Goal: Task Accomplishment & Management: Manage account settings

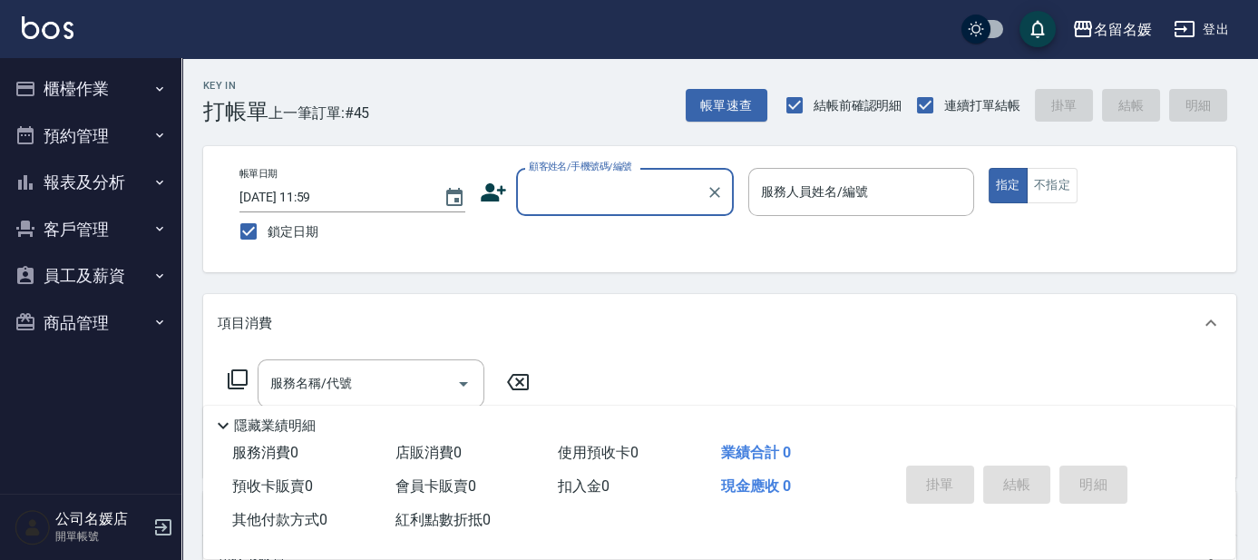
click at [1201, 21] on button "登出" at bounding box center [1202, 30] width 70 height 34
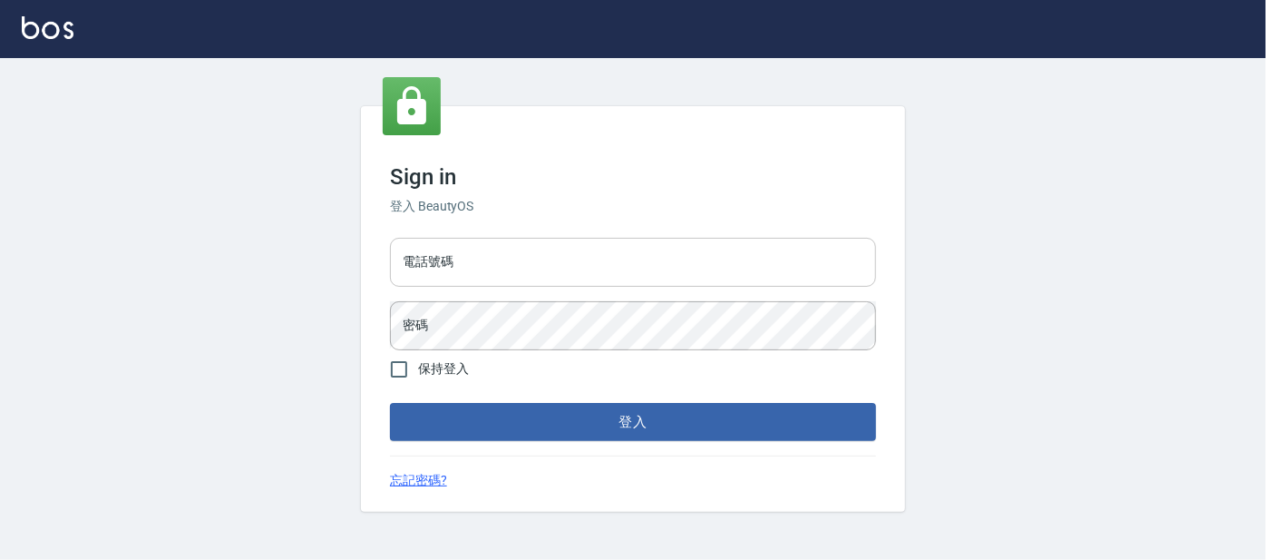
type input "0227605235"
click at [784, 419] on button "登入" at bounding box center [633, 422] width 486 height 38
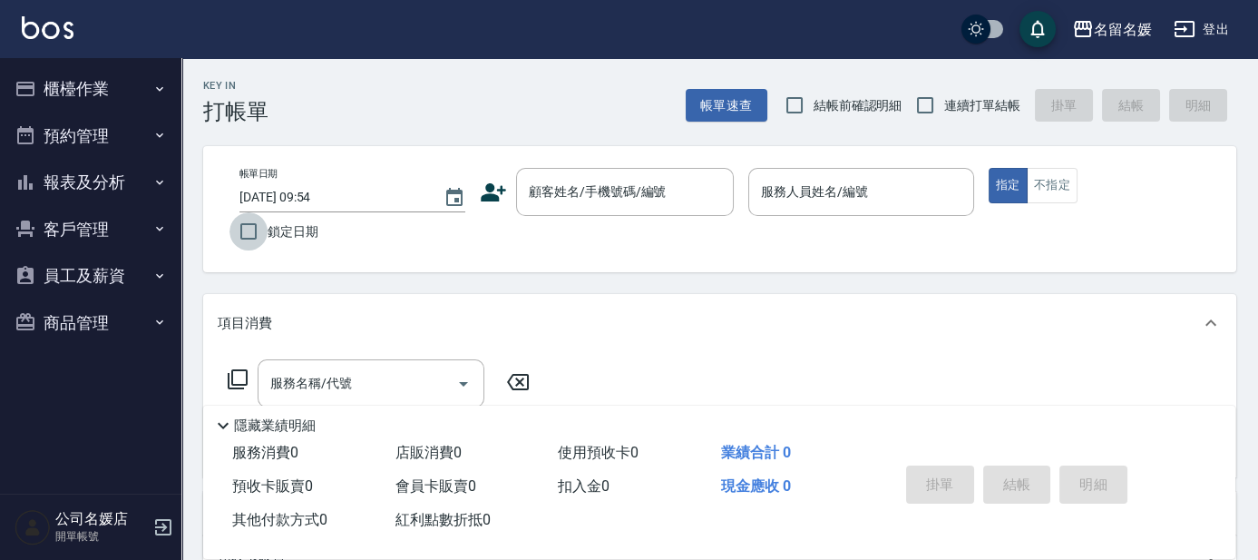
click at [246, 236] on input "鎖定日期" at bounding box center [249, 231] width 38 height 38
checkbox input "true"
click at [803, 114] on input "結帳前確認明細" at bounding box center [795, 105] width 38 height 38
checkbox input "true"
click at [920, 116] on input "連續打單結帳" at bounding box center [925, 105] width 38 height 38
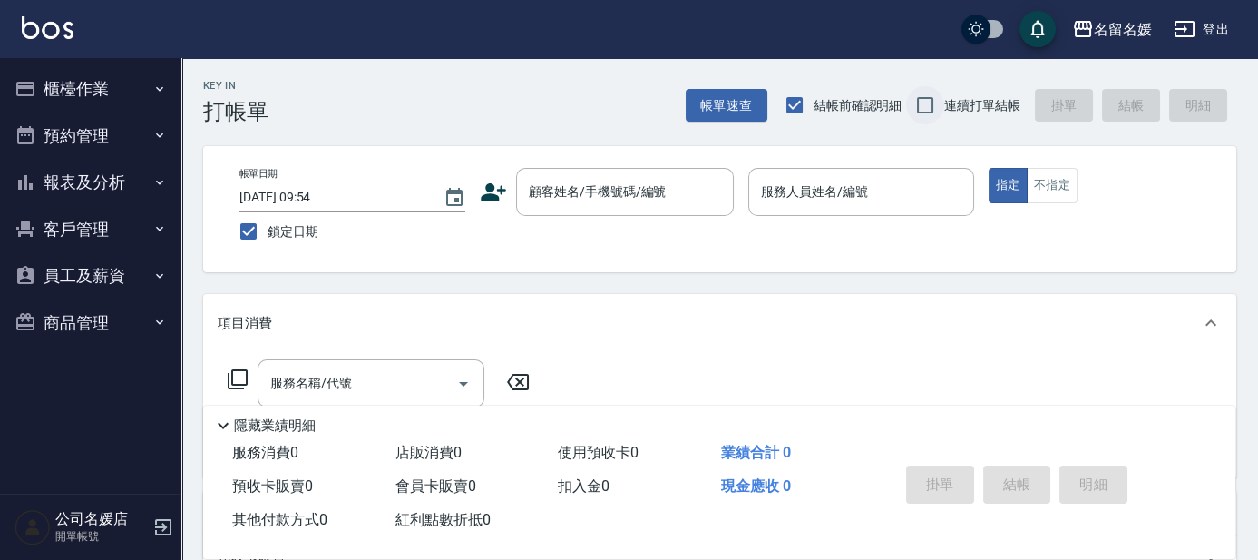
checkbox input "true"
click at [100, 83] on button "櫃檯作業" at bounding box center [90, 88] width 167 height 47
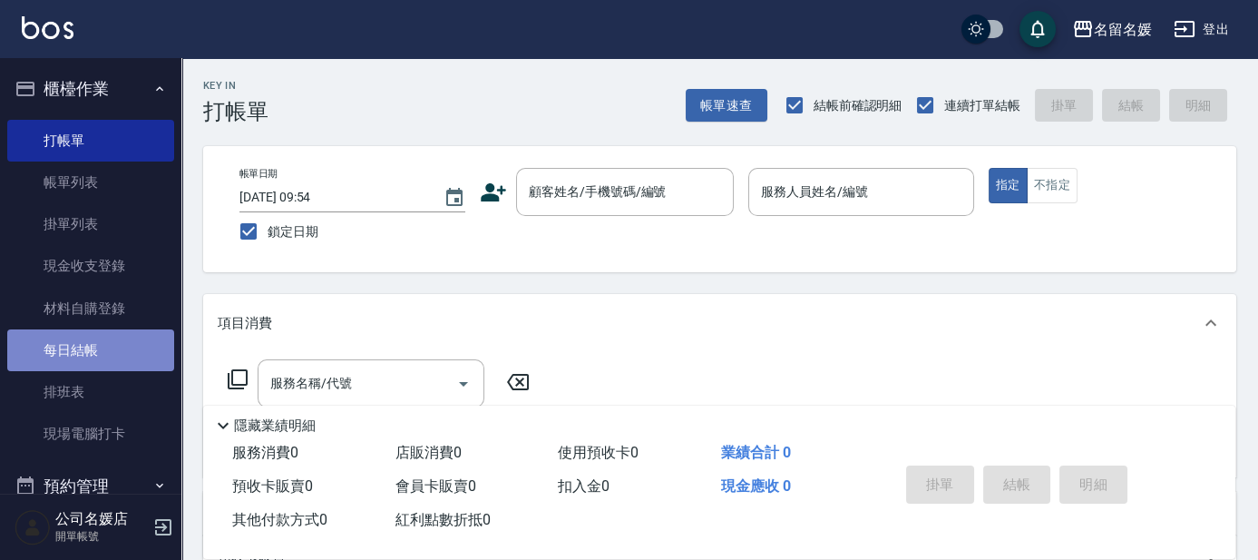
click at [128, 348] on link "每日結帳" at bounding box center [90, 350] width 167 height 42
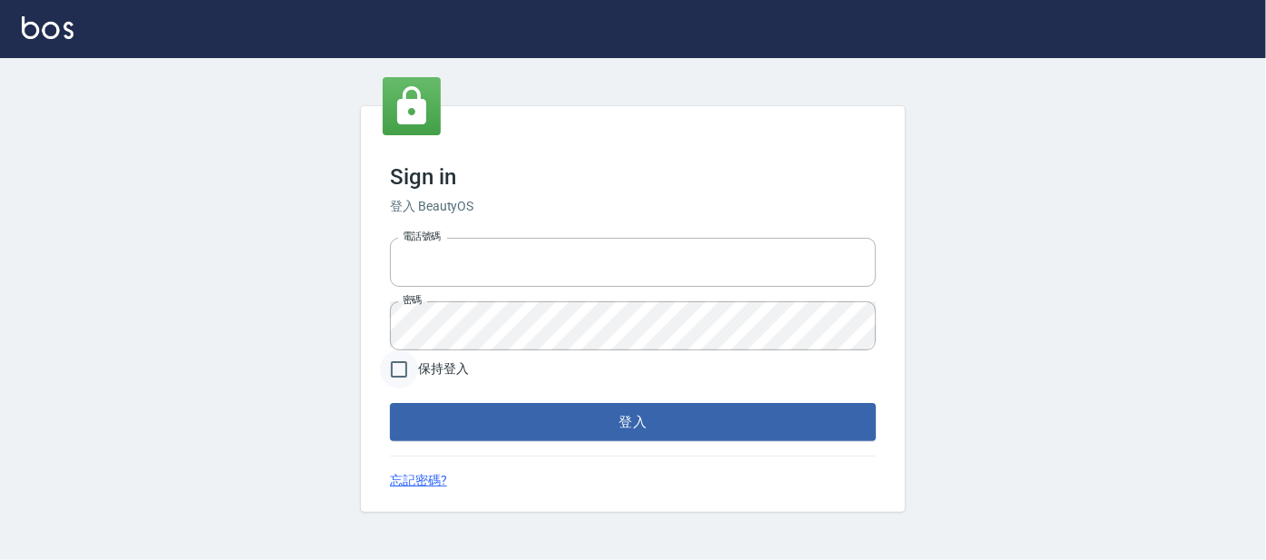
type input "0227605235"
click at [401, 360] on input "保持登入" at bounding box center [399, 369] width 38 height 38
checkbox input "true"
click at [434, 412] on button "登入" at bounding box center [633, 422] width 486 height 38
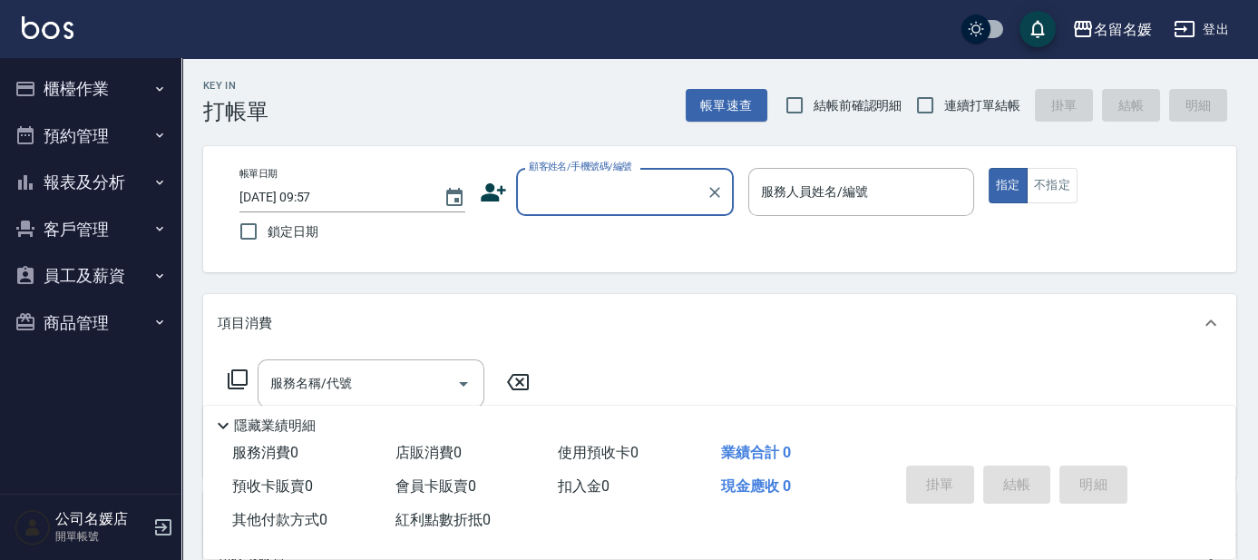
drag, startPoint x: 799, startPoint y: 104, endPoint x: 884, endPoint y: 85, distance: 87.4
click at [801, 104] on input "結帳前確認明細" at bounding box center [795, 105] width 38 height 38
checkbox input "true"
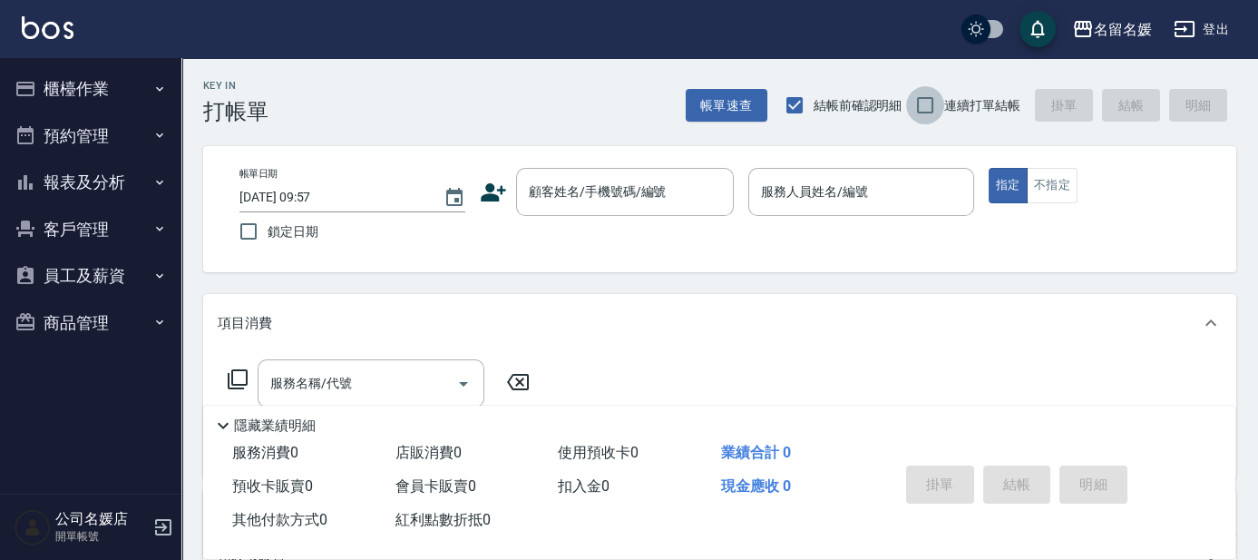
click at [913, 105] on input "連續打單結帳" at bounding box center [925, 105] width 38 height 38
checkbox input "true"
click at [342, 239] on label "鎖定日期" at bounding box center [340, 231] width 221 height 38
click at [268, 239] on input "鎖定日期" at bounding box center [249, 231] width 38 height 38
checkbox input "true"
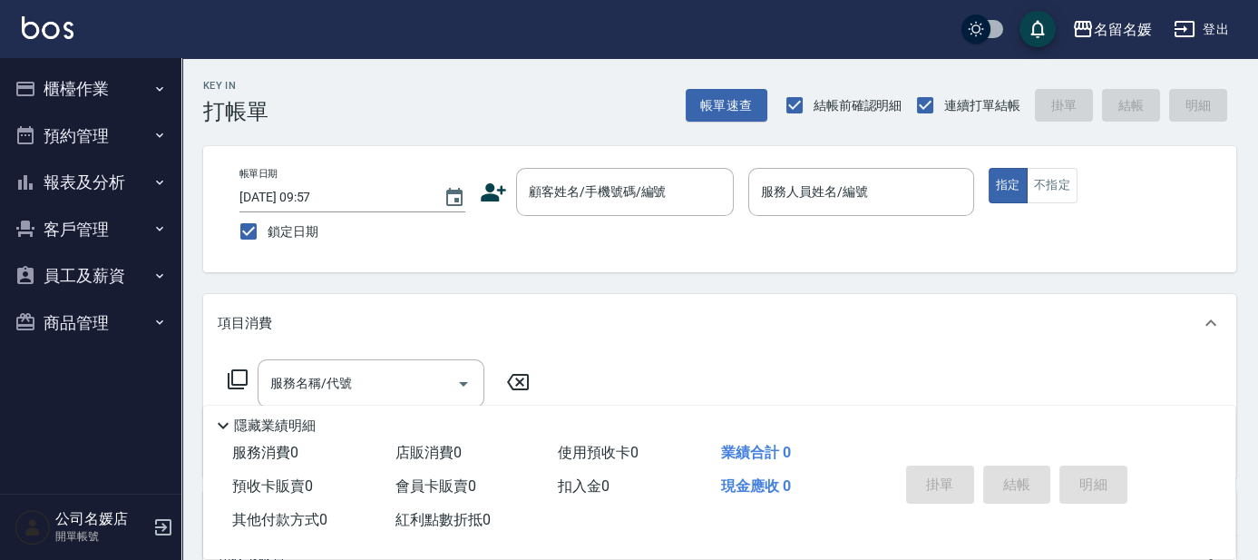
click at [102, 183] on button "報表及分析" at bounding box center [90, 182] width 167 height 47
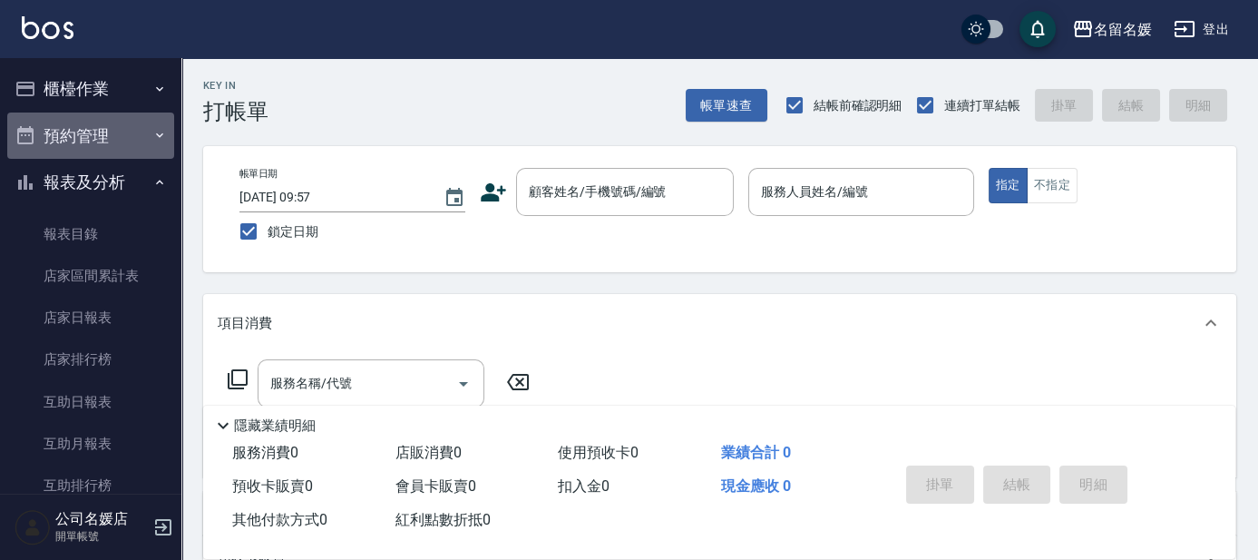
click at [106, 136] on button "預約管理" at bounding box center [90, 135] width 167 height 47
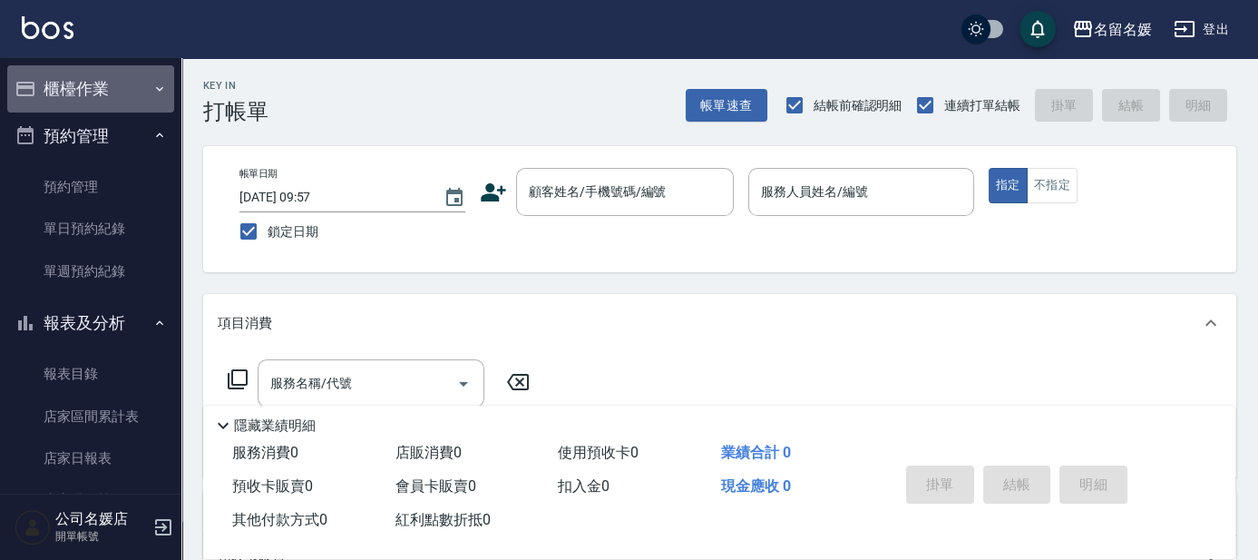
click at [122, 93] on button "櫃檯作業" at bounding box center [90, 88] width 167 height 47
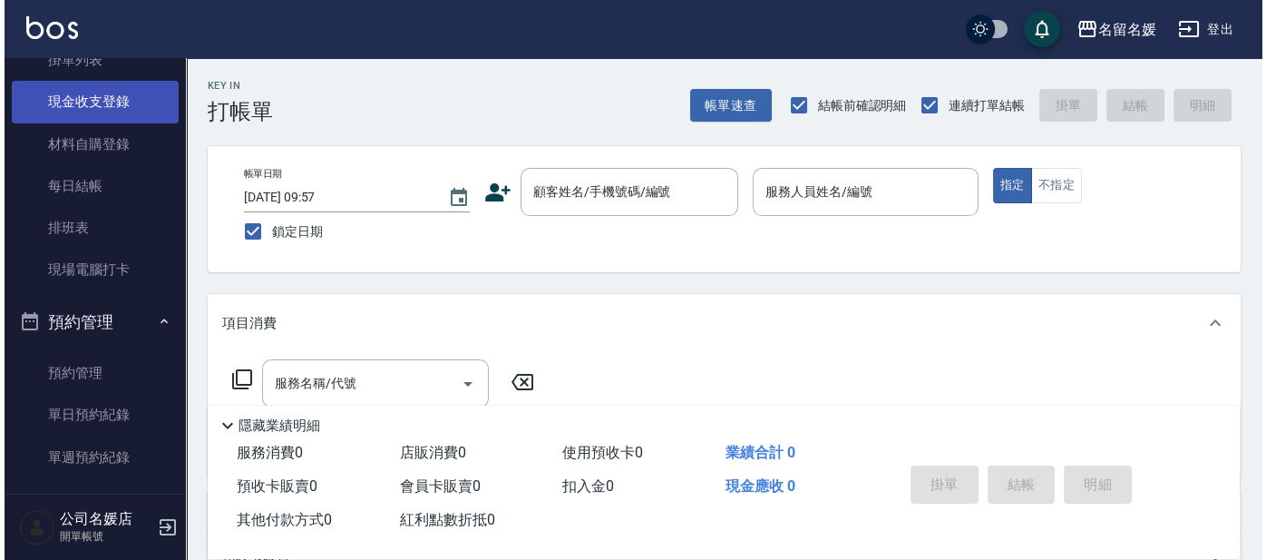
scroll to position [247, 0]
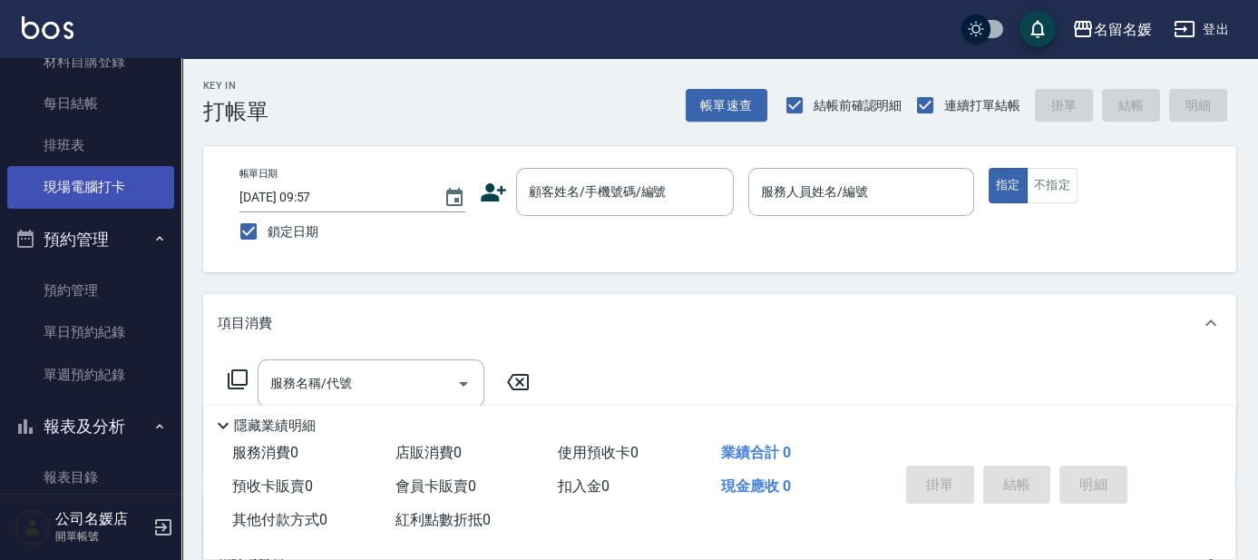
click at [103, 187] on link "現場電腦打卡" at bounding box center [90, 187] width 167 height 42
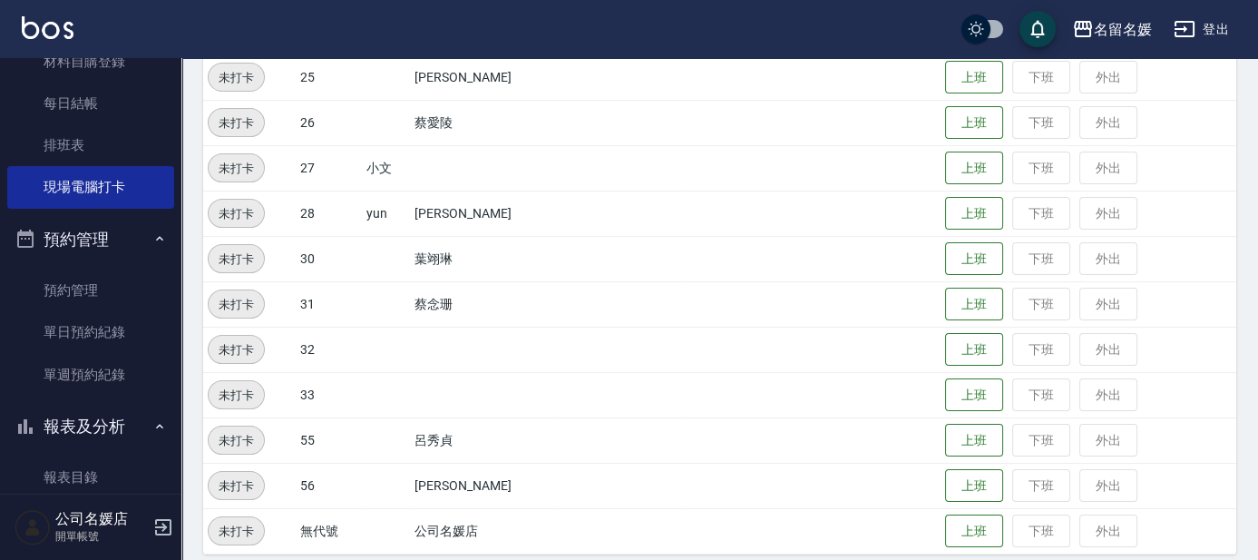
scroll to position [742, 0]
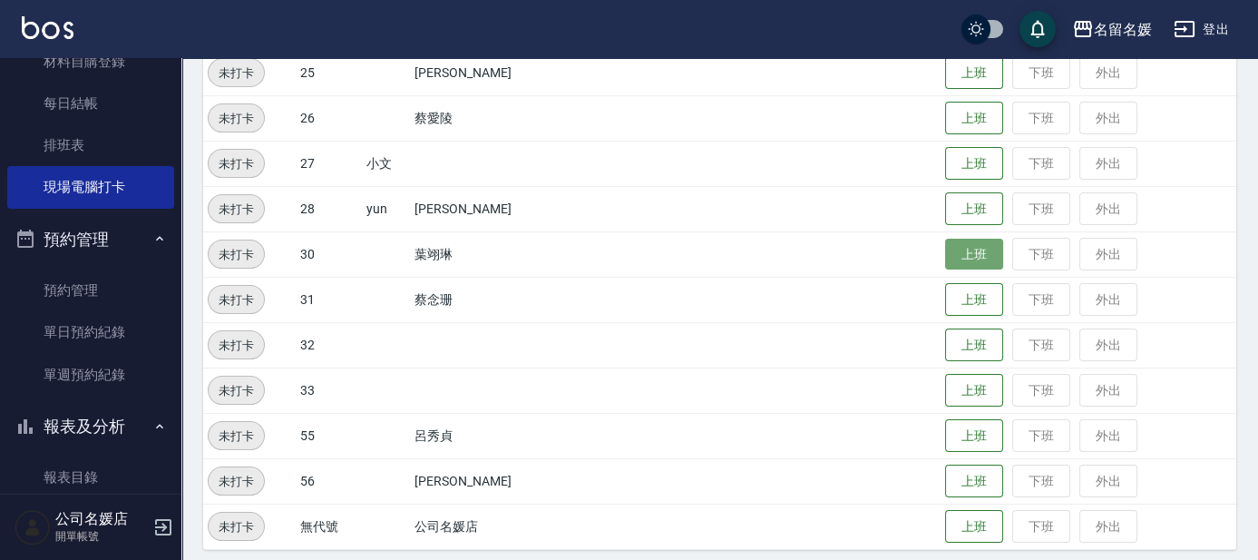
click at [974, 244] on button "上班" at bounding box center [974, 255] width 58 height 32
click at [972, 297] on button "上班" at bounding box center [974, 300] width 58 height 32
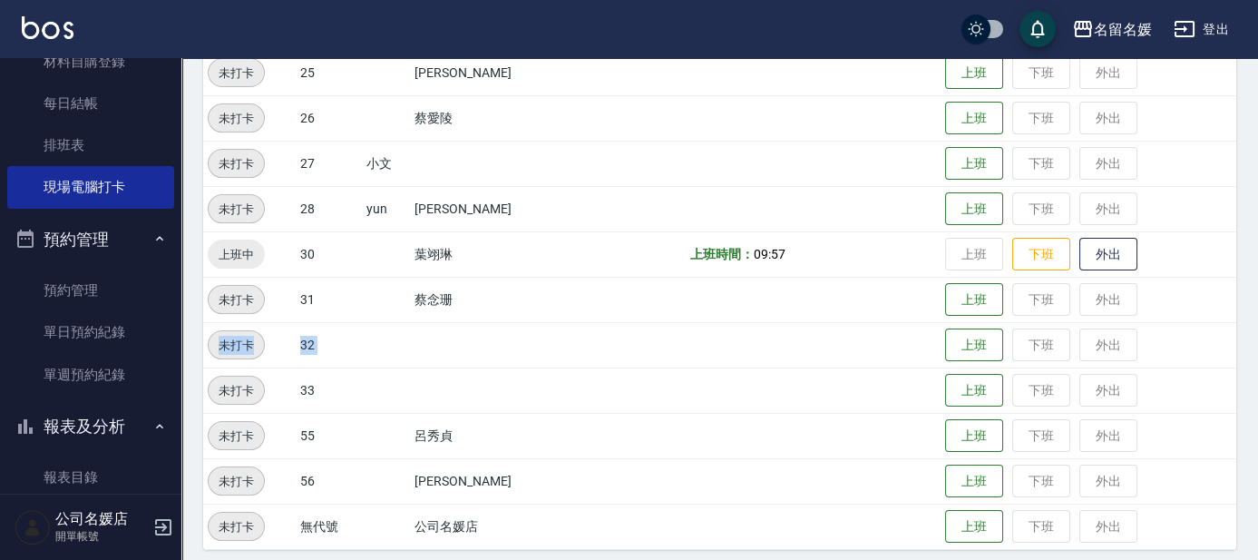
click at [982, 325] on tbody "未打卡 0 [PERSON_NAME] 上班 下班 外出 未打卡 02 [PERSON_NAME] 下班 外出 未打卡 03 [PERSON_NAME] 上班…" at bounding box center [719, 50] width 1033 height 998
click at [977, 296] on button "上班" at bounding box center [974, 300] width 58 height 32
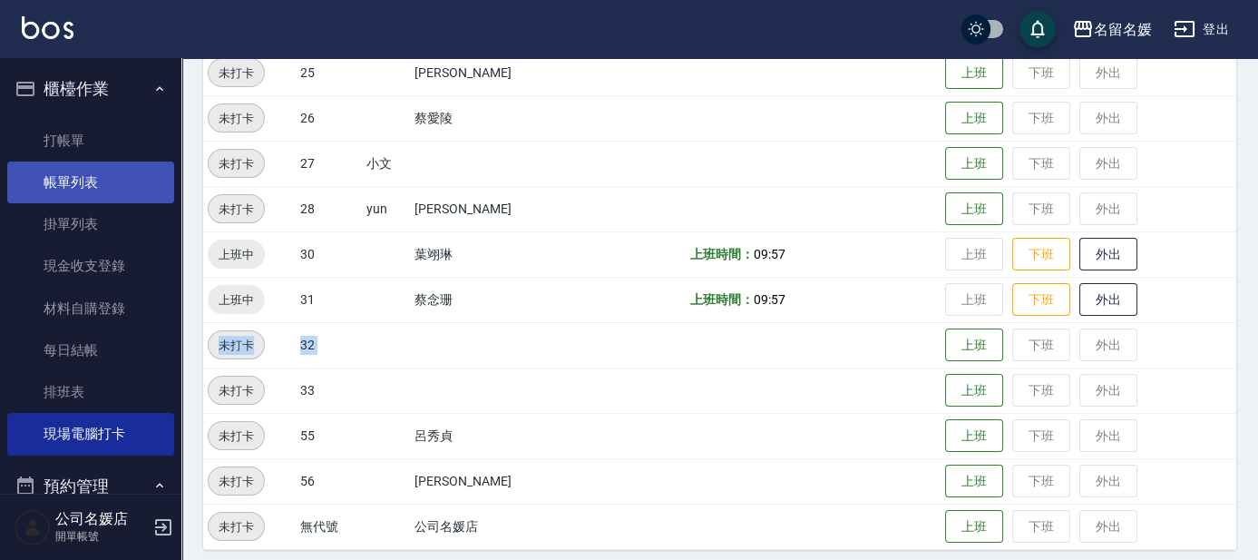
scroll to position [412, 0]
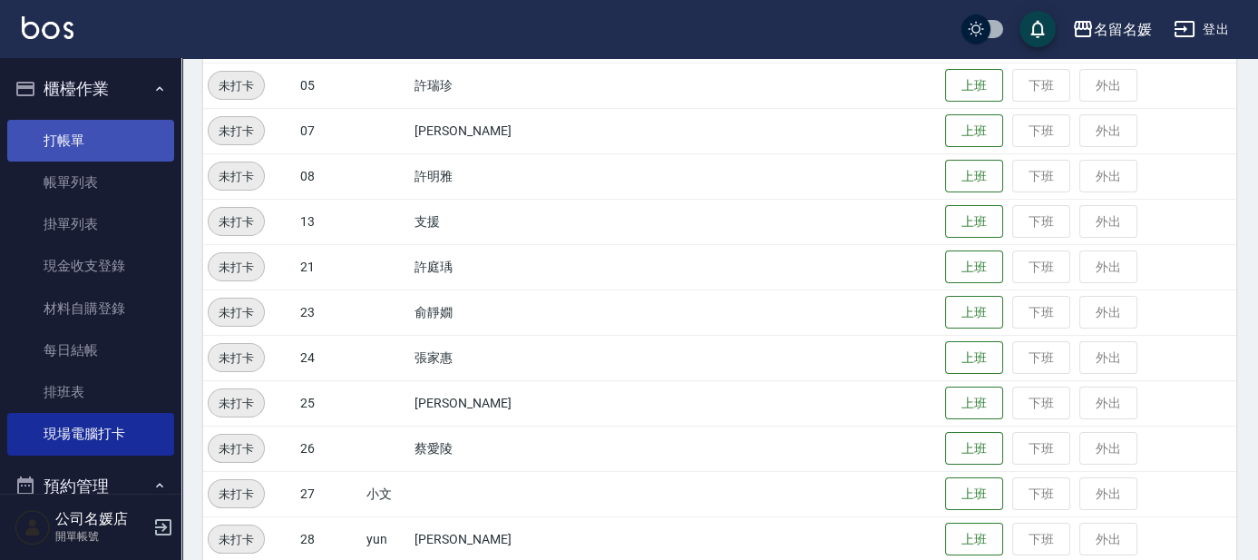
click at [98, 145] on link "打帳單" at bounding box center [90, 141] width 167 height 42
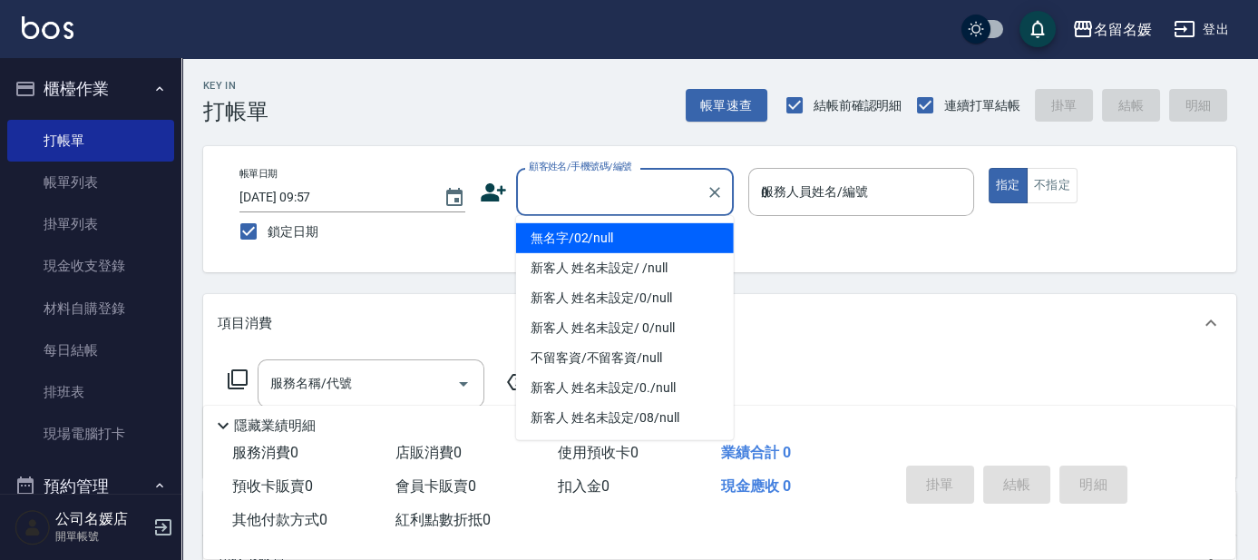
type input "02"
type input "無名字/02/null"
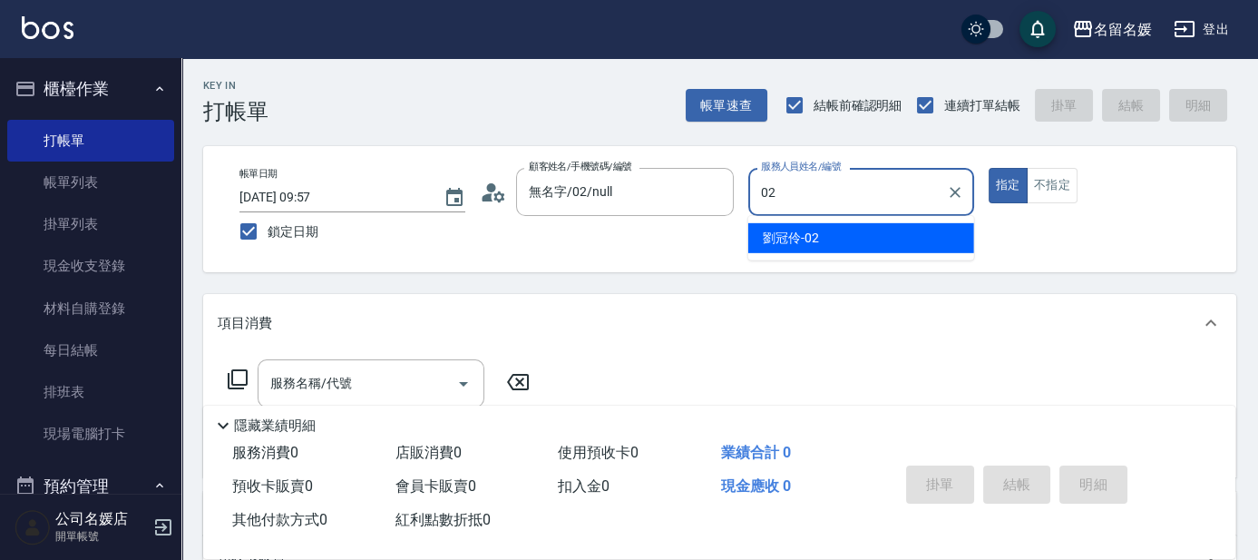
type input "02"
type button "true"
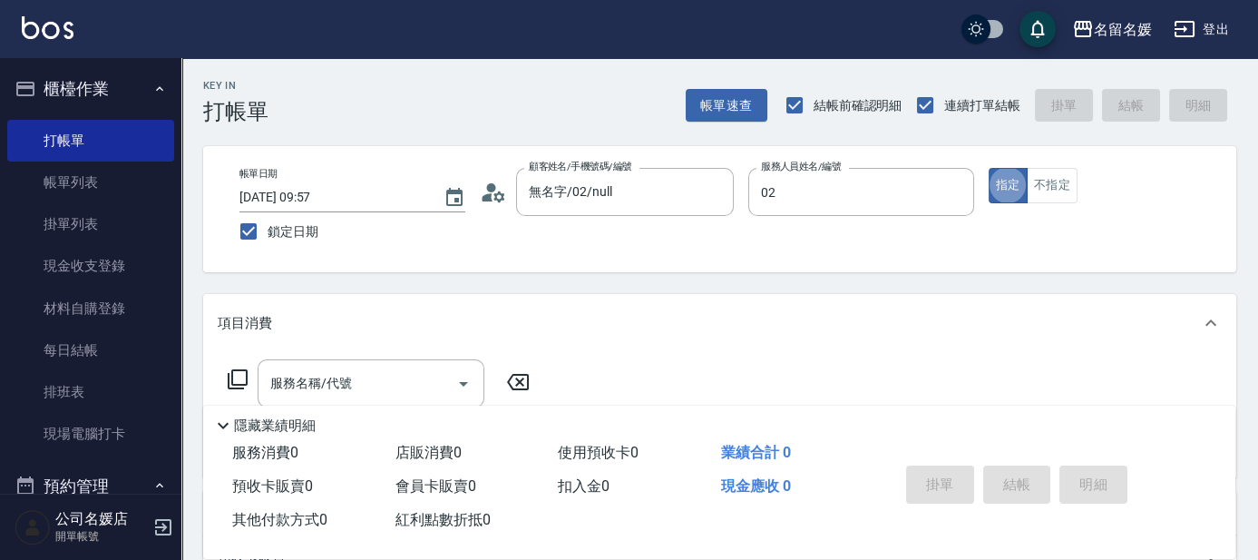
type input "劉冠伶-02"
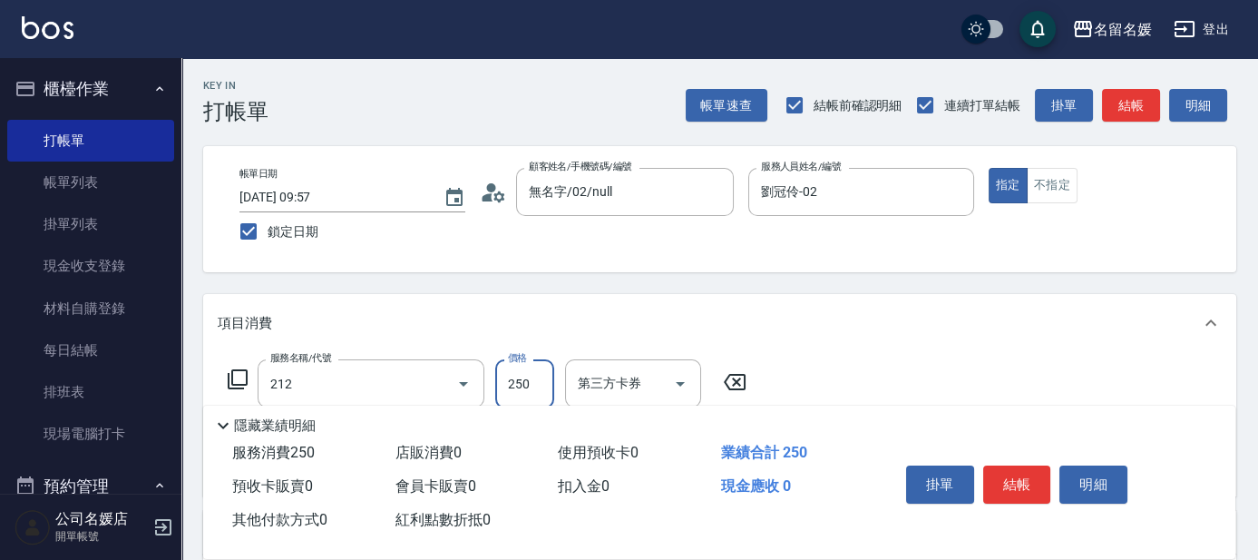
type input "洗髮券-(卡)250(212)"
type input "2"
type input "舊有卡券"
type input "250"
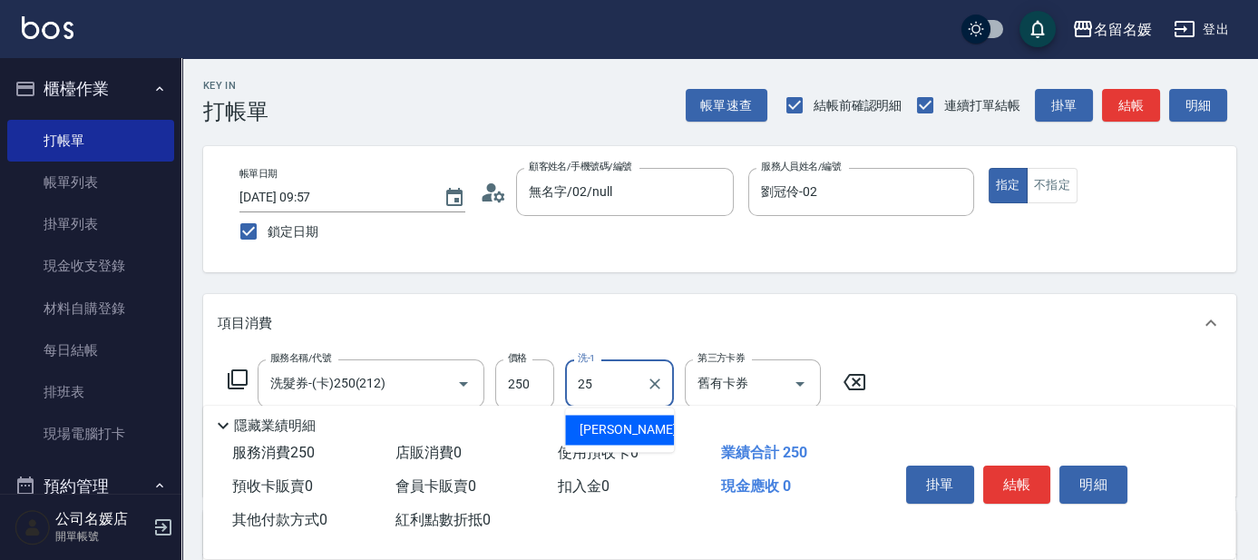
type input "[PERSON_NAME]-25"
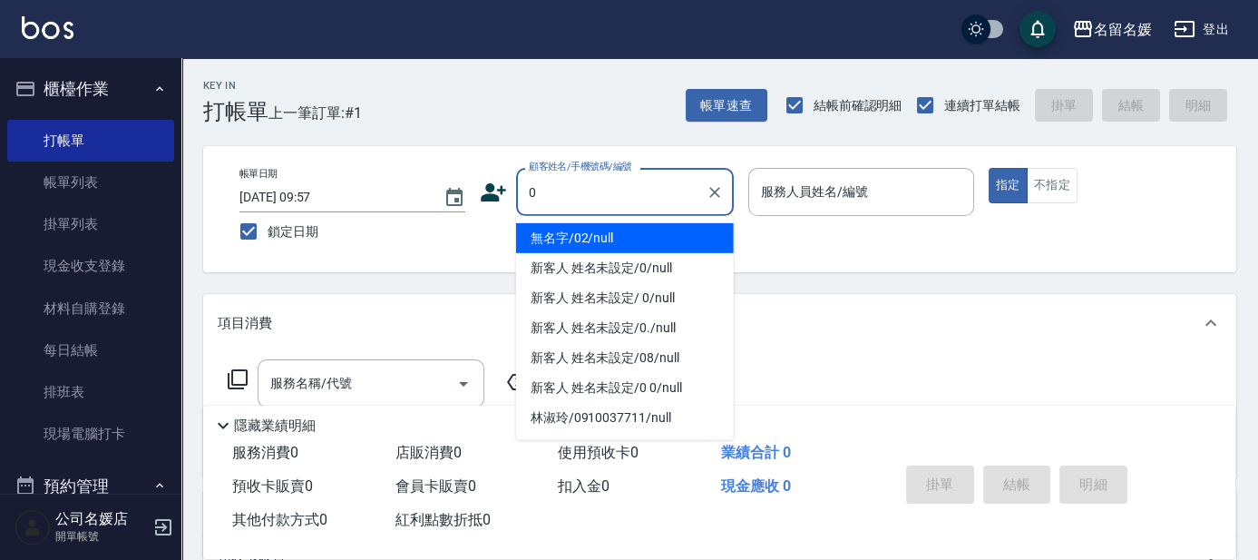
type input "0"
type input "13"
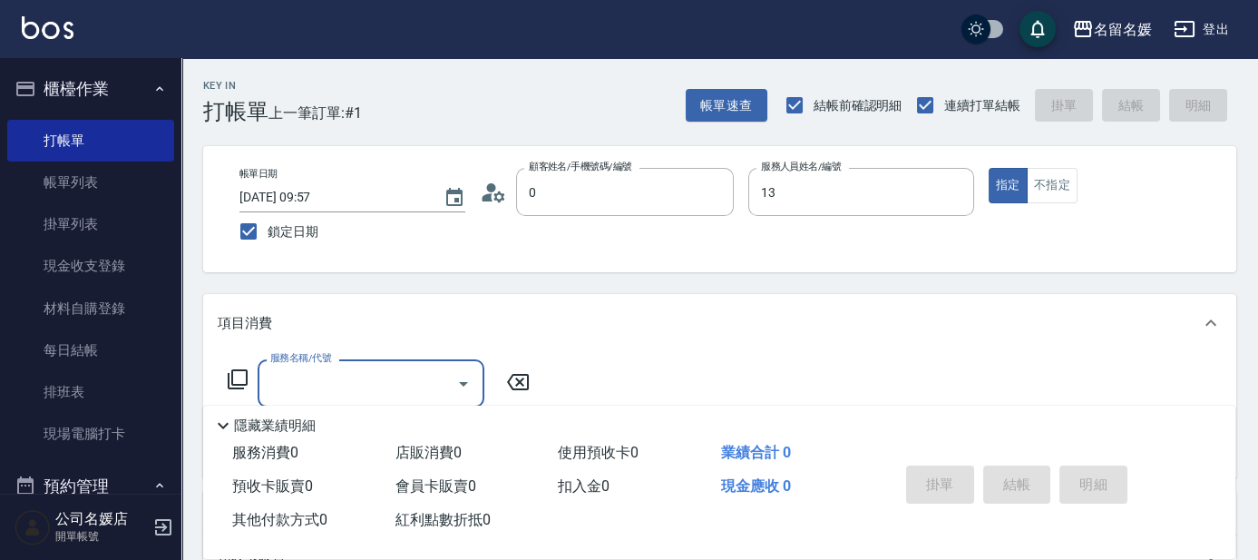
type input "無名字/02/null"
type input "支援-13"
type input "209"
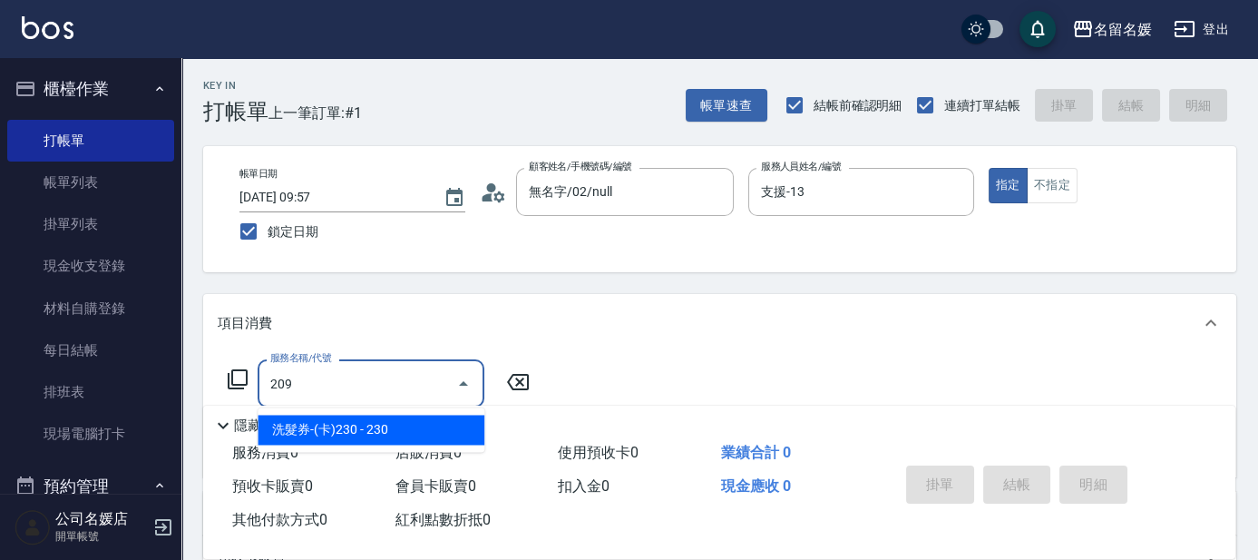
type input "新客人 姓名未設定/0/null"
type input "洗髮券-(卡)230(209)"
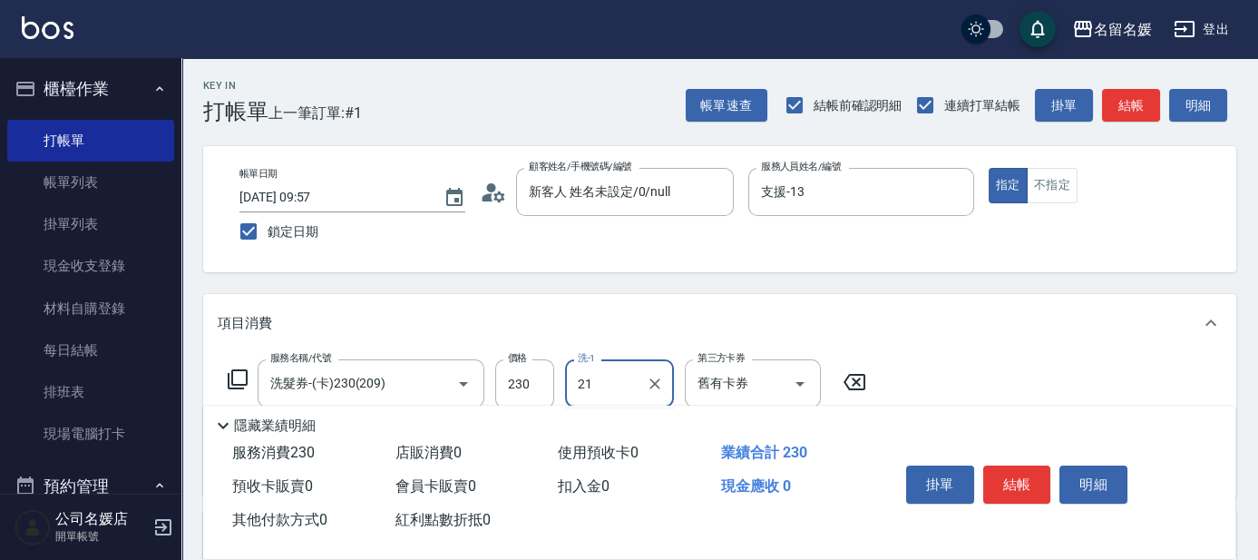
type input "許庭瑀-21"
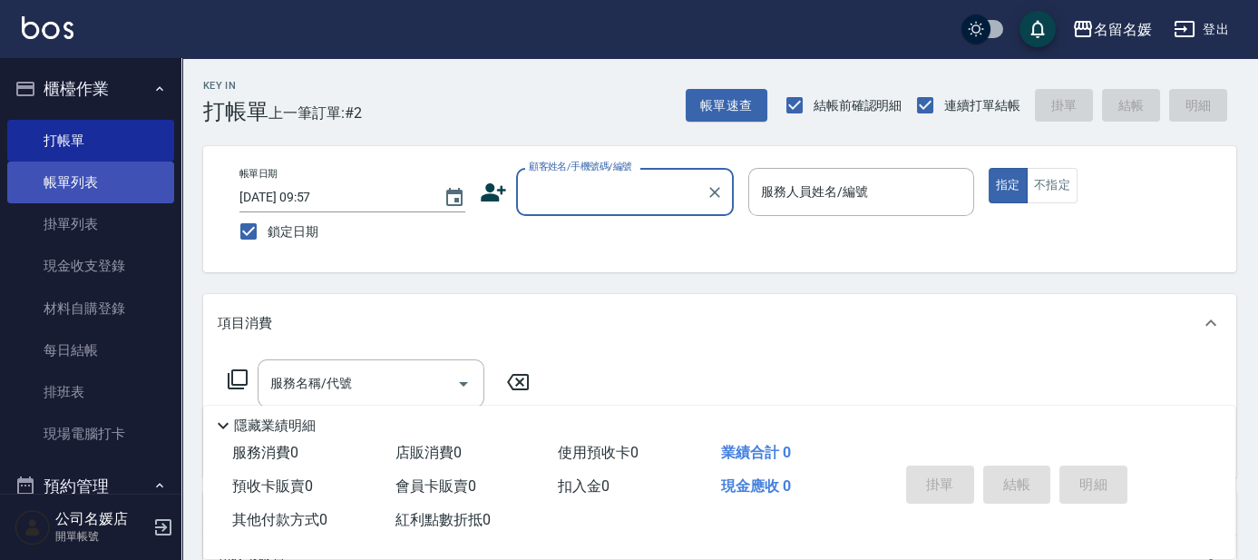
click at [118, 174] on link "帳單列表" at bounding box center [90, 182] width 167 height 42
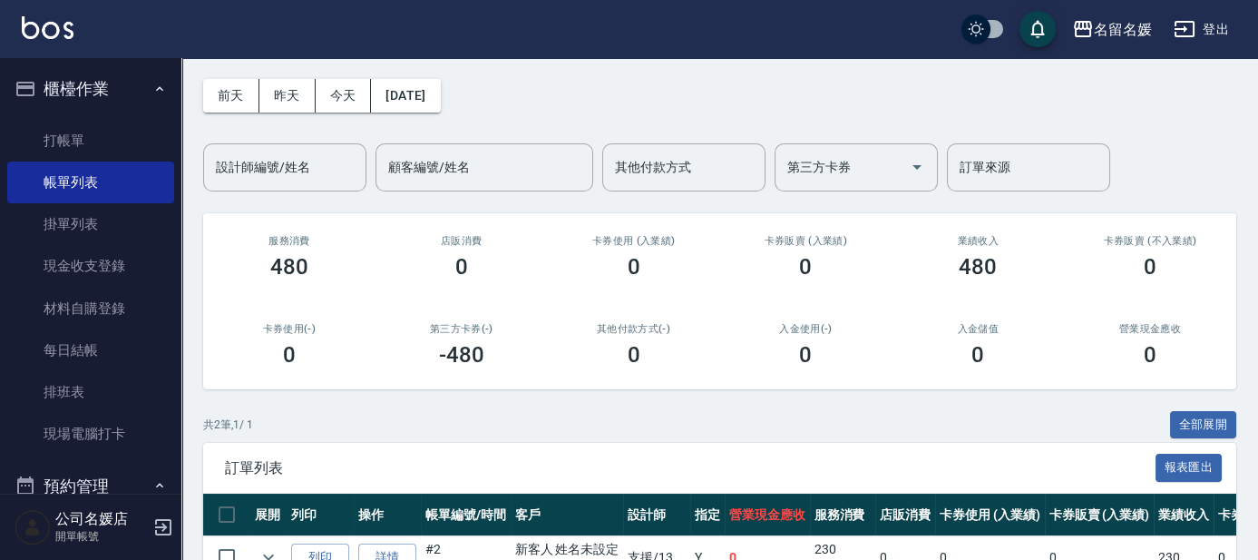
scroll to position [164, 0]
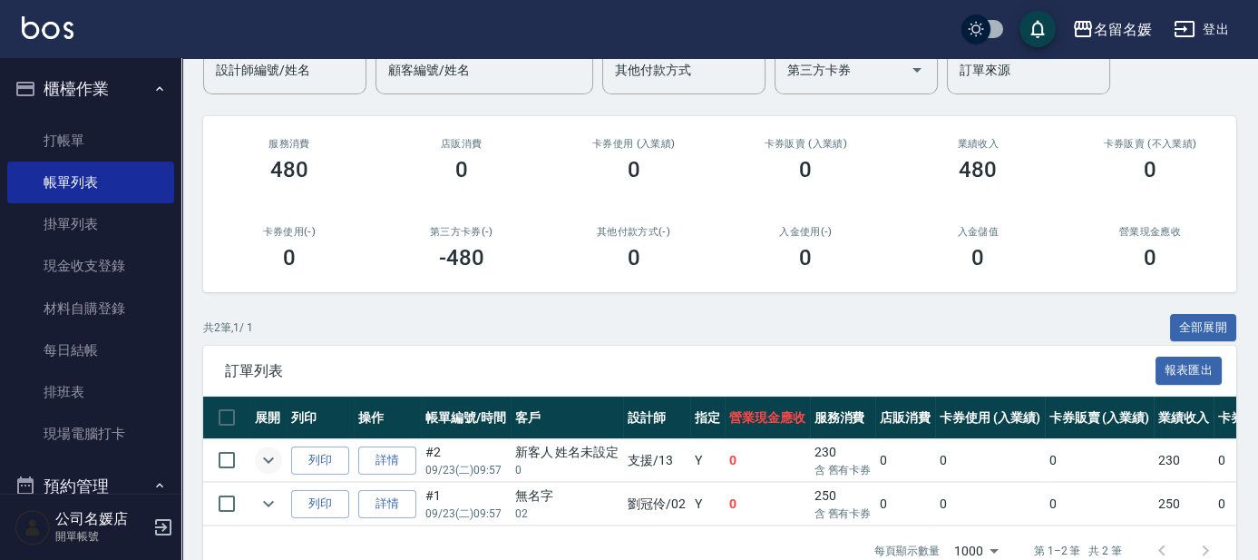
click at [276, 456] on icon "expand row" at bounding box center [269, 460] width 22 height 22
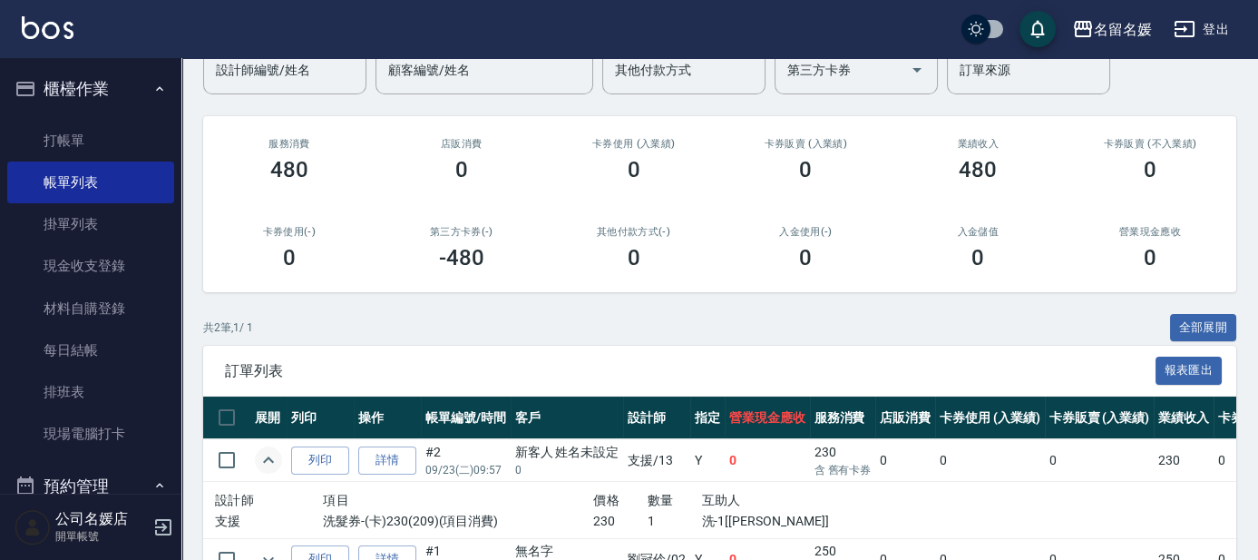
click at [58, 140] on link "打帳單" at bounding box center [90, 141] width 167 height 42
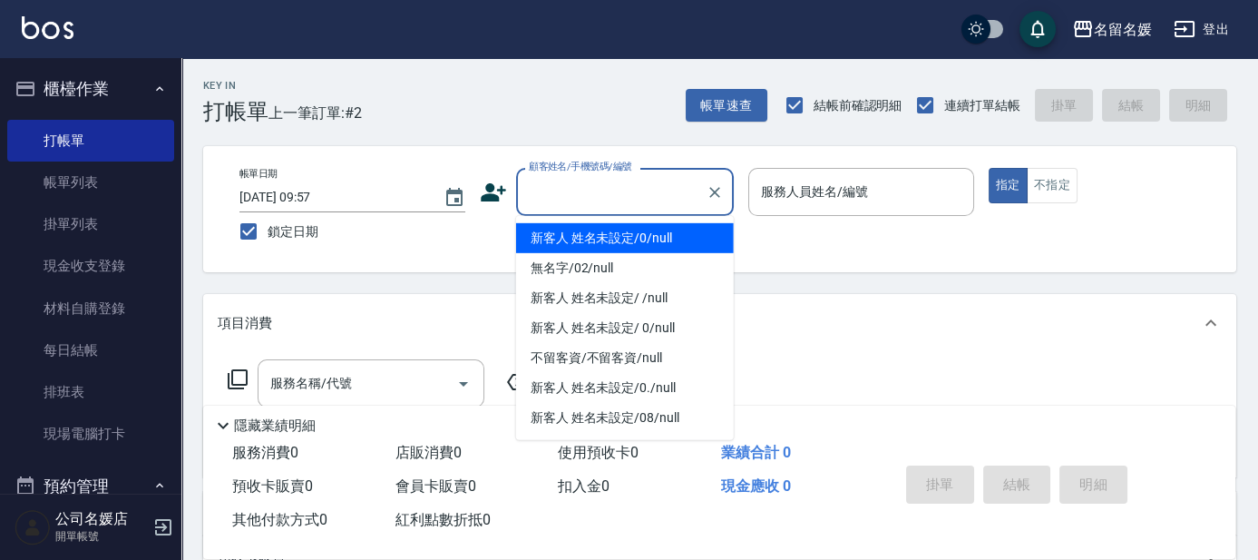
click at [631, 188] on input "顧客姓名/手機號碼/編號" at bounding box center [611, 192] width 174 height 32
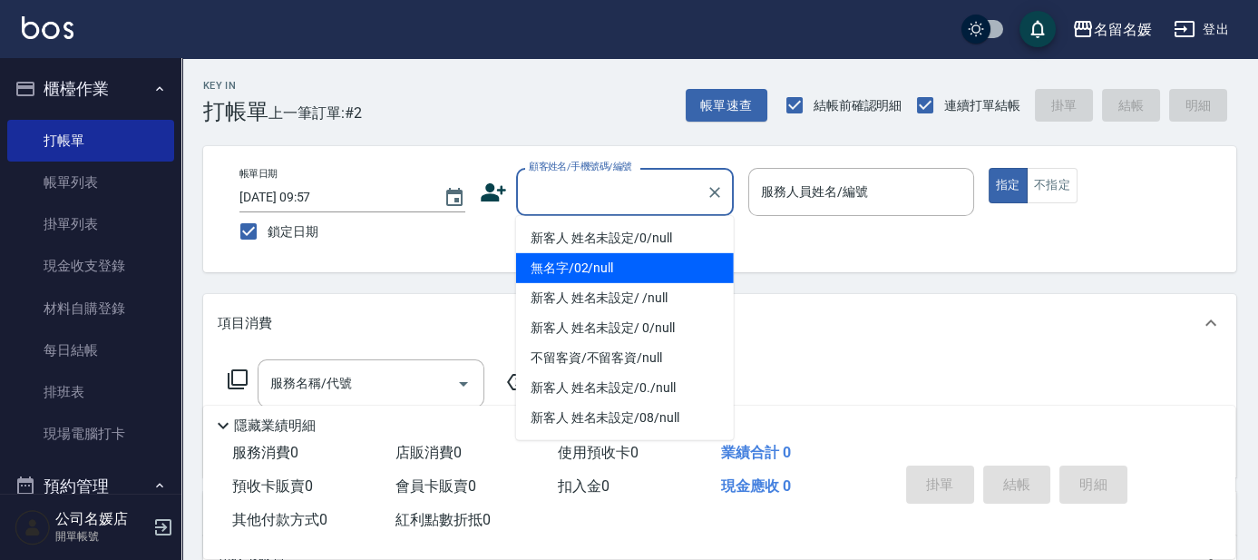
drag, startPoint x: 629, startPoint y: 269, endPoint x: 827, endPoint y: 202, distance: 209.4
click at [631, 267] on li "無名字/02/null" at bounding box center [625, 268] width 218 height 30
click at [827, 202] on input "服務人員姓名/編號" at bounding box center [862, 192] width 210 height 32
type input "無名字/02/null"
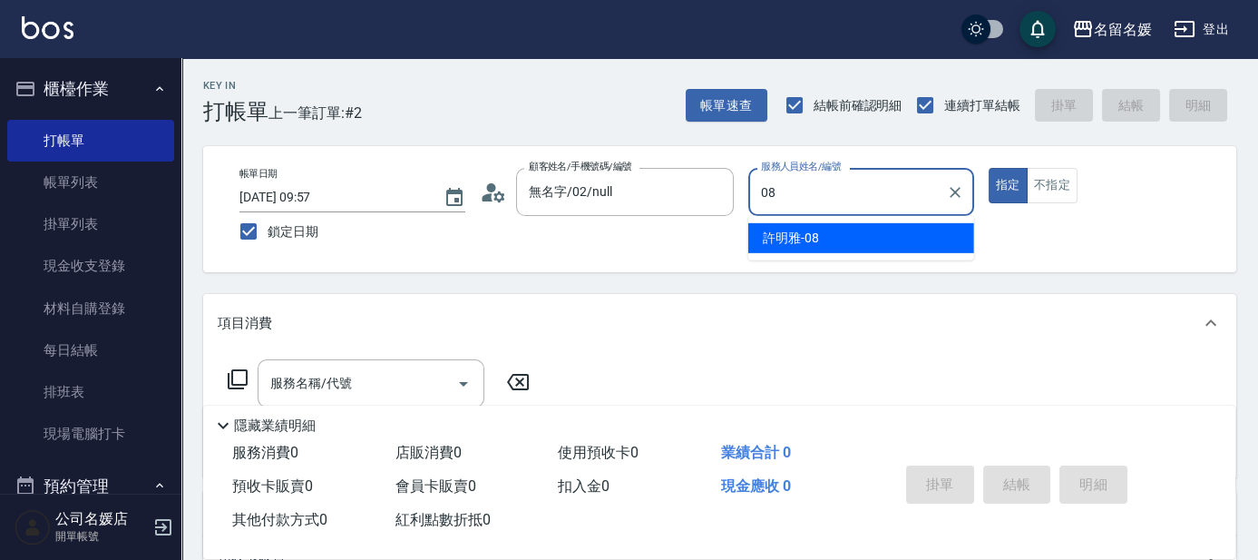
type input "08"
type button "true"
type input "許明雅-08"
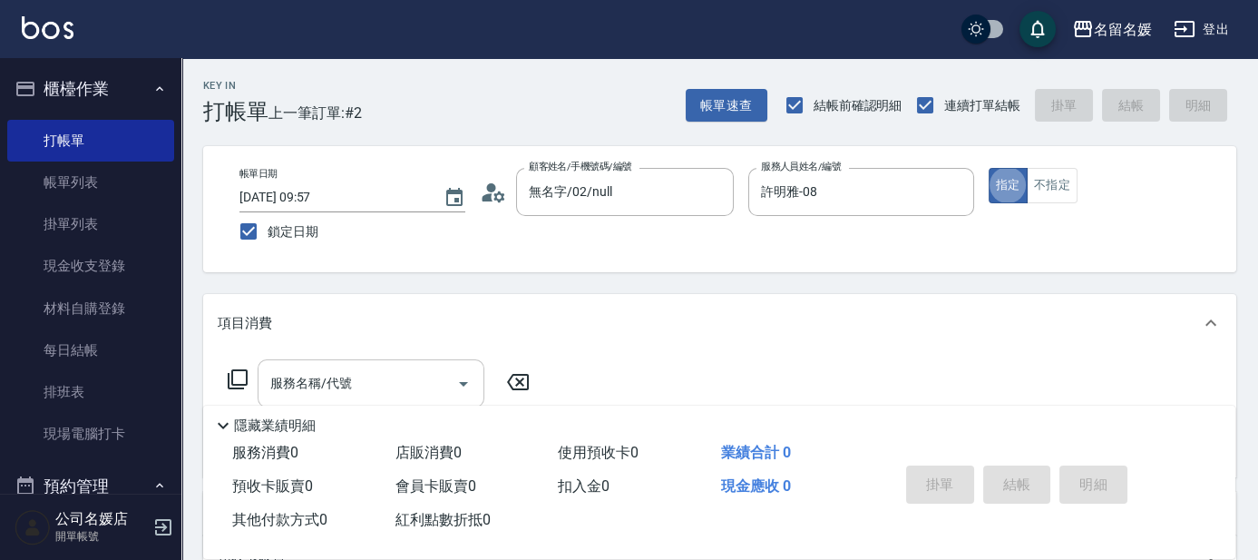
drag, startPoint x: 409, startPoint y: 369, endPoint x: 404, endPoint y: 380, distance: 12.2
click at [405, 379] on input "服務名稱/代號" at bounding box center [357, 383] width 183 height 32
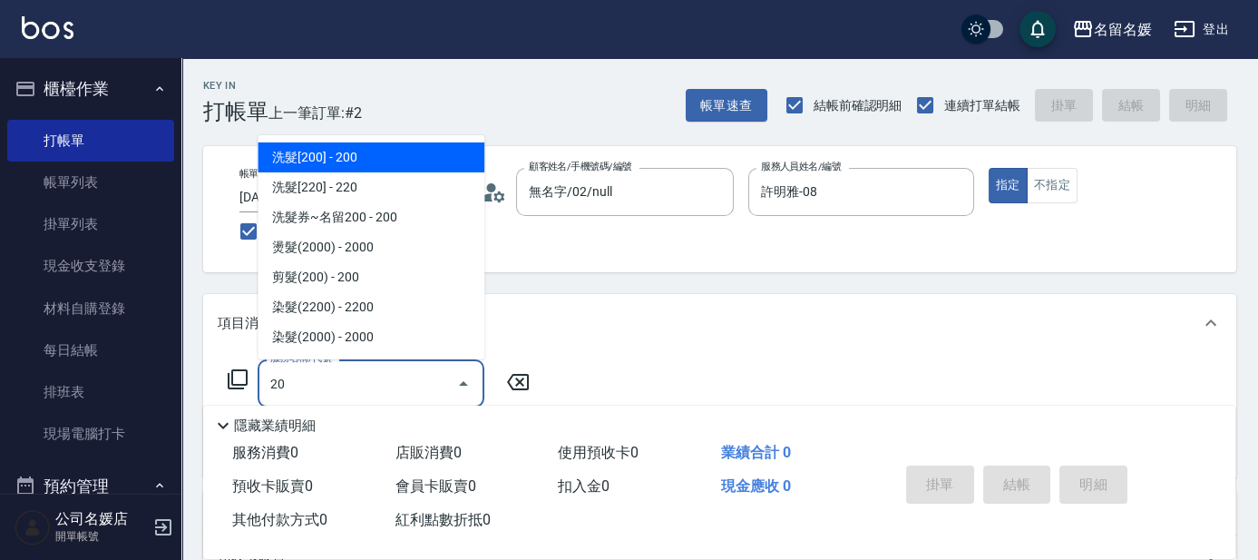
type input "209"
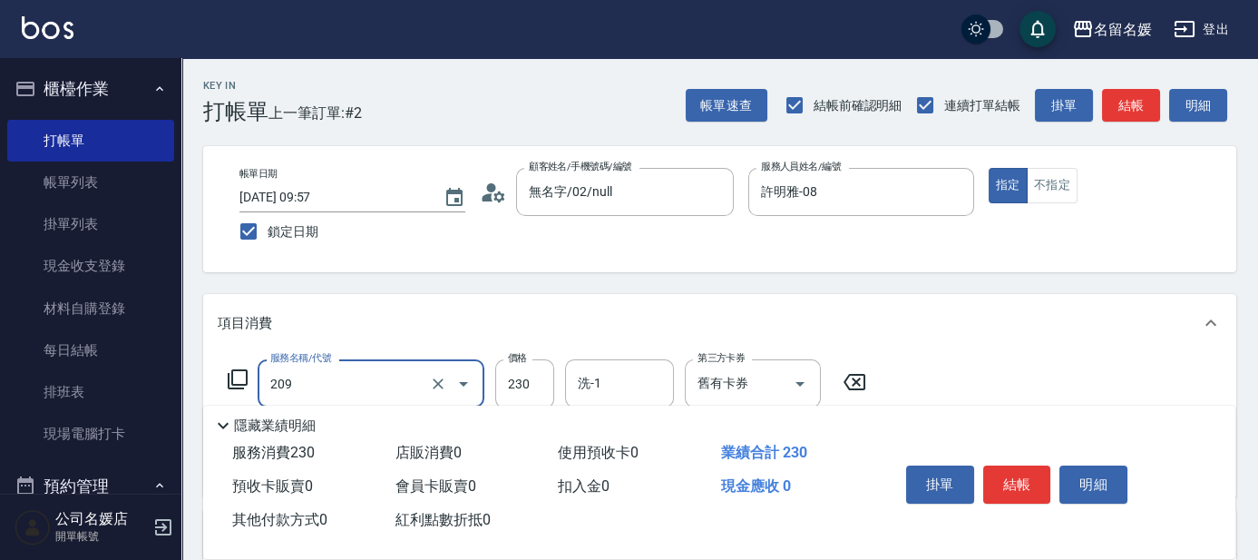
scroll to position [82, 0]
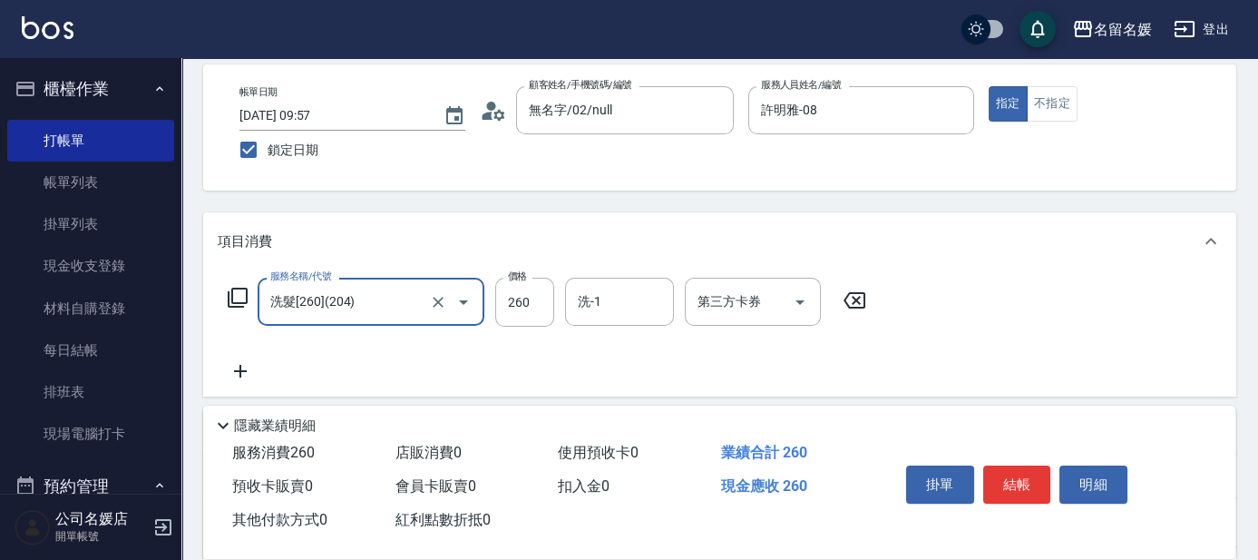
type input "洗髮[260](204)"
click at [228, 368] on icon at bounding box center [240, 371] width 45 height 22
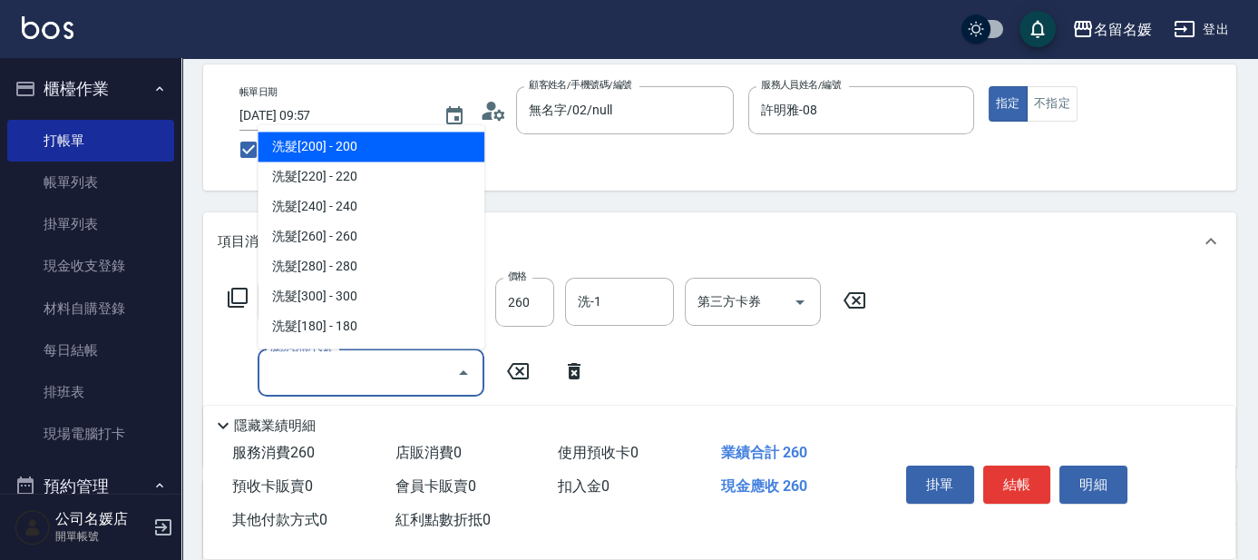
click at [296, 374] on input "服務名稱/代號" at bounding box center [357, 373] width 183 height 32
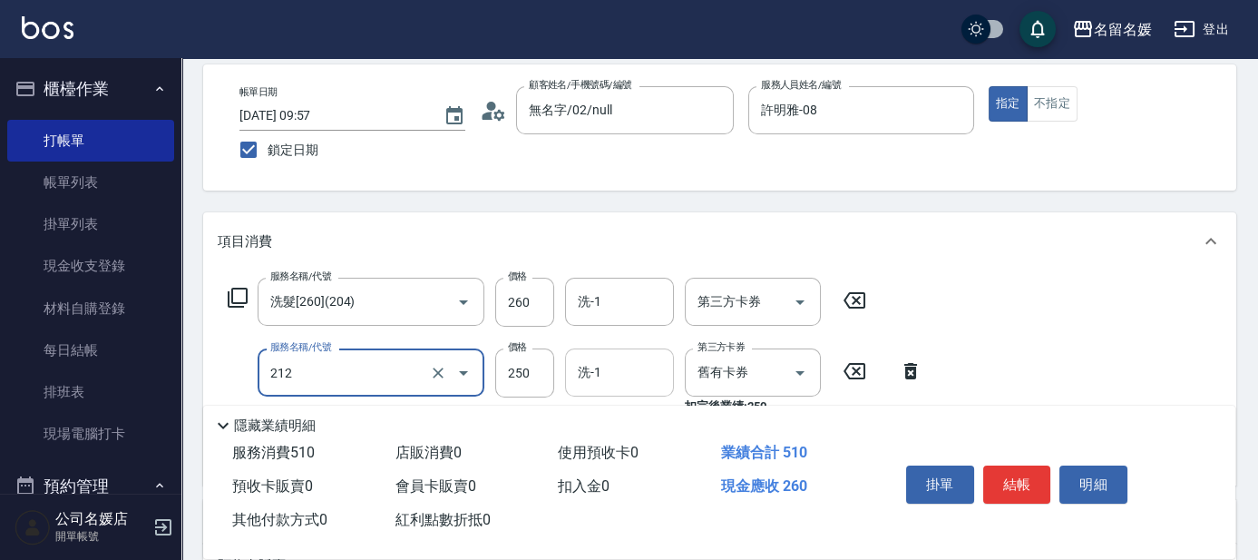
click at [610, 363] on input "洗-1" at bounding box center [619, 373] width 93 height 32
type input "洗髮券-(卡)250(212)"
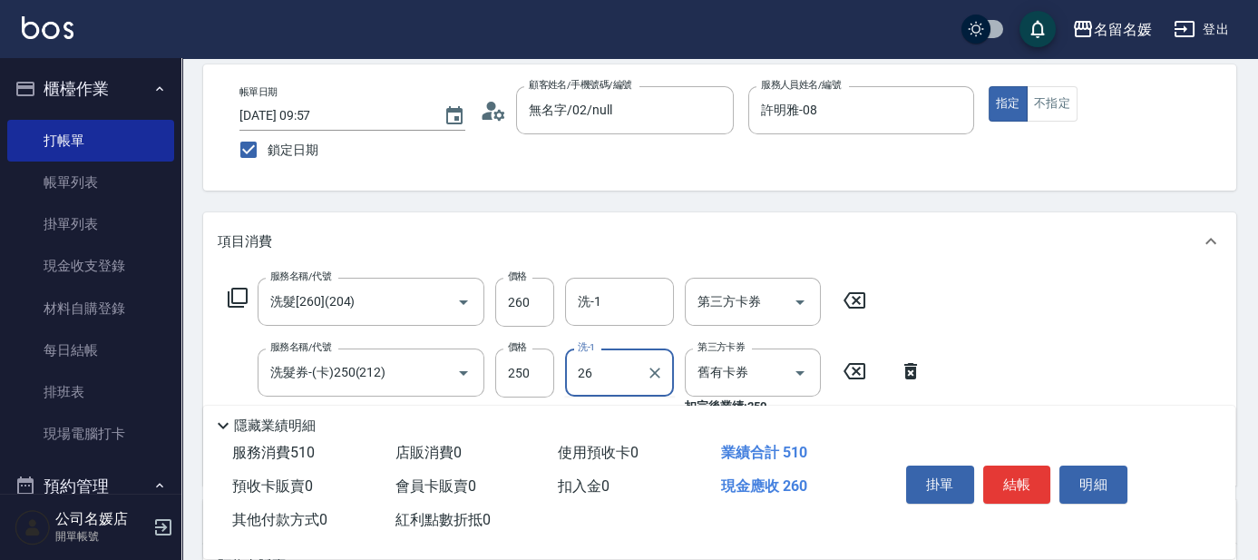
type input "蔡愛陵-26"
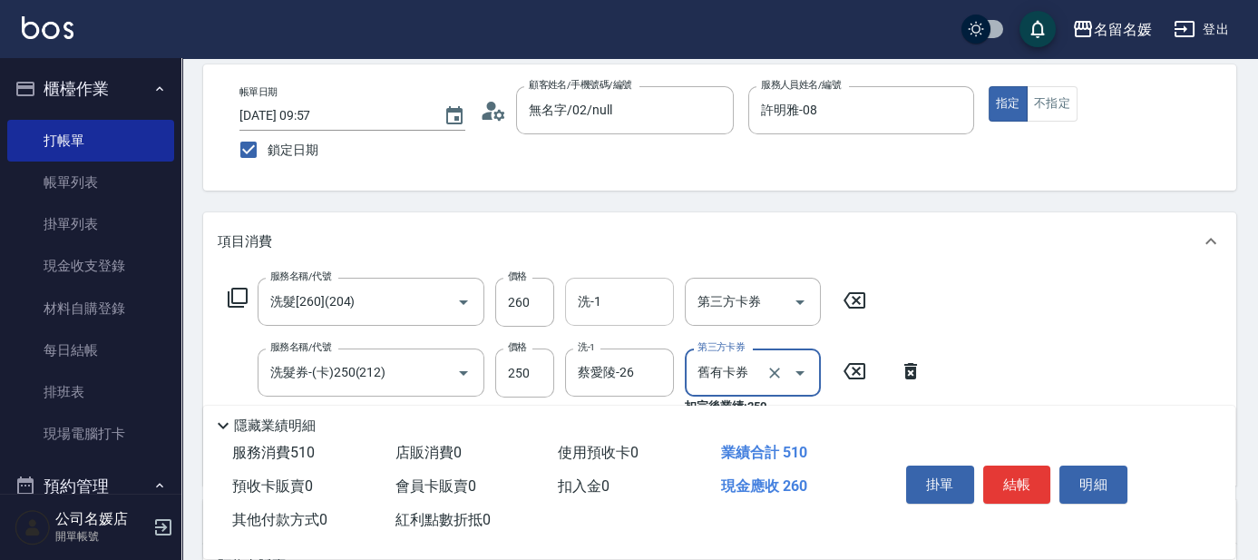
click at [633, 296] on input "洗-1" at bounding box center [619, 302] width 93 height 32
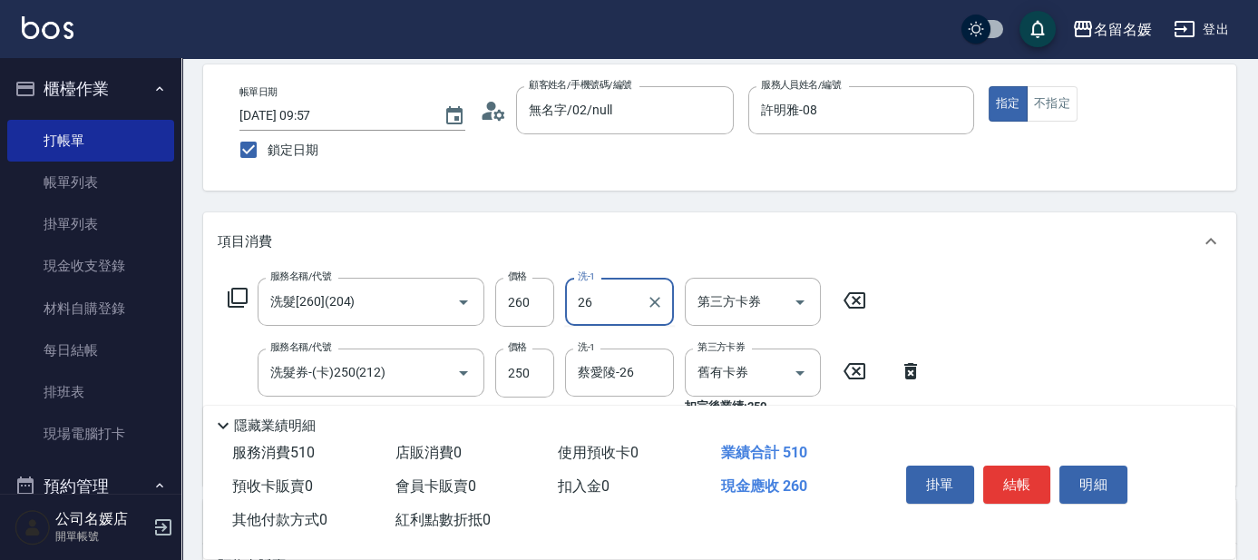
type input "蔡愛陵-26"
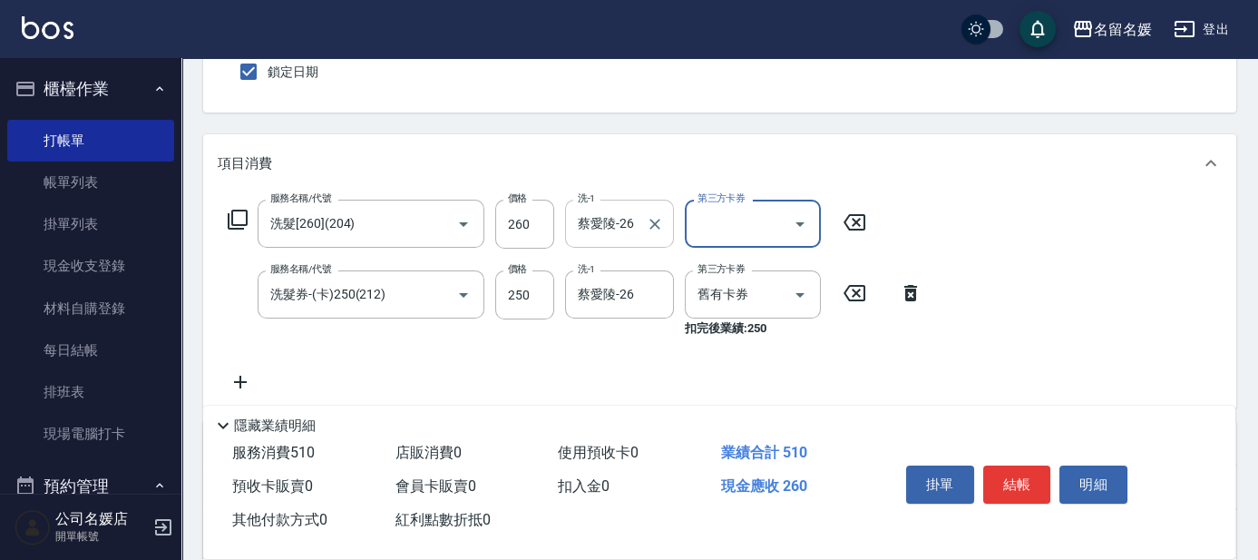
scroll to position [164, 0]
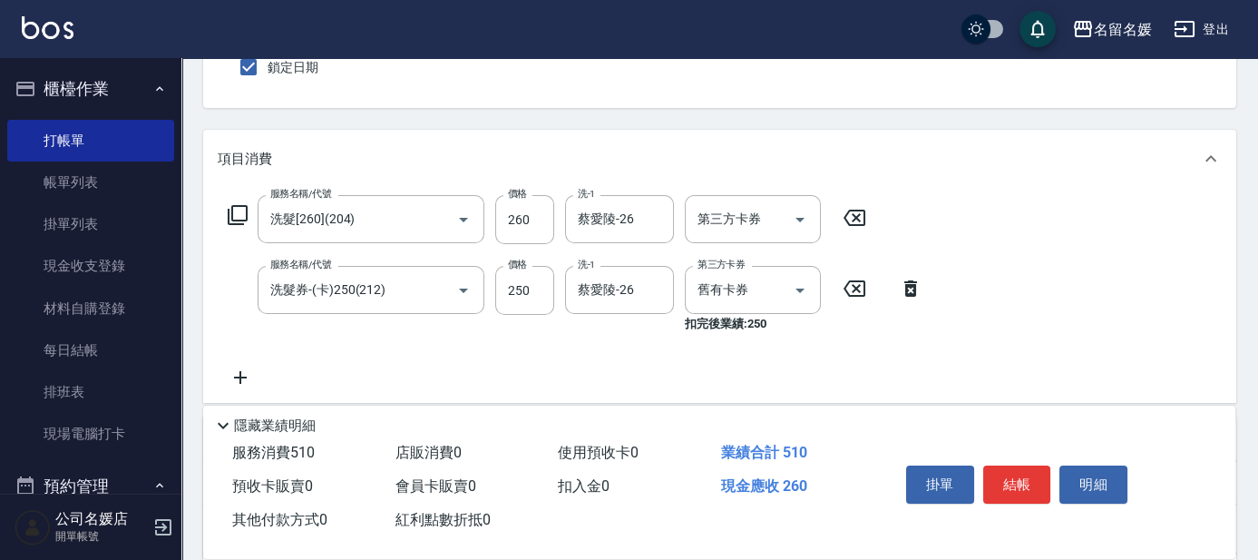
click at [849, 210] on icon at bounding box center [855, 218] width 22 height 16
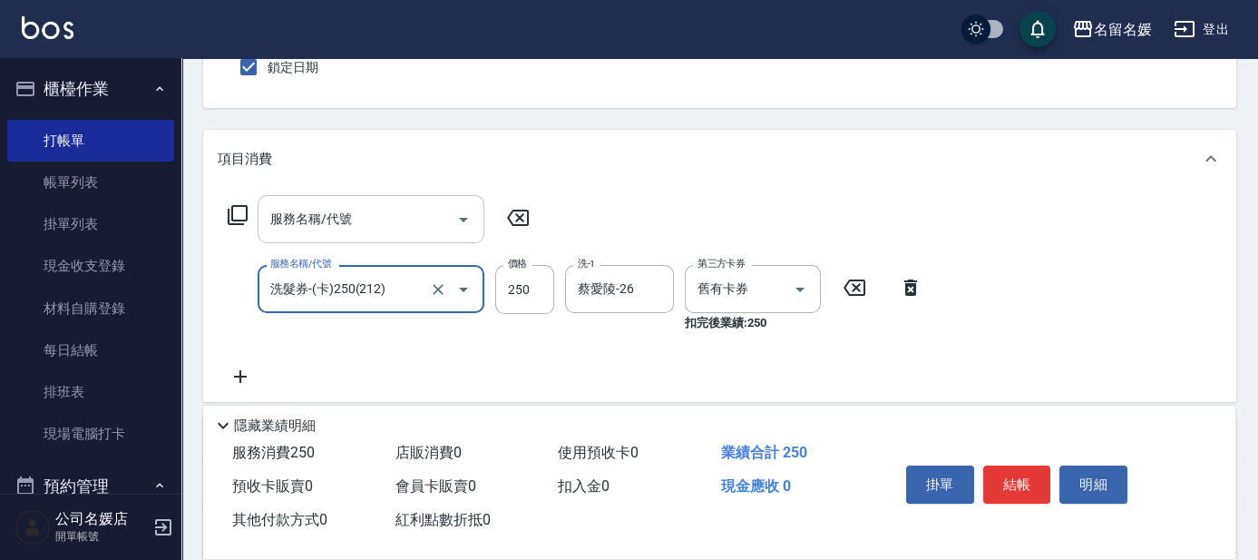
click at [382, 206] on input "服務名稱/代號" at bounding box center [357, 219] width 183 height 32
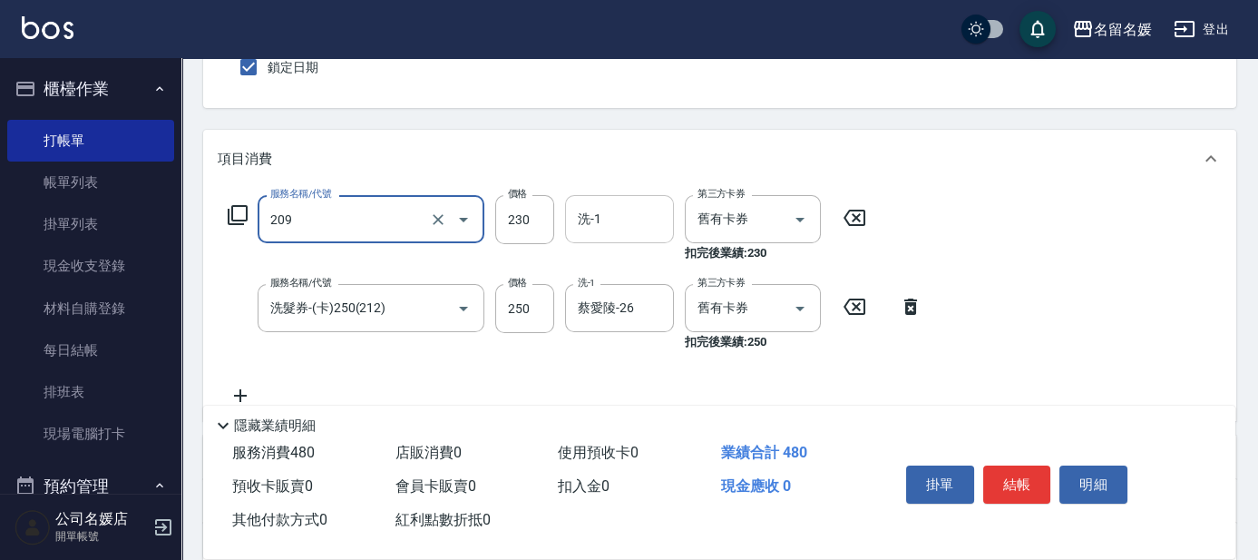
click at [621, 215] on input "洗-1" at bounding box center [619, 219] width 93 height 32
type input "洗髮券-(卡)230(209)"
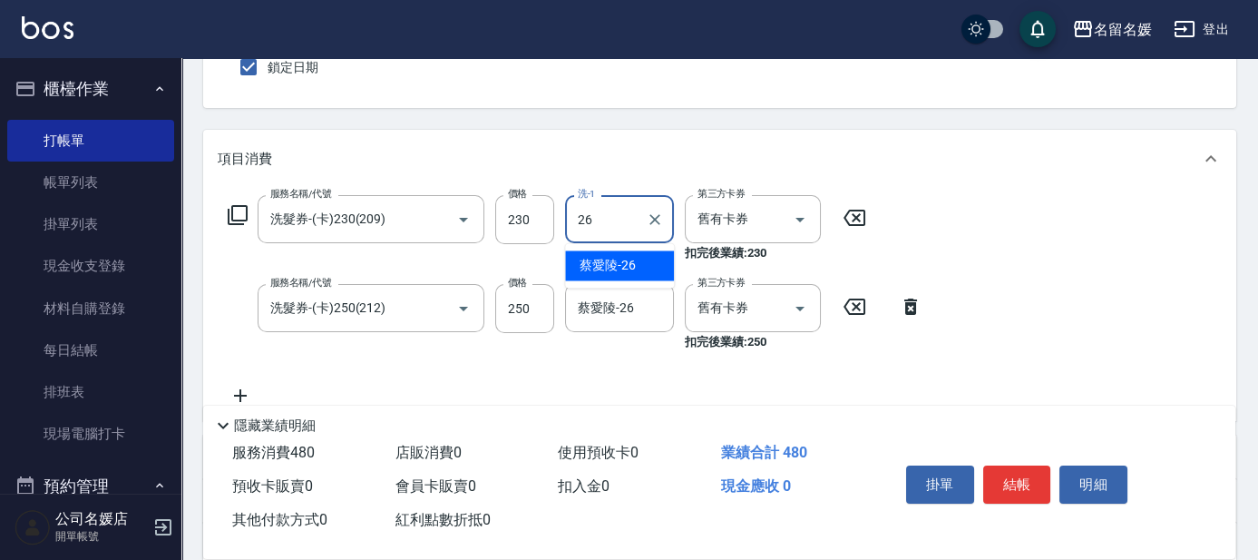
type input "蔡愛陵-26"
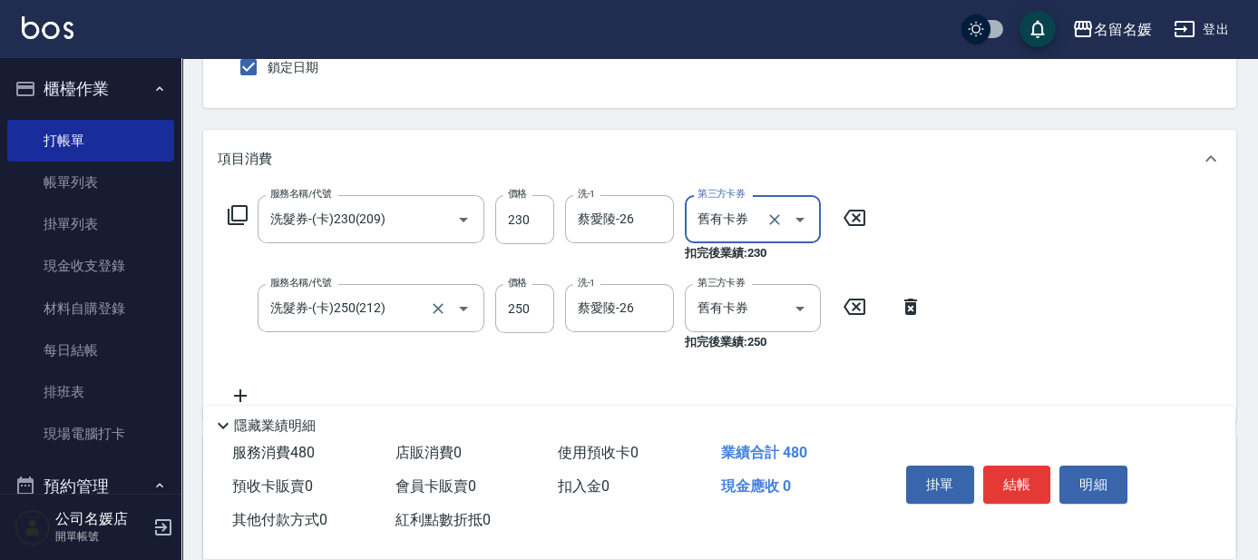
scroll to position [247, 0]
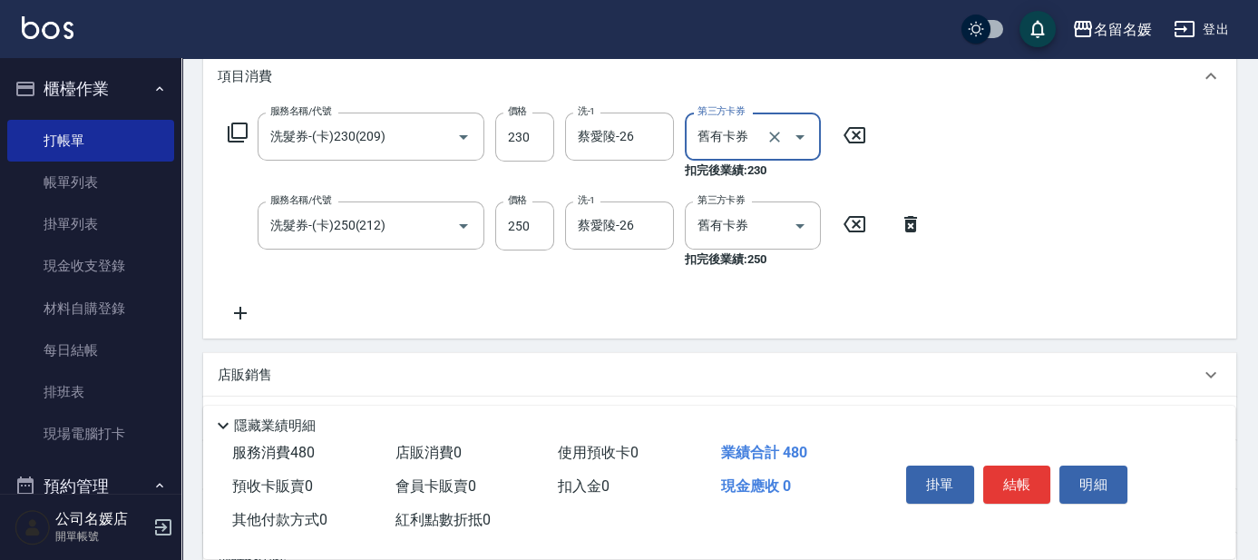
click at [235, 308] on icon at bounding box center [240, 313] width 45 height 22
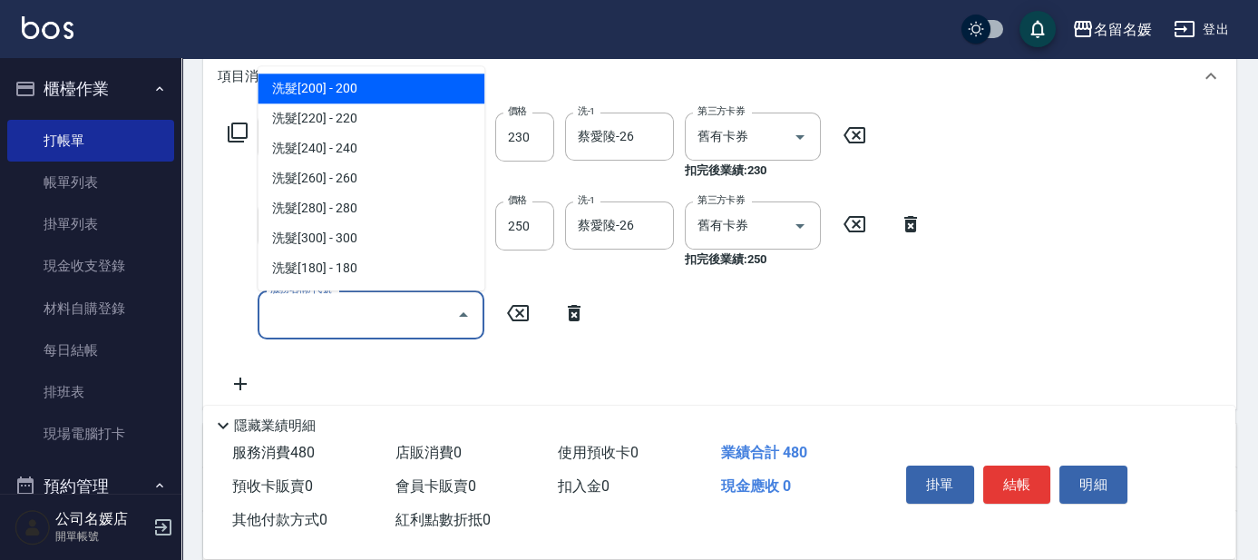
click at [323, 308] on input "服務名稱/代號" at bounding box center [357, 314] width 183 height 32
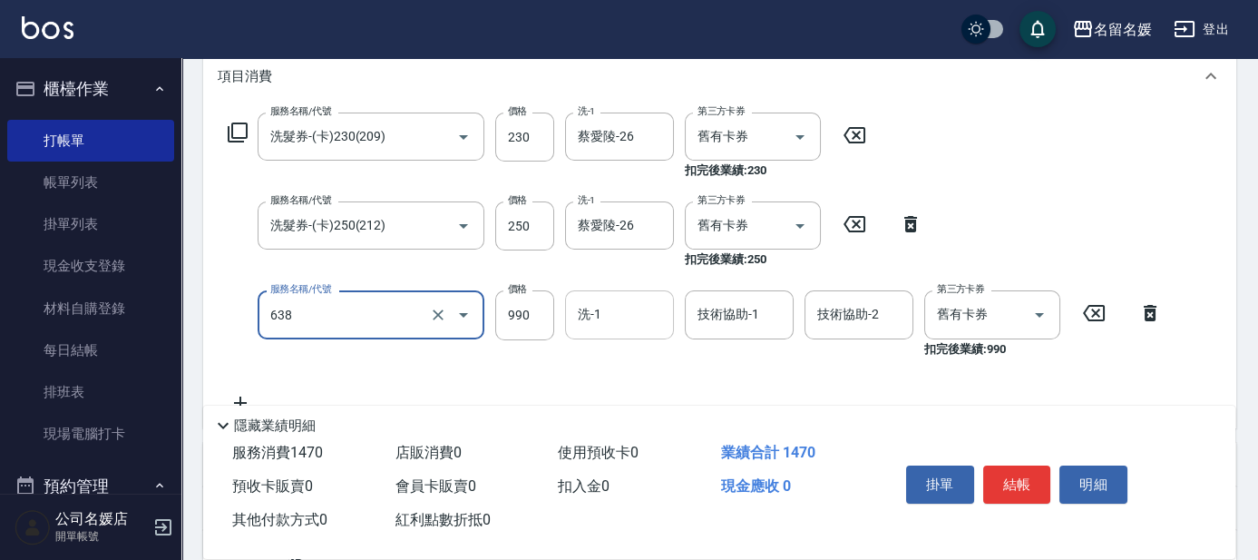
click at [640, 315] on input "洗-1" at bounding box center [619, 314] width 93 height 32
type input "(芙)頭皮養護套卡(638)"
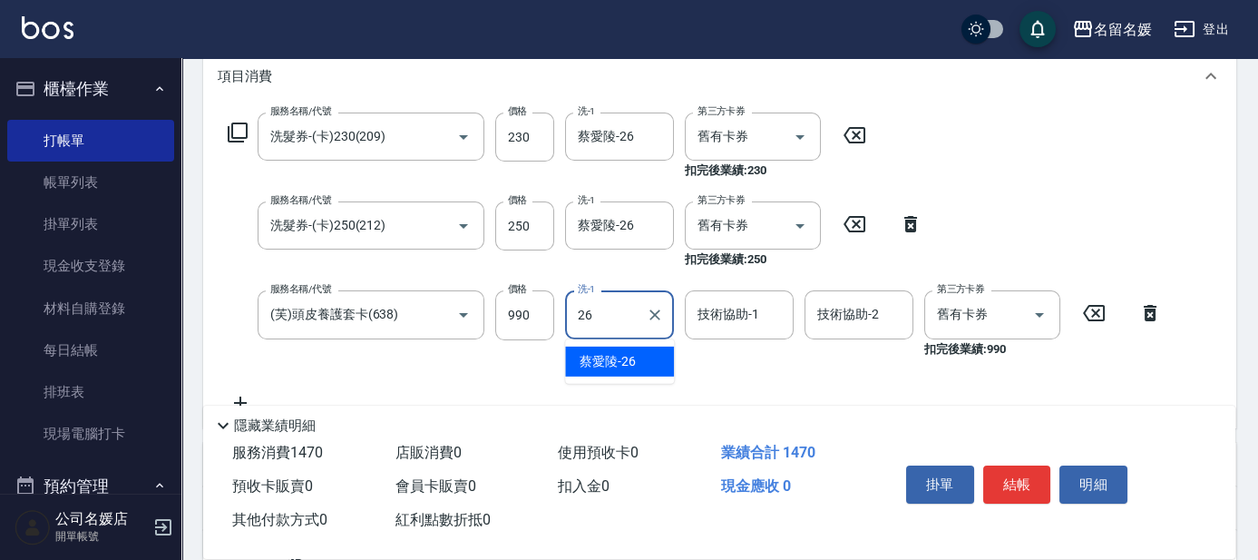
type input "蔡愛陵-26"
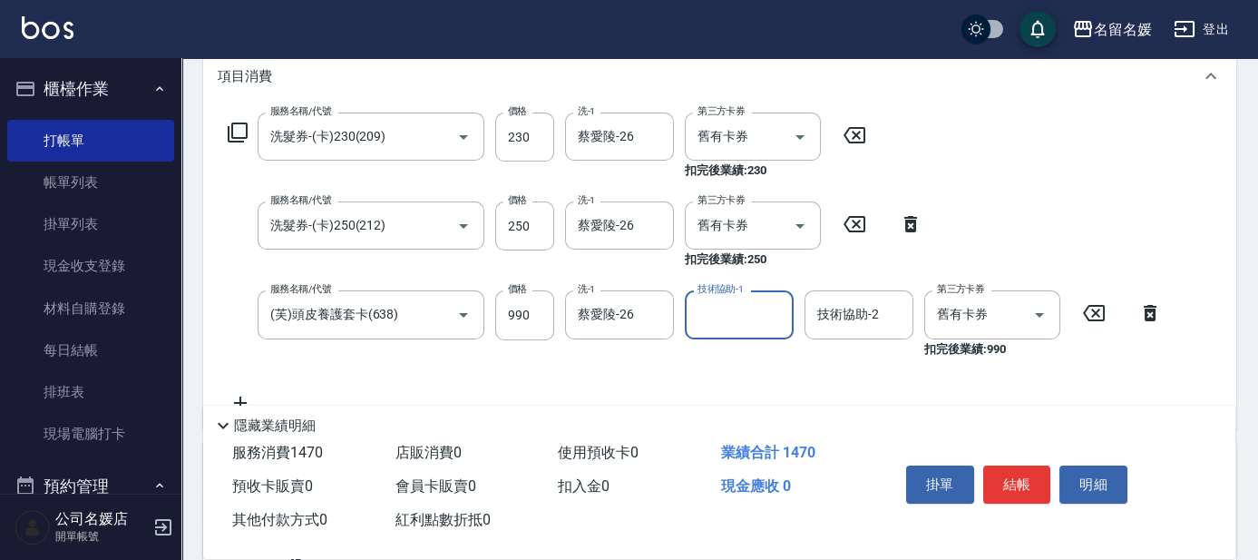
click at [735, 310] on input "技術協助-1" at bounding box center [739, 314] width 93 height 32
type input "蔡愛陵-26"
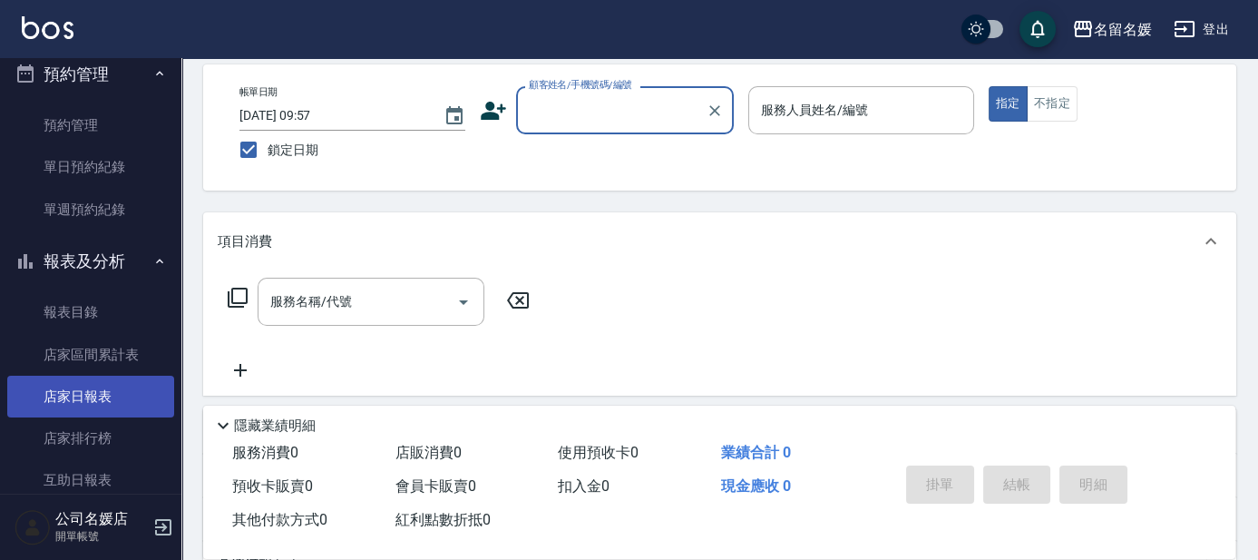
scroll to position [494, 0]
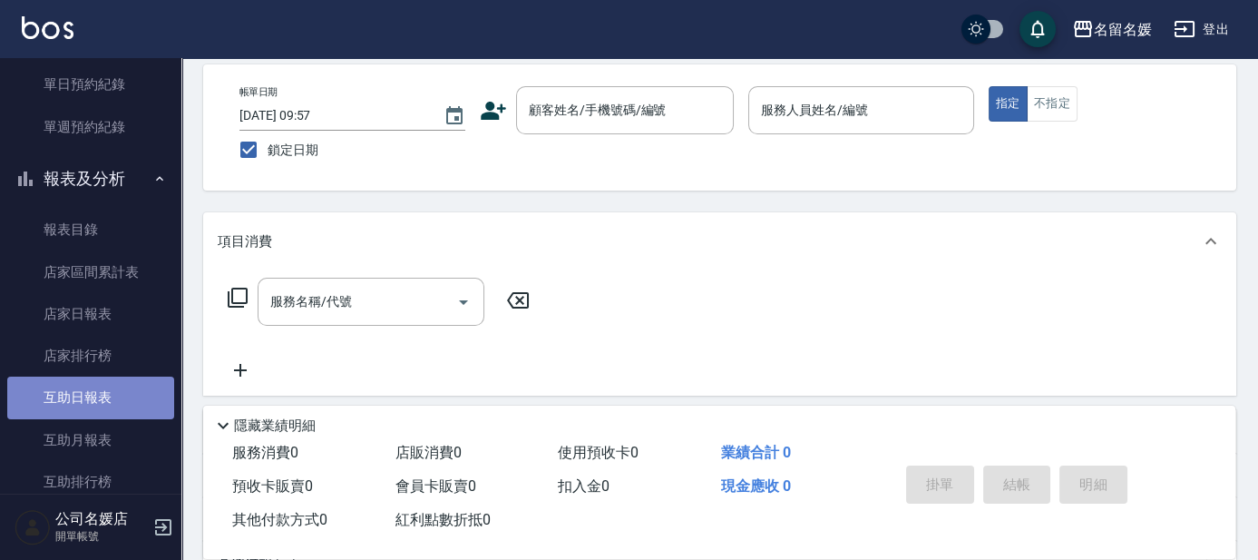
click at [122, 395] on link "互助日報表" at bounding box center [90, 397] width 167 height 42
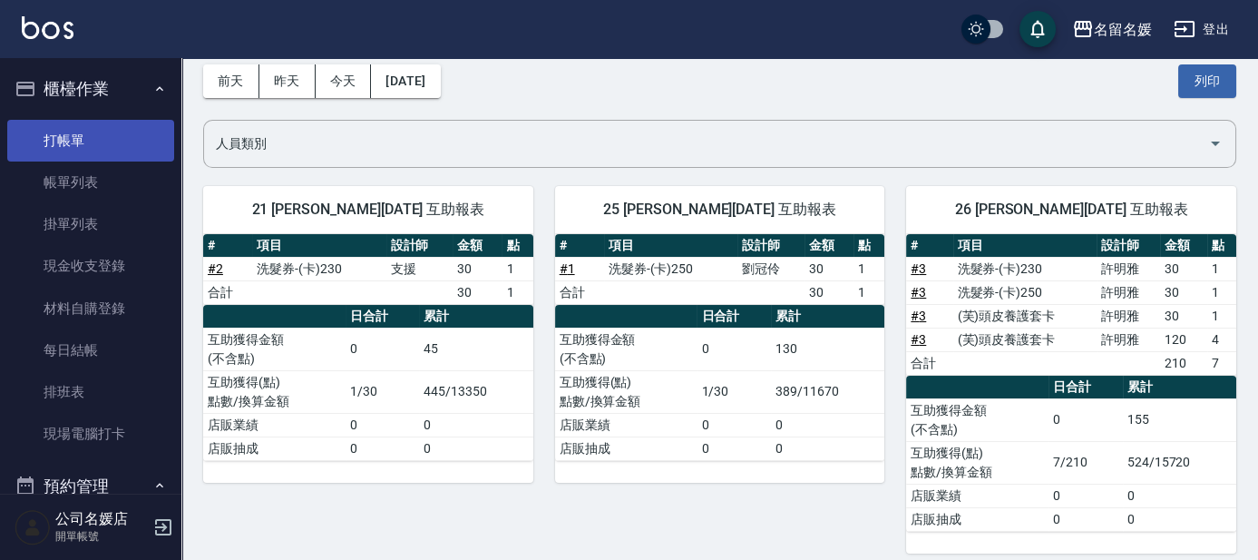
click at [117, 139] on link "打帳單" at bounding box center [90, 141] width 167 height 42
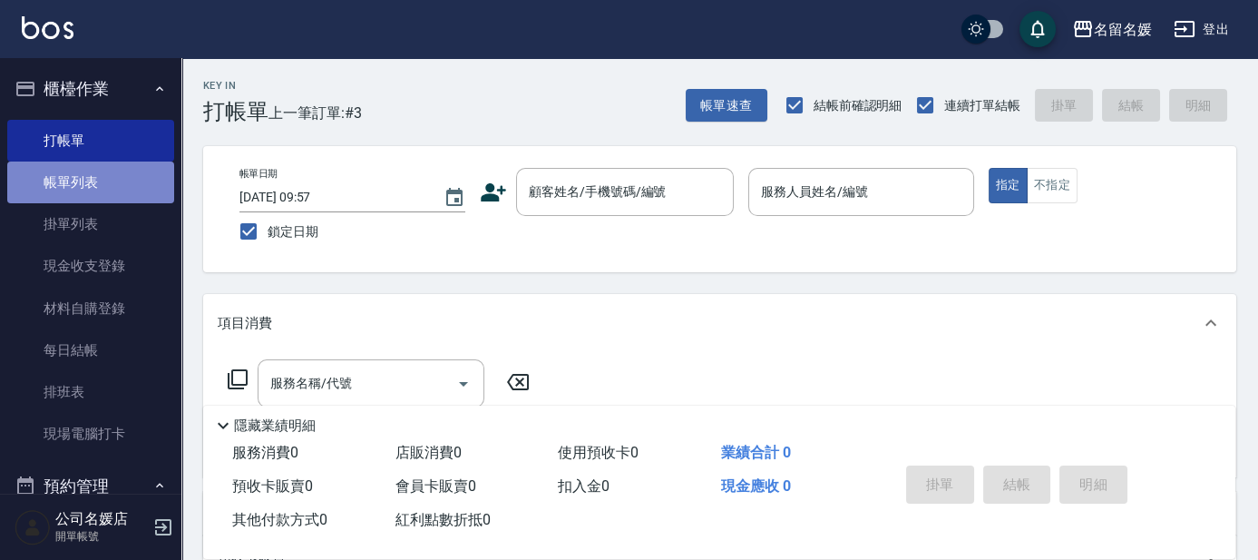
click at [132, 173] on link "帳單列表" at bounding box center [90, 182] width 167 height 42
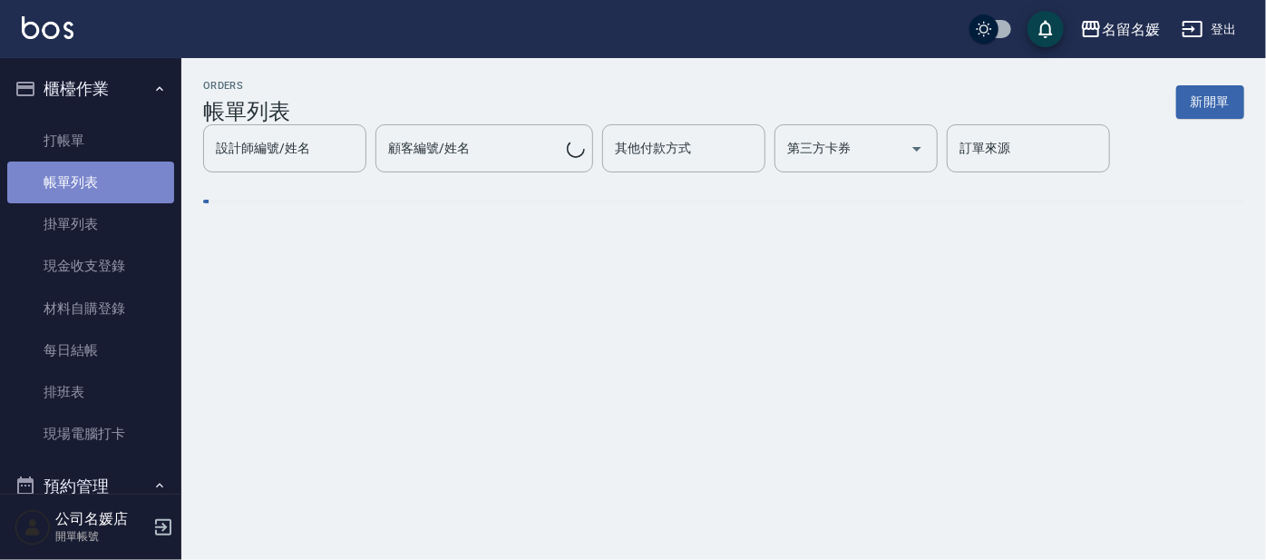
click at [132, 173] on link "帳單列表" at bounding box center [90, 182] width 167 height 42
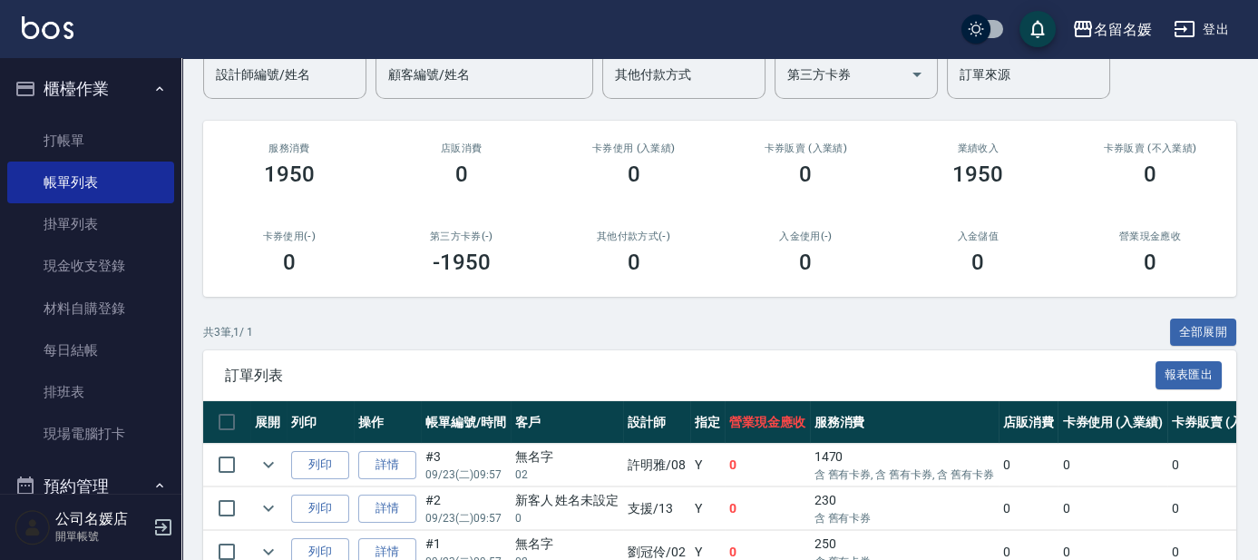
scroll to position [247, 0]
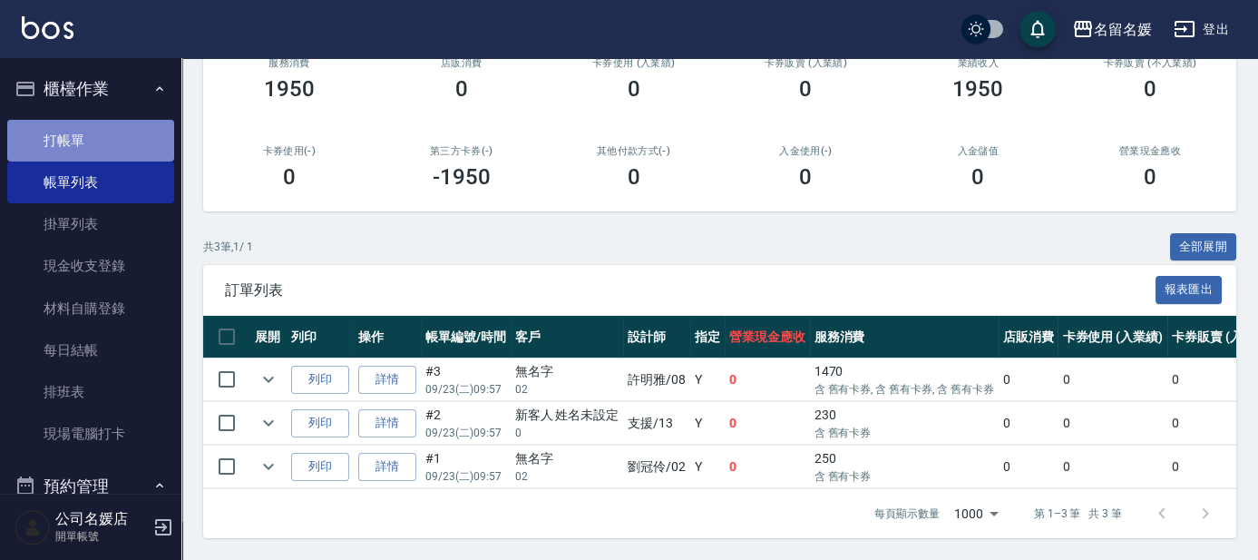
click at [113, 135] on link "打帳單" at bounding box center [90, 141] width 167 height 42
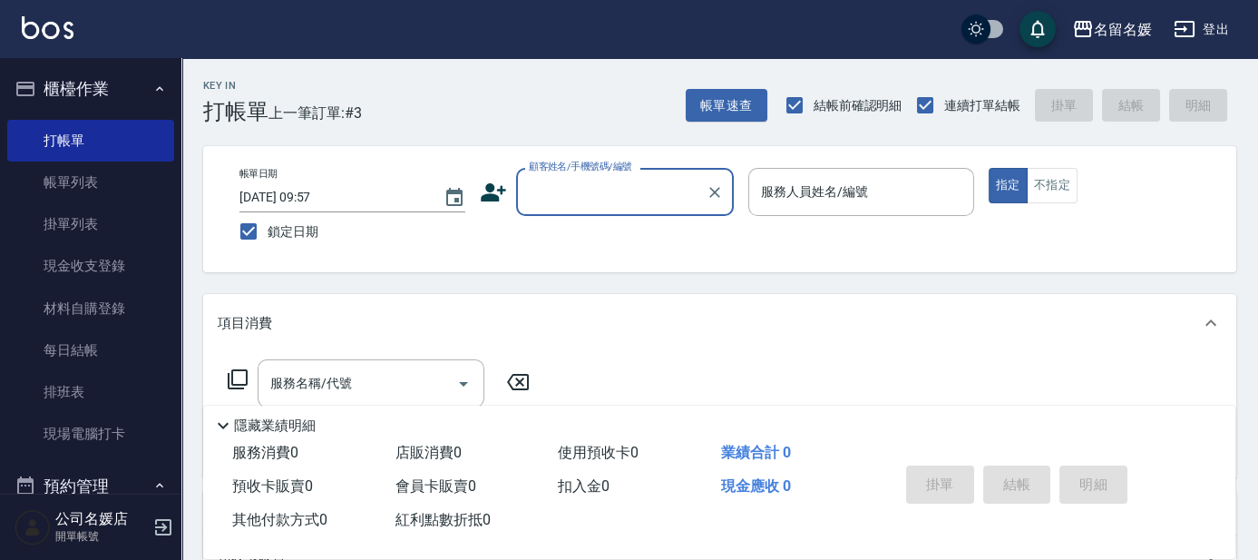
click at [578, 180] on input "顧客姓名/手機號碼/編號" at bounding box center [611, 192] width 174 height 32
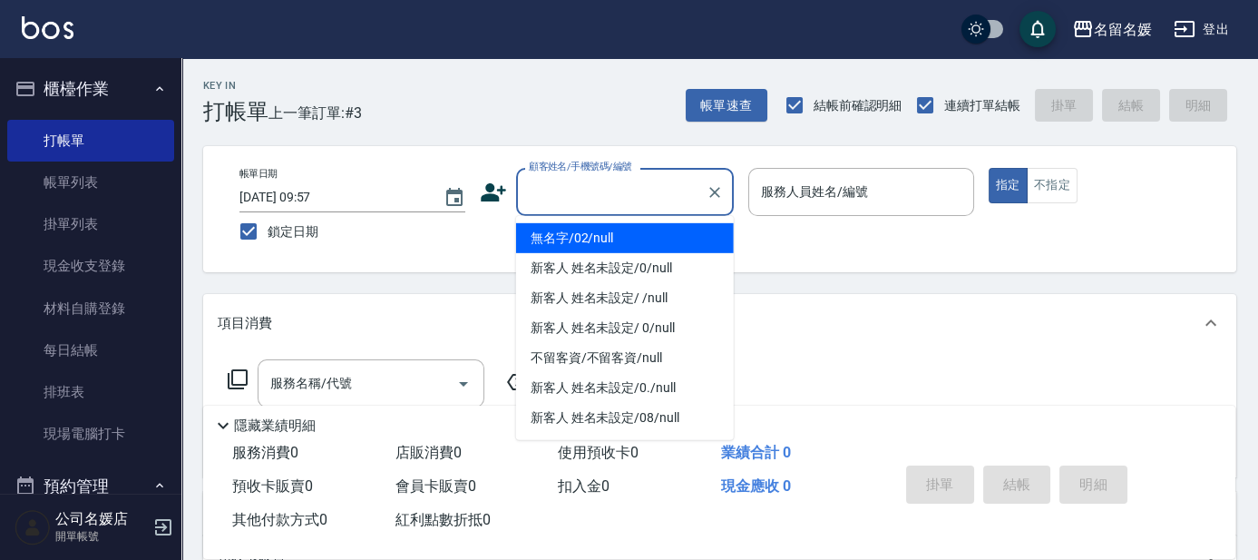
click at [590, 240] on li "無名字/02/null" at bounding box center [625, 238] width 218 height 30
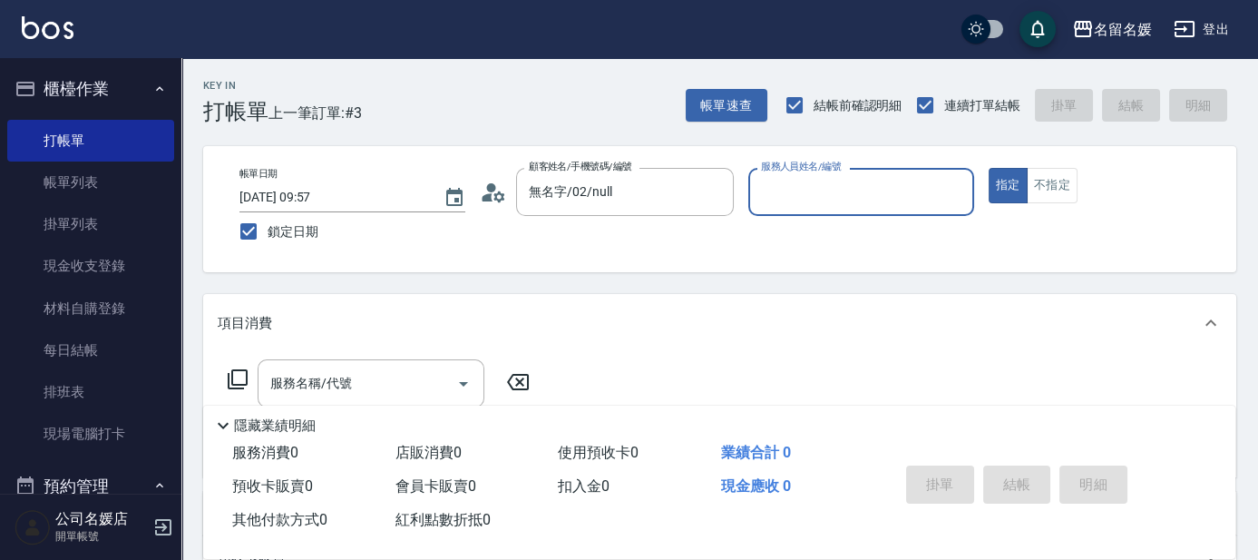
type input "無名字/02/null"
click at [846, 189] on input "服務人員姓名/編號" at bounding box center [862, 192] width 210 height 32
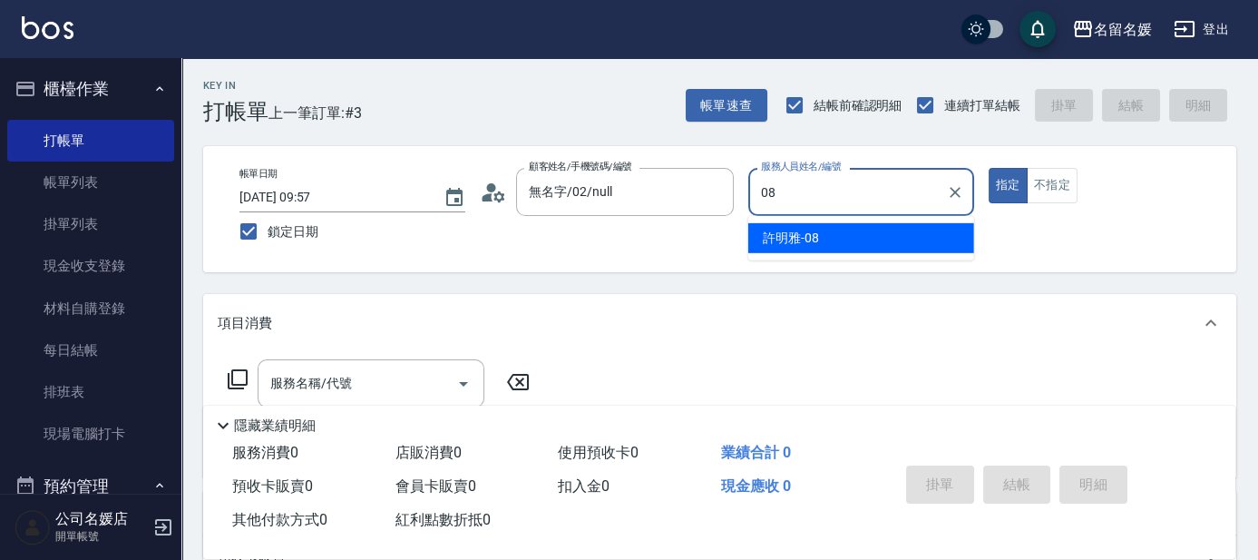
click at [849, 232] on div "[PERSON_NAME]-08" at bounding box center [861, 238] width 226 height 30
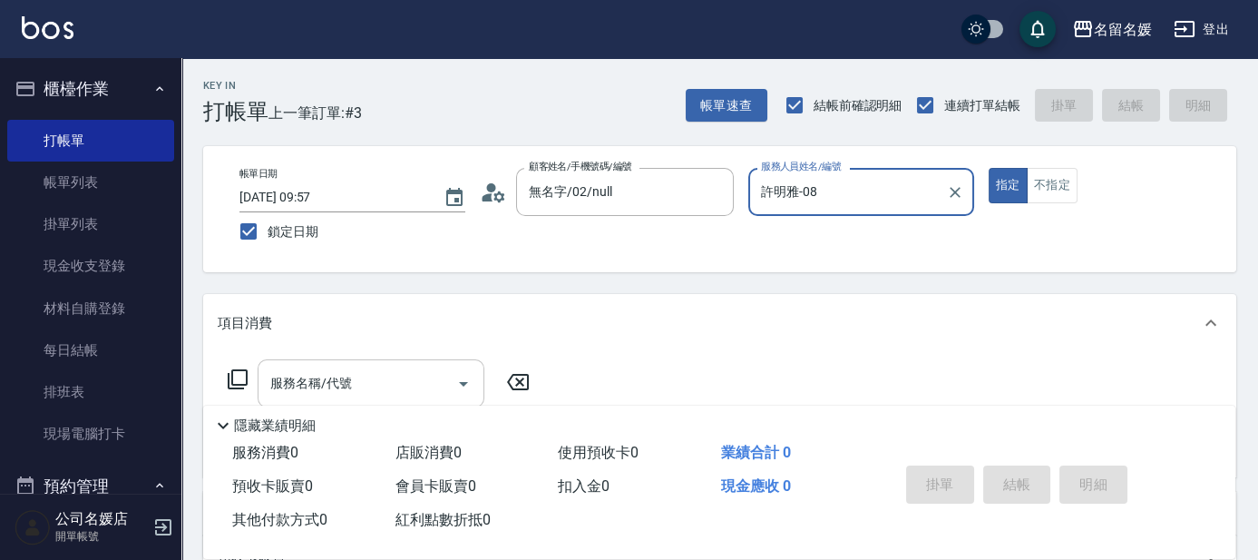
type input "許明雅-08"
click at [325, 378] on div "服務名稱/代號 服務名稱/代號" at bounding box center [371, 383] width 227 height 48
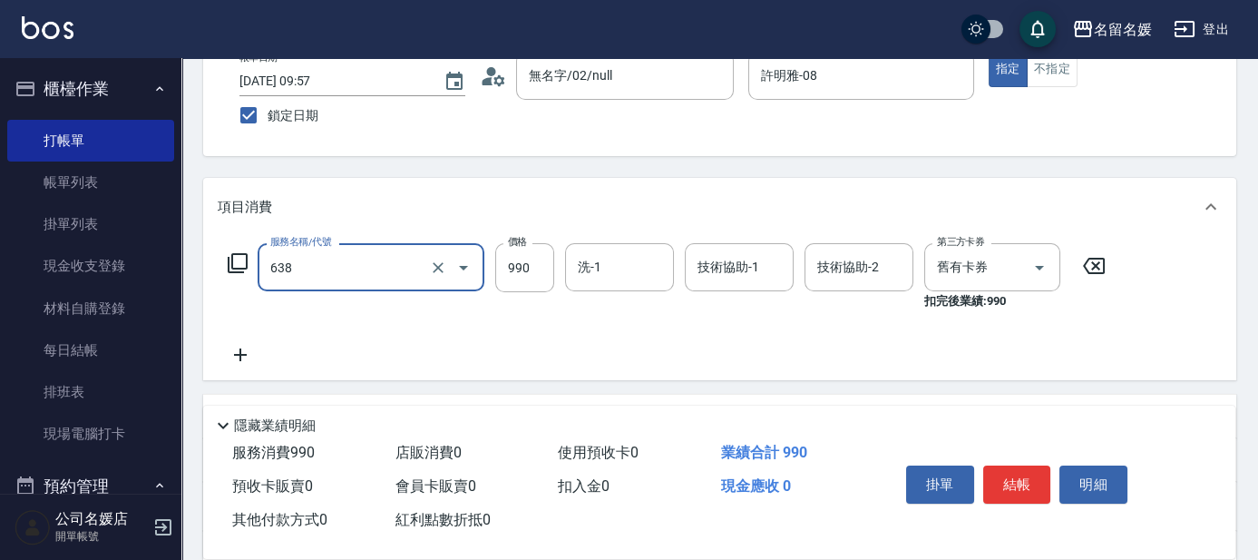
scroll to position [164, 0]
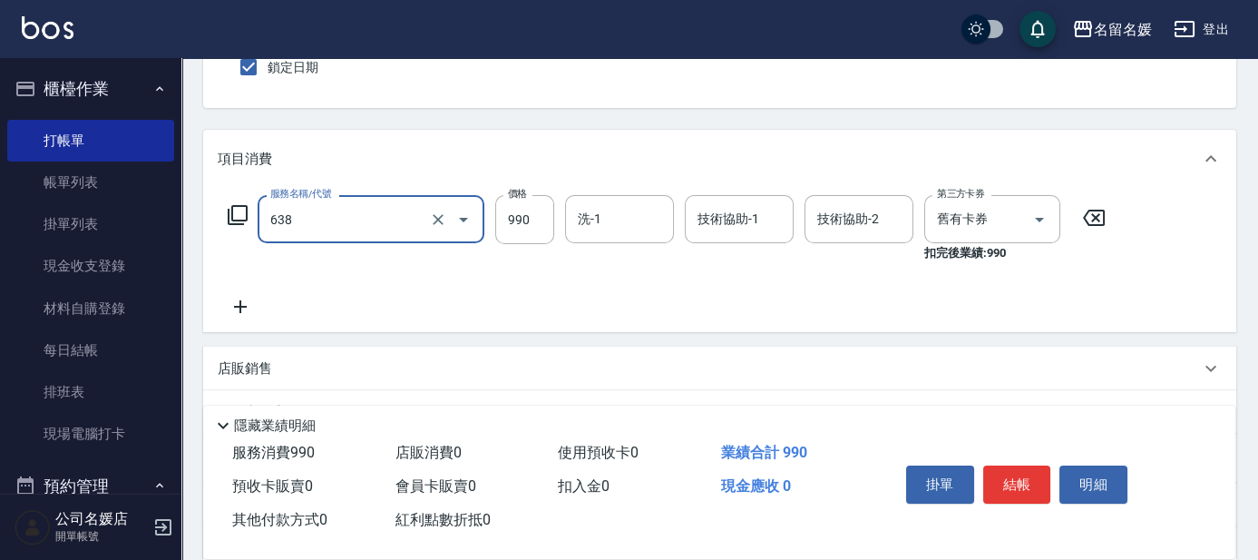
click at [375, 228] on input "638" at bounding box center [346, 219] width 160 height 32
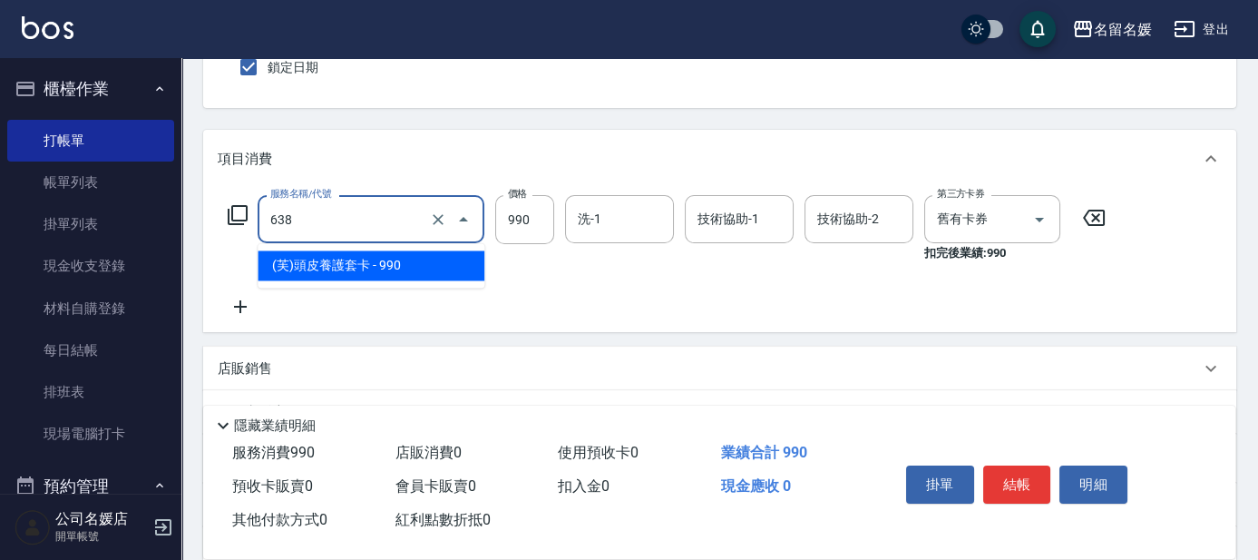
click at [382, 263] on span "(芙)頭皮養護套卡 - 990" at bounding box center [371, 265] width 227 height 30
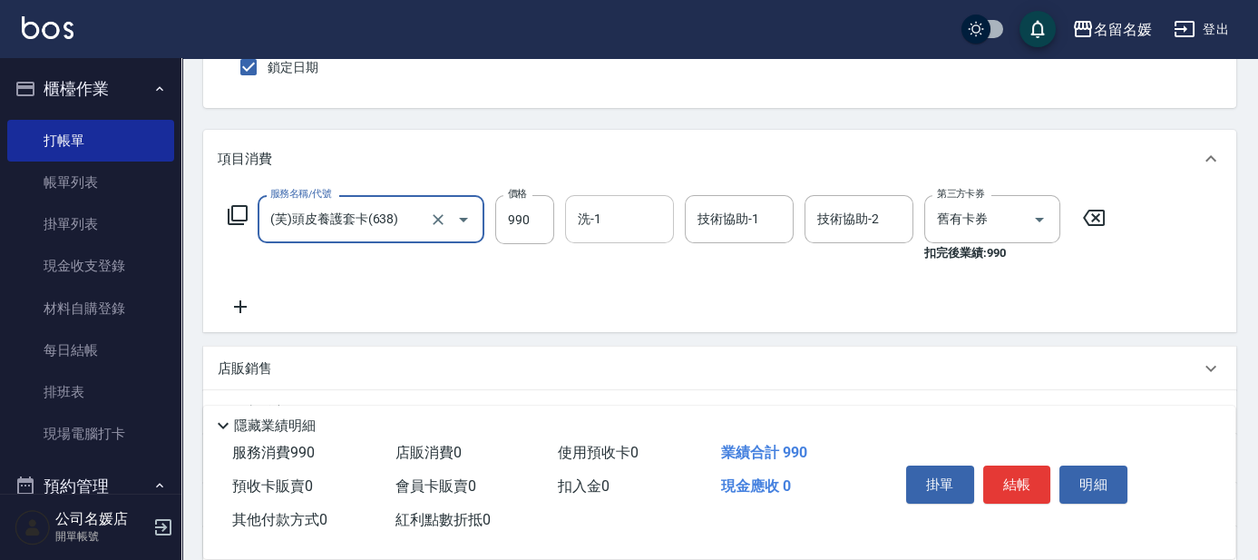
type input "(芙)頭皮養護套卡(638)"
click at [626, 223] on input "洗-1" at bounding box center [619, 219] width 93 height 32
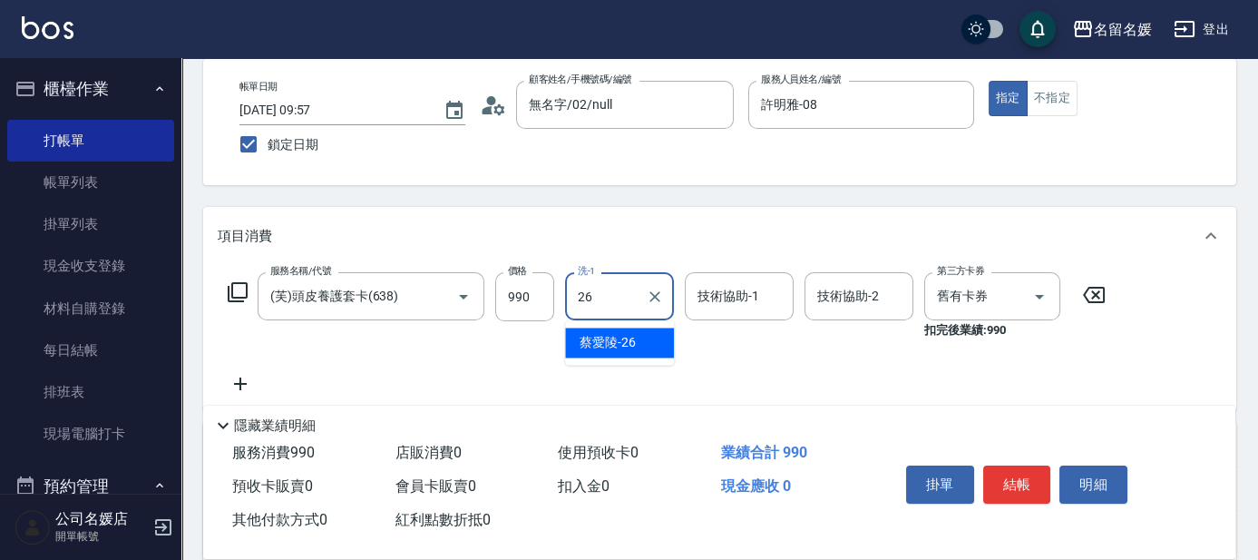
scroll to position [82, 0]
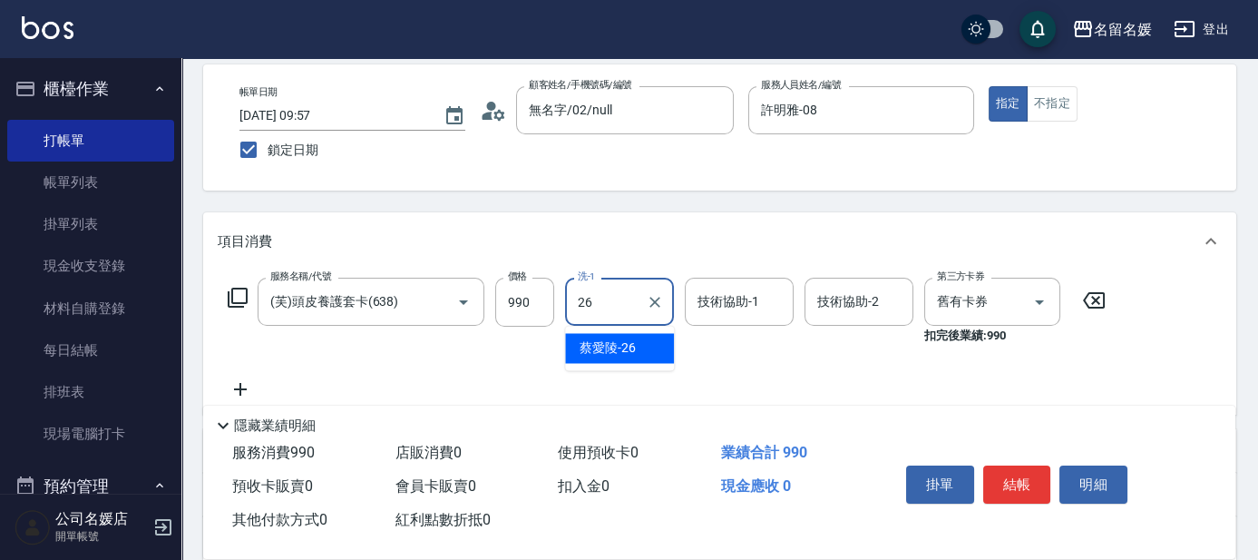
click at [629, 346] on span "[PERSON_NAME]-26" at bounding box center [608, 347] width 56 height 19
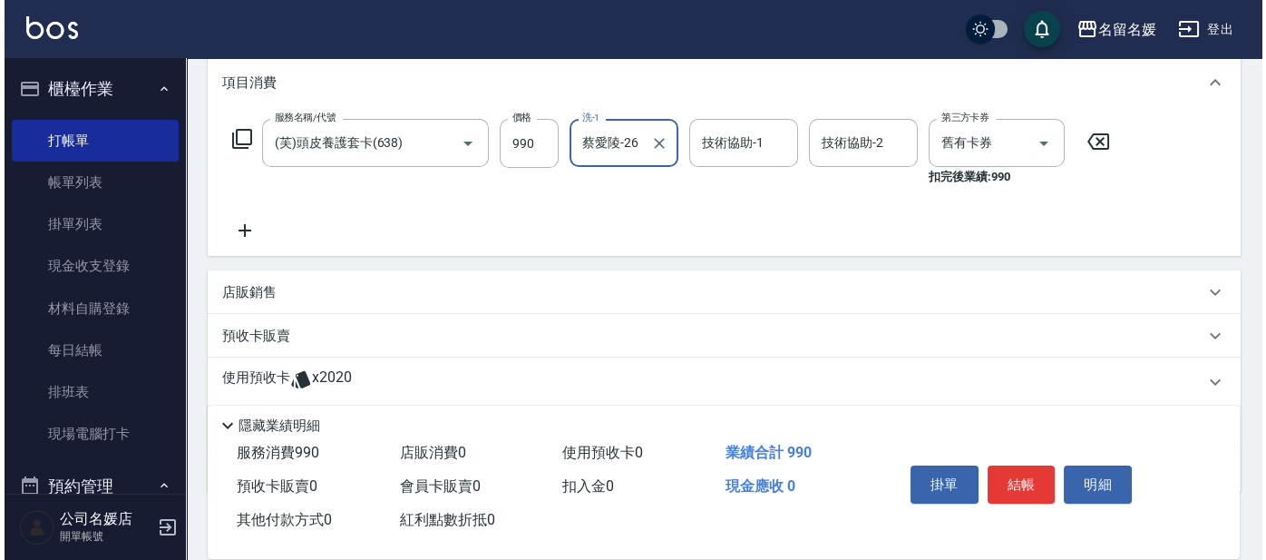
scroll to position [247, 0]
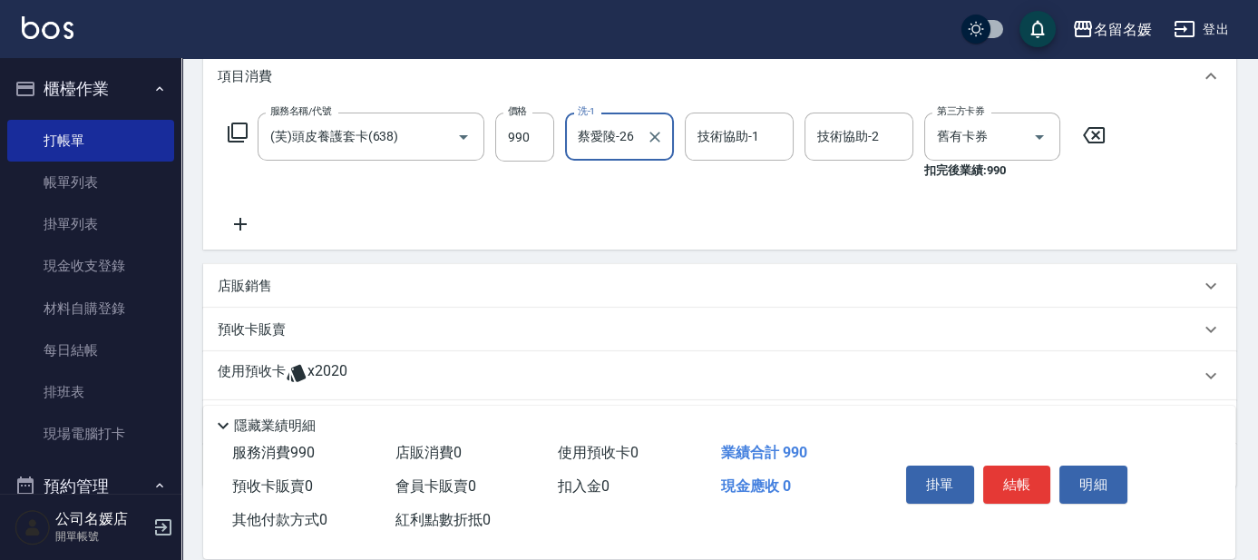
type input "蔡愛陵-26"
click at [239, 223] on icon at bounding box center [240, 224] width 13 height 13
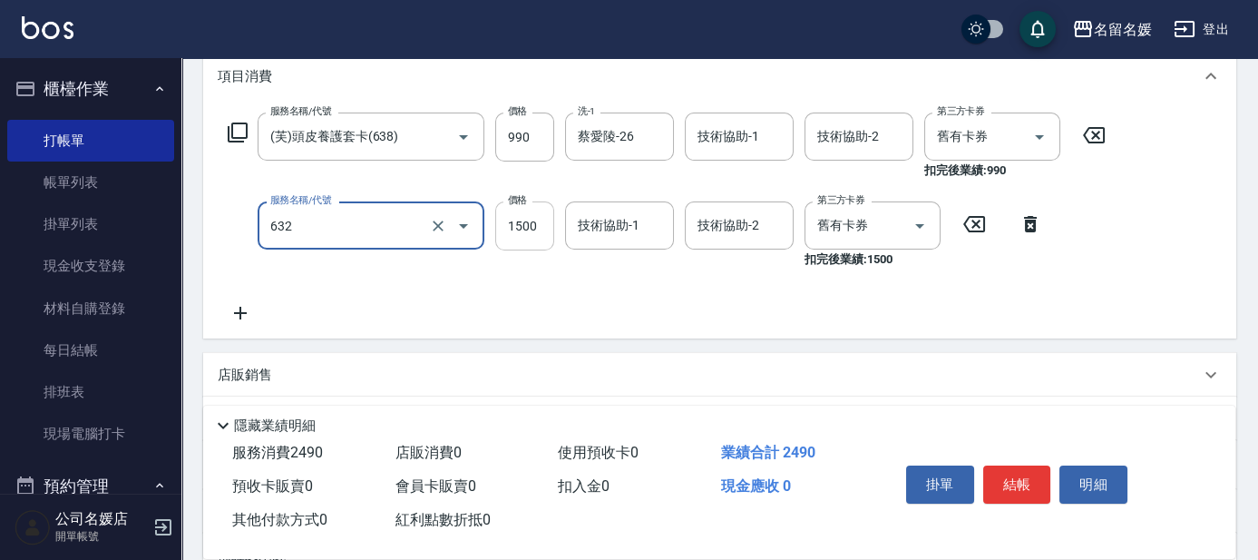
click at [544, 216] on input "1500" at bounding box center [524, 225] width 59 height 49
type input "染髮券[1500自材](632)"
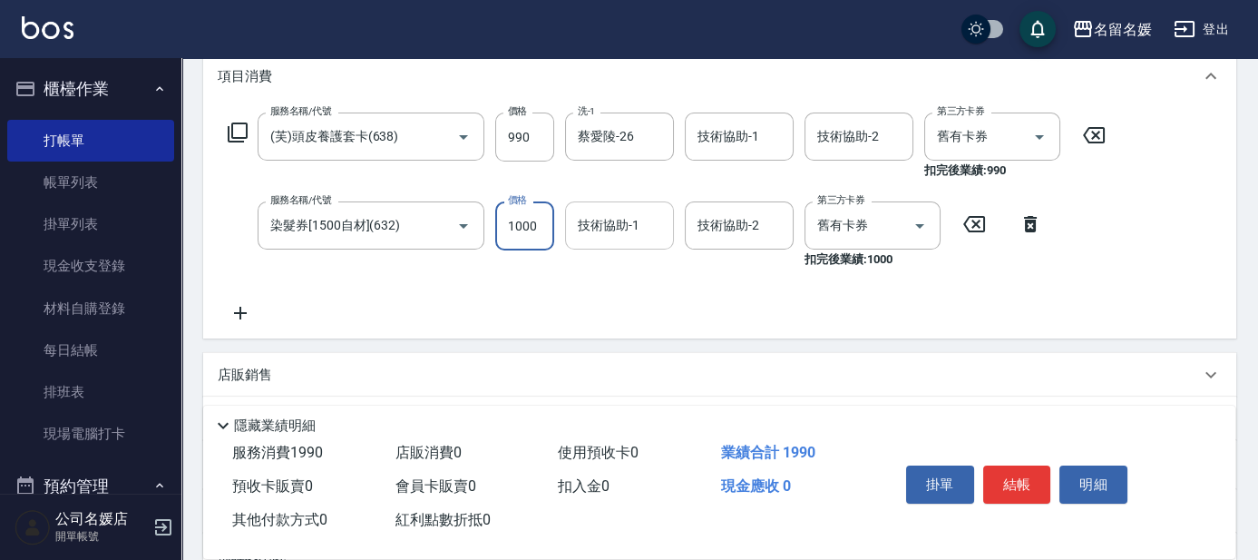
type input "1000"
click at [607, 232] on div "技術協助-1 技術協助-1" at bounding box center [619, 225] width 109 height 48
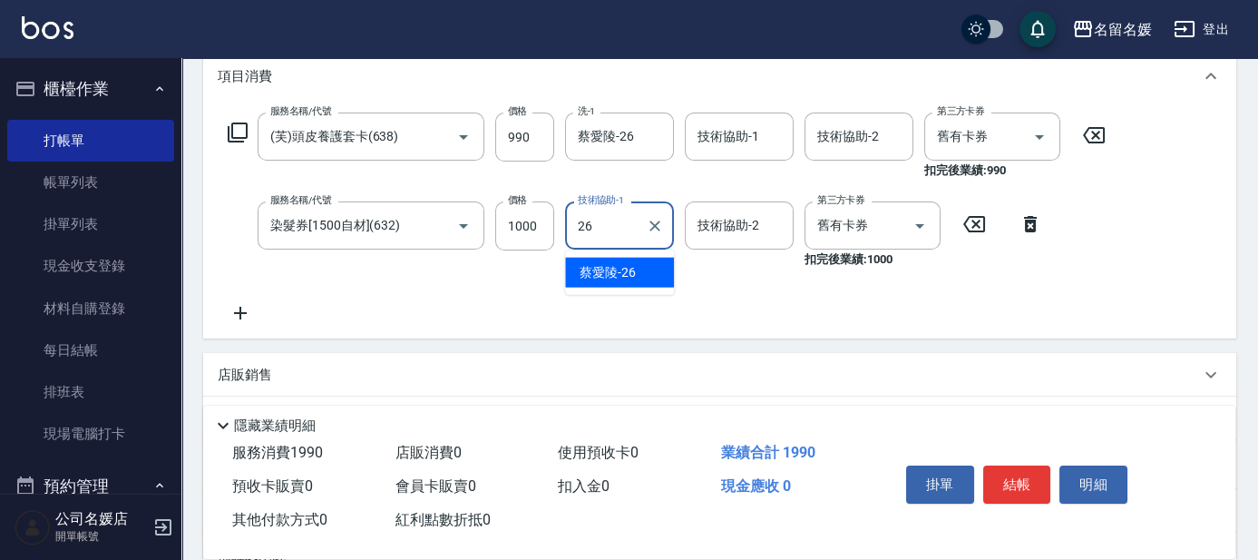
click at [633, 269] on span "[PERSON_NAME]-26" at bounding box center [608, 272] width 56 height 19
type input "蔡愛陵-26"
click at [721, 225] on div "技術協助-2 技術協助-2" at bounding box center [739, 225] width 109 height 48
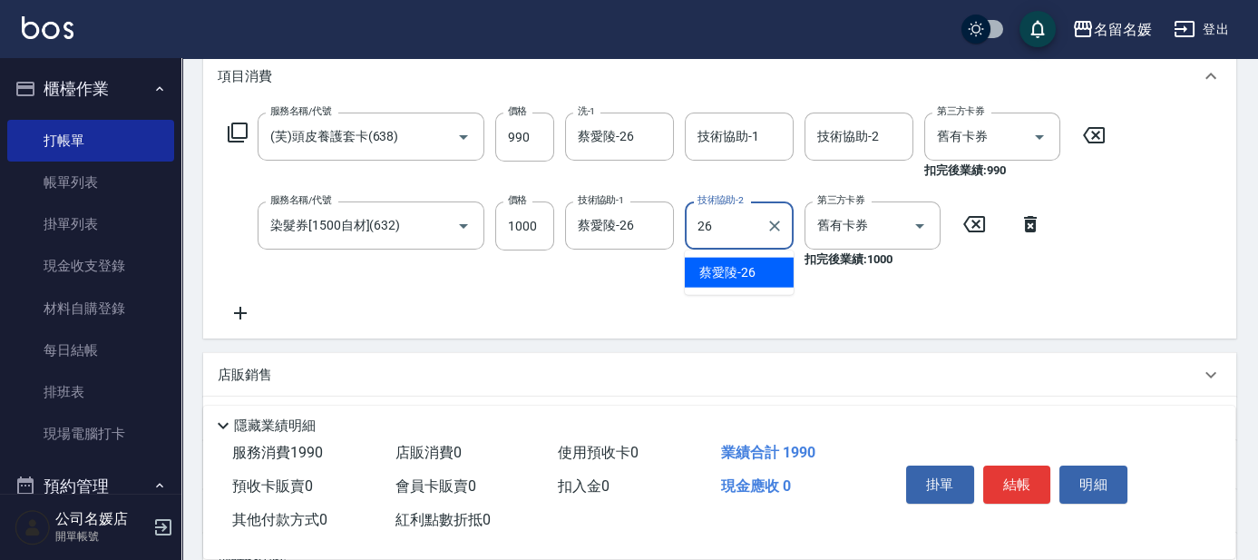
click at [762, 270] on div "[PERSON_NAME]-26" at bounding box center [739, 273] width 109 height 30
type input "蔡愛陵-26"
click at [1001, 479] on button "結帳" at bounding box center [1017, 484] width 68 height 38
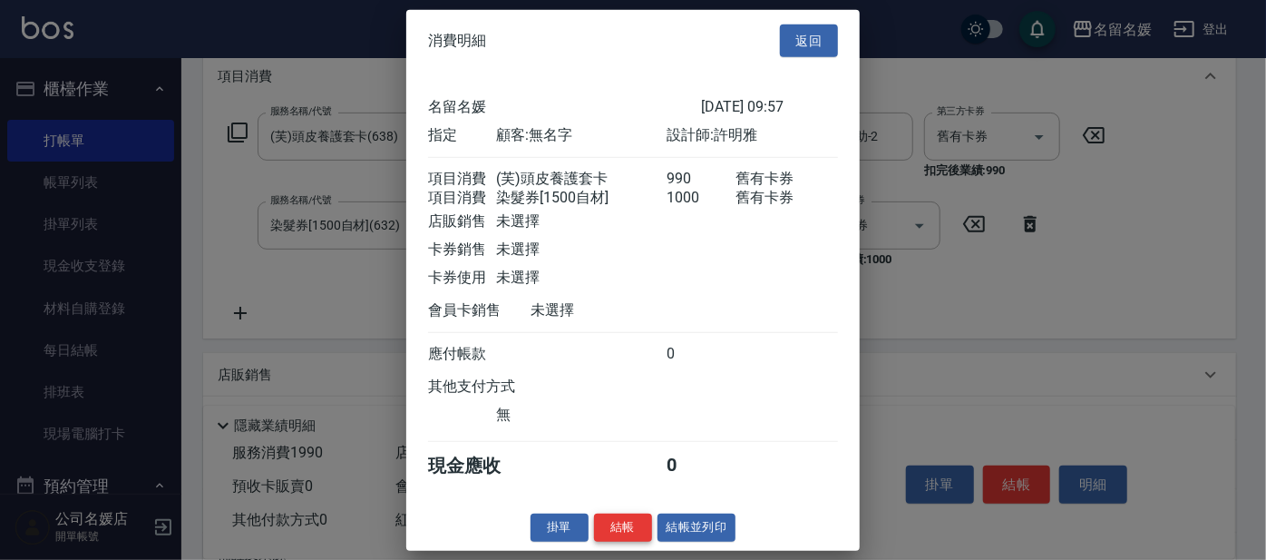
click at [617, 542] on button "結帳" at bounding box center [623, 527] width 58 height 28
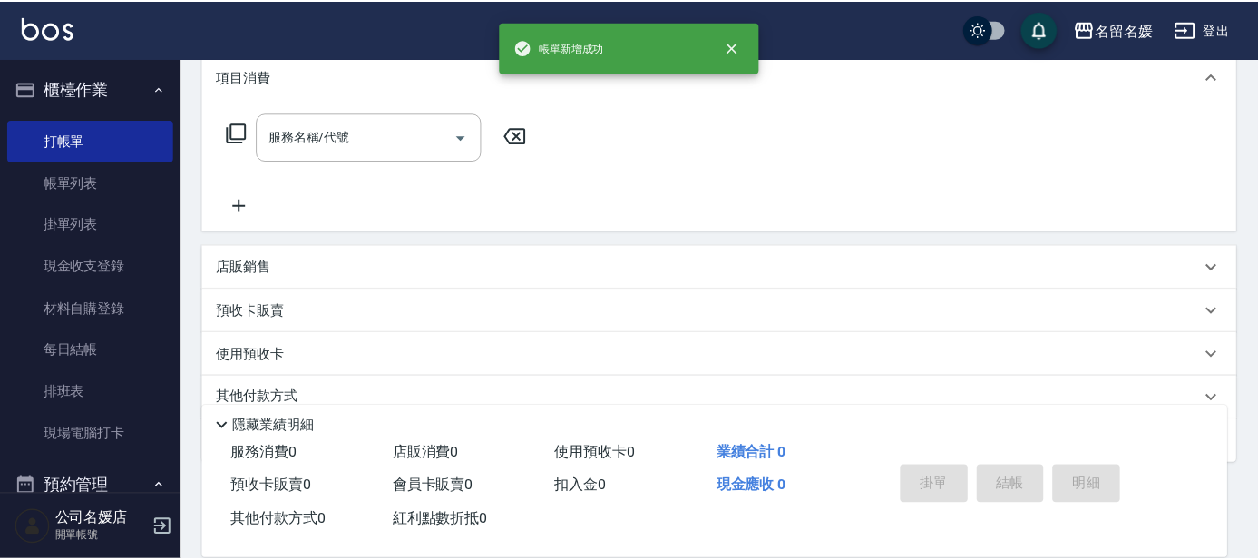
scroll to position [0, 0]
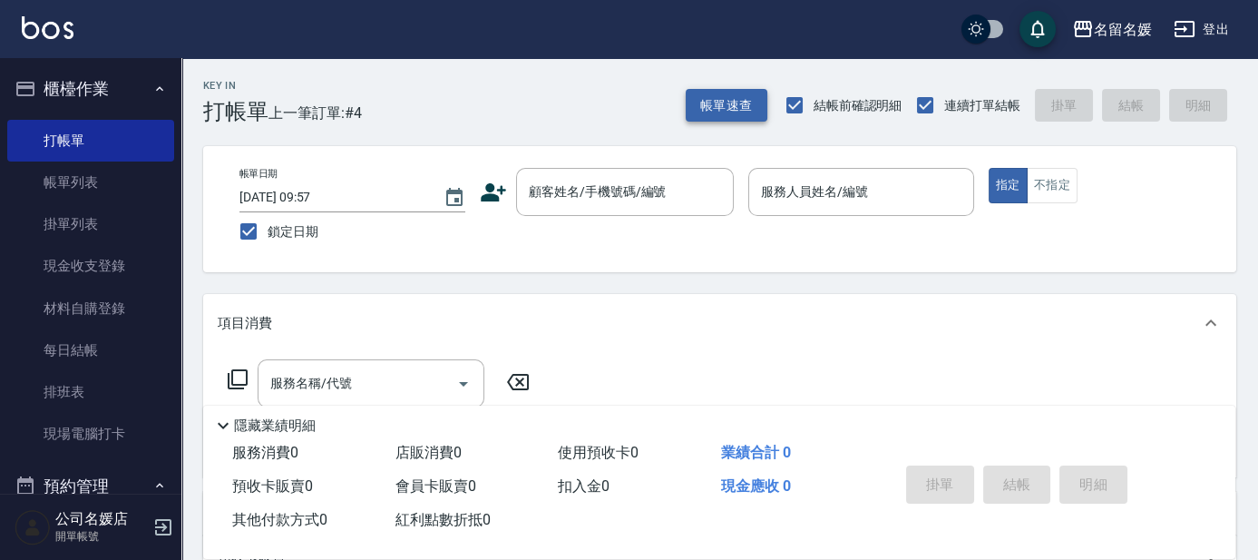
click at [732, 101] on button "帳單速查" at bounding box center [727, 106] width 82 height 34
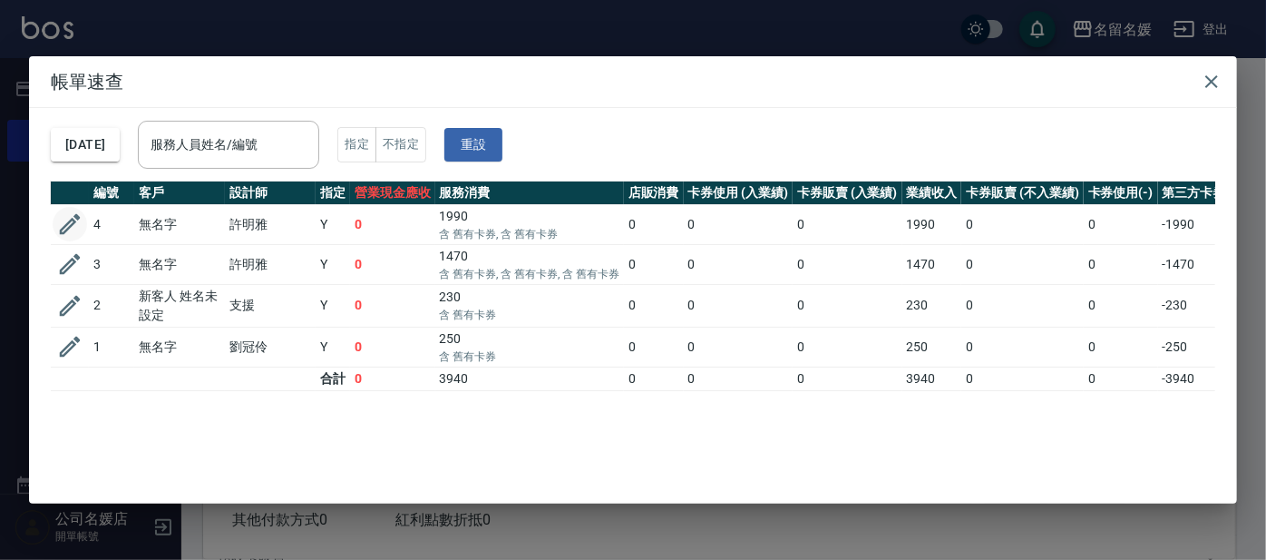
click at [65, 220] on icon "button" at bounding box center [69, 223] width 27 height 27
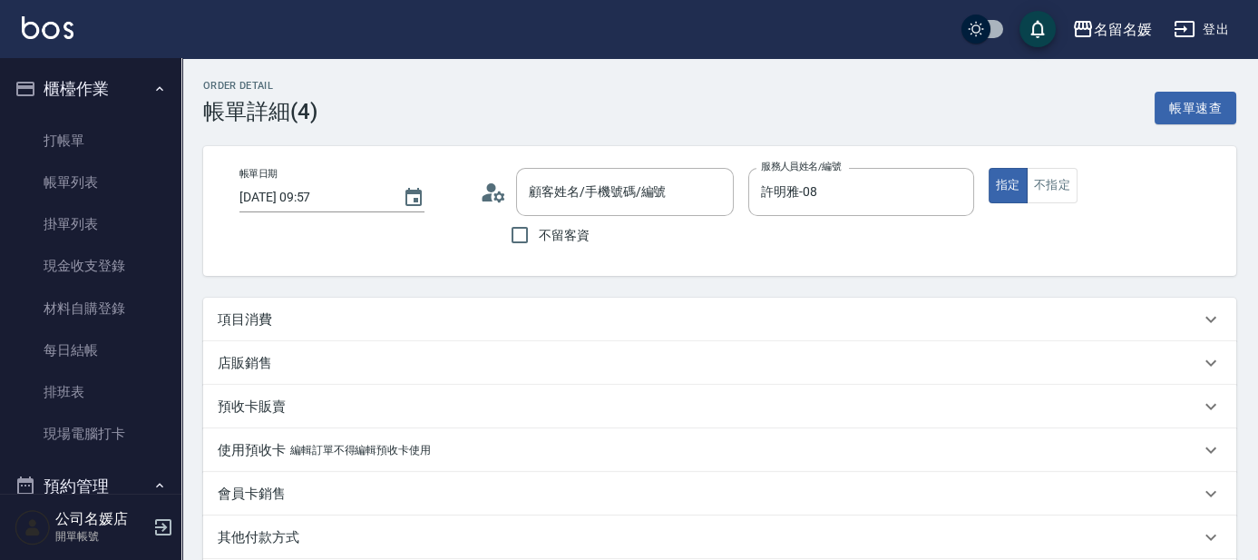
type input "[DATE] 09:57"
type input "許明雅-08"
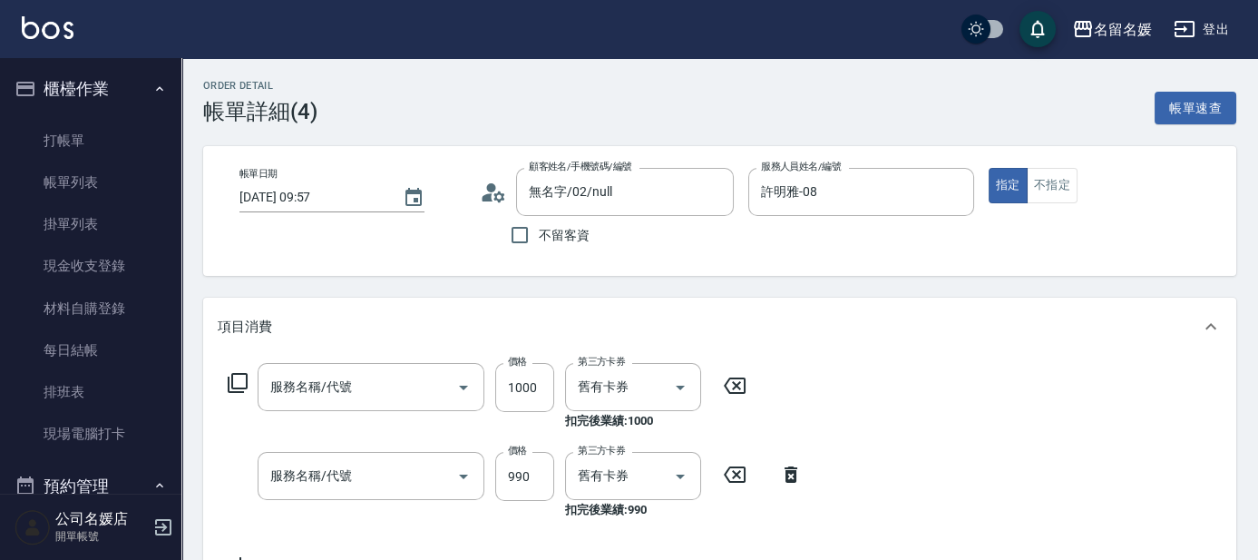
type input "無名字/02/null"
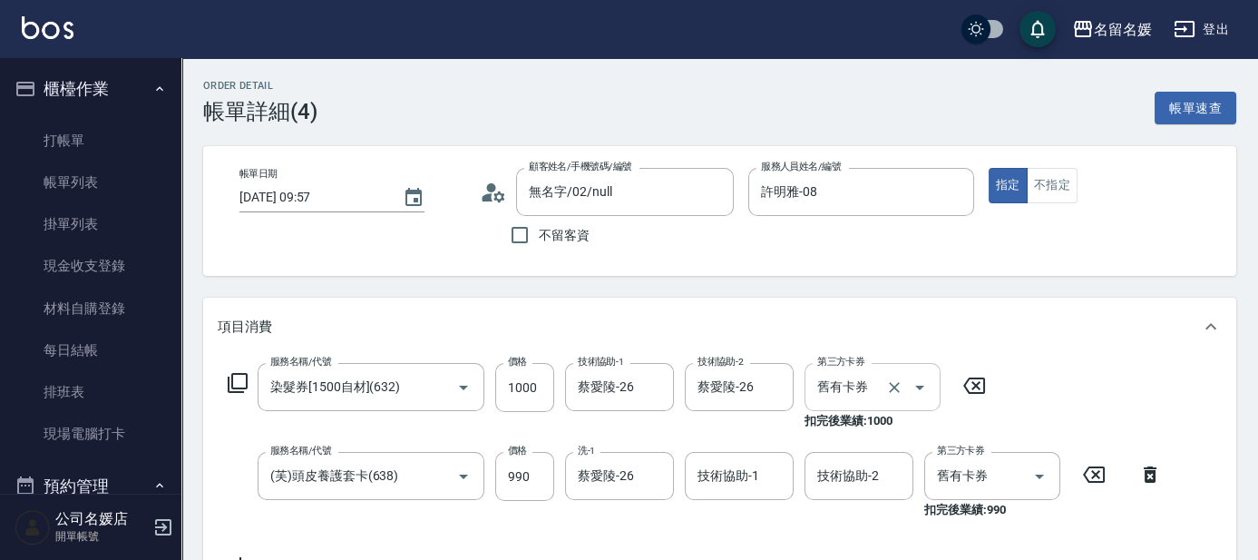
type input "染髮券[1500自材](632)"
type input "(芙)頭皮養護套卡(638)"
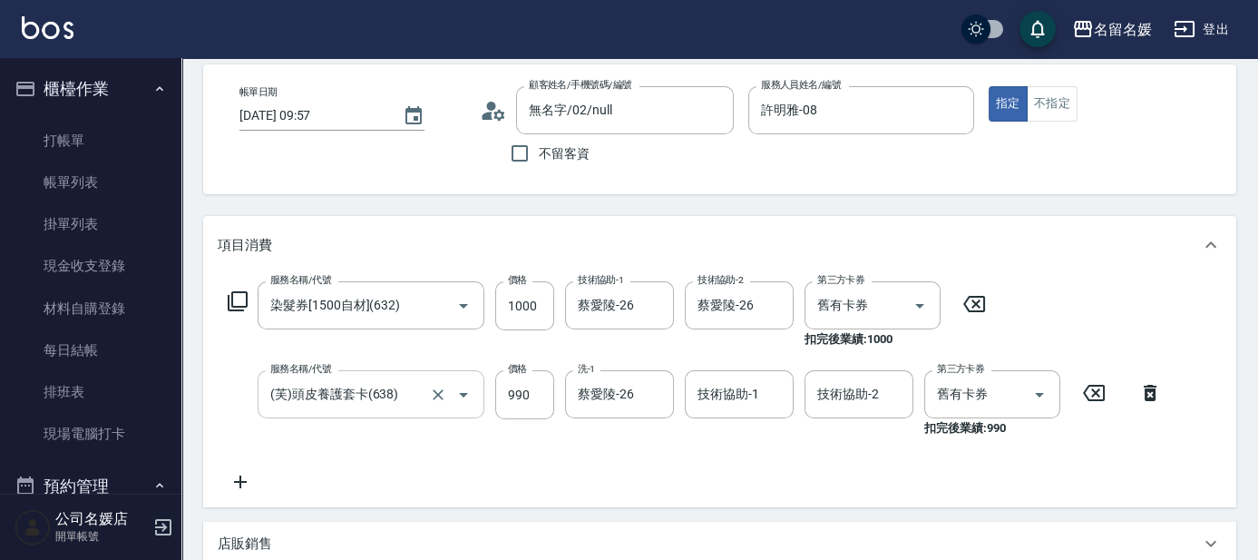
click at [403, 386] on input "(芙)頭皮養護套卡(638)" at bounding box center [346, 394] width 160 height 32
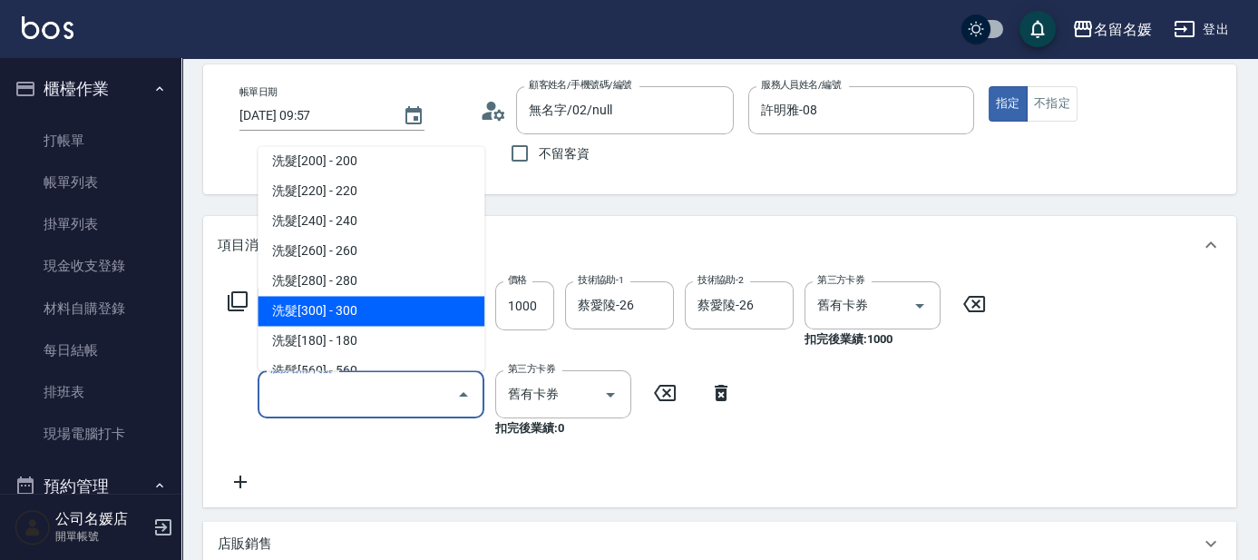
scroll to position [247, 0]
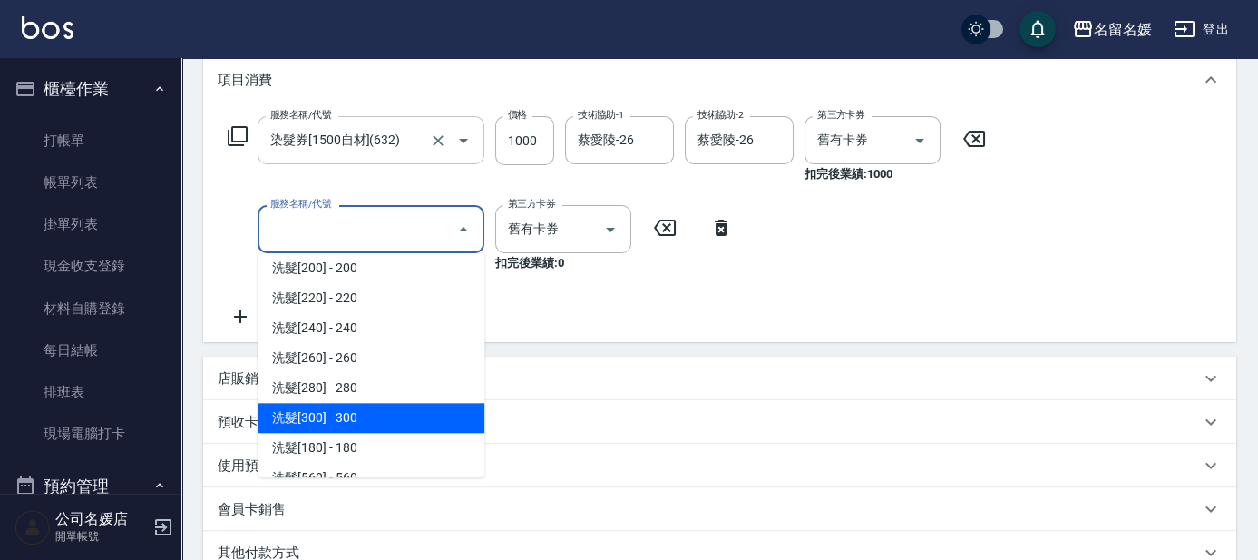
click at [419, 141] on input "染髮券[1500自材](632)" at bounding box center [346, 140] width 160 height 32
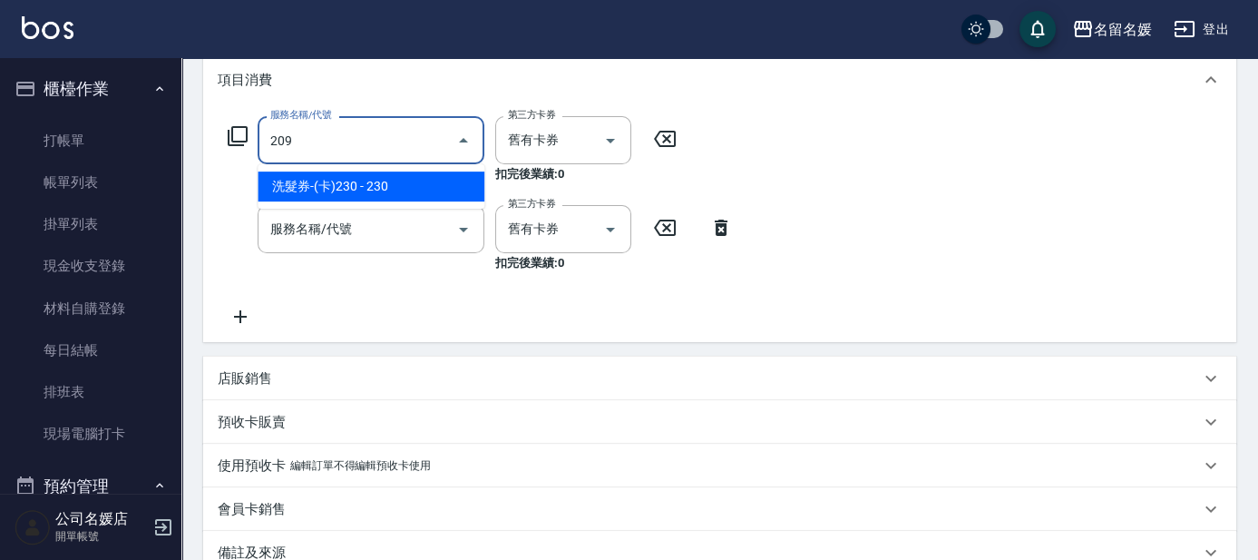
scroll to position [0, 0]
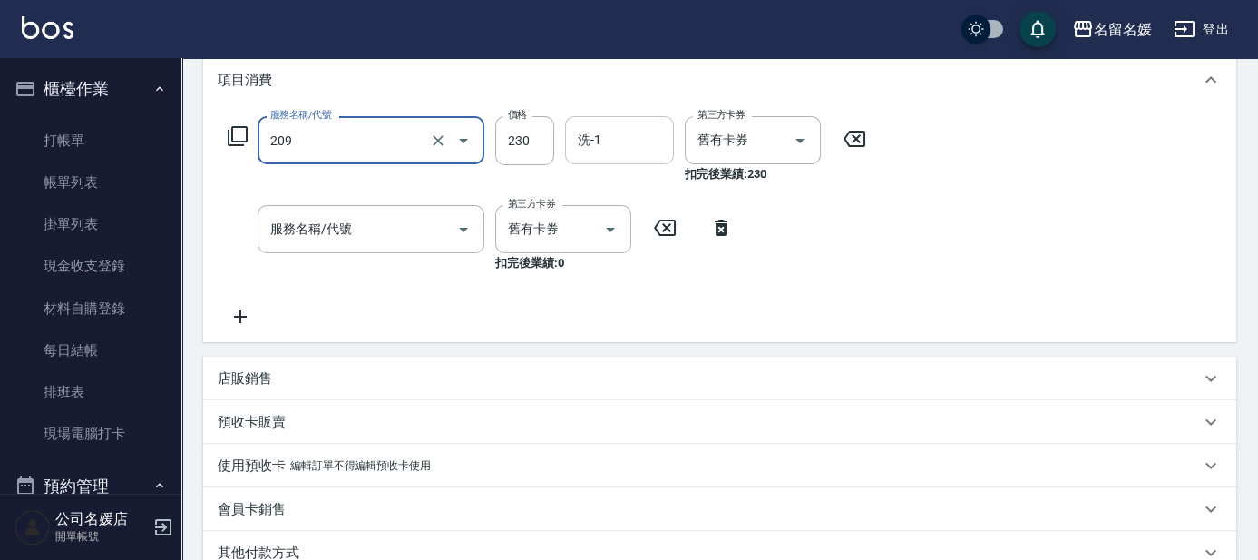
click at [625, 142] on input "洗-1" at bounding box center [619, 140] width 93 height 32
type input "洗髮券-(卡)230(209)"
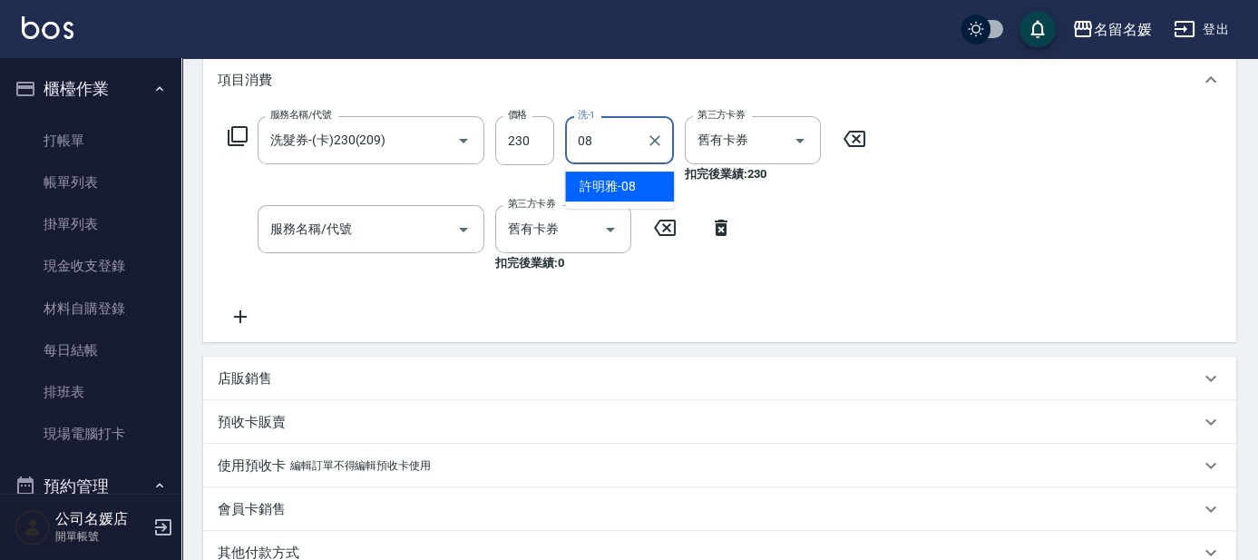
click at [615, 187] on span "[PERSON_NAME]-08" at bounding box center [608, 186] width 56 height 19
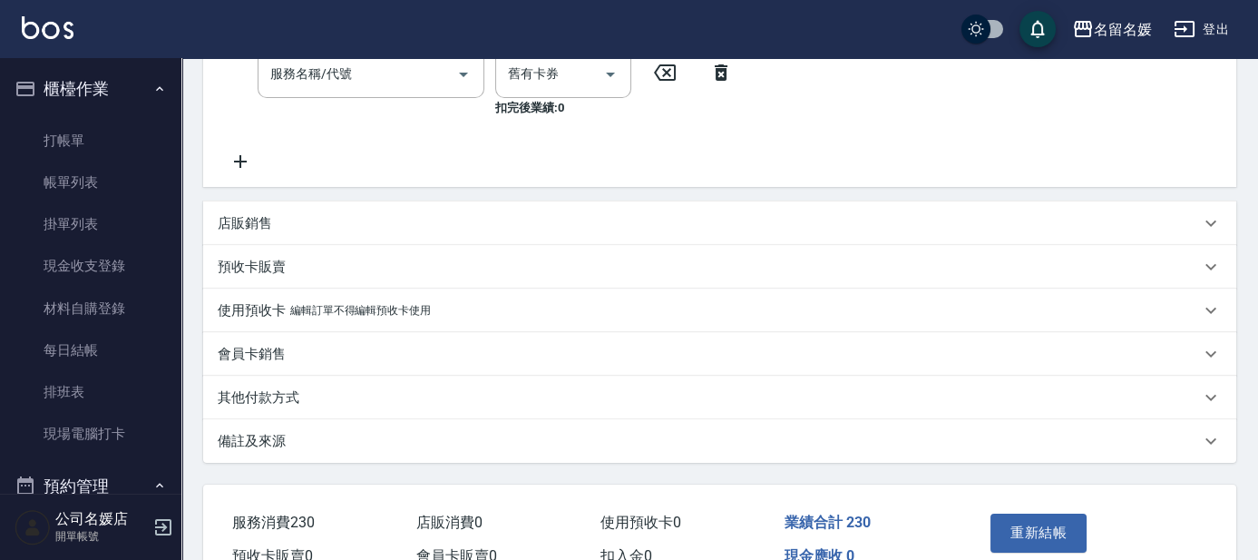
scroll to position [499, 0]
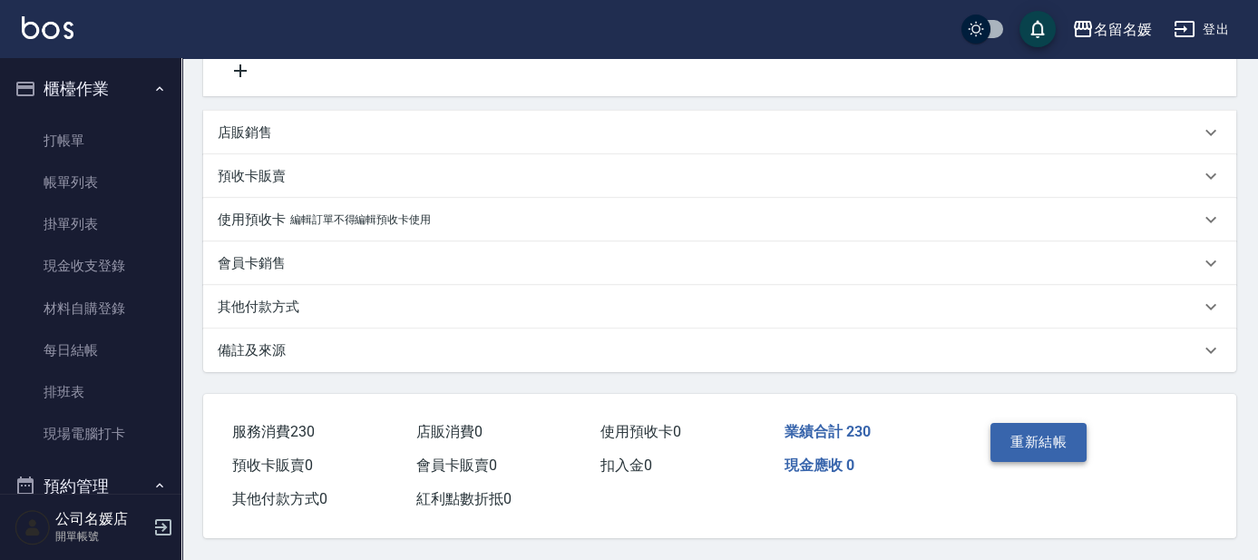
type input "許明雅-08"
click at [1023, 435] on button "重新結帳" at bounding box center [1039, 442] width 96 height 38
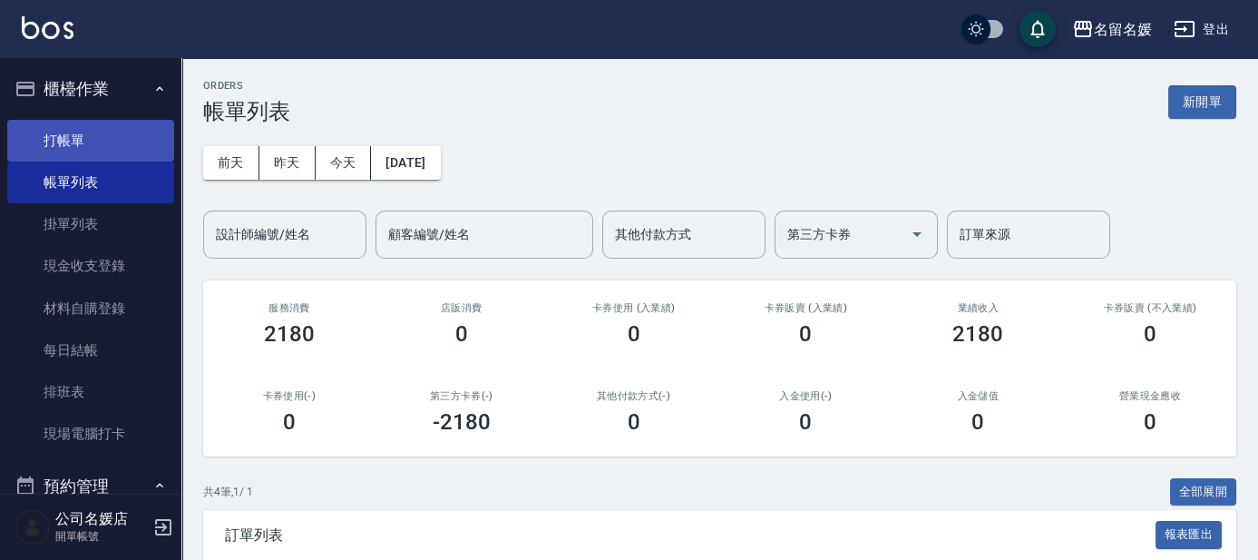
click at [122, 129] on link "打帳單" at bounding box center [90, 141] width 167 height 42
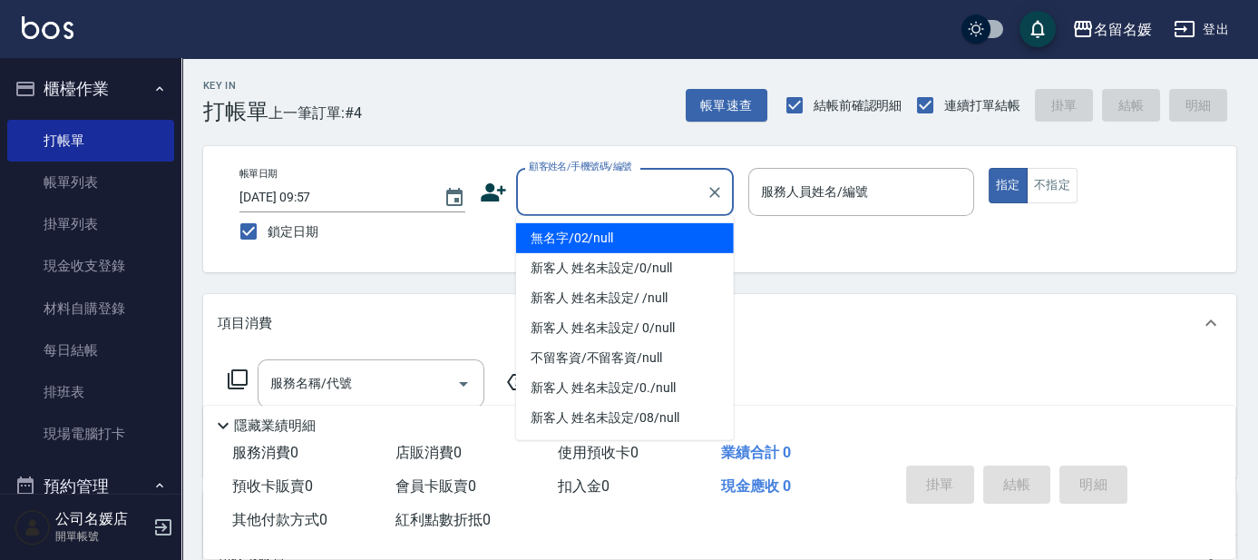
type input "0"
type input "無名字/02/null"
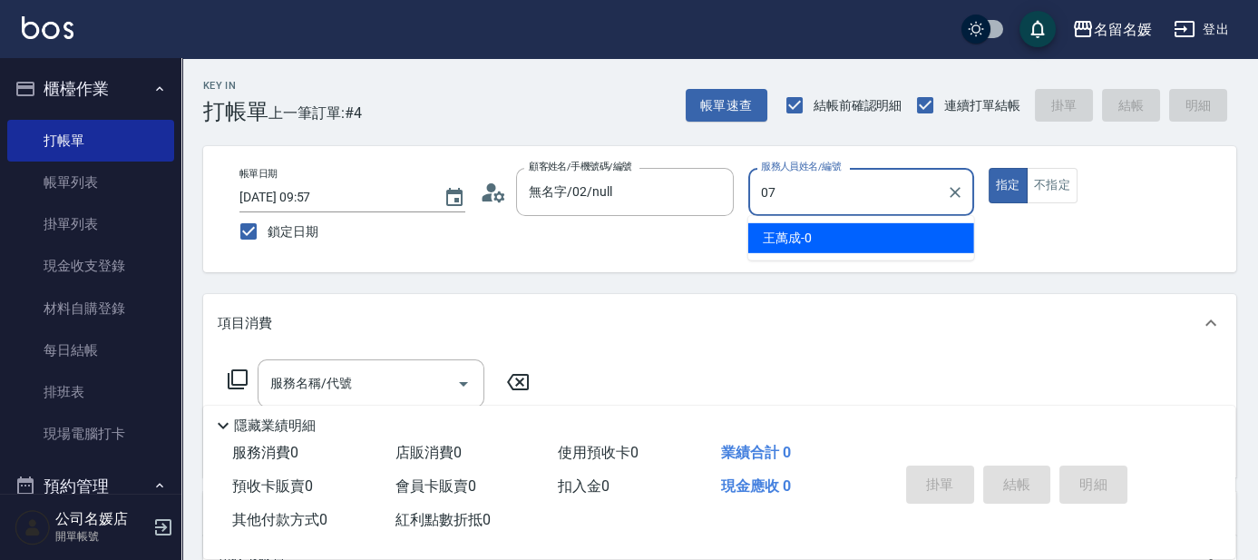
type input "07"
type button "true"
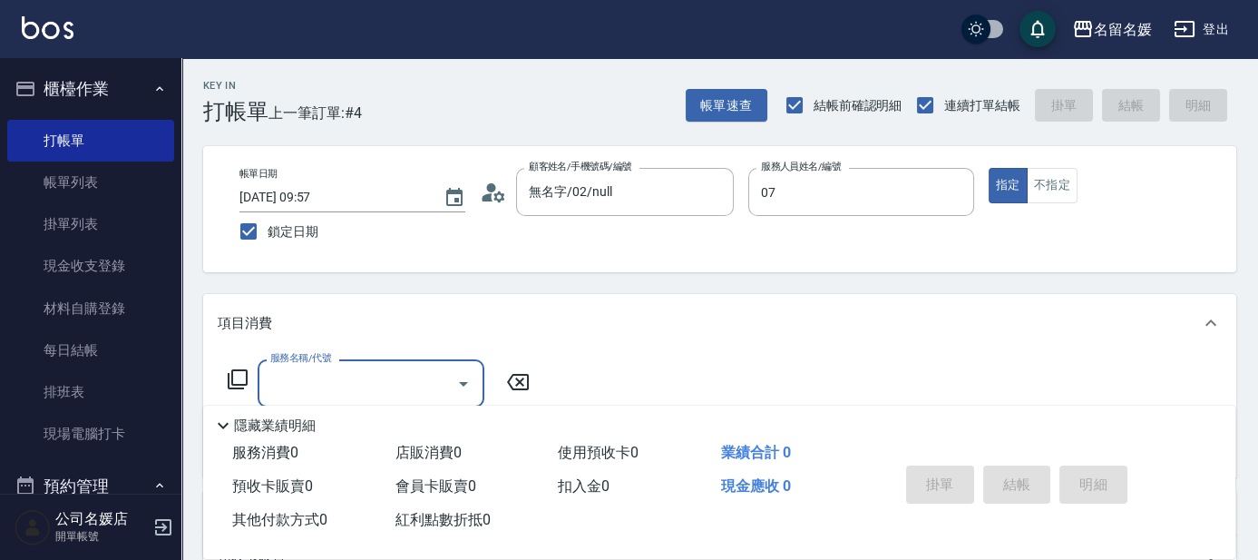
type input "[PERSON_NAME]-07"
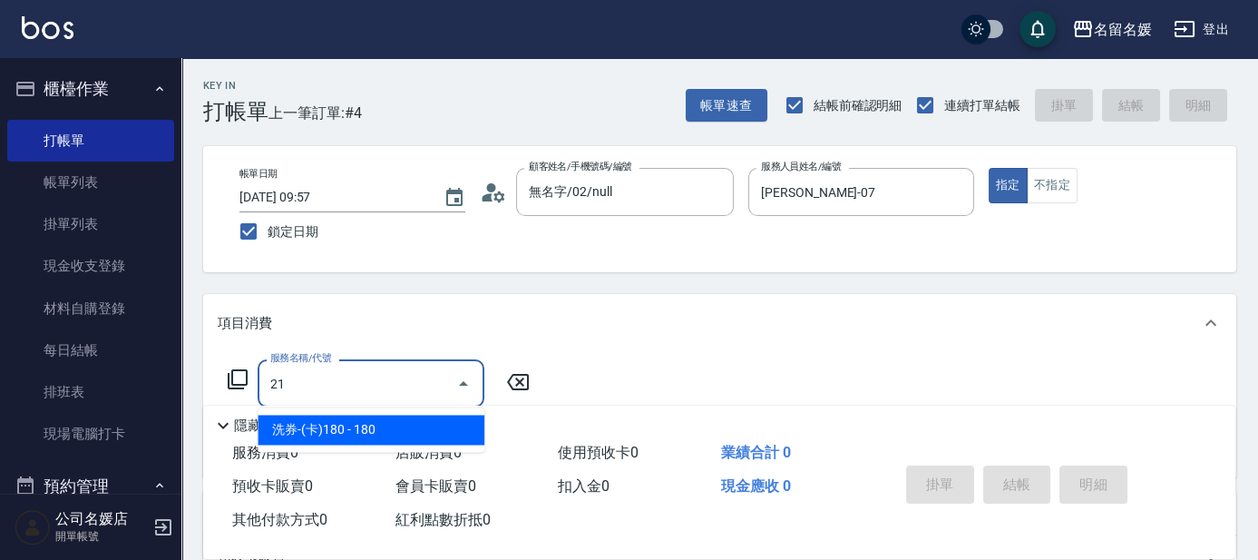
type input "2"
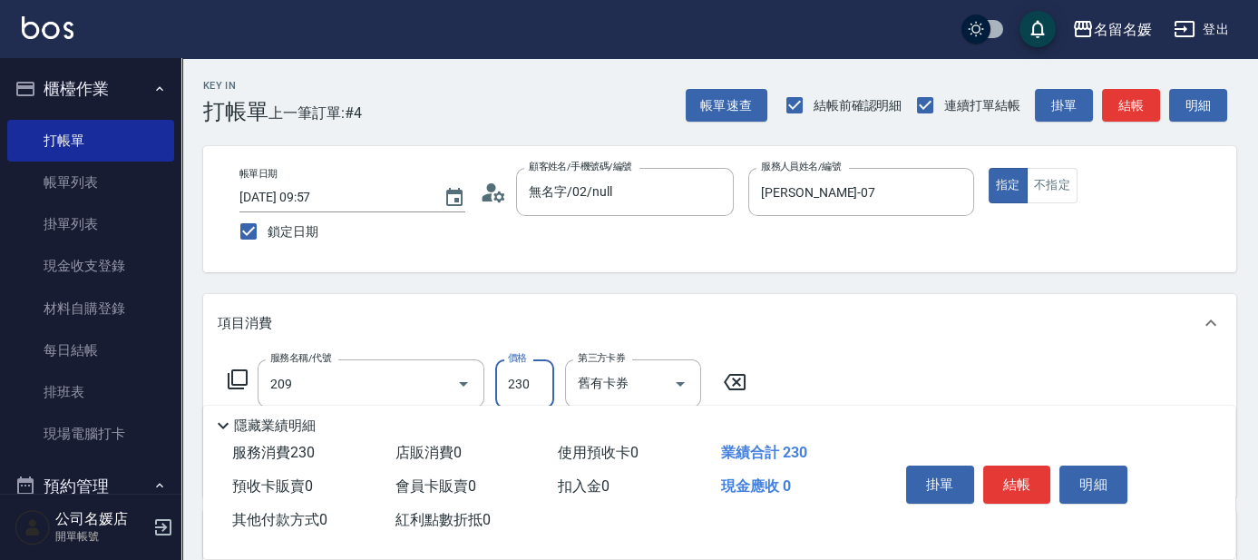
type input "洗髮券-(卡)230(209)"
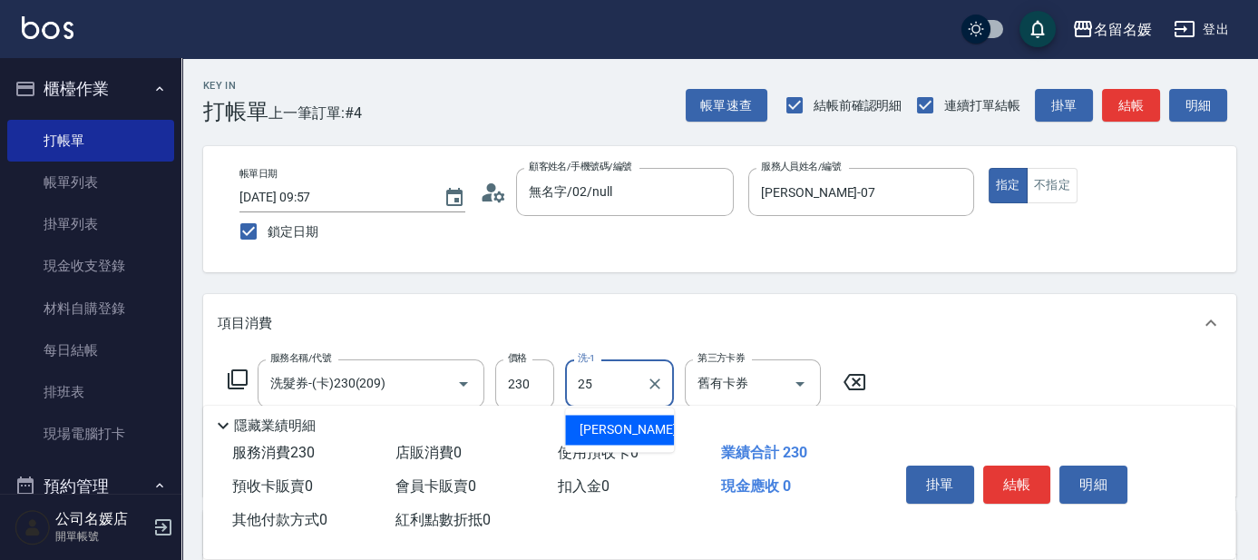
type input "[PERSON_NAME]-25"
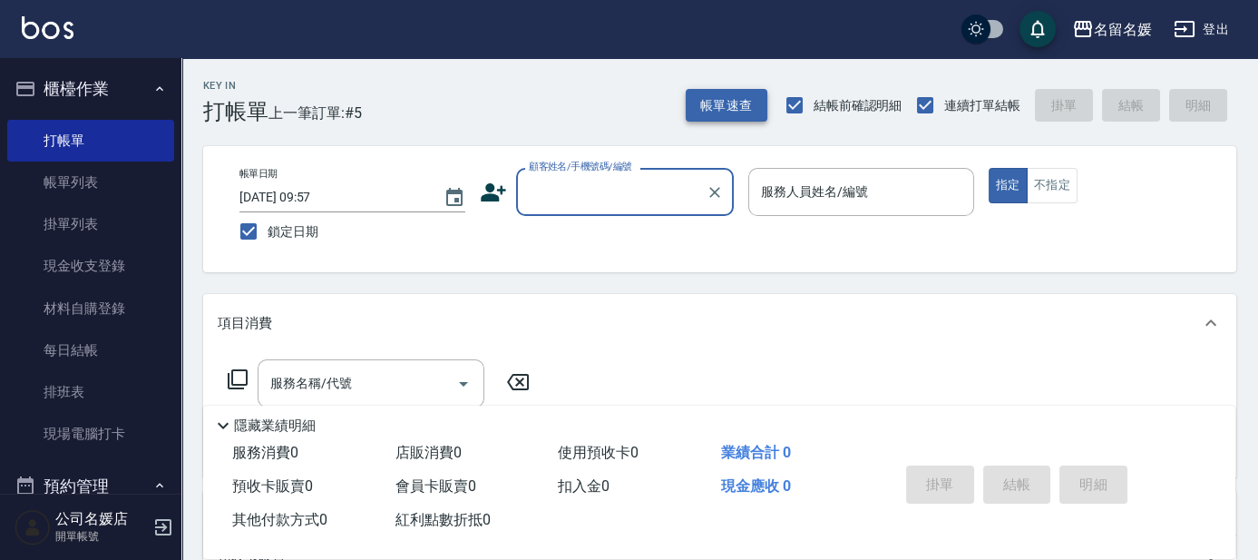
click at [730, 108] on button "帳單速查" at bounding box center [727, 106] width 82 height 34
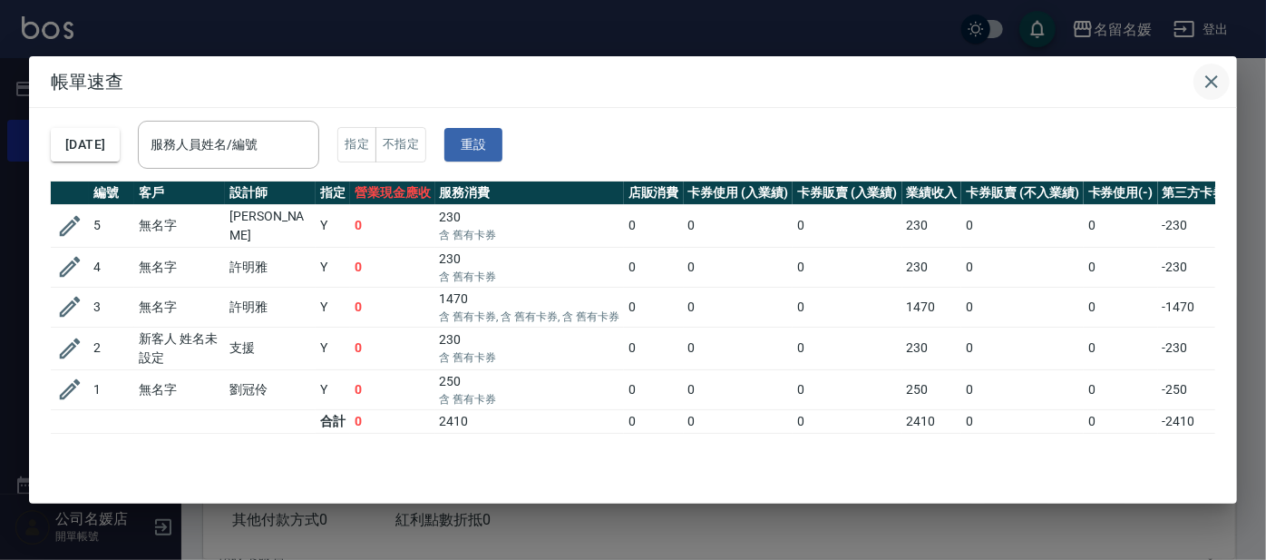
click at [1211, 80] on icon "button" at bounding box center [1212, 81] width 13 height 13
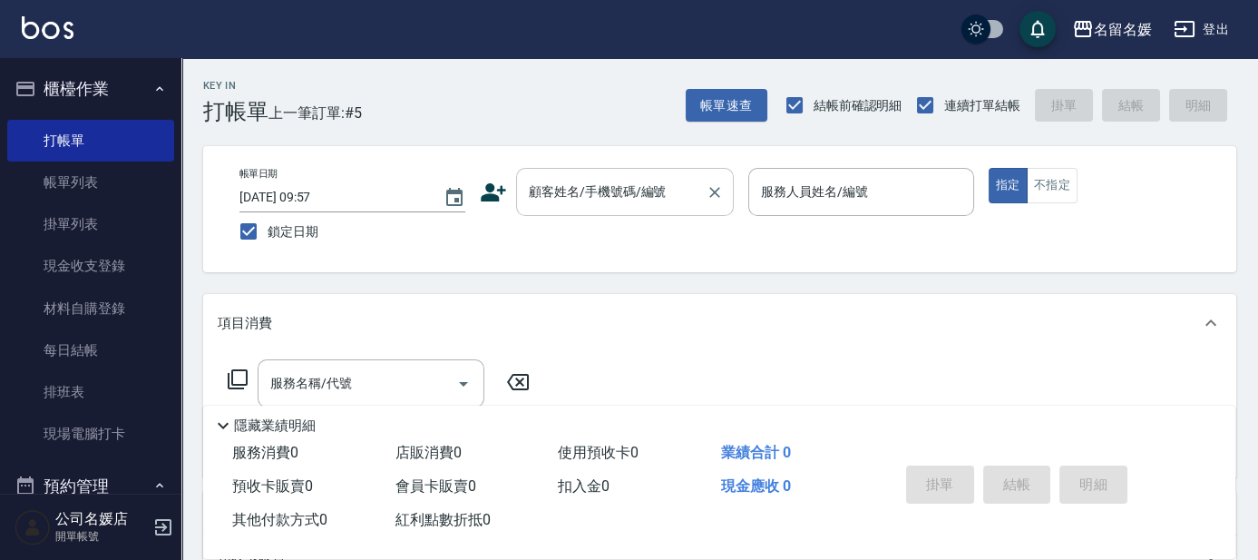
click at [606, 206] on input "顧客姓名/手機號碼/編號" at bounding box center [611, 192] width 174 height 32
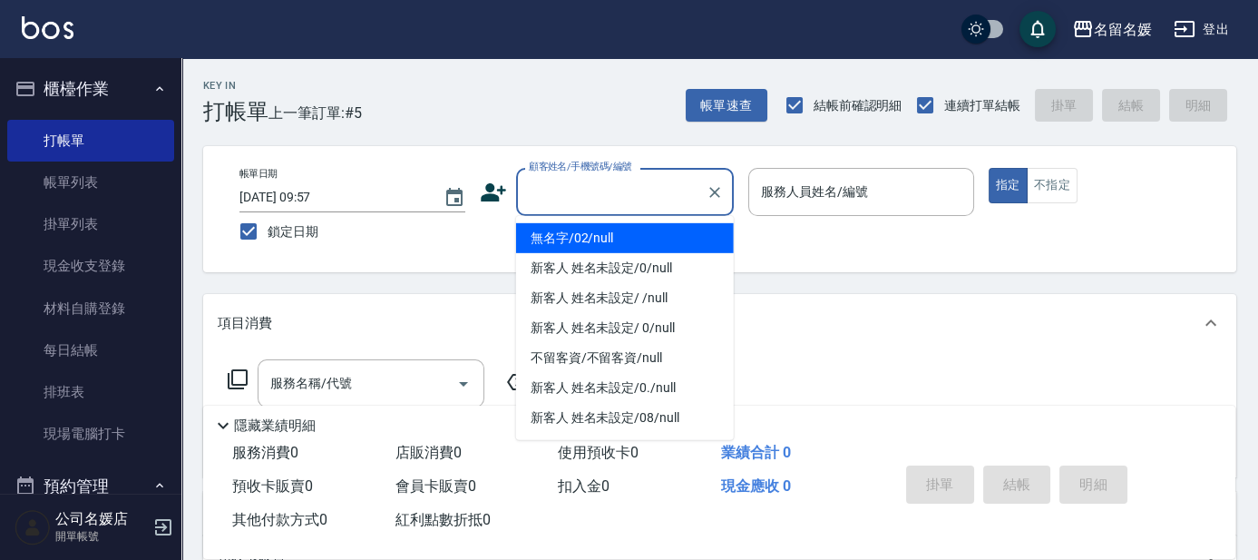
click at [625, 239] on li "無名字/02/null" at bounding box center [625, 238] width 218 height 30
type input "無名字/02/null"
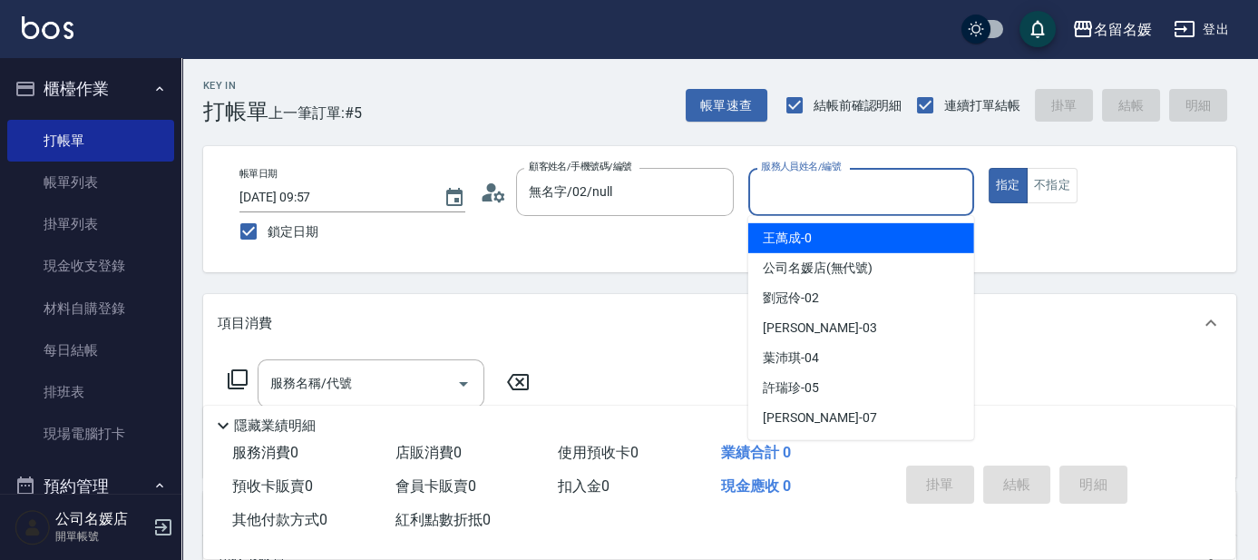
click at [786, 196] on input "服務人員姓名/編號" at bounding box center [862, 192] width 210 height 32
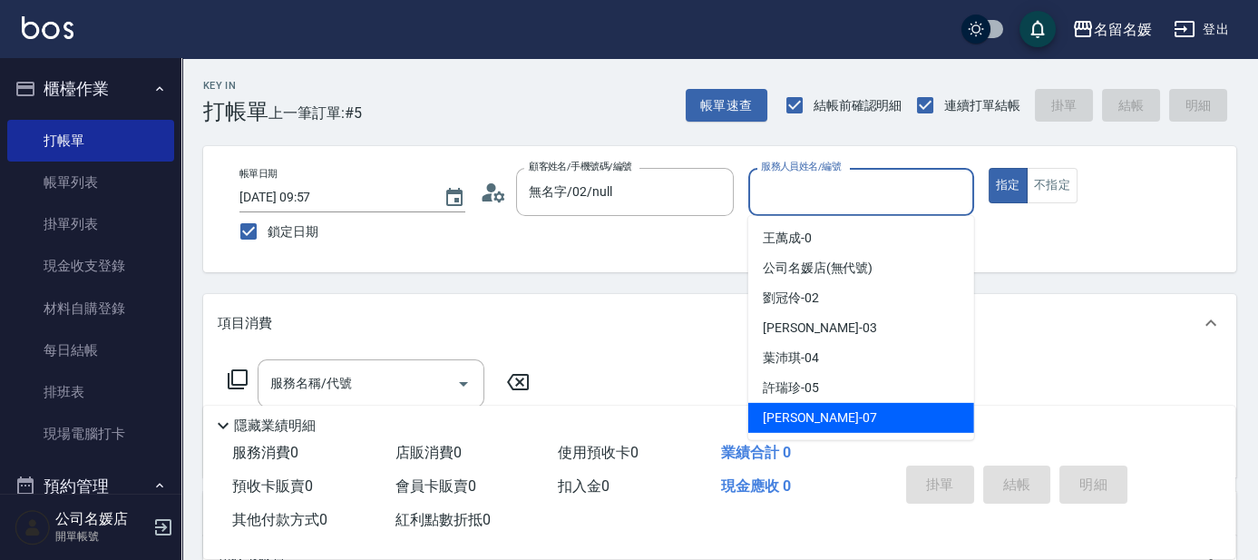
click at [796, 410] on span "[PERSON_NAME] -07" at bounding box center [820, 417] width 114 height 19
type input "[PERSON_NAME]-07"
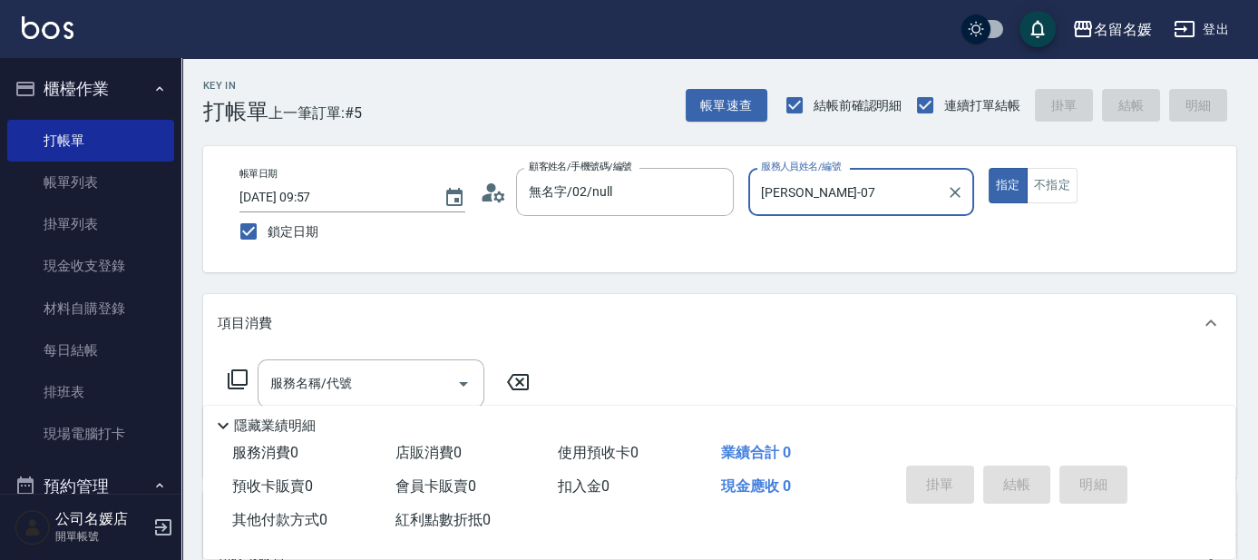
click at [238, 377] on icon at bounding box center [238, 379] width 22 height 22
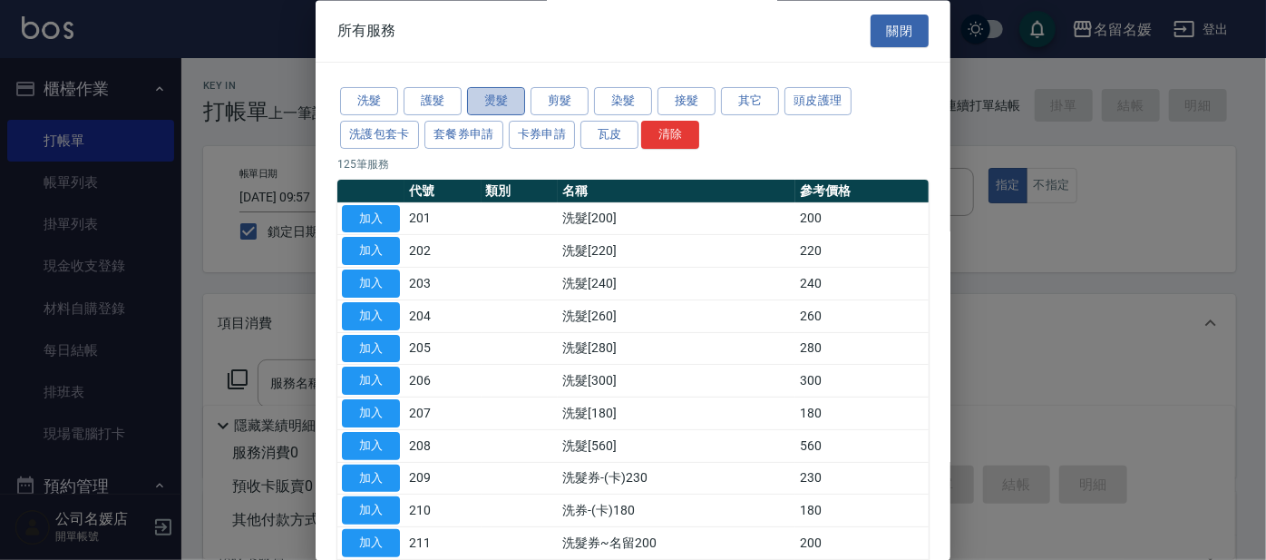
click at [500, 107] on button "燙髮" at bounding box center [496, 102] width 58 height 28
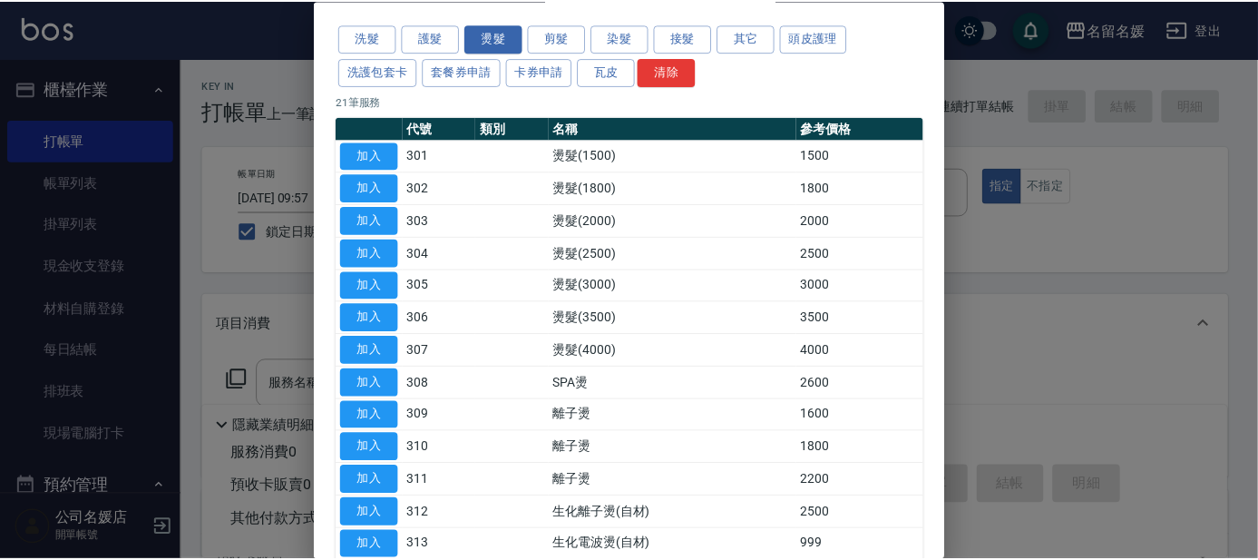
scroll to position [82, 0]
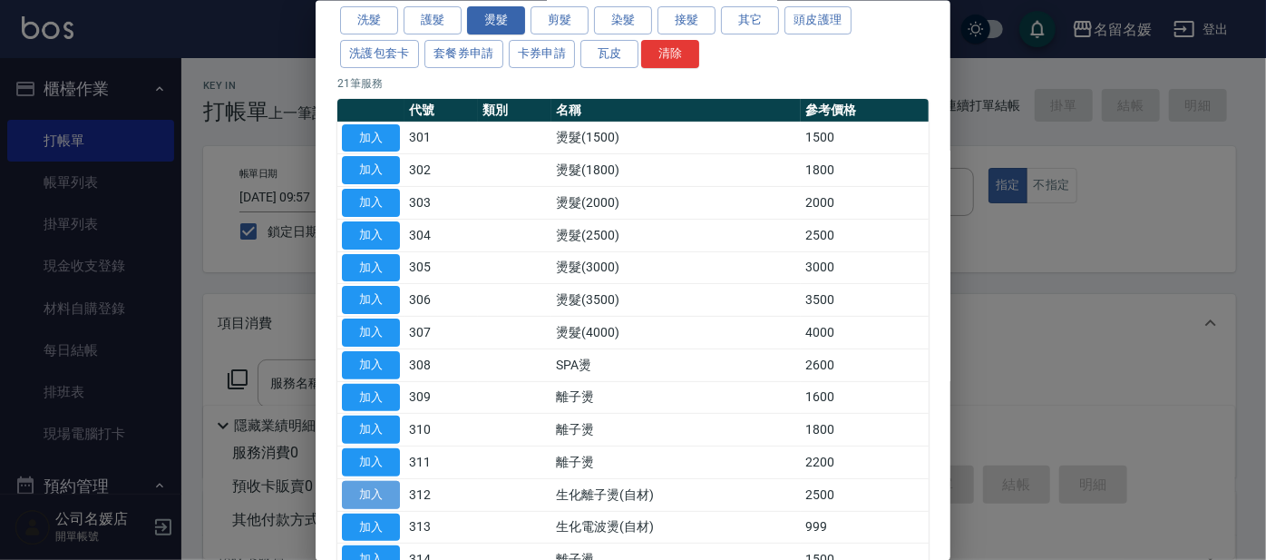
click at [366, 488] on button "加入" at bounding box center [371, 494] width 58 height 28
type input "生化離子燙(自材)(312)"
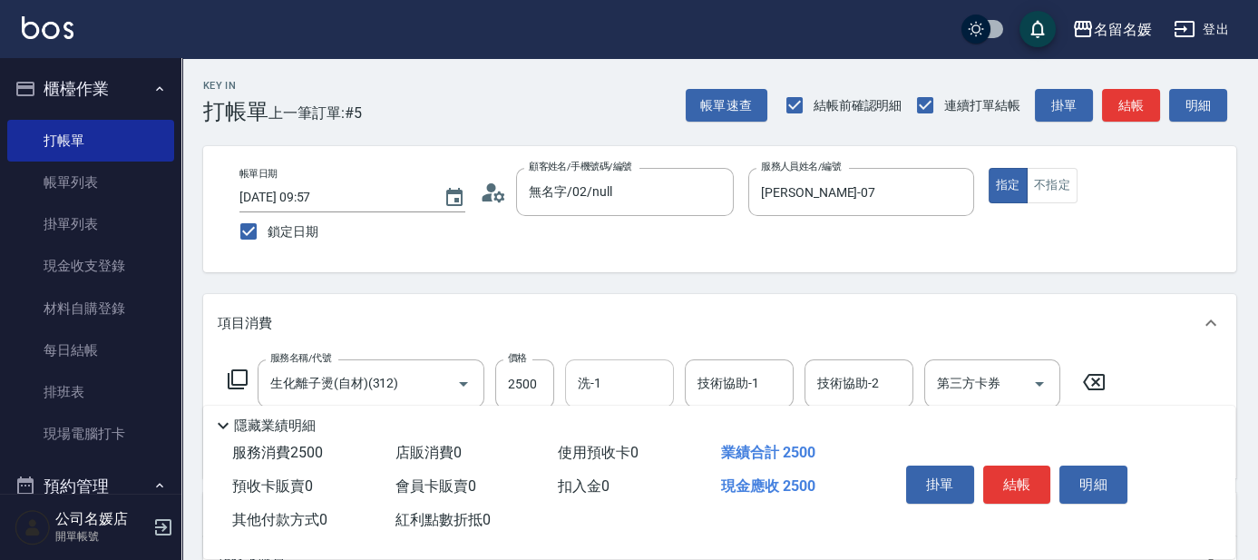
click at [604, 383] on input "洗-1" at bounding box center [619, 383] width 93 height 32
drag, startPoint x: 607, startPoint y: 427, endPoint x: 751, endPoint y: 379, distance: 152.0
click at [609, 427] on span "[PERSON_NAME]-24" at bounding box center [608, 429] width 56 height 19
type input "[PERSON_NAME]-24"
click at [752, 378] on div "技術協助-1 技術協助-1" at bounding box center [739, 383] width 109 height 48
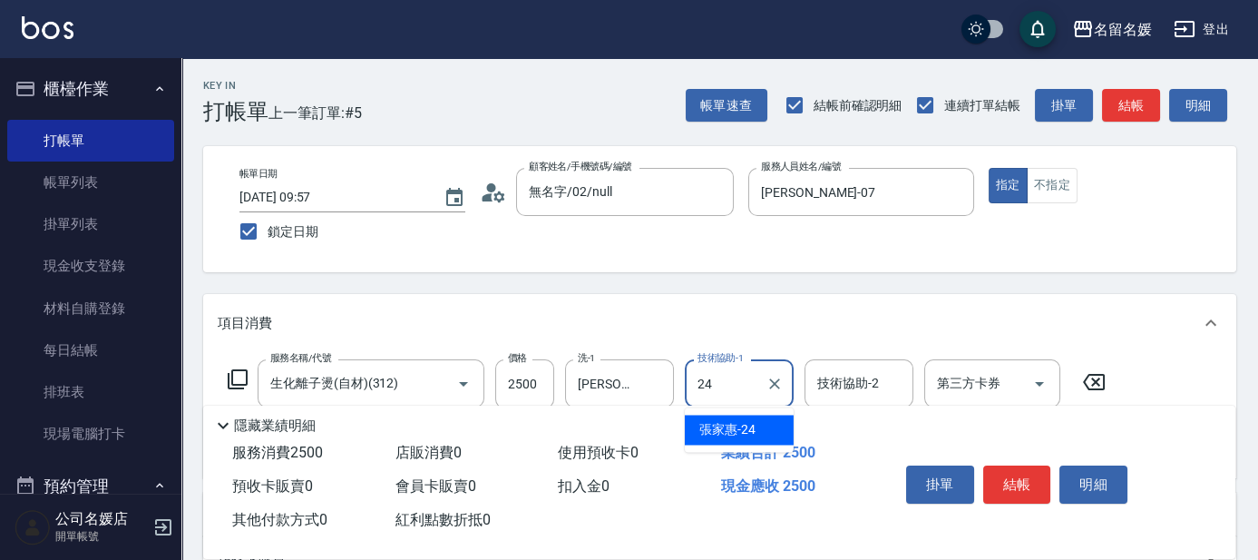
click at [747, 421] on span "[PERSON_NAME]-24" at bounding box center [727, 429] width 56 height 19
type input "[PERSON_NAME]-24"
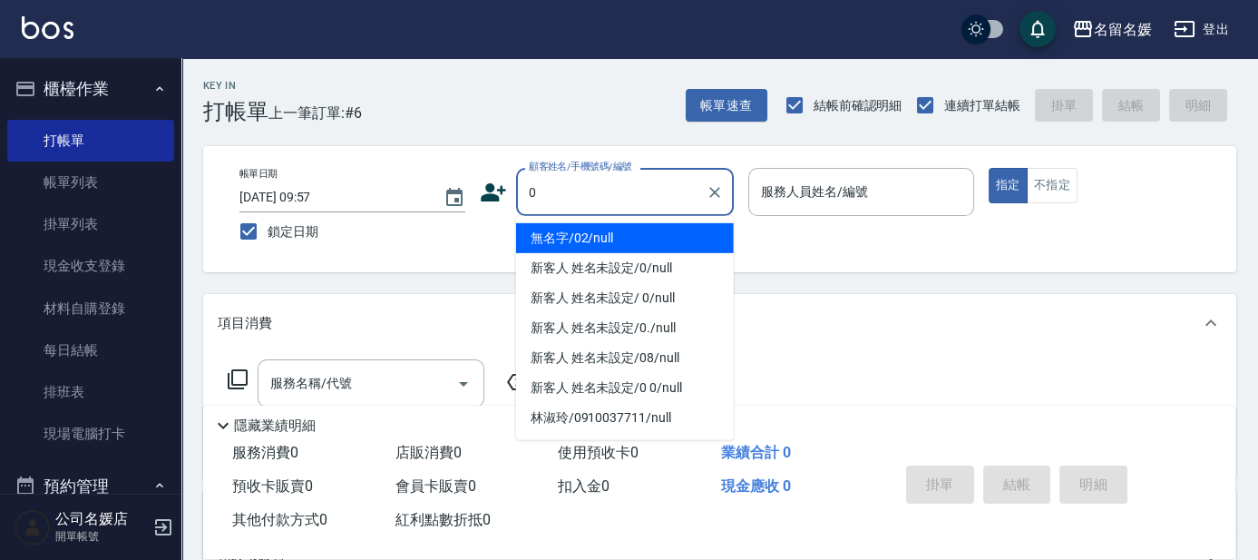
type input "0"
type input "13"
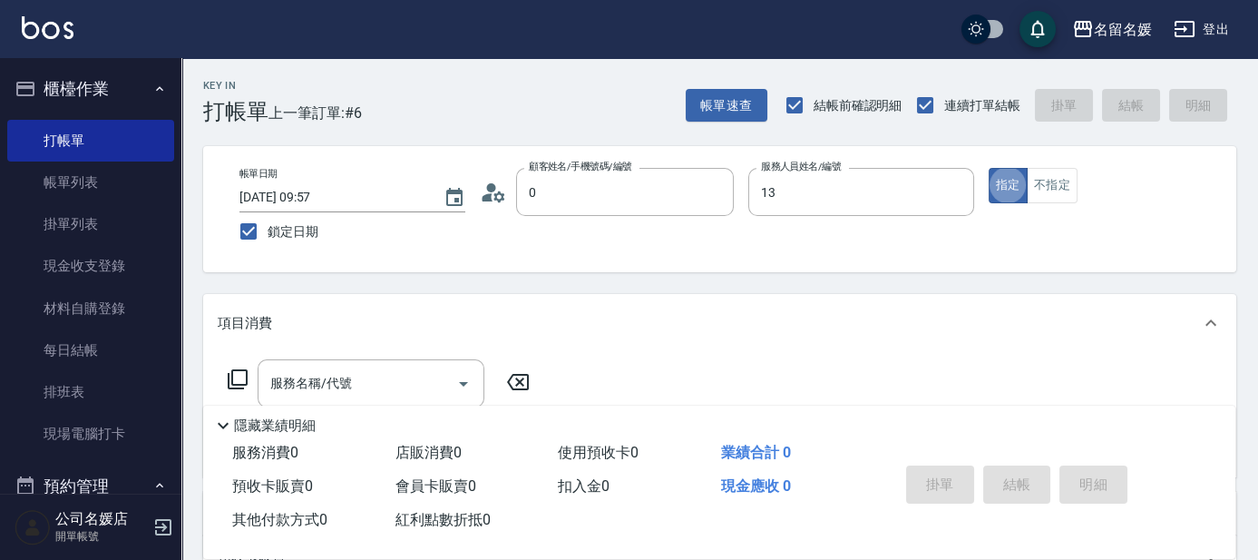
type input "無名字/02/null"
type input "支援-13"
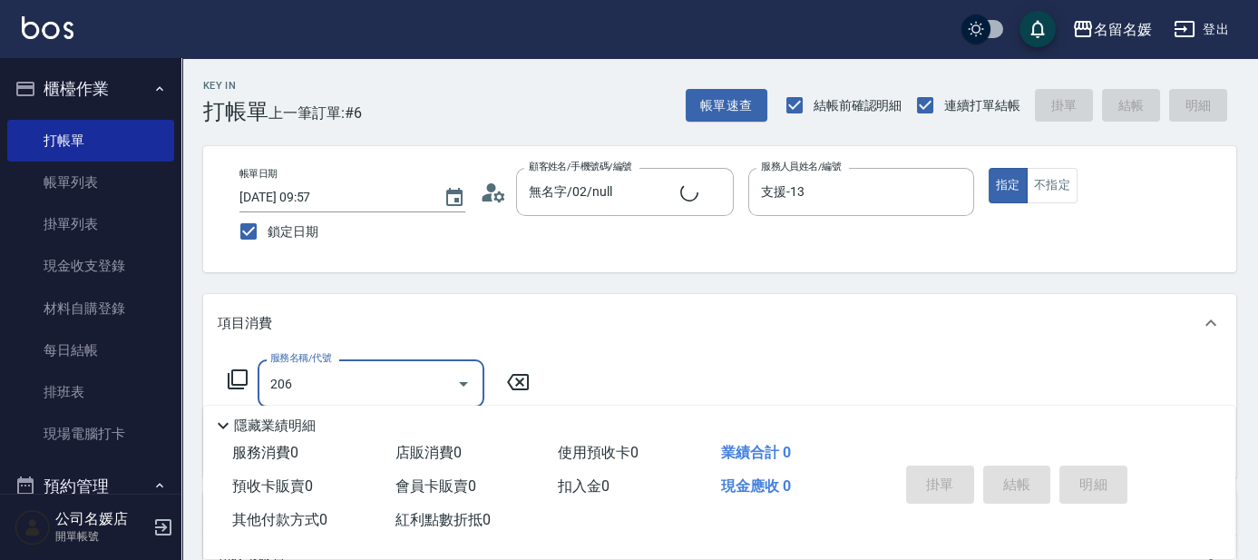
type input "206"
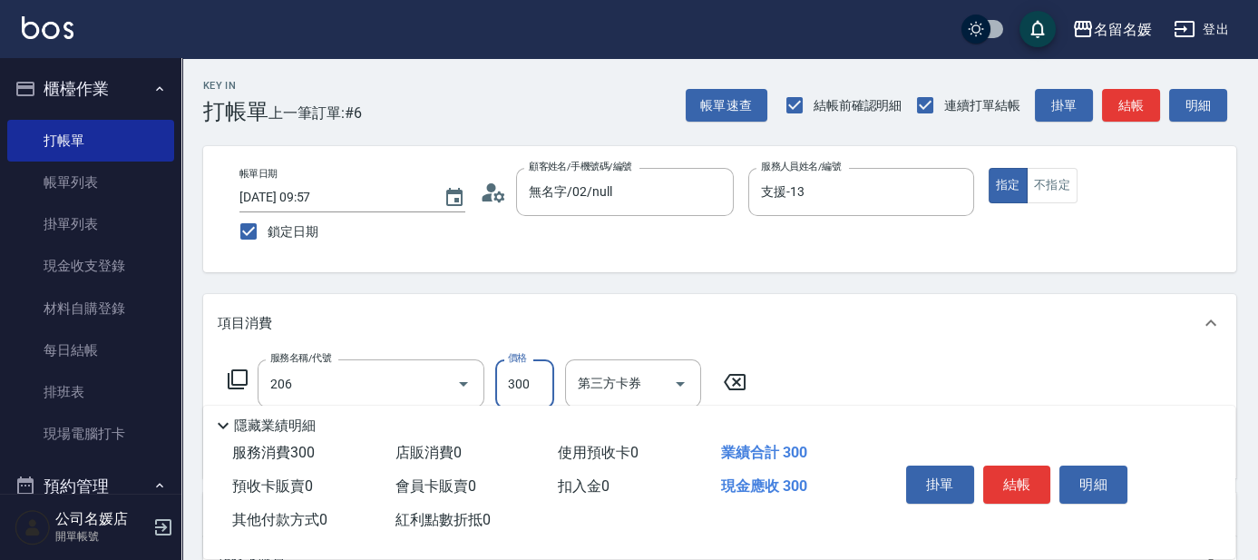
type input "新客人 姓名未設定/0/null"
type input "洗髮[300](206)"
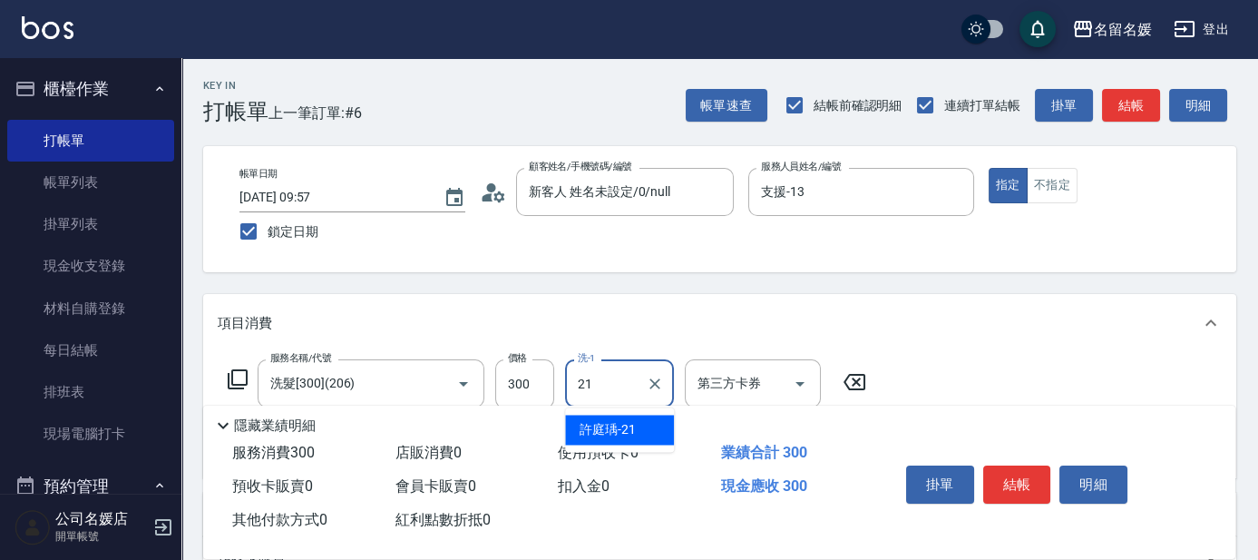
type input "許庭瑀-21"
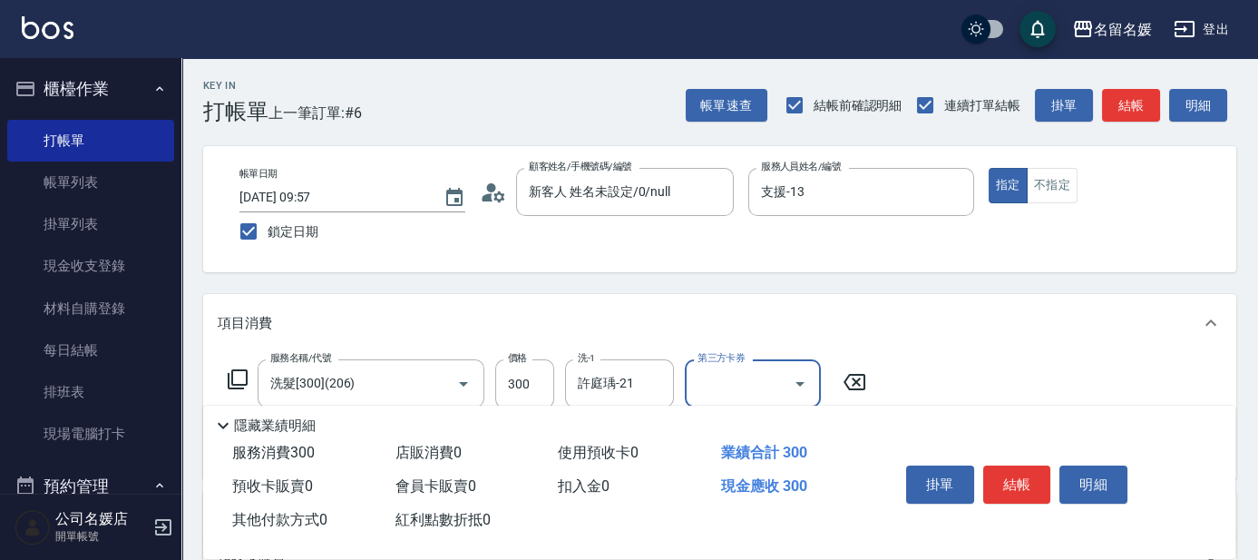
click at [987, 288] on div "Key In 打帳單 上一筆訂單:#6 帳單速查 結帳前確認明細 連續打單結帳 掛單 結帳 明細 帳單日期 [DATE] 09:57 鎖定日期 顧客姓名/手機…" at bounding box center [719, 473] width 1077 height 830
click at [1045, 196] on button "不指定" at bounding box center [1052, 185] width 51 height 35
type button "false"
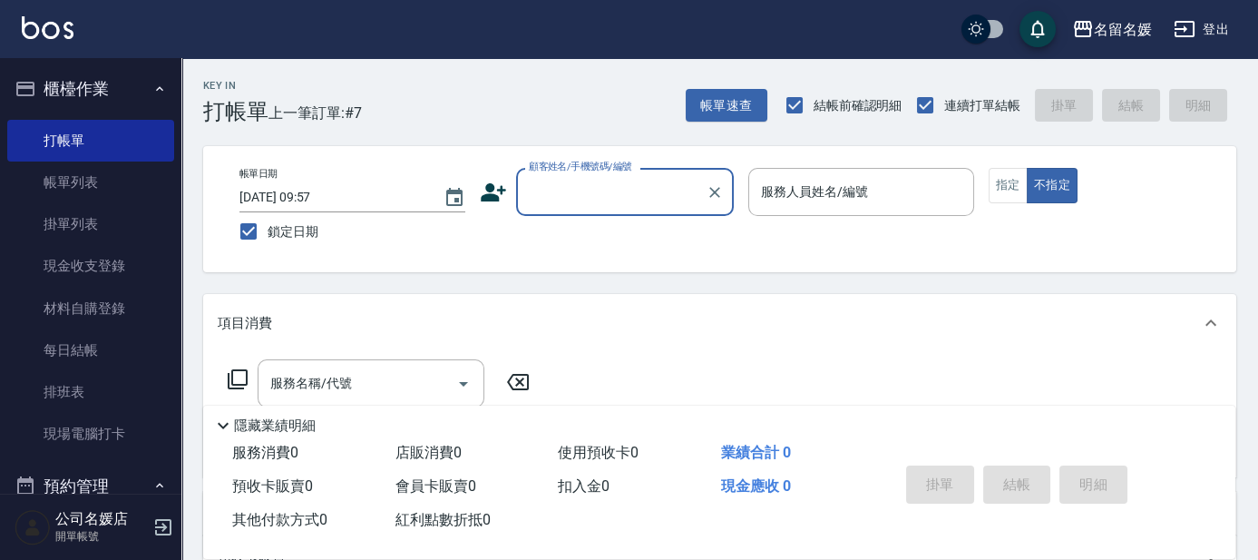
click at [590, 188] on input "顧客姓名/手機號碼/編號" at bounding box center [611, 192] width 174 height 32
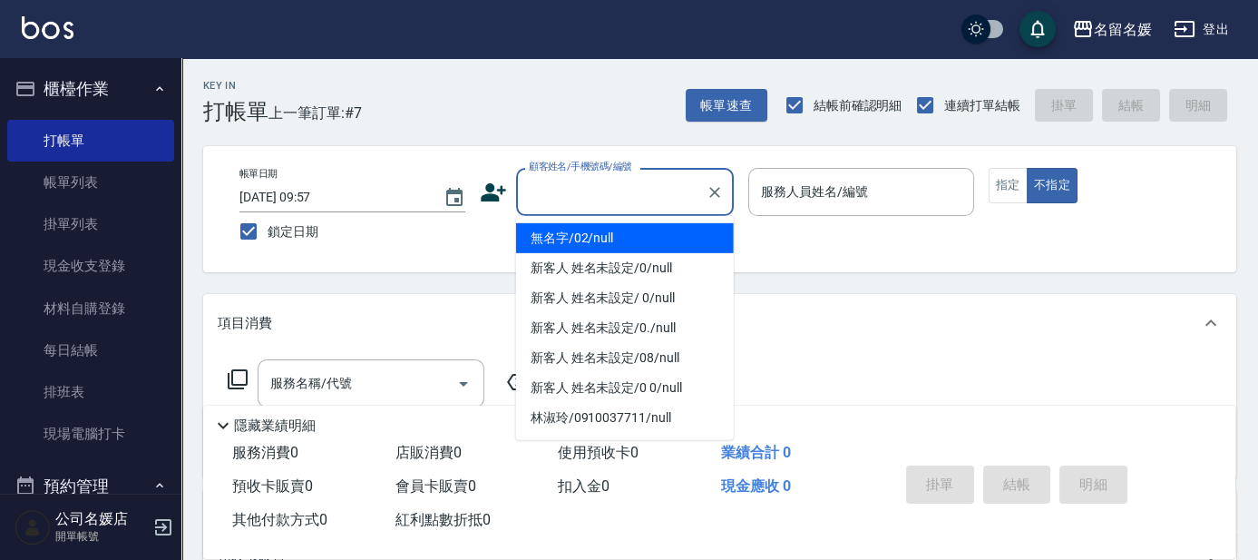
click at [592, 235] on li "無名字/02/null" at bounding box center [625, 238] width 218 height 30
type input "無名字/02/null"
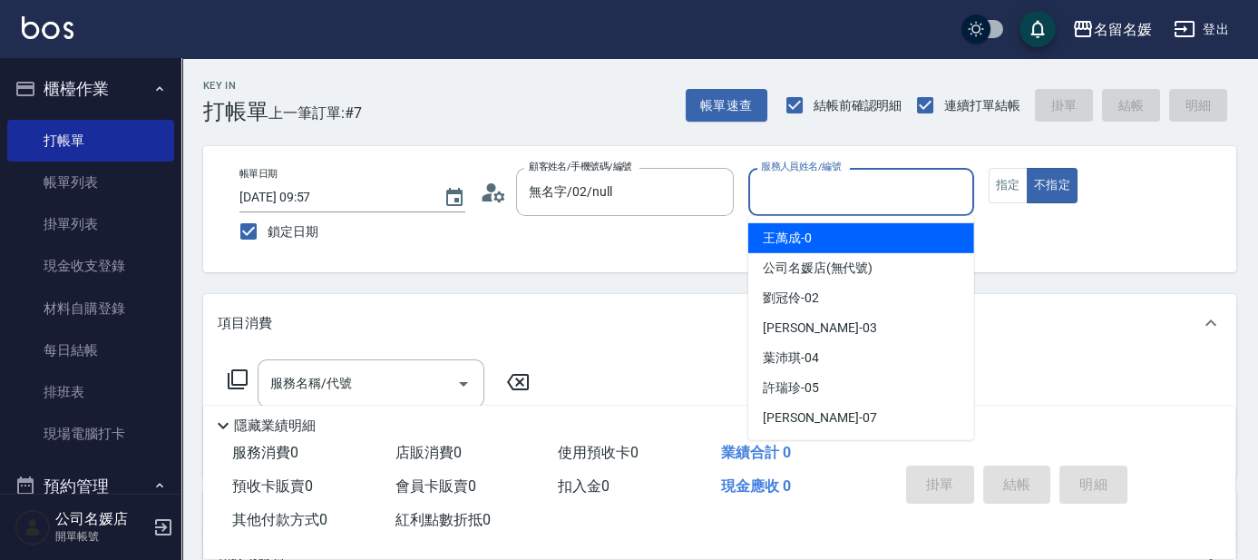
drag, startPoint x: 839, startPoint y: 187, endPoint x: 803, endPoint y: 177, distance: 37.6
click at [839, 187] on input "服務人員姓名/編號" at bounding box center [862, 192] width 210 height 32
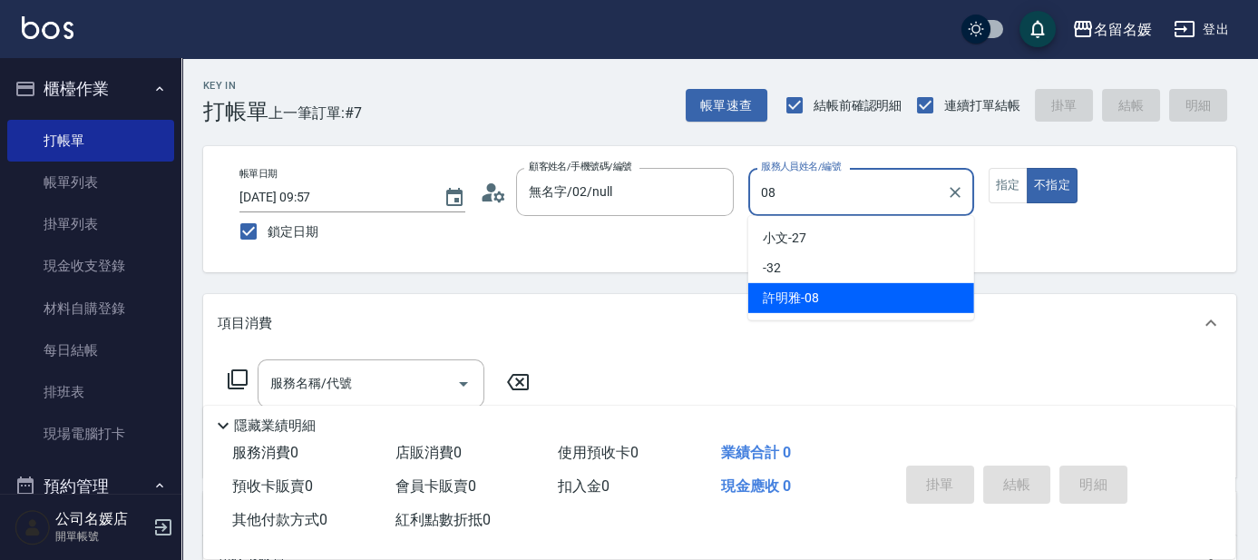
click at [816, 292] on span "[PERSON_NAME]-08" at bounding box center [791, 297] width 56 height 19
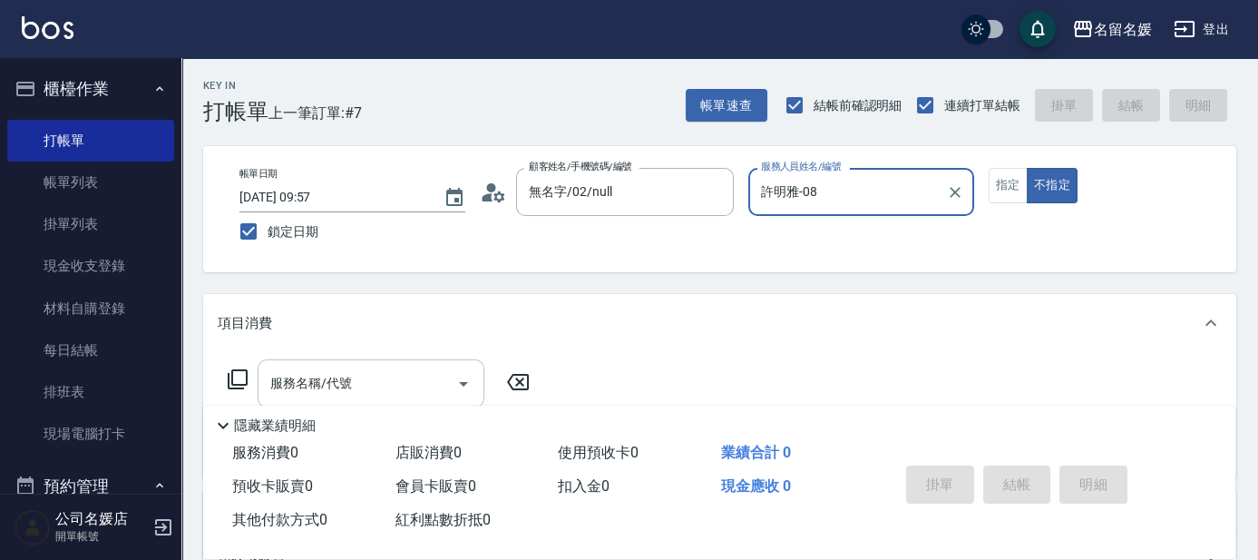
type input "許明雅-08"
click at [304, 374] on div "服務名稱/代號 服務名稱/代號" at bounding box center [371, 383] width 227 height 48
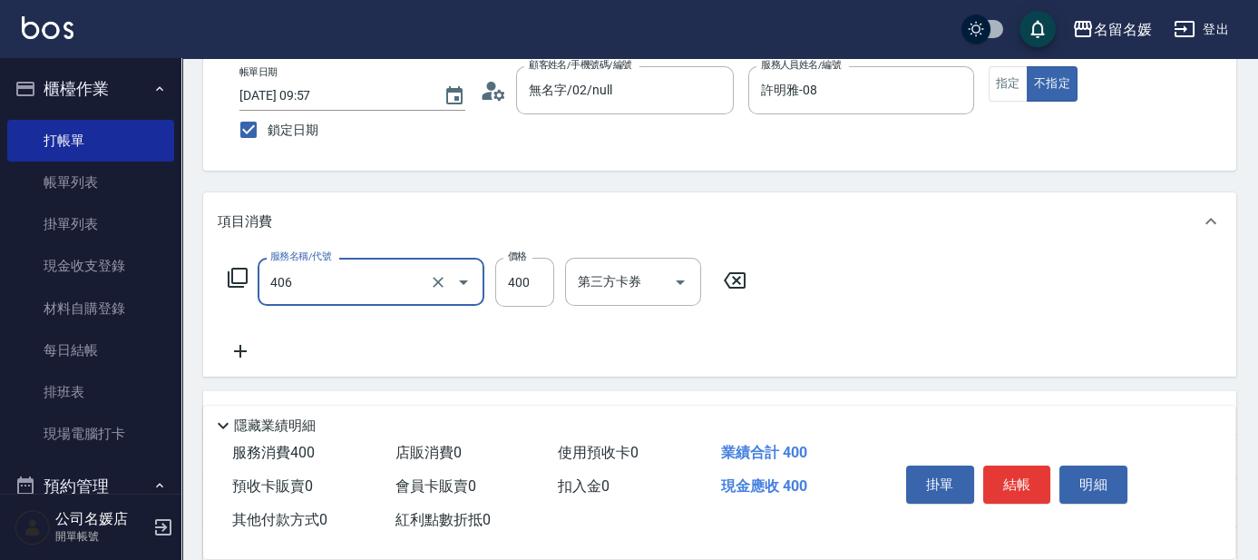
scroll to position [164, 0]
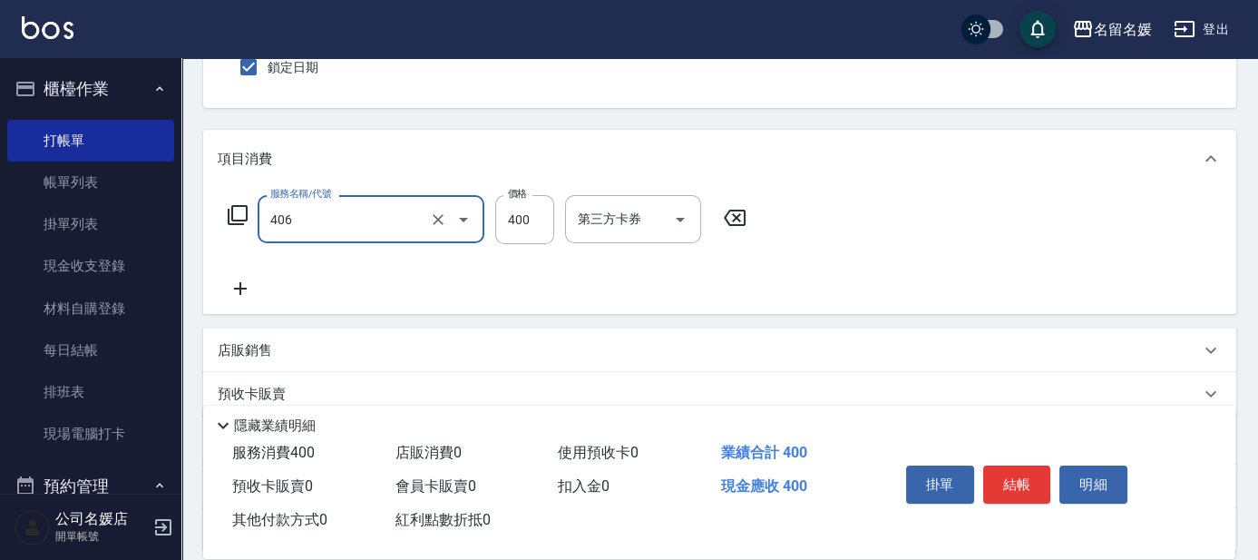
click at [361, 225] on input "406" at bounding box center [346, 219] width 160 height 32
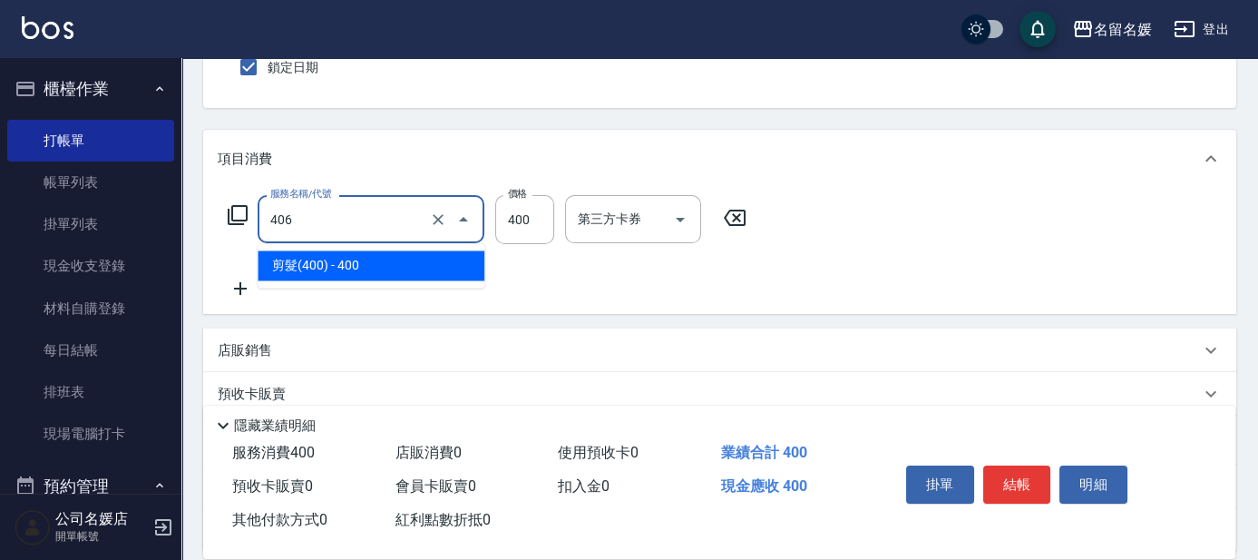
click at [349, 267] on span "剪髮(400) - 400" at bounding box center [371, 265] width 227 height 30
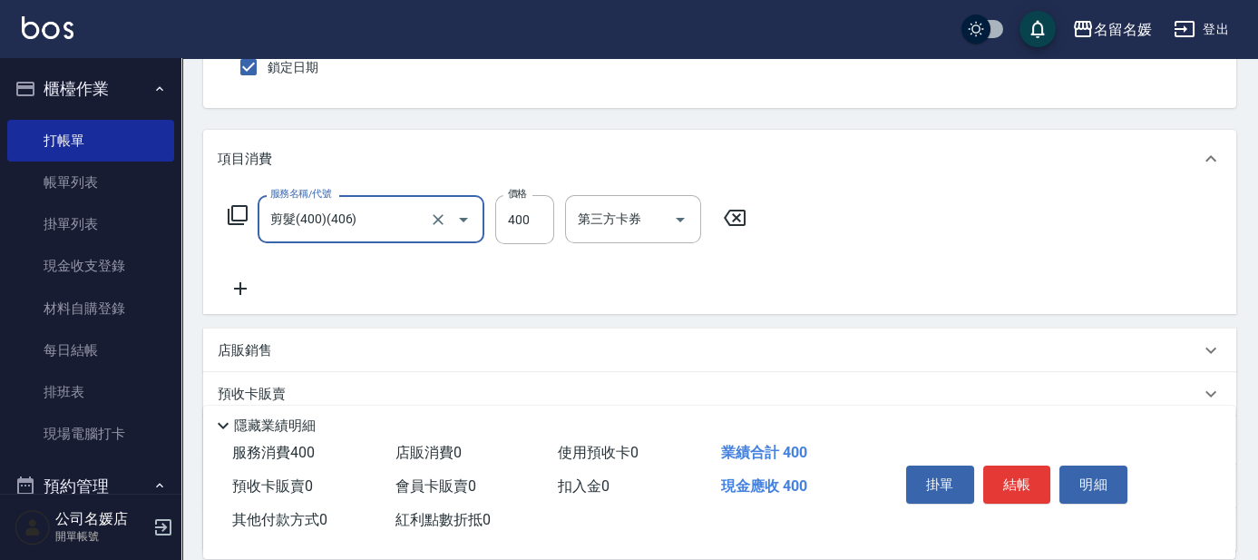
type input "剪髮(400)(406)"
click at [239, 288] on icon at bounding box center [240, 288] width 13 height 13
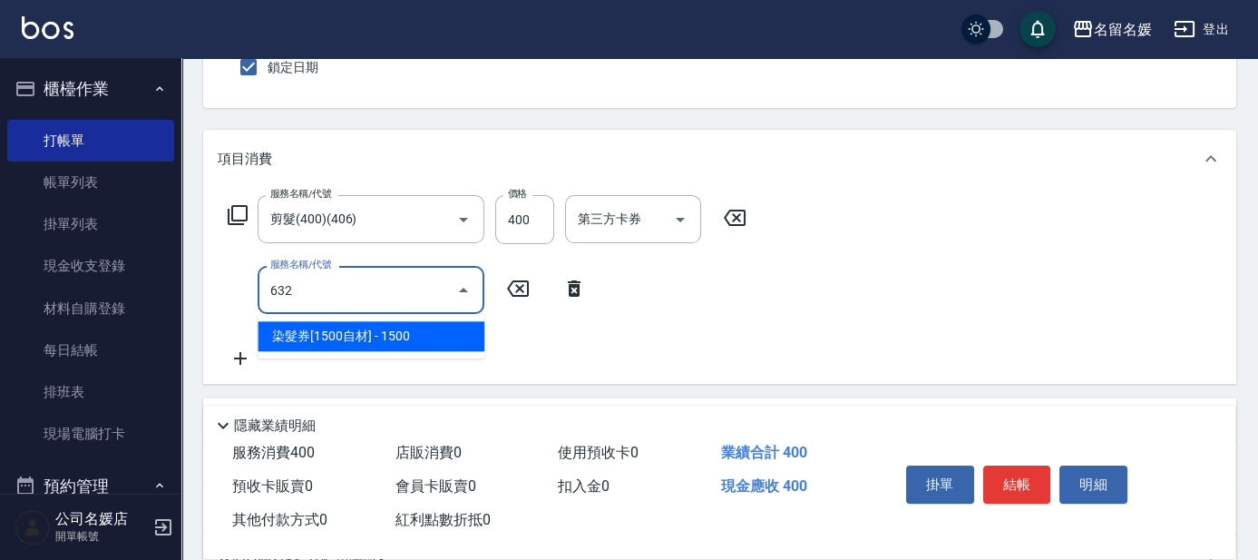
click at [389, 340] on span "染髮券[1500自材] - 1500" at bounding box center [371, 336] width 227 height 30
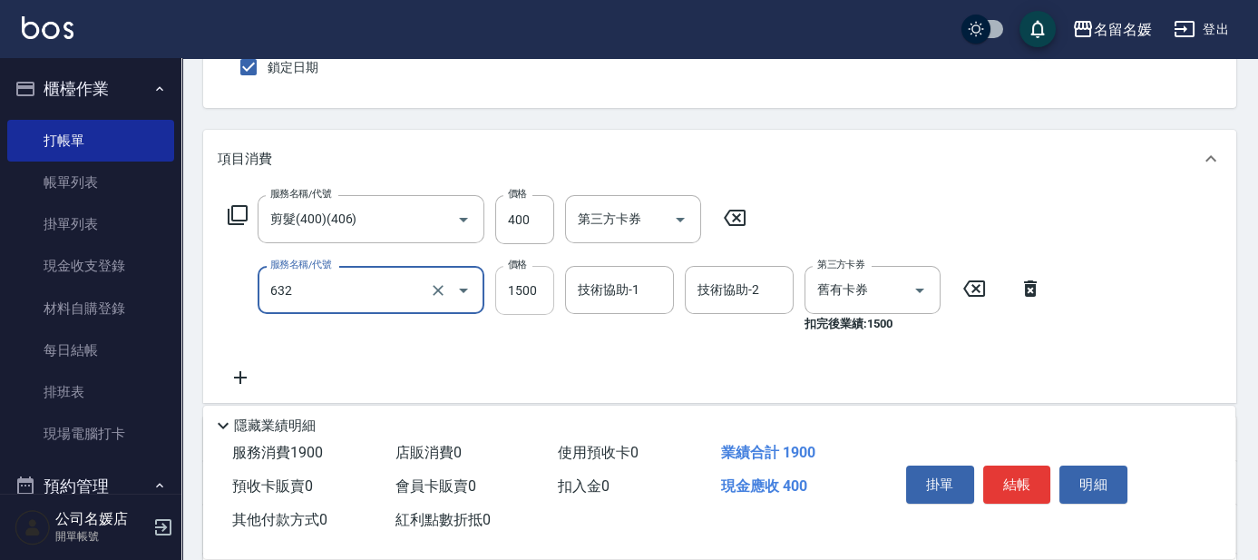
click at [538, 288] on input "1500" at bounding box center [524, 290] width 59 height 49
type input "染髮券[1500自材](632)"
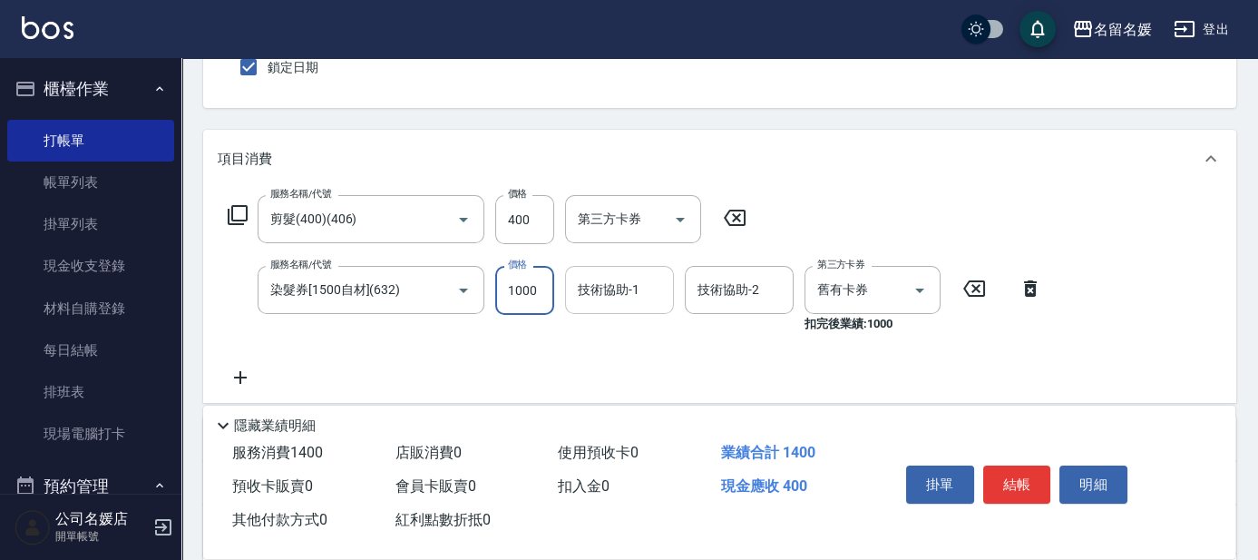
type input "1000"
click at [602, 282] on div "技術協助-1 技術協助-1" at bounding box center [619, 290] width 109 height 48
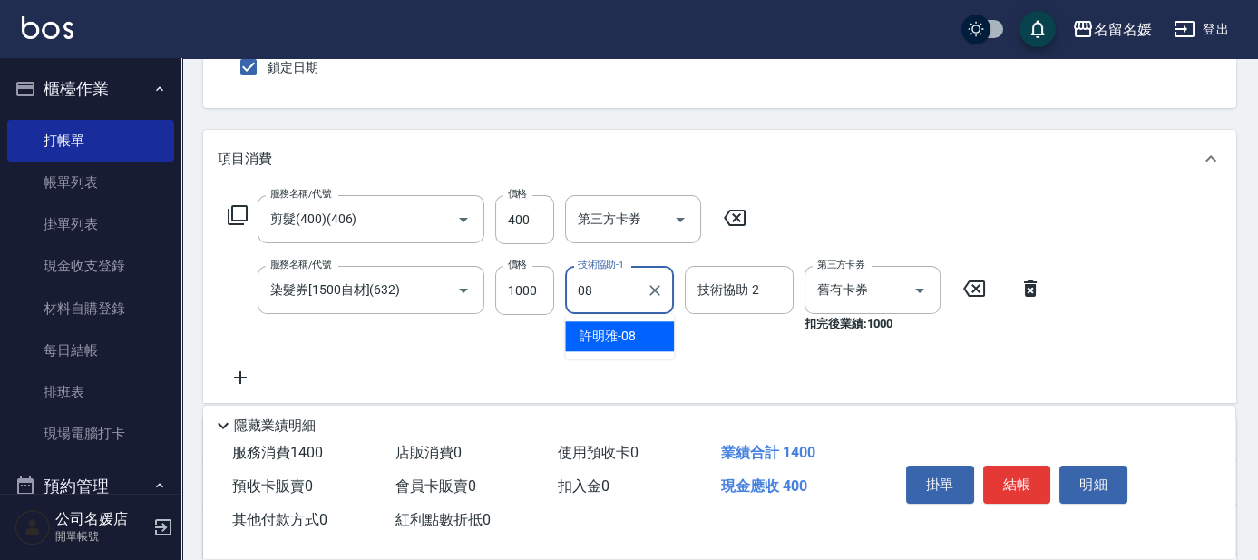
click at [624, 339] on span "[PERSON_NAME]-08" at bounding box center [608, 336] width 56 height 19
type input "許明雅-08"
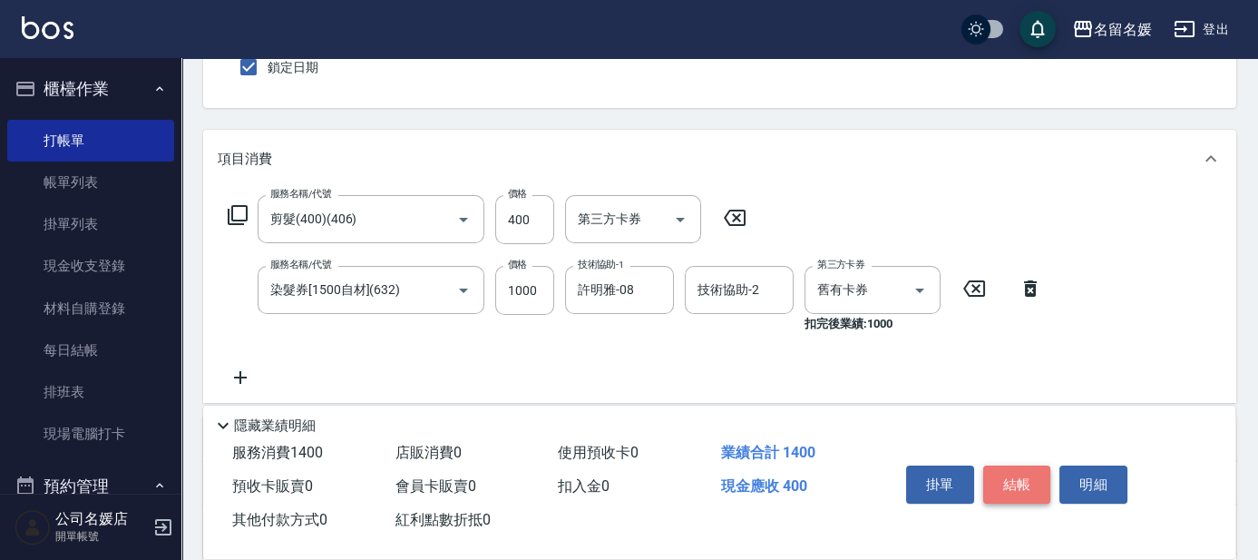
click at [1023, 475] on button "結帳" at bounding box center [1017, 484] width 68 height 38
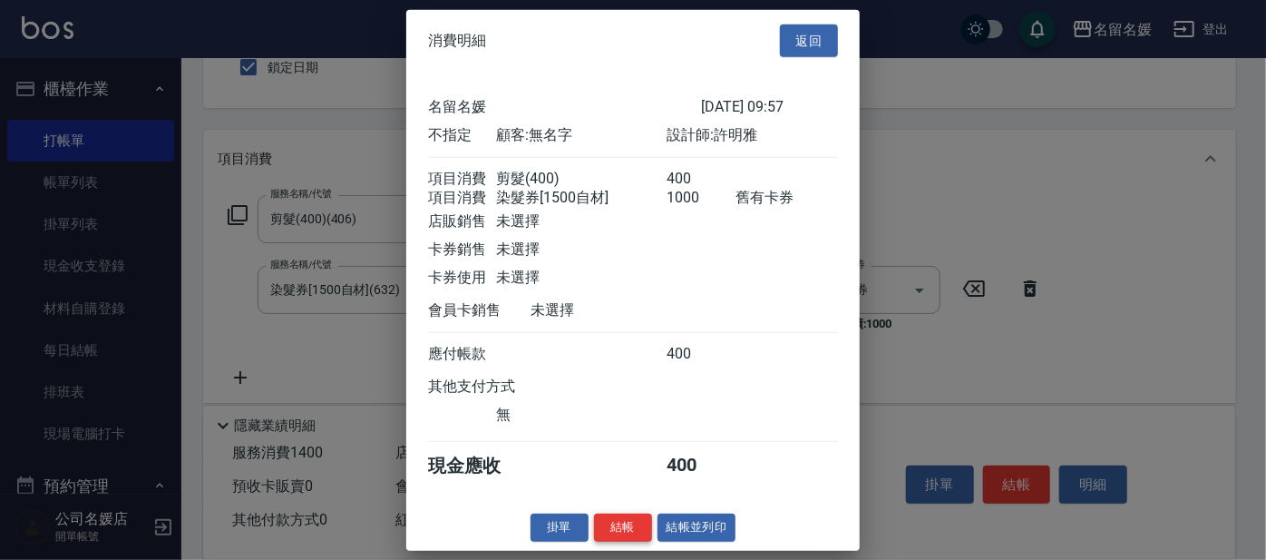
click at [621, 541] on button "結帳" at bounding box center [623, 527] width 58 height 28
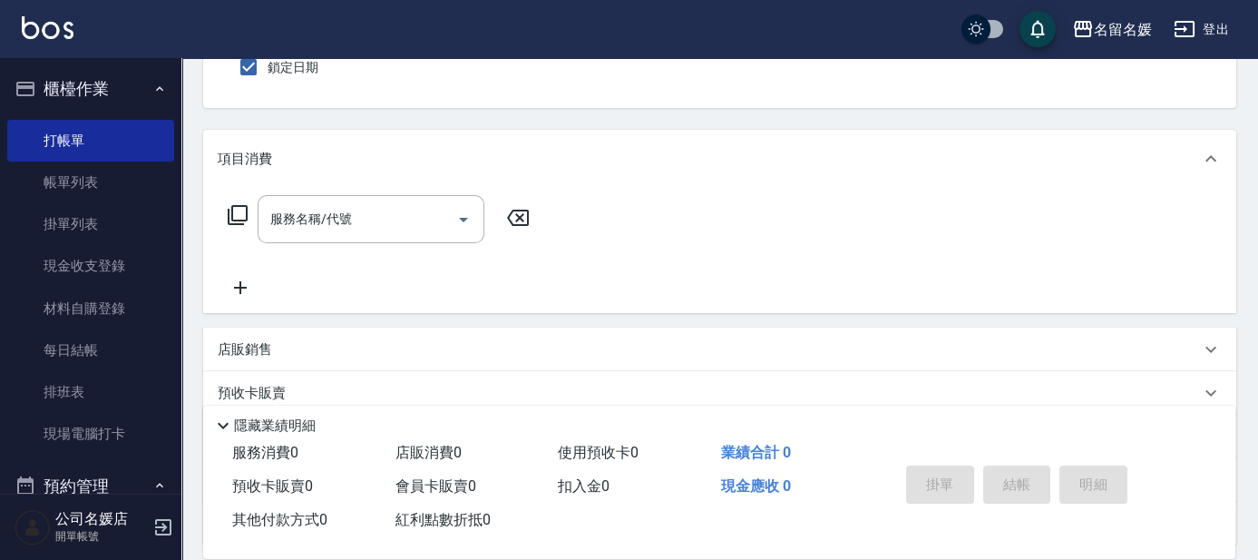
scroll to position [0, 0]
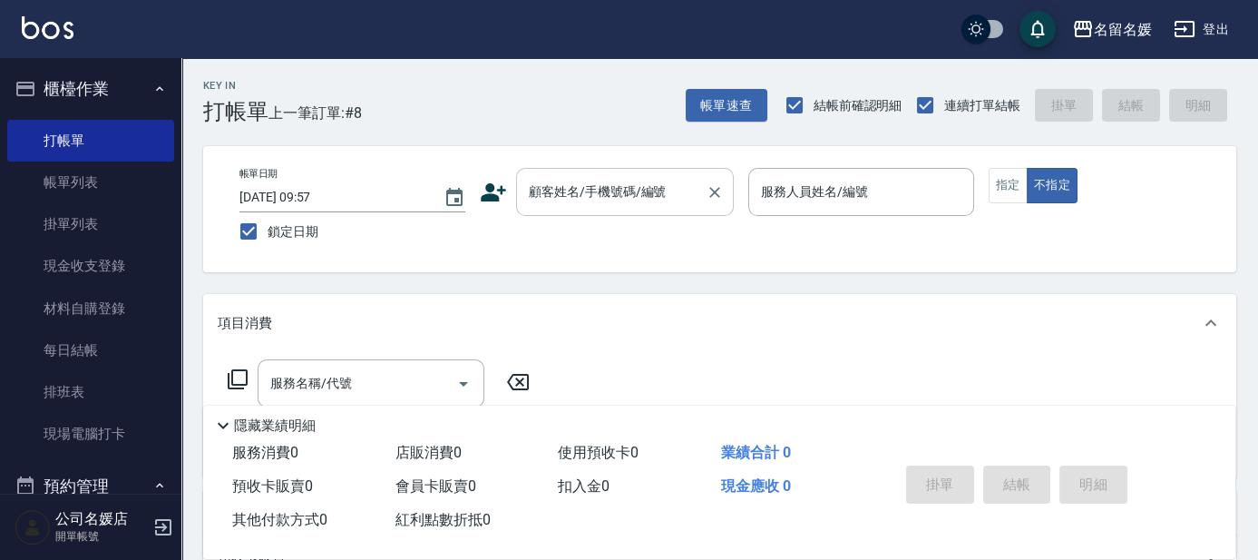
click at [640, 180] on input "顧客姓名/手機號碼/編號" at bounding box center [611, 192] width 174 height 32
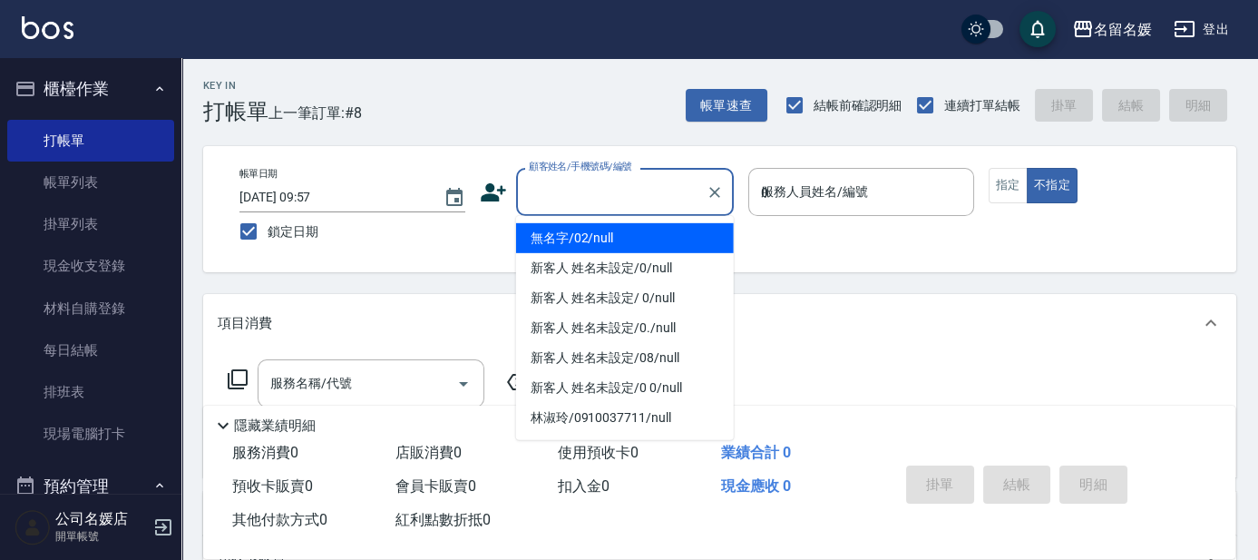
type input "03"
type input "無名字/02/null"
type input "[PERSON_NAME]-03"
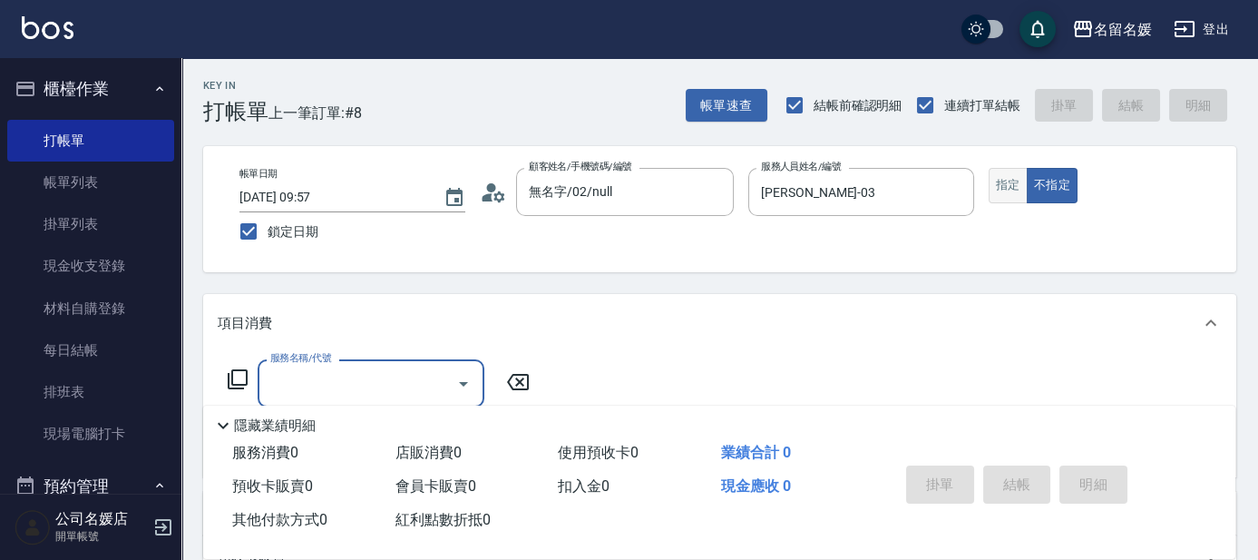
click at [999, 175] on button "指定" at bounding box center [1008, 185] width 39 height 35
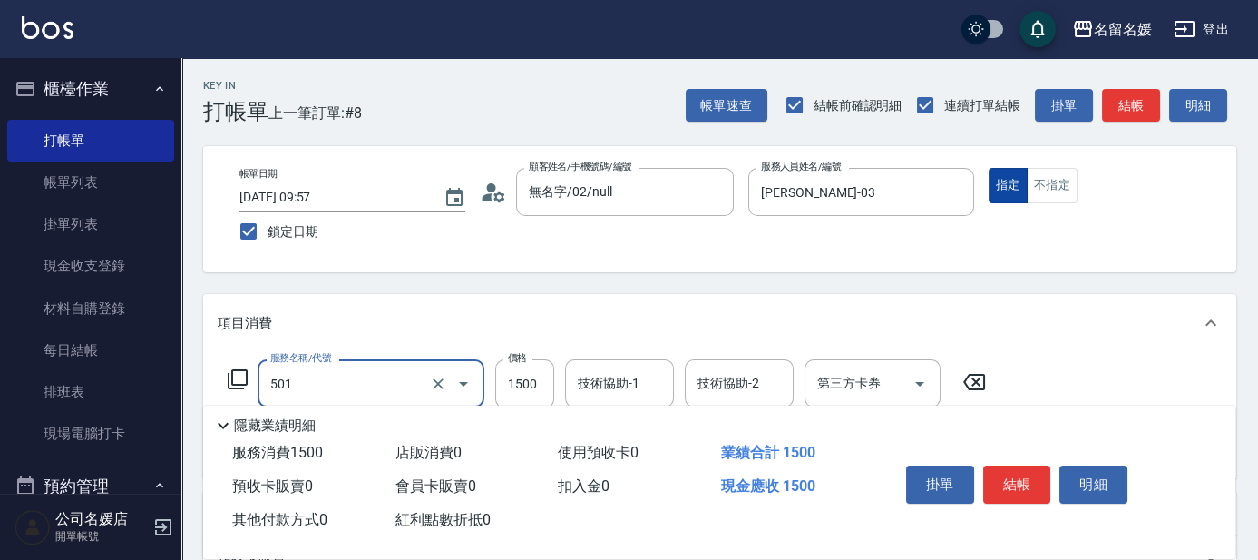
type input "染髮(1500)(501)"
type input "1000"
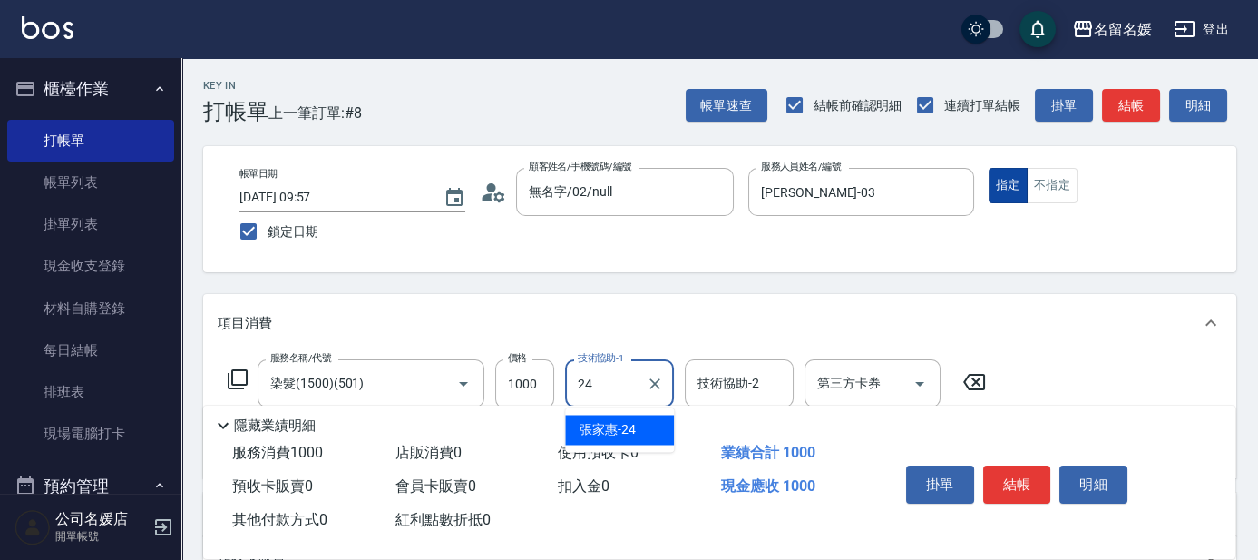
type input "[PERSON_NAME]-24"
type input "(芙)蘆薈髮膜套卡(自材)(639)"
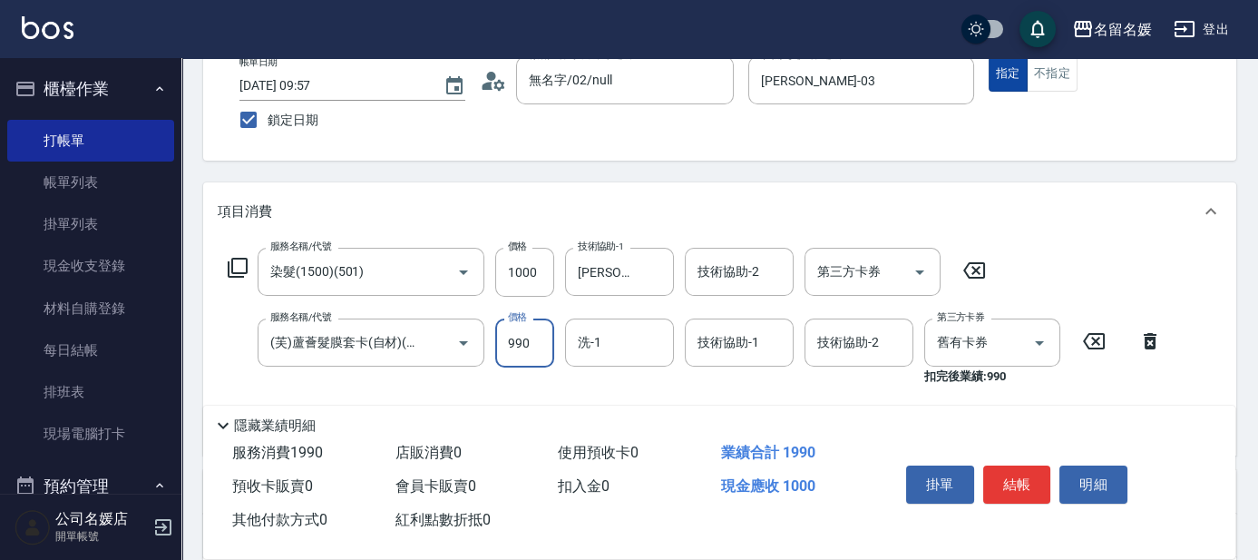
scroll to position [164, 0]
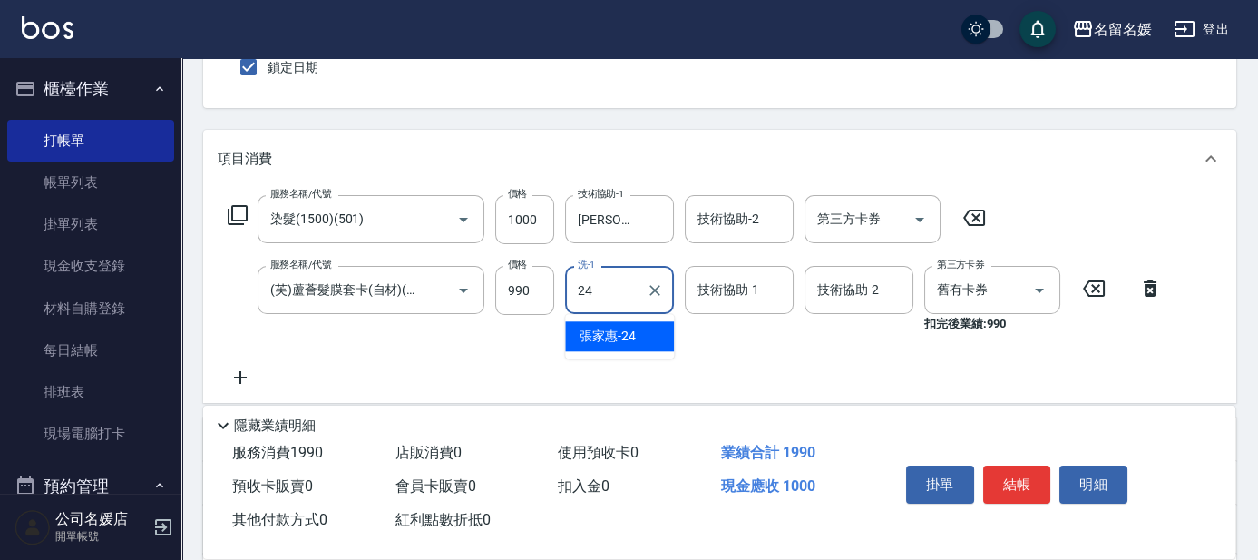
type input "[PERSON_NAME]-24"
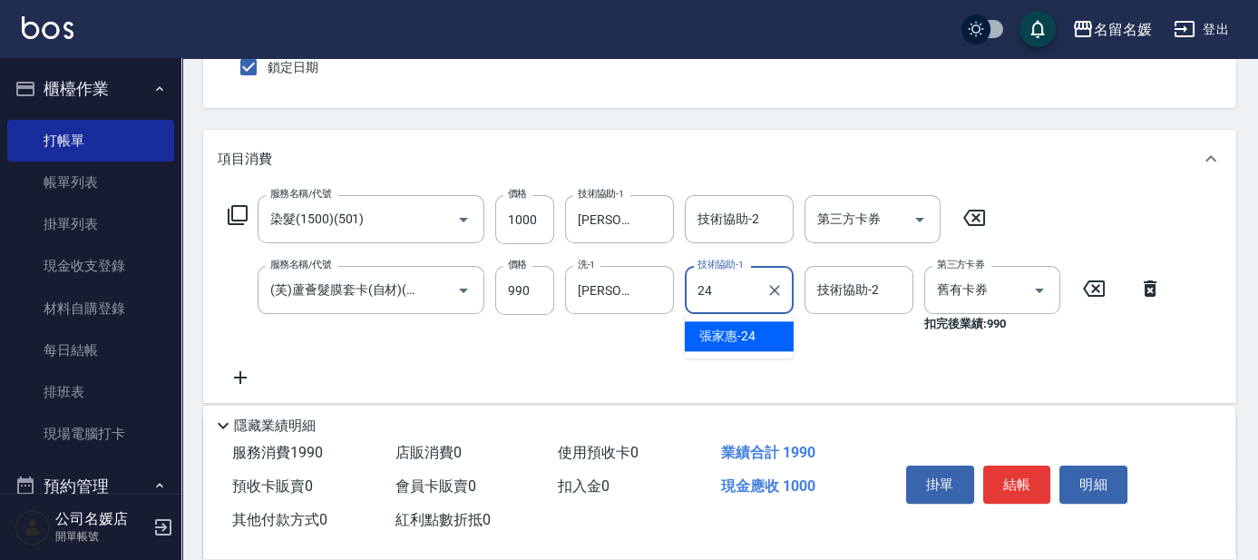
type input "[PERSON_NAME]-24"
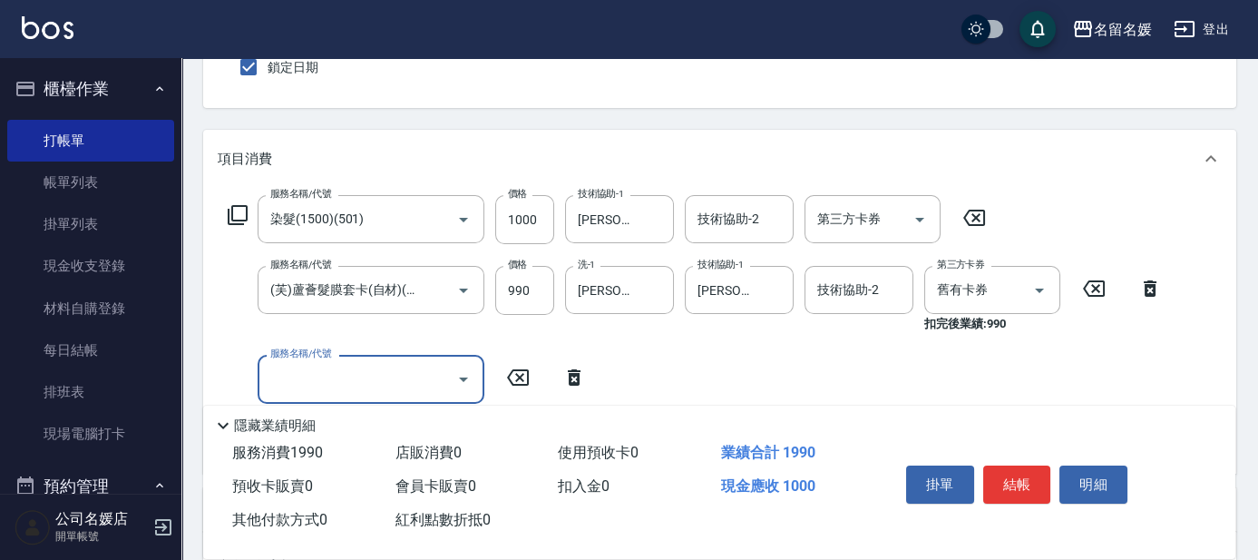
scroll to position [0, 0]
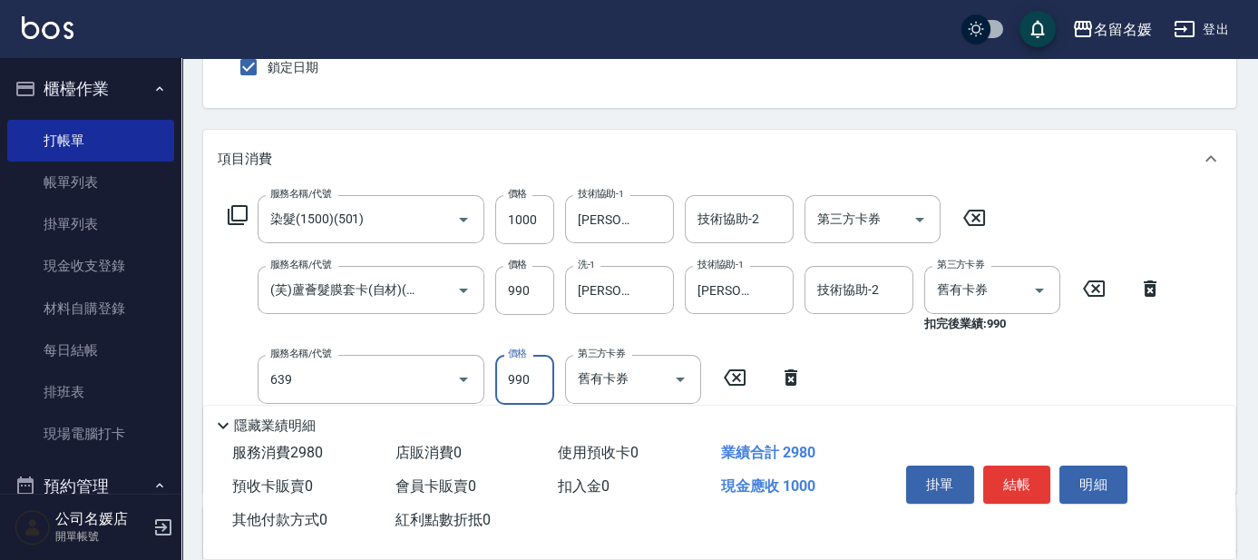
type input "(芙)蘆薈髮膜套卡(自材)(639)"
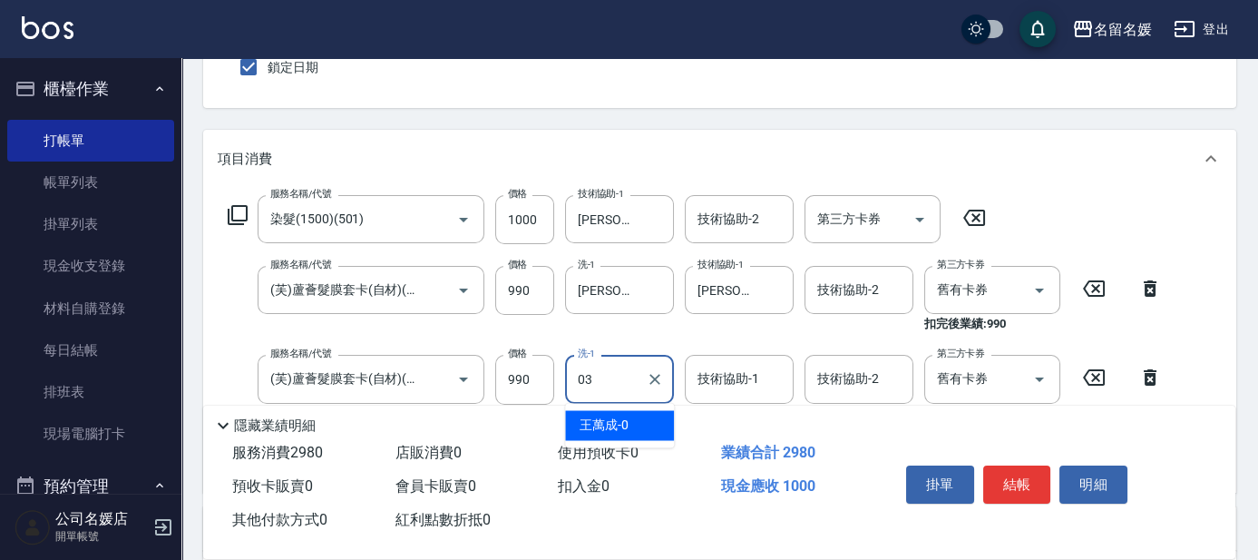
type input "03"
type input "0"
type input "[PERSON_NAME]-03"
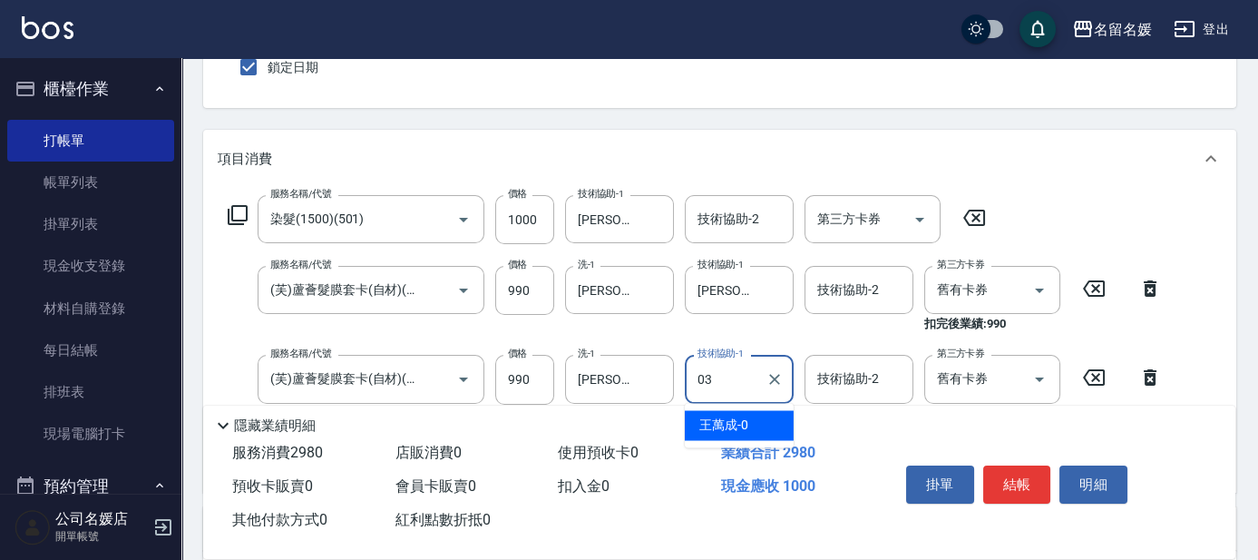
type input "[PERSON_NAME]-03"
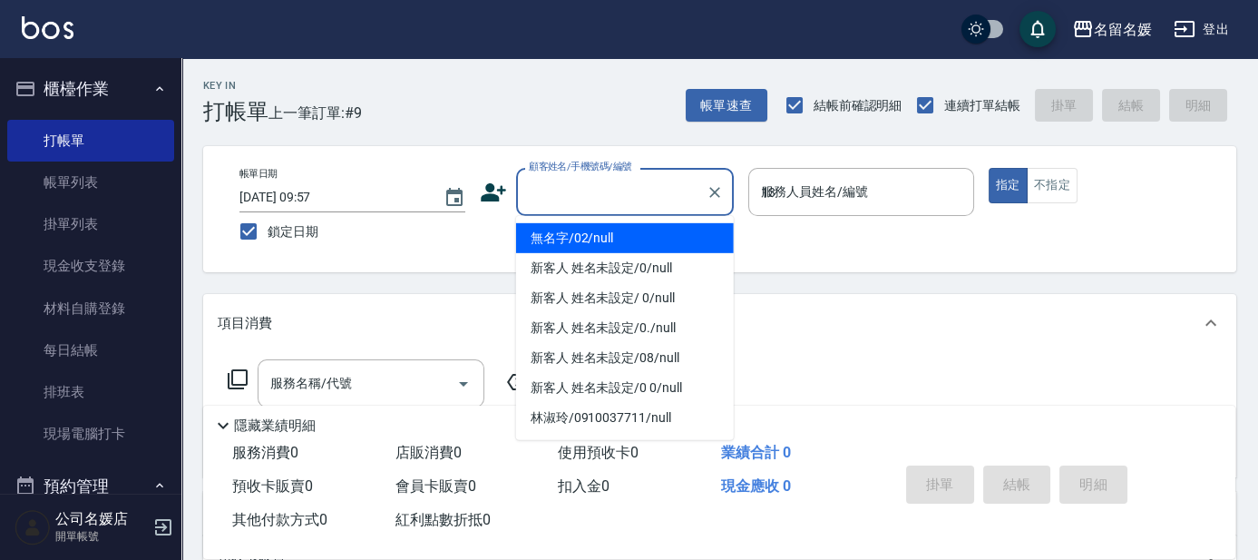
type input "13"
type input "無名字/02/null"
type input "支援-13"
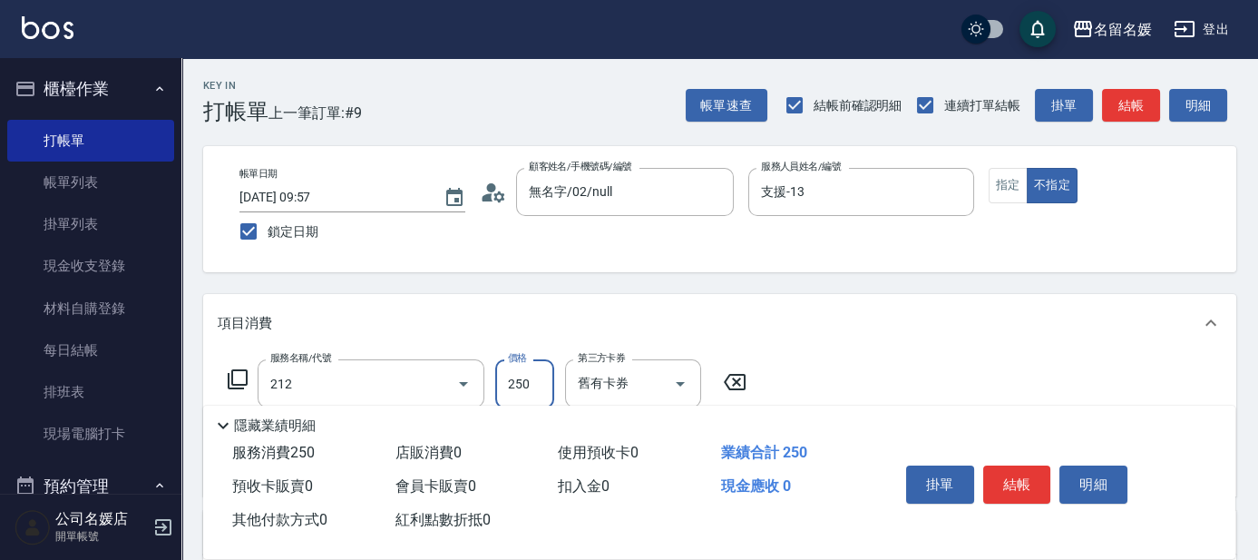
type input "洗髮券-(卡)250(212)"
type input "[PERSON_NAME]-25"
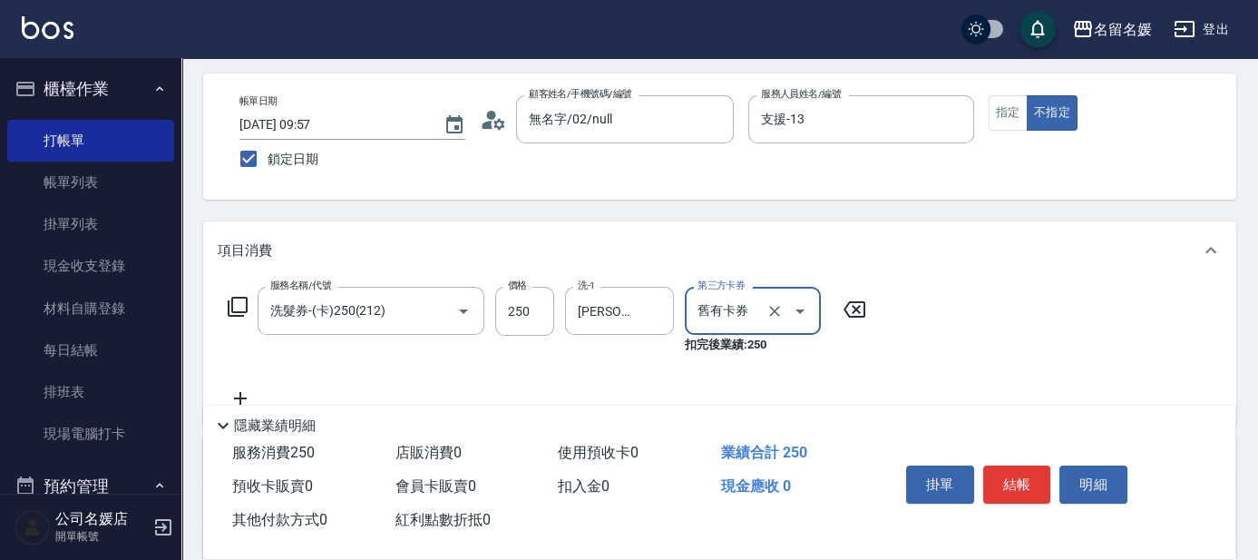
scroll to position [82, 0]
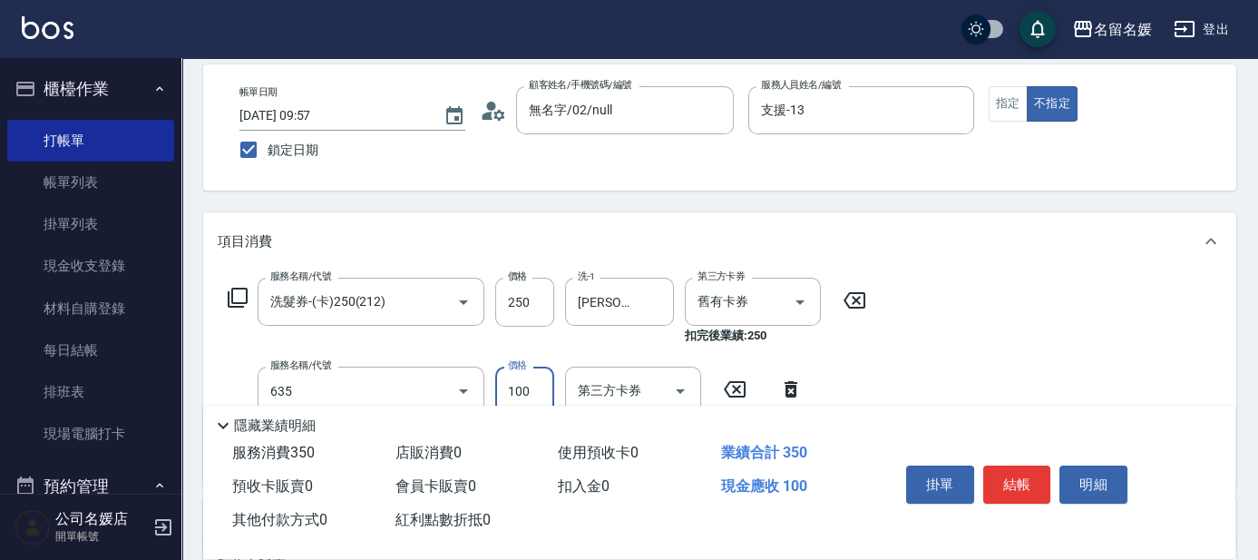
type input "煥彩.玻酸.晶膜.水療(635)"
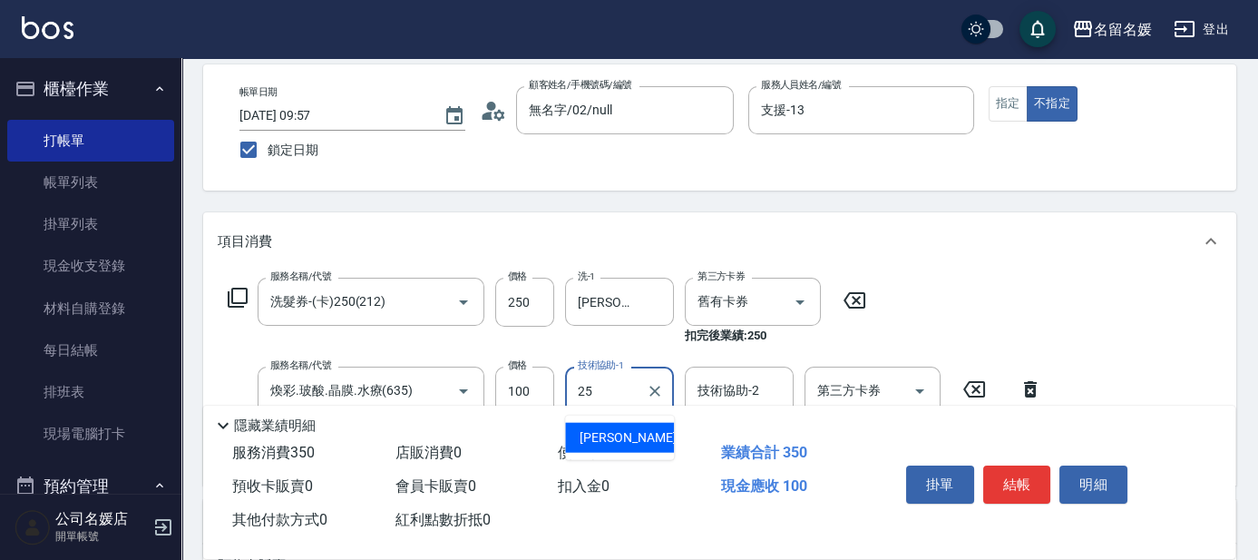
type input "[PERSON_NAME]-25"
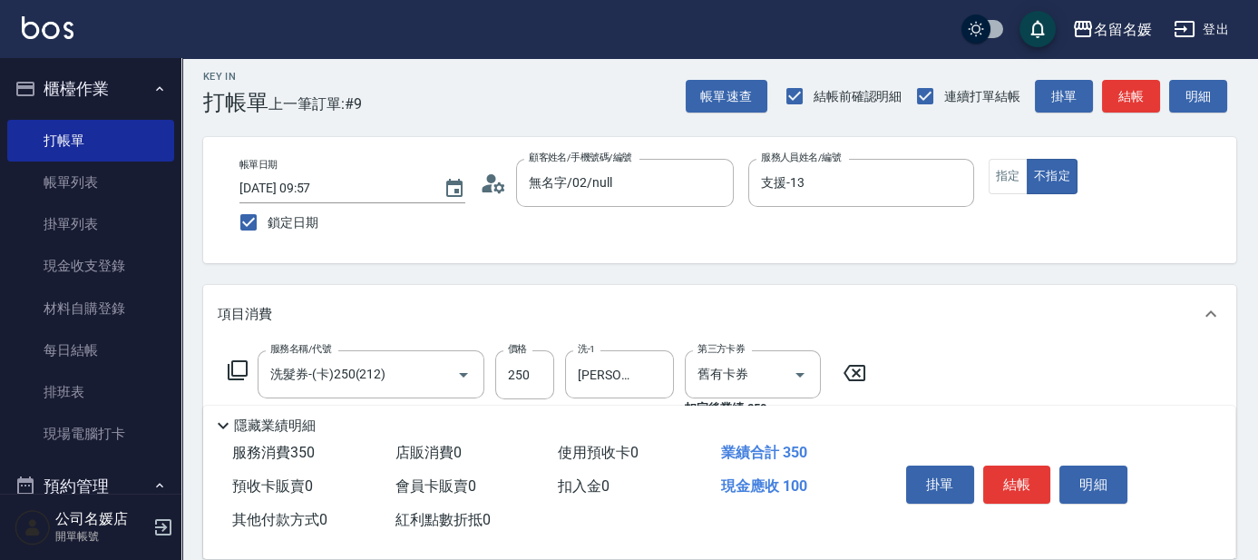
scroll to position [0, 0]
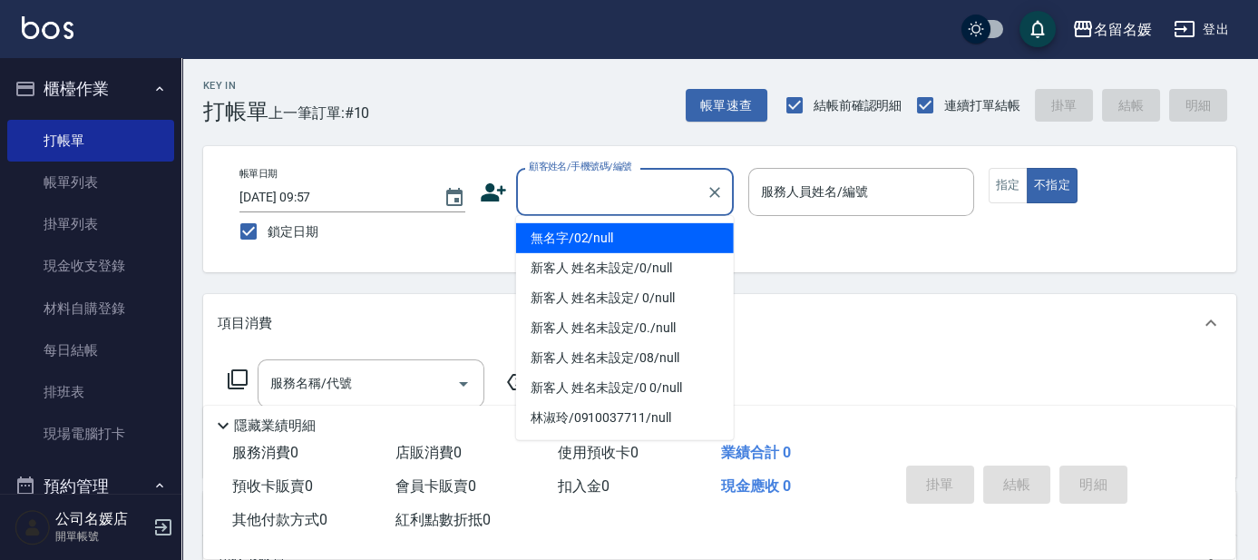
click at [608, 194] on input "顧客姓名/手機號碼/編號" at bounding box center [611, 192] width 174 height 32
click at [601, 238] on li "無名字/02/null" at bounding box center [625, 238] width 218 height 30
type input "無名字/02/null"
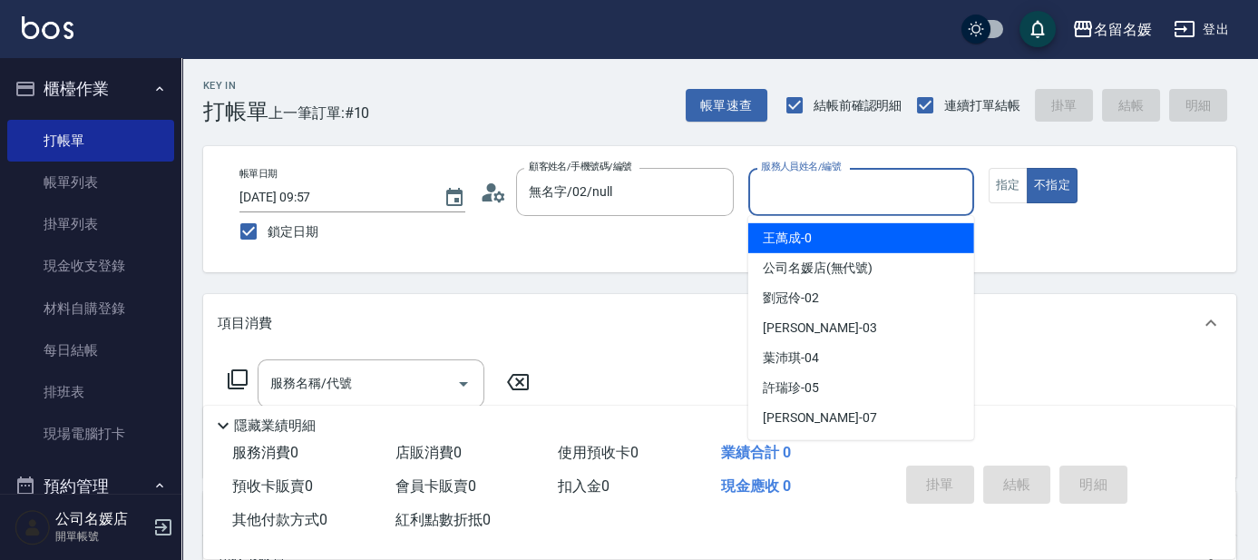
click at [890, 189] on input "服務人員姓名/編號" at bounding box center [862, 192] width 210 height 32
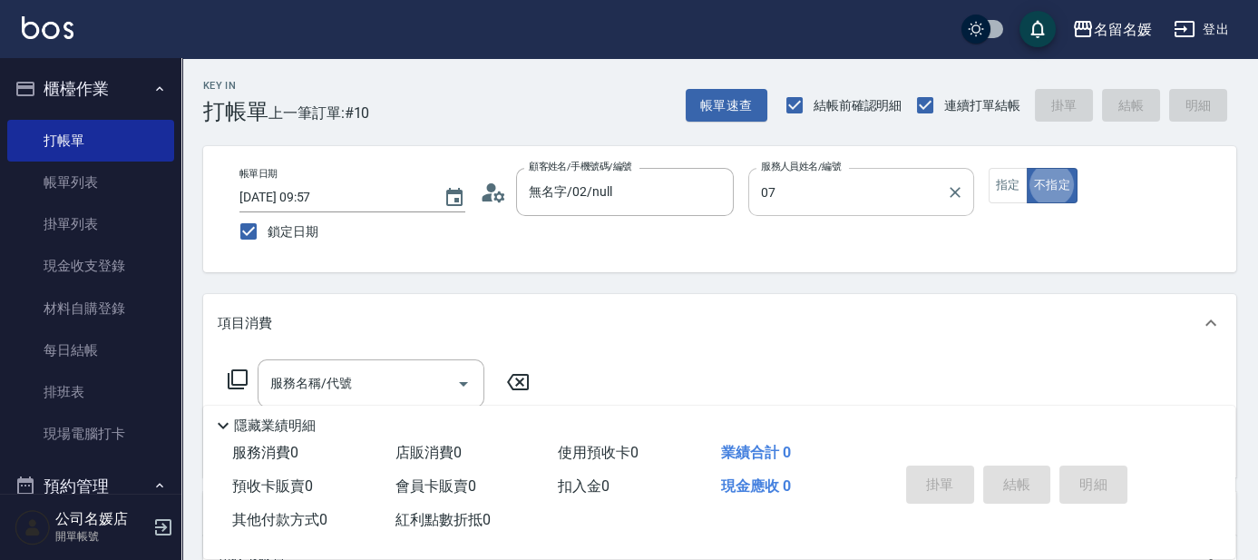
type input "[PERSON_NAME]-07"
click at [1016, 189] on button "指定" at bounding box center [1008, 185] width 39 height 35
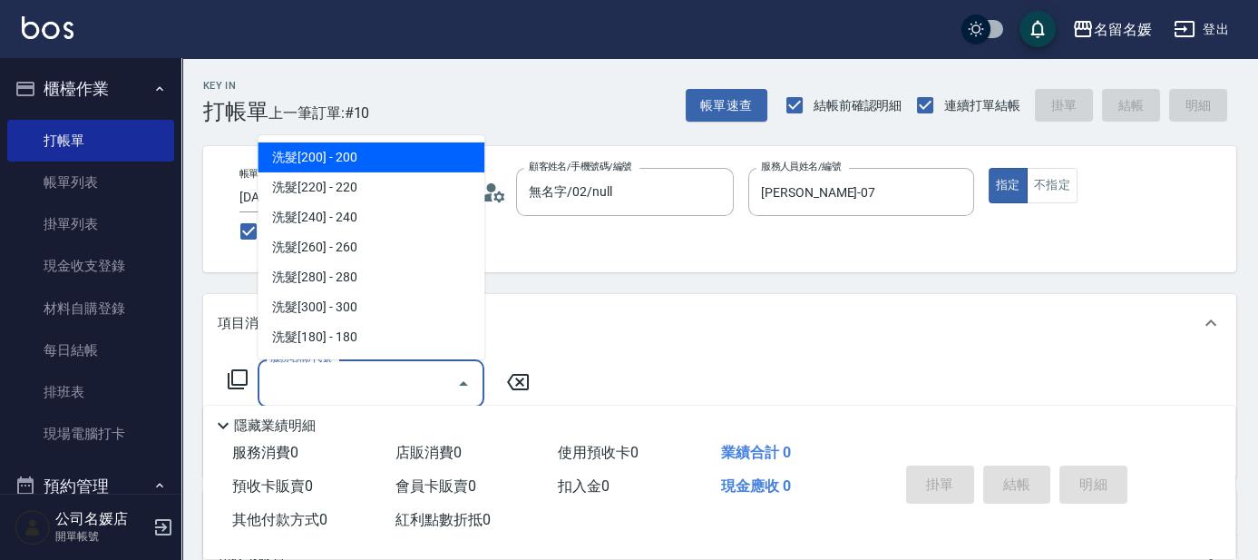
click at [391, 377] on input "服務名稱/代號" at bounding box center [357, 383] width 183 height 32
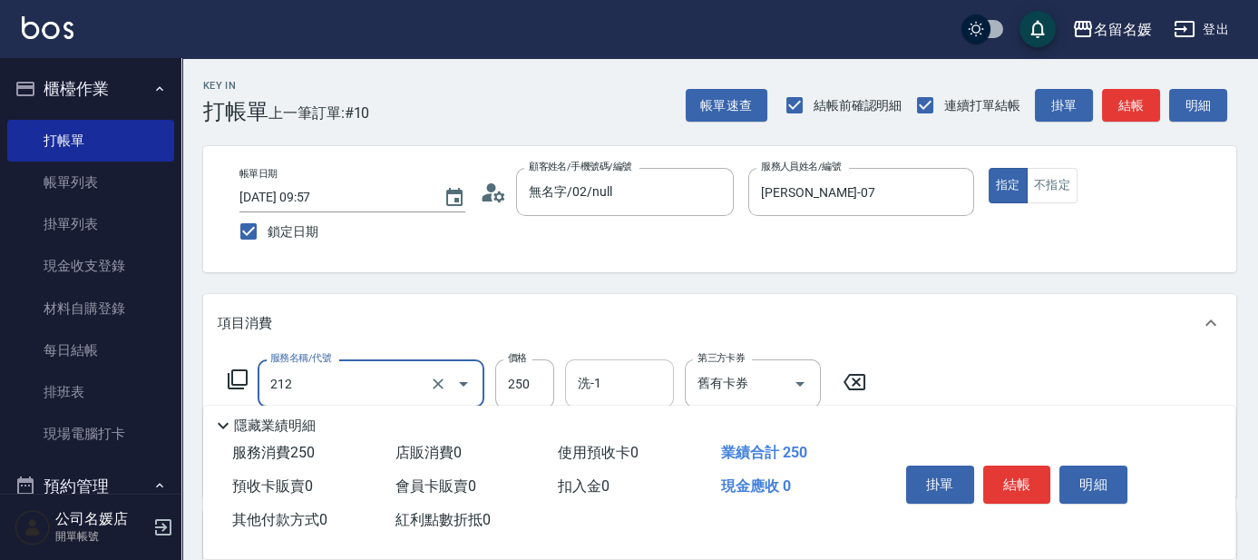
type input "洗髮券-(卡)250(212)"
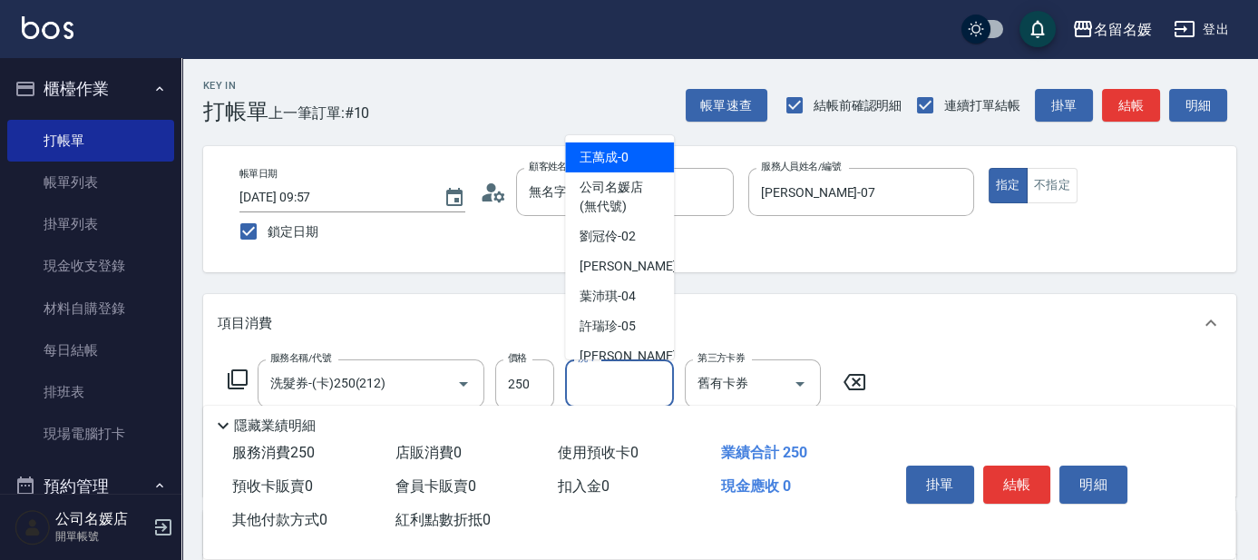
click at [631, 389] on input "洗-1" at bounding box center [619, 383] width 93 height 32
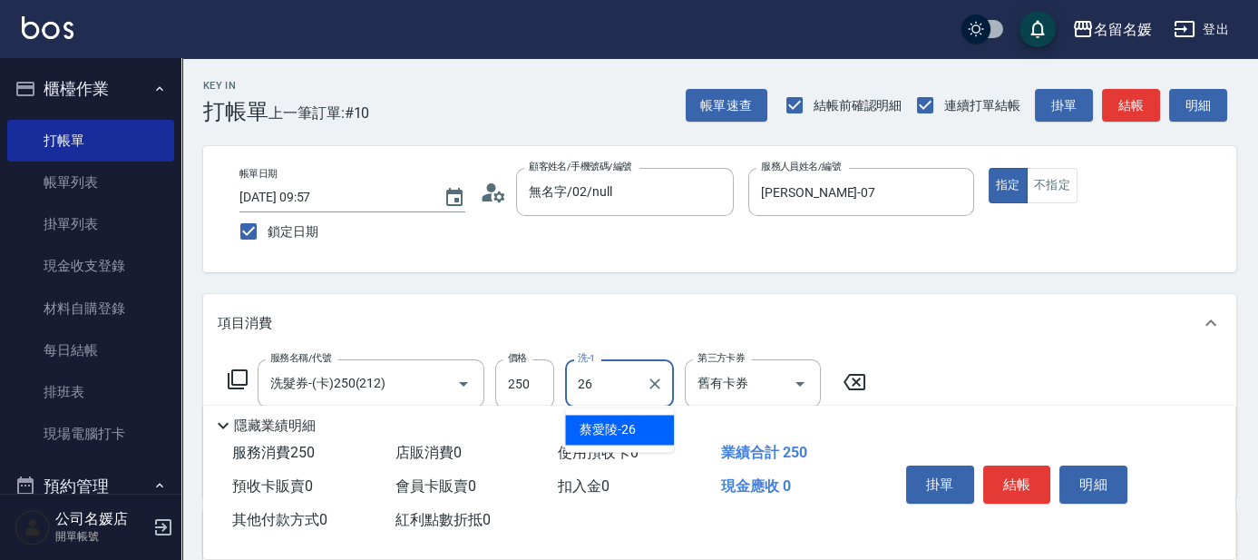
type input "蔡愛陵-26"
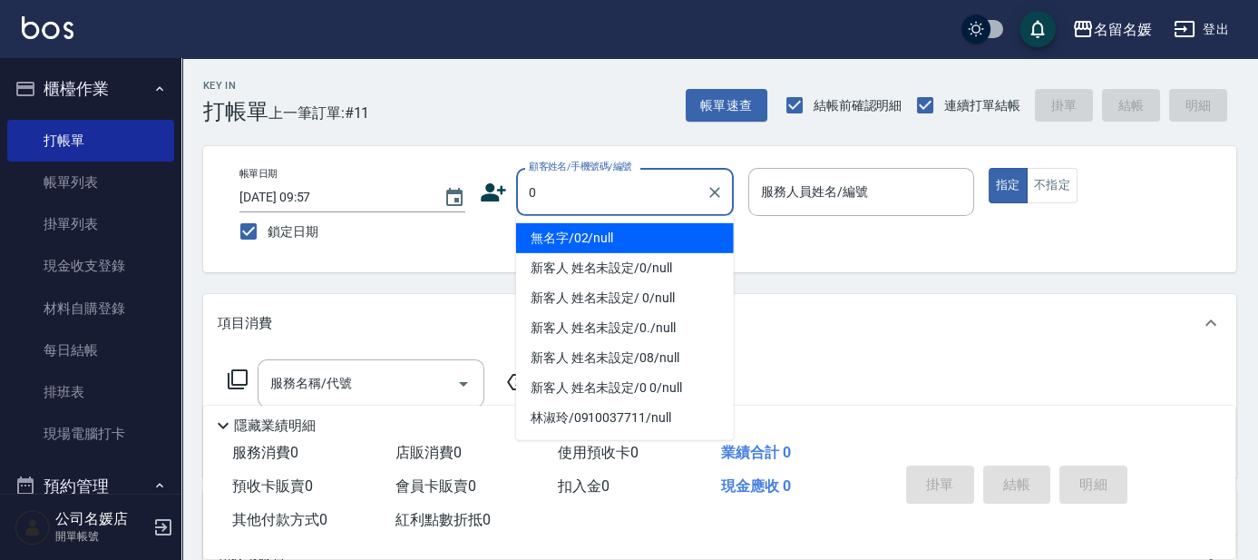
type input "0"
type input "13"
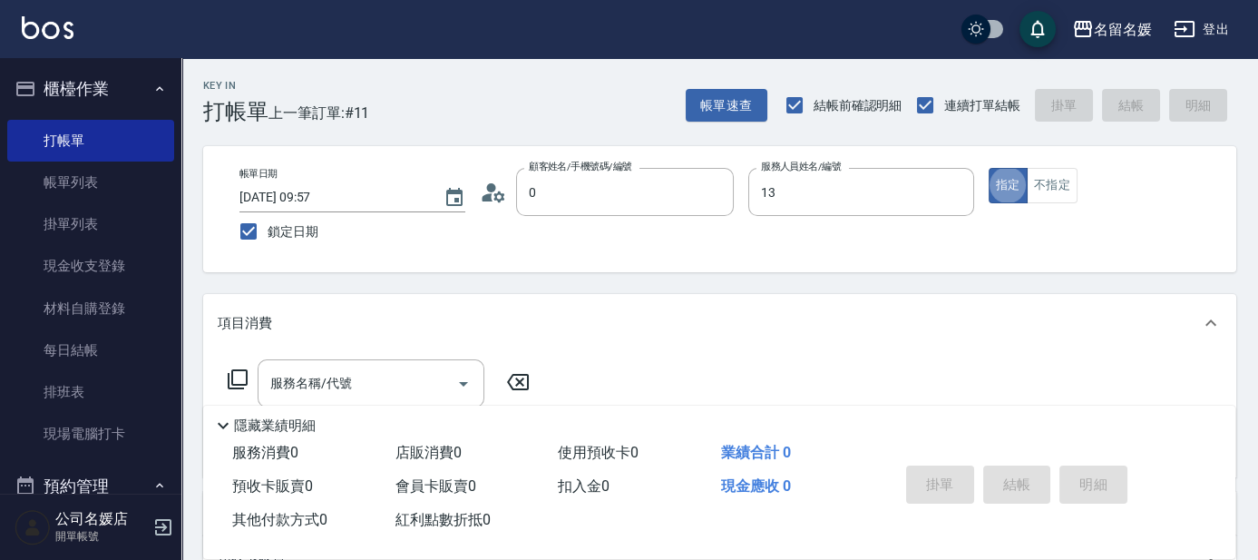
type input "無名字/02/null"
type input "支援-13"
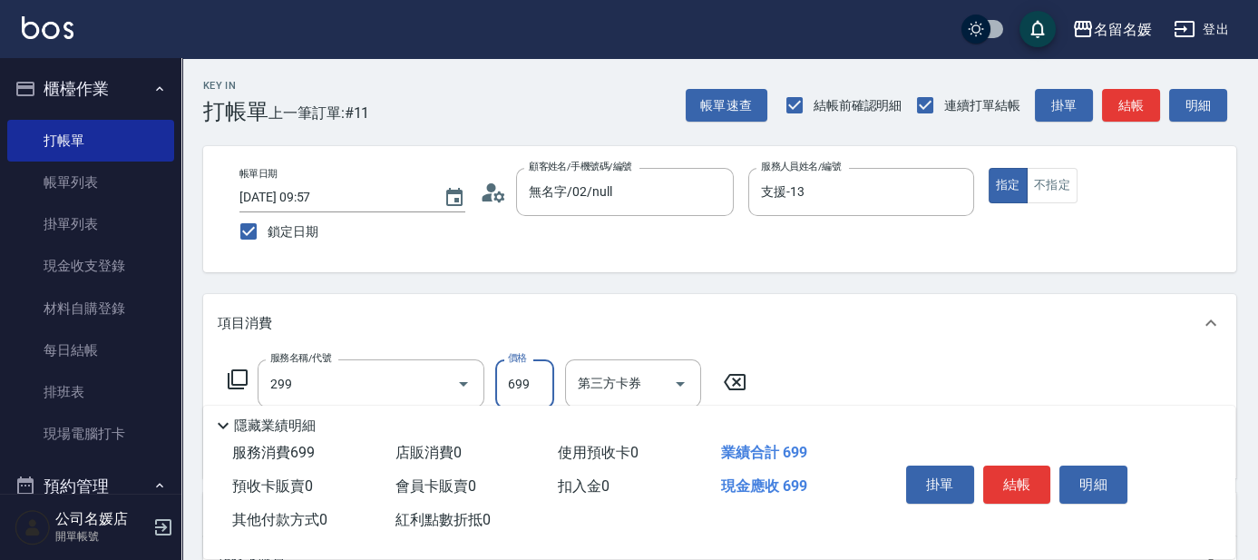
type input "滾珠洗髮699(299)"
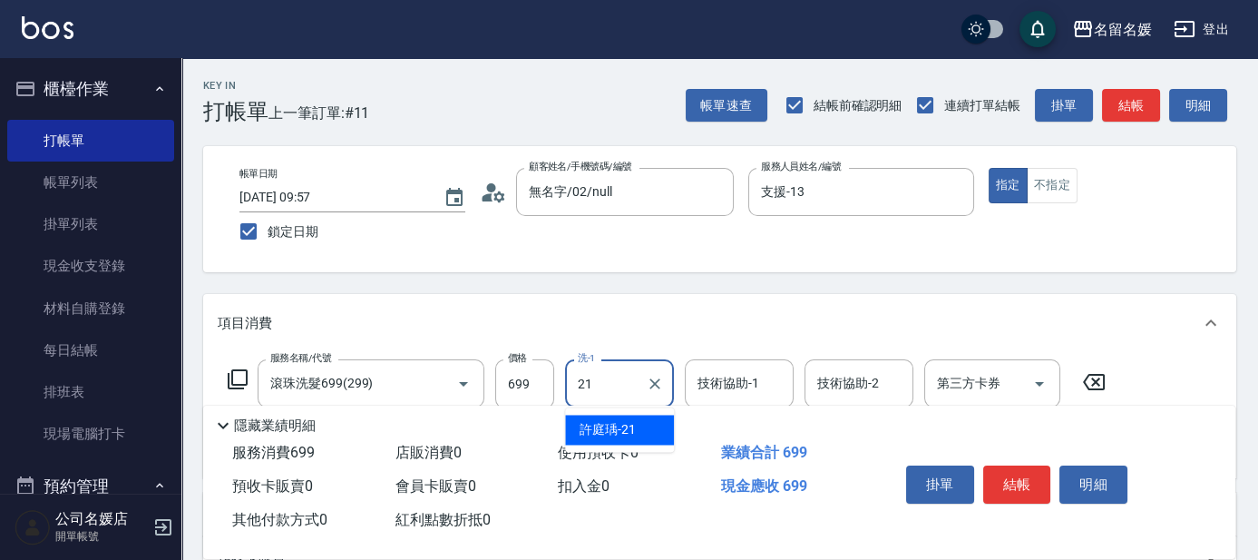
type input "21"
type input "20"
type input "許庭瑀-21"
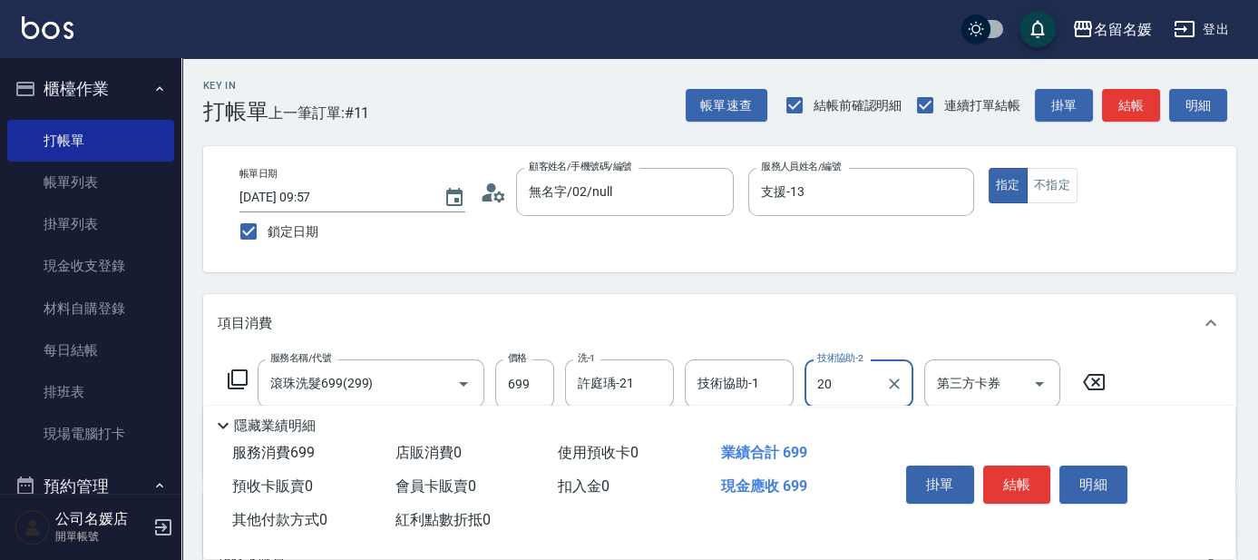
type input "2"
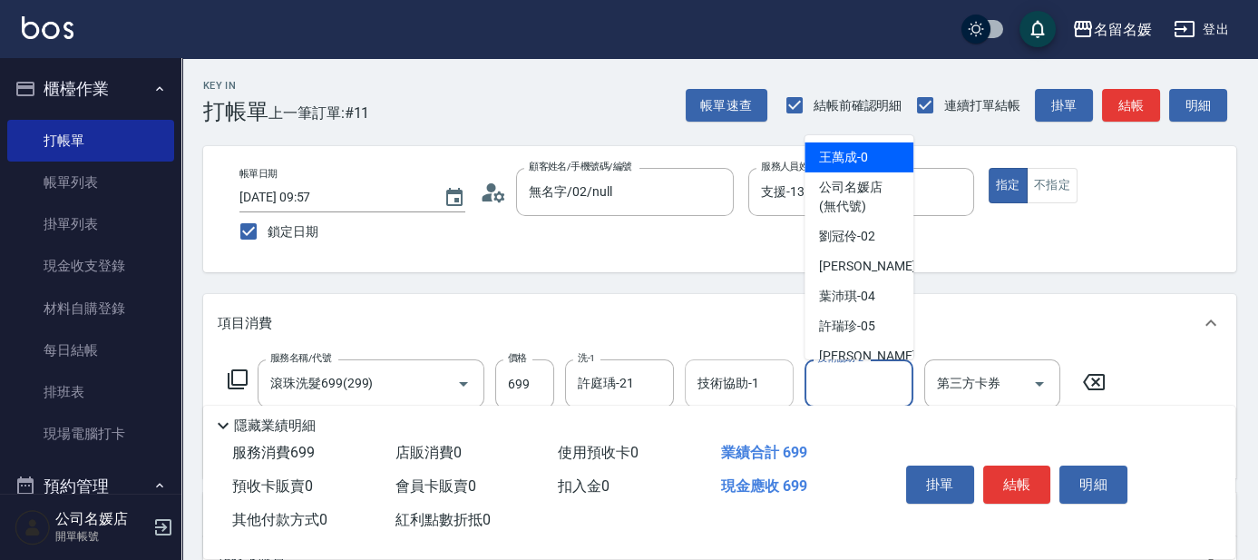
click at [745, 391] on div "技術協助-1 技術協助-1" at bounding box center [739, 383] width 109 height 48
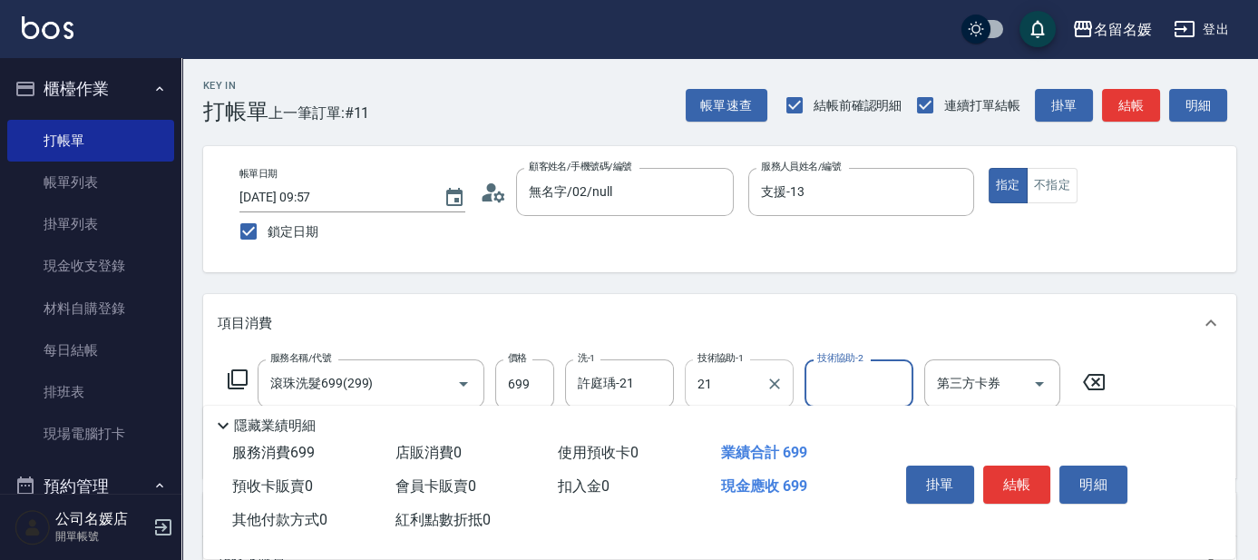
type input "許庭瑀-21"
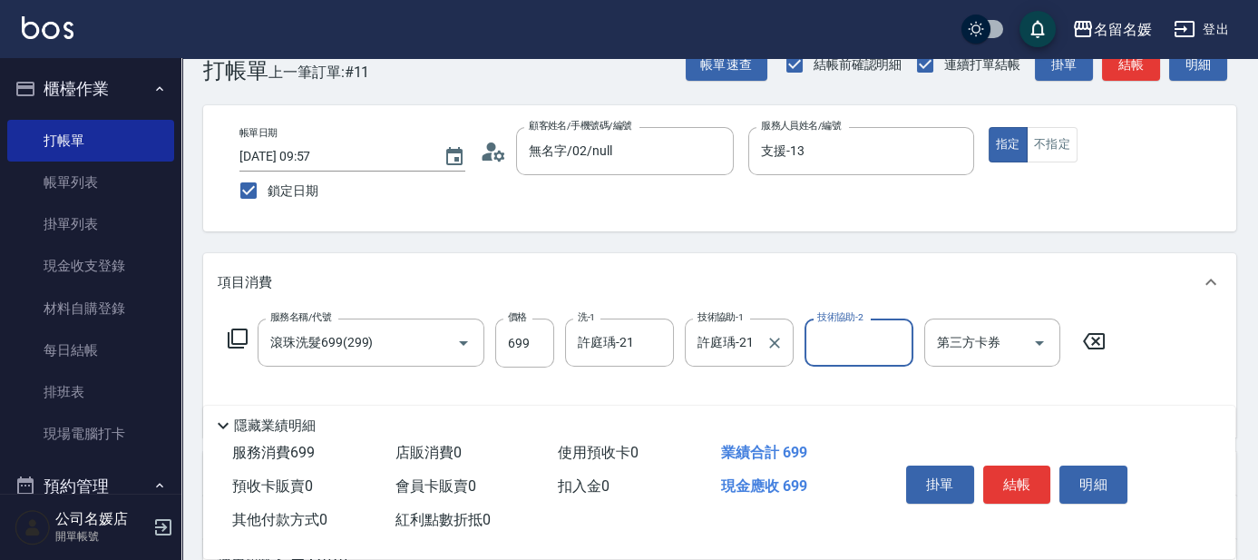
scroll to position [82, 0]
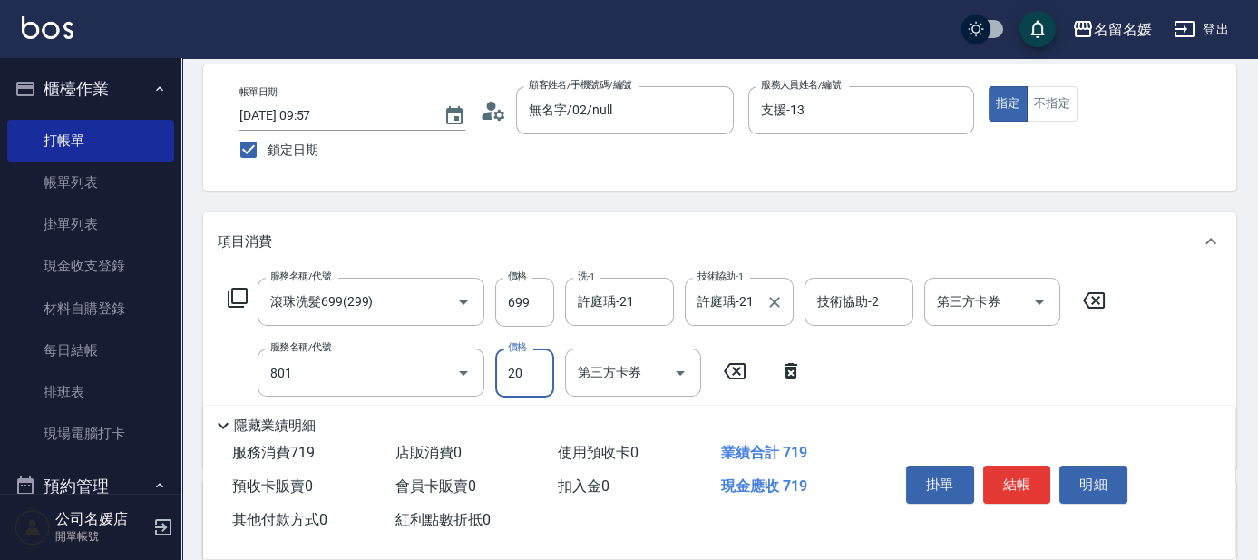
type input "潤絲(801)"
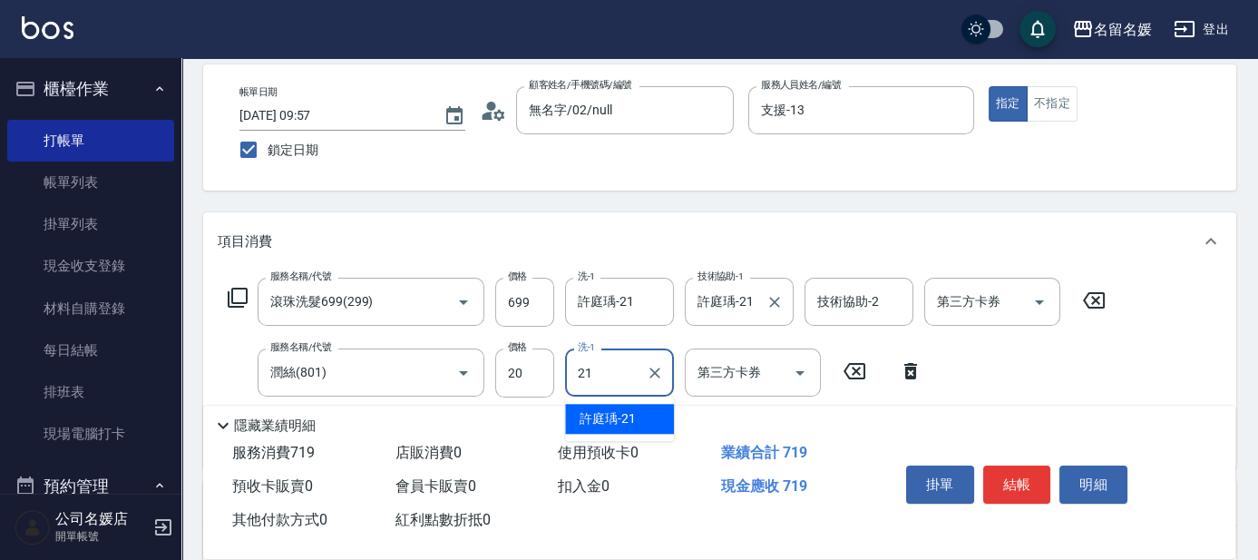
type input "許庭瑀-21"
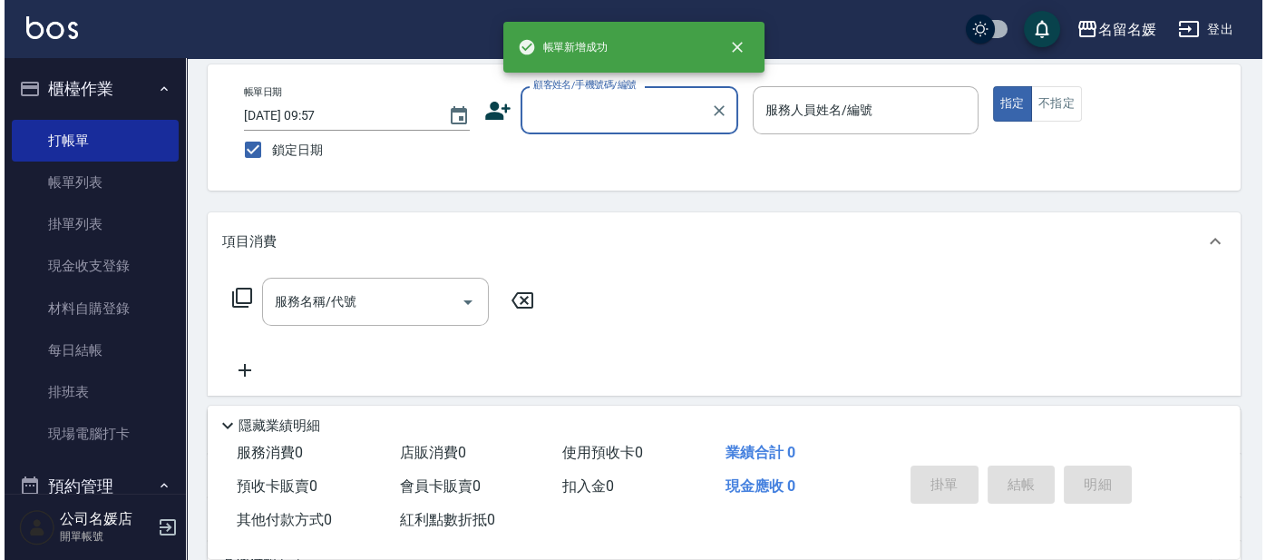
scroll to position [0, 0]
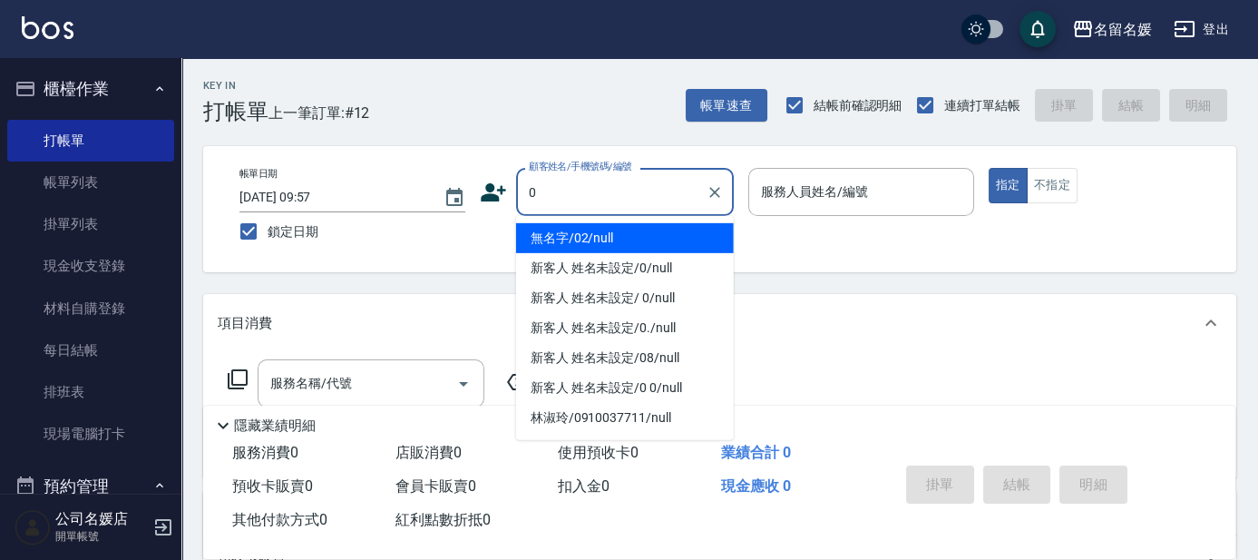
type input "0"
type input "13"
type input "無名字/02/null"
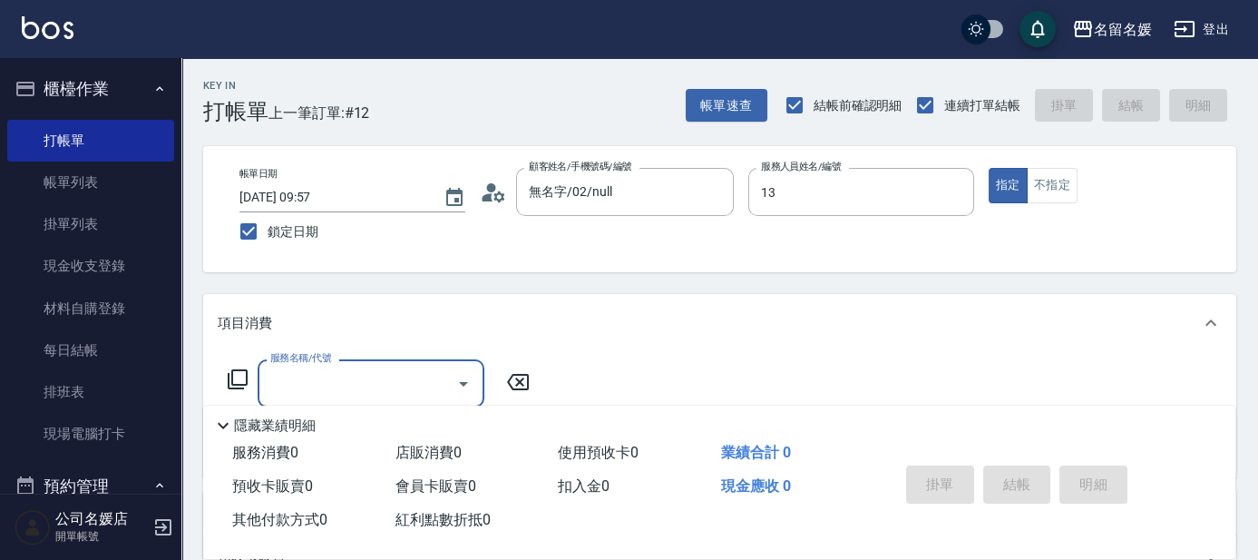
type input "支援-13"
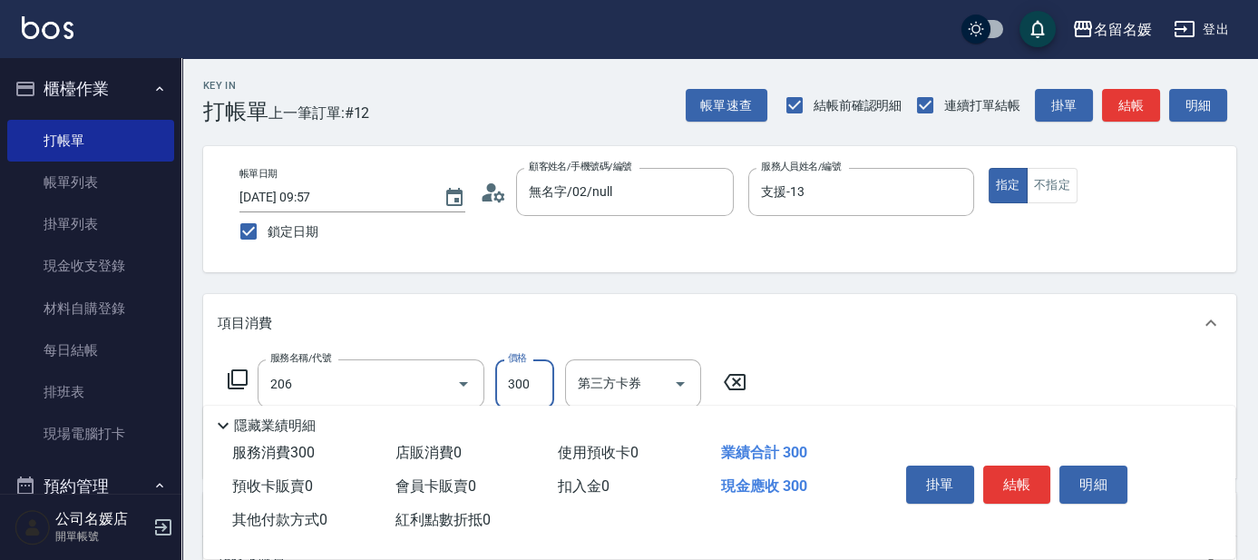
type input "洗髮[300](206)"
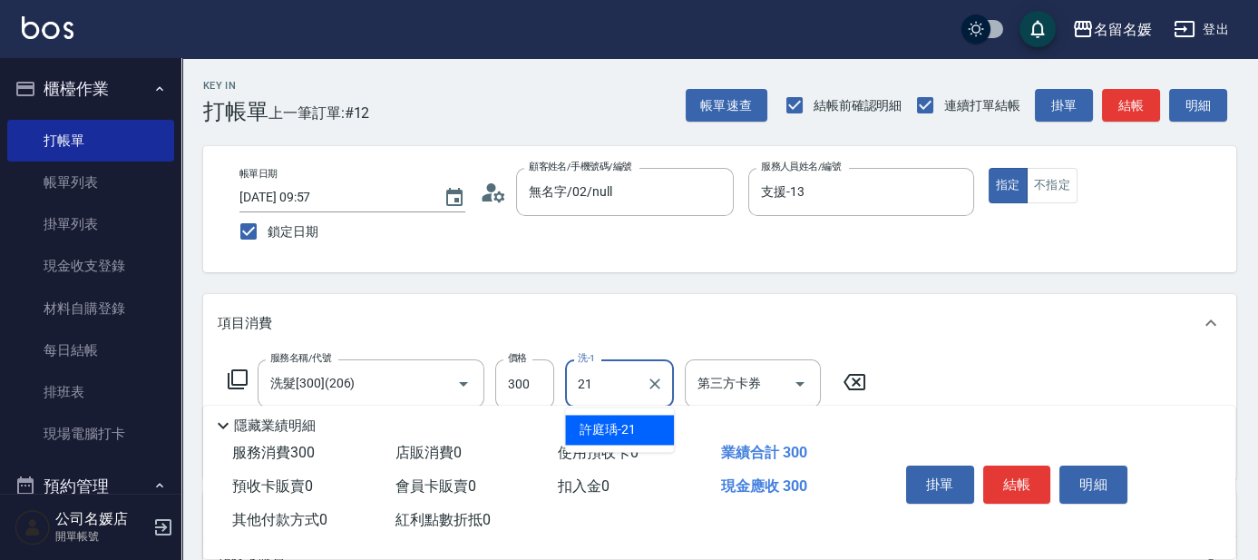
type input "許庭瑀-21"
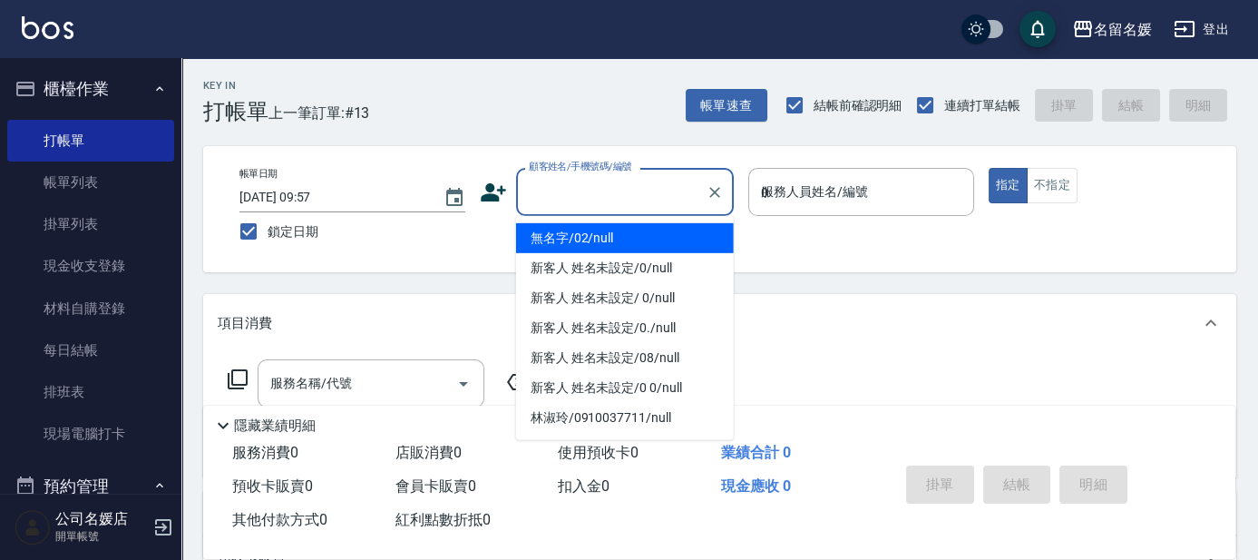
type input "08"
type input "無名字/02/null"
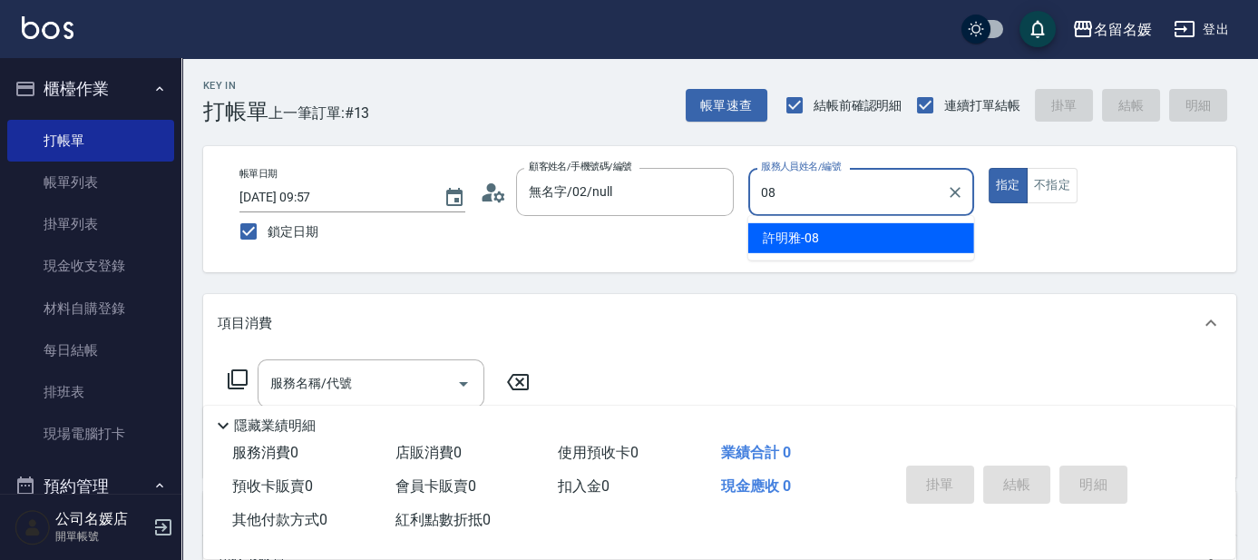
type input "許明雅-08"
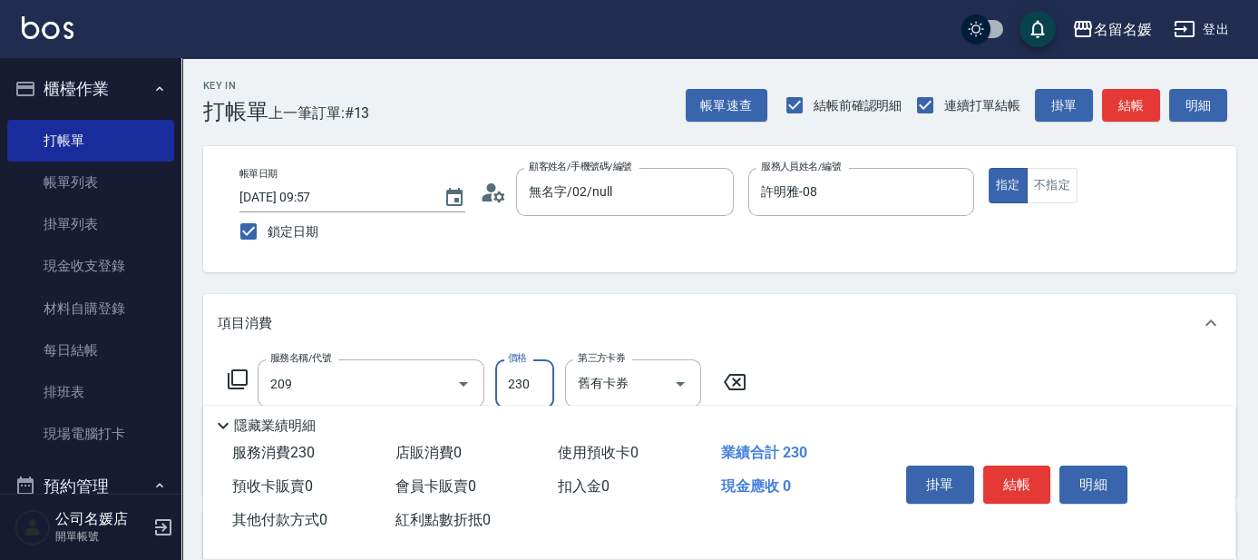
type input "洗髮券-(卡)230(209)"
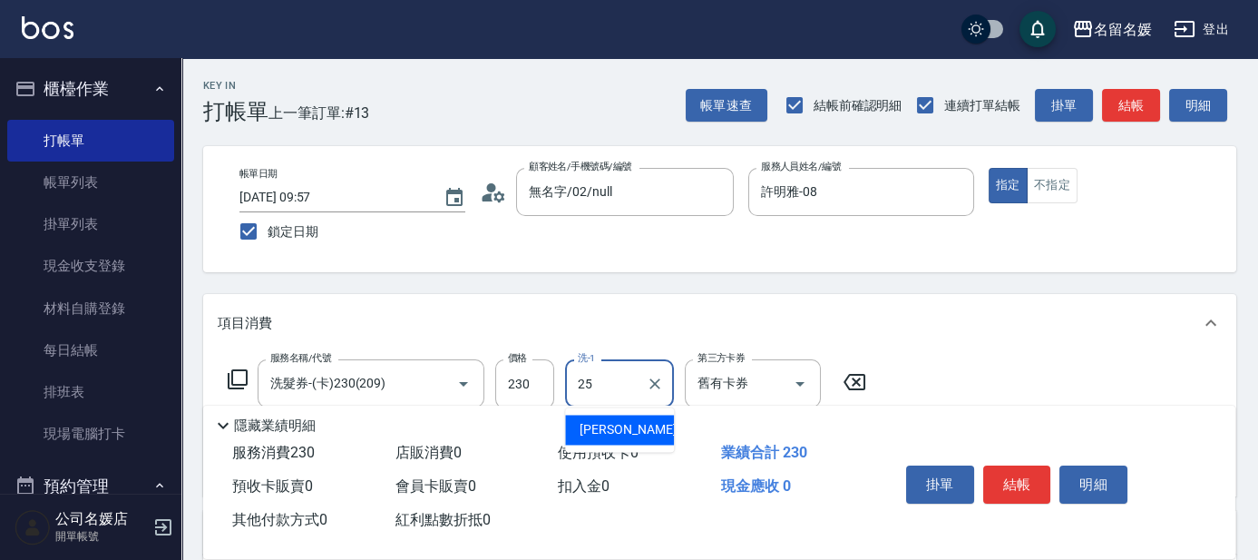
type input "[PERSON_NAME]-25"
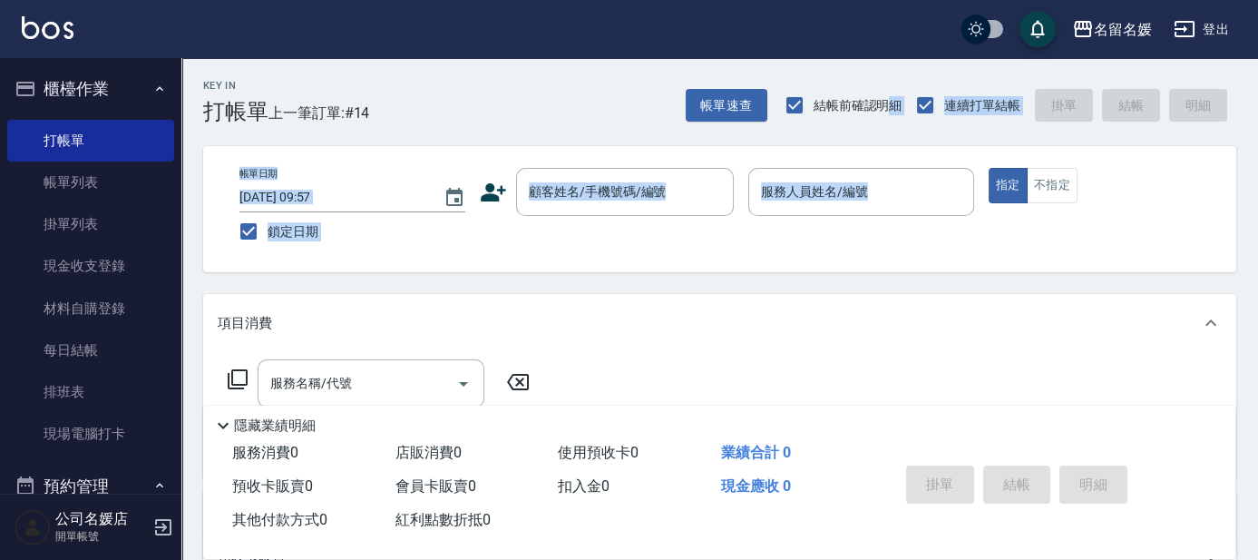
drag, startPoint x: 886, startPoint y: 87, endPoint x: 894, endPoint y: 282, distance: 195.2
click at [884, 209] on div "Key In 打帳單 上一筆訂單:#14 帳單速查 結帳前確認明細 連續打單結帳 掛單 結帳 明細 帳單日期 [DATE] 09:57 鎖定日期 顧客姓名/手…" at bounding box center [719, 470] width 1077 height 824
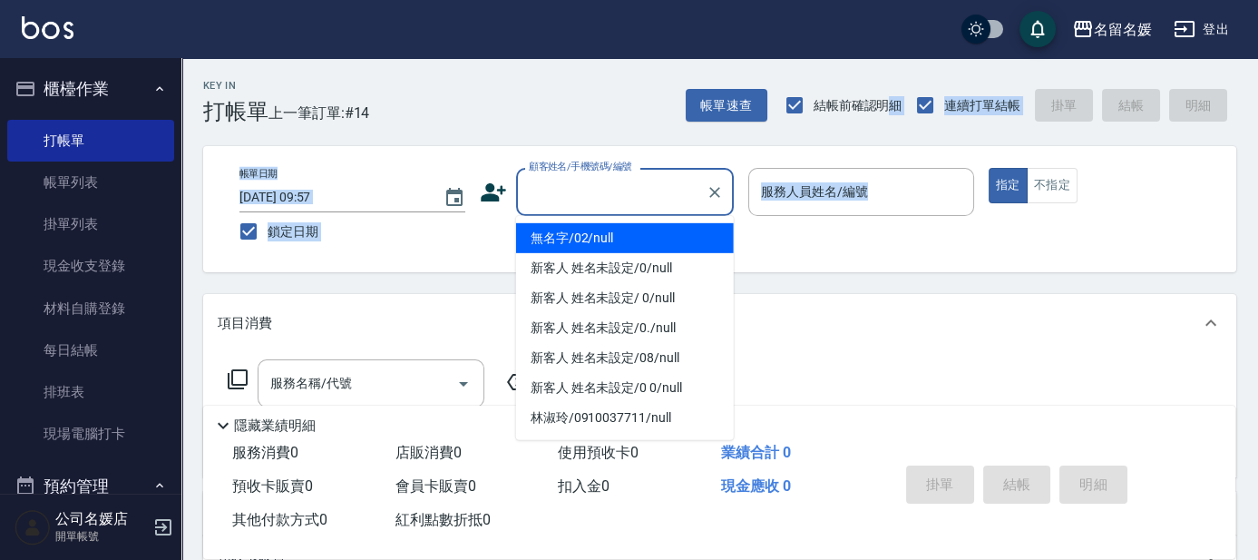
click at [586, 190] on input "顧客姓名/手機號碼/編號" at bounding box center [611, 192] width 174 height 32
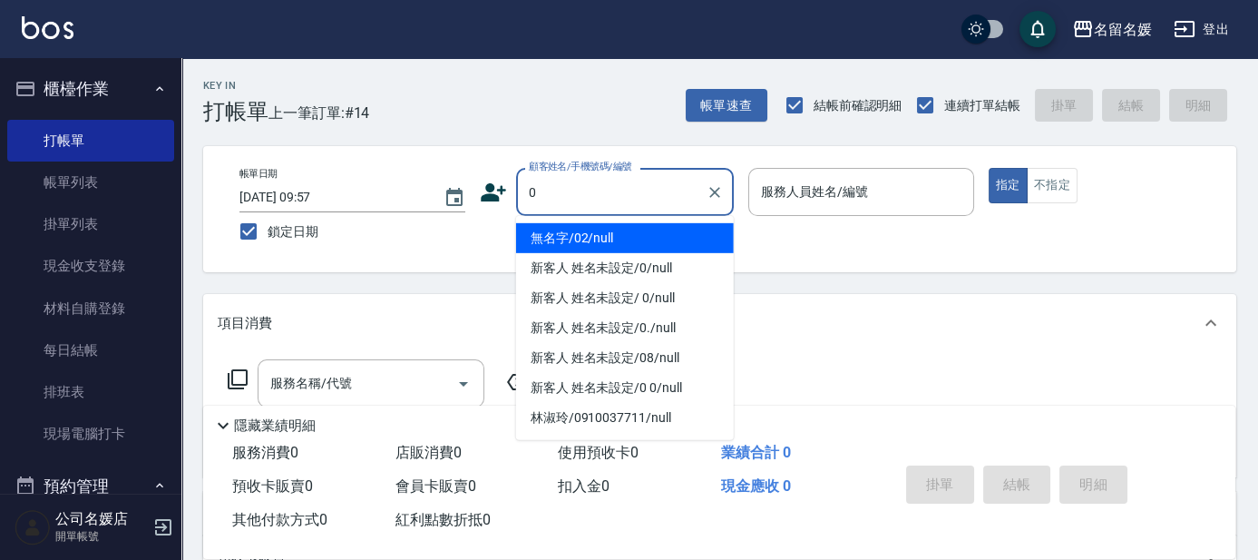
type input "0"
type input "07"
type input "無名字/02/null"
type input "[PERSON_NAME]-07"
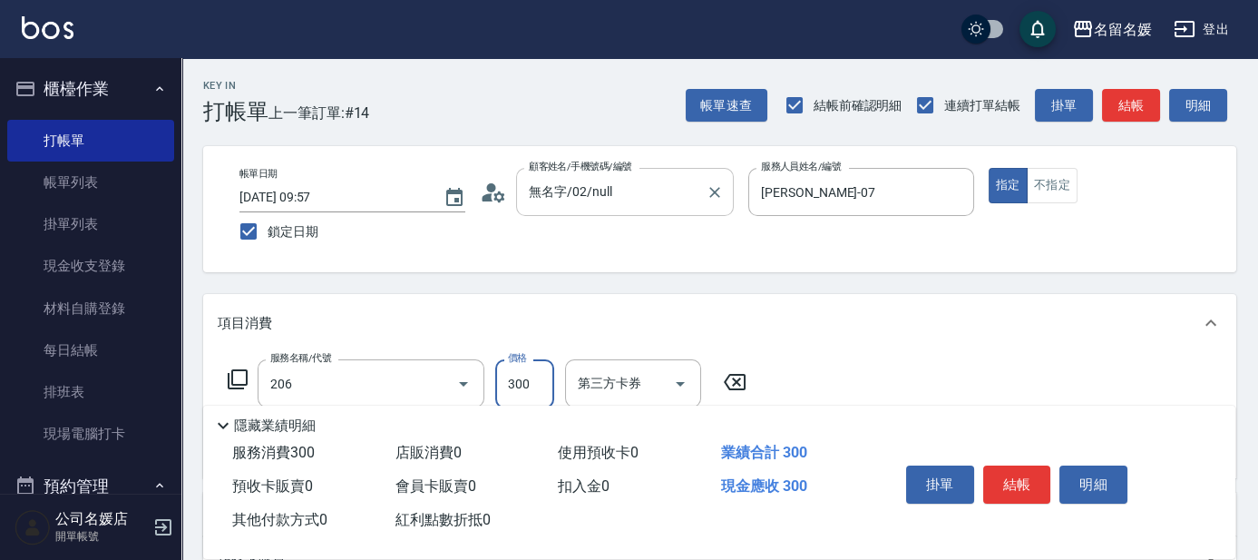
type input "洗髮[300](206)"
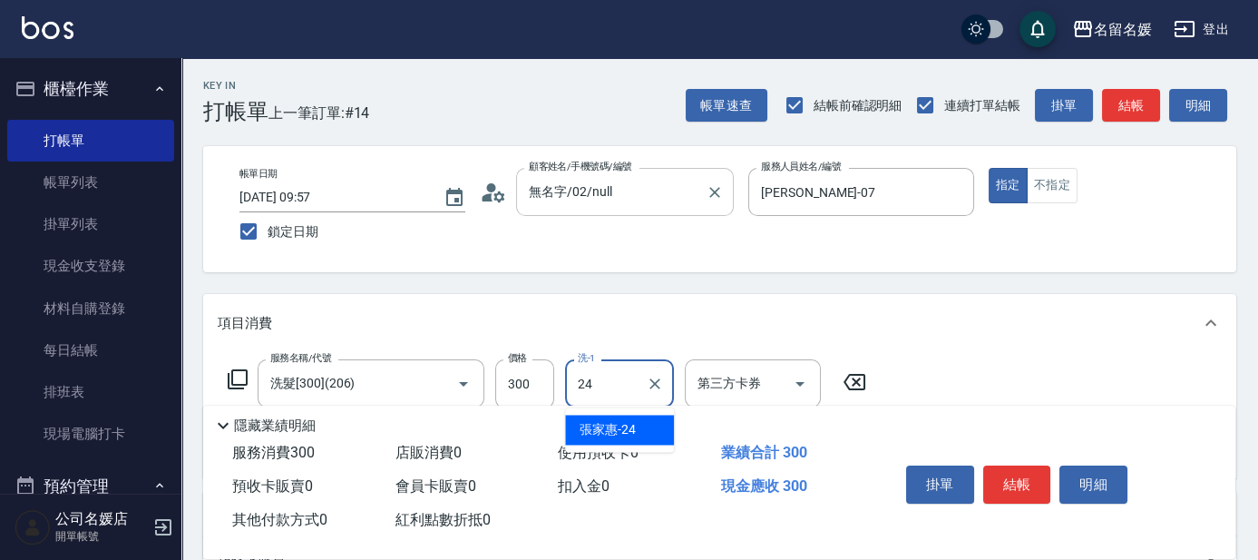
type input "[PERSON_NAME]-24"
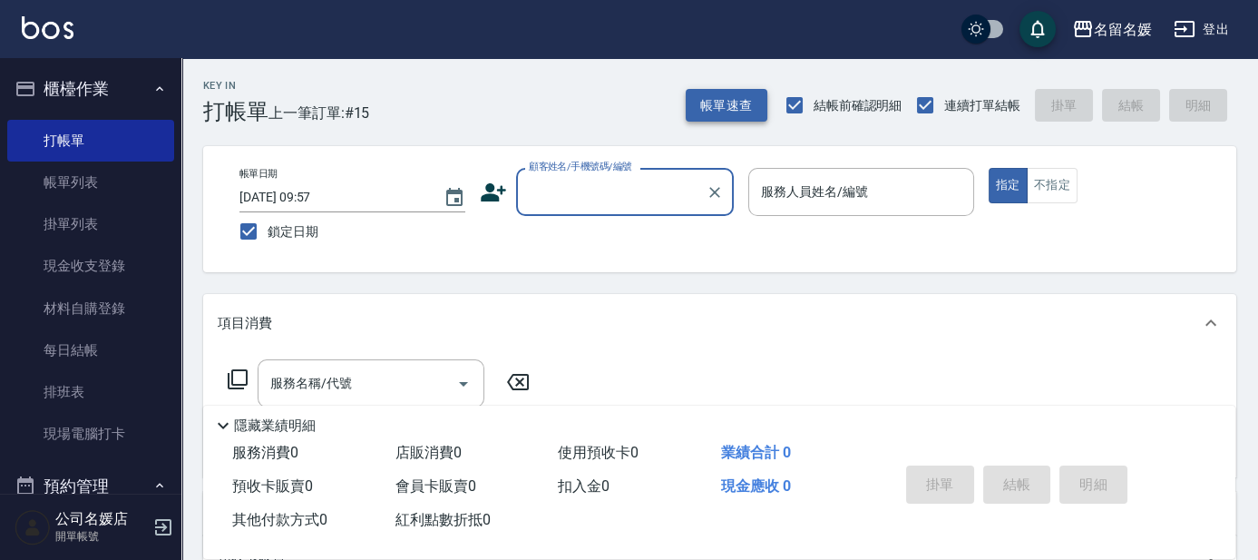
click at [730, 112] on button "帳單速查" at bounding box center [727, 106] width 82 height 34
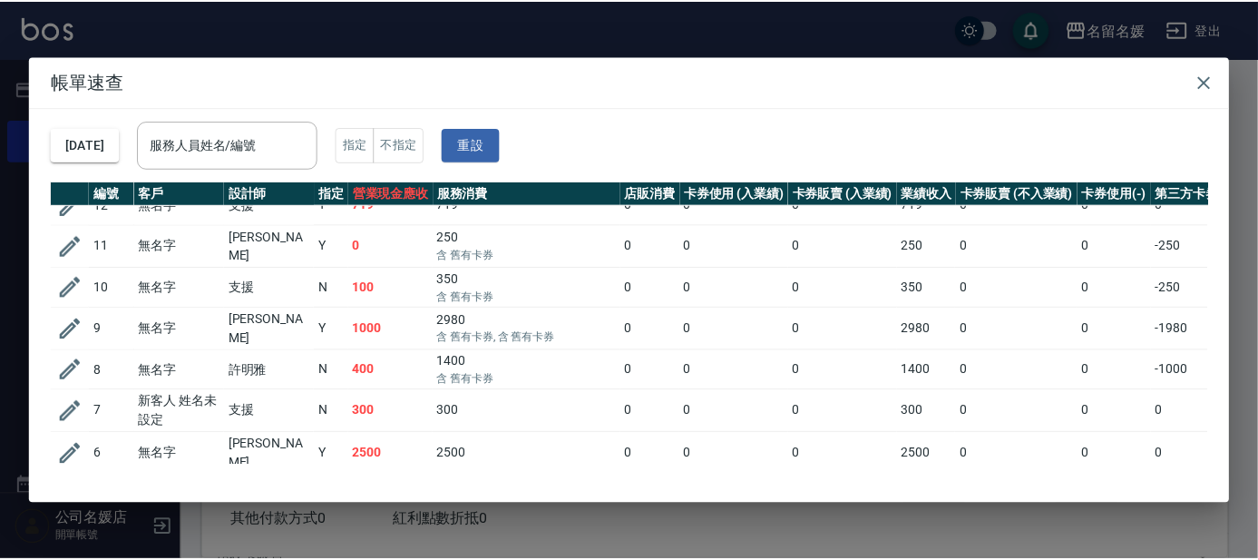
scroll to position [164, 0]
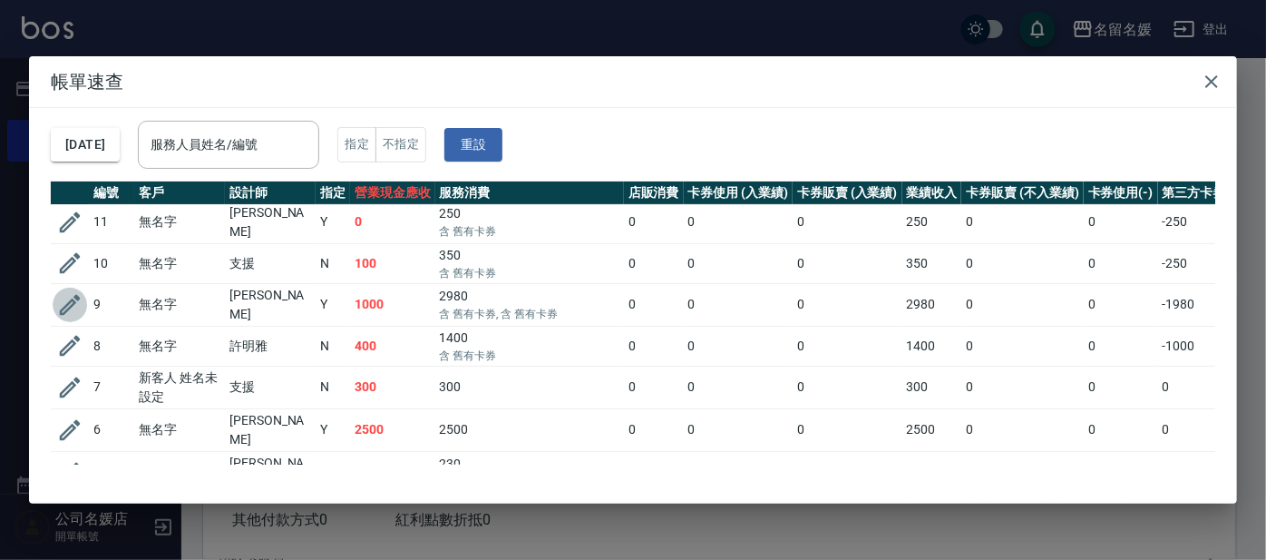
click at [73, 295] on icon "button" at bounding box center [70, 305] width 21 height 21
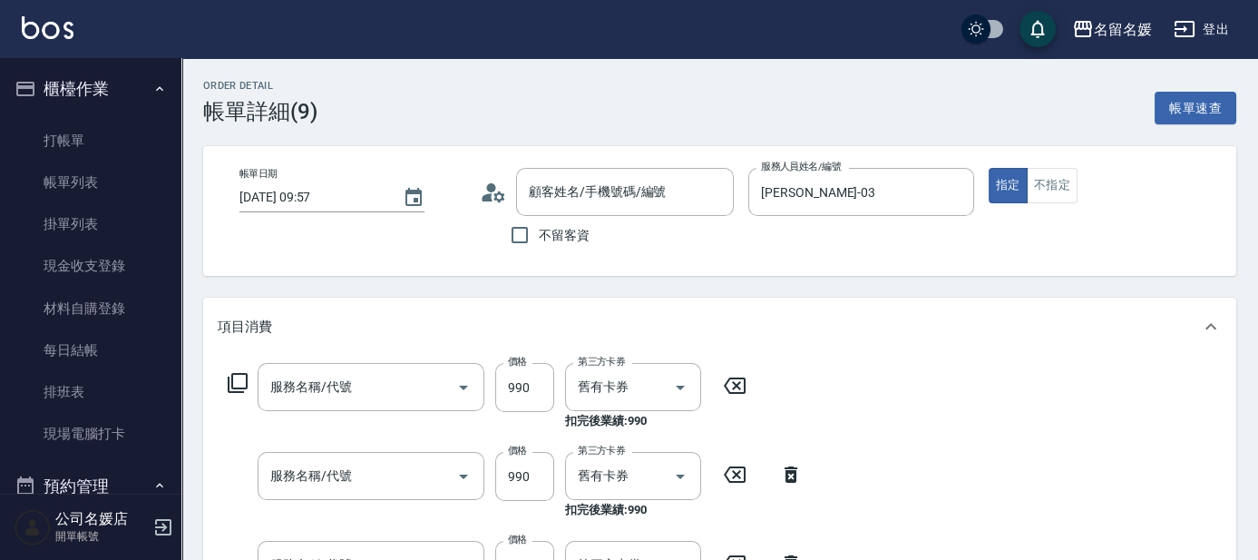
type input "[DATE] 09:57"
type input "[PERSON_NAME]-03"
type input "(芙)蘆薈髮膜套卡(自材)(639)"
type input "染髮(1500)(501)"
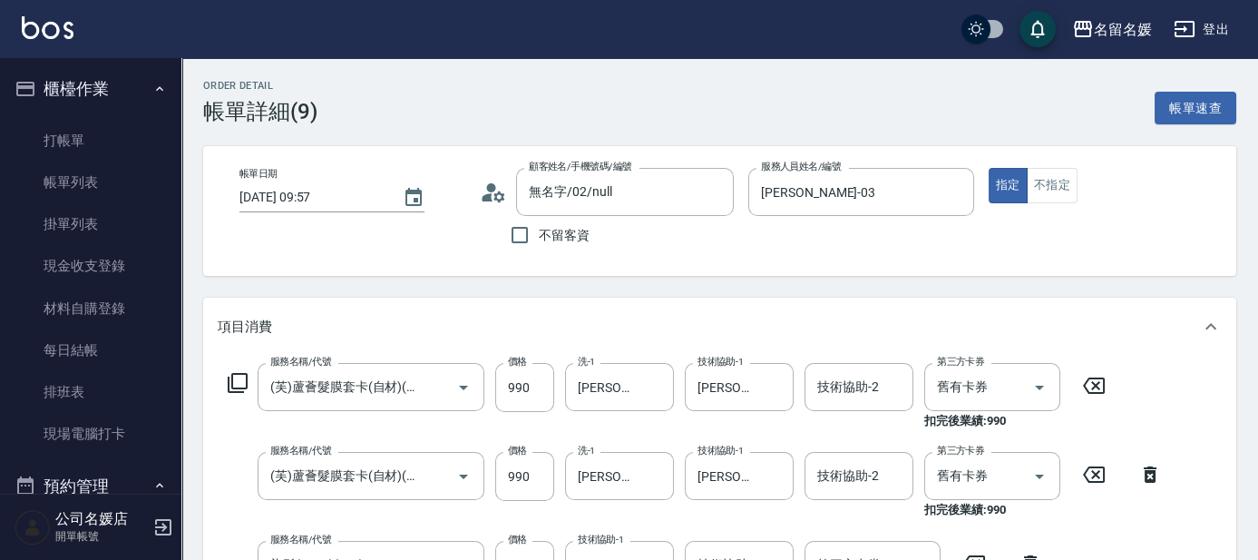
type input "無名字/02/null"
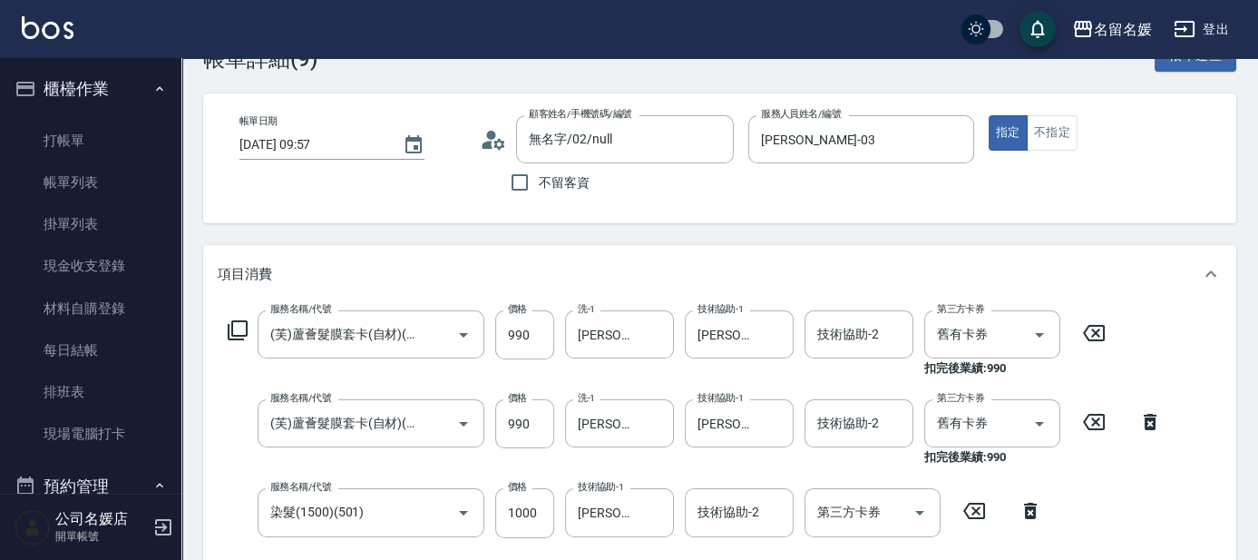
scroll to position [82, 0]
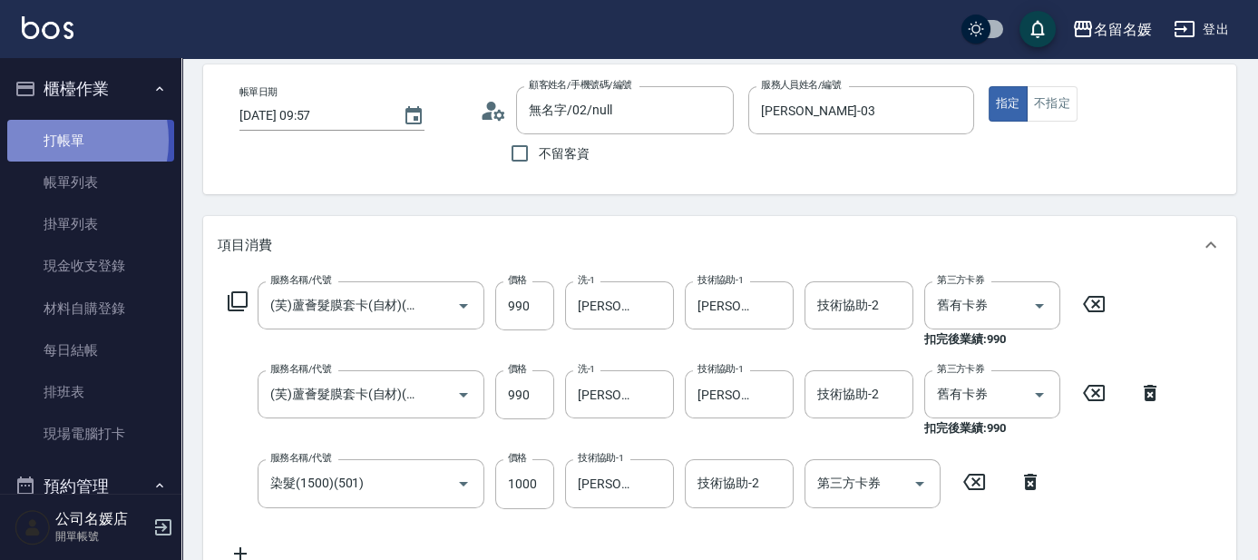
click at [53, 140] on link "打帳單" at bounding box center [90, 141] width 167 height 42
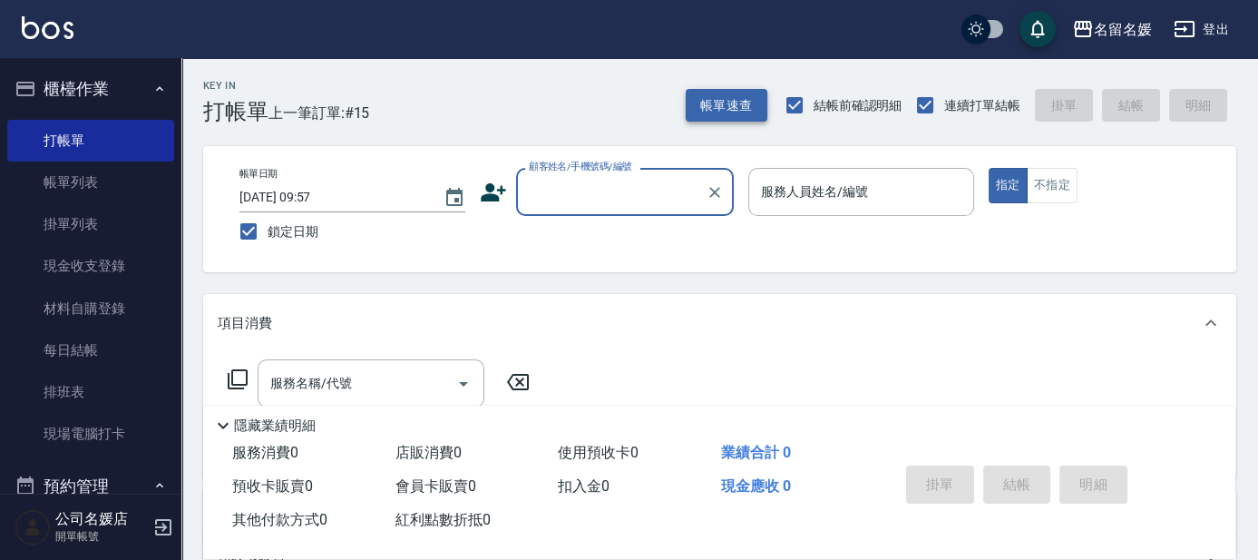
click at [719, 104] on button "帳單速查" at bounding box center [727, 106] width 82 height 34
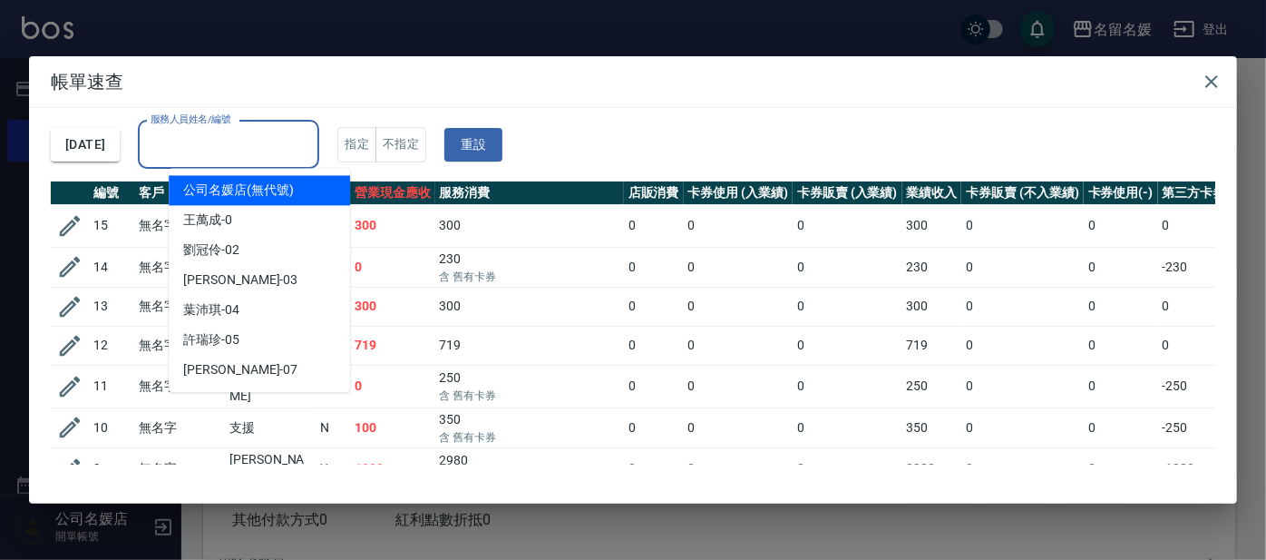
click at [227, 143] on input "服務人員姓名/編號" at bounding box center [228, 145] width 165 height 32
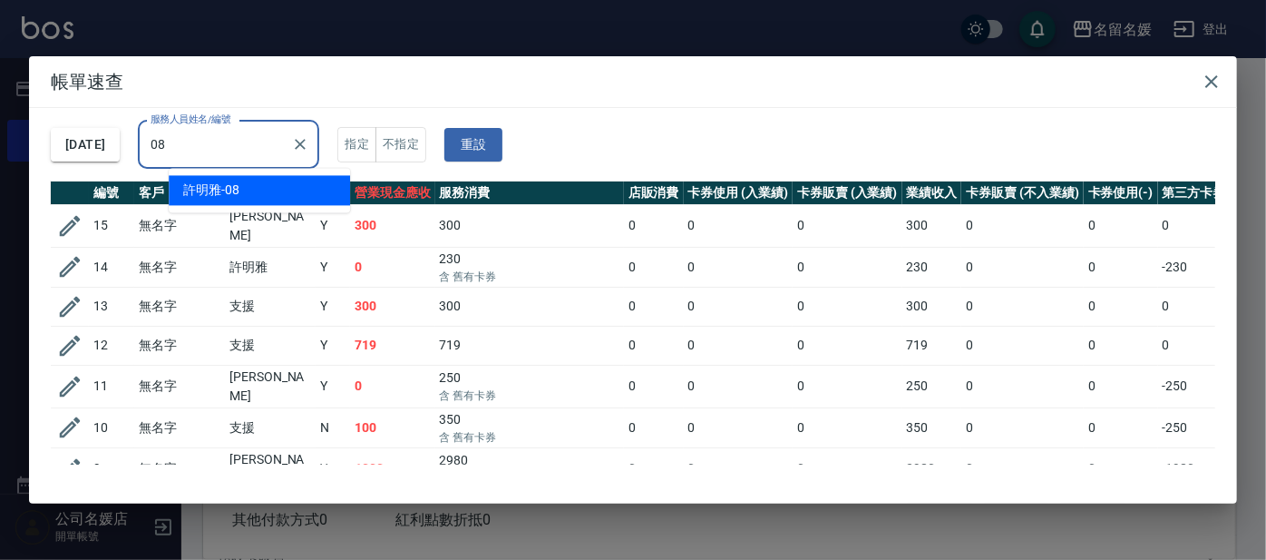
click at [276, 189] on div "[PERSON_NAME]-08" at bounding box center [259, 190] width 181 height 30
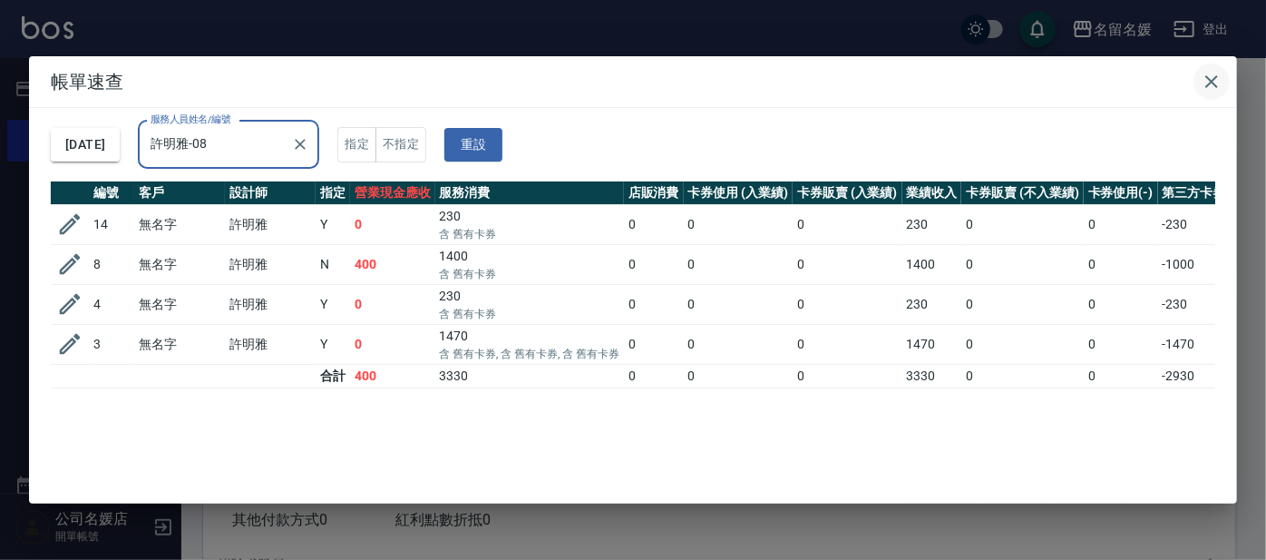
type input "許明雅-08"
click at [1203, 79] on icon "button" at bounding box center [1212, 82] width 22 height 22
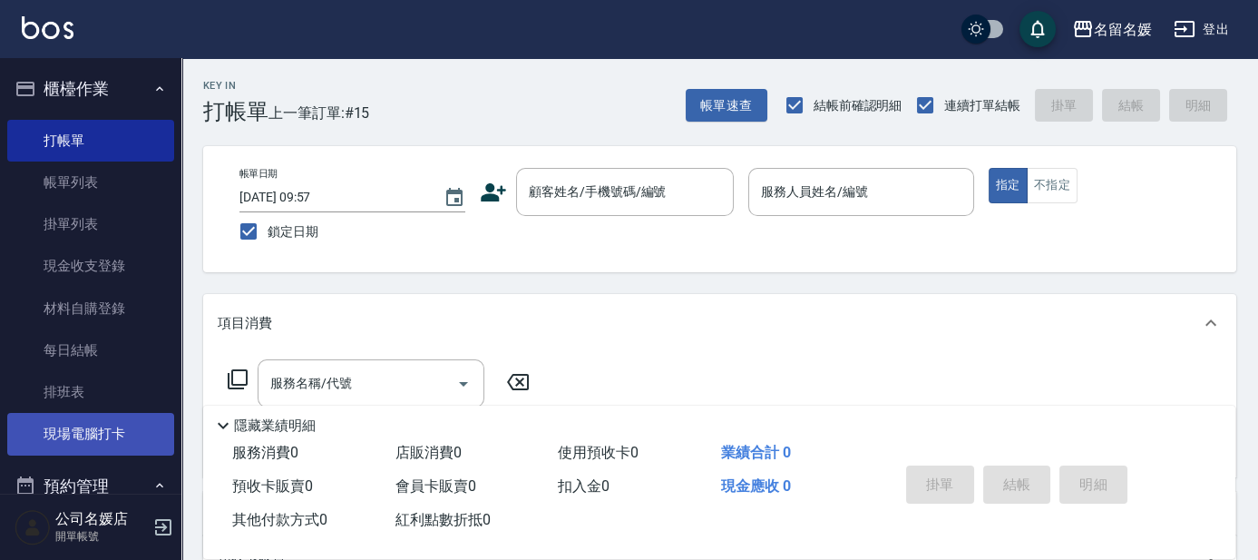
click at [113, 446] on link "現場電腦打卡" at bounding box center [90, 434] width 167 height 42
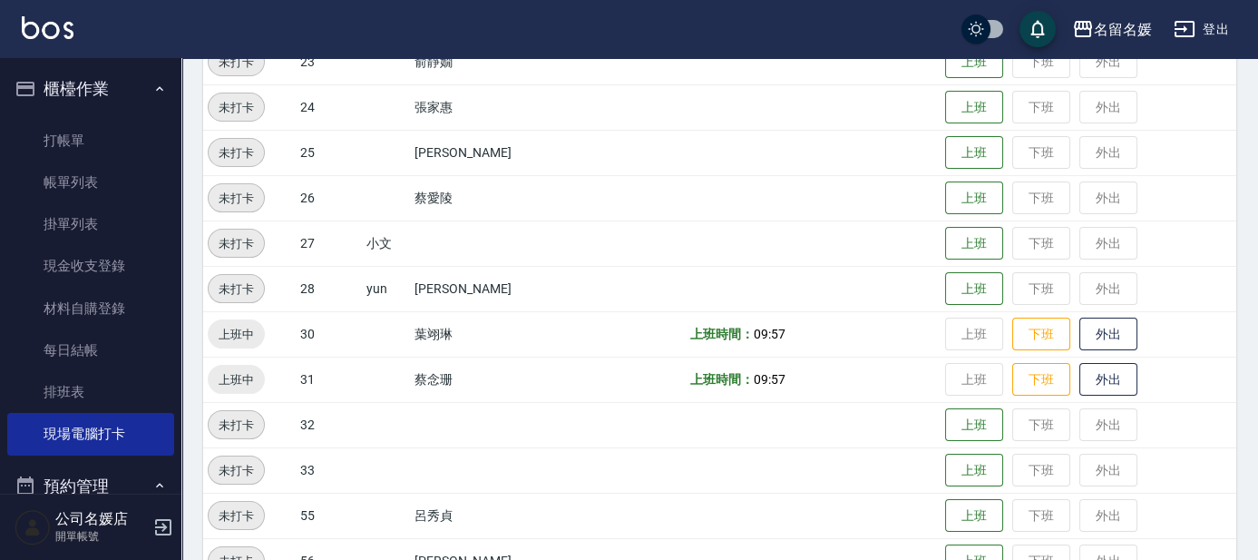
scroll to position [753, 0]
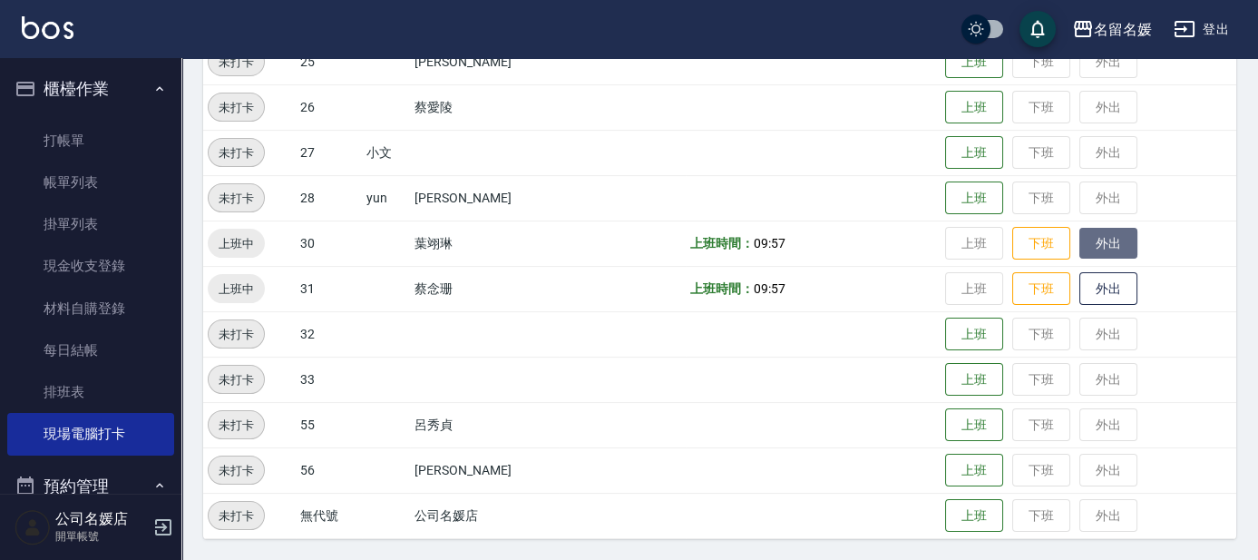
click at [1103, 249] on button "外出" at bounding box center [1109, 244] width 58 height 32
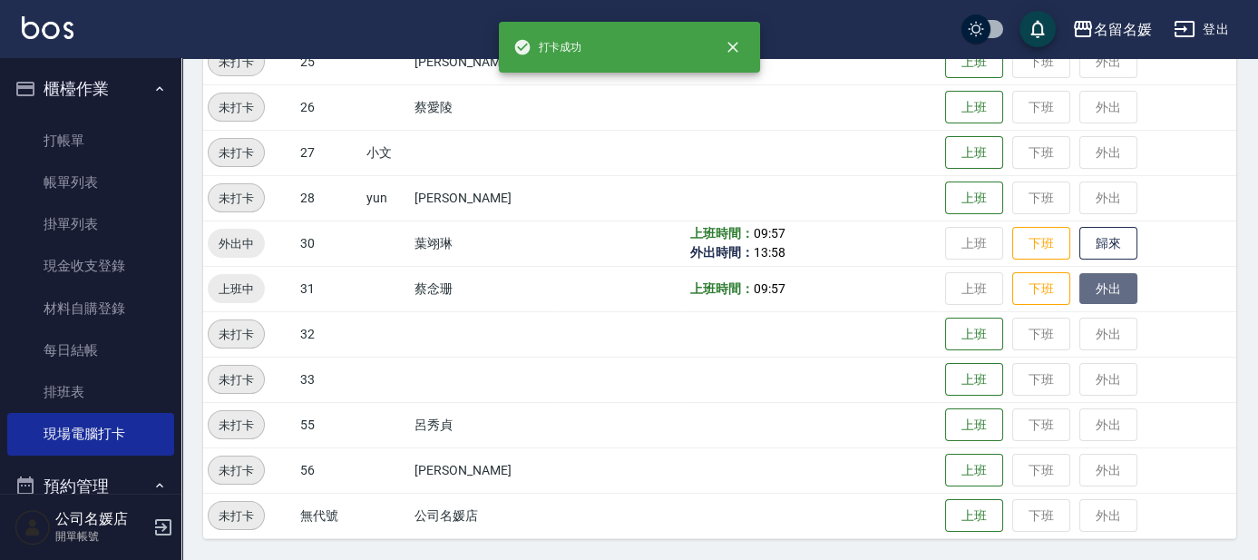
click at [1108, 283] on button "外出" at bounding box center [1109, 289] width 58 height 32
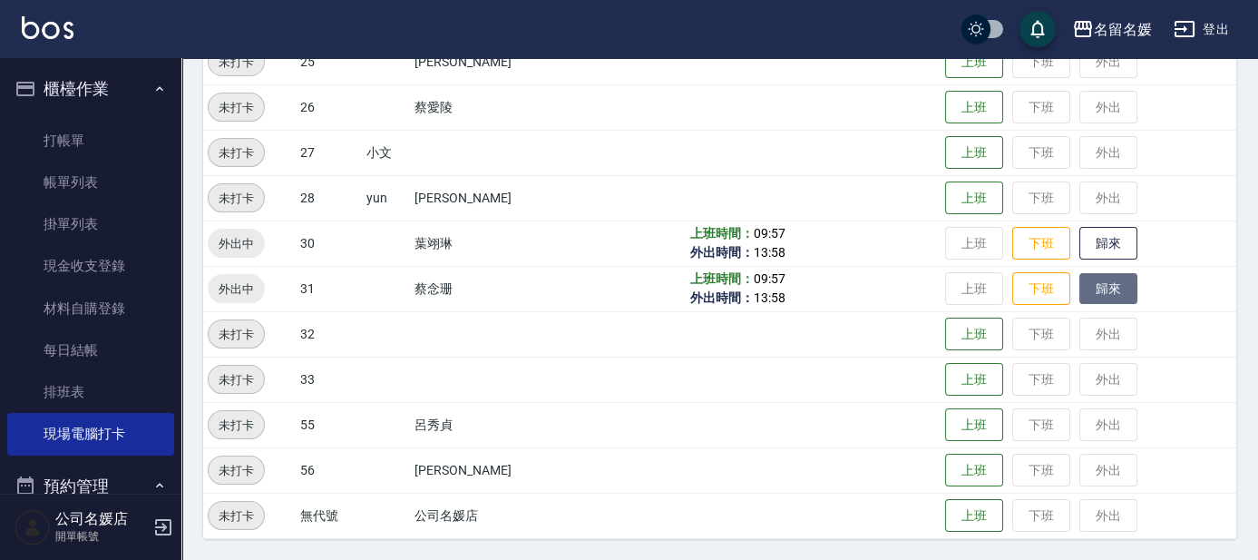
click at [1108, 283] on button "歸來" at bounding box center [1109, 289] width 58 height 32
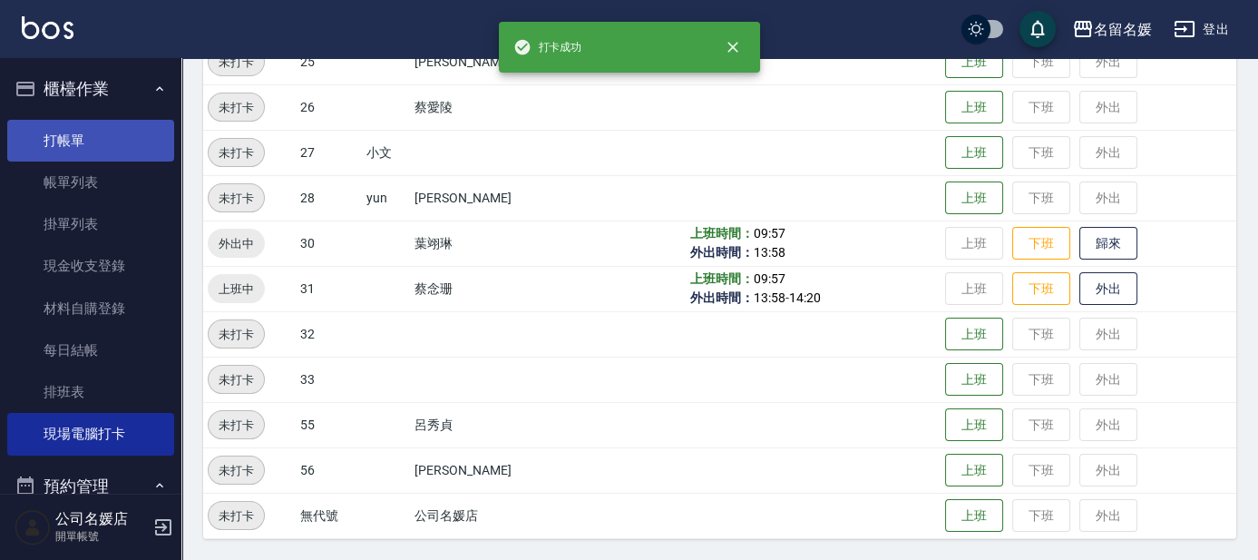
click at [48, 133] on link "打帳單" at bounding box center [90, 141] width 167 height 42
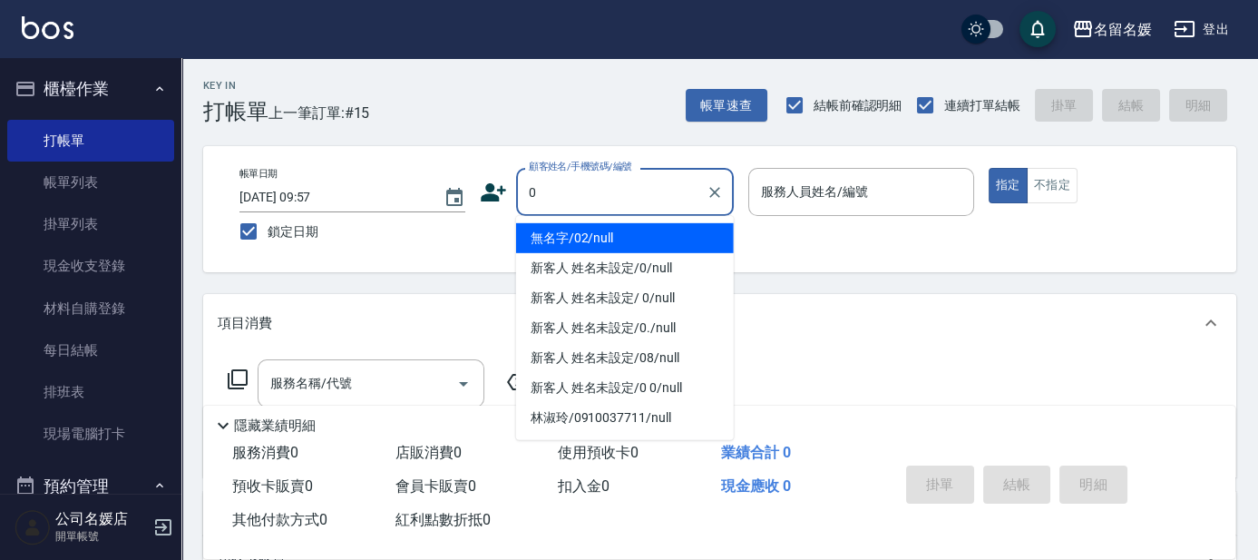
type input "0"
type input "1"
type input "無名字/02/null"
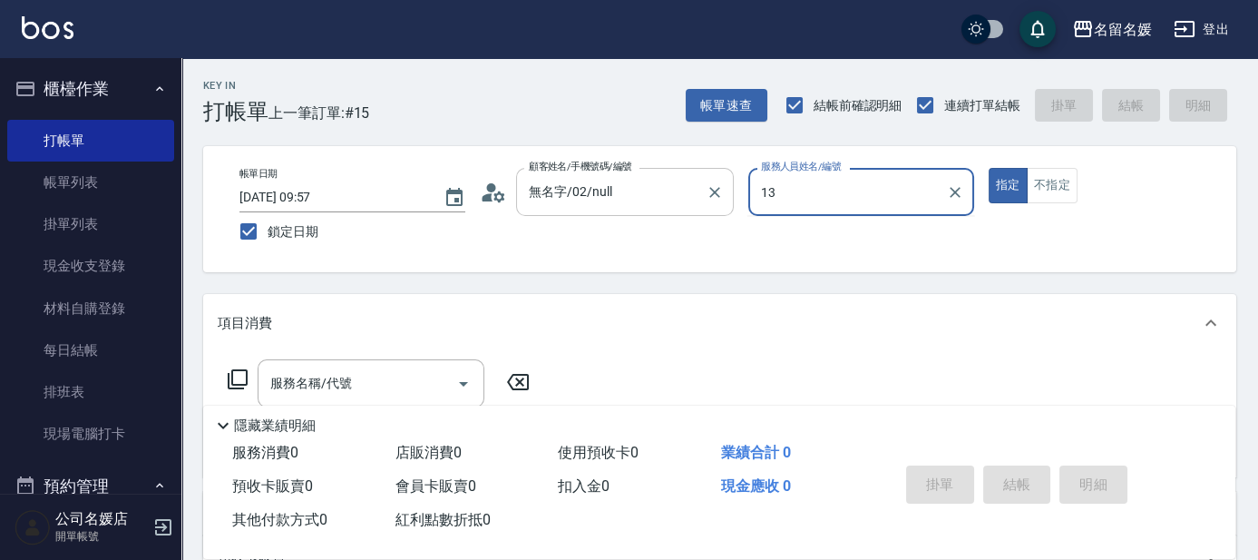
type input "13"
type button "true"
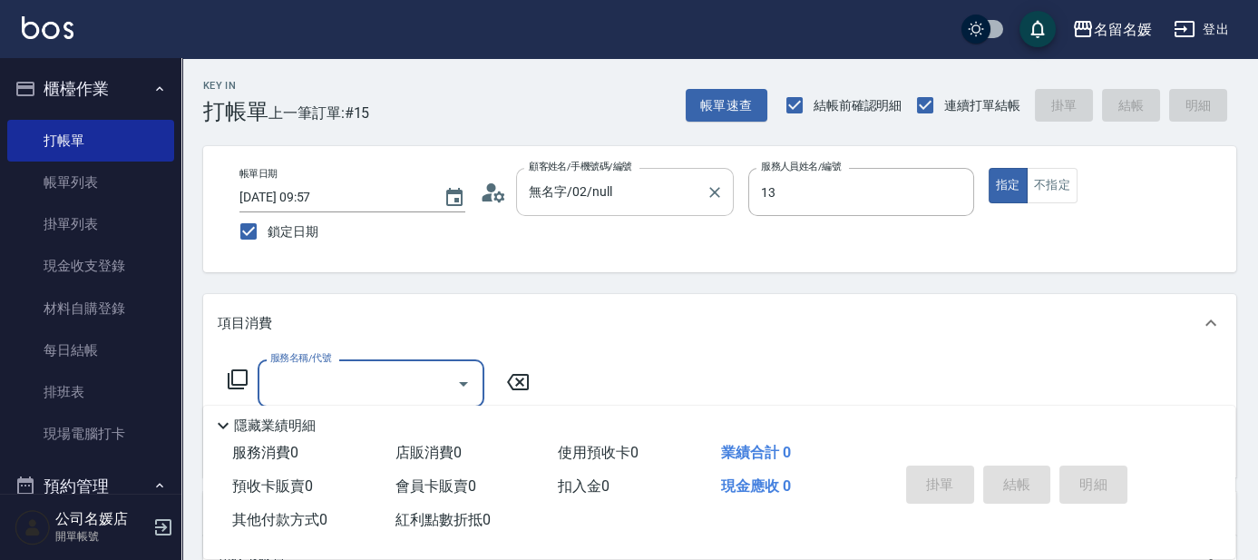
type input "支援-13"
type input "2"
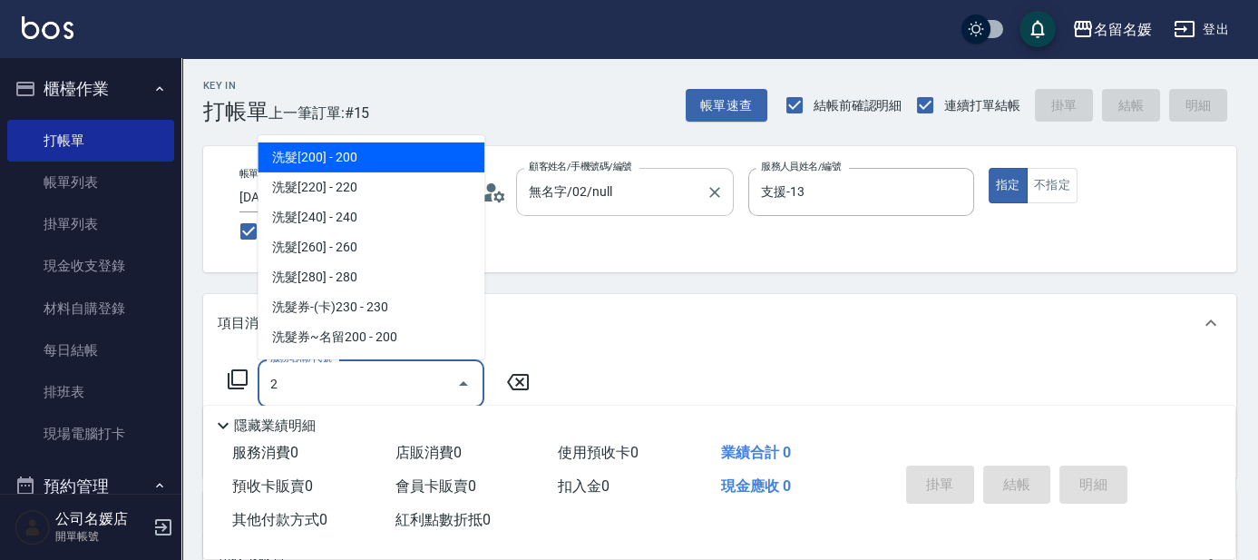
type input "新客人 姓名未設定/0/null"
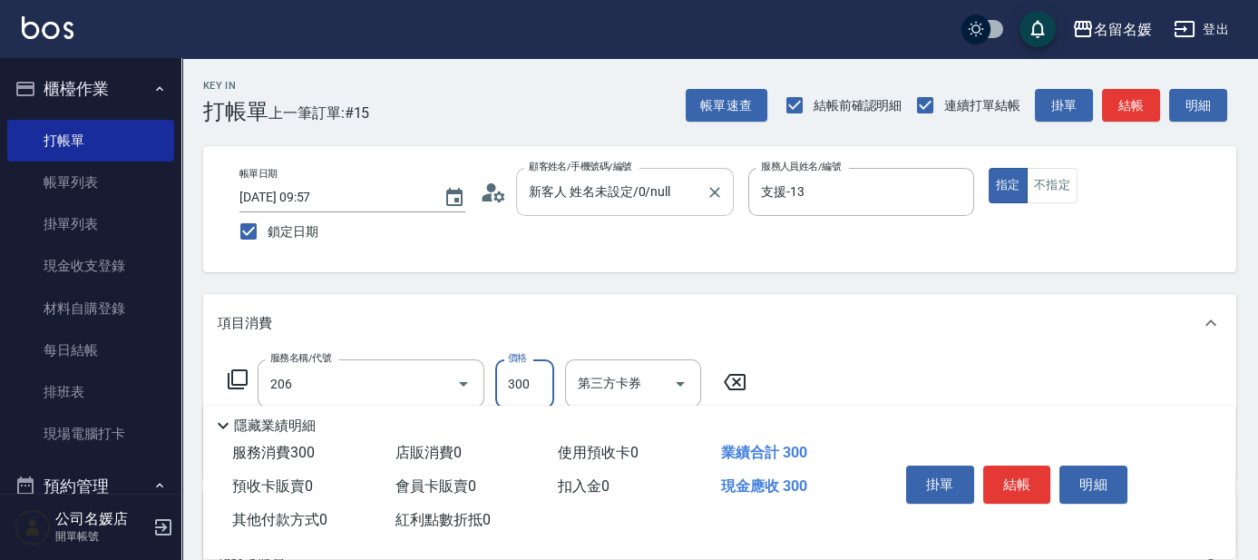
type input "洗髮[300](206)"
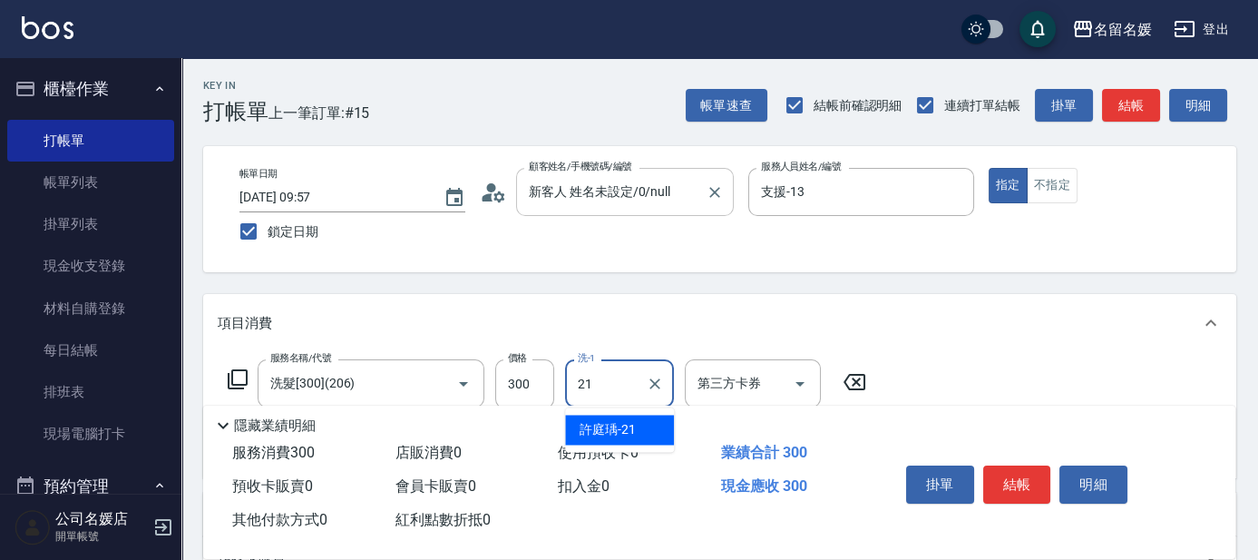
type input "許庭瑀-21"
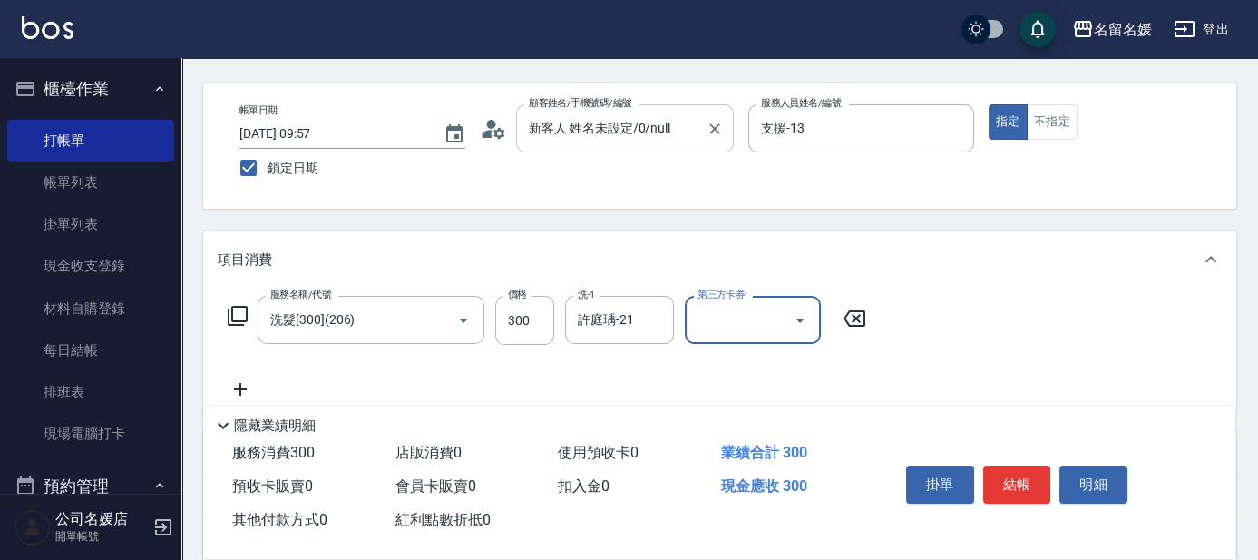
scroll to position [82, 0]
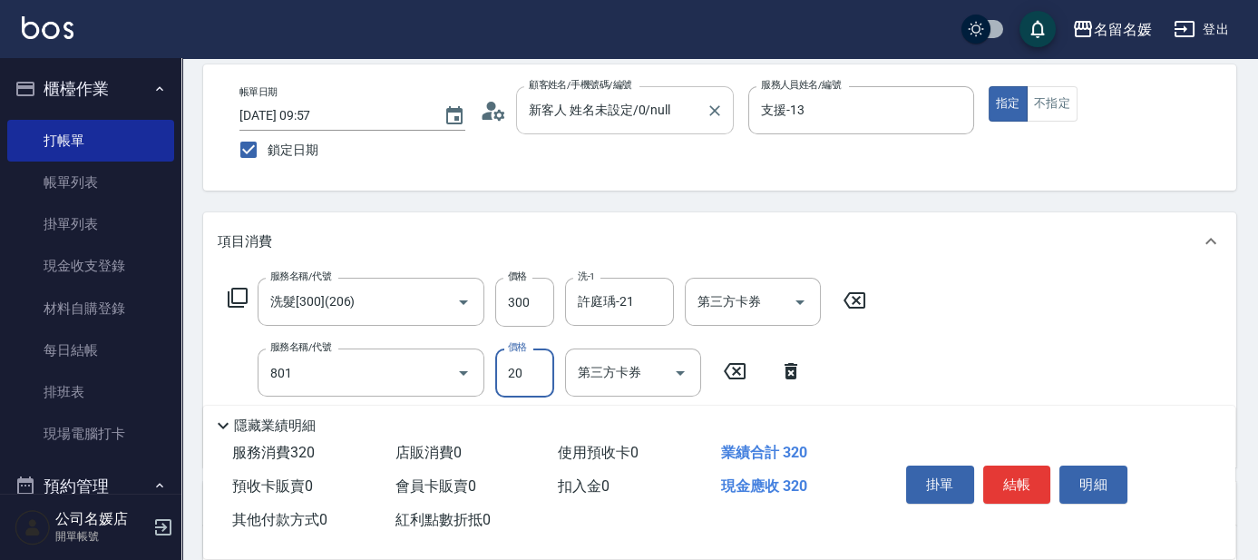
type input "潤絲(801)"
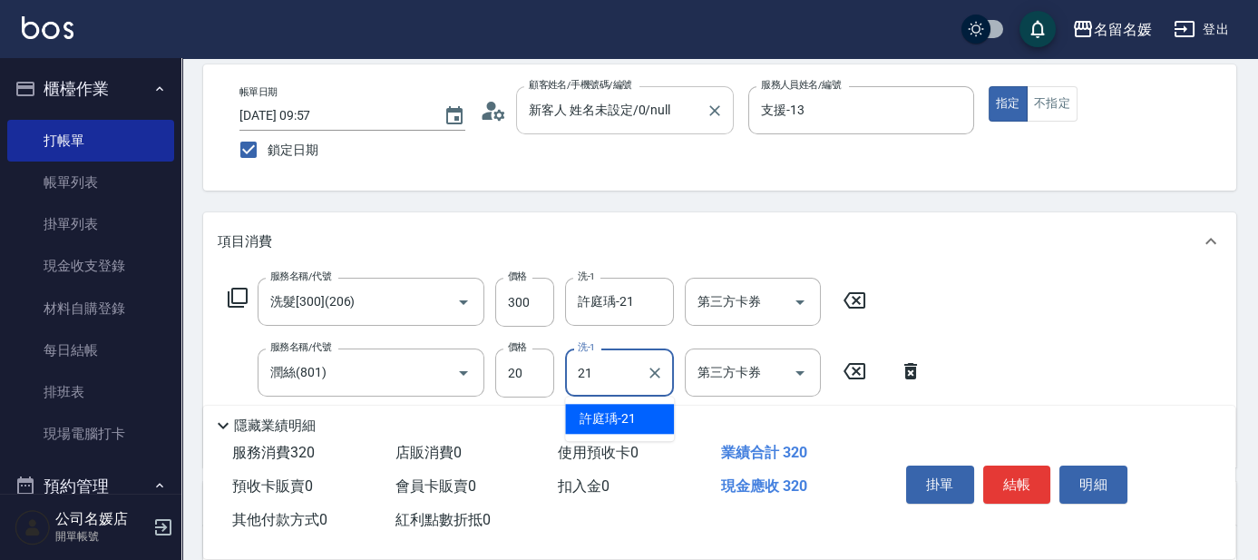
type input "許庭瑀-21"
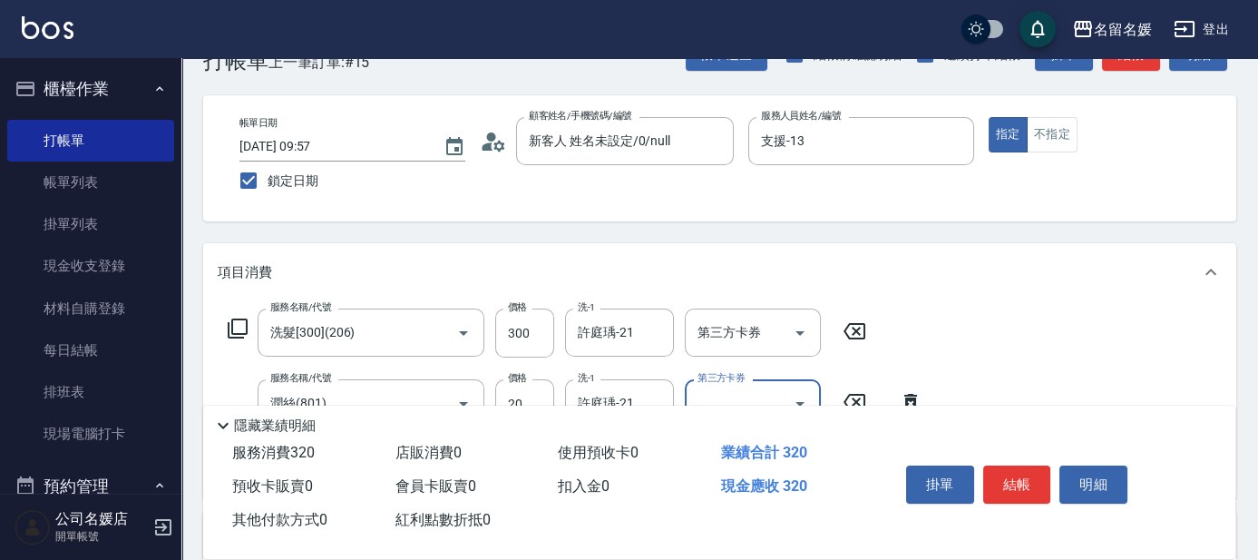
scroll to position [0, 0]
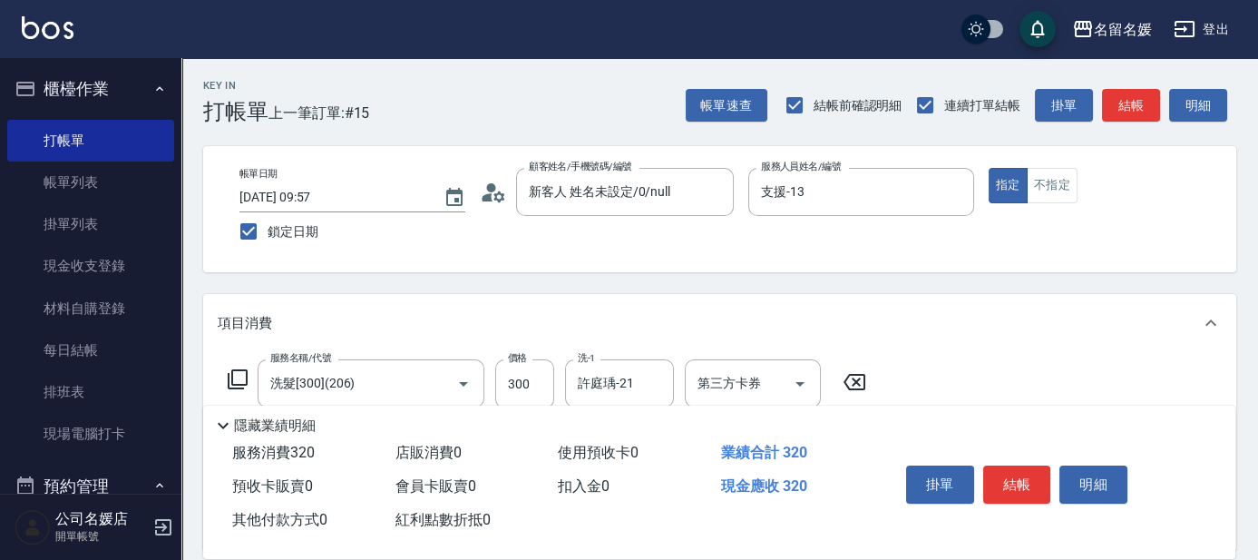
click at [665, 285] on div "Key In 打帳單 上一筆訂單:#15 帳單速查 結帳前確認明細 連續打單結帳 掛單 結帳 明細 帳單日期 [DATE] 09:57 鎖定日期 顧客姓名/手…" at bounding box center [719, 508] width 1077 height 901
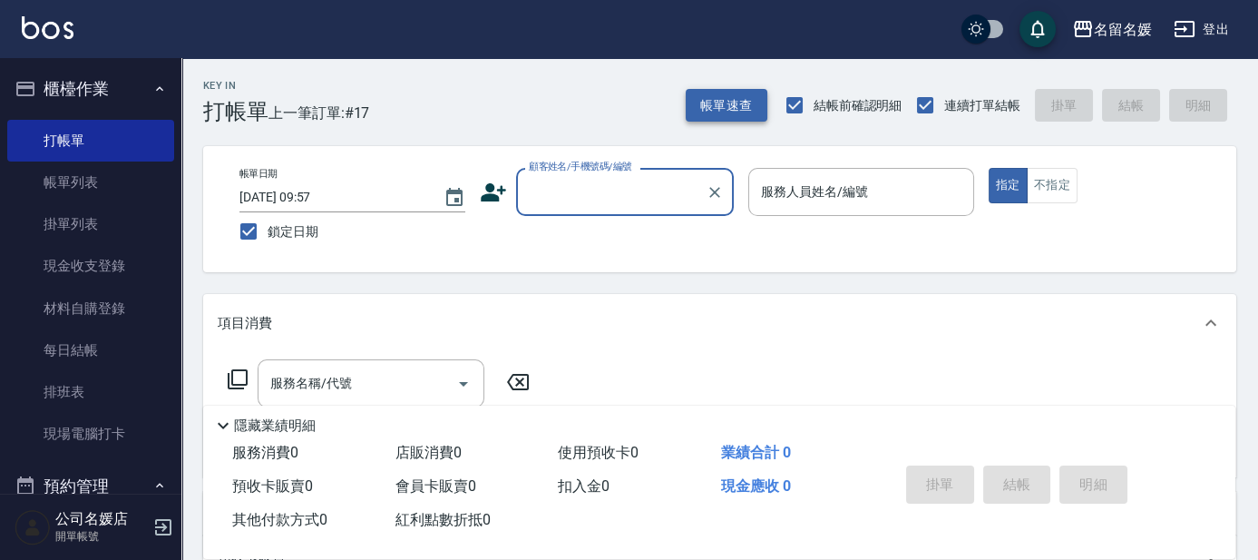
click at [763, 98] on button "帳單速查" at bounding box center [727, 106] width 82 height 34
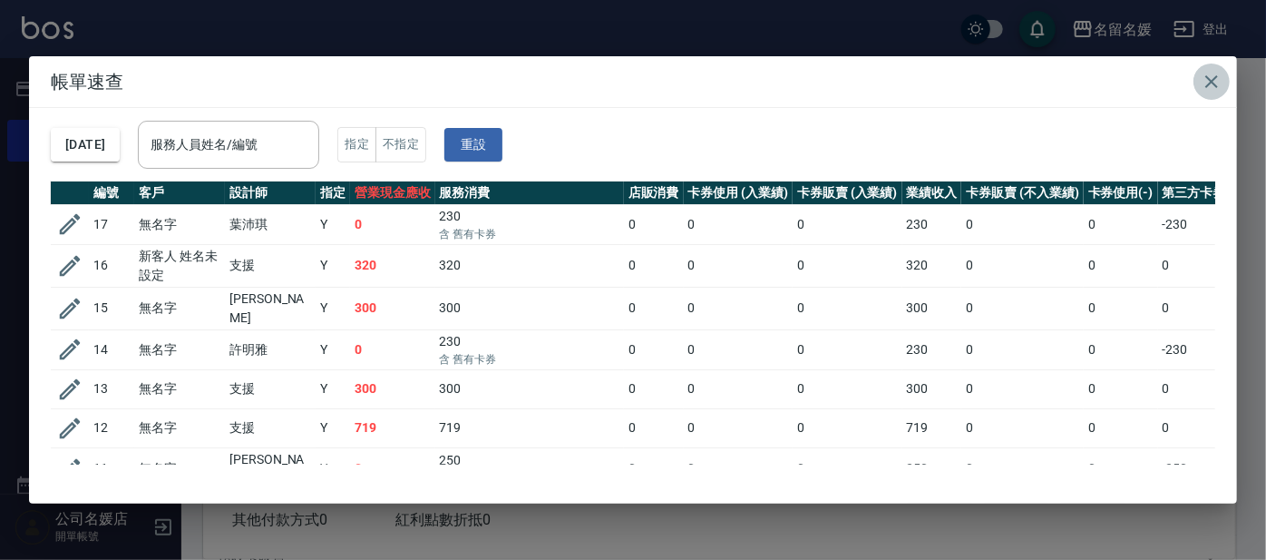
click at [1218, 78] on icon "button" at bounding box center [1212, 82] width 22 height 22
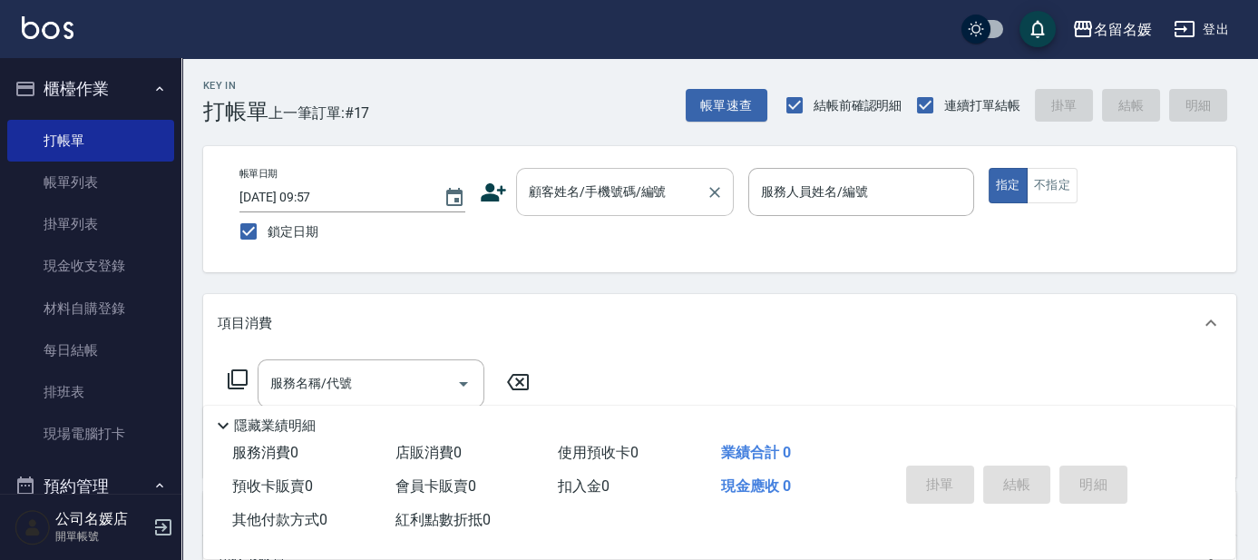
click at [633, 173] on div "顧客姓名/手機號碼/編號" at bounding box center [625, 192] width 218 height 48
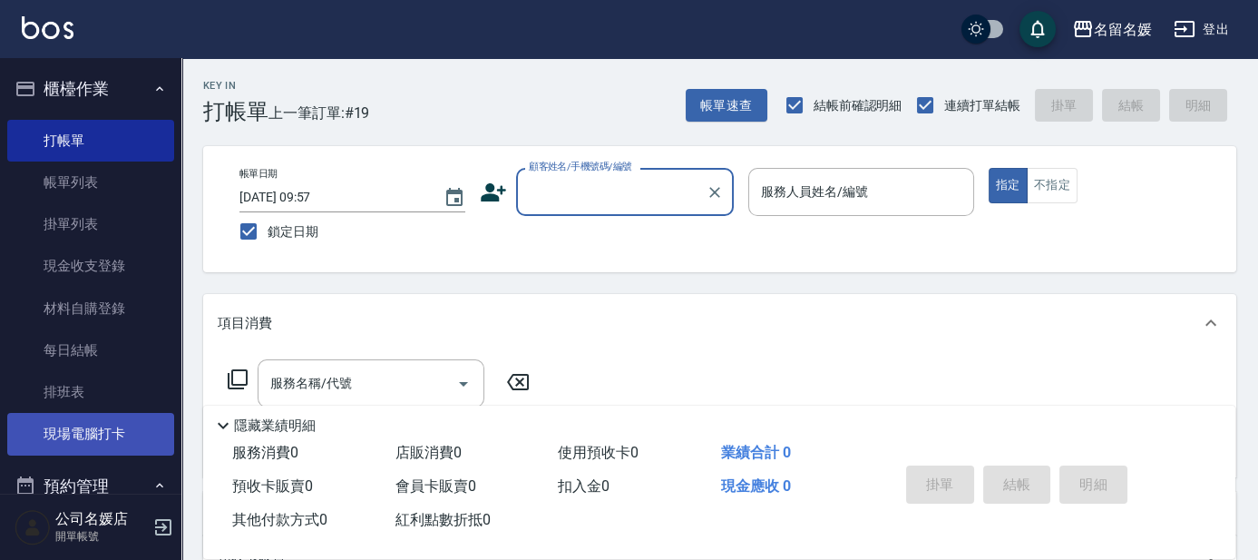
click at [92, 418] on link "現場電腦打卡" at bounding box center [90, 434] width 167 height 42
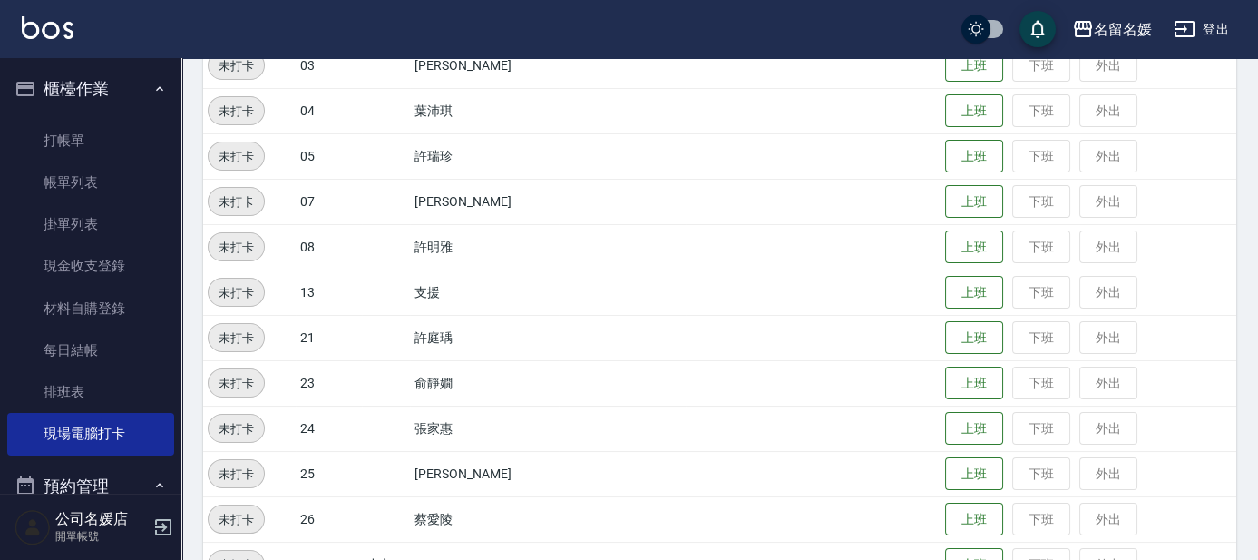
scroll to position [176, 0]
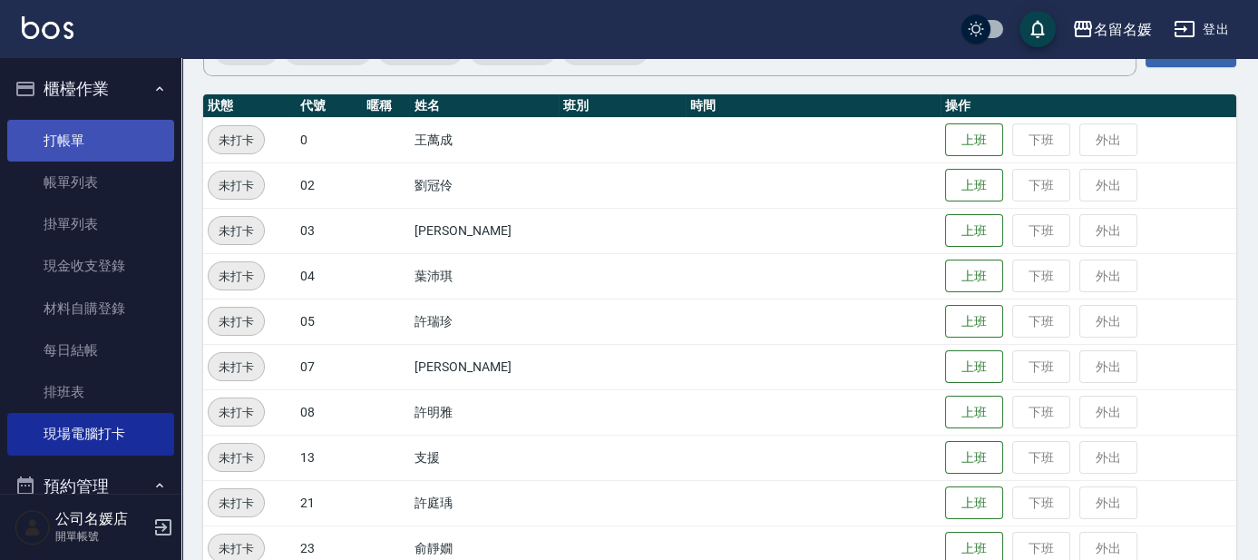
click at [92, 143] on link "打帳單" at bounding box center [90, 141] width 167 height 42
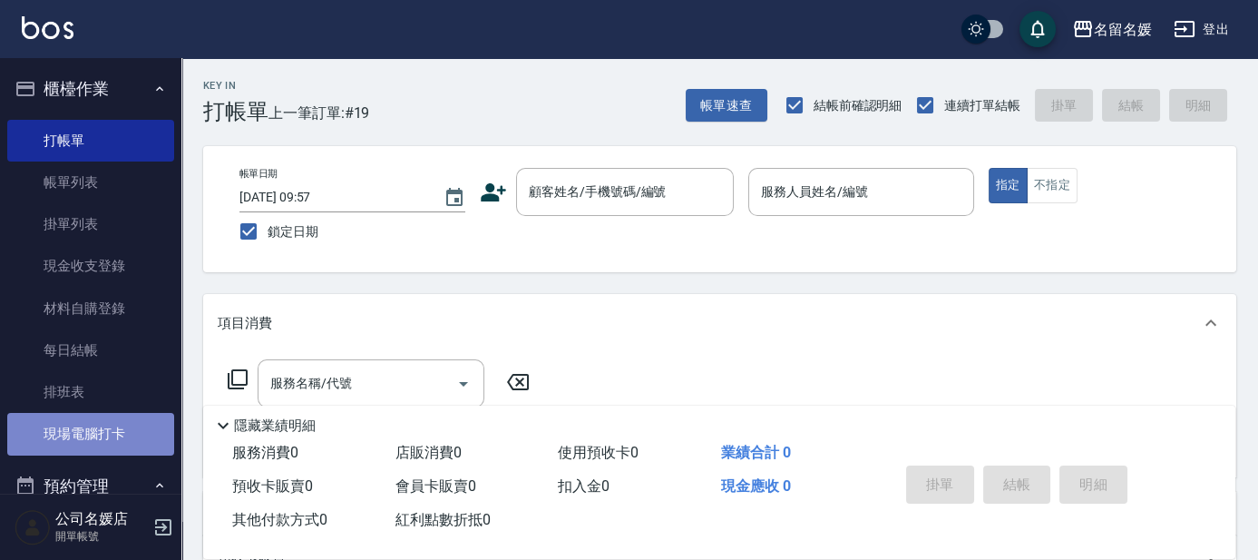
click at [123, 439] on link "現場電腦打卡" at bounding box center [90, 434] width 167 height 42
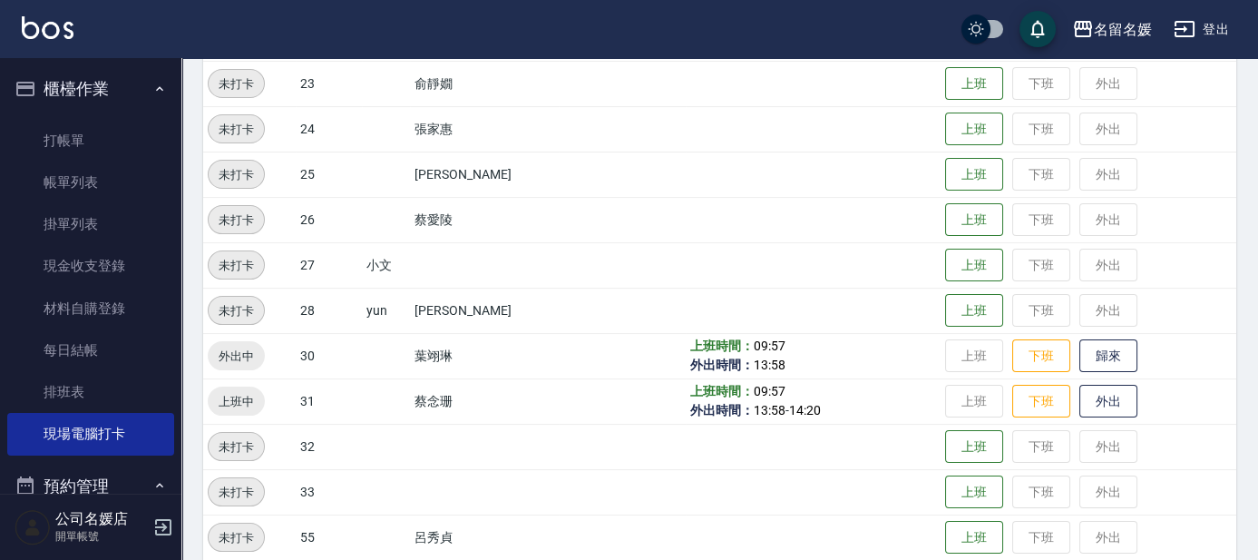
scroll to position [659, 0]
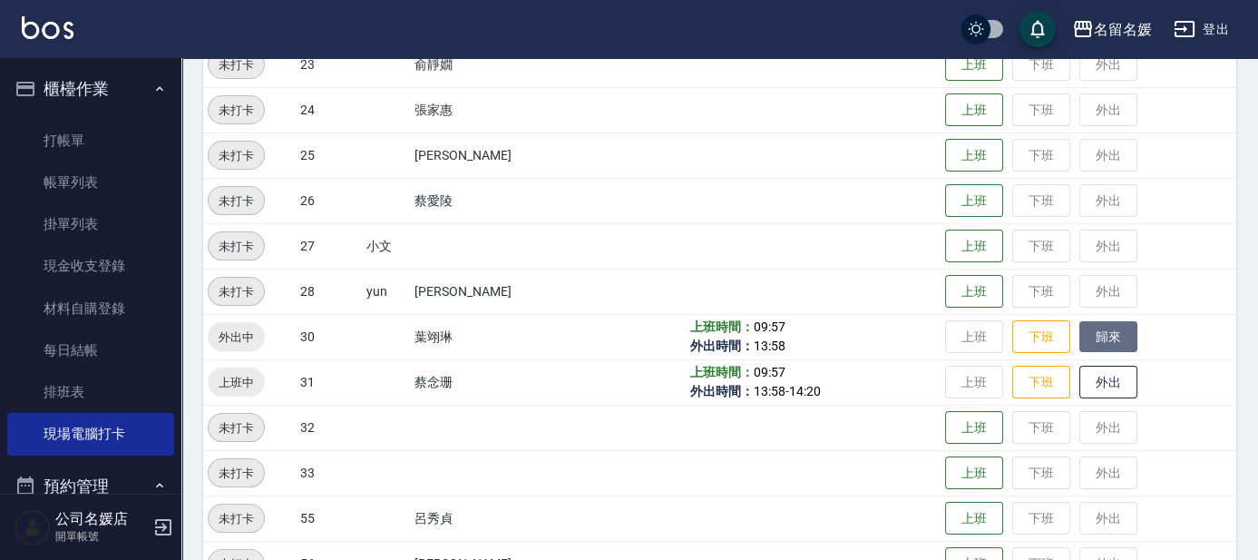
click at [1119, 334] on button "歸來" at bounding box center [1109, 337] width 58 height 32
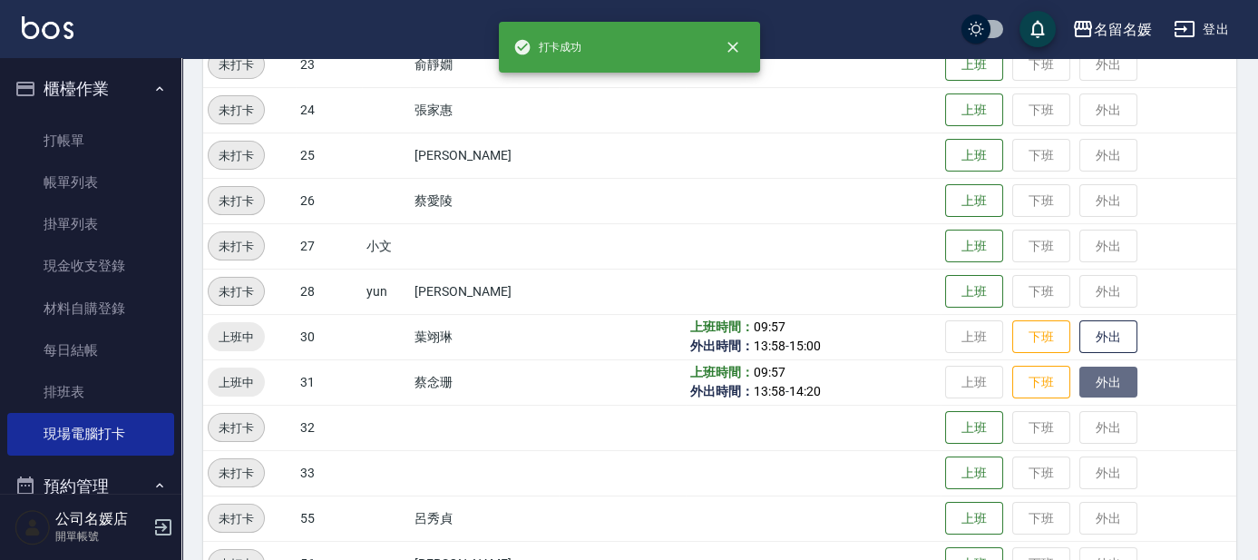
click at [1104, 383] on button "外出" at bounding box center [1109, 382] width 58 height 32
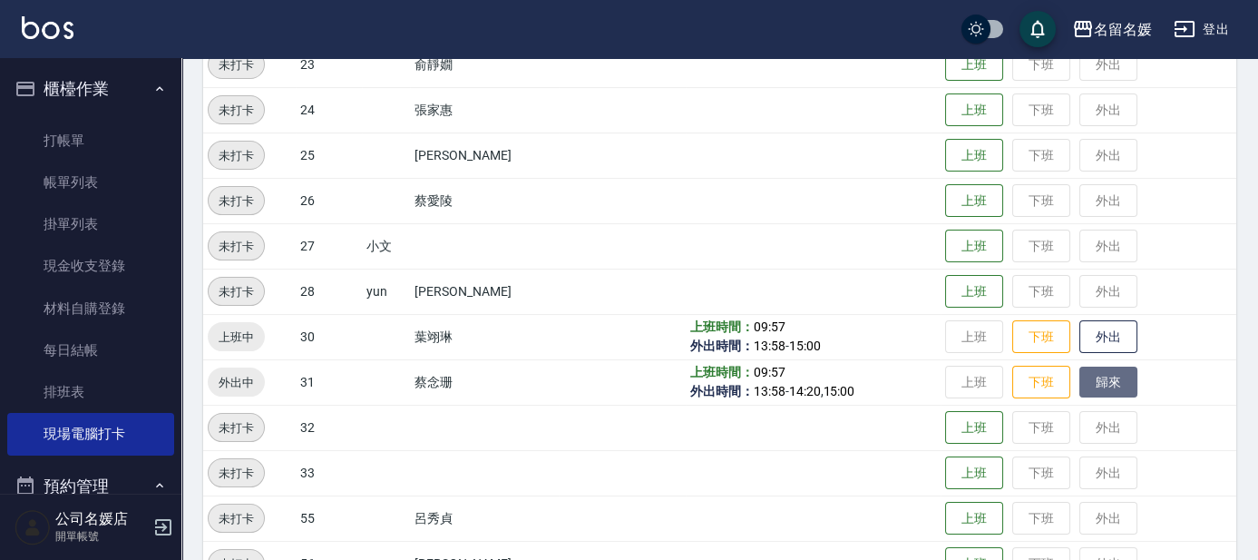
click at [1099, 395] on button "歸來" at bounding box center [1109, 382] width 58 height 32
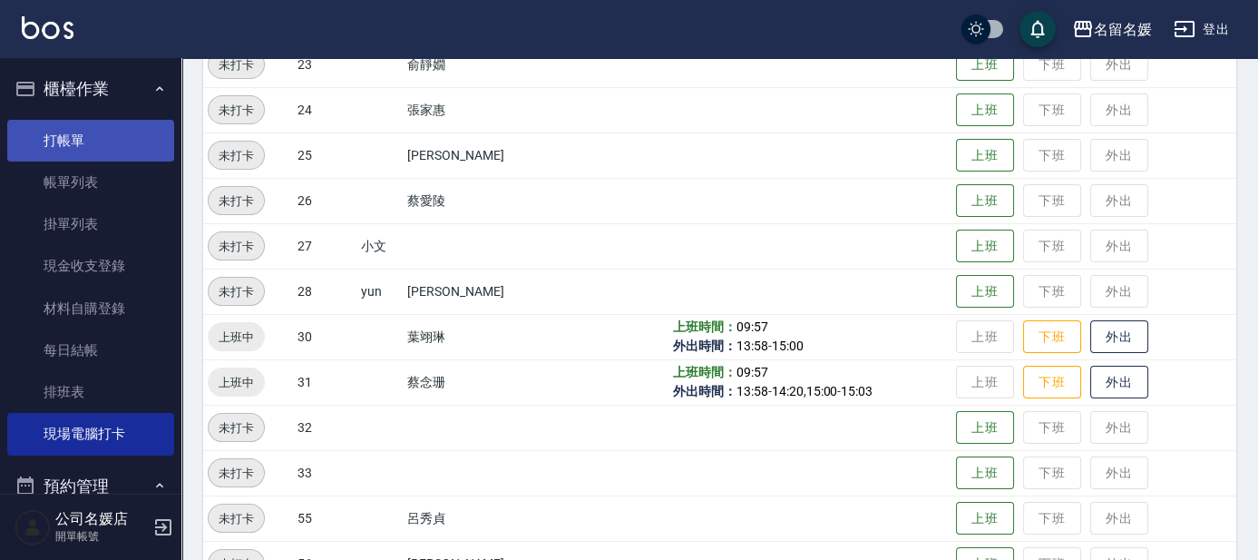
click at [71, 133] on link "打帳單" at bounding box center [90, 141] width 167 height 42
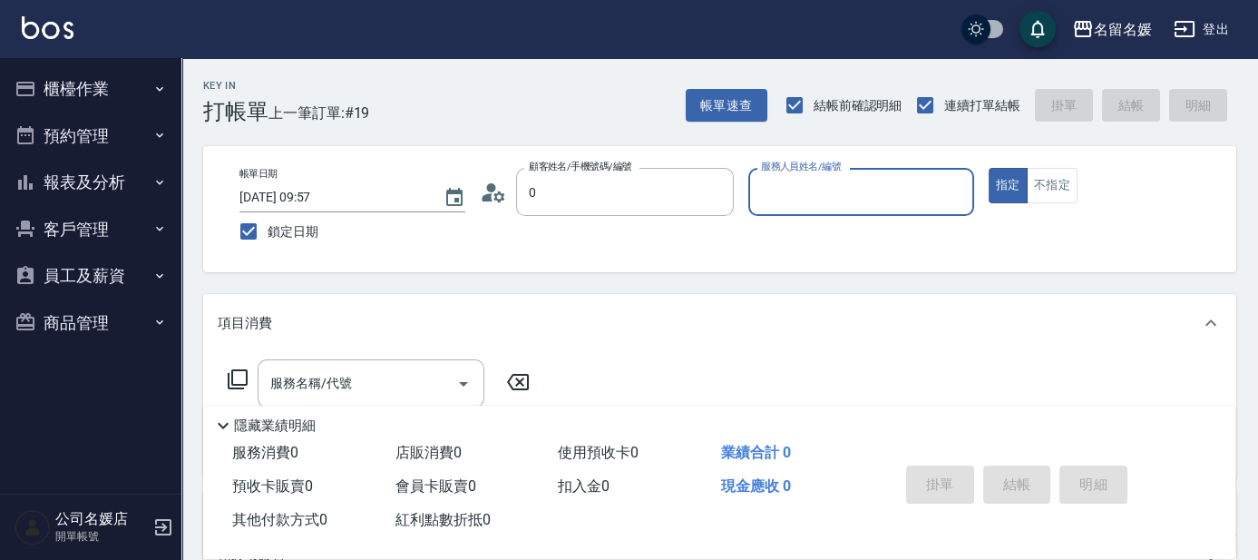
type input "新客人 姓名未設定/0/null"
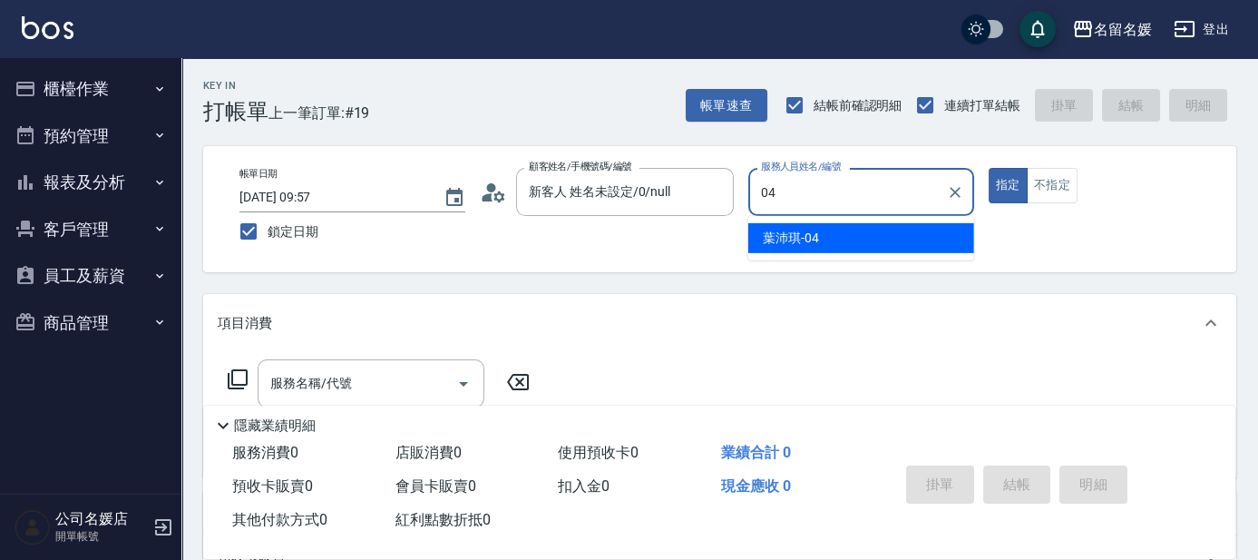
type input "04"
type button "true"
type input "葉沛琪-04"
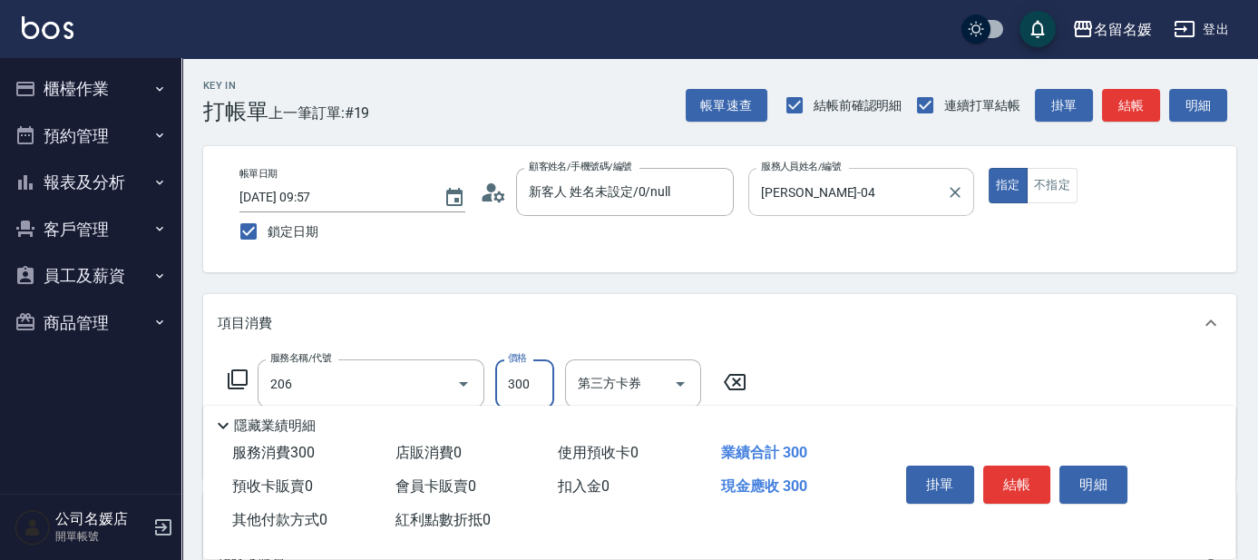
type input "洗髮[300](206)"
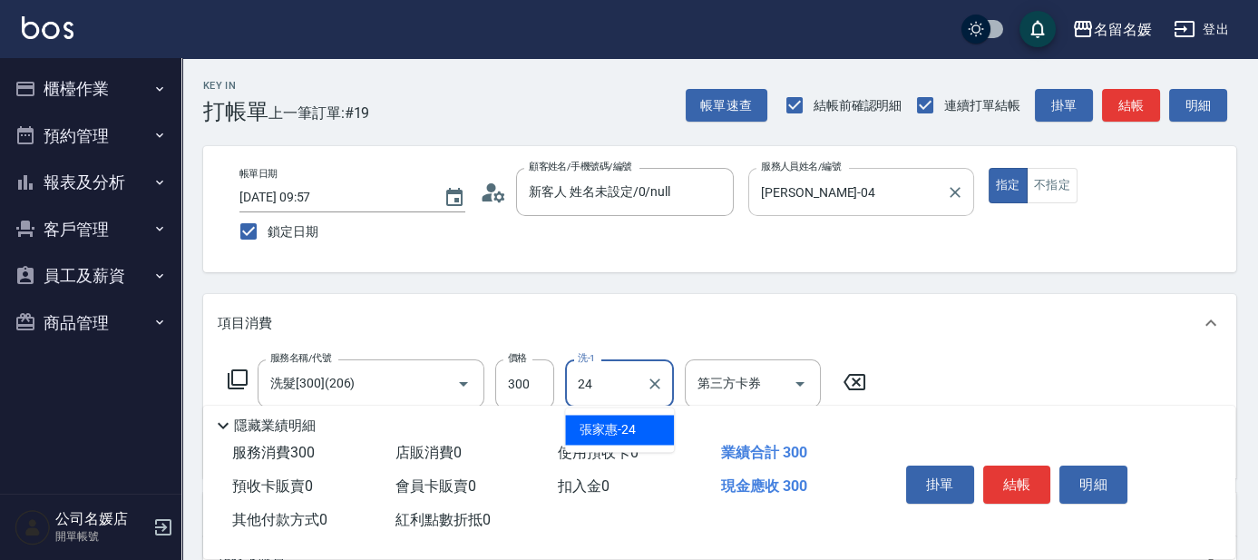
type input "[PERSON_NAME]-24"
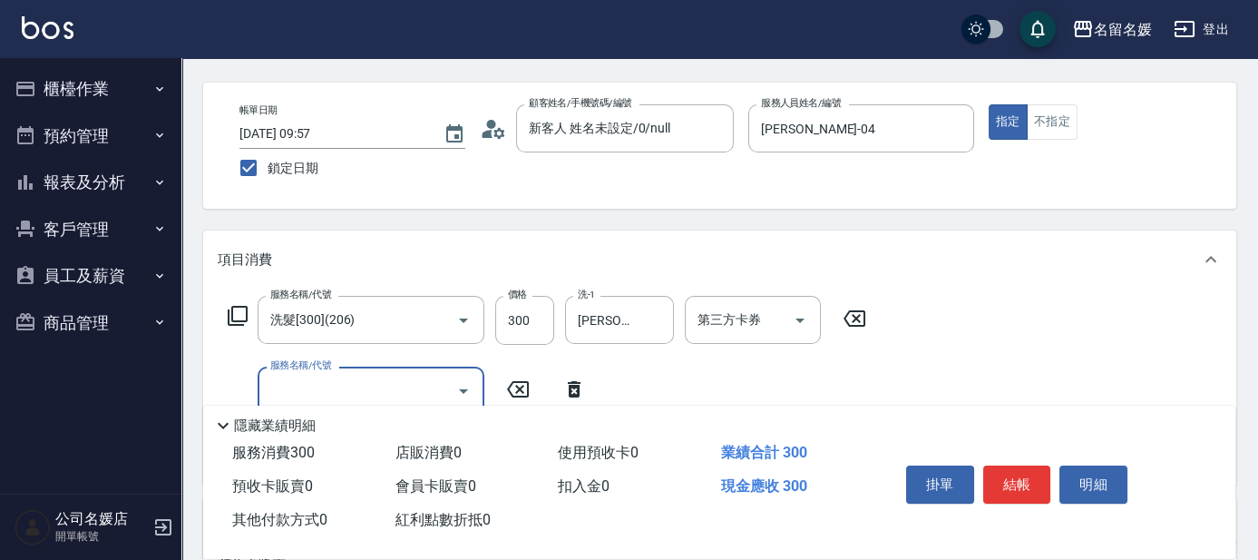
scroll to position [82, 0]
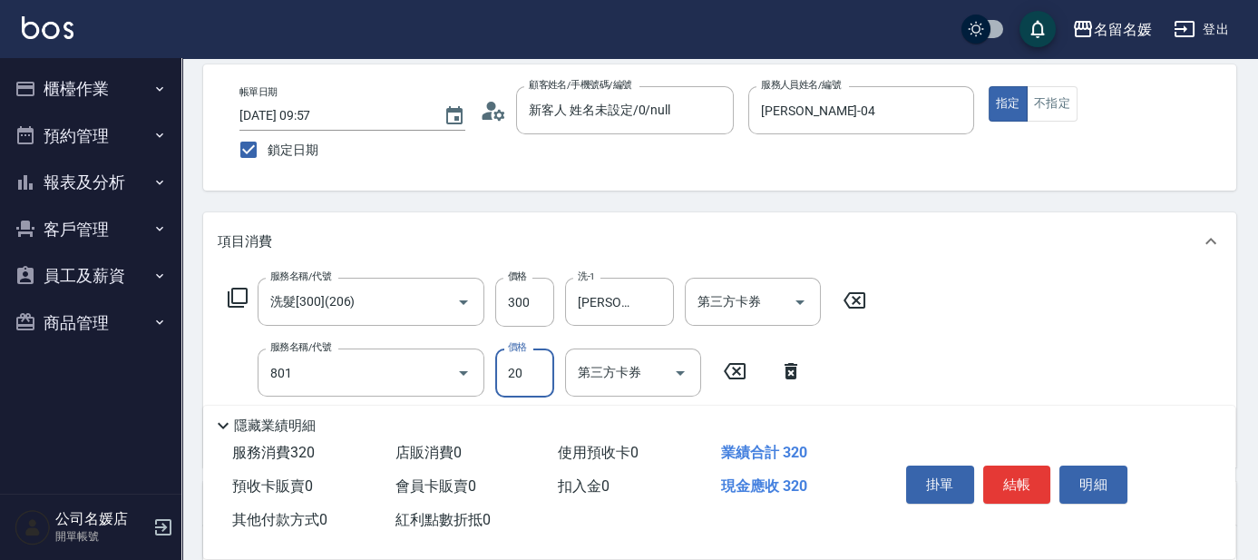
type input "潤絲(801)"
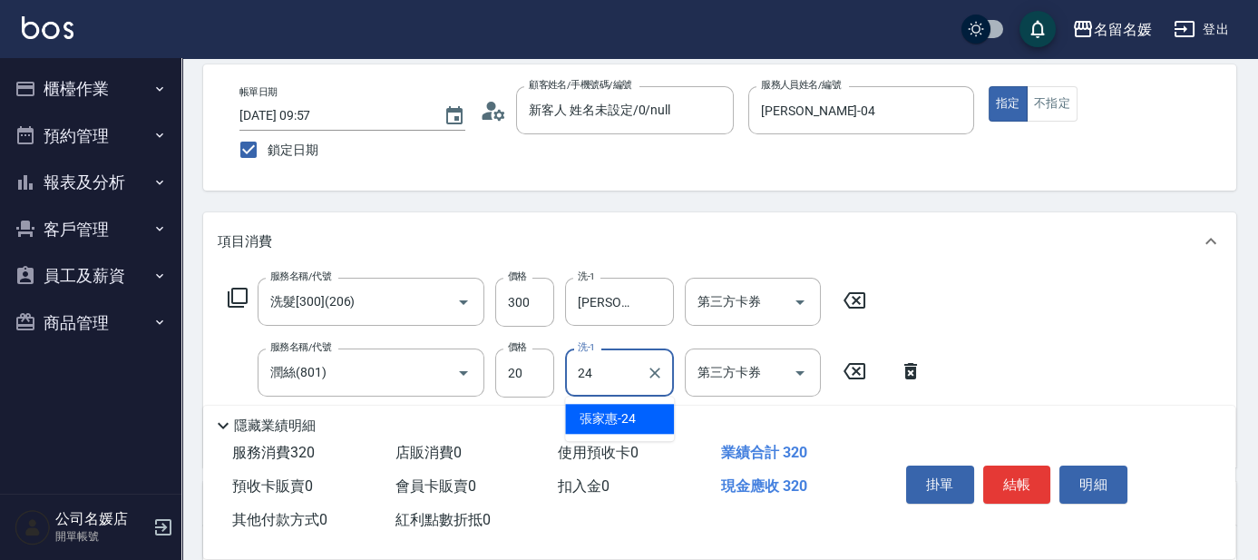
type input "[PERSON_NAME]-24"
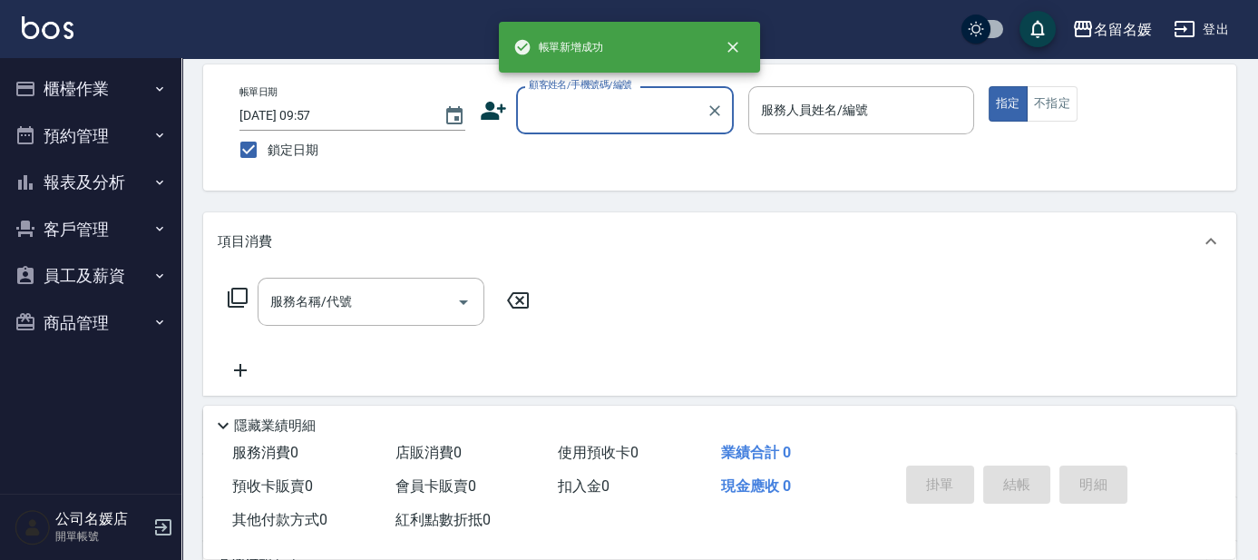
scroll to position [0, 0]
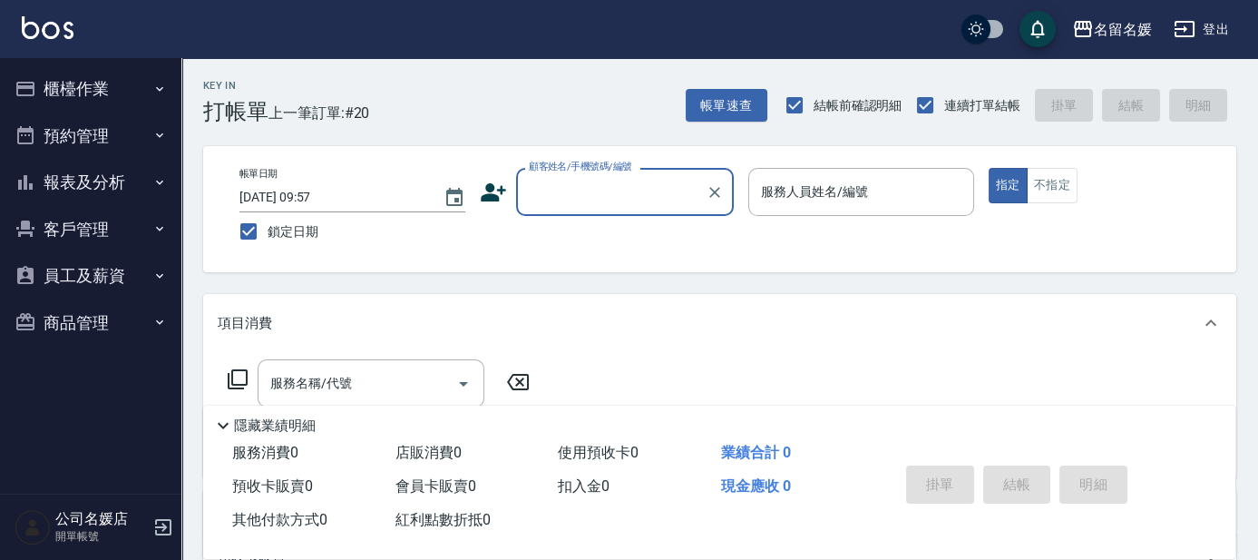
click at [145, 89] on button "櫃檯作業" at bounding box center [90, 88] width 167 height 47
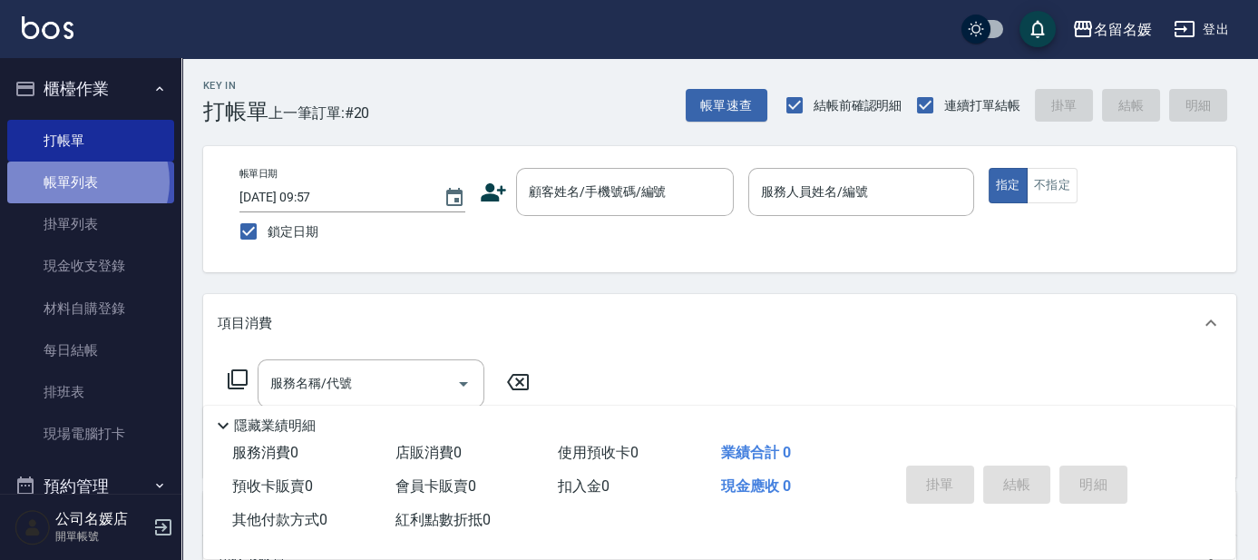
click at [80, 181] on link "帳單列表" at bounding box center [90, 182] width 167 height 42
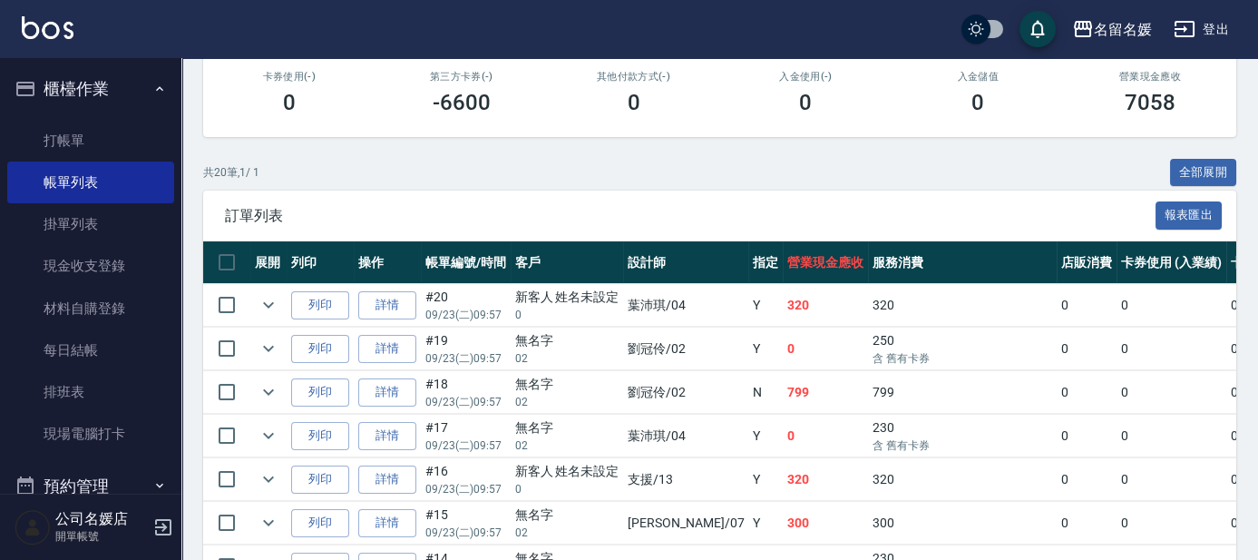
scroll to position [329, 0]
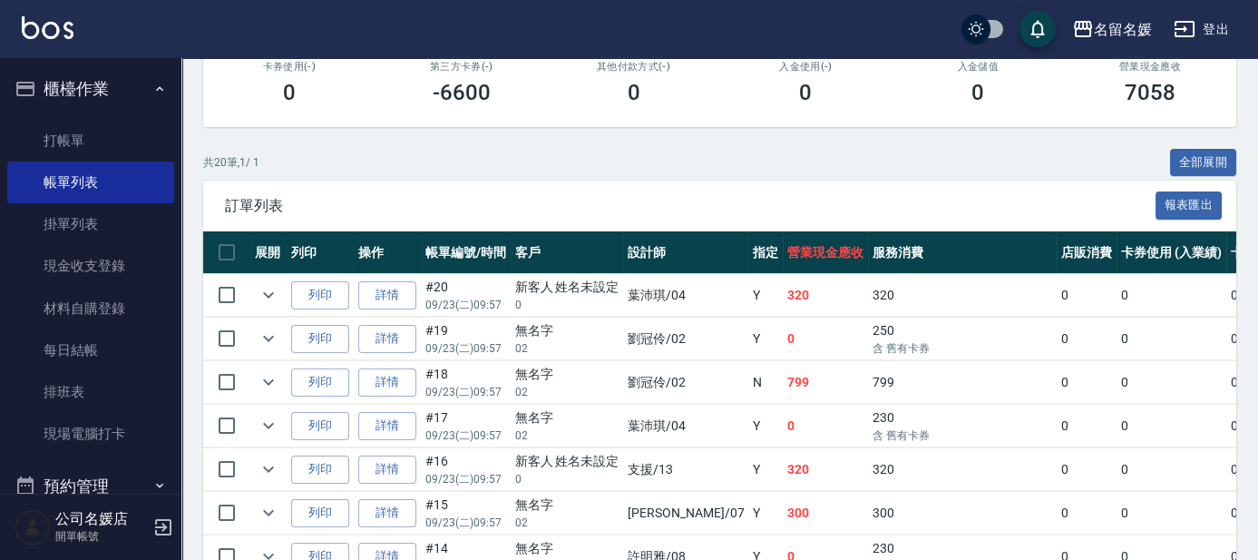
click at [283, 287] on td at bounding box center [268, 295] width 36 height 43
drag, startPoint x: 272, startPoint y: 292, endPoint x: 211, endPoint y: 220, distance: 94.7
click at [272, 292] on icon "expand row" at bounding box center [268, 295] width 11 height 6
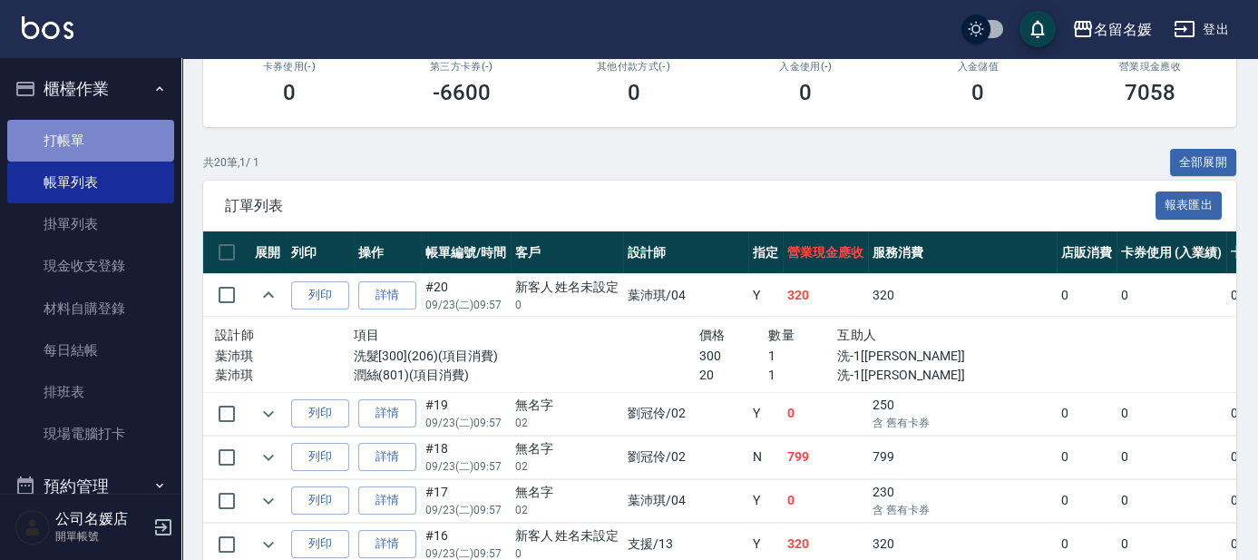
click at [114, 153] on link "打帳單" at bounding box center [90, 141] width 167 height 42
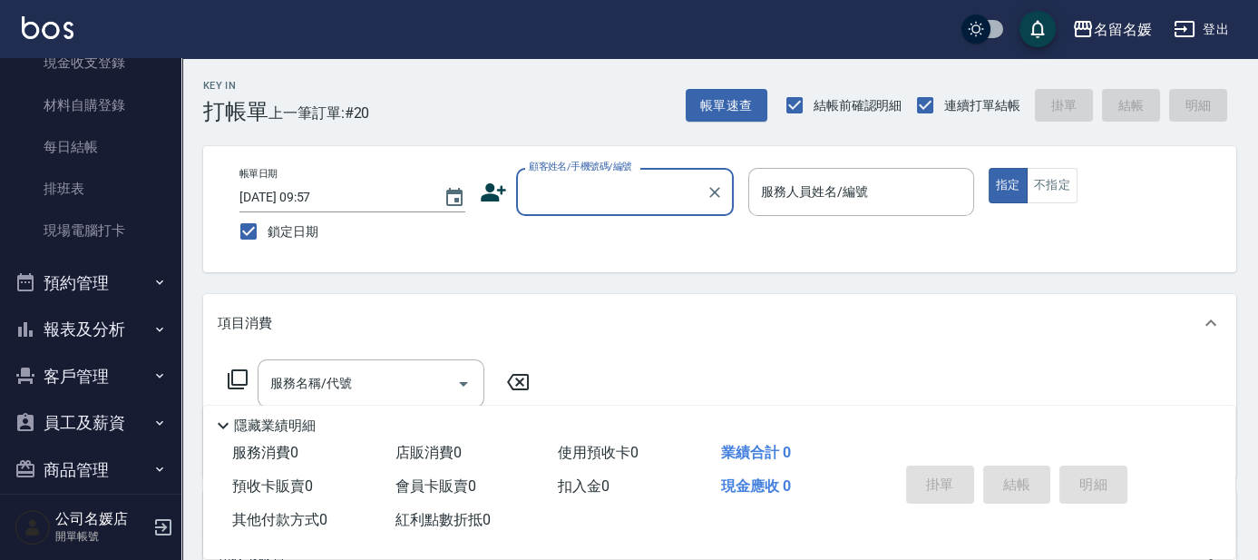
scroll to position [224, 0]
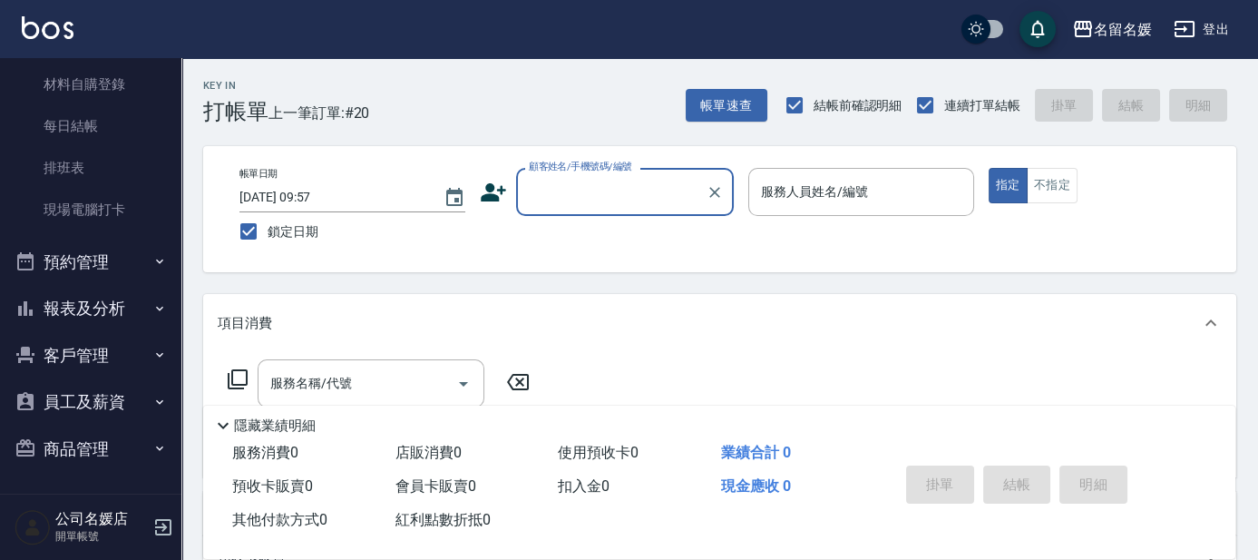
click at [92, 290] on button "報表及分析" at bounding box center [90, 308] width 167 height 47
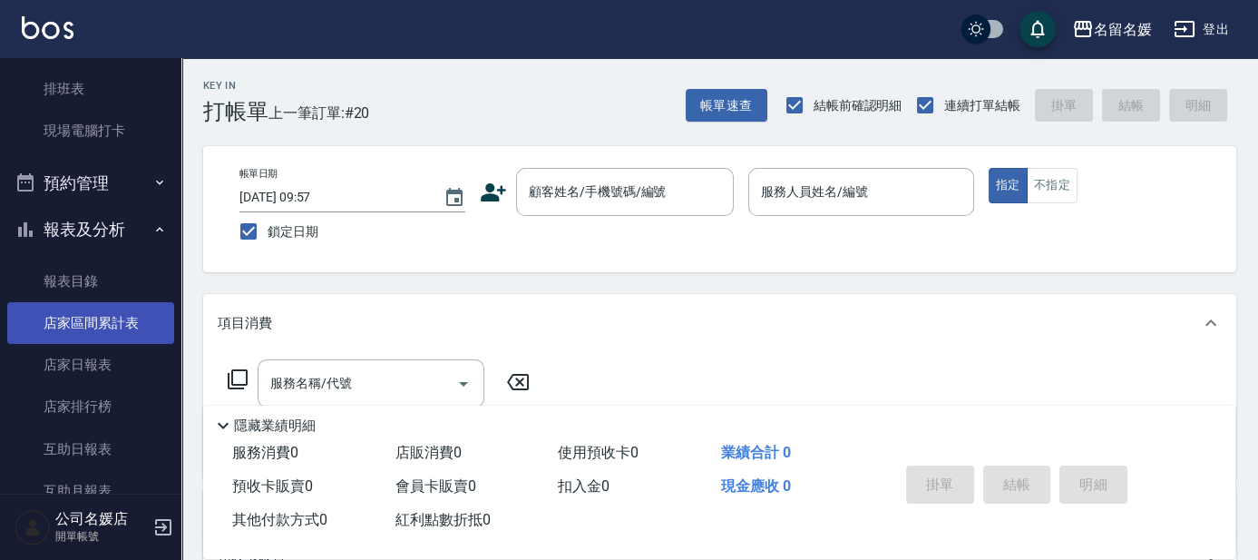
scroll to position [307, 0]
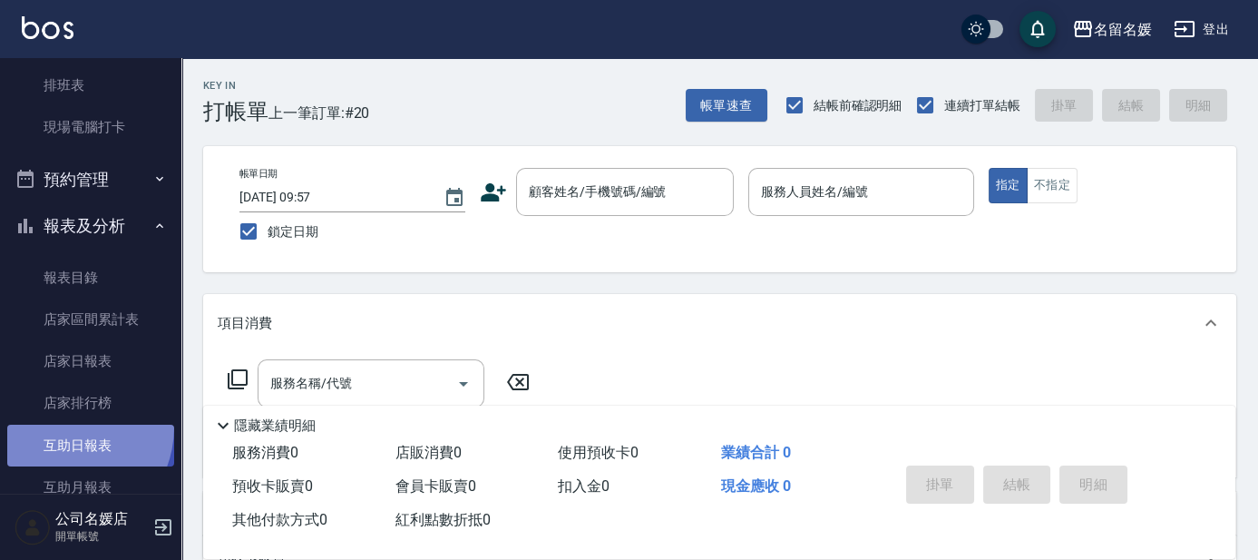
click at [60, 426] on link "互助日報表" at bounding box center [90, 446] width 167 height 42
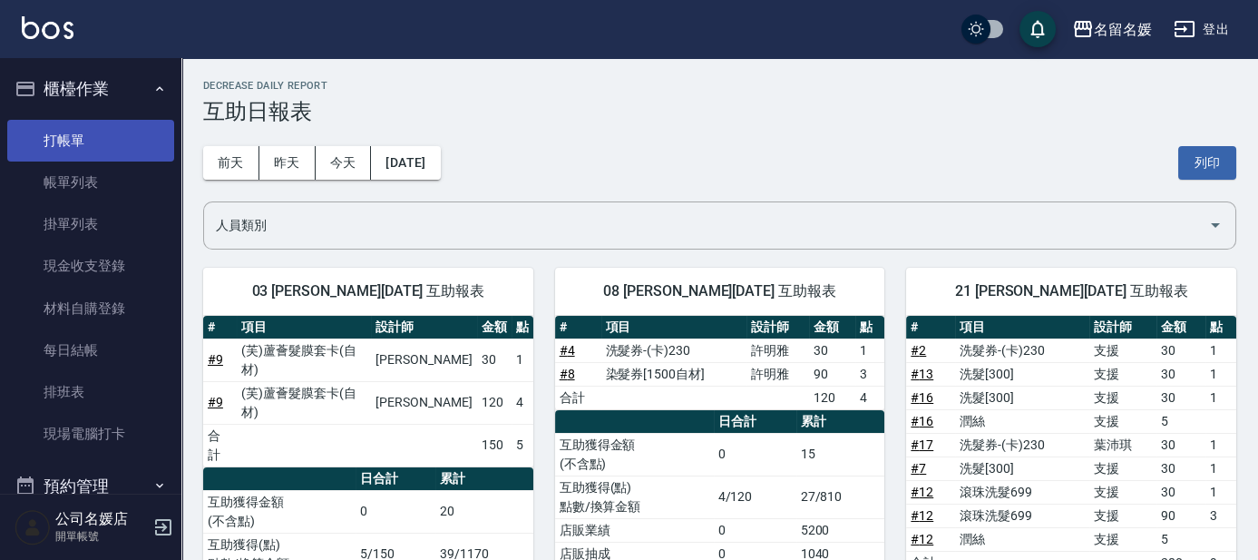
click at [113, 126] on link "打帳單" at bounding box center [90, 141] width 167 height 42
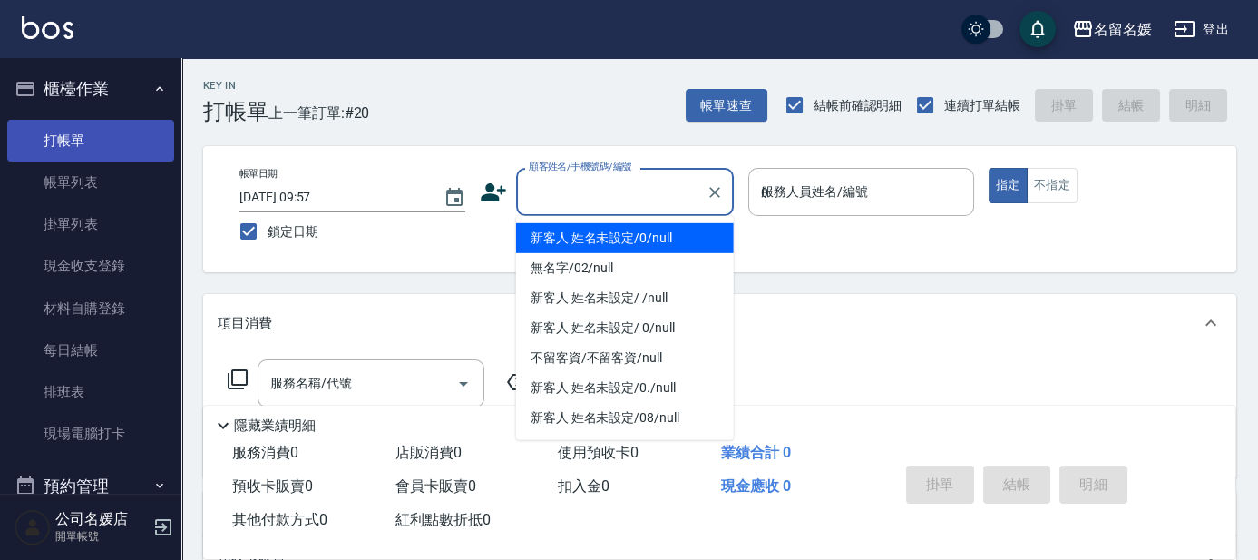
type input "03"
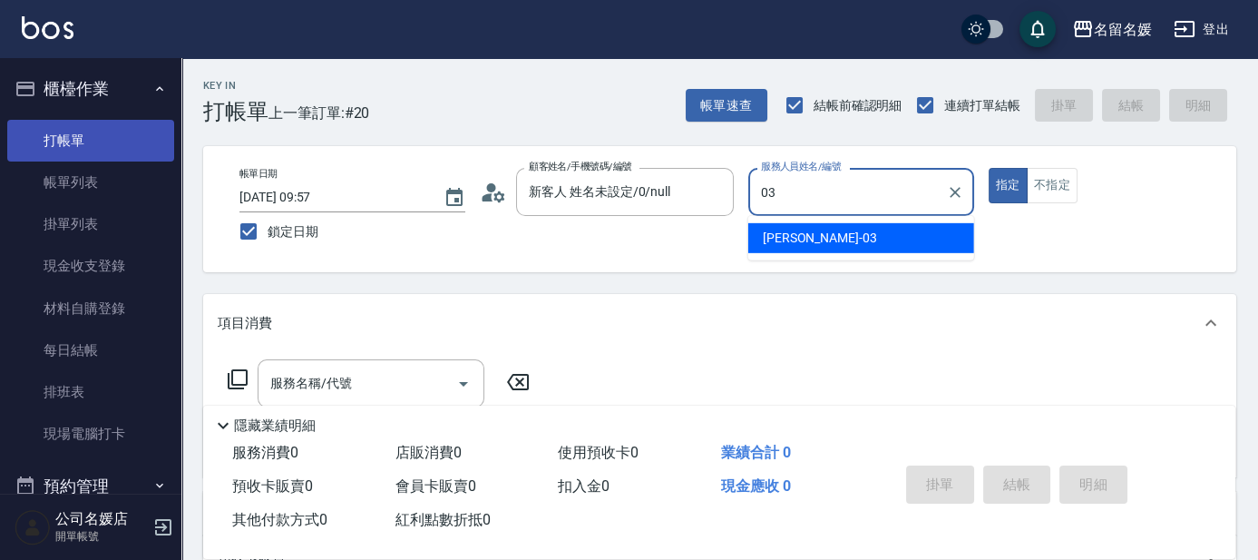
type input "新客人 姓名未設定/0/null"
type input "03"
type button "true"
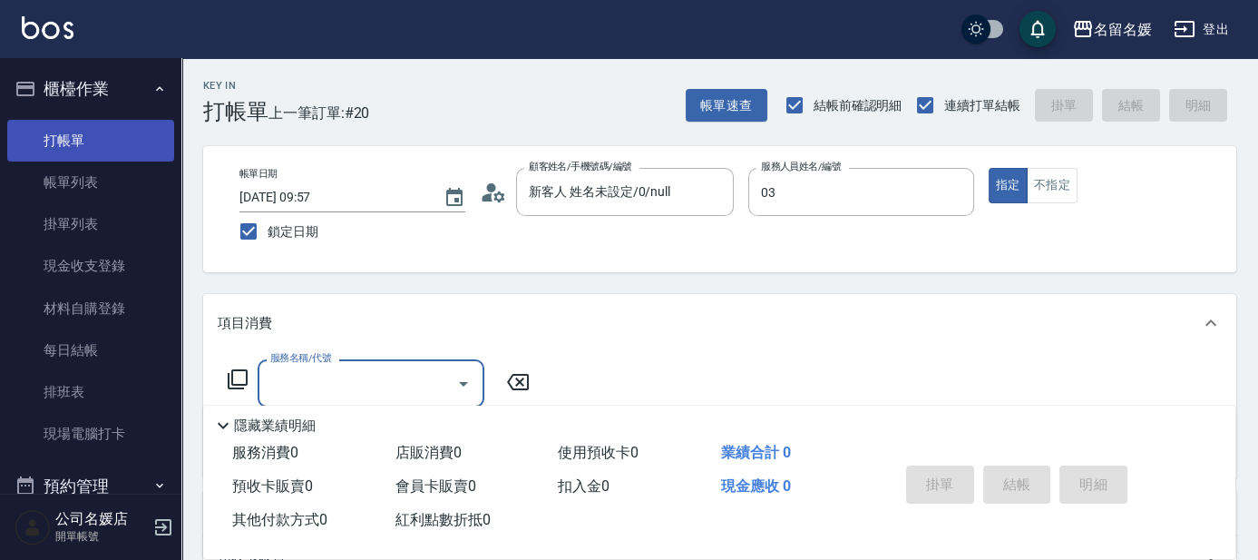
type input "[PERSON_NAME]-03"
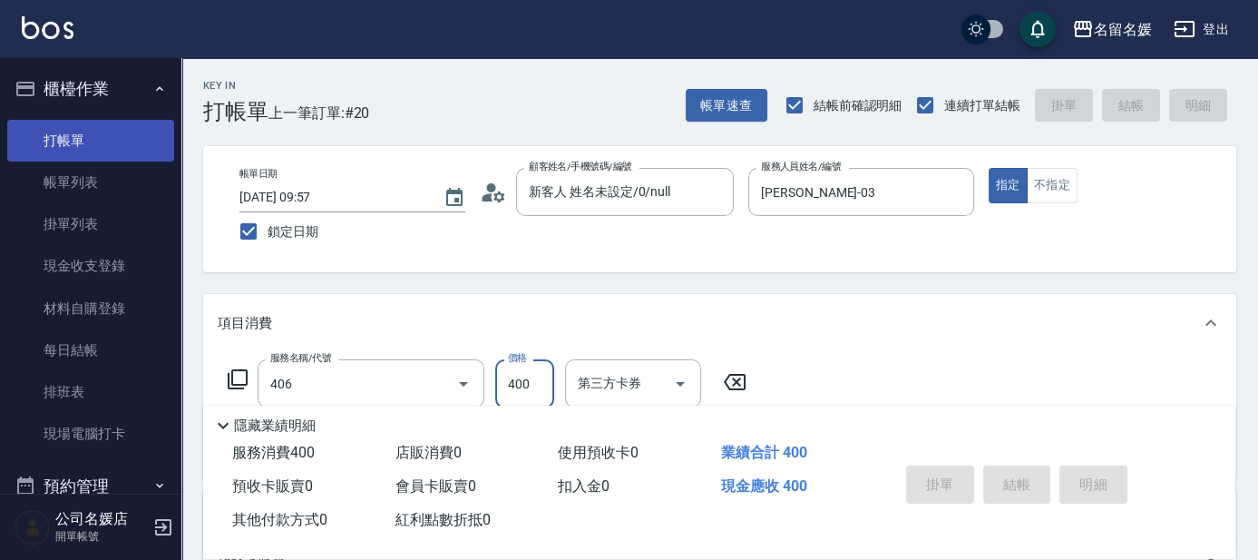
type input "剪髮(400)(406)"
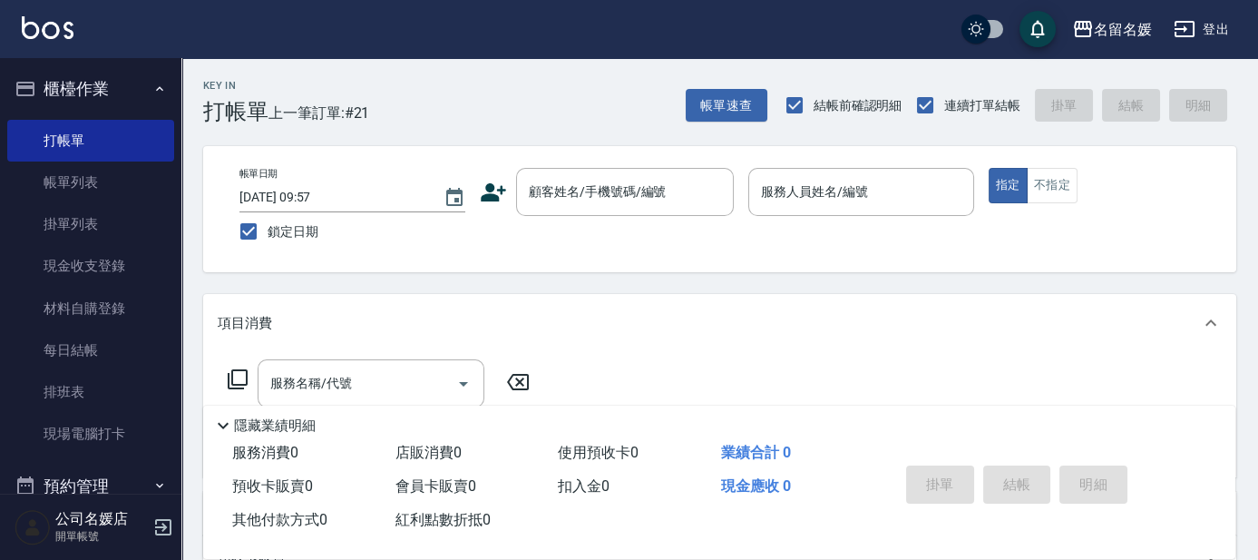
click at [43, 543] on div "公司名媛店 開單帳號" at bounding box center [90, 526] width 181 height 65
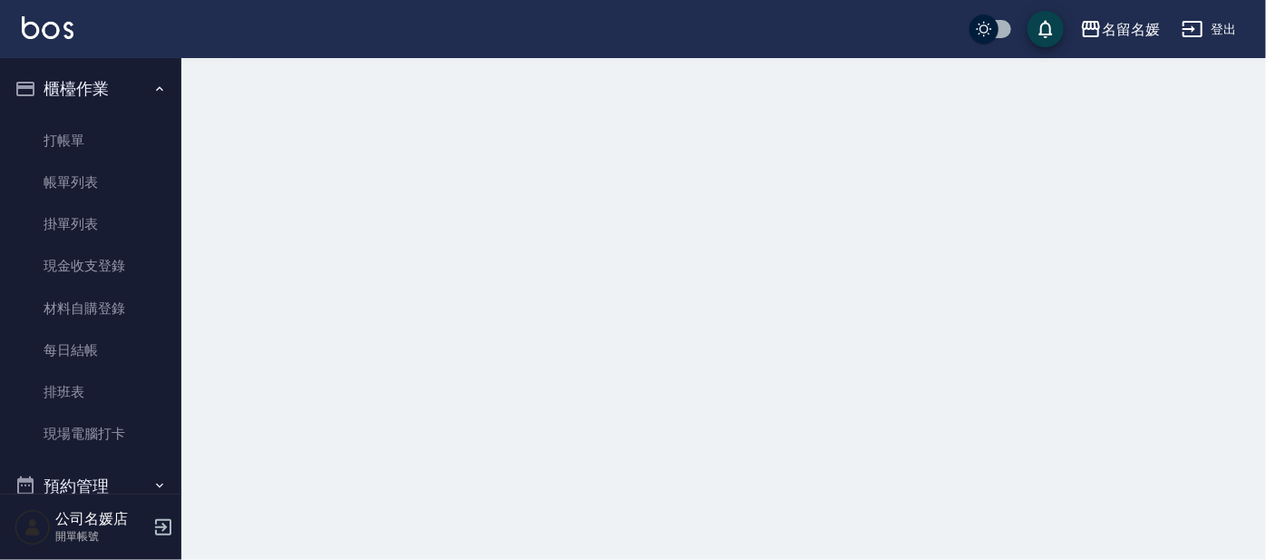
click at [47, 543] on div "公司名媛店 開單帳號" at bounding box center [90, 526] width 181 height 65
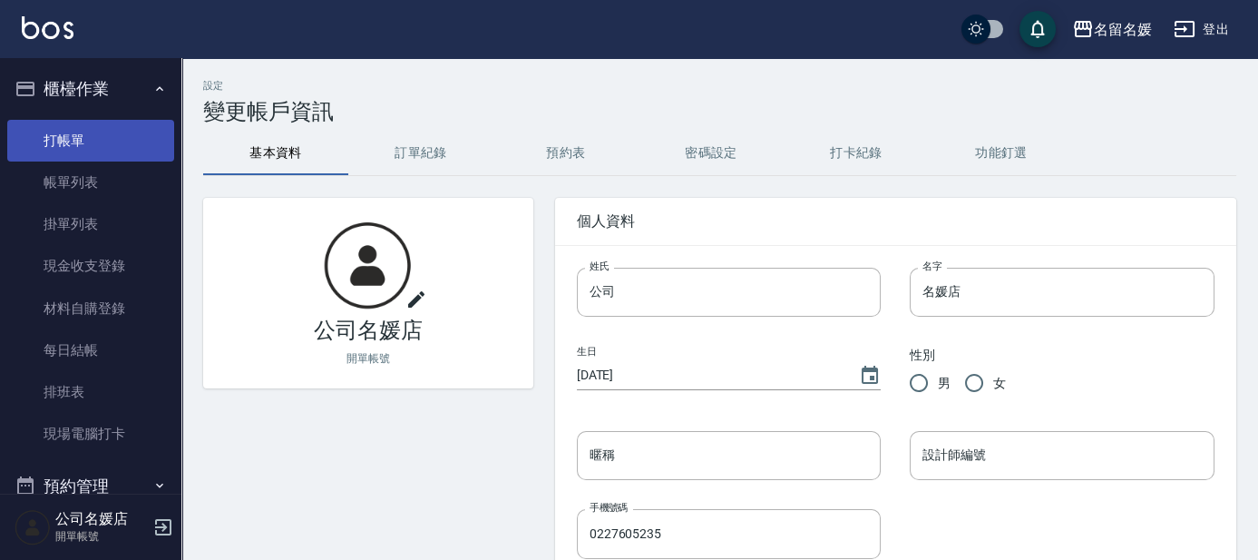
click at [67, 149] on link "打帳單" at bounding box center [90, 141] width 167 height 42
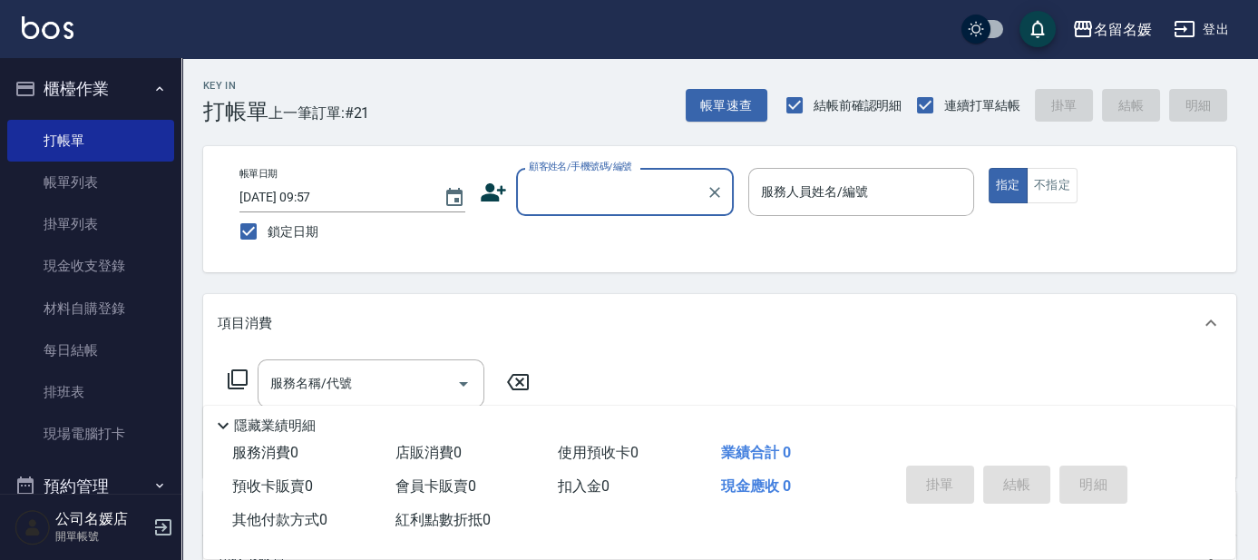
click at [600, 209] on div "顧客姓名/手機號碼/編號" at bounding box center [625, 192] width 218 height 48
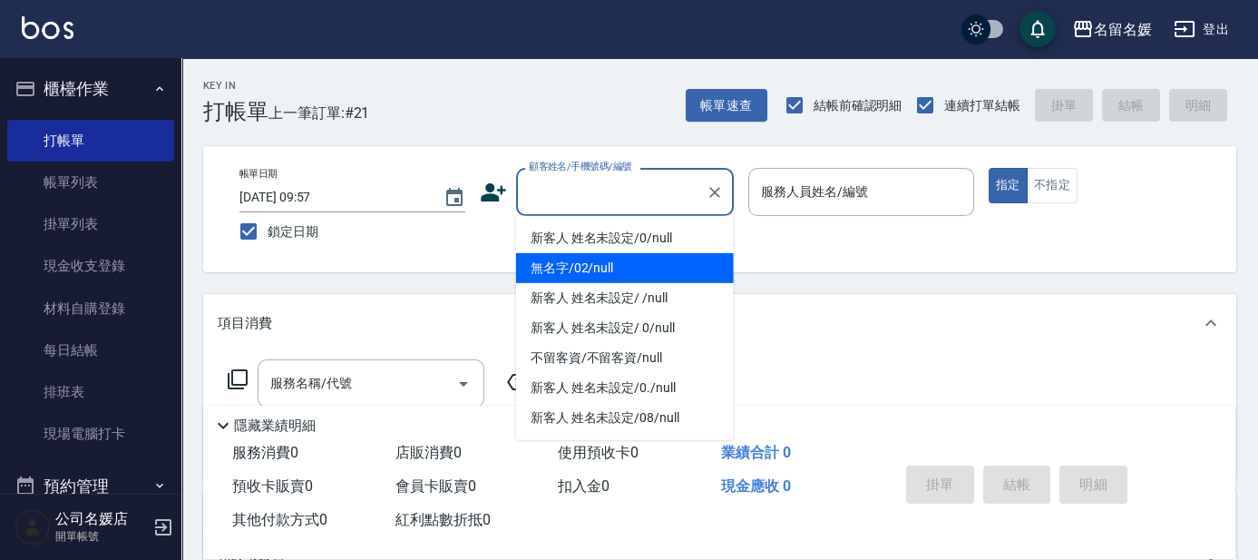
click at [619, 268] on li "無名字/02/null" at bounding box center [625, 268] width 218 height 30
type input "無名字/02/null"
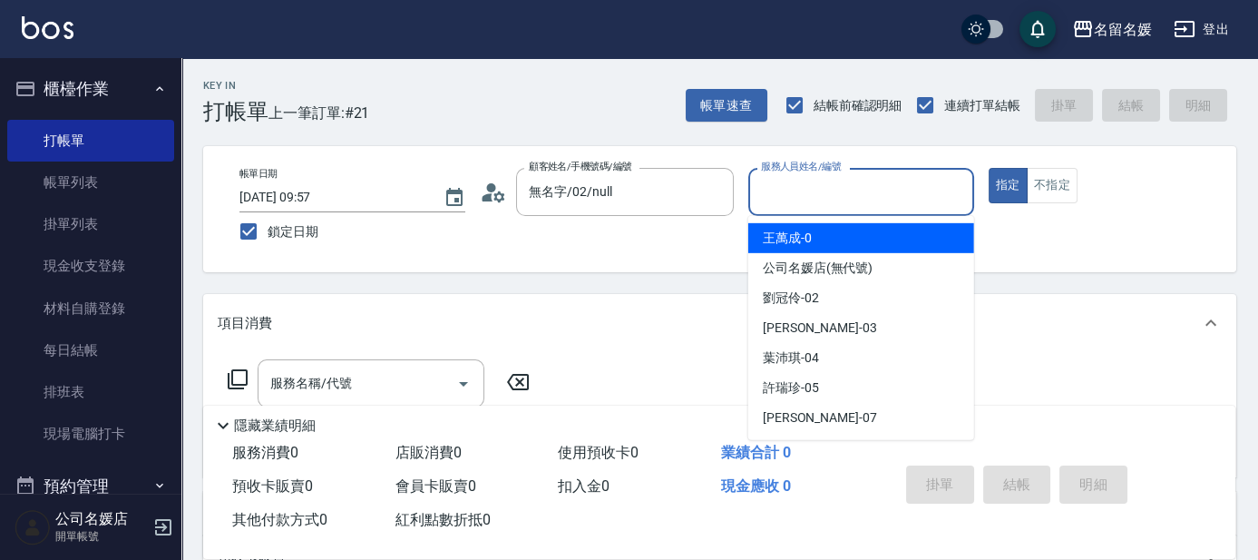
click at [624, 195] on input "服務人員姓名/編號" at bounding box center [862, 192] width 210 height 32
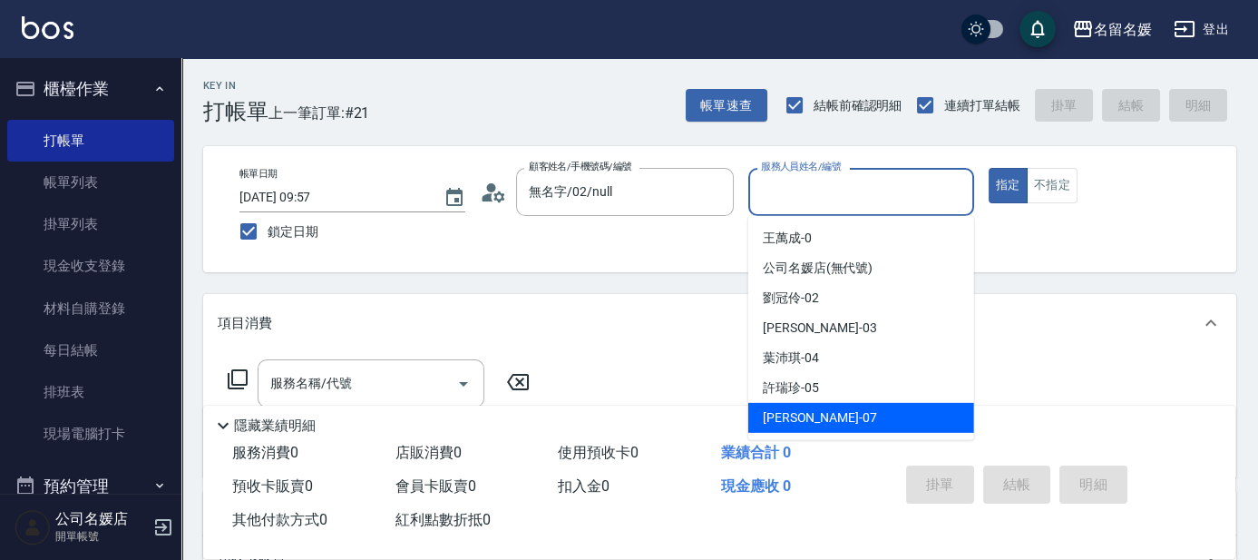
click at [624, 413] on div "[PERSON_NAME] -07" at bounding box center [861, 418] width 226 height 30
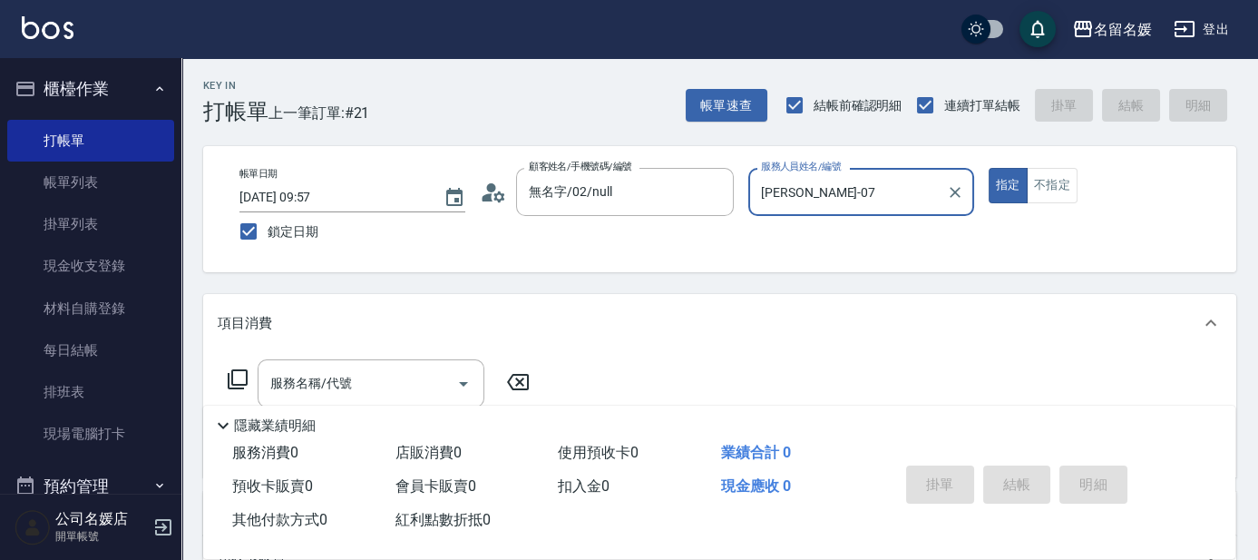
type input "[PERSON_NAME]-07"
click at [237, 377] on icon at bounding box center [238, 379] width 22 height 22
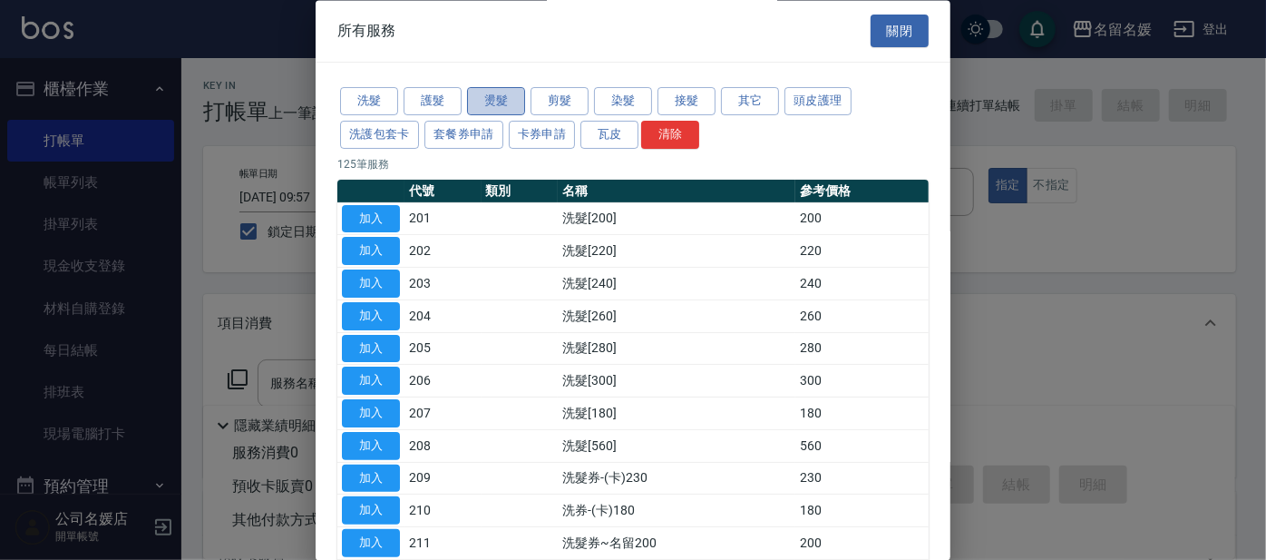
click at [509, 105] on button "燙髮" at bounding box center [496, 102] width 58 height 28
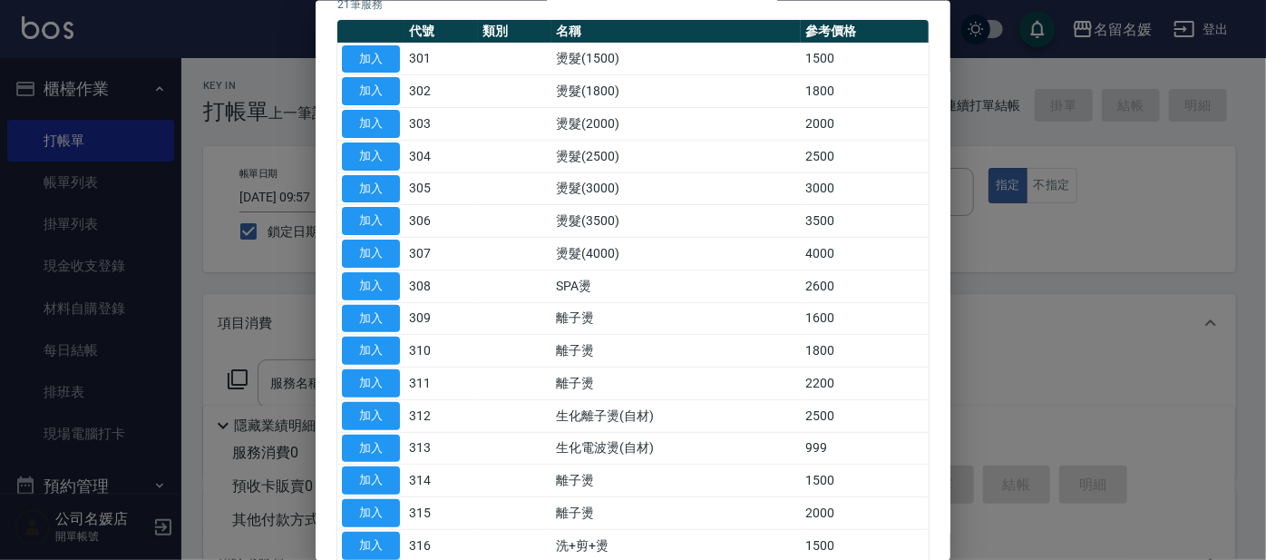
scroll to position [164, 0]
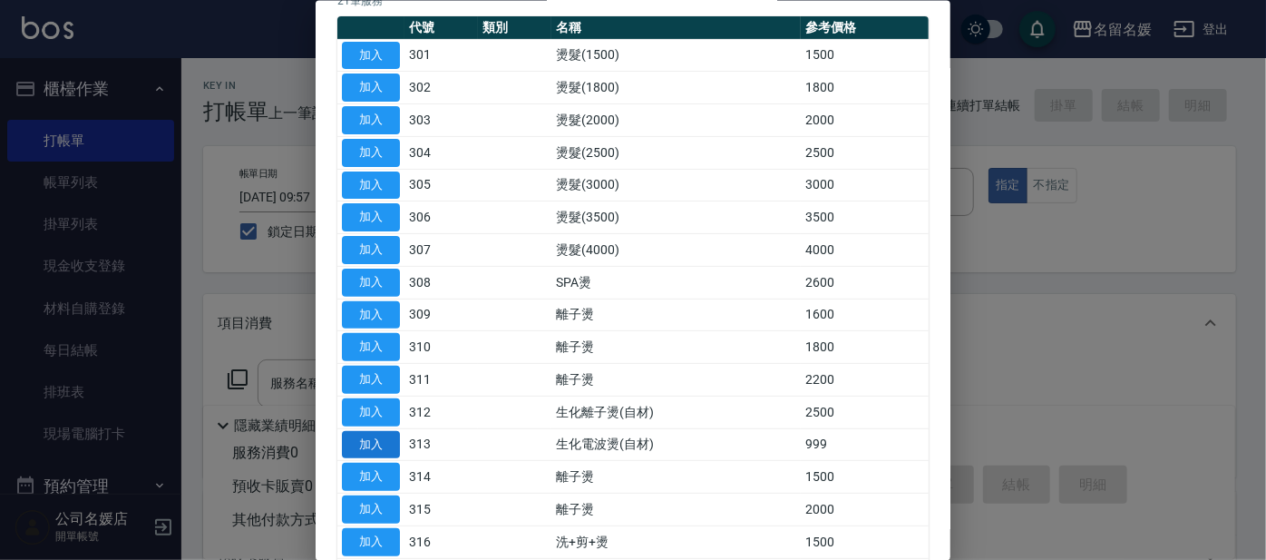
click at [370, 438] on button "加入" at bounding box center [371, 444] width 58 height 28
type input "生化電波燙(自材)(313)"
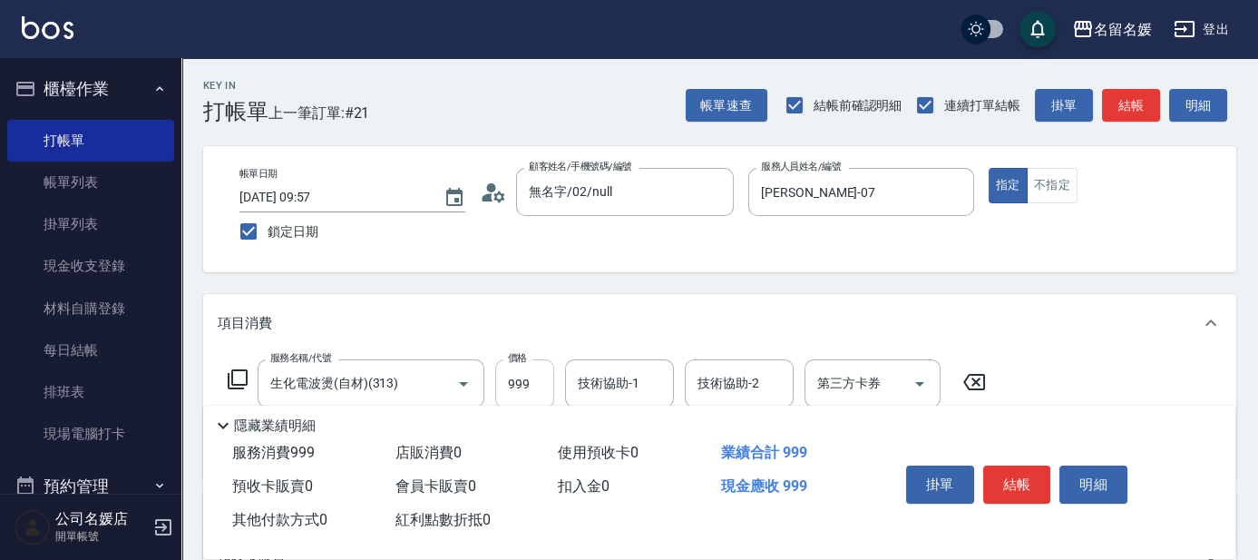
click at [532, 386] on input "999" at bounding box center [524, 383] width 59 height 49
type input "1000"
click at [624, 385] on input "技術協助-1" at bounding box center [619, 383] width 93 height 32
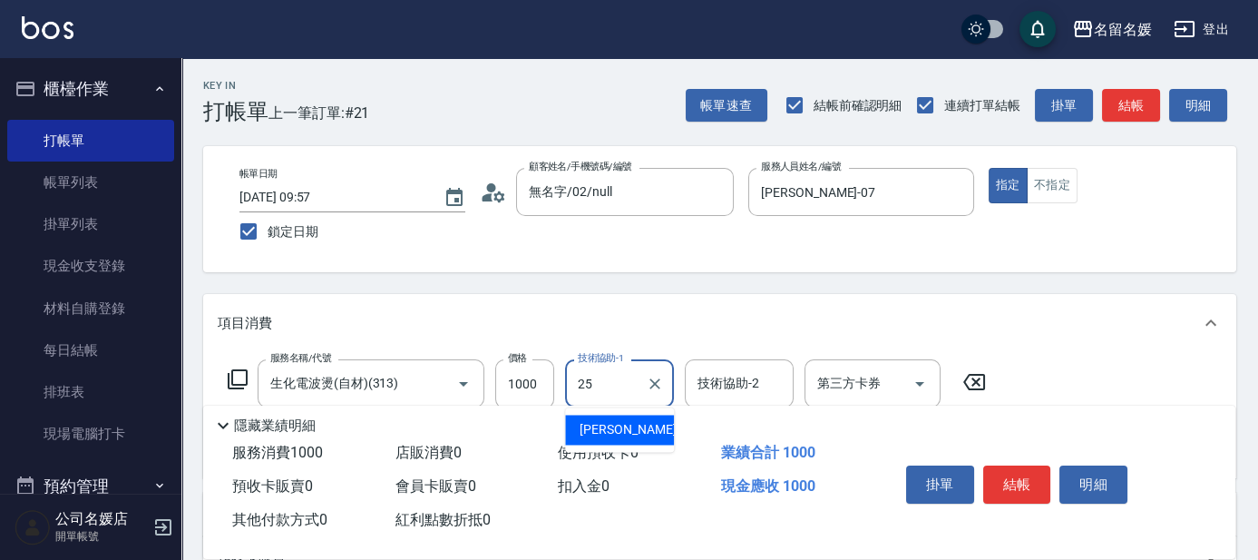
click at [624, 428] on div "楊瑋萱 -25" at bounding box center [619, 430] width 109 height 30
type input "[PERSON_NAME]-25"
click at [232, 370] on icon at bounding box center [238, 379] width 20 height 20
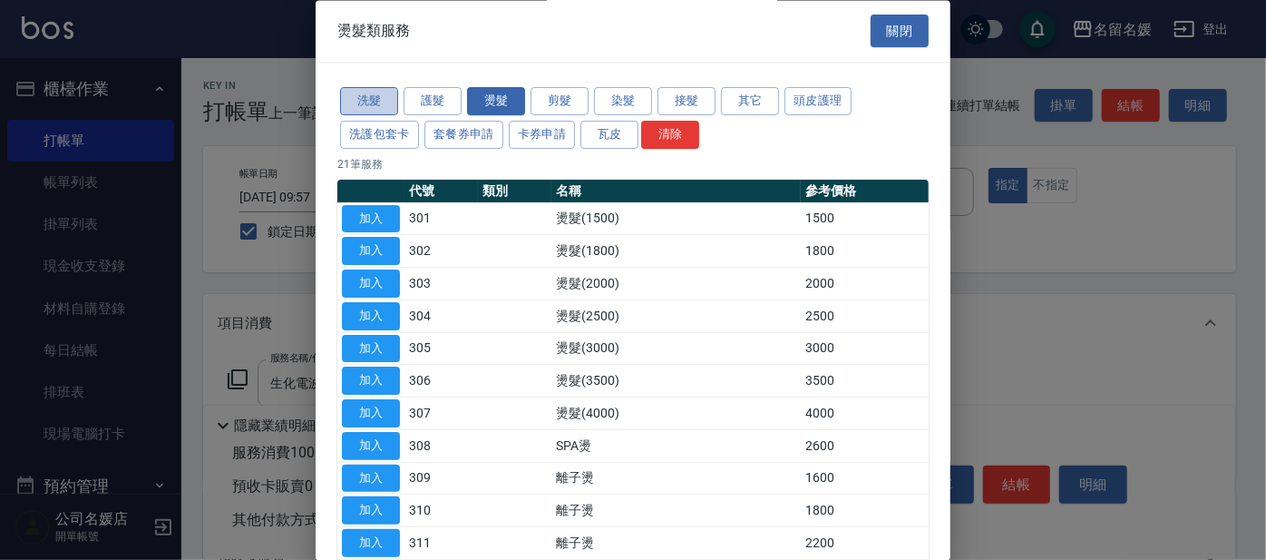
click at [384, 93] on button "洗髮" at bounding box center [369, 102] width 58 height 28
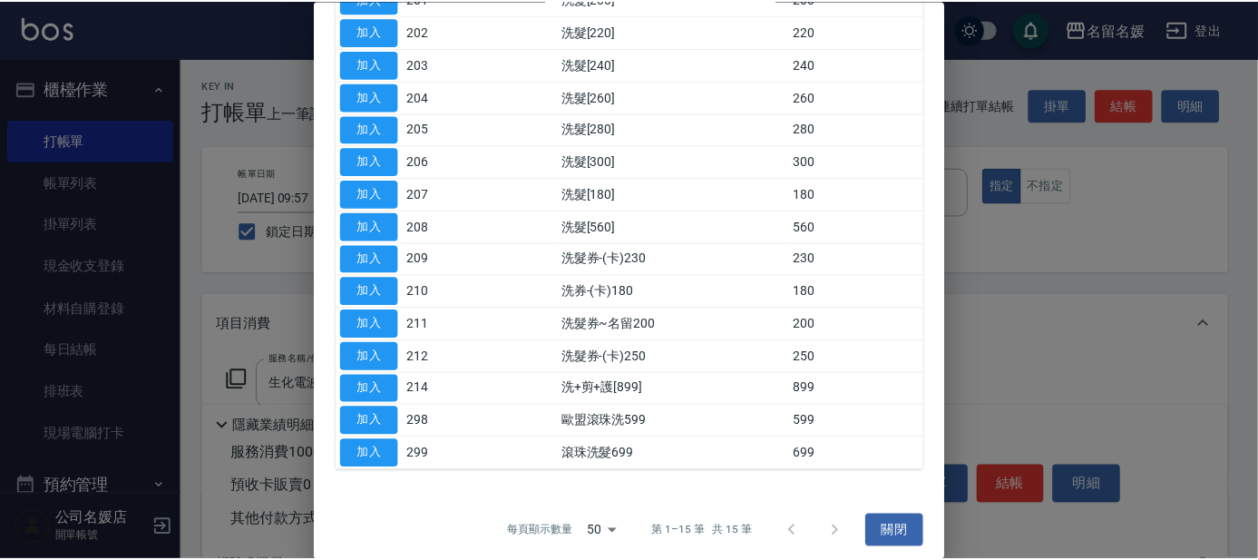
scroll to position [225, 0]
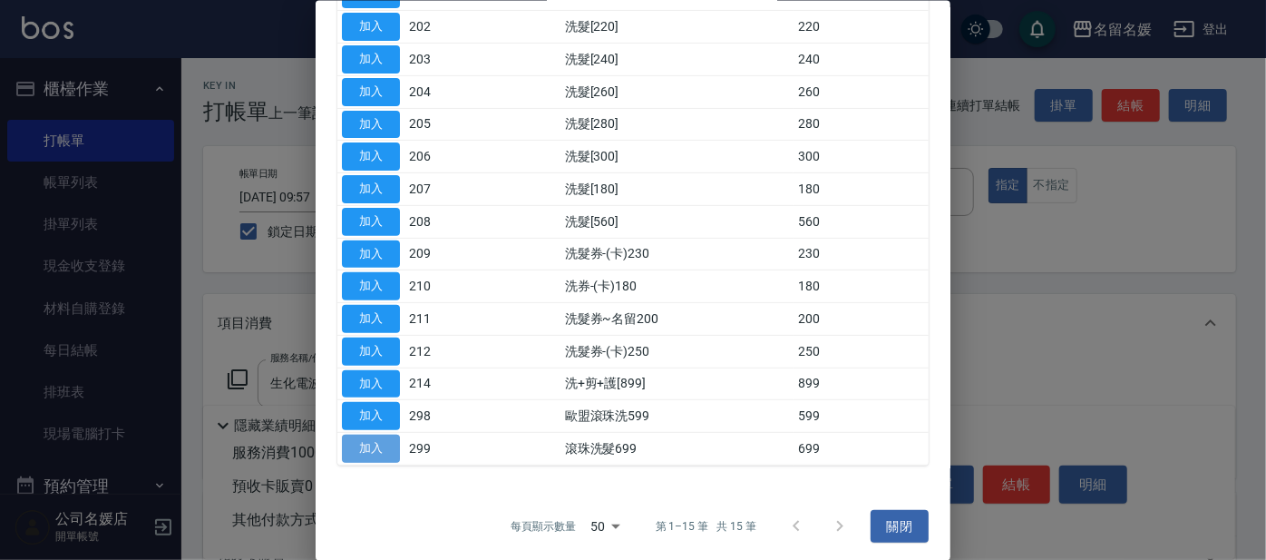
click at [372, 443] on button "加入" at bounding box center [371, 449] width 58 height 28
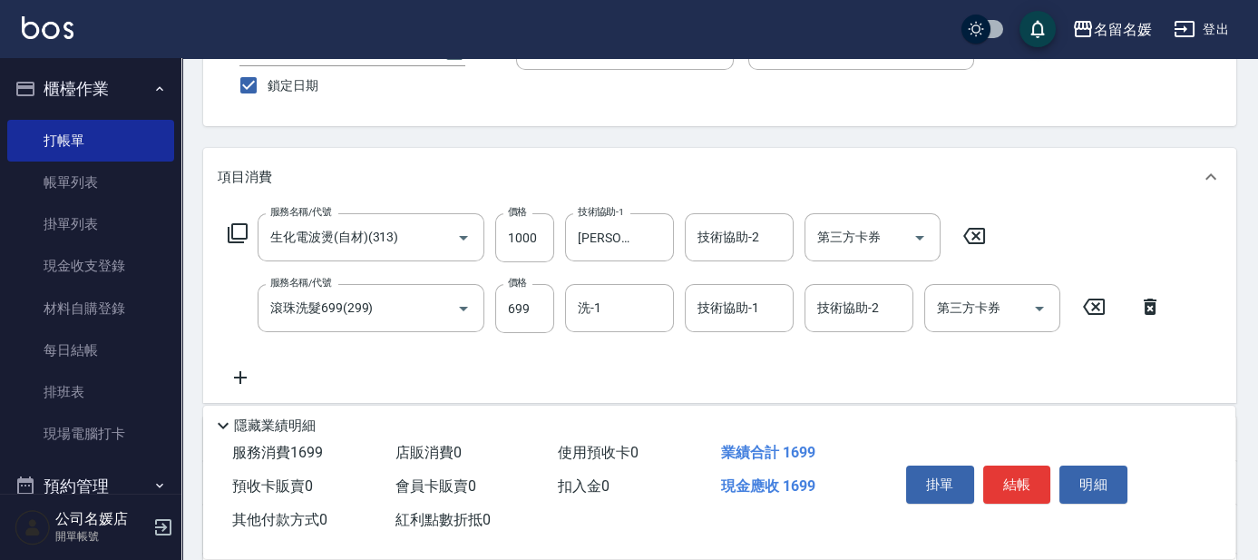
scroll to position [247, 0]
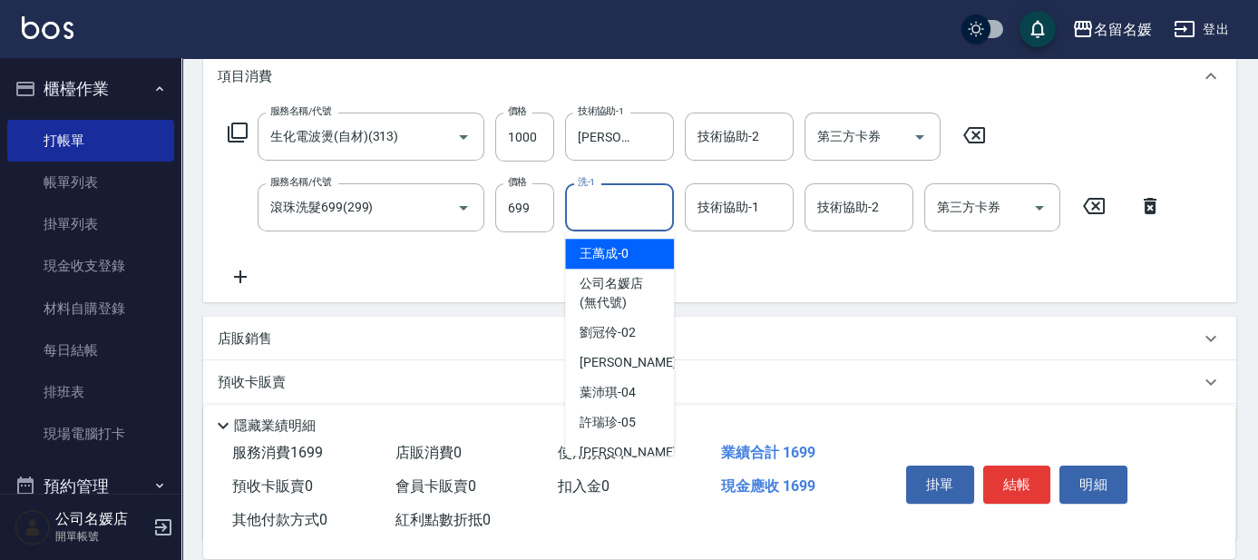
click at [624, 211] on input "洗-1" at bounding box center [619, 207] width 93 height 32
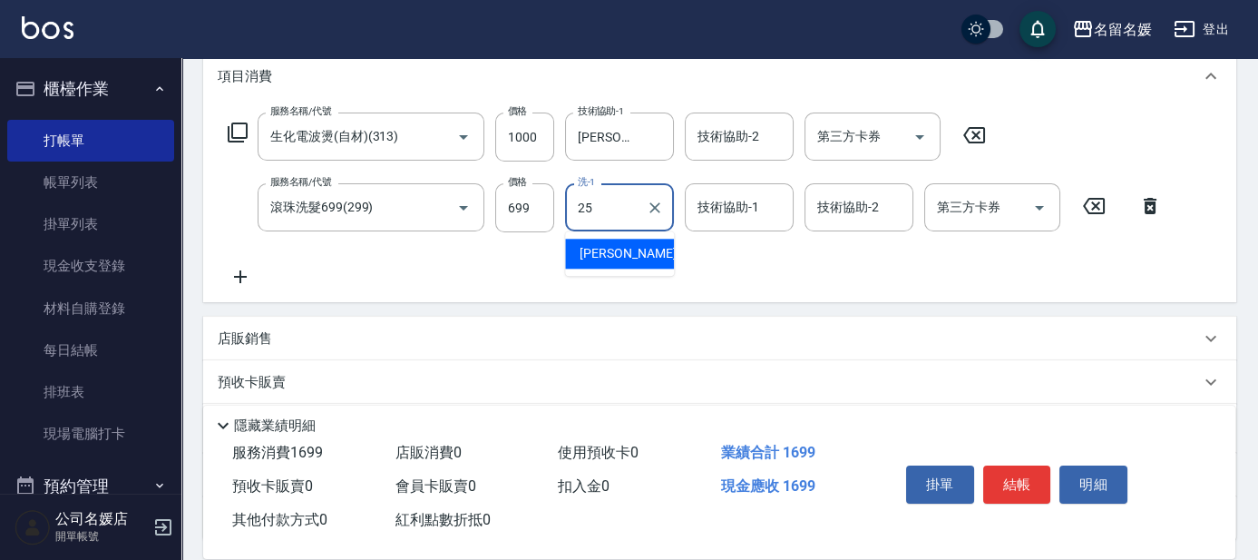
click at [602, 251] on span "楊瑋萱 -25" at bounding box center [637, 253] width 114 height 19
type input "[PERSON_NAME]-25"
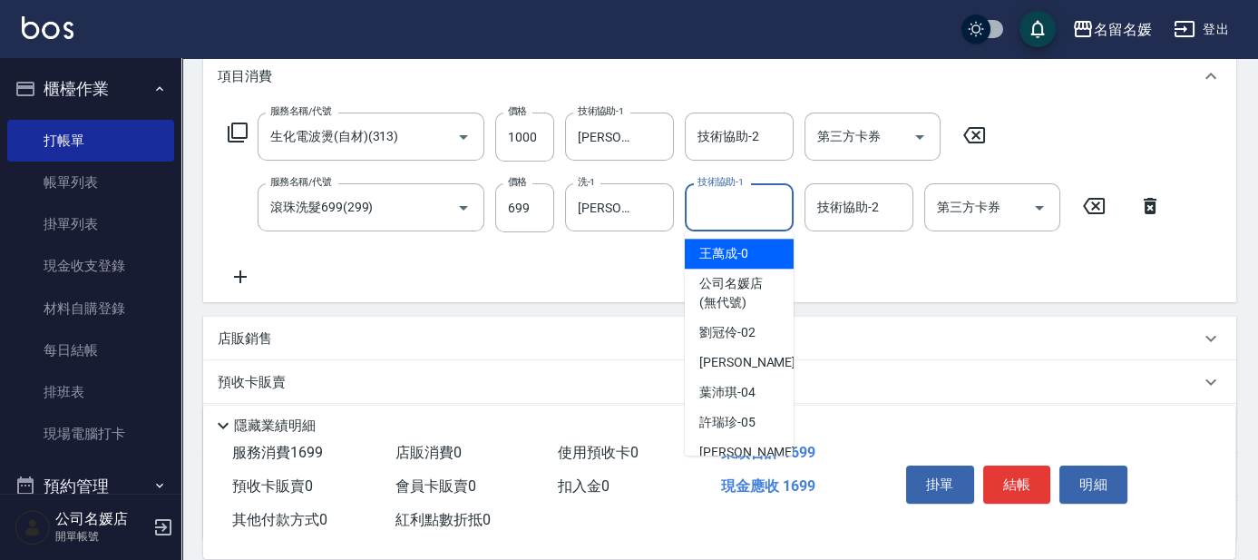
click at [624, 217] on input "技術協助-1" at bounding box center [739, 207] width 93 height 32
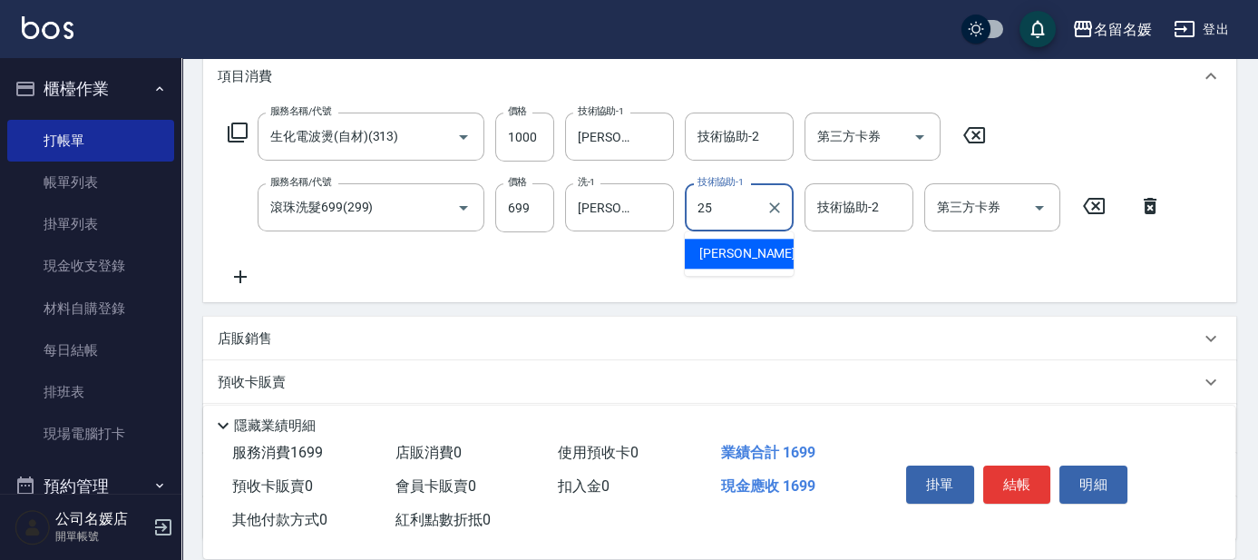
click at [624, 257] on span "楊瑋萱 -25" at bounding box center [756, 253] width 114 height 19
type input "[PERSON_NAME]-25"
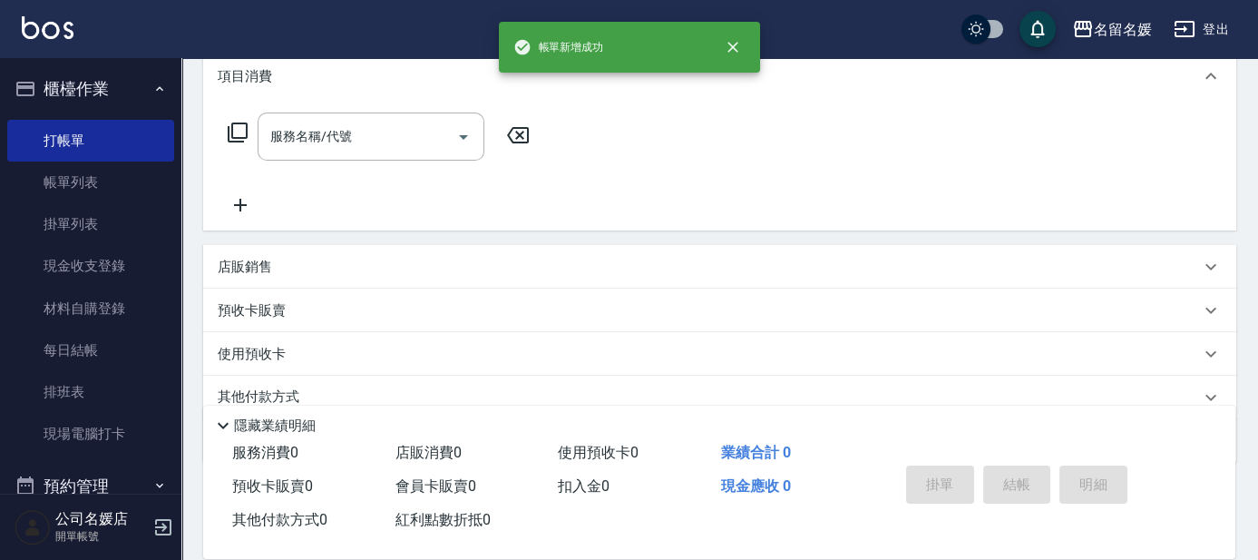
scroll to position [0, 0]
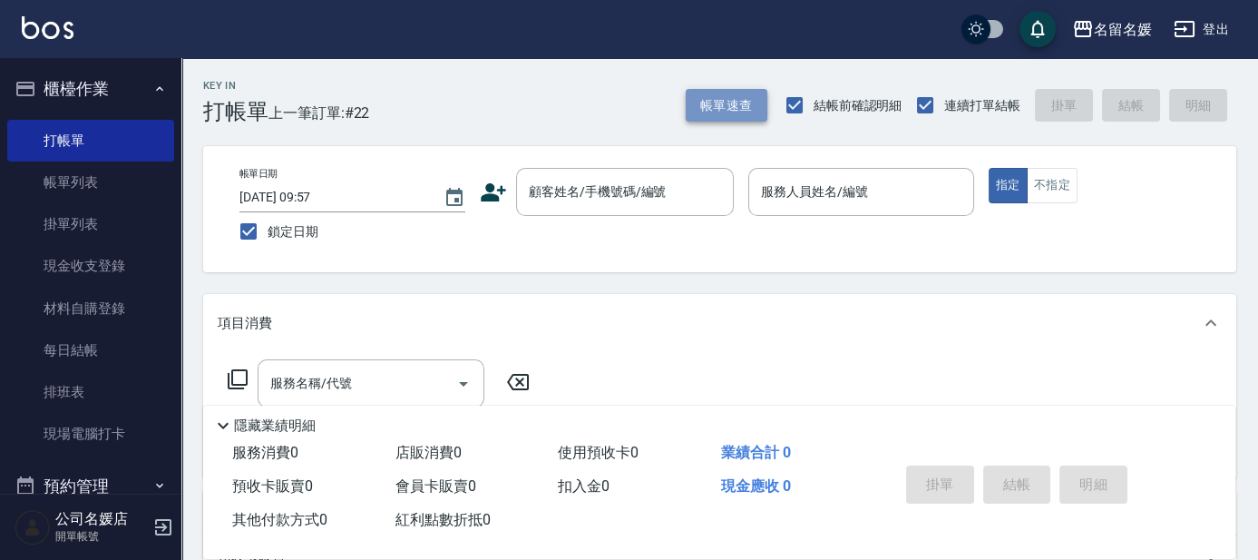
click at [624, 111] on button "帳單速查" at bounding box center [727, 106] width 82 height 34
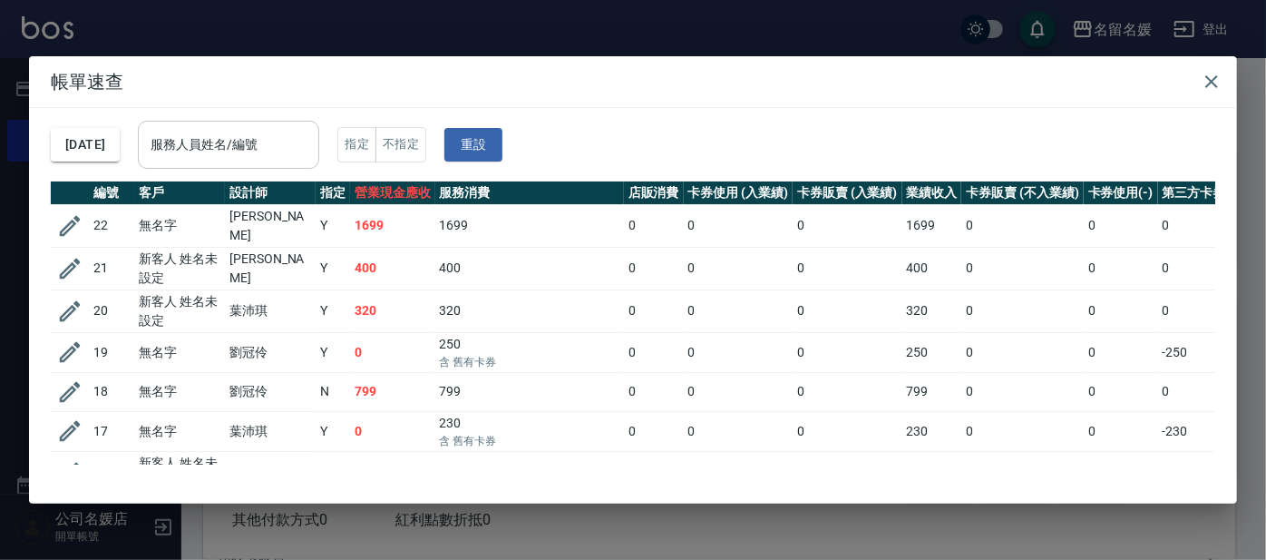
click at [288, 151] on input "服務人員姓名/編號" at bounding box center [228, 145] width 165 height 32
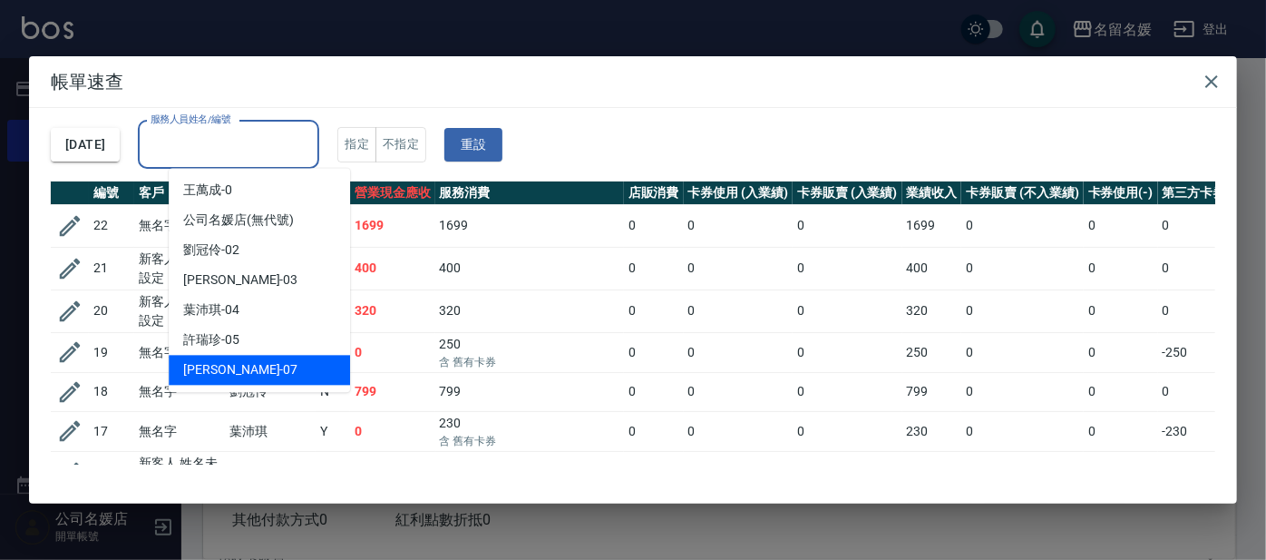
click at [263, 370] on div "[PERSON_NAME] -07" at bounding box center [259, 370] width 181 height 30
type input "[PERSON_NAME]-07"
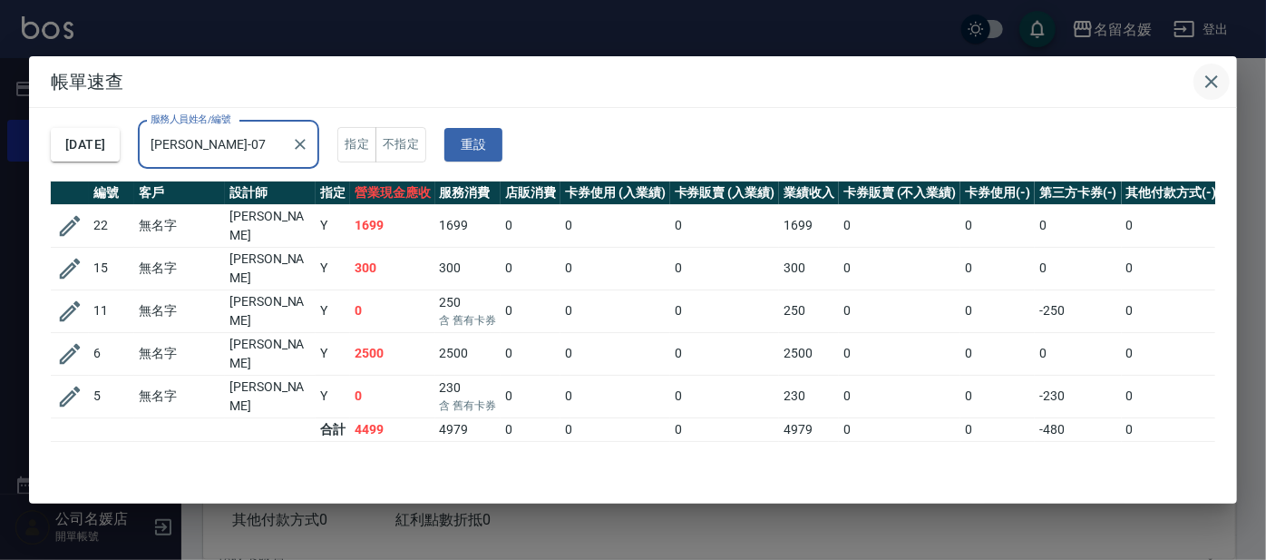
click at [624, 78] on icon "button" at bounding box center [1212, 82] width 22 height 22
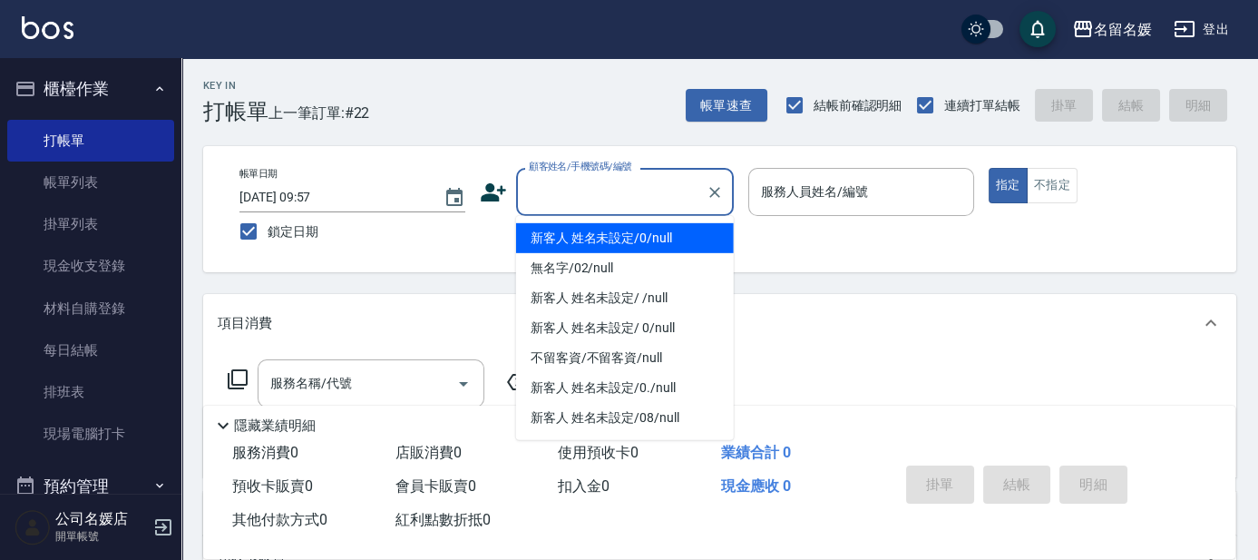
click at [621, 192] on input "顧客姓名/手機號碼/編號" at bounding box center [611, 192] width 174 height 32
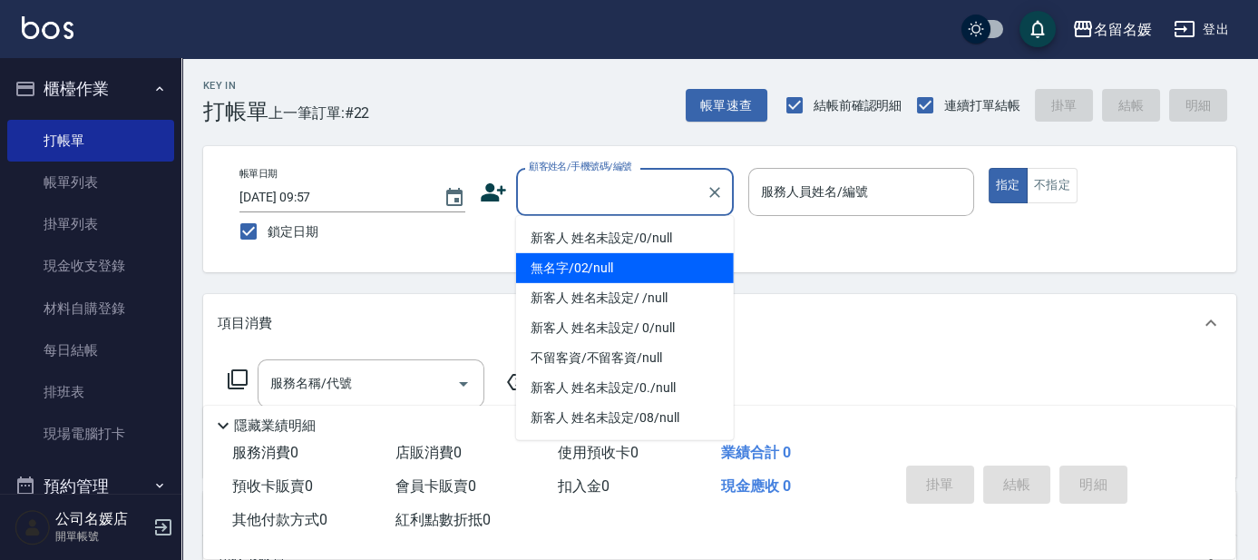
click at [609, 272] on li "無名字/02/null" at bounding box center [625, 268] width 218 height 30
type input "無名字/02/null"
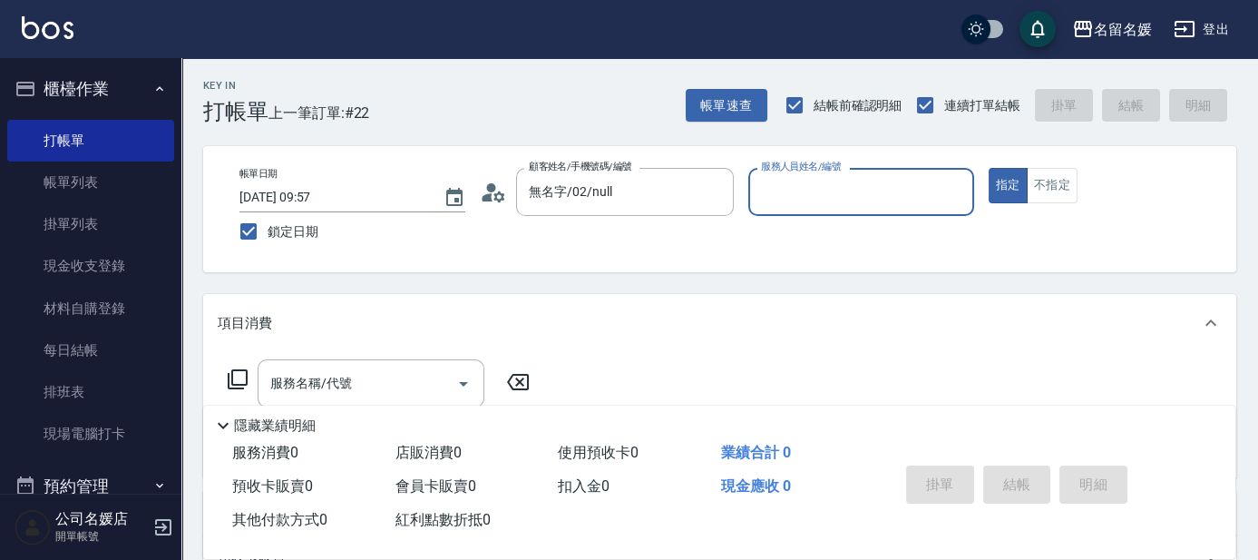
click at [624, 173] on label "服務人員姓名/編號" at bounding box center [801, 167] width 80 height 14
click at [624, 194] on input "服務人員姓名/編號" at bounding box center [862, 192] width 210 height 32
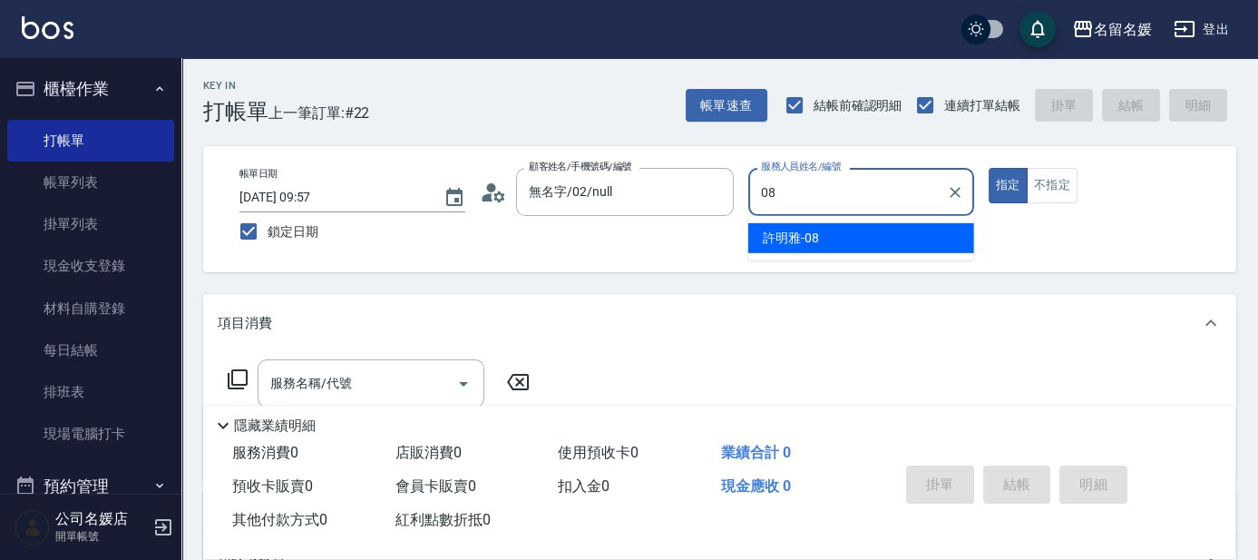
type input "許明雅-08"
type button "true"
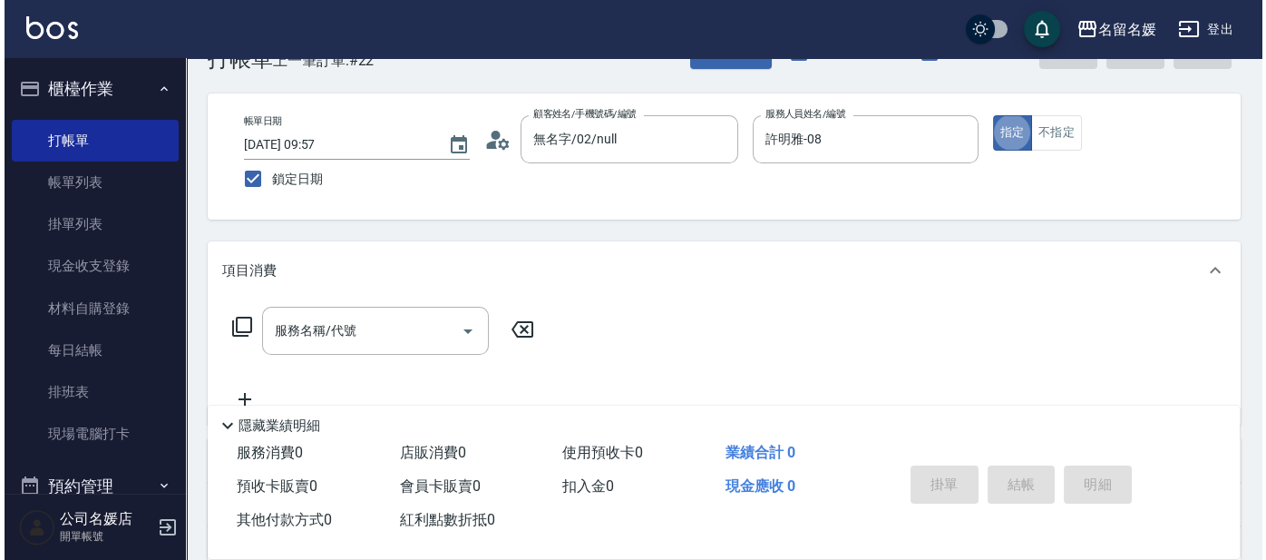
scroll to position [82, 0]
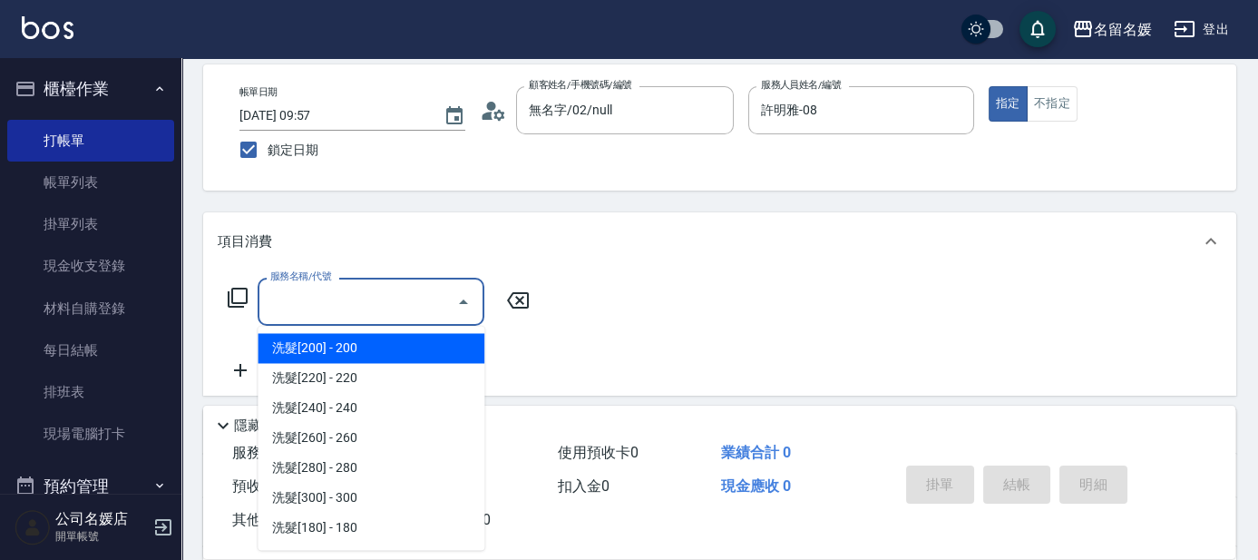
click at [376, 294] on input "服務名稱/代號" at bounding box center [357, 302] width 183 height 32
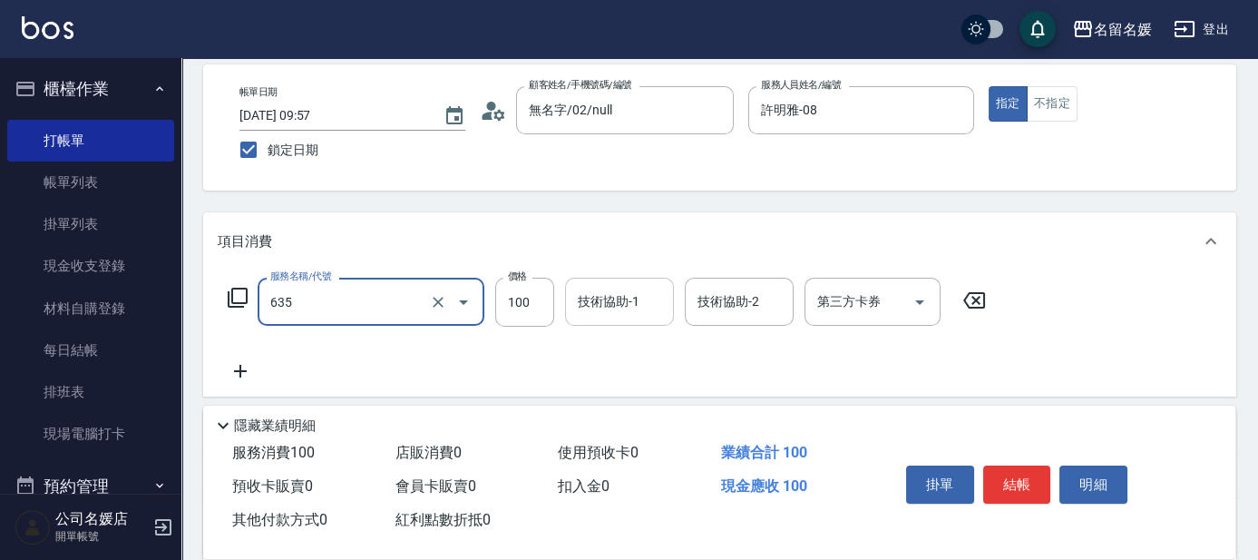
click at [614, 303] on div "技術協助-1 技術協助-1" at bounding box center [619, 302] width 109 height 48
type input "煥彩.玻酸.晶膜.水療(635)"
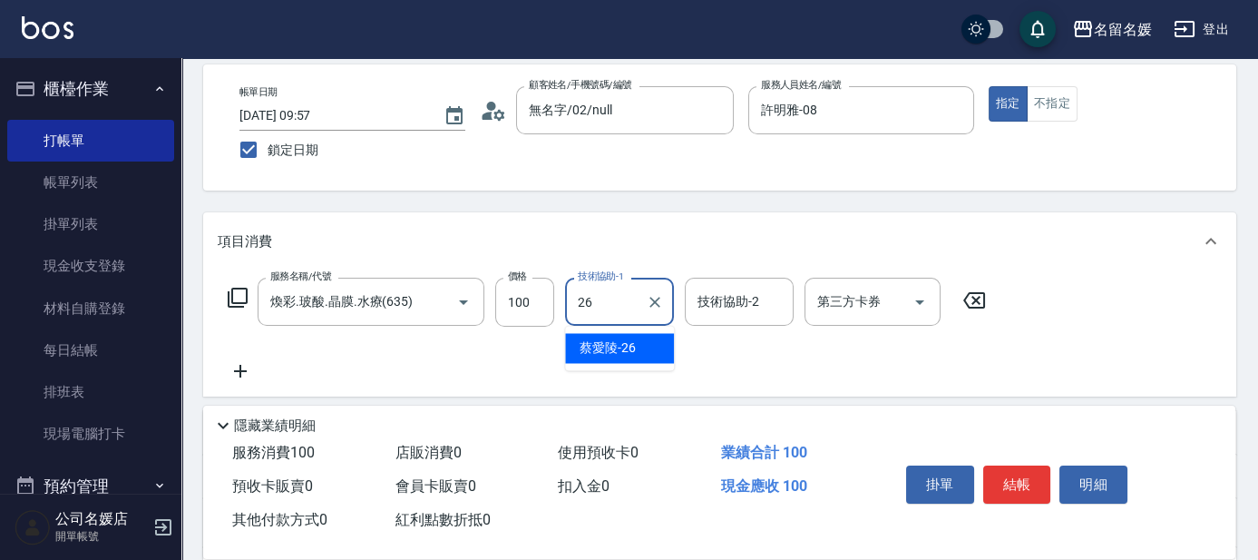
type input "蔡愛陵-26"
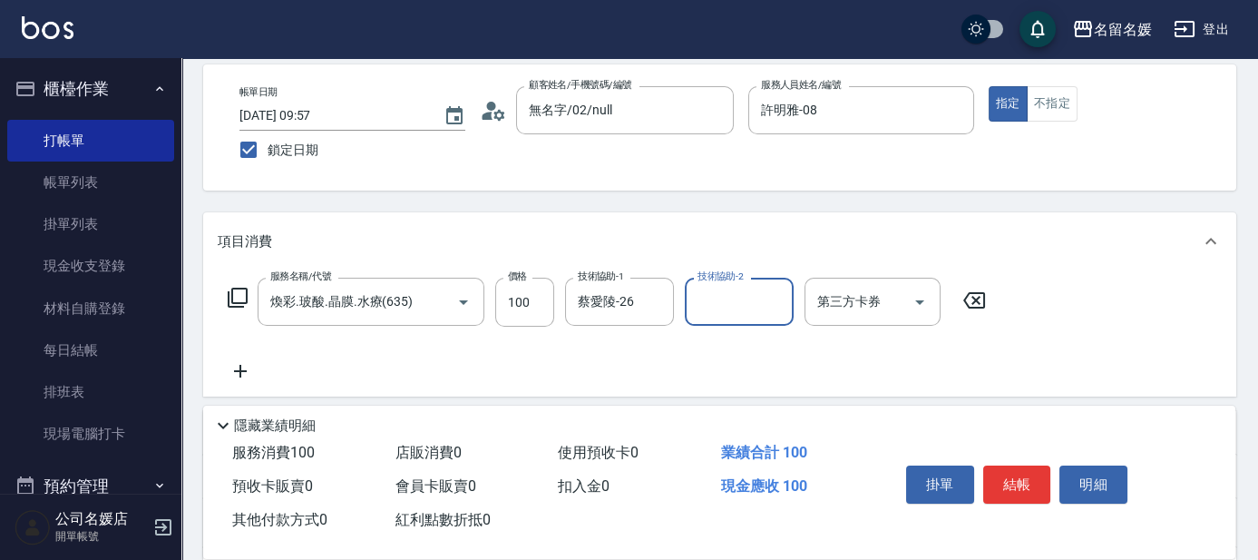
click at [234, 290] on icon at bounding box center [238, 298] width 22 height 22
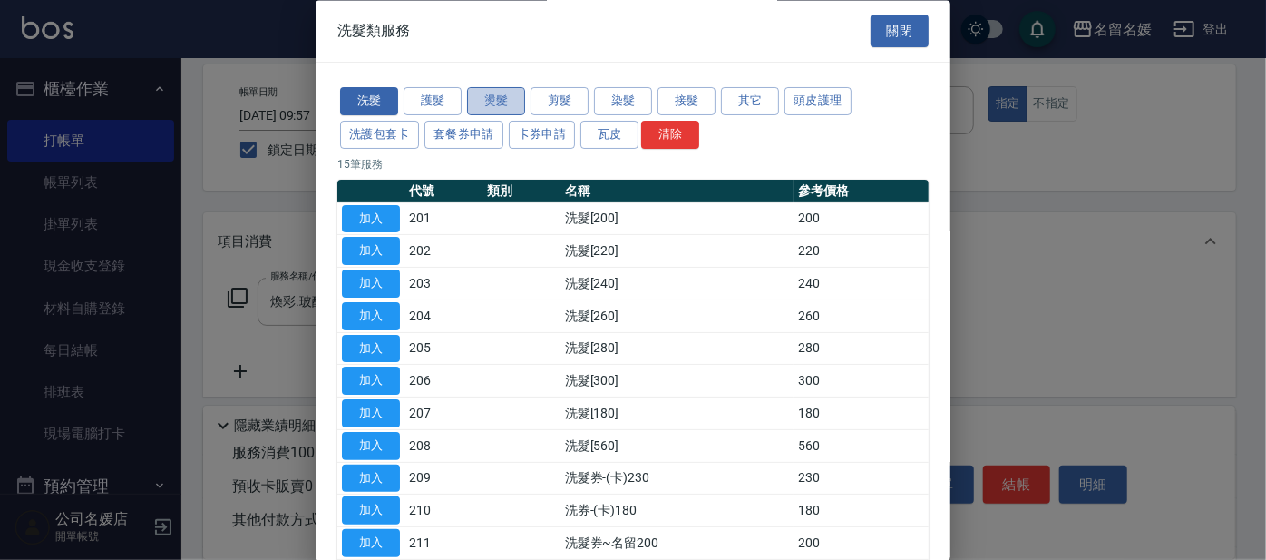
click at [493, 97] on button "燙髮" at bounding box center [496, 102] width 58 height 28
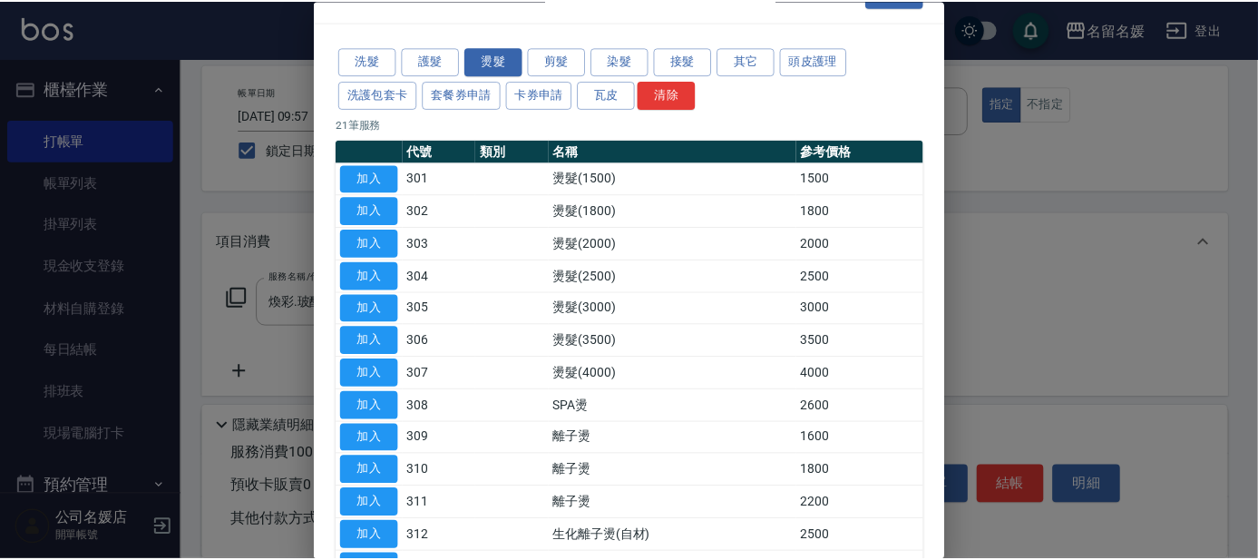
scroll to position [164, 0]
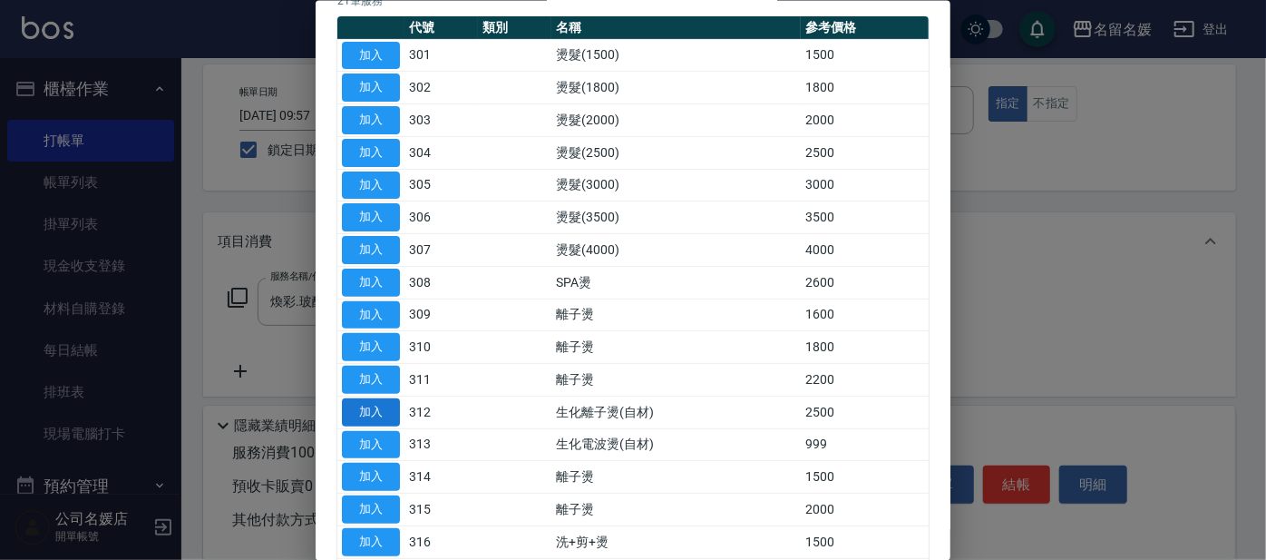
click at [357, 411] on button "加入" at bounding box center [371, 411] width 58 height 28
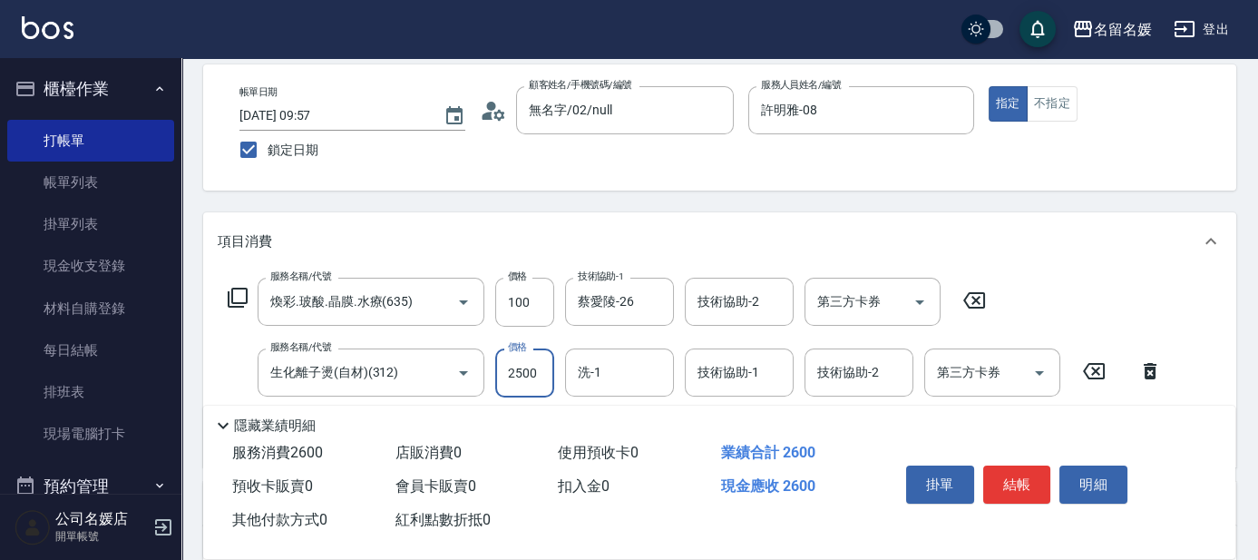
click at [542, 366] on input "2500" at bounding box center [524, 372] width 59 height 49
type input "3000"
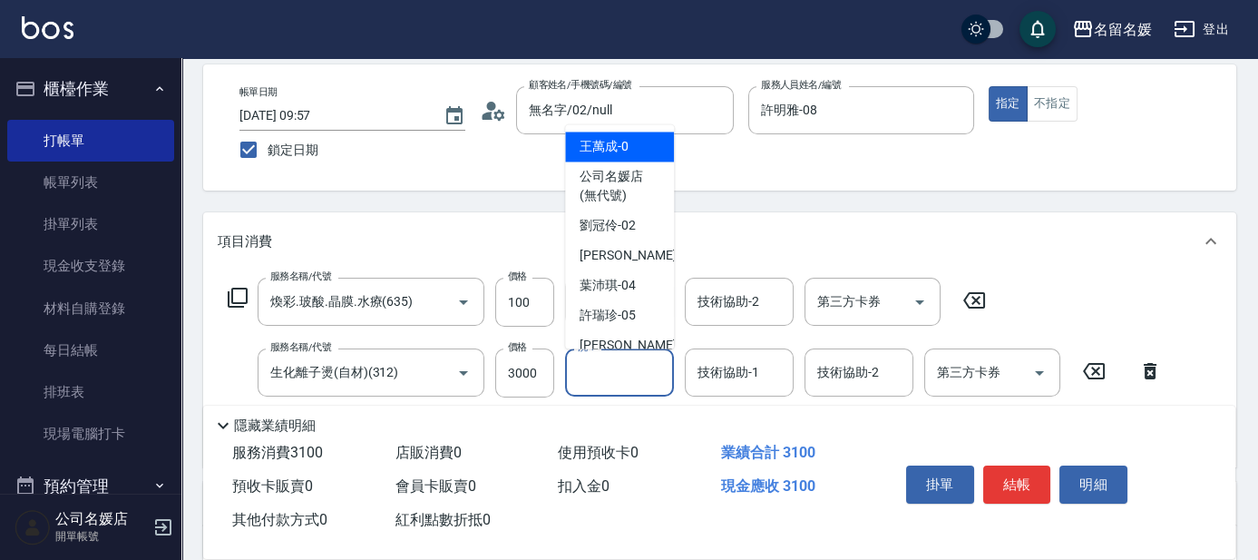
drag, startPoint x: 637, startPoint y: 368, endPoint x: 646, endPoint y: 361, distance: 11.6
click at [624, 364] on input "洗-1" at bounding box center [619, 373] width 93 height 32
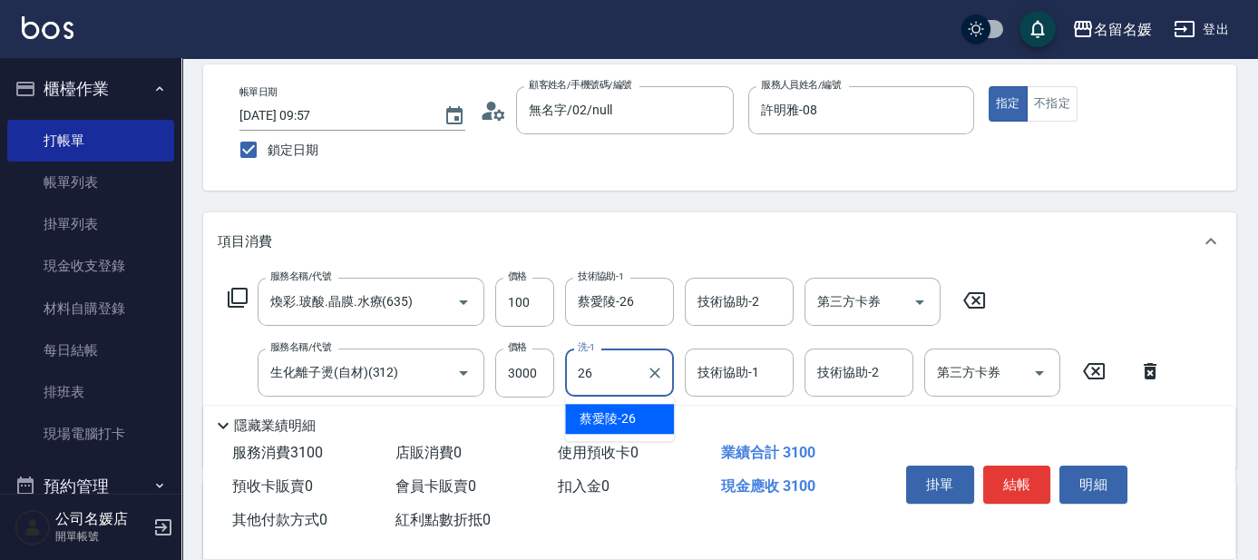
type input "蔡愛陵-26"
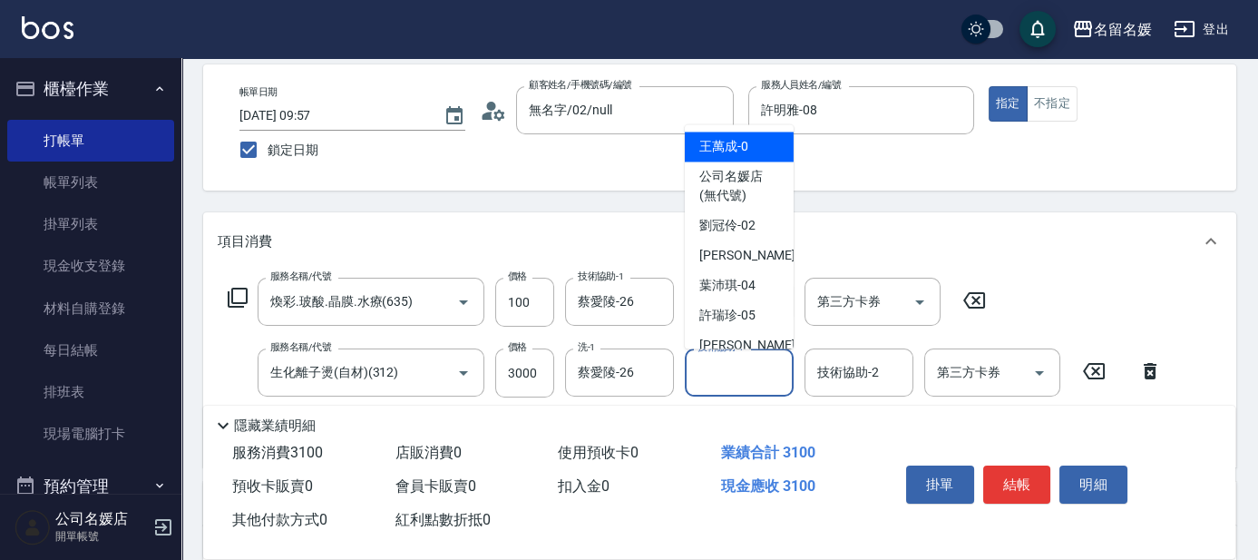
click at [624, 357] on input "技術協助-1" at bounding box center [739, 373] width 93 height 32
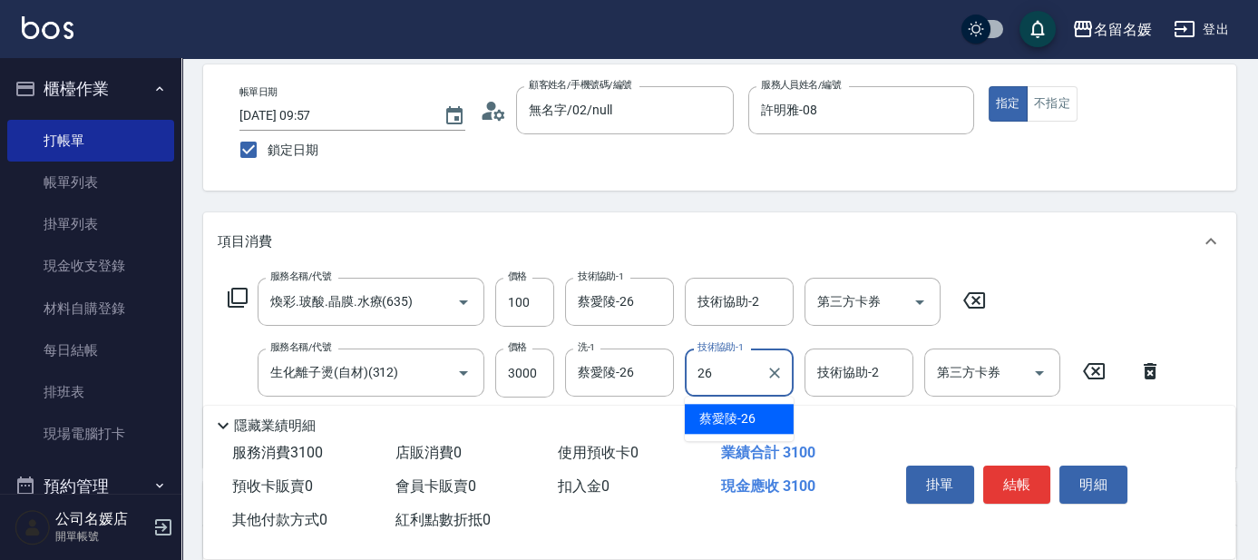
type input "蔡愛陵-26"
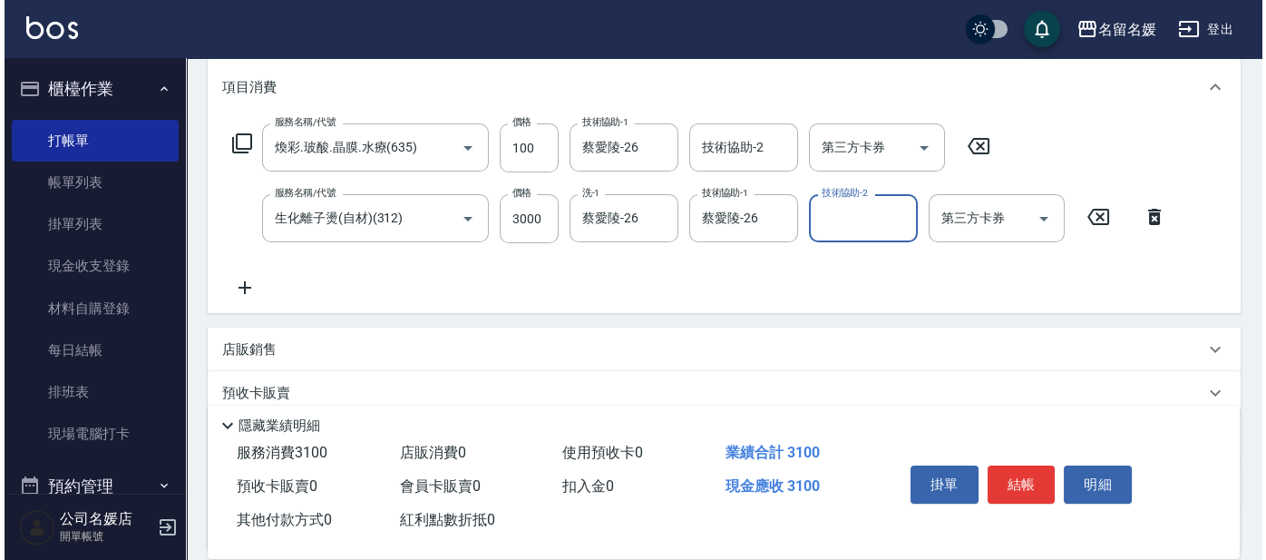
scroll to position [247, 0]
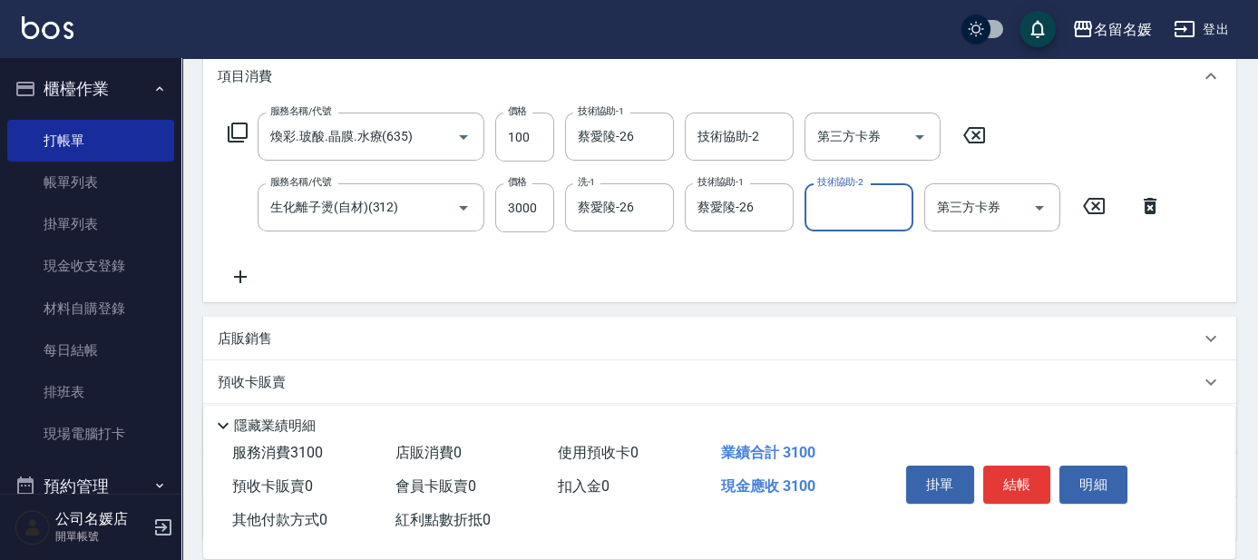
click at [241, 127] on icon at bounding box center [238, 133] width 22 height 22
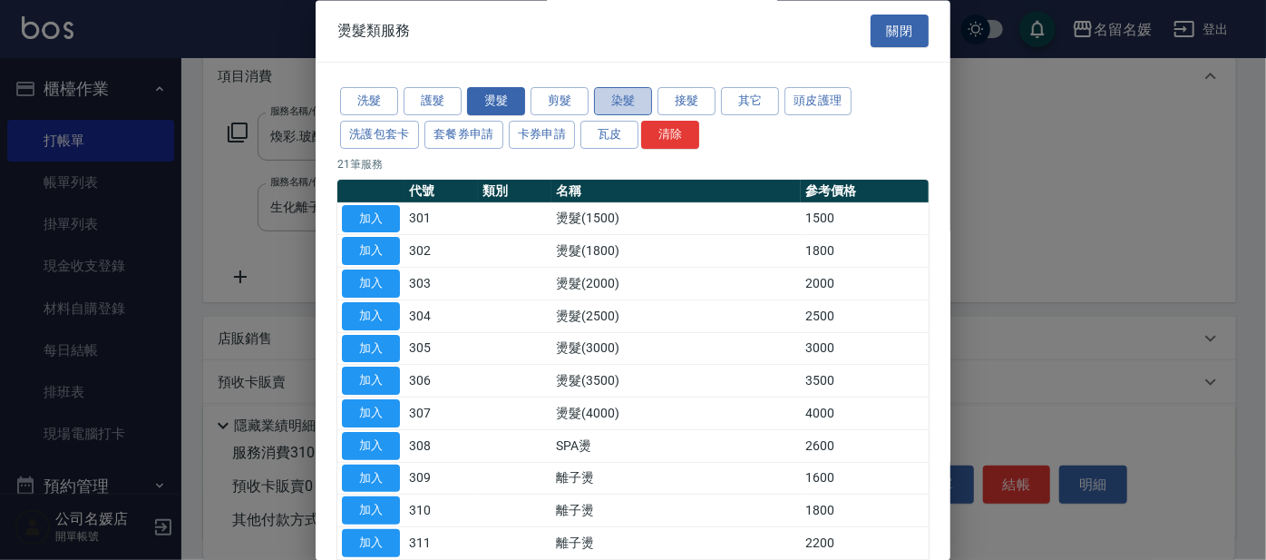
click at [611, 107] on button "染髮" at bounding box center [623, 102] width 58 height 28
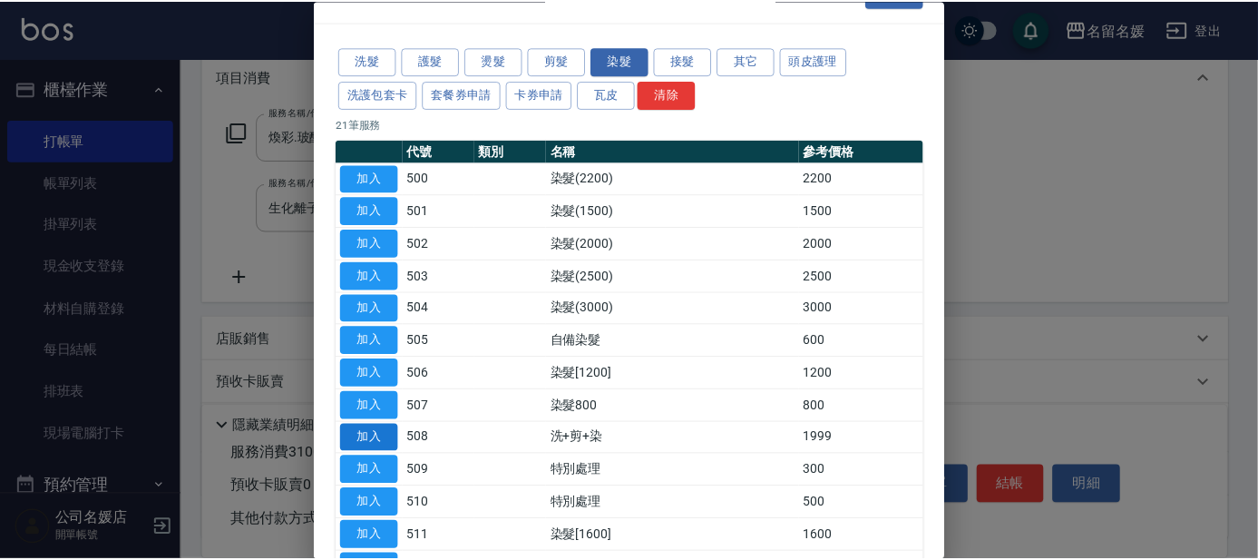
scroll to position [82, 0]
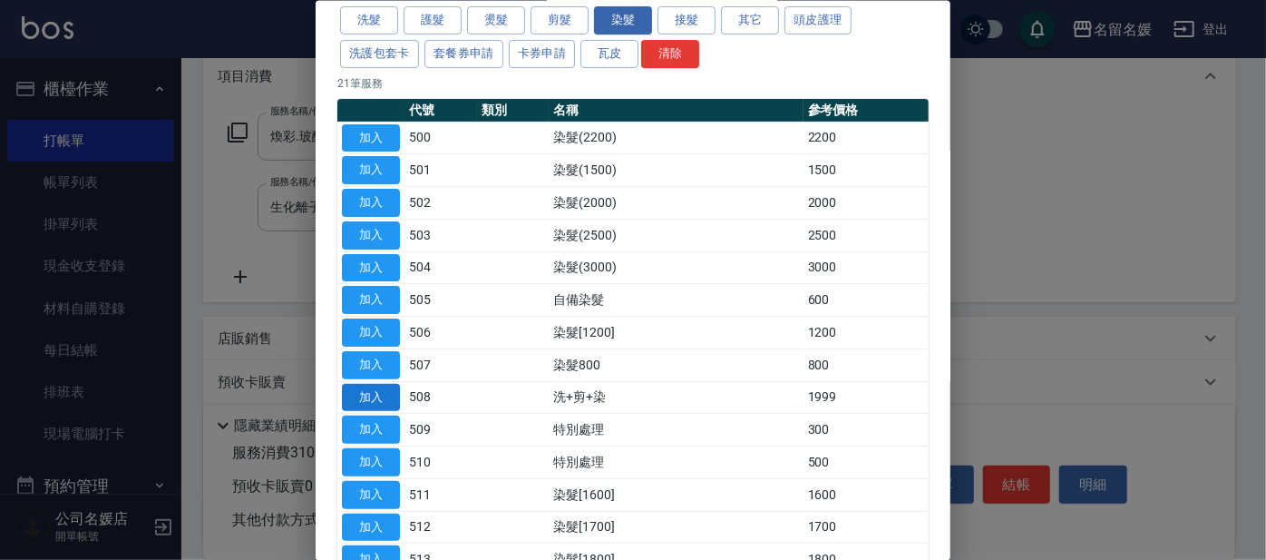
drag, startPoint x: 382, startPoint y: 377, endPoint x: 371, endPoint y: 403, distance: 27.6
click at [372, 400] on td "加入" at bounding box center [370, 397] width 67 height 33
click at [376, 390] on button "加入" at bounding box center [371, 397] width 58 height 28
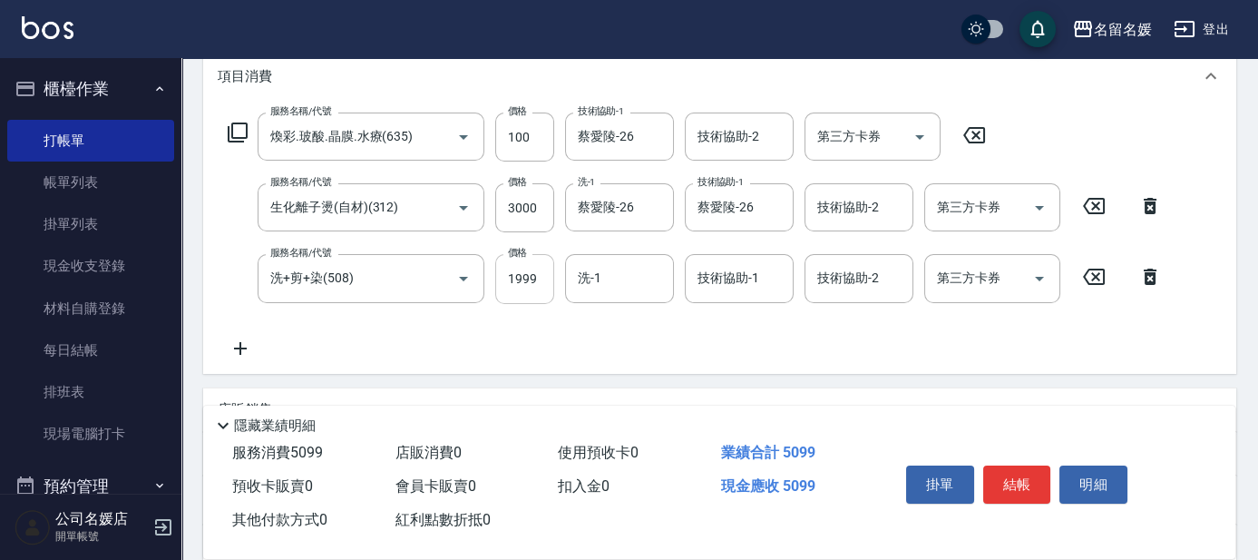
click at [539, 273] on input "1999" at bounding box center [524, 278] width 59 height 49
type input "2000"
click at [611, 272] on input "洗-1" at bounding box center [619, 278] width 93 height 32
type input "蔡愛陵-26"
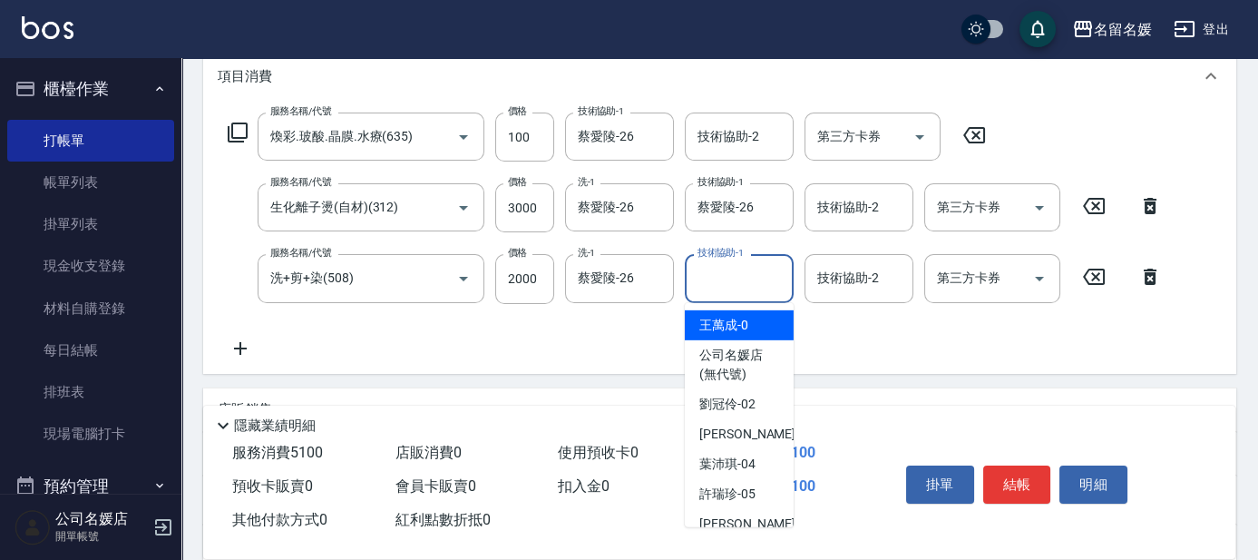
click at [624, 288] on input "技術協助-1" at bounding box center [739, 278] width 93 height 32
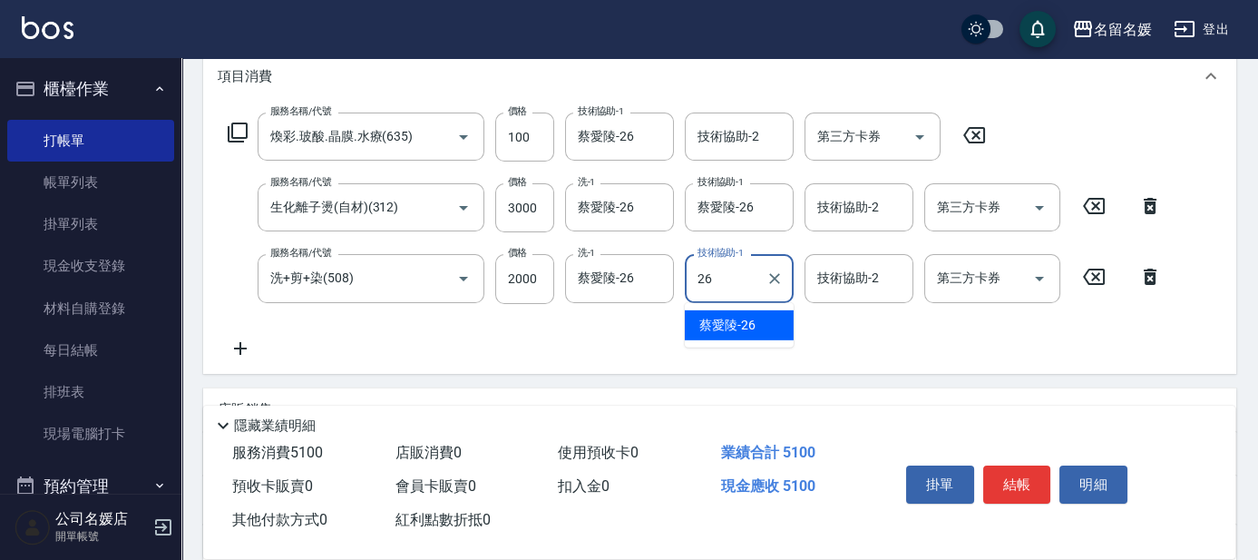
type input "蔡愛陵-26"
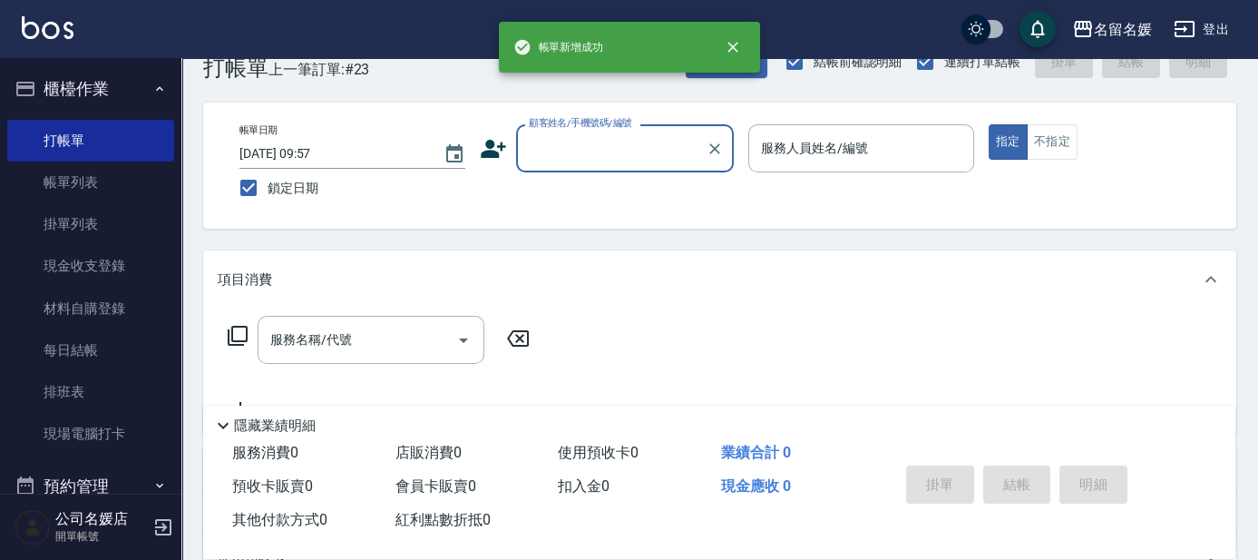
scroll to position [0, 0]
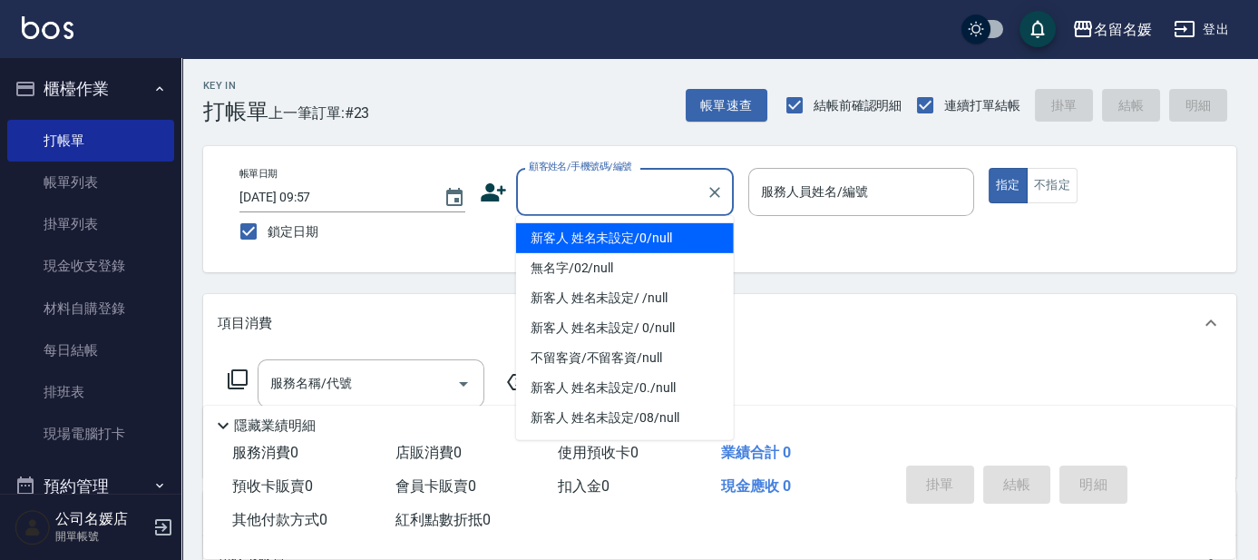
click at [615, 194] on input "顧客姓名/手機號碼/編號" at bounding box center [611, 192] width 174 height 32
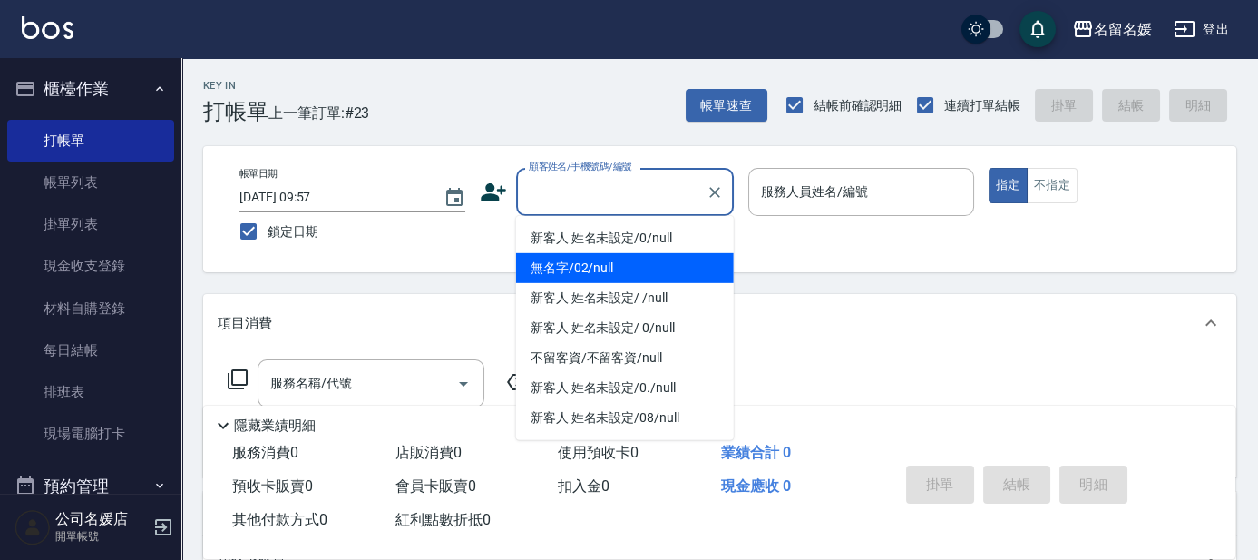
click at [600, 259] on li "無名字/02/null" at bounding box center [625, 268] width 218 height 30
type input "無名字/02/null"
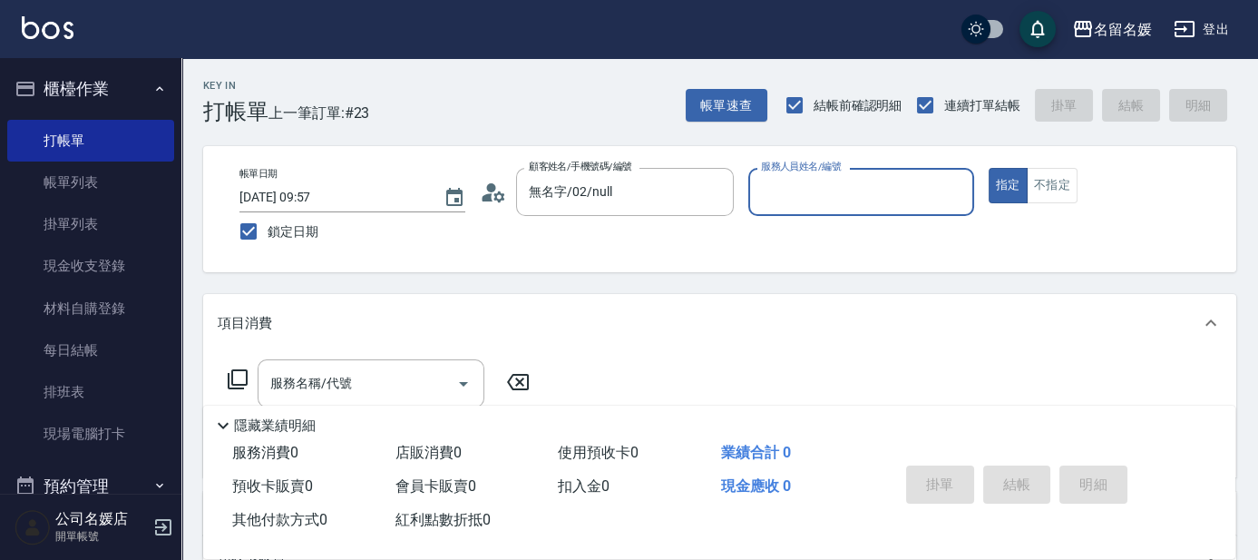
click at [624, 192] on input "服務人員姓名/編號" at bounding box center [862, 192] width 210 height 32
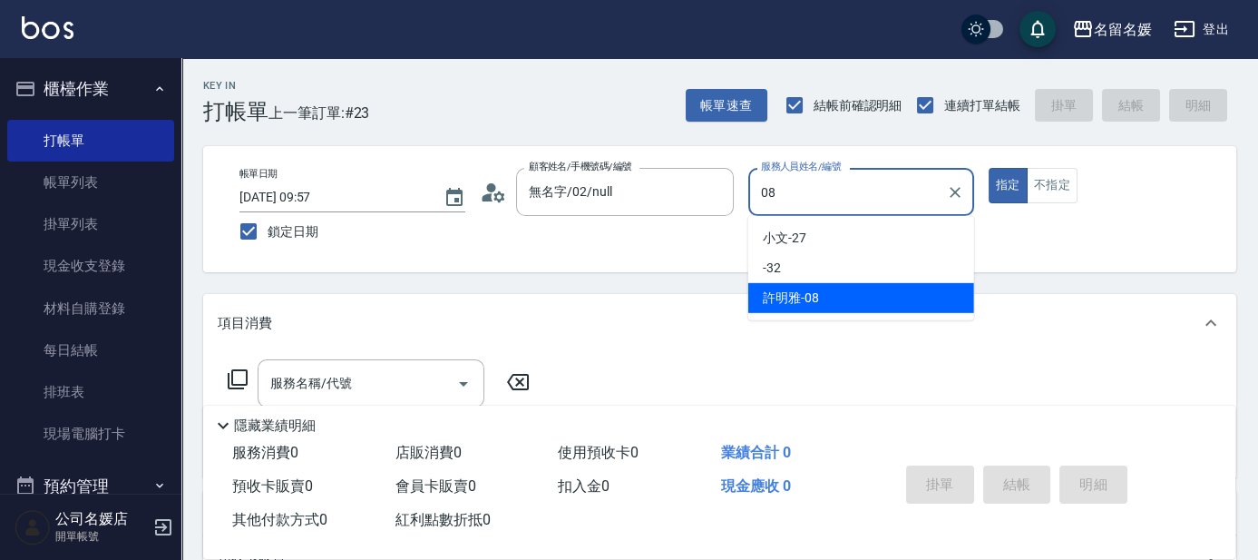
click at [624, 296] on span "[PERSON_NAME]-08" at bounding box center [791, 297] width 56 height 19
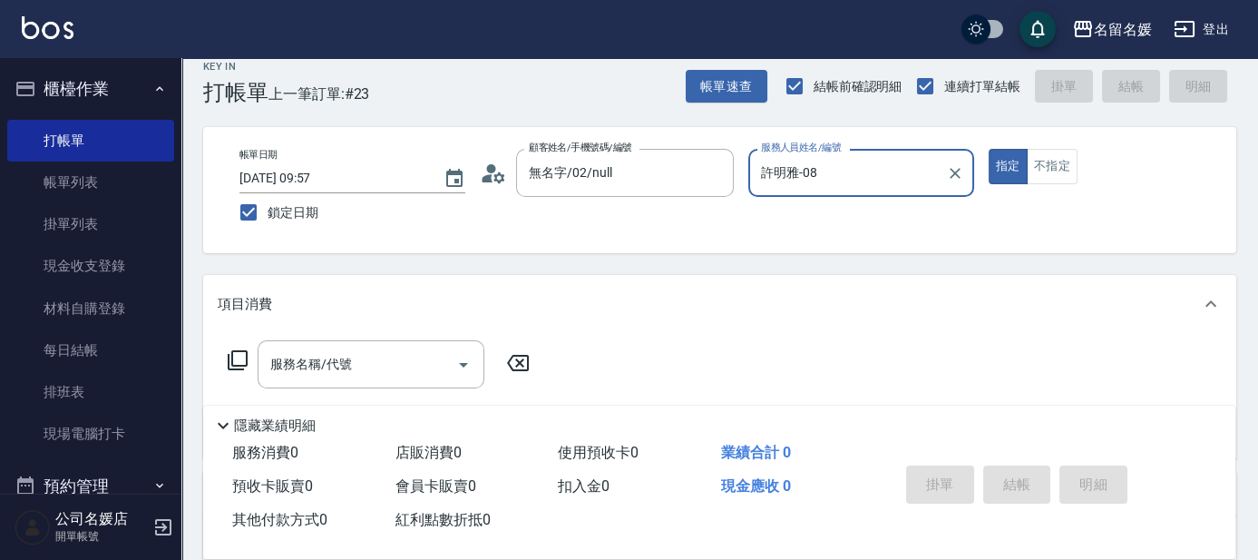
scroll to position [82, 0]
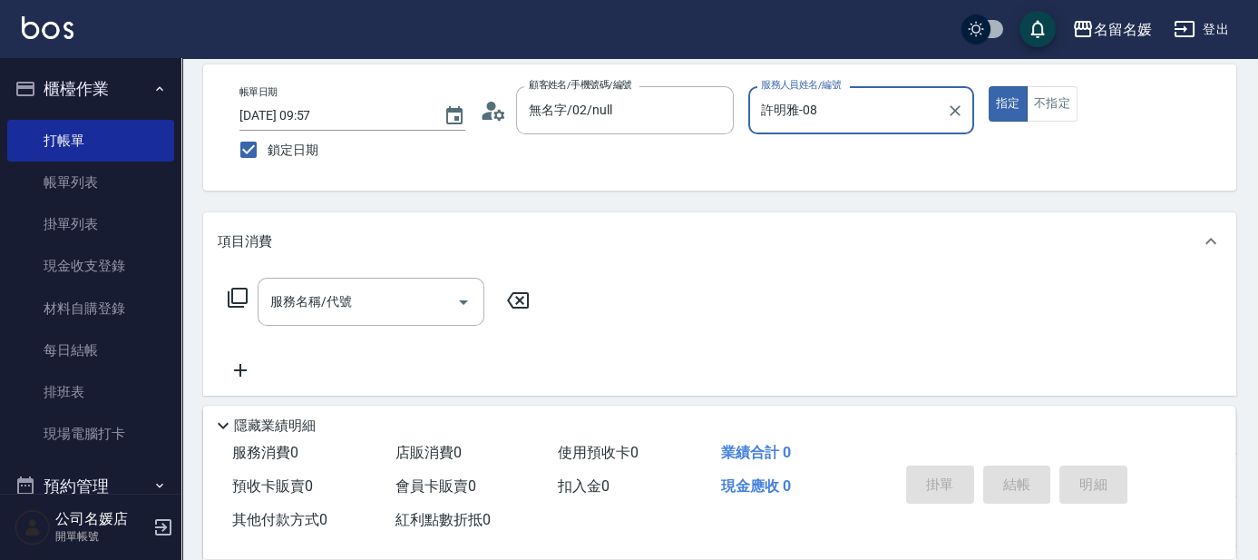
type input "許明雅-08"
click at [241, 293] on icon at bounding box center [238, 298] width 22 height 22
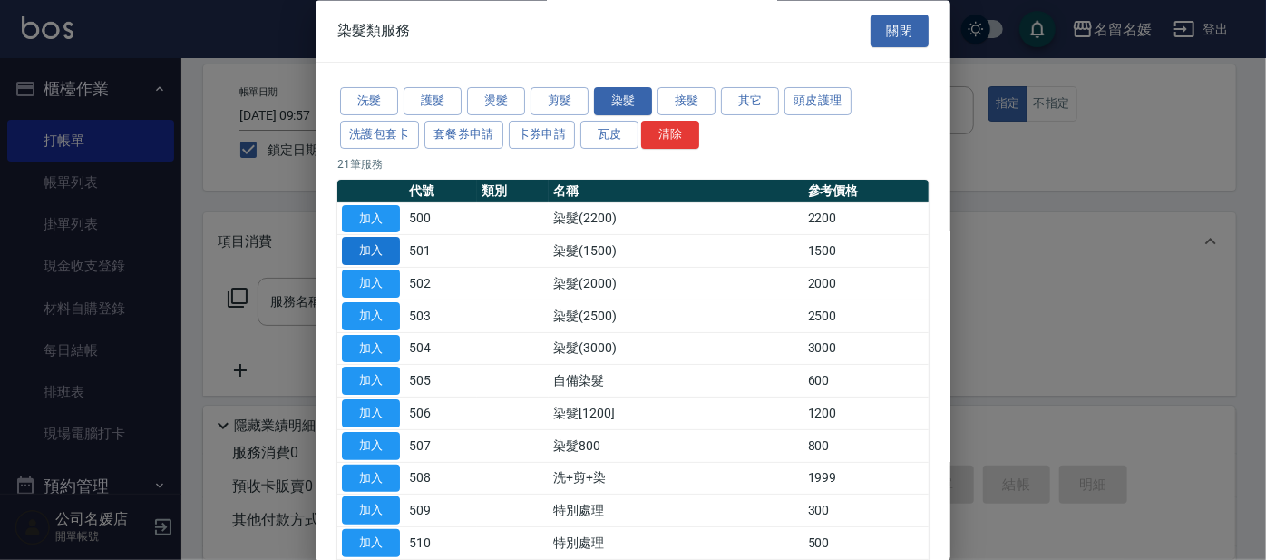
click at [379, 245] on button "加入" at bounding box center [371, 252] width 58 height 28
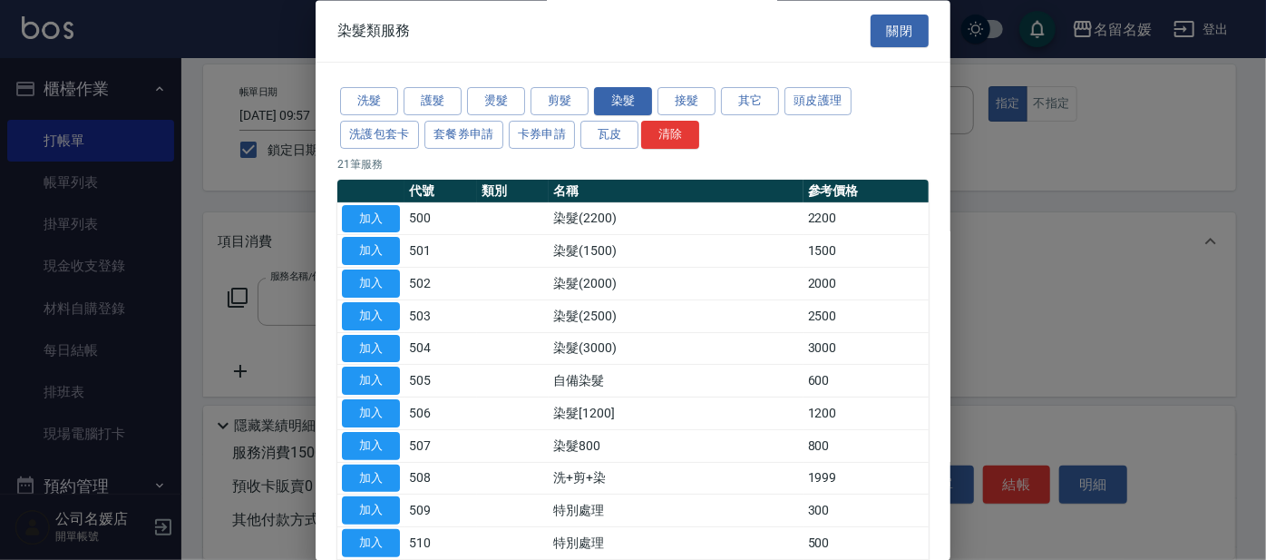
type input "染髮(1500)(501)"
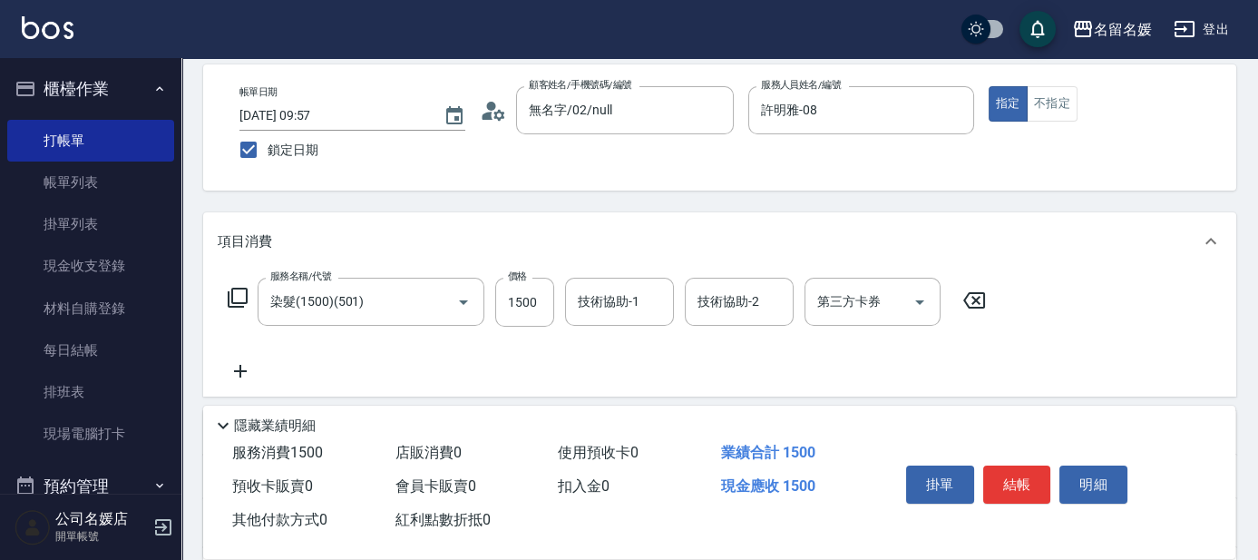
click at [620, 297] on div "技術協助-1 技術協助-1" at bounding box center [619, 302] width 109 height 48
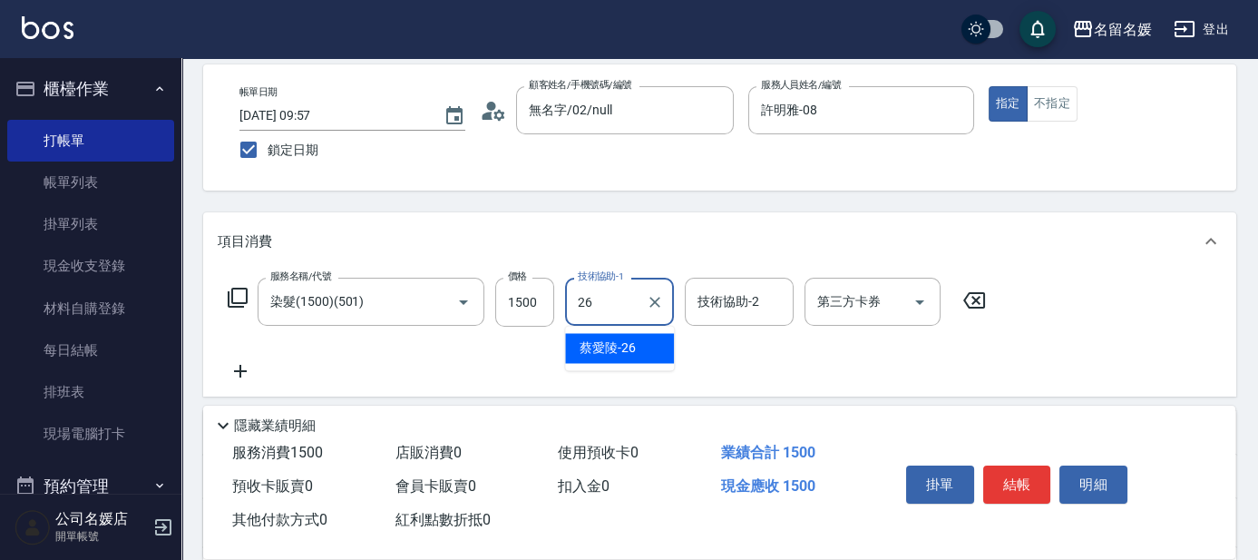
click at [621, 346] on span "[PERSON_NAME]-26" at bounding box center [608, 347] width 56 height 19
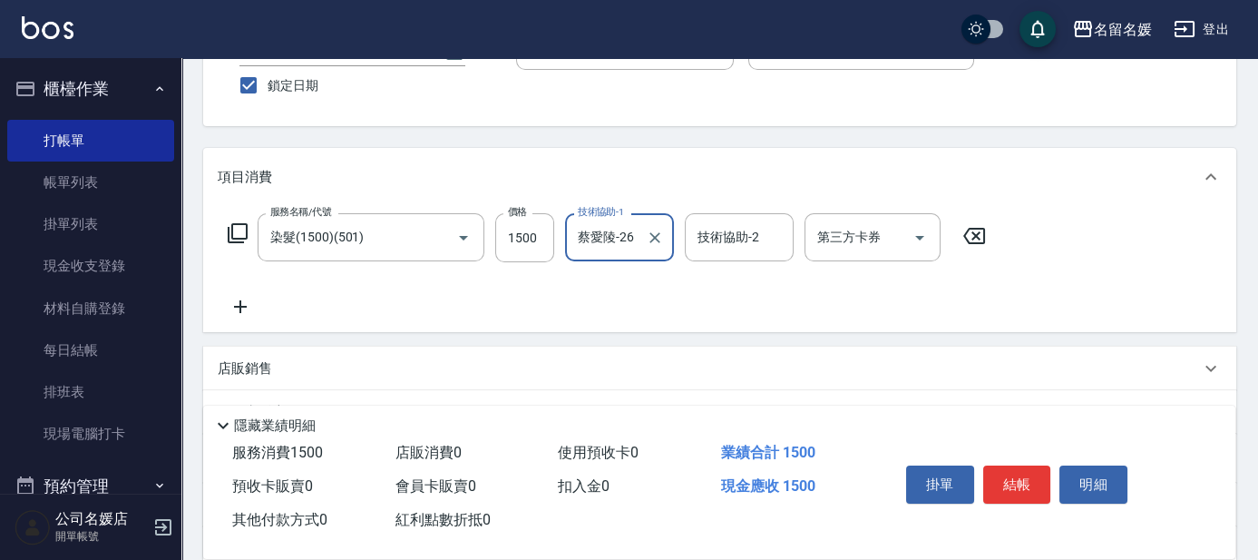
scroll to position [164, 0]
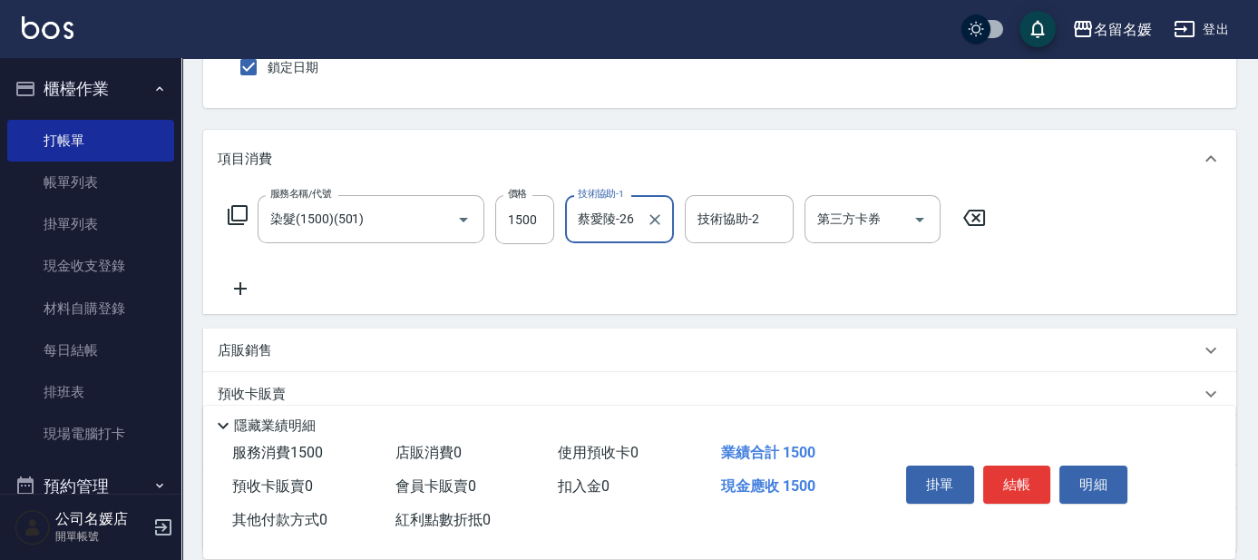
type input "蔡愛陵-26"
click at [241, 288] on icon at bounding box center [240, 289] width 45 height 22
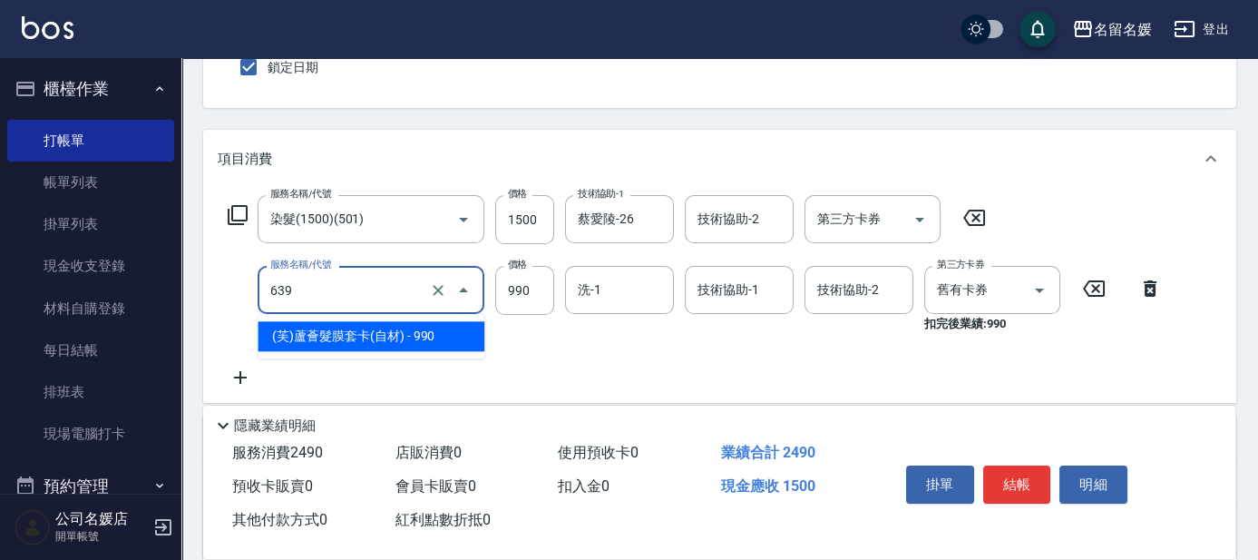
drag, startPoint x: 318, startPoint y: 278, endPoint x: 312, endPoint y: 310, distance: 32.4
click at [320, 284] on input "639" at bounding box center [346, 290] width 160 height 32
click at [308, 327] on span "(芙)蘆薈髮膜套卡(自材) - 990" at bounding box center [371, 336] width 227 height 30
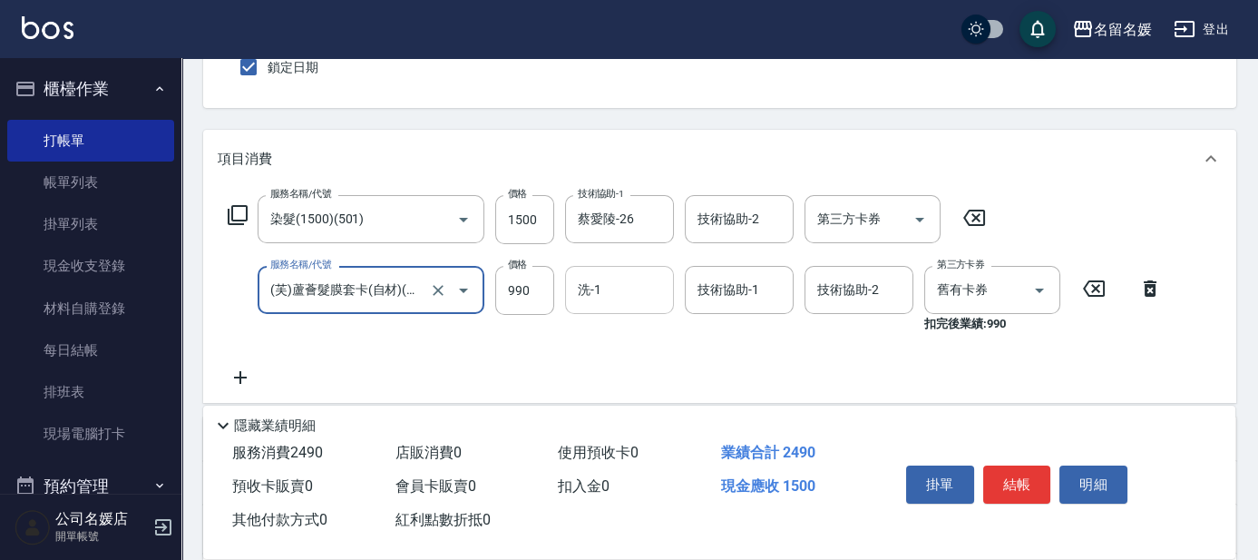
type input "(芙)蘆薈髮膜套卡(自材)(639)"
click at [620, 290] on input "洗-1" at bounding box center [619, 290] width 93 height 32
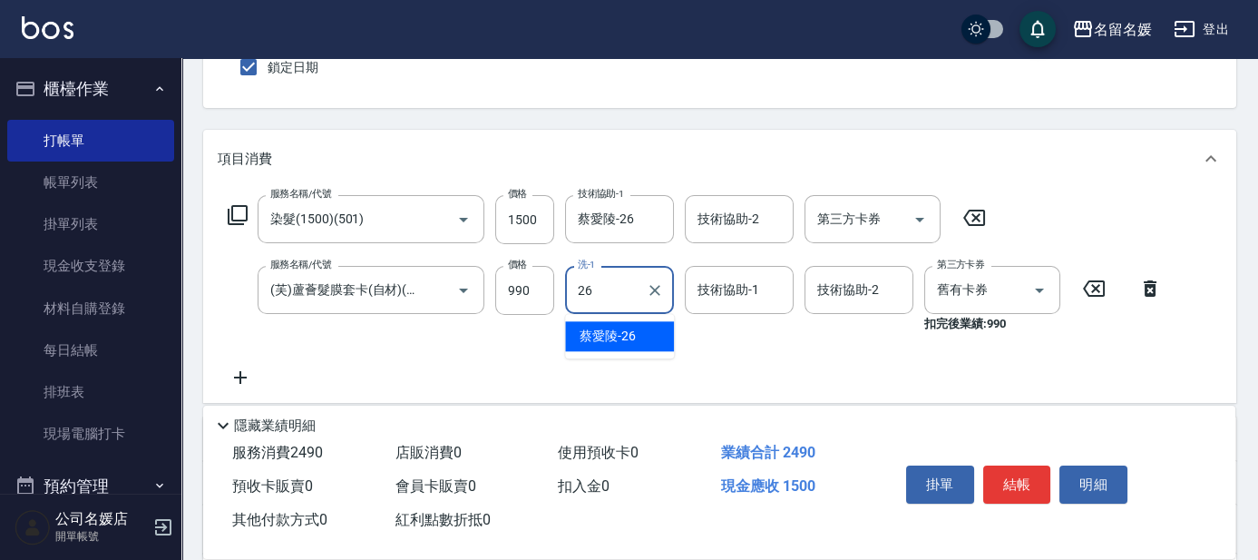
drag, startPoint x: 596, startPoint y: 338, endPoint x: 701, endPoint y: 308, distance: 109.7
click at [597, 337] on span "[PERSON_NAME]-26" at bounding box center [608, 336] width 56 height 19
type input "蔡愛陵-26"
click at [624, 288] on div "技術協助-1 技術協助-1" at bounding box center [739, 290] width 109 height 48
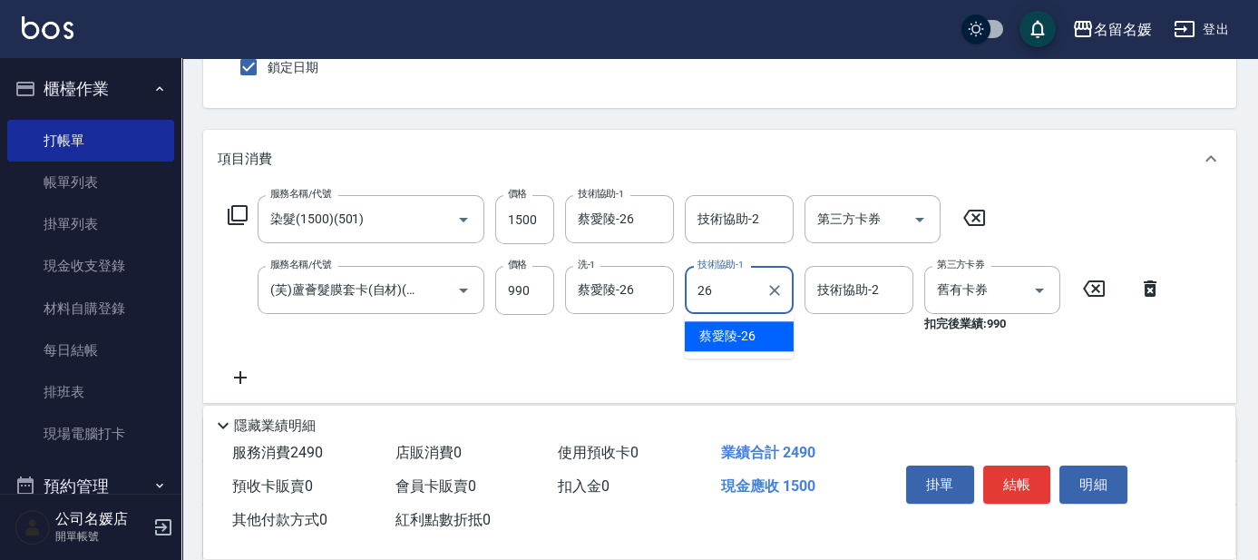
click at [624, 337] on span "[PERSON_NAME]-26" at bounding box center [727, 336] width 56 height 19
type input "蔡愛陵-26"
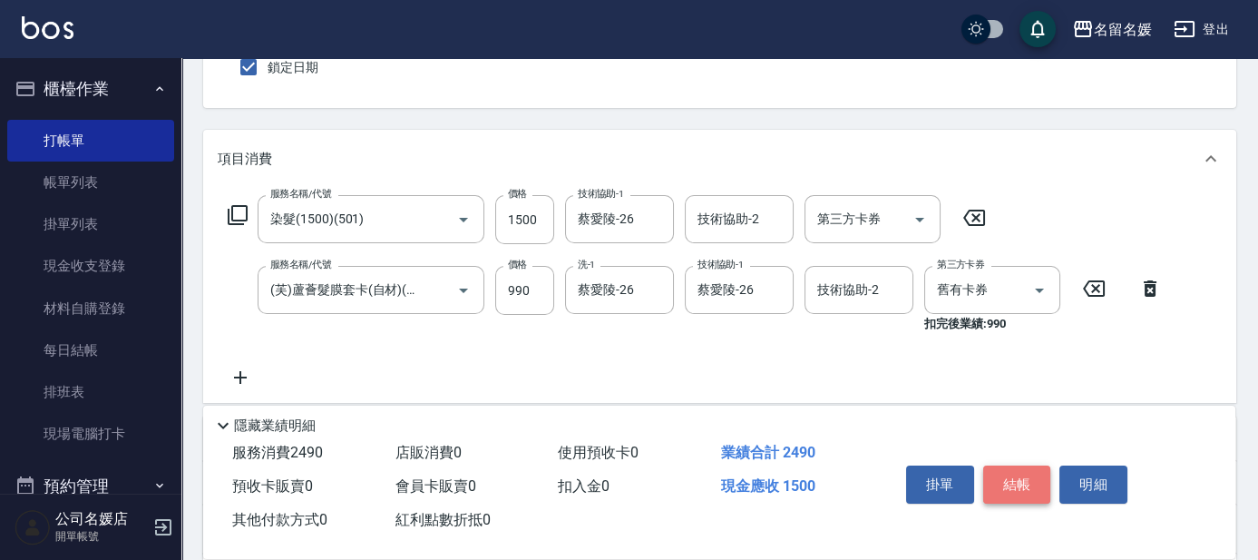
click at [624, 470] on button "結帳" at bounding box center [1017, 484] width 68 height 38
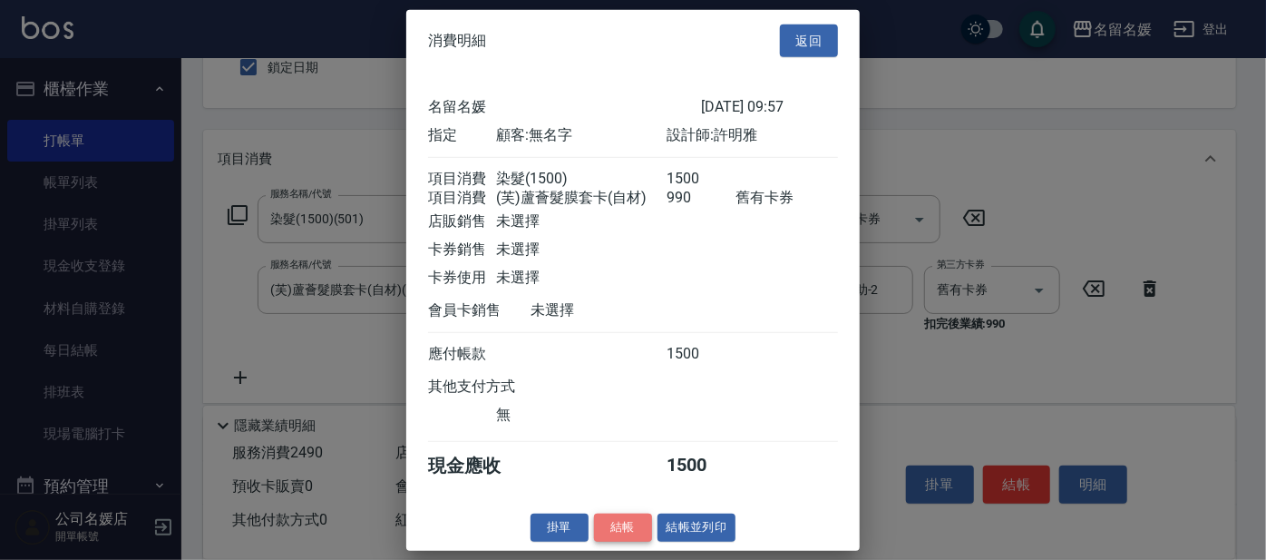
click at [620, 542] on button "結帳" at bounding box center [623, 527] width 58 height 28
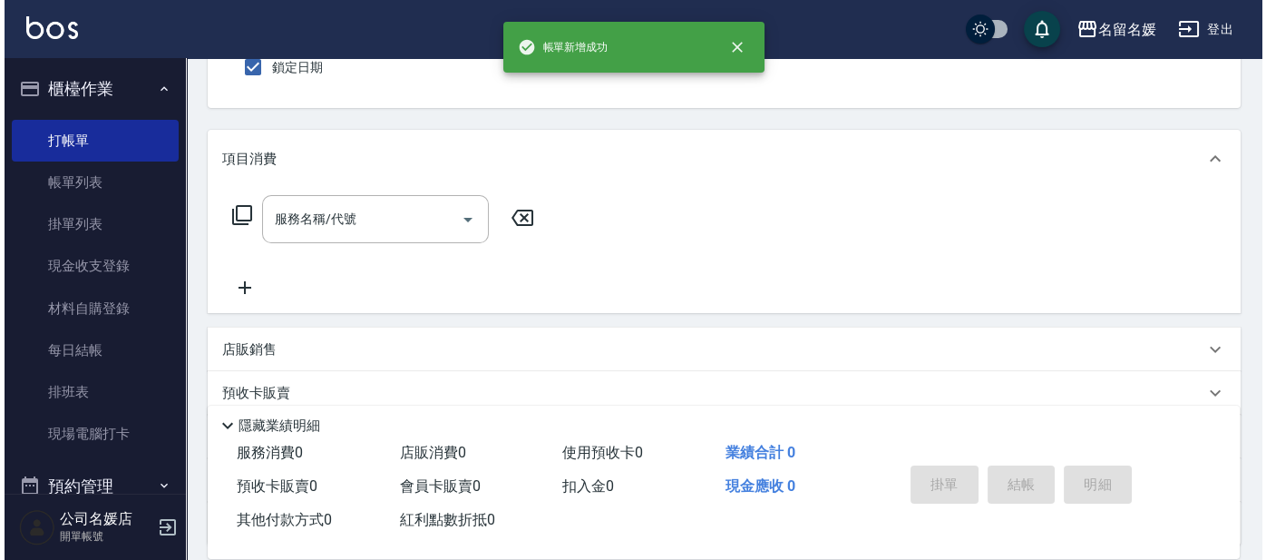
scroll to position [0, 0]
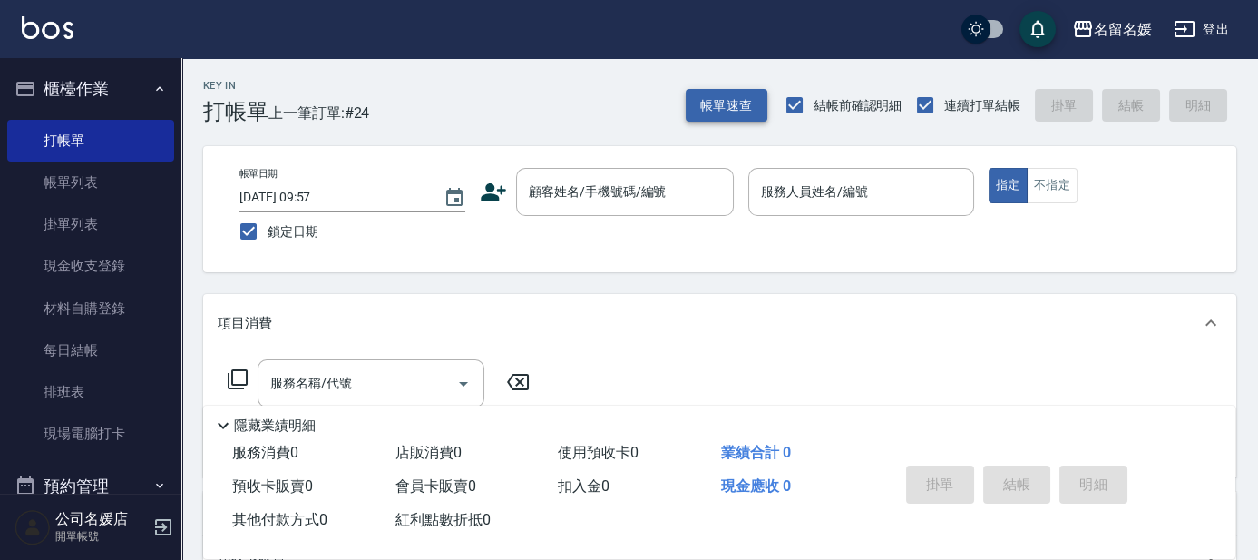
click at [624, 102] on button "帳單速查" at bounding box center [727, 106] width 82 height 34
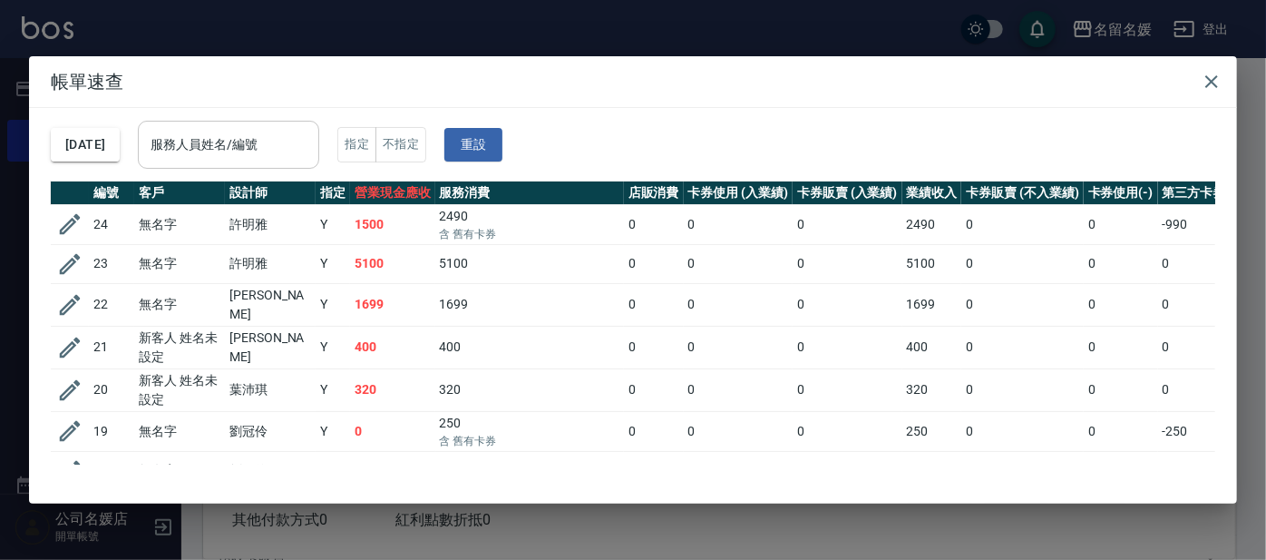
click at [239, 143] on div "服務人員姓名/編號 服務人員姓名/編號" at bounding box center [228, 145] width 181 height 48
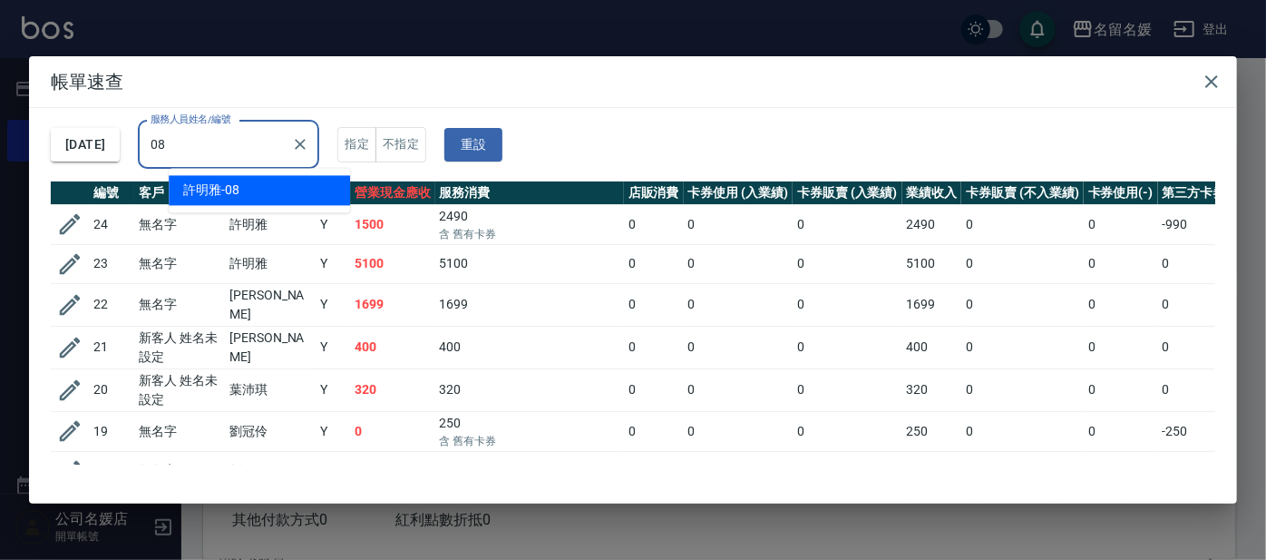
click at [254, 184] on div "[PERSON_NAME]-08" at bounding box center [259, 190] width 181 height 30
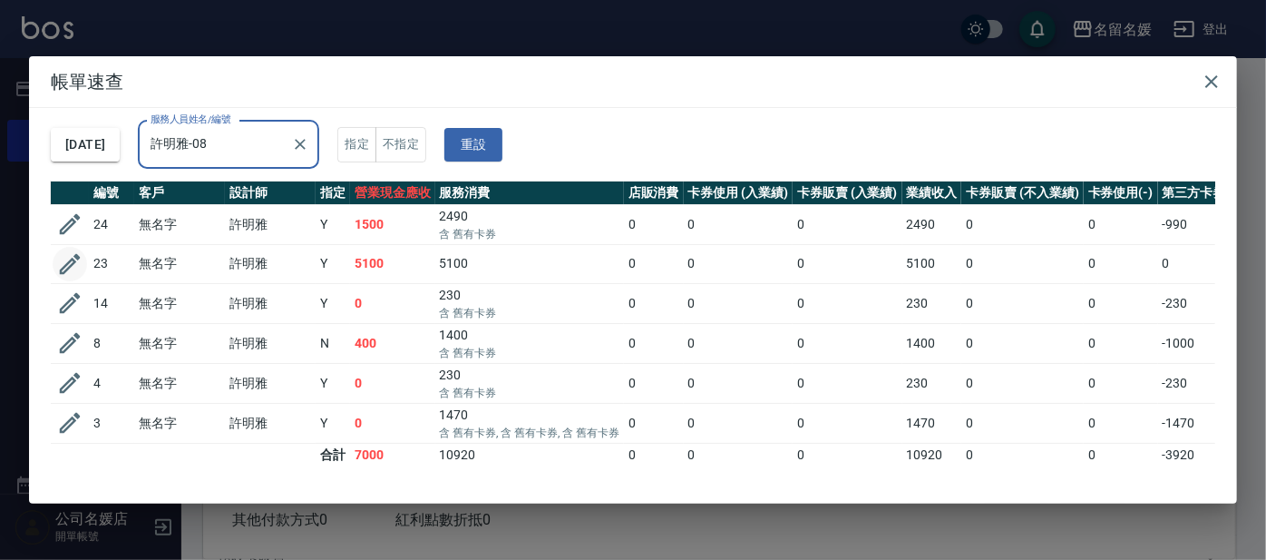
type input "許明雅-08"
click at [65, 263] on icon "button" at bounding box center [70, 264] width 21 height 21
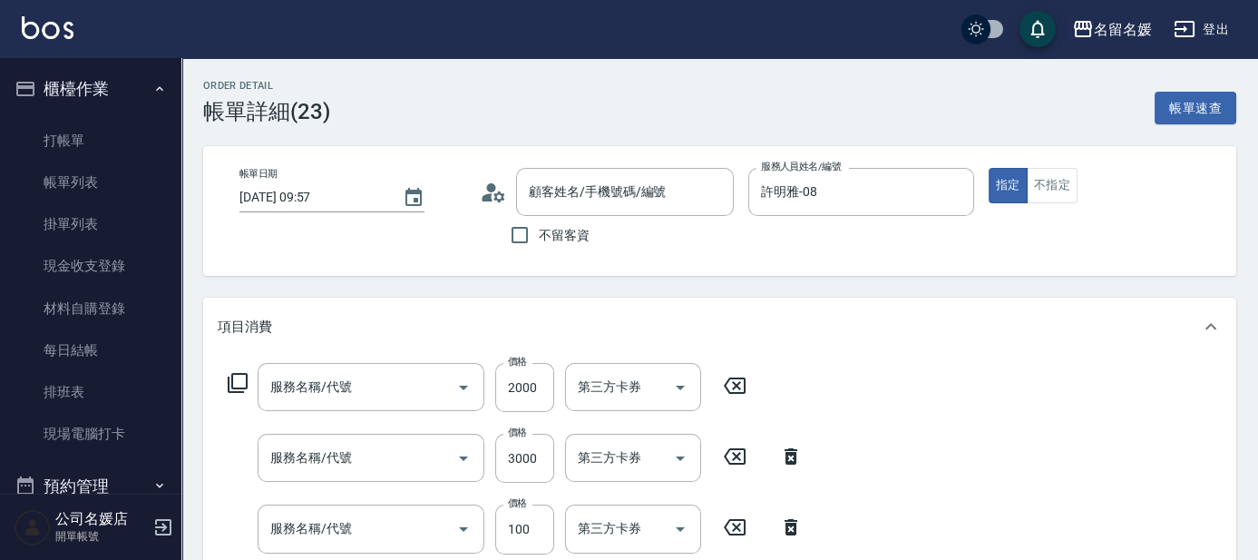
type input "[DATE] 09:57"
type input "許明雅-08"
type input "洗+剪+染(508)"
type input "生化離子燙(自材)(312)"
type input "煥彩.玻酸.晶膜.水療(635)"
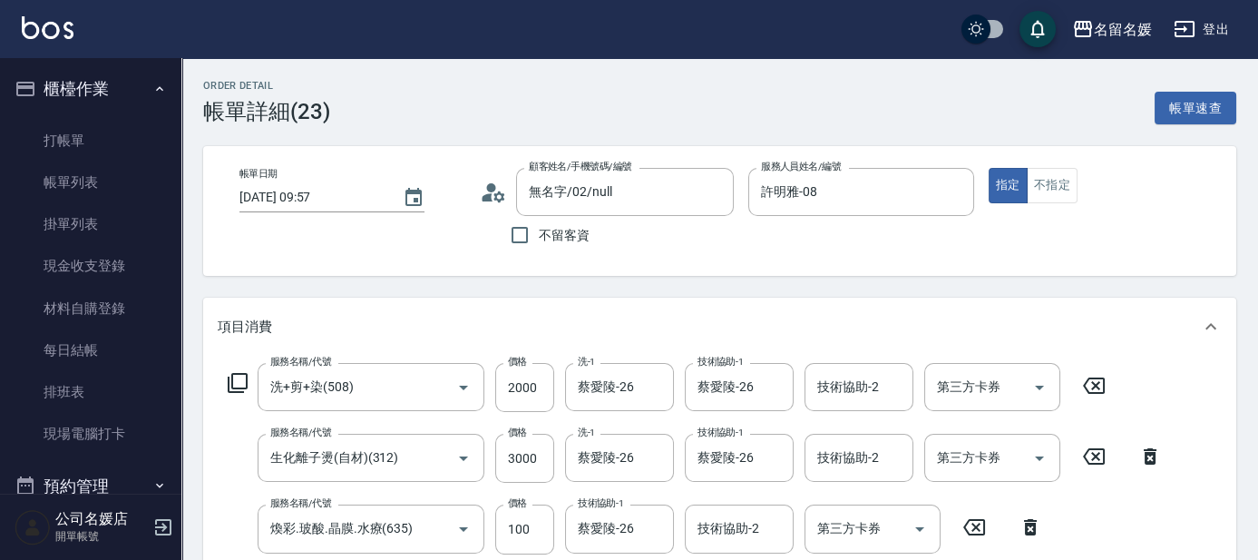
type input "無名字/02/null"
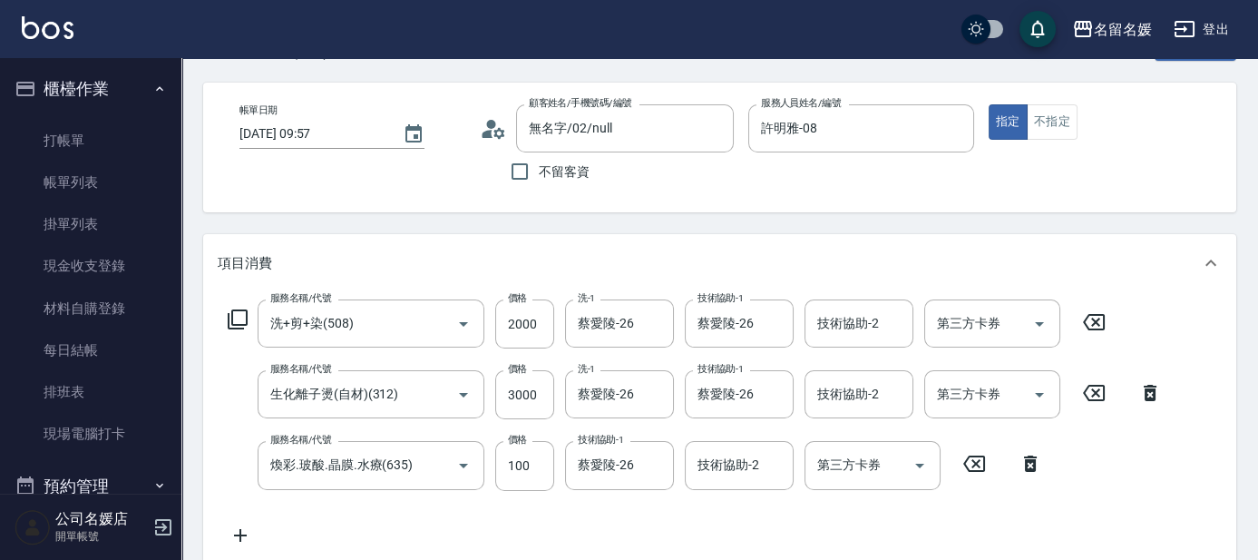
scroll to position [82, 0]
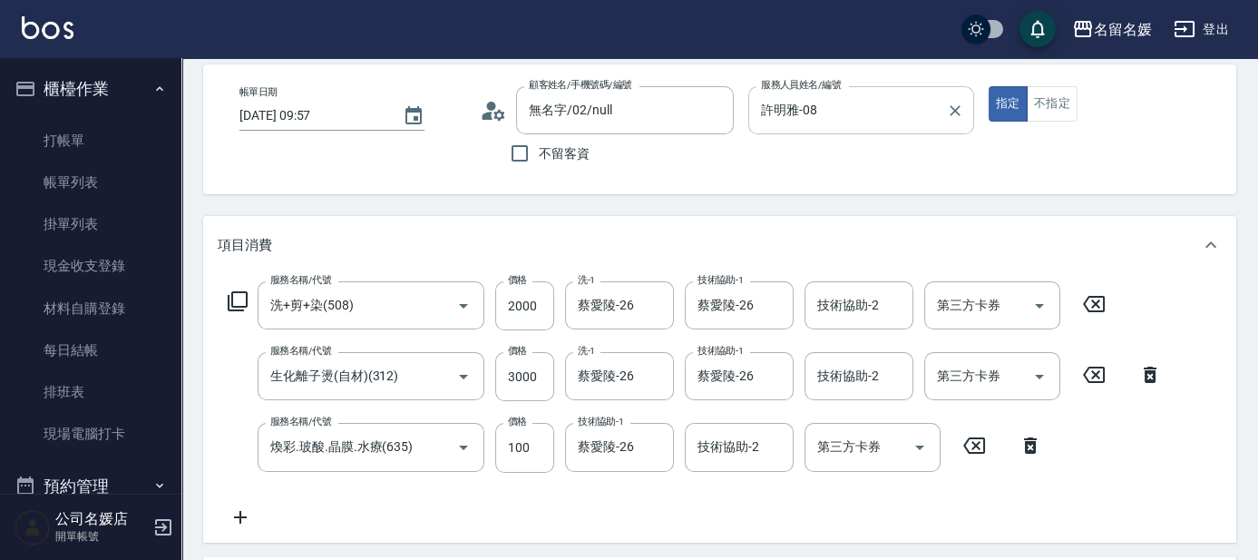
click at [624, 108] on input "許明雅-08" at bounding box center [848, 110] width 182 height 32
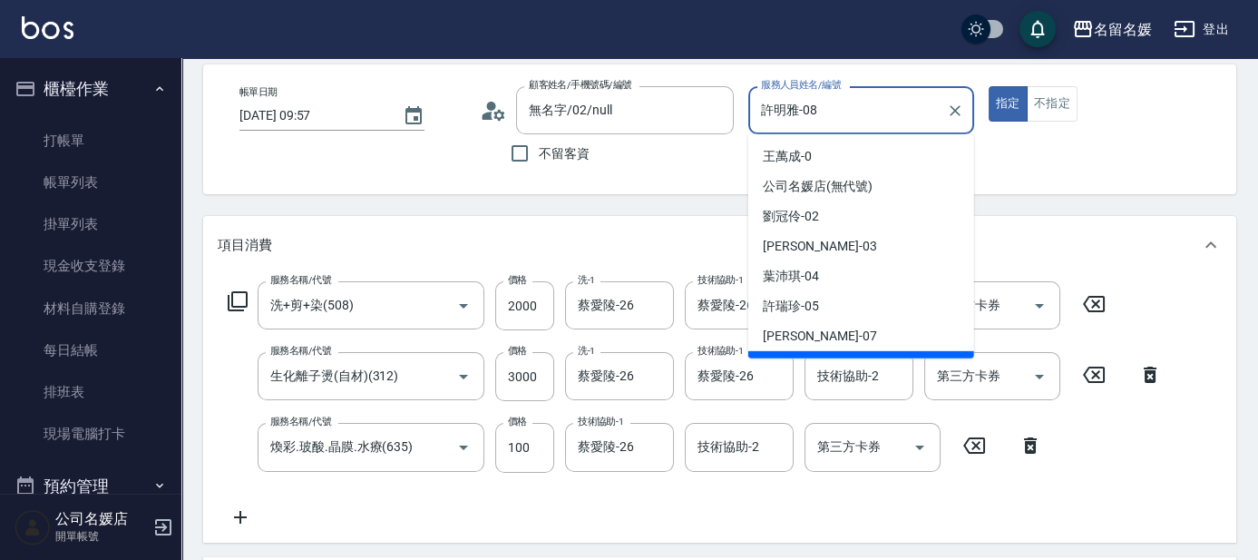
scroll to position [22, 0]
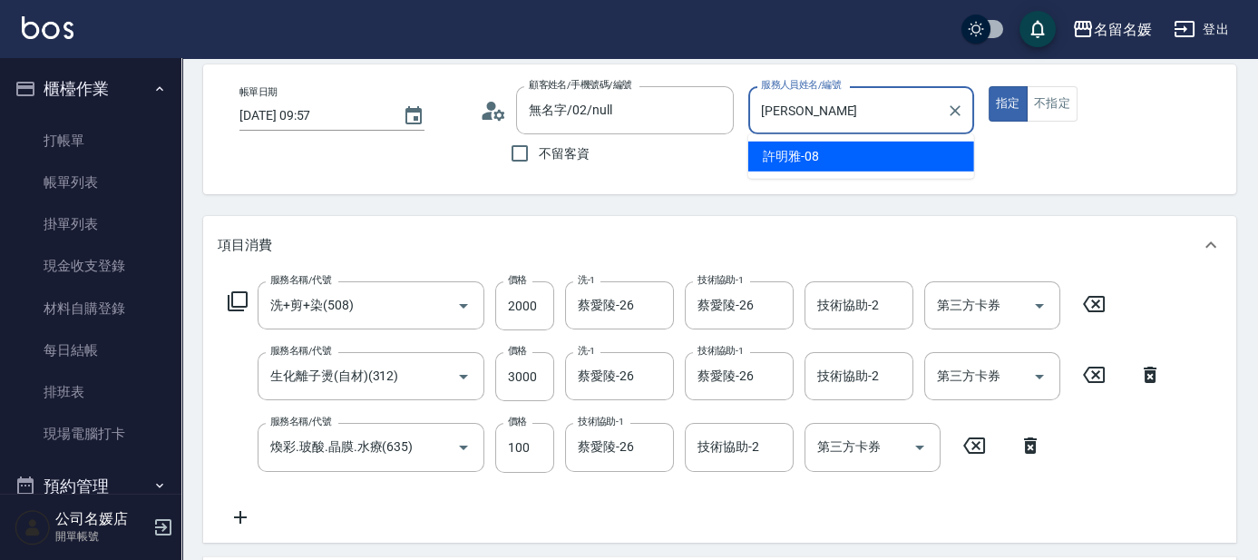
type input "許"
click at [624, 151] on span "[PERSON_NAME] -07" at bounding box center [820, 156] width 114 height 19
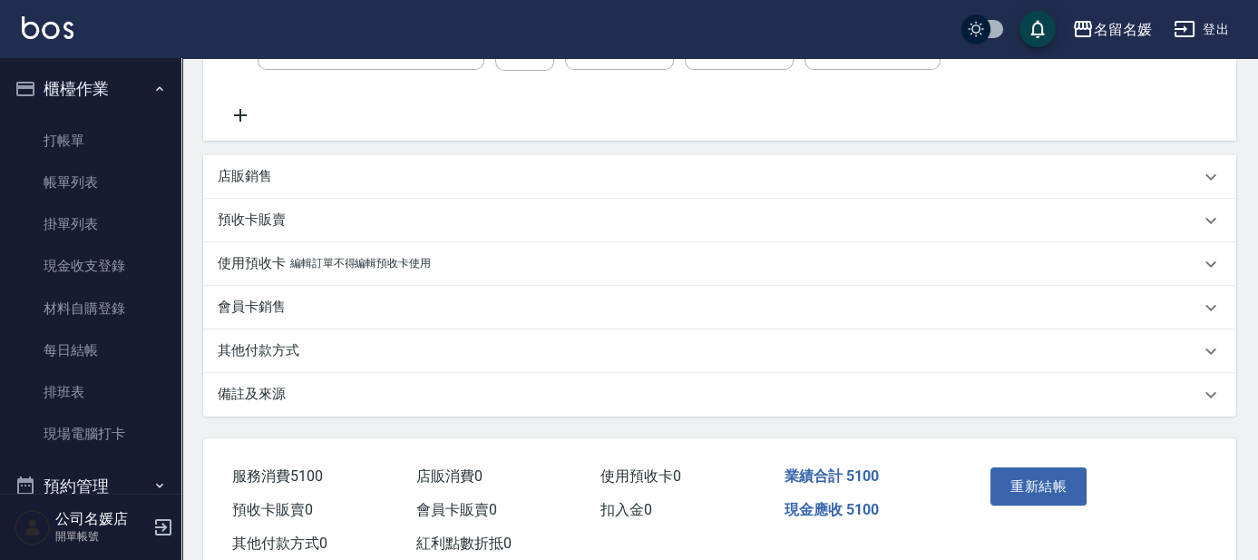
scroll to position [494, 0]
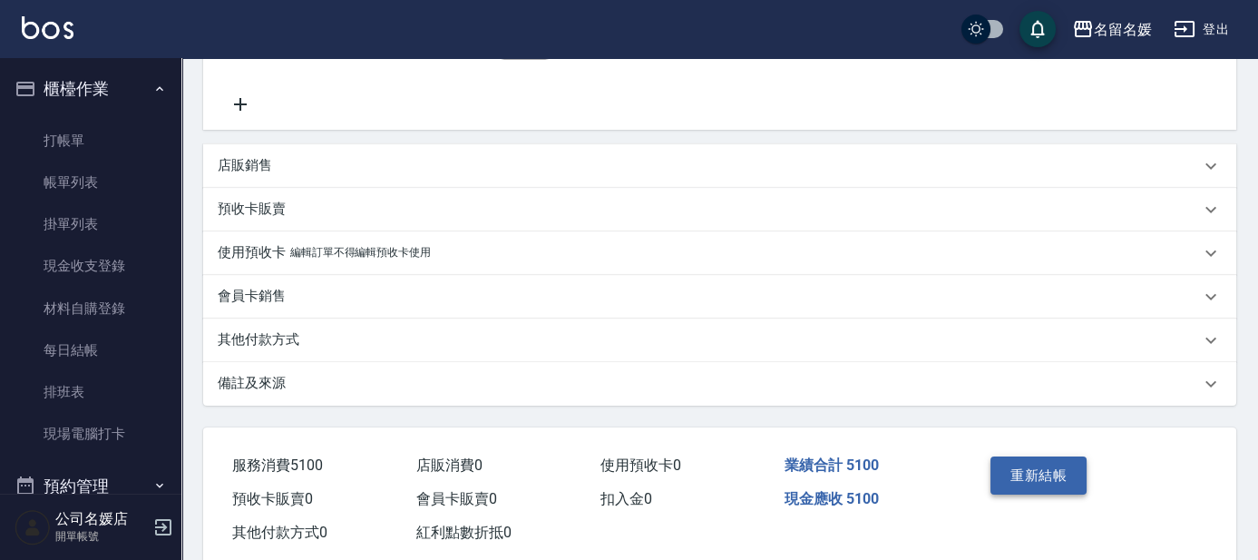
type input "[PERSON_NAME]-07"
click at [624, 477] on button "重新結帳" at bounding box center [1039, 475] width 96 height 38
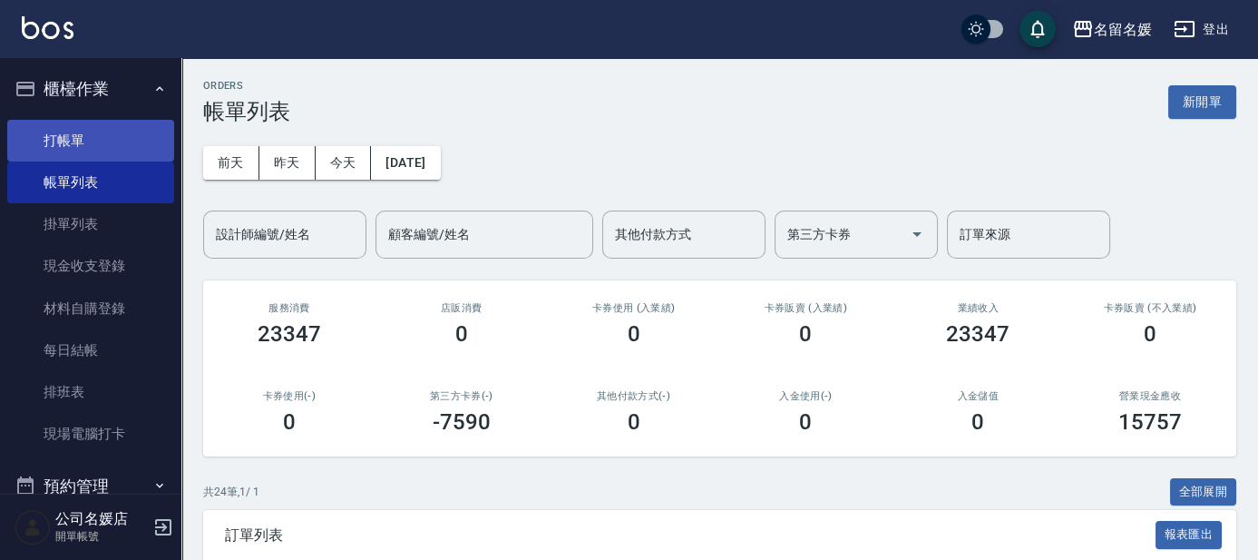
click at [70, 149] on link "打帳單" at bounding box center [90, 141] width 167 height 42
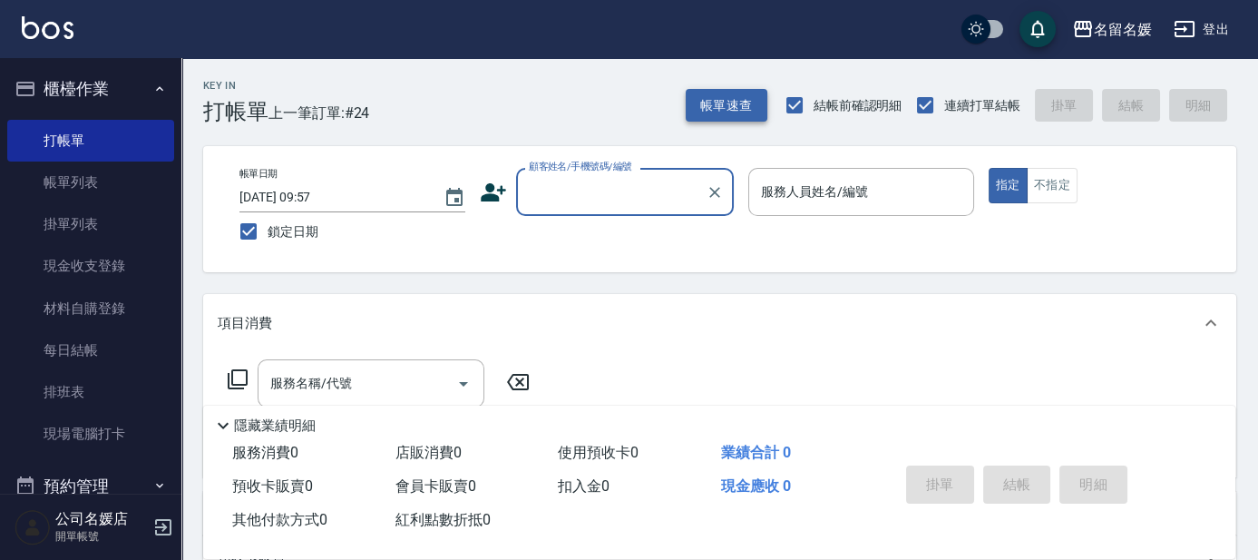
click at [624, 102] on button "帳單速查" at bounding box center [727, 106] width 82 height 34
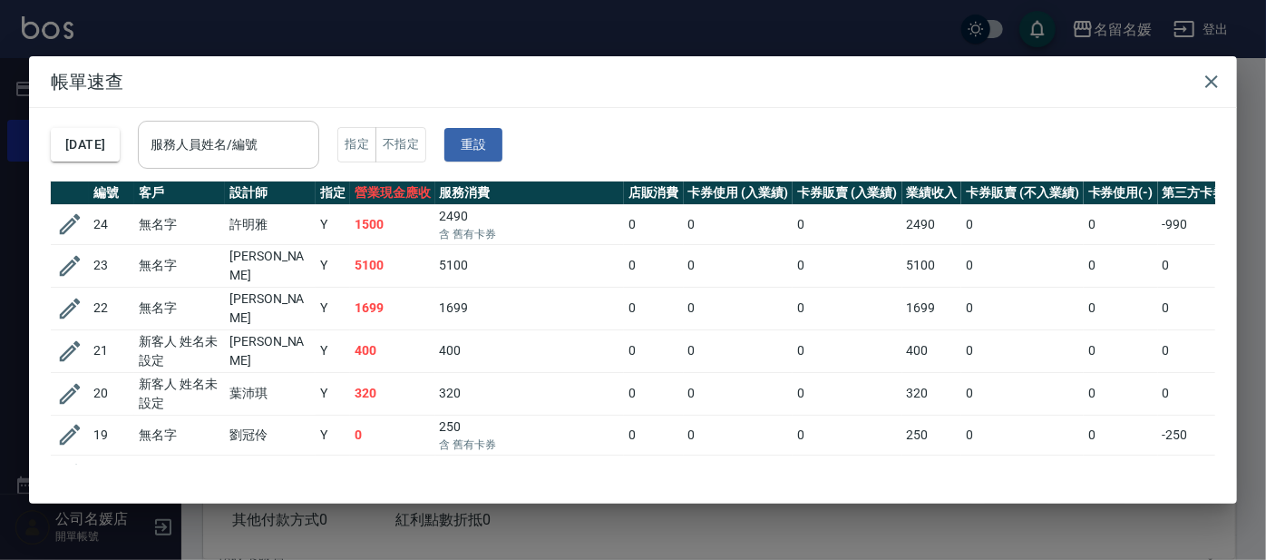
click at [243, 149] on input "服務人員姓名/編號" at bounding box center [228, 145] width 165 height 32
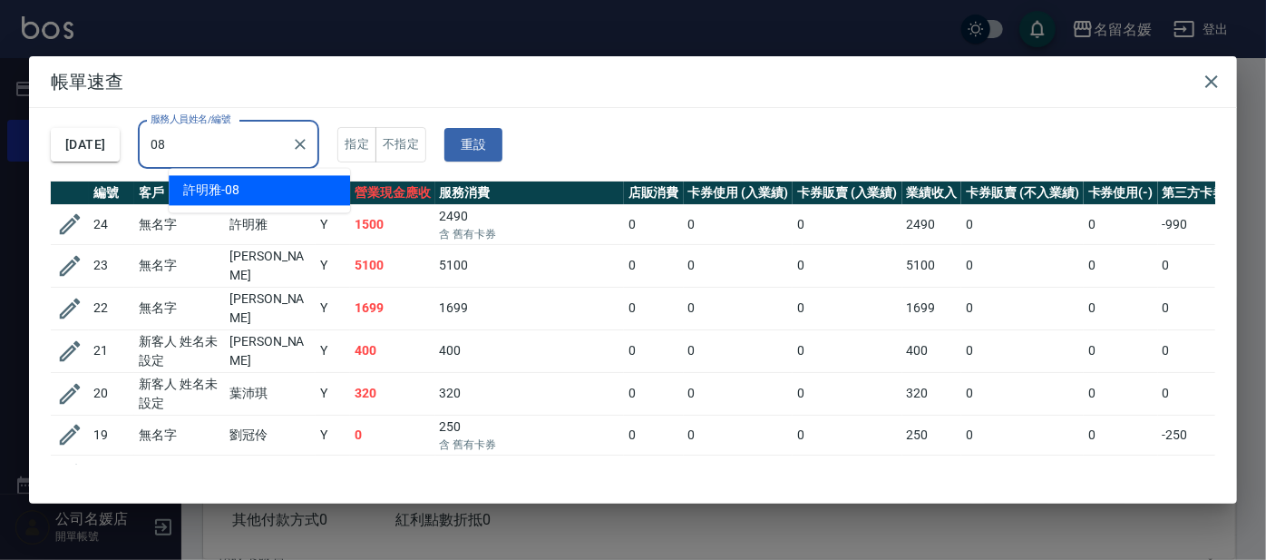
click at [283, 196] on div "[PERSON_NAME]-08" at bounding box center [259, 190] width 181 height 30
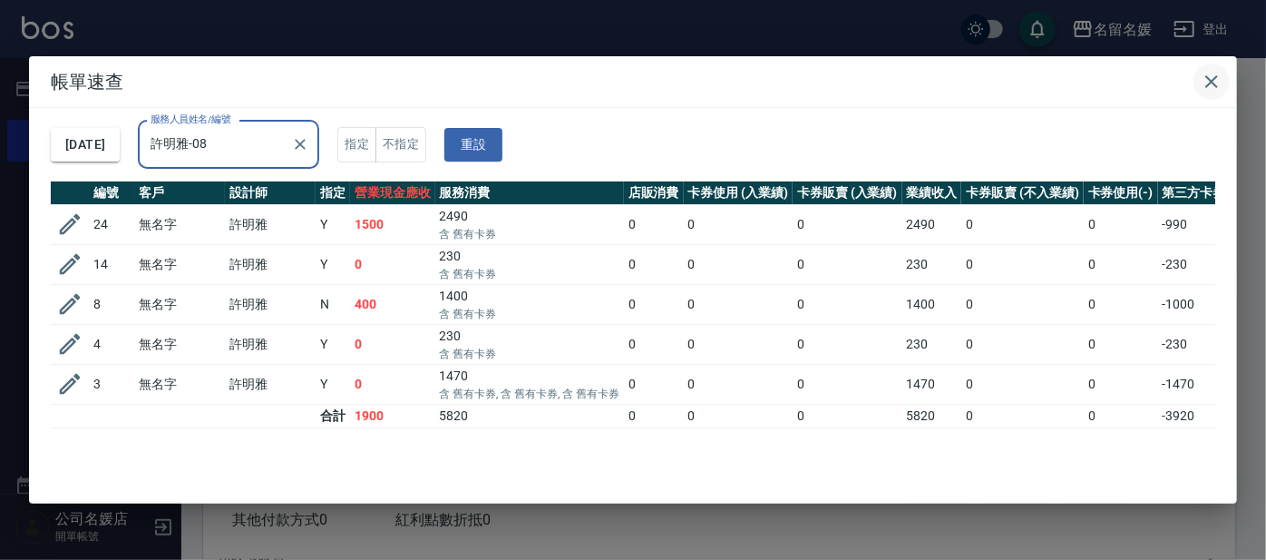
type input "許明雅-08"
click at [624, 82] on icon "button" at bounding box center [1212, 82] width 22 height 22
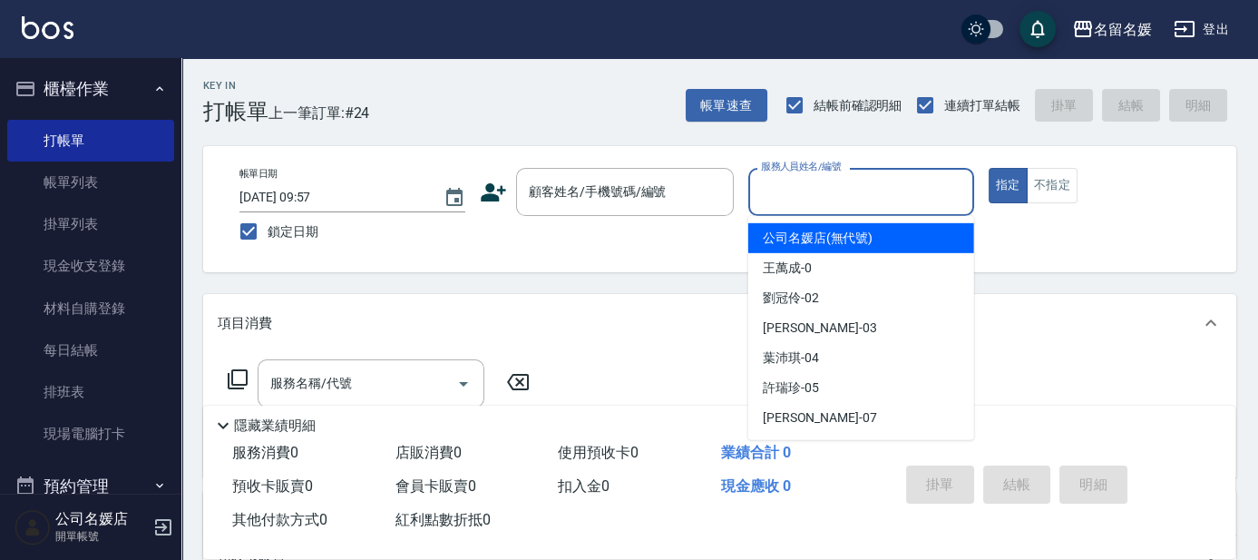
click at [624, 181] on input "服務人員姓名/編號" at bounding box center [862, 192] width 210 height 32
click at [589, 196] on div "顧客姓名/手機號碼/編號 顧客姓名/手機號碼/編號" at bounding box center [625, 192] width 218 height 48
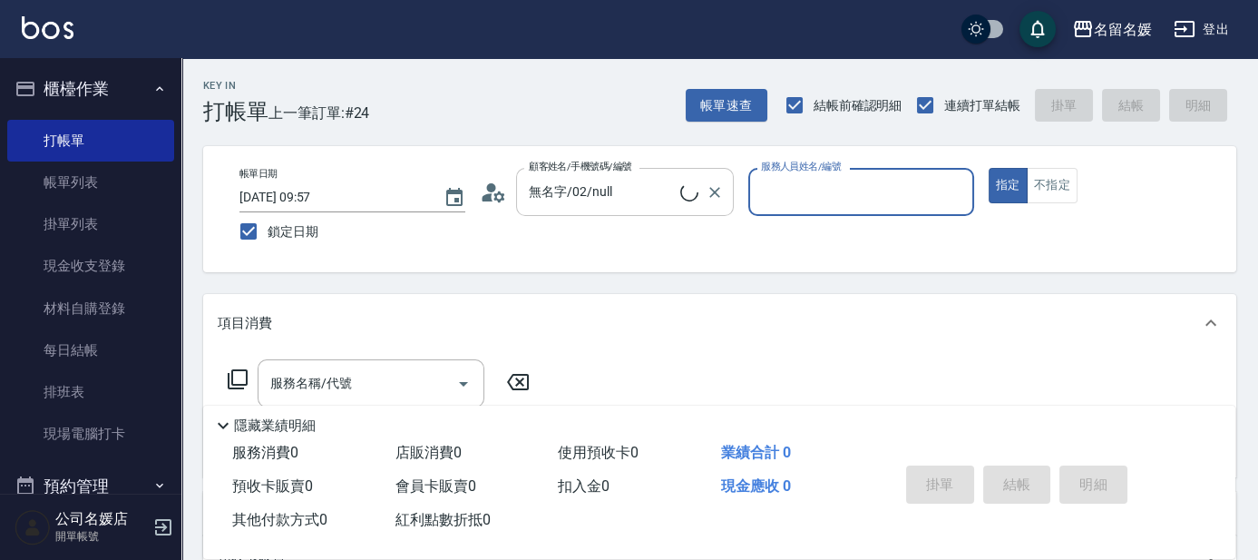
type input "新客人 姓名未設定/0/null"
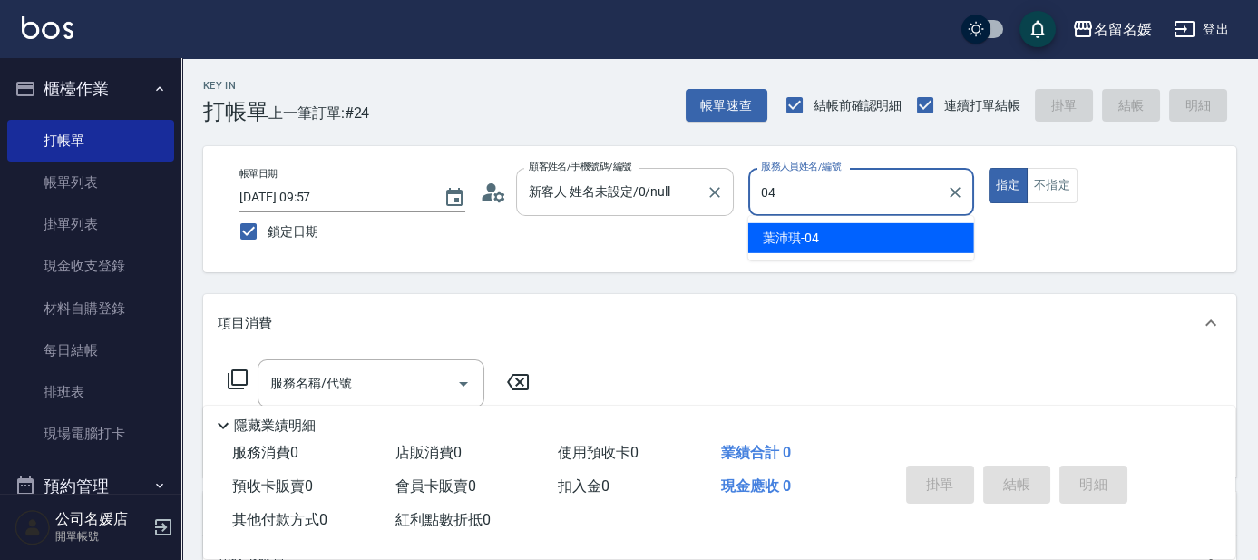
type input "04"
type button "true"
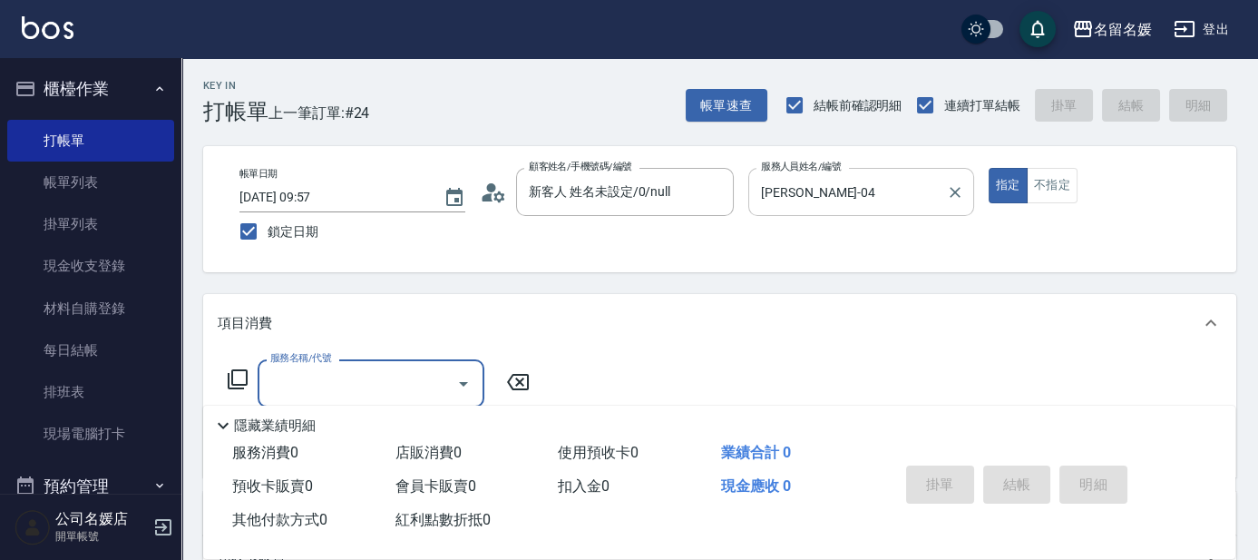
click at [624, 197] on input "[PERSON_NAME]-04" at bounding box center [848, 192] width 182 height 32
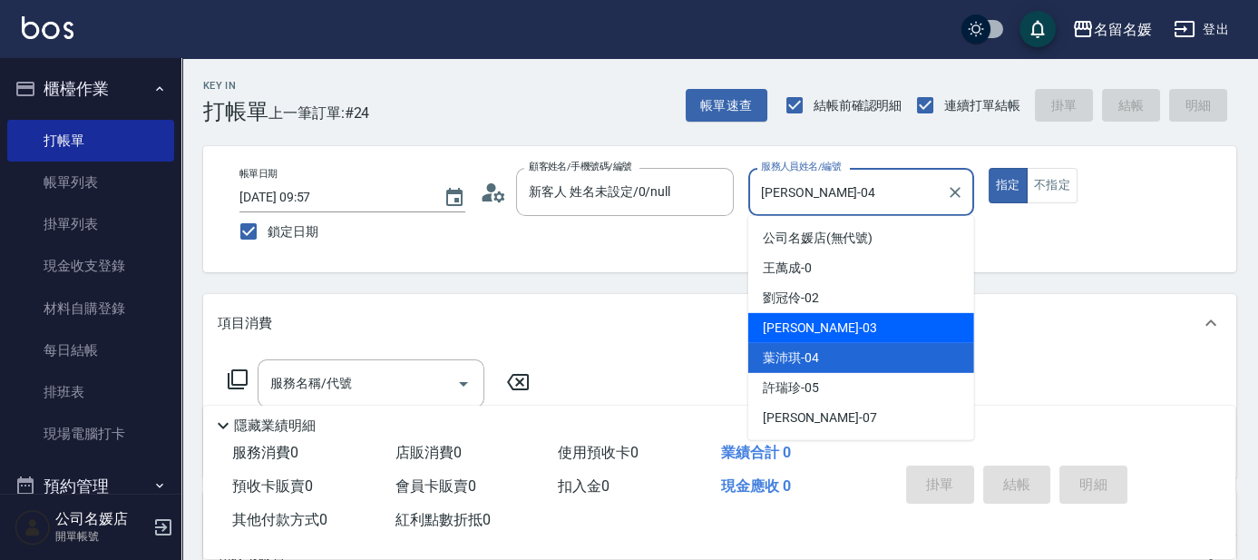
click at [624, 331] on span "蔡依芳 -03" at bounding box center [820, 327] width 114 height 19
type input "[PERSON_NAME]-03"
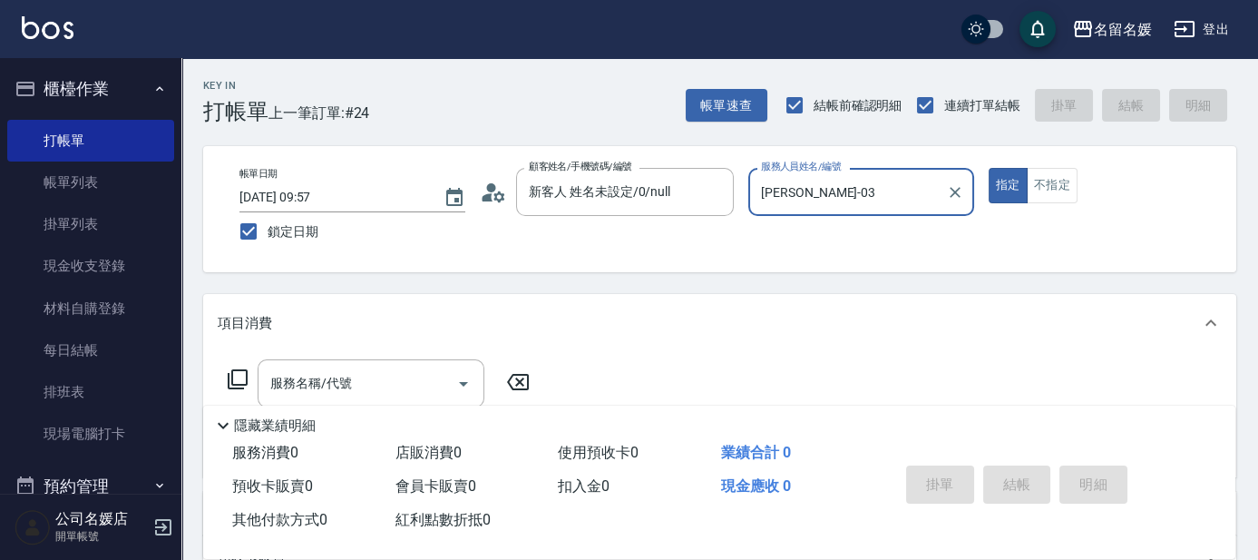
scroll to position [82, 0]
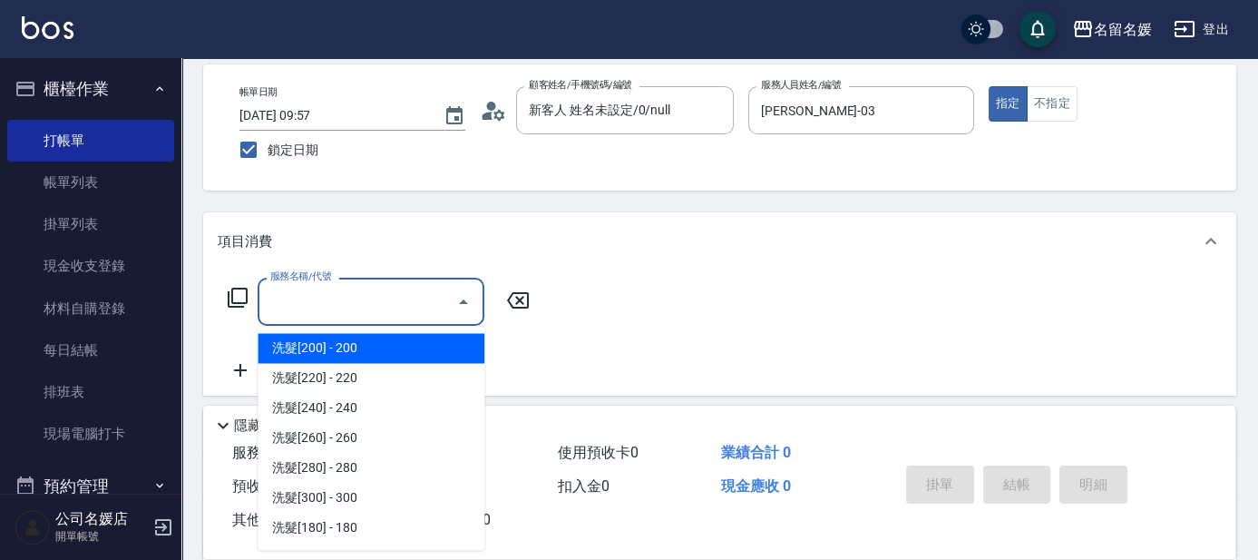
click at [295, 313] on input "服務名稱/代號" at bounding box center [357, 302] width 183 height 32
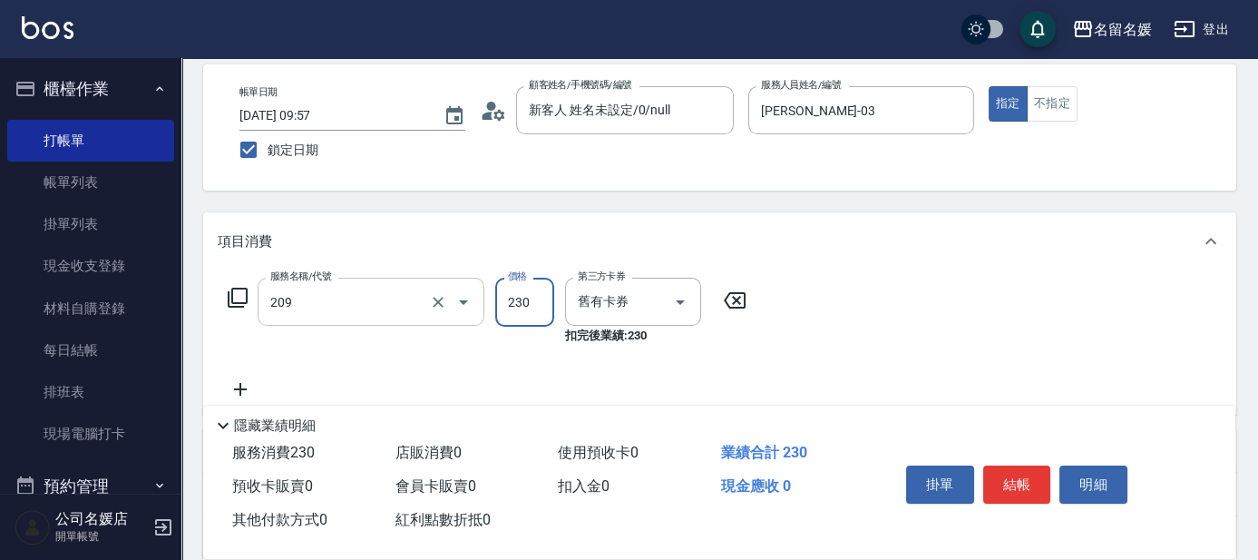
type input "洗髮券-(卡)230(209)"
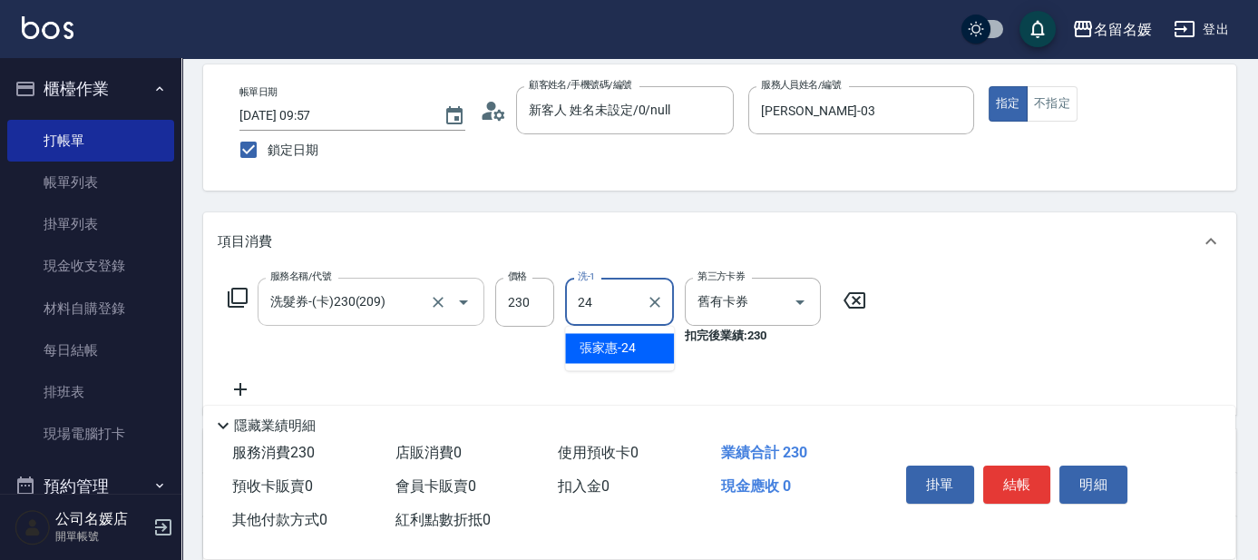
type input "[PERSON_NAME]-24"
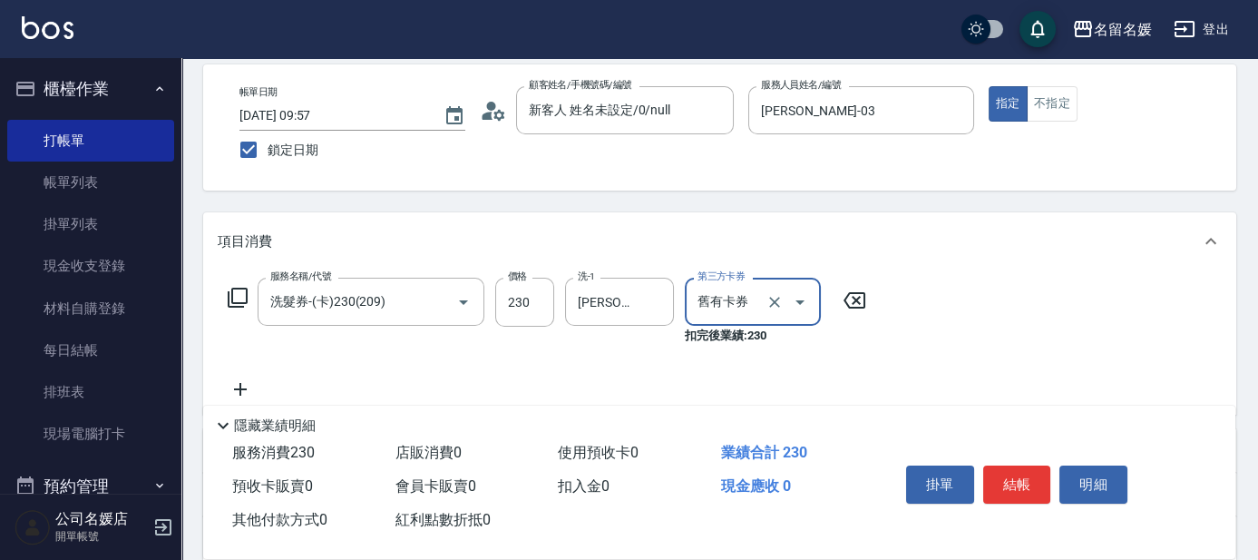
click at [603, 200] on div "Key In 打帳單 上一筆訂單:#24 帳單速查 結帳前確認明細 連續打單結帳 掛單 結帳 明細 帳單日期 2025/09/23 09:57 鎖定日期 顧客…" at bounding box center [719, 400] width 1077 height 848
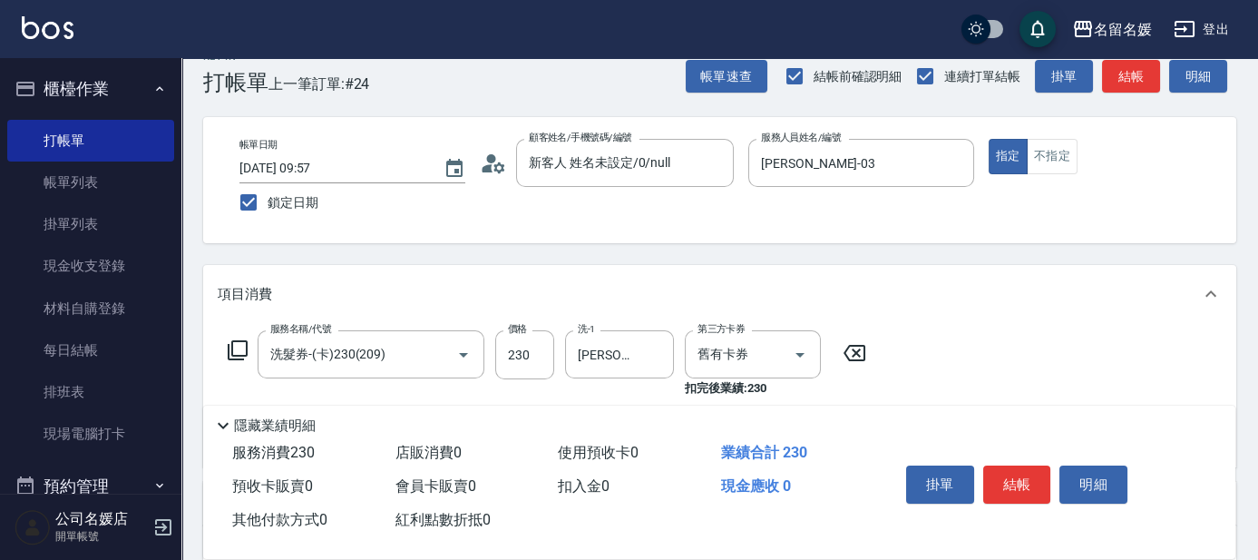
scroll to position [0, 0]
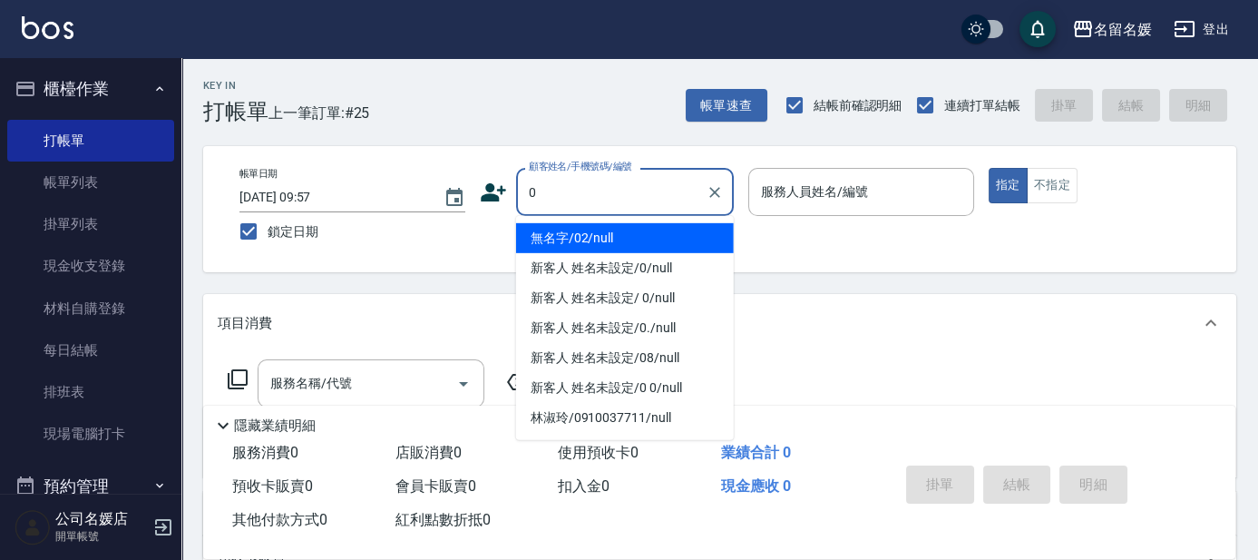
type input "無名字/02/null"
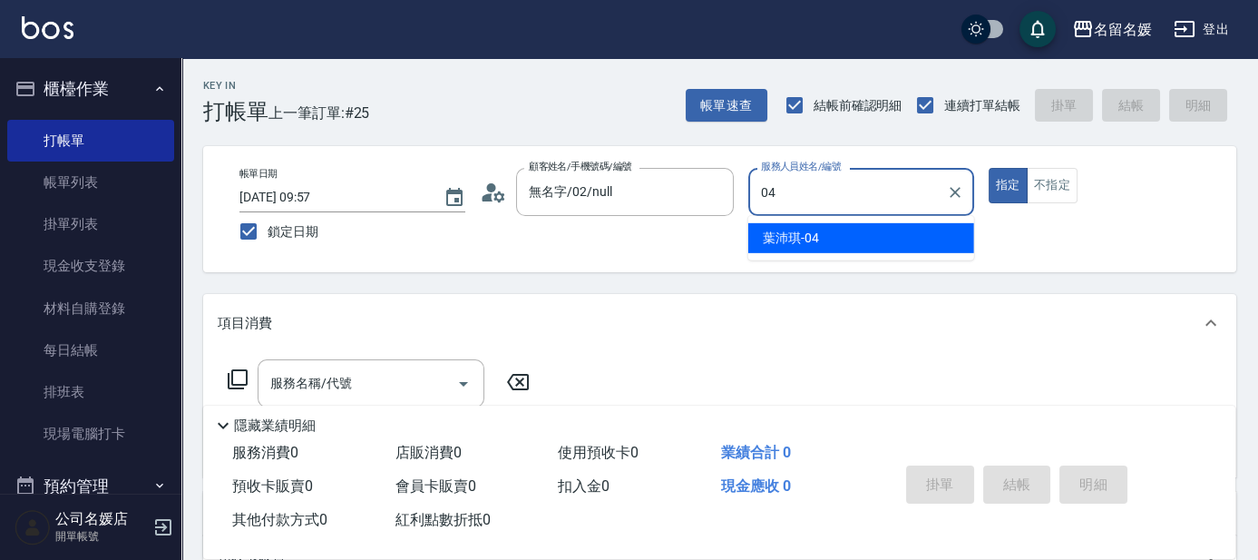
type input "[PERSON_NAME]-04"
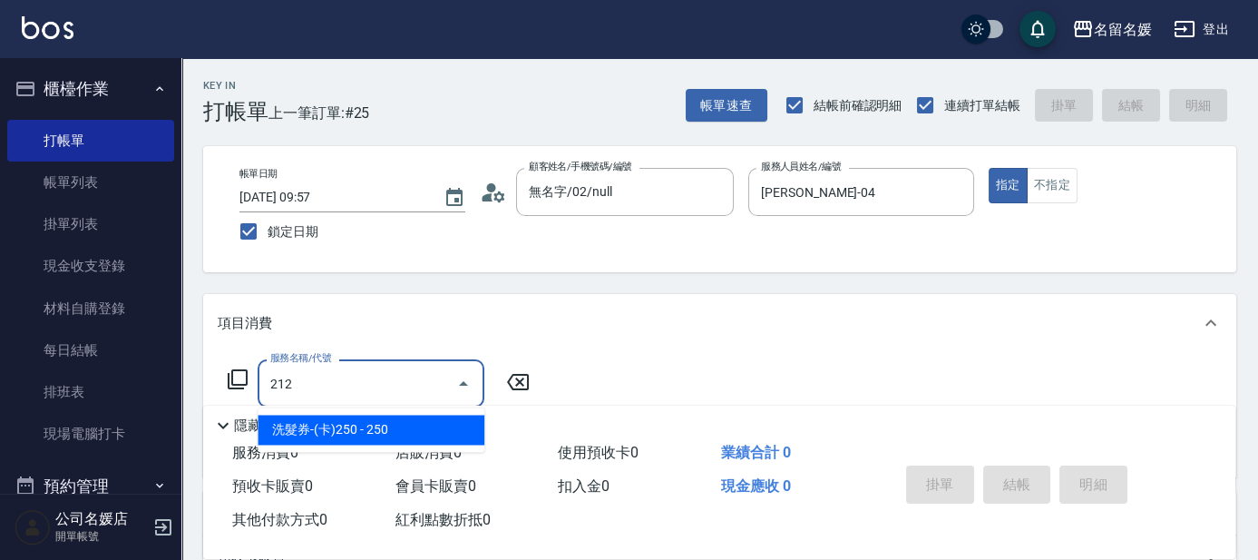
type input "洗髮券-(卡)250(212)"
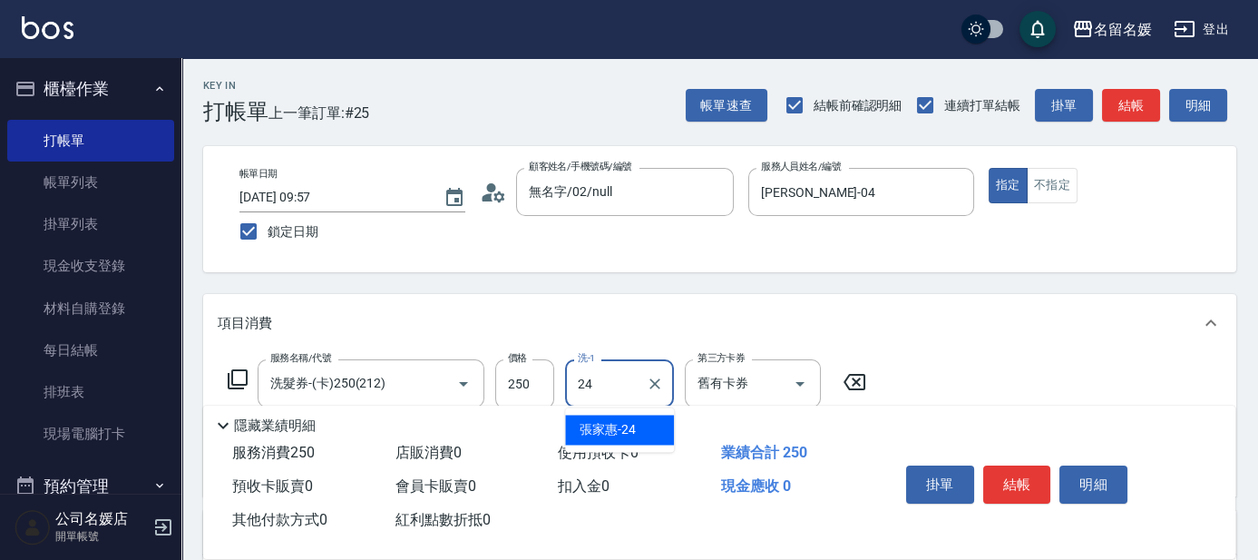
type input "[PERSON_NAME]-24"
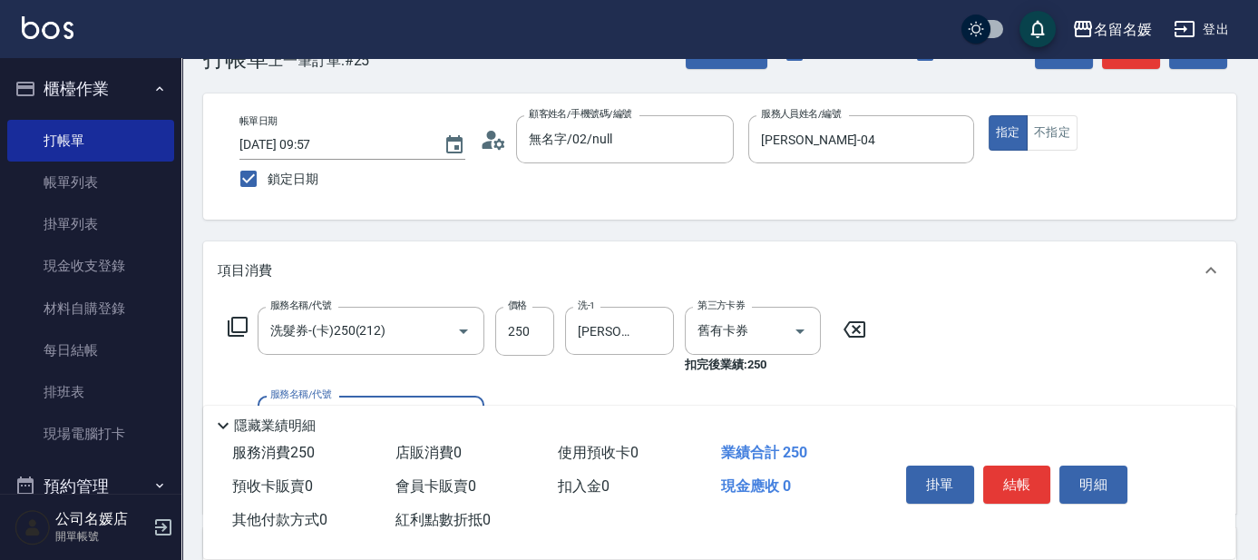
scroll to position [82, 0]
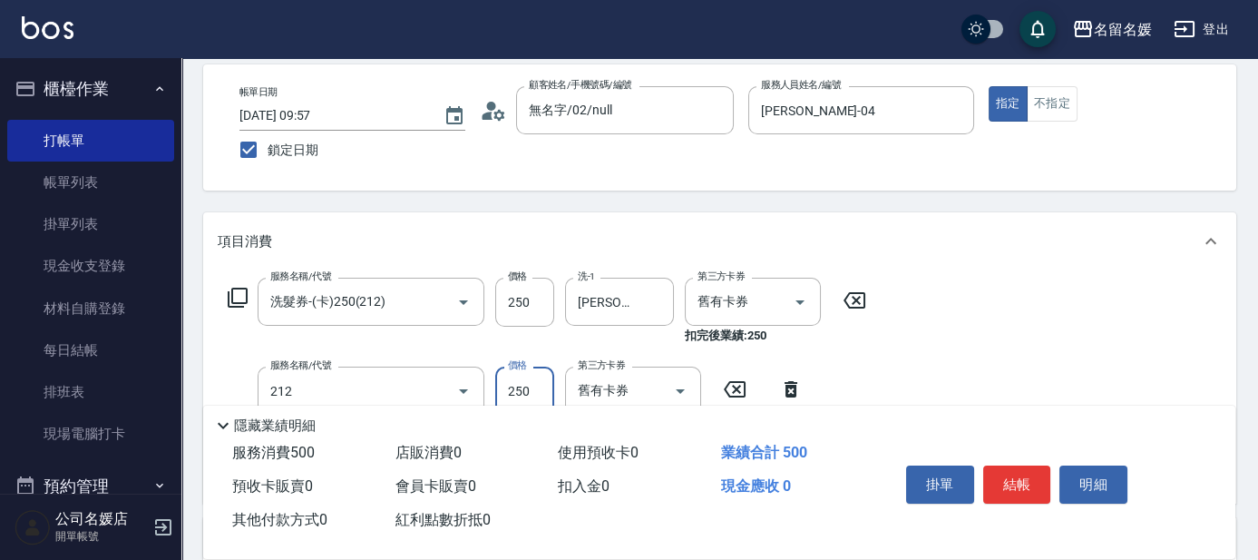
type input "洗髮券-(卡)250(212)"
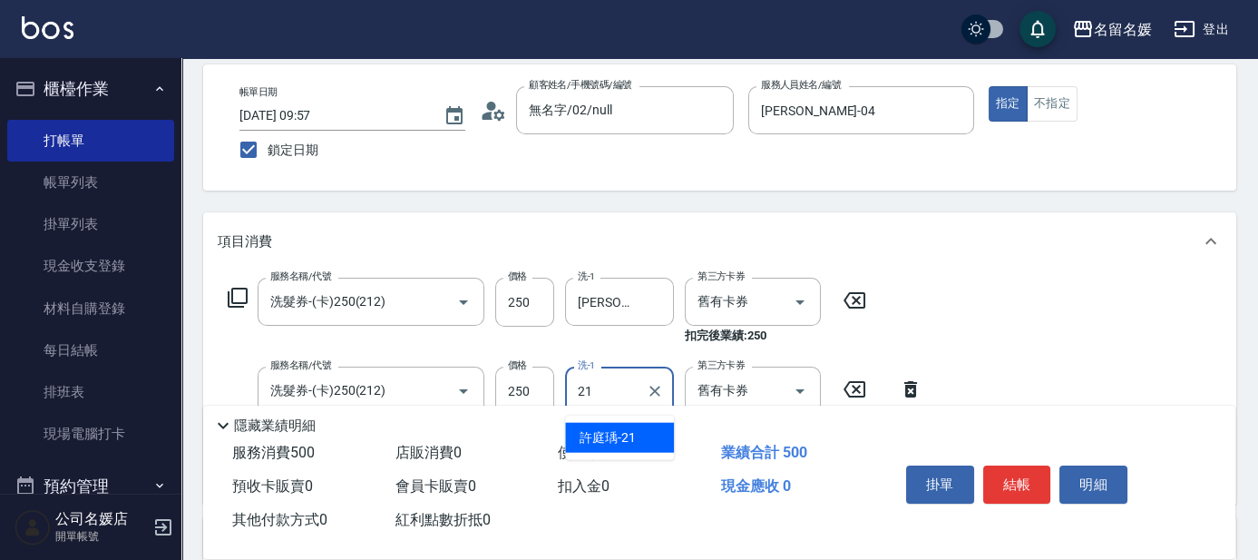
type input "許庭瑀-21"
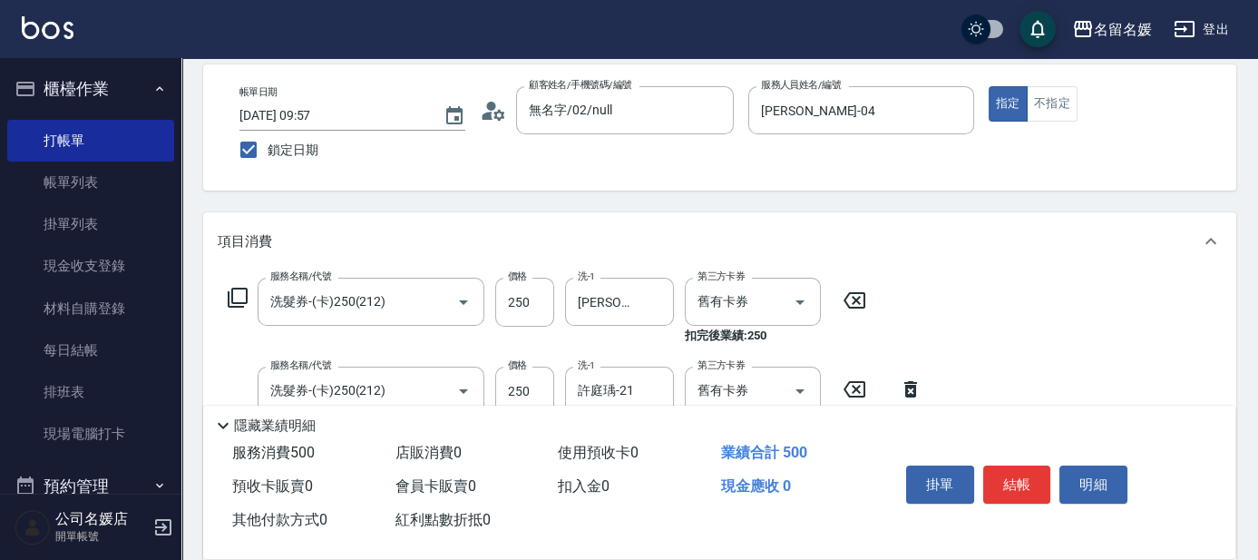
click at [624, 193] on div "Key In 打帳單 上一筆訂單:#25 帳單速查 結帳前確認明細 連續打單結帳 掛單 結帳 明細 帳單日期 2025/09/23 09:57 鎖定日期 顧客…" at bounding box center [719, 480] width 1077 height 1008
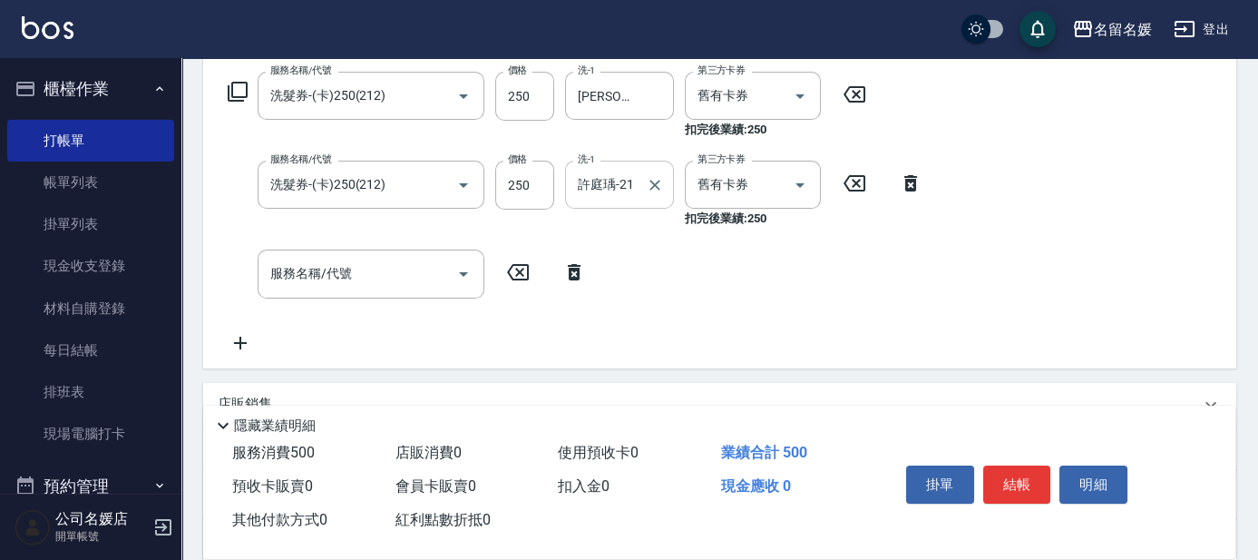
scroll to position [247, 0]
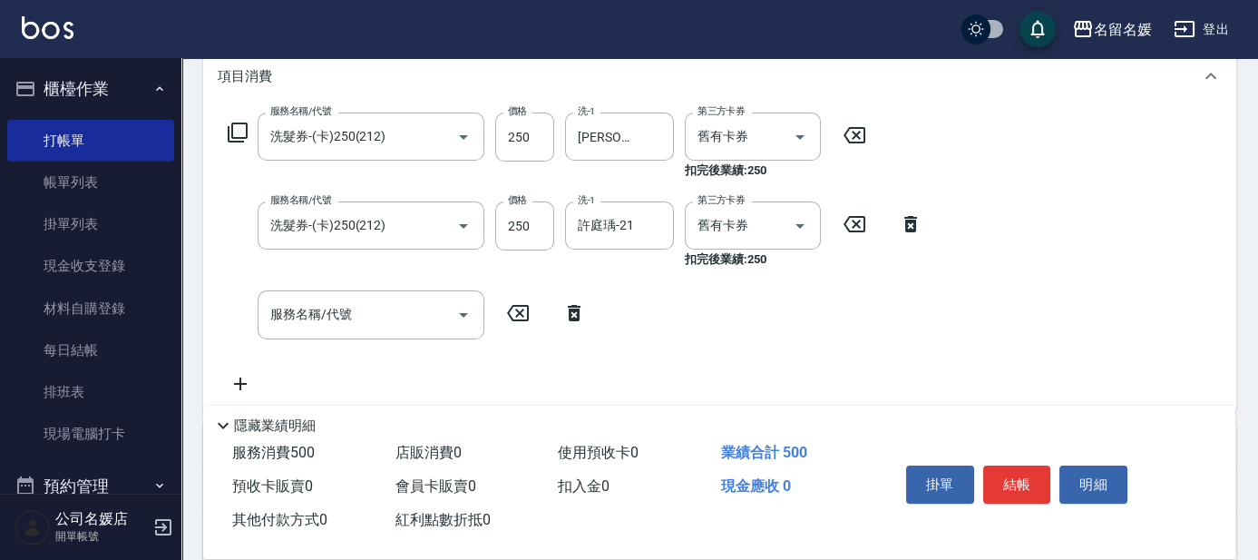
click at [581, 318] on icon at bounding box center [574, 313] width 45 height 22
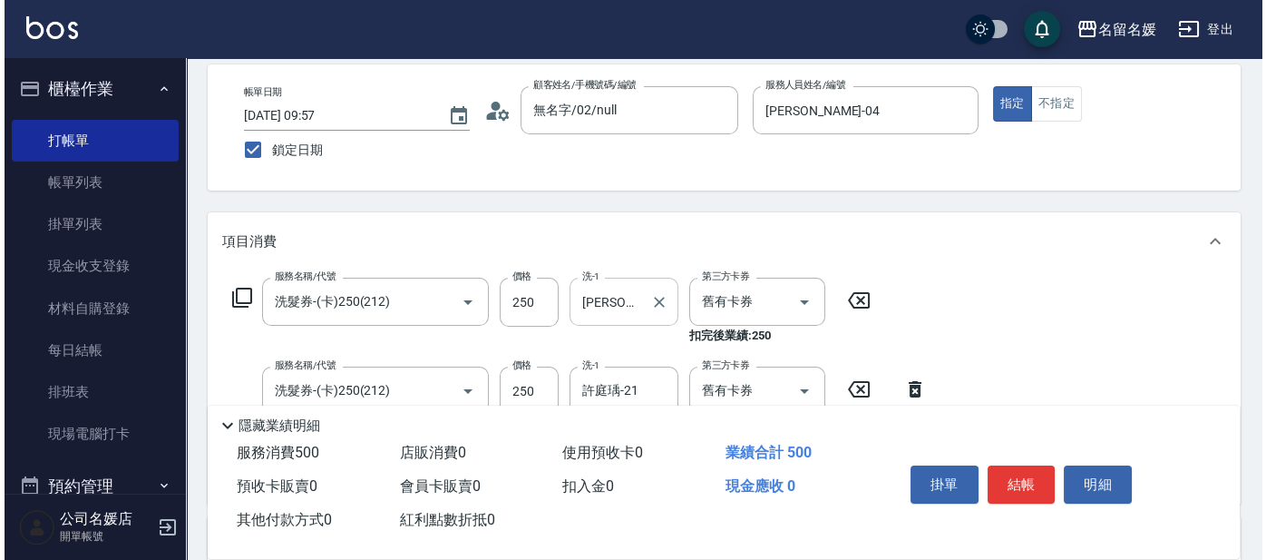
scroll to position [0, 0]
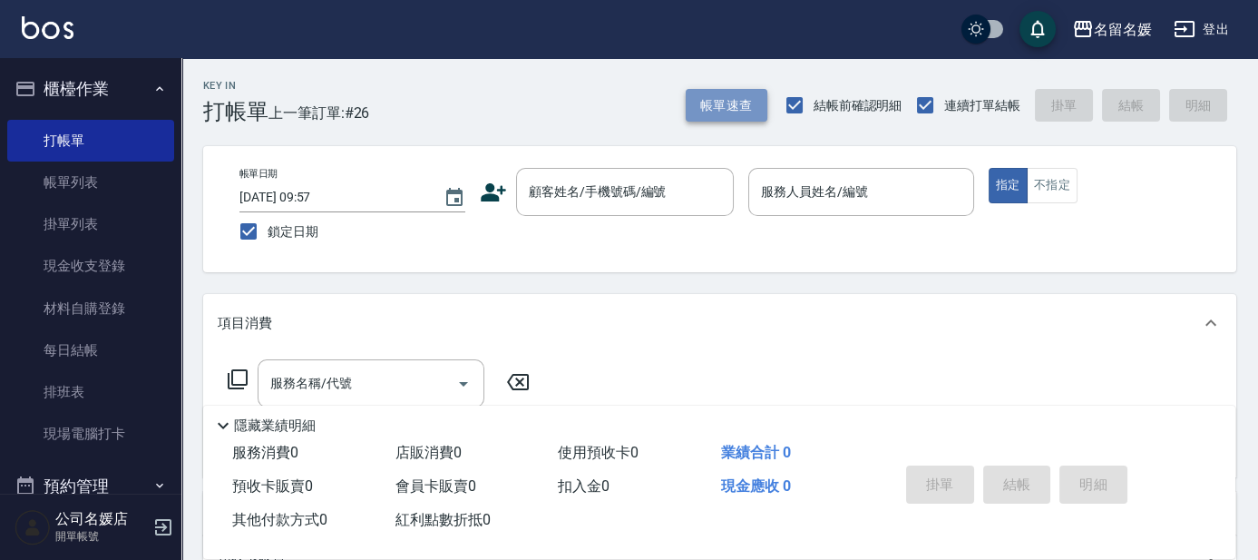
click at [624, 111] on button "帳單速查" at bounding box center [727, 106] width 82 height 34
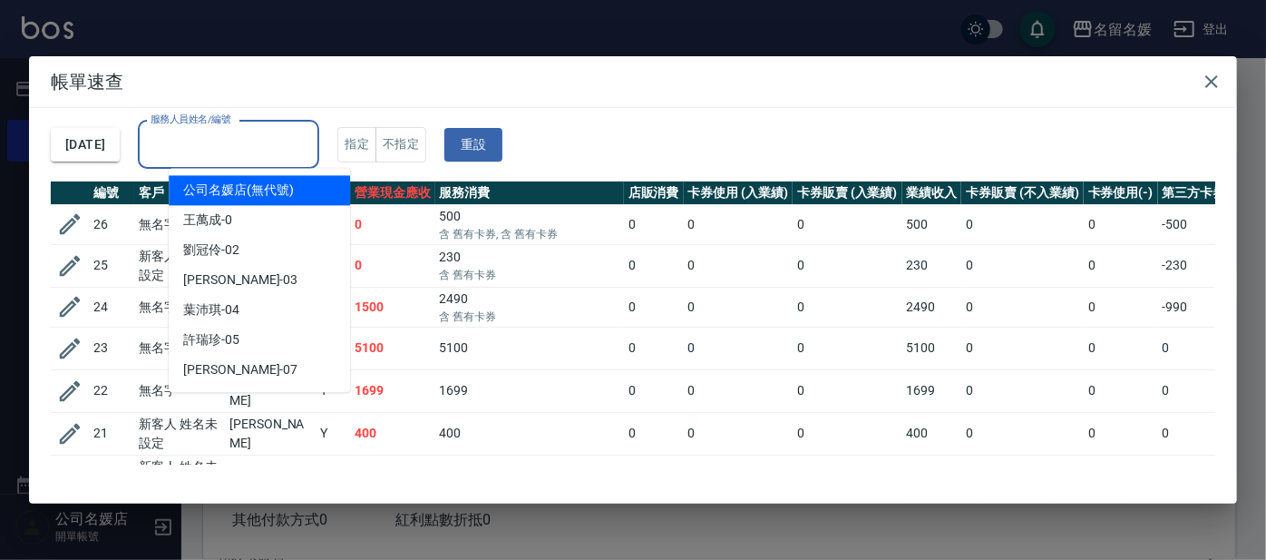
click at [266, 135] on div "服務人員姓名/編號 服務人員姓名/編號" at bounding box center [228, 145] width 181 height 48
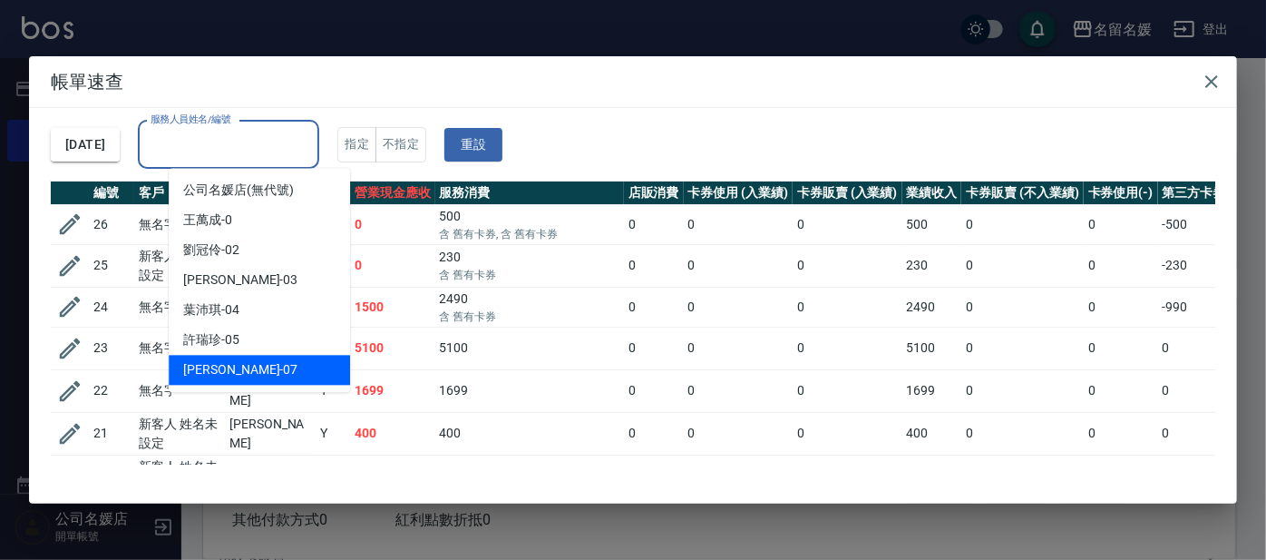
click at [288, 357] on div "[PERSON_NAME] -07" at bounding box center [259, 370] width 181 height 30
type input "[PERSON_NAME]-07"
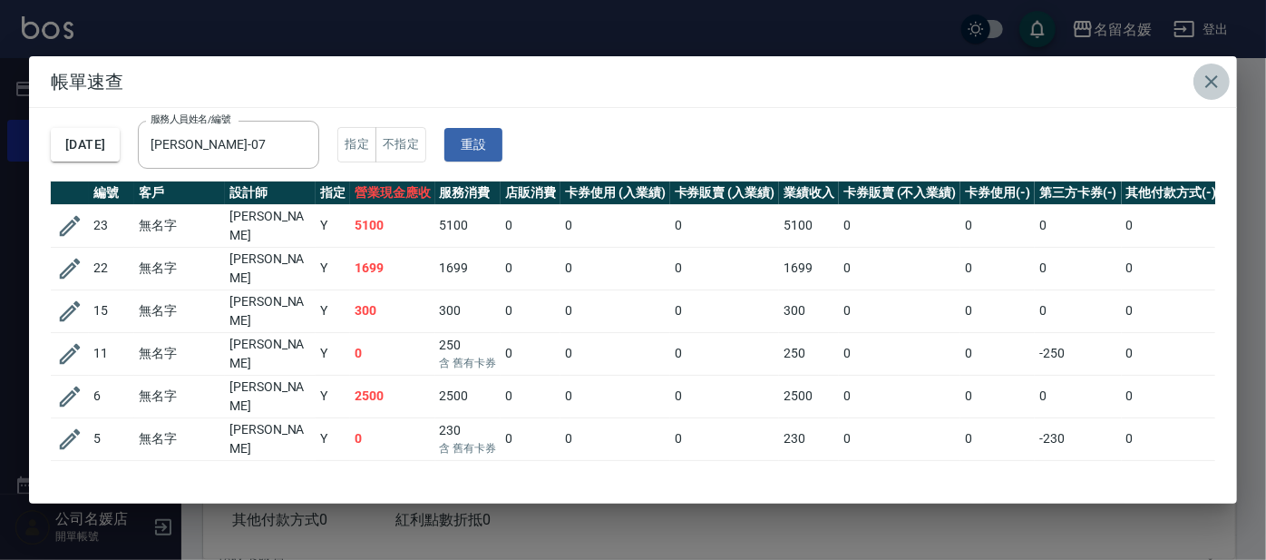
click at [624, 74] on icon "button" at bounding box center [1212, 82] width 22 height 22
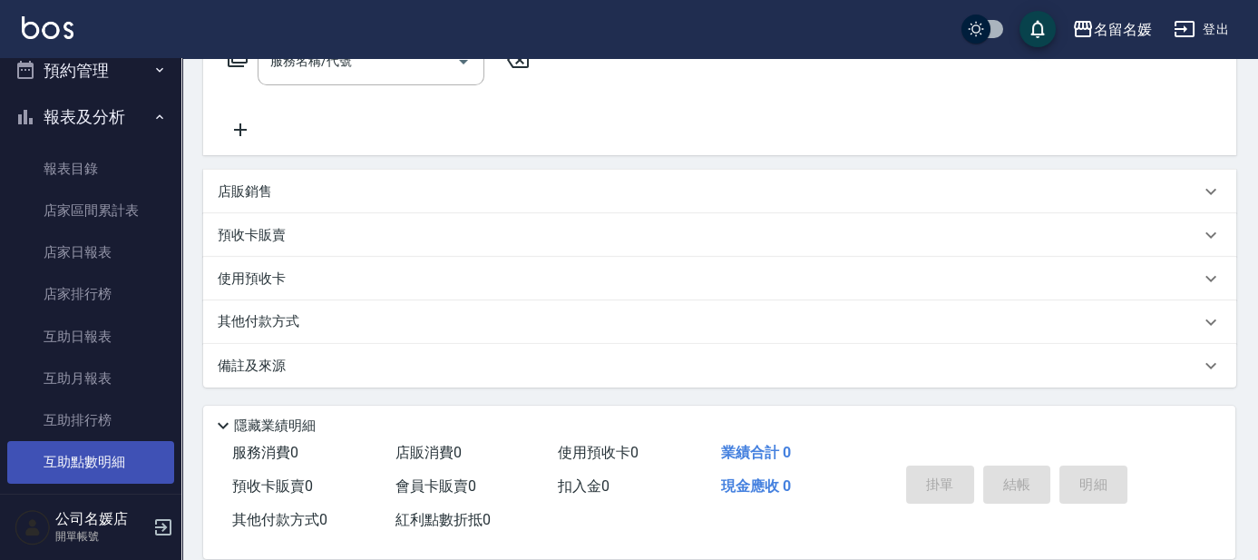
scroll to position [494, 0]
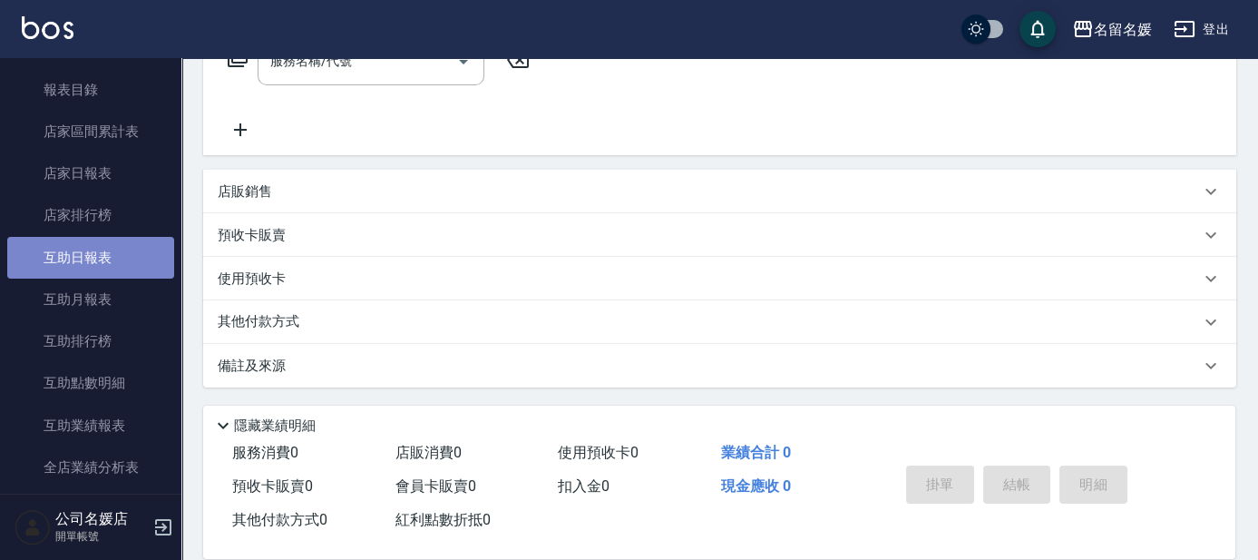
click at [94, 257] on link "互助日報表" at bounding box center [90, 258] width 167 height 42
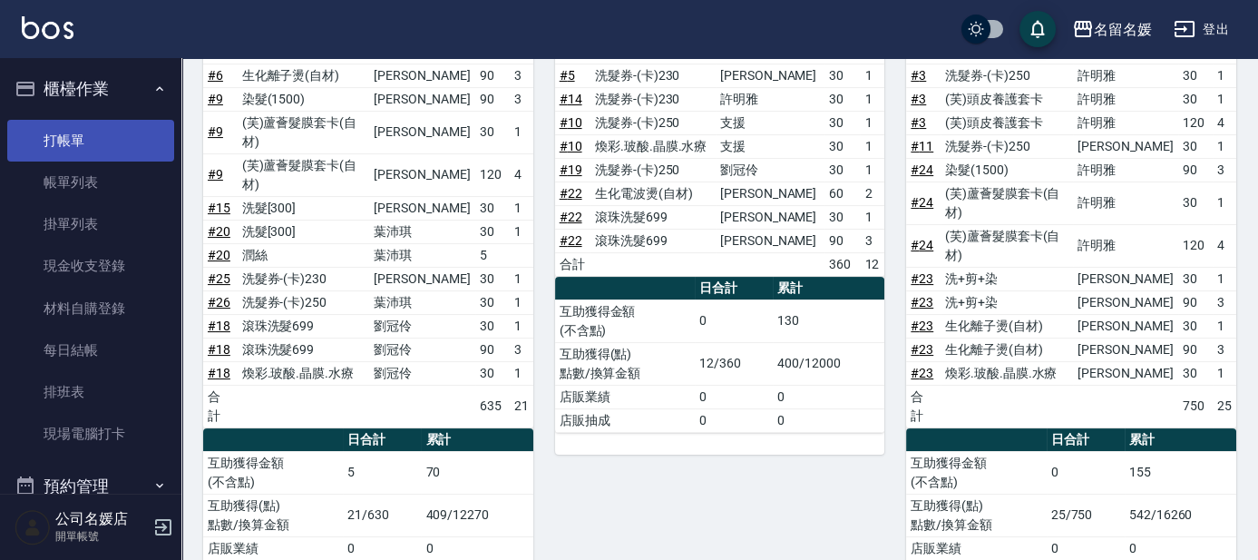
scroll to position [500, 0]
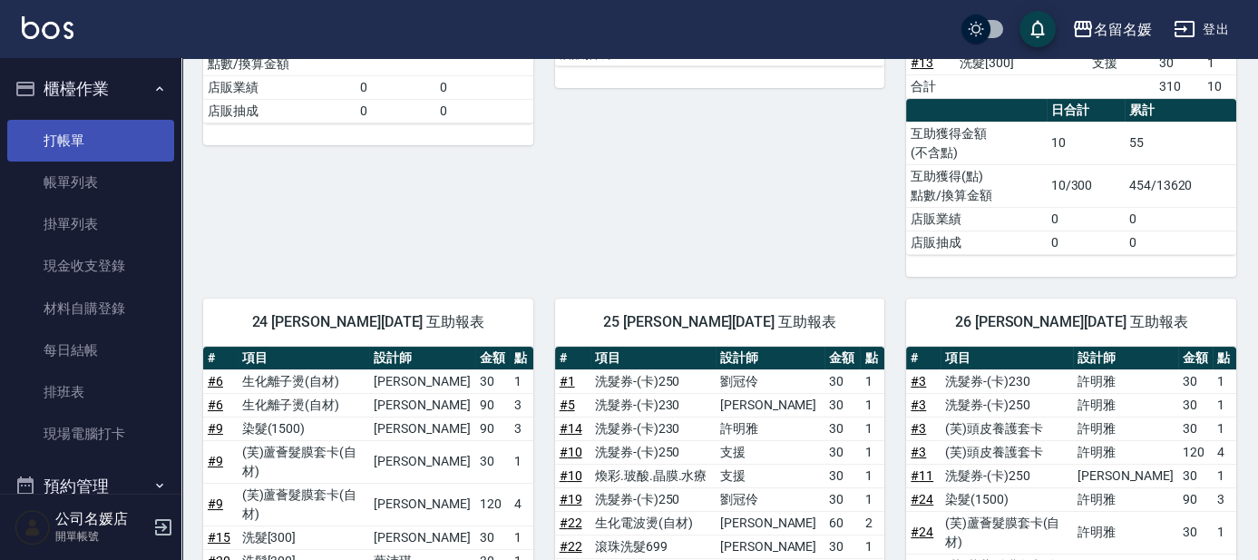
click at [84, 155] on link "打帳單" at bounding box center [90, 141] width 167 height 42
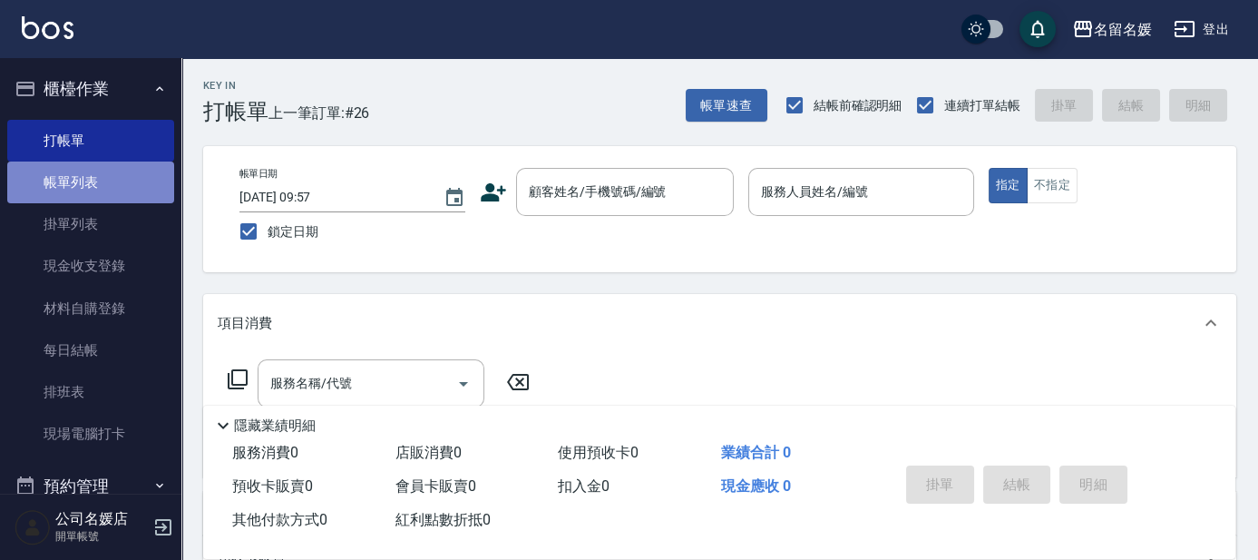
click at [109, 173] on link "帳單列表" at bounding box center [90, 182] width 167 height 42
click at [77, 179] on link "帳單列表" at bounding box center [90, 182] width 167 height 42
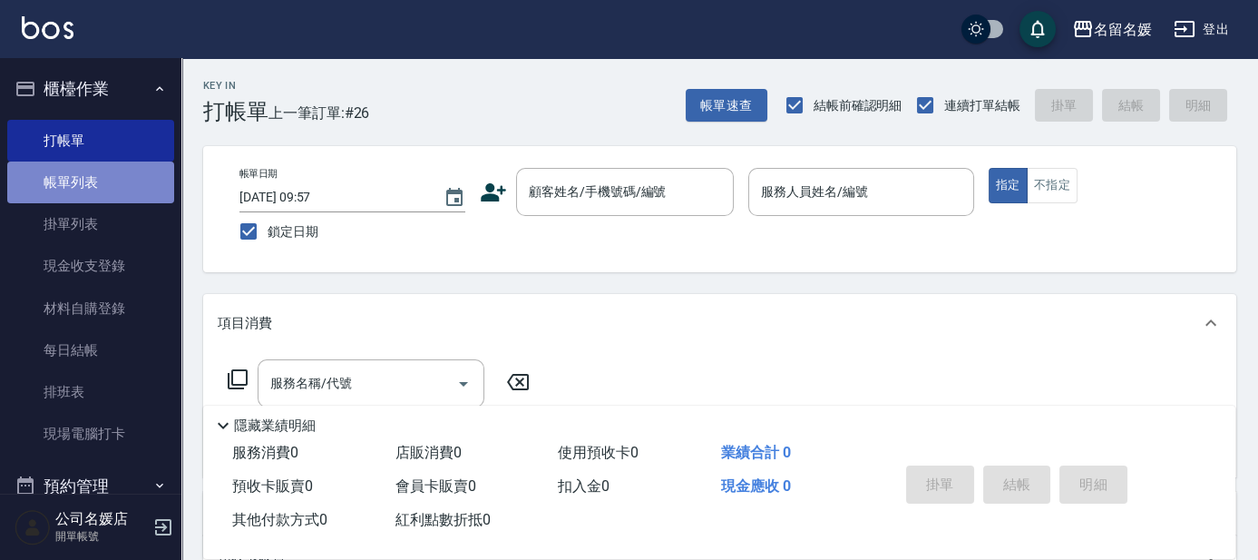
click at [77, 179] on link "帳單列表" at bounding box center [90, 182] width 167 height 42
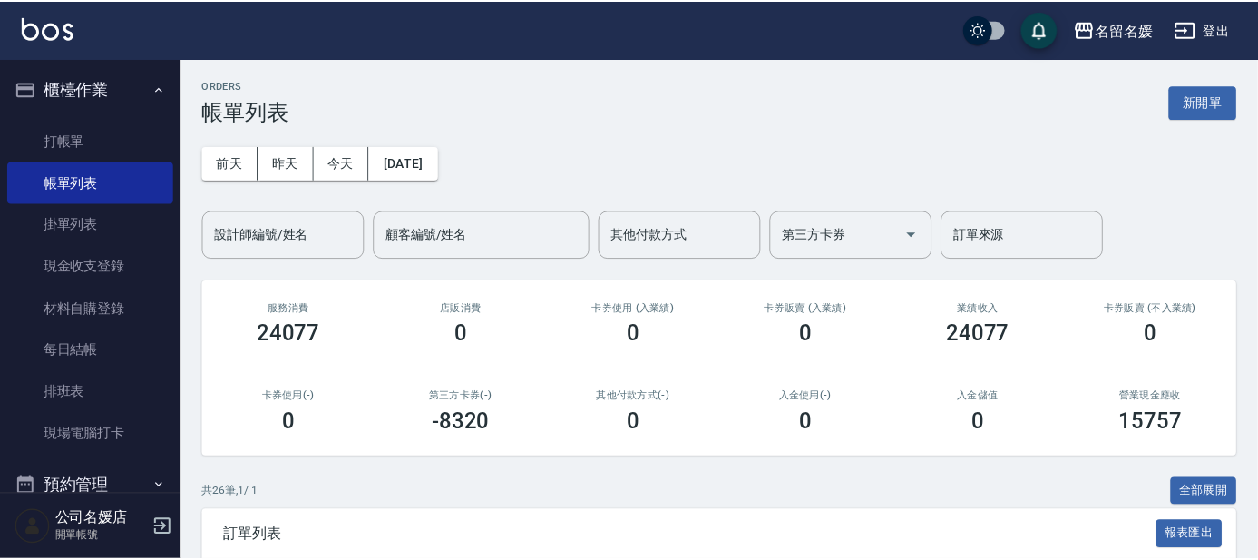
scroll to position [329, 0]
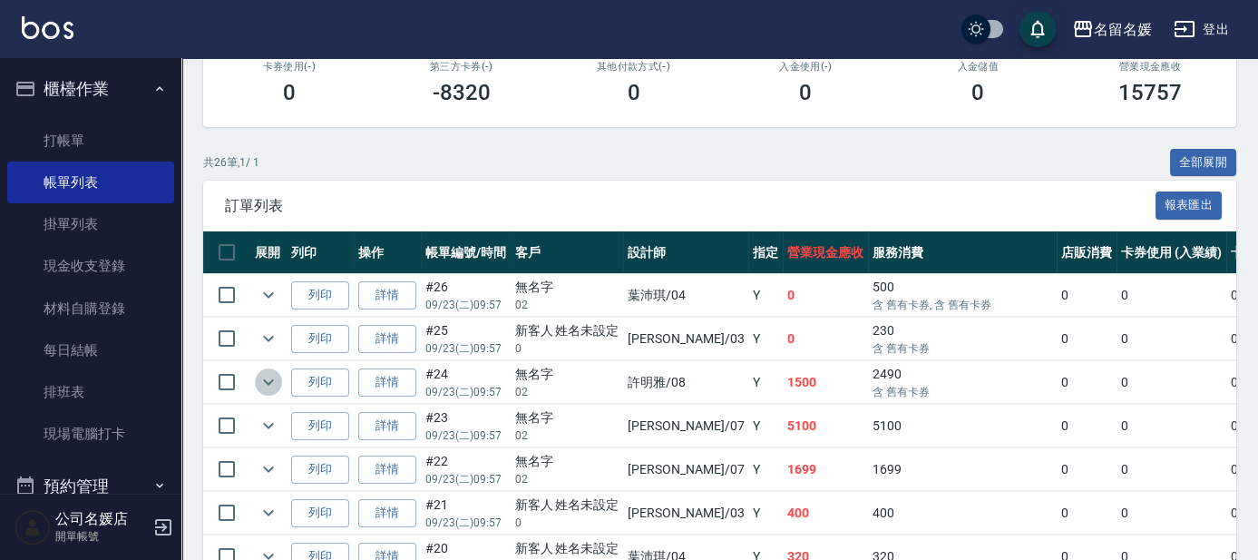
click at [269, 380] on icon "expand row" at bounding box center [268, 382] width 11 height 6
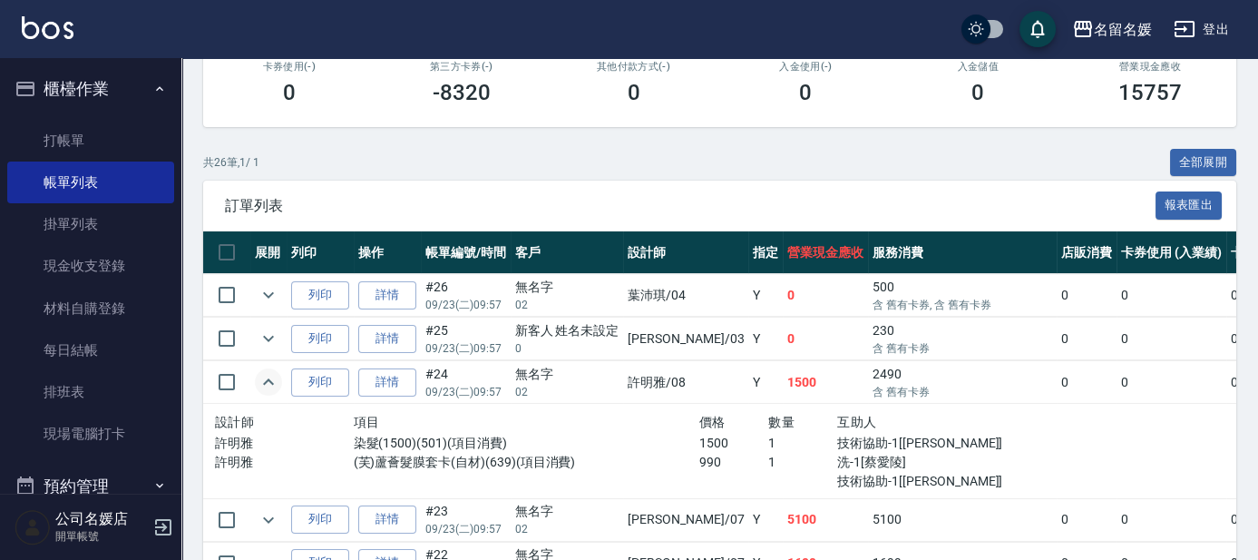
scroll to position [412, 0]
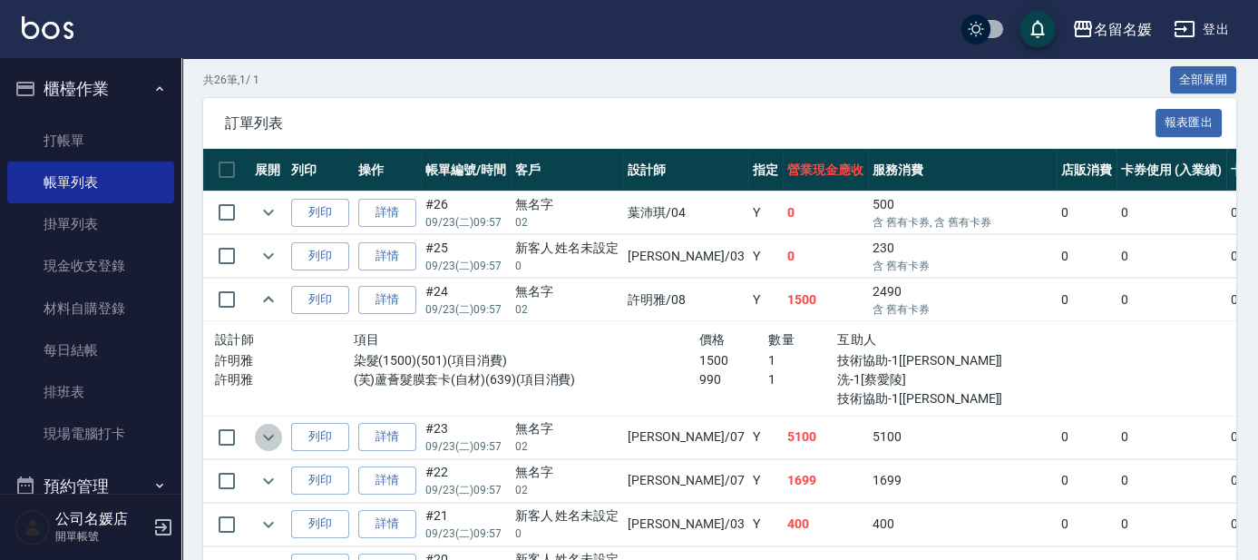
click at [275, 438] on icon "expand row" at bounding box center [269, 437] width 22 height 22
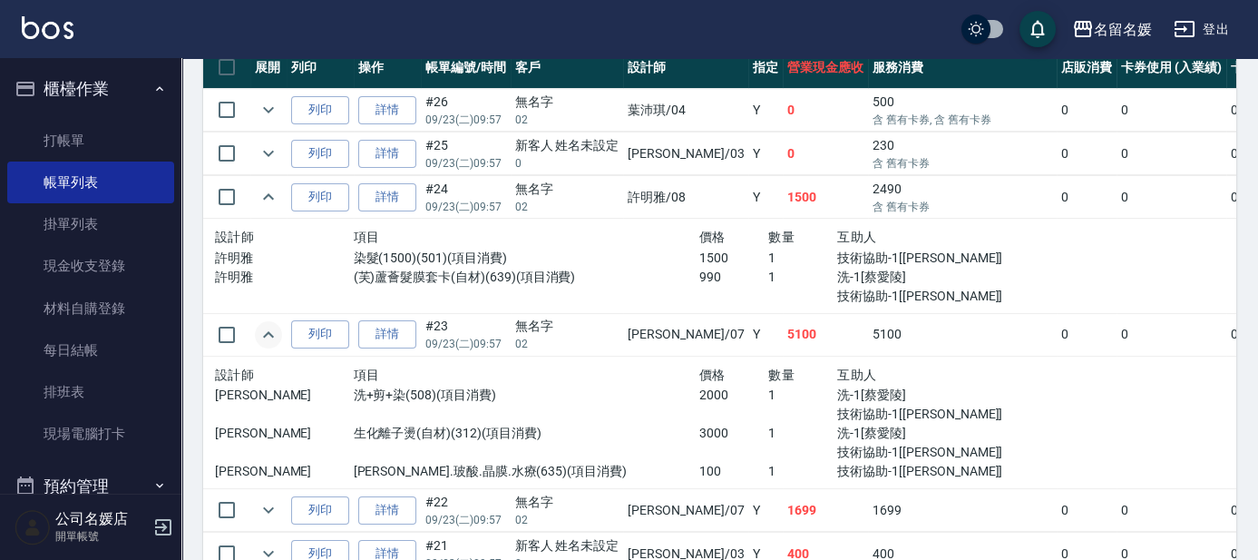
scroll to position [577, 0]
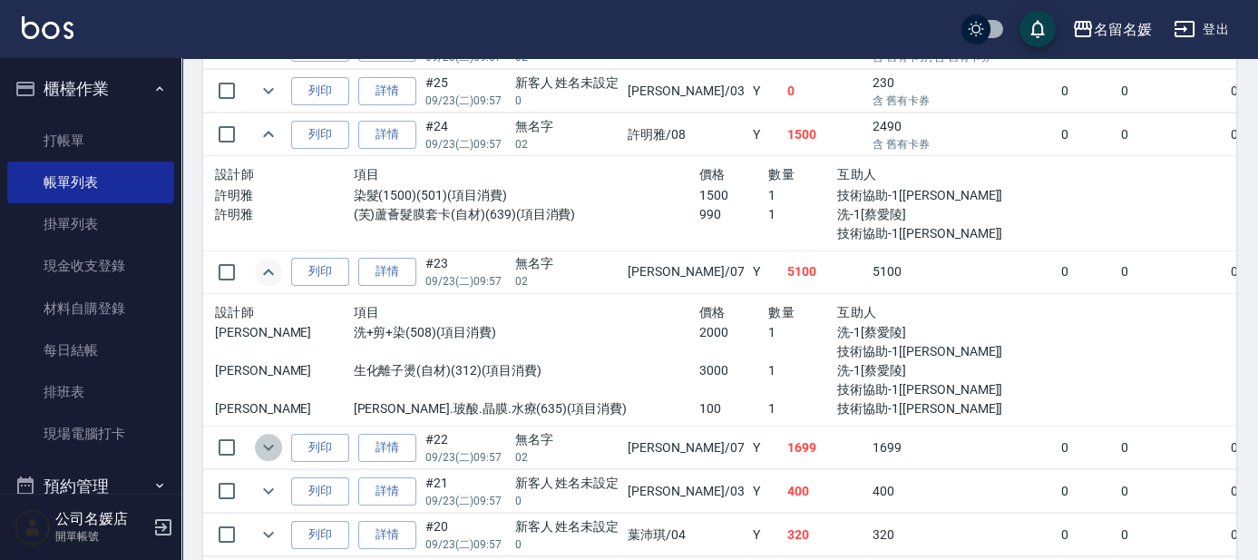
click at [260, 445] on icon "expand row" at bounding box center [269, 447] width 22 height 22
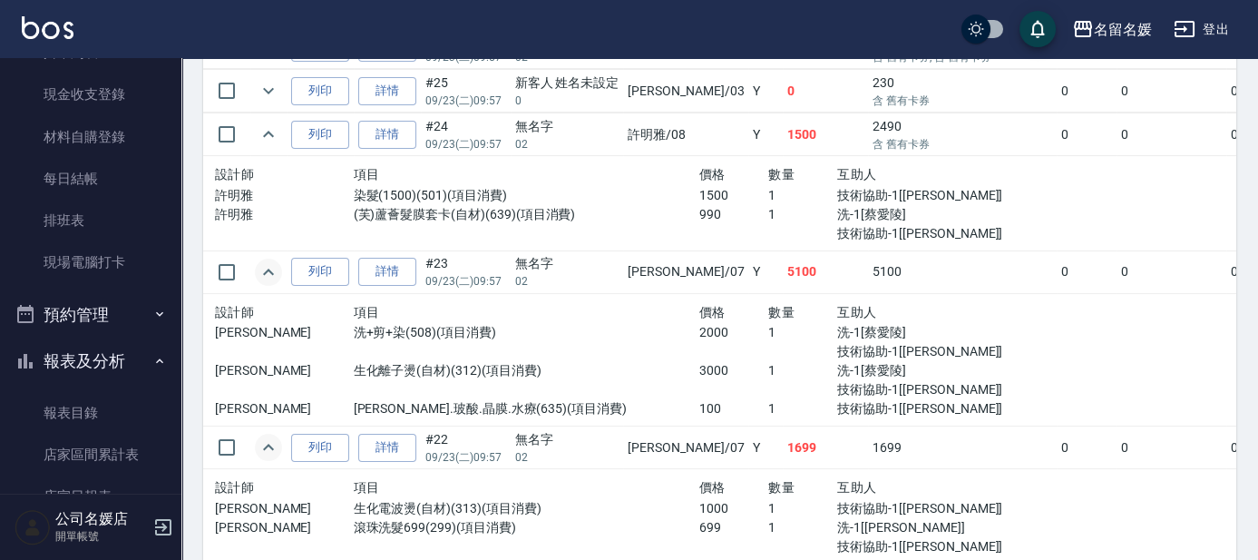
scroll to position [0, 0]
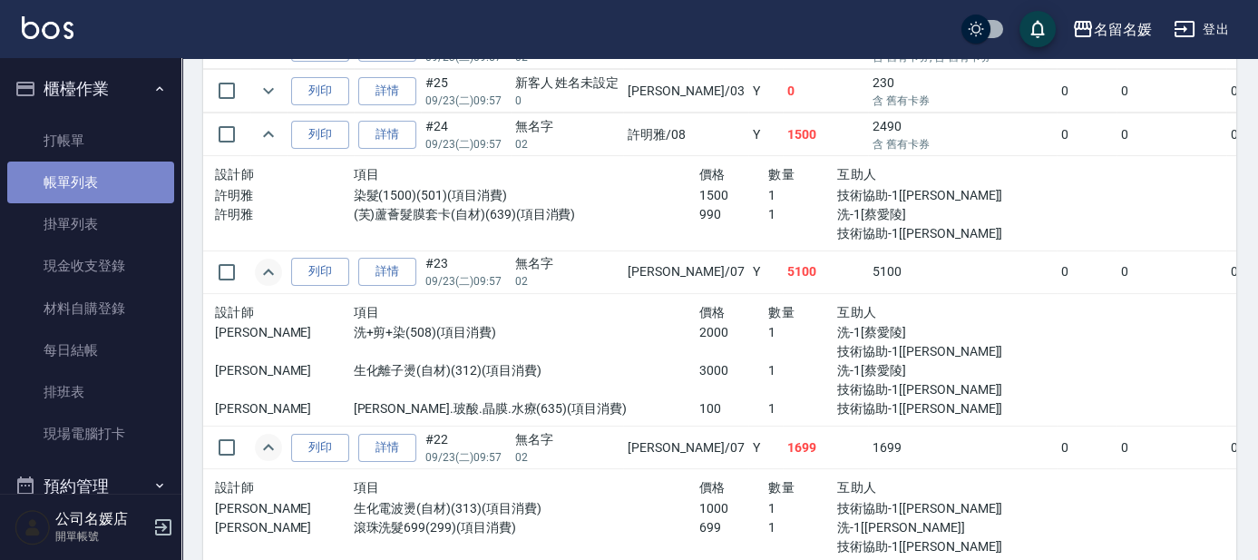
click at [121, 177] on link "帳單列表" at bounding box center [90, 182] width 167 height 42
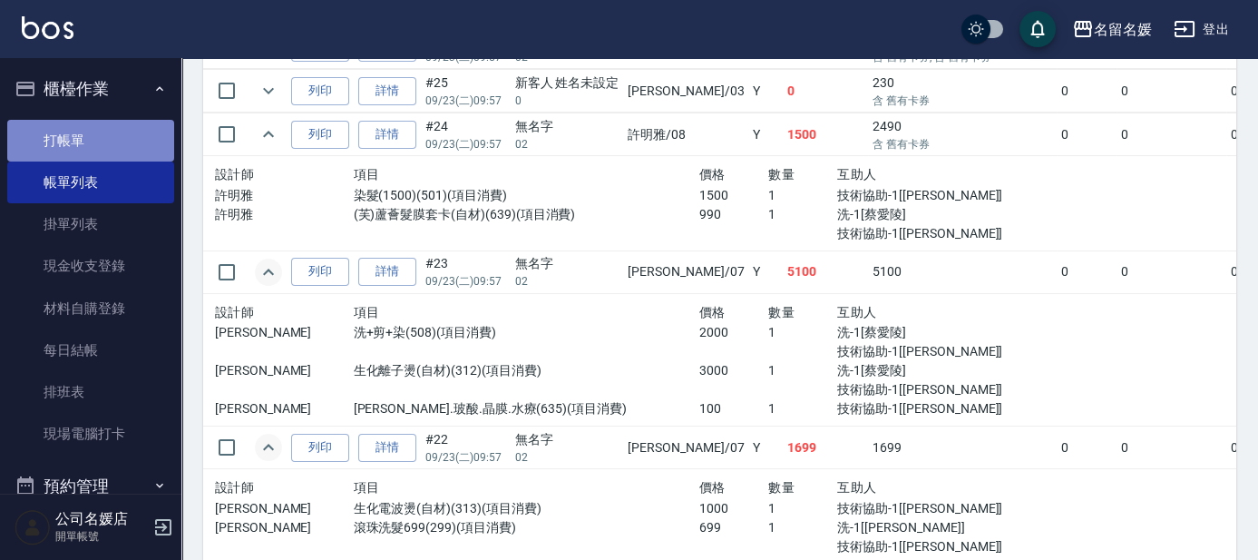
click at [121, 142] on link "打帳單" at bounding box center [90, 141] width 167 height 42
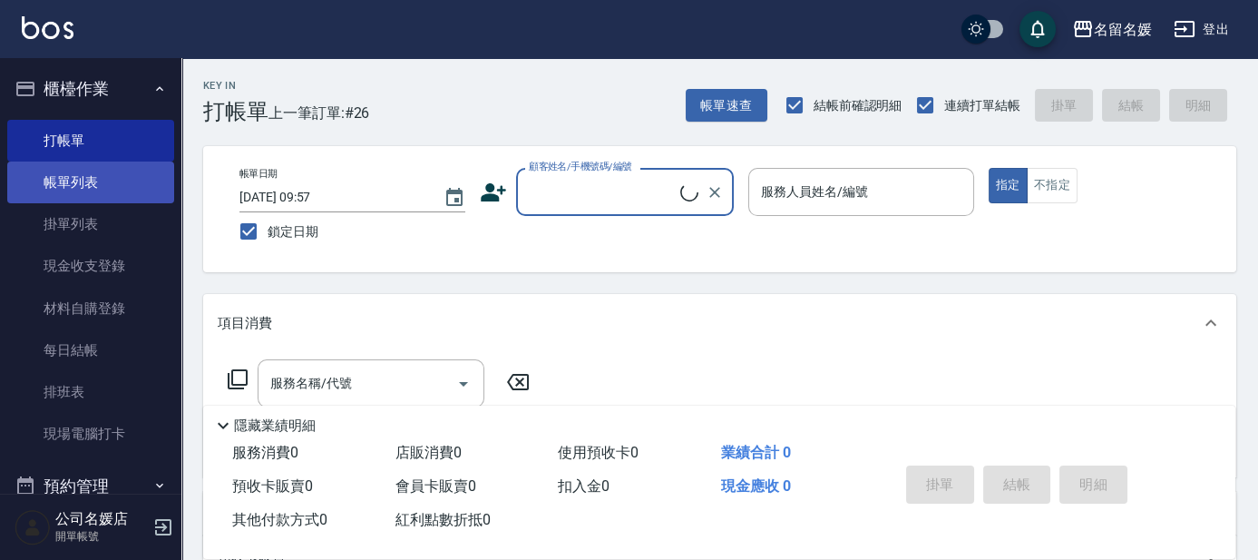
click at [112, 190] on link "帳單列表" at bounding box center [90, 182] width 167 height 42
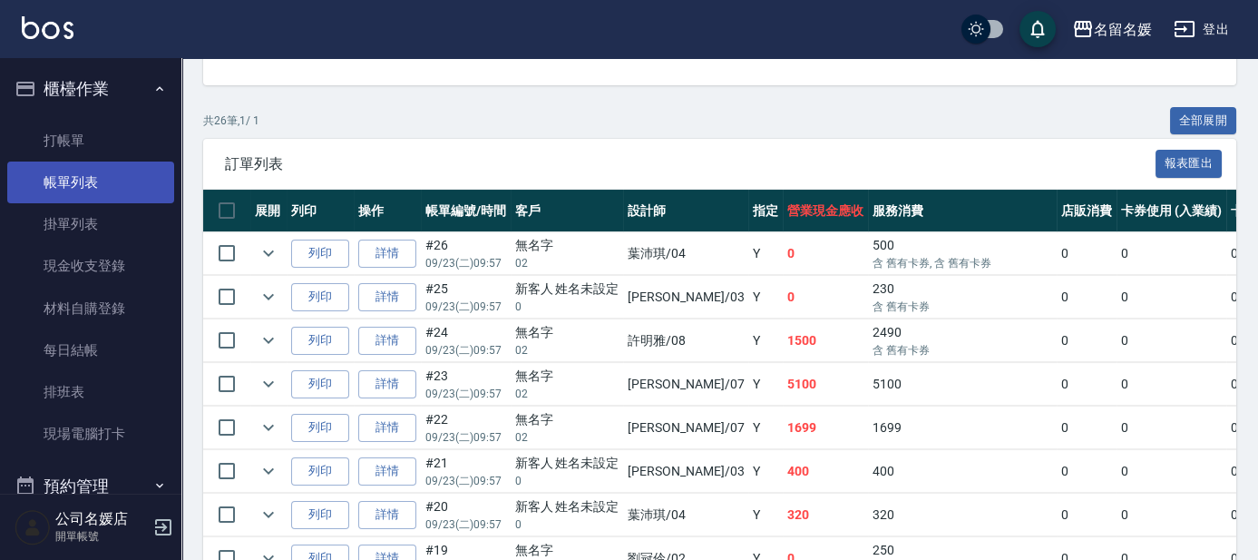
scroll to position [494, 0]
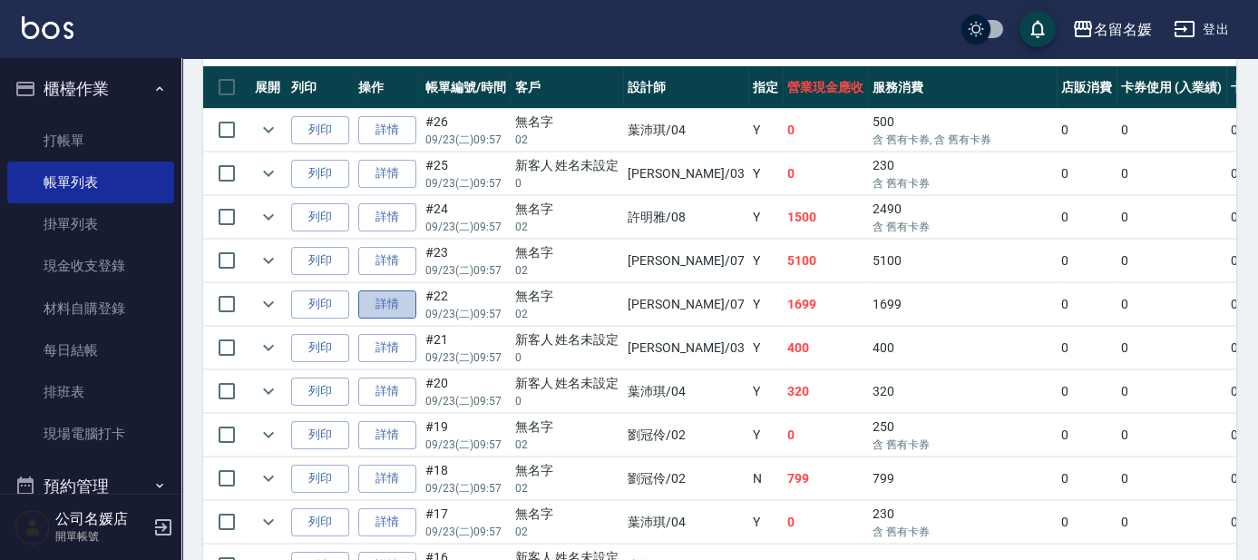
click at [372, 298] on link "詳情" at bounding box center [387, 304] width 58 height 28
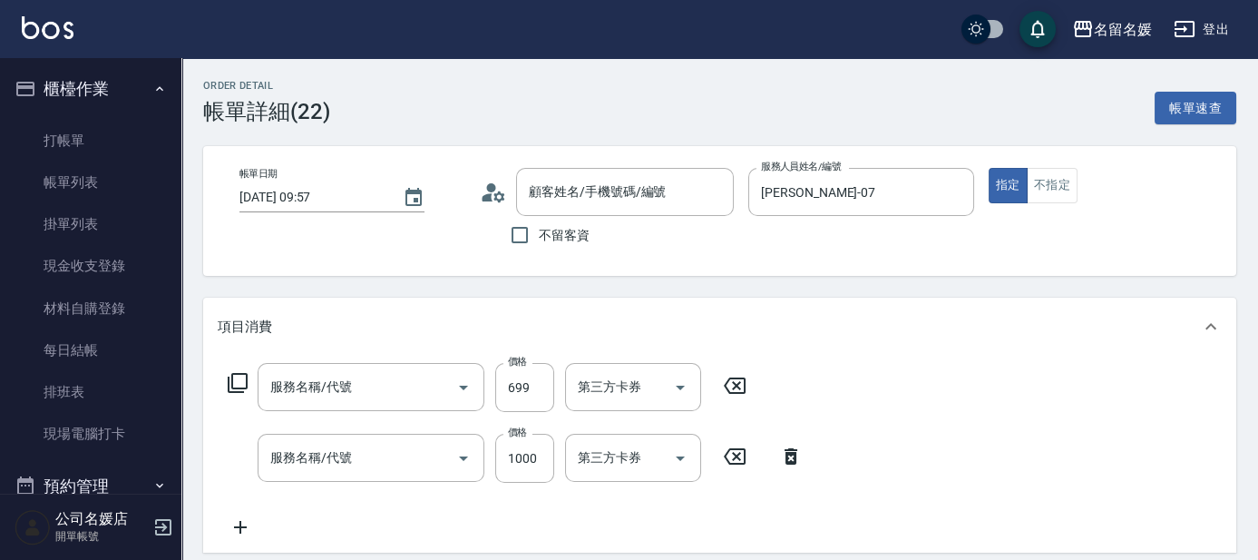
type input "[DATE] 09:57"
type input "[PERSON_NAME]-07"
type input "滾珠洗髮699(299)"
type input "生化電波燙(自材)(313)"
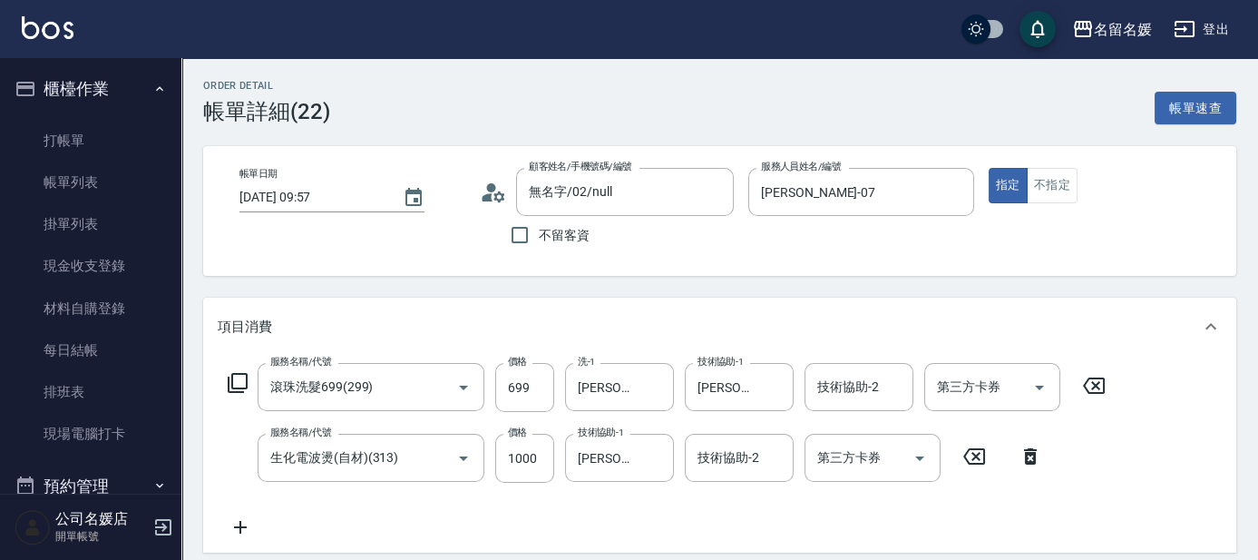
type input "無名字/02/null"
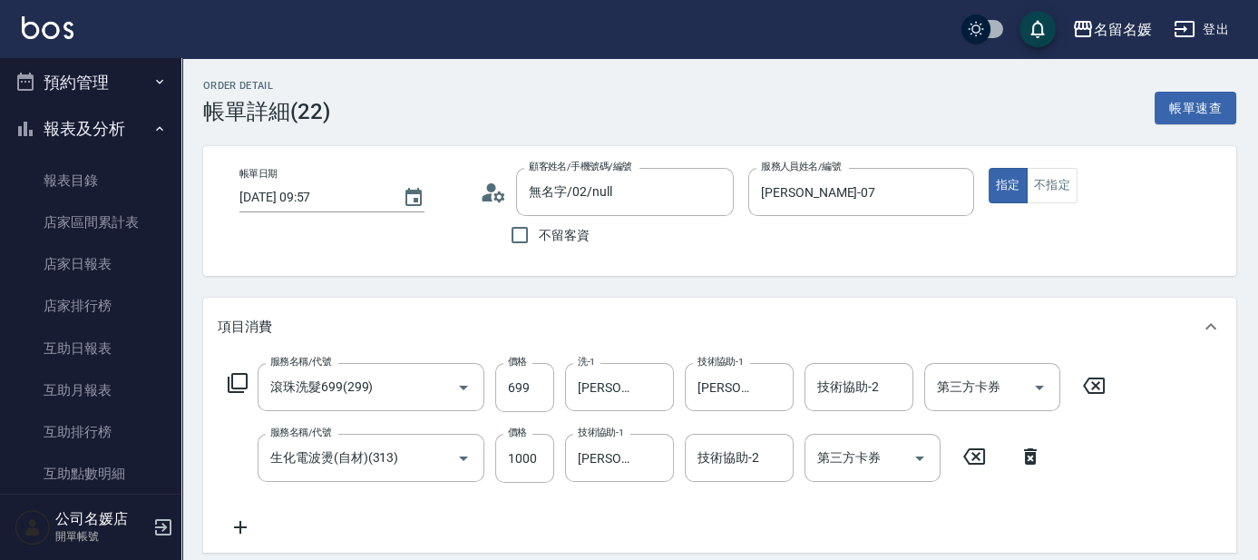
scroll to position [412, 0]
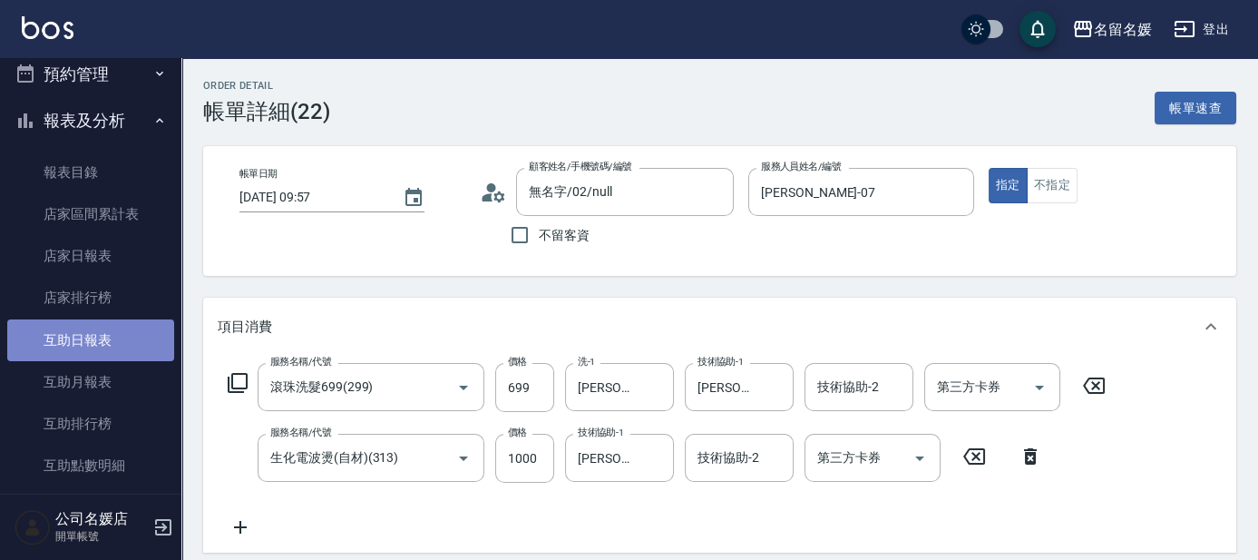
click at [126, 337] on link "互助日報表" at bounding box center [90, 340] width 167 height 42
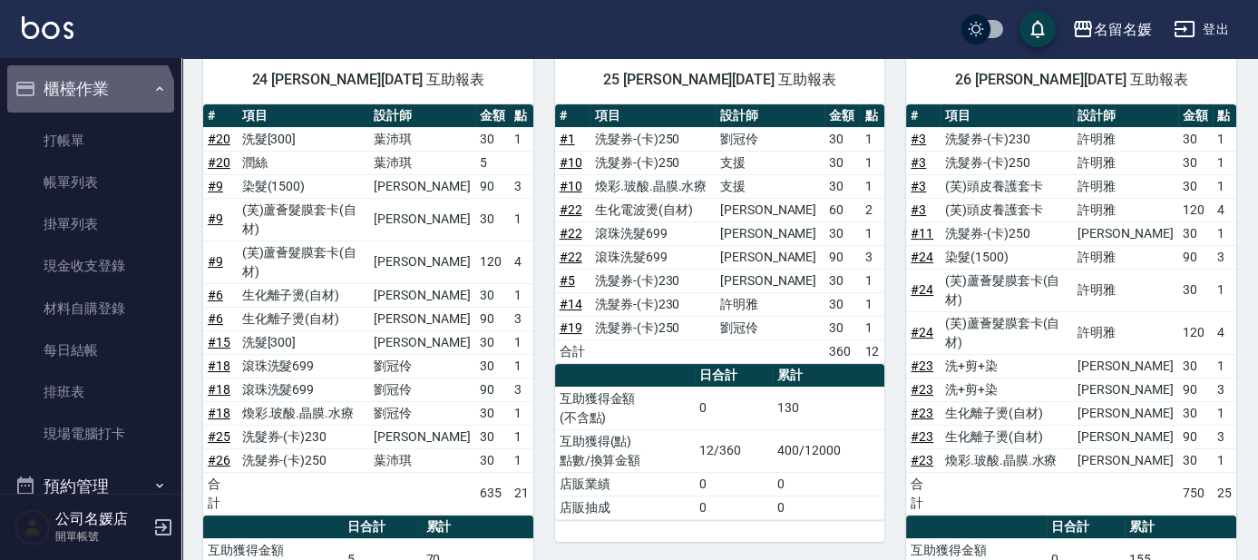
click at [86, 107] on button "櫃檯作業" at bounding box center [90, 88] width 167 height 47
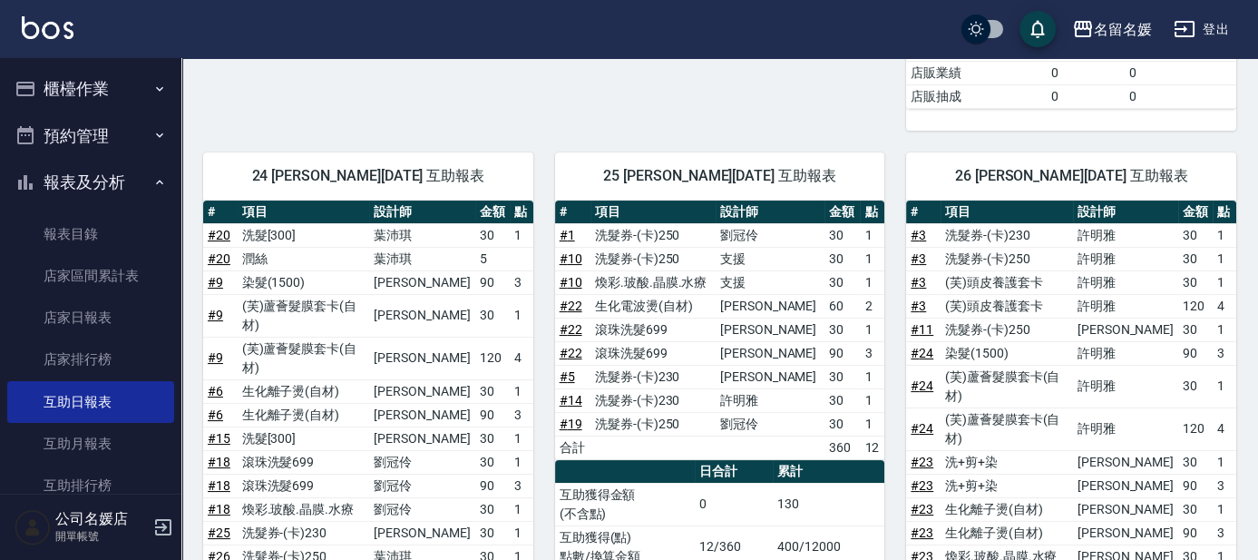
scroll to position [582, 0]
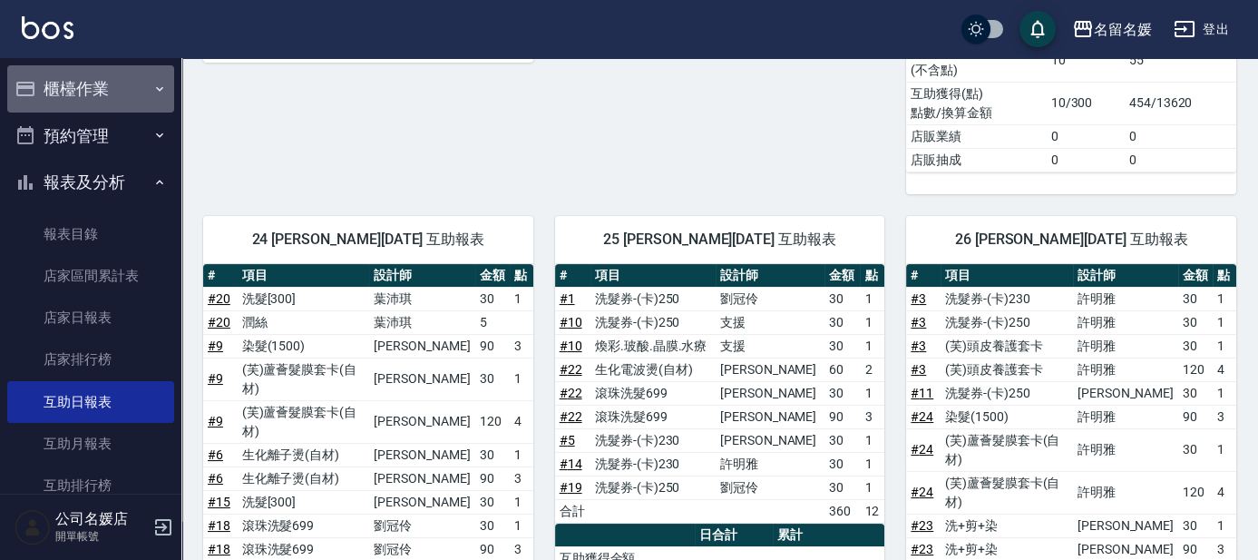
click at [130, 90] on button "櫃檯作業" at bounding box center [90, 88] width 167 height 47
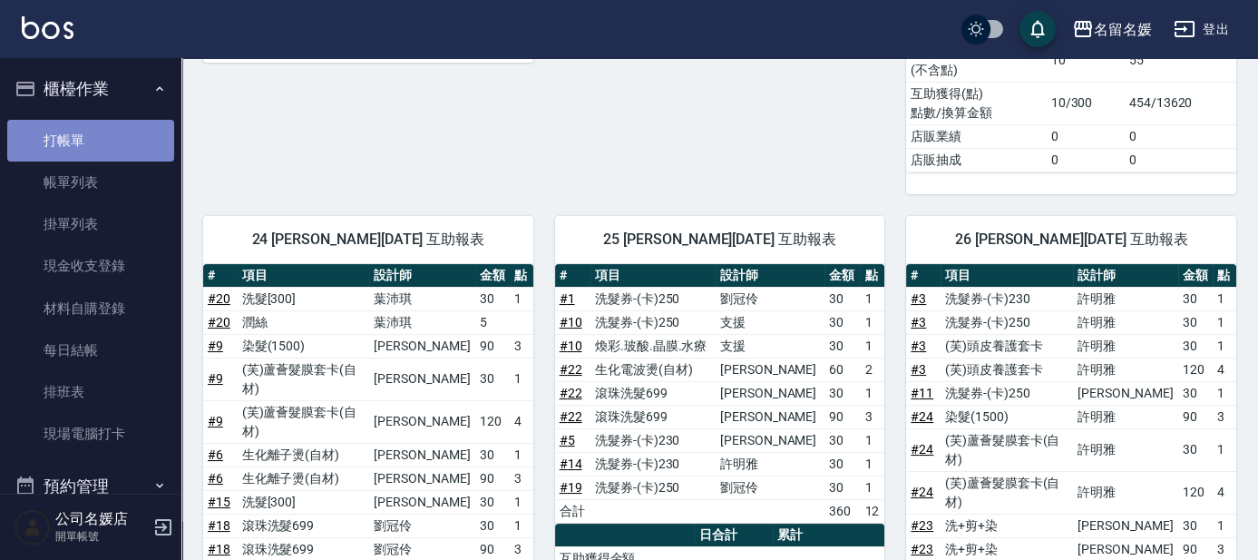
click at [120, 146] on link "打帳單" at bounding box center [90, 141] width 167 height 42
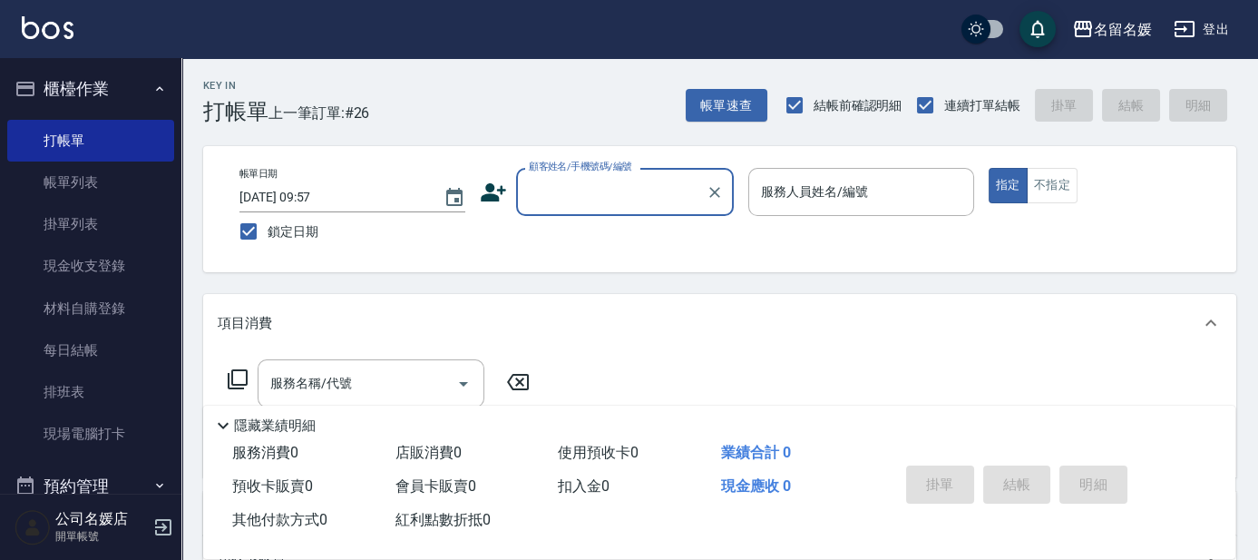
click at [589, 213] on div "顧客姓名/手機號碼/編號" at bounding box center [625, 192] width 218 height 48
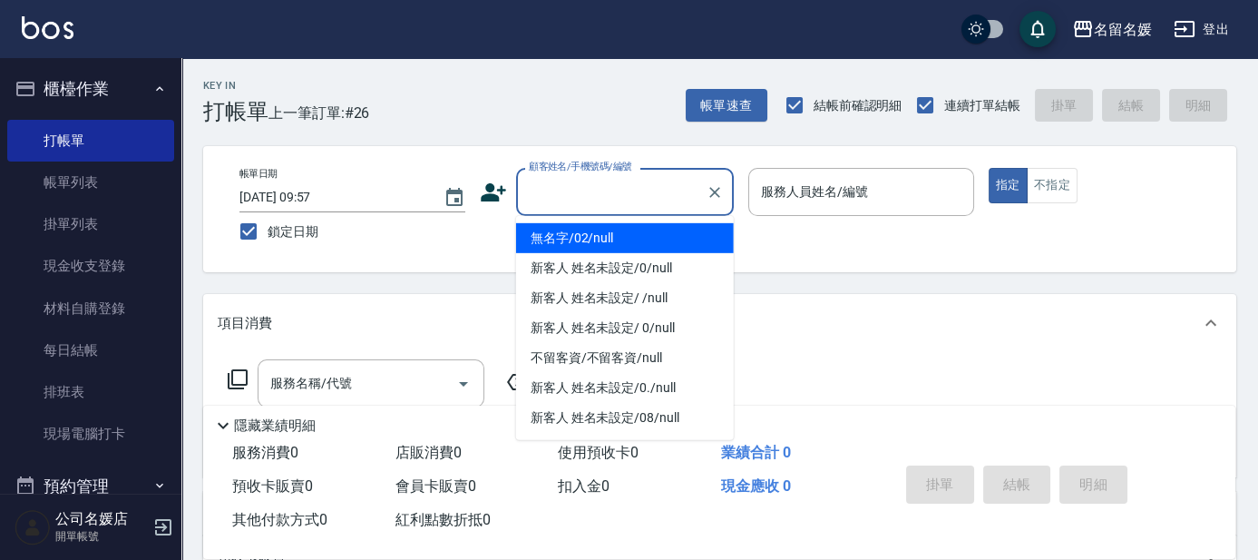
click at [591, 238] on li "無名字/02/null" at bounding box center [625, 238] width 218 height 30
type input "無名字/02/null"
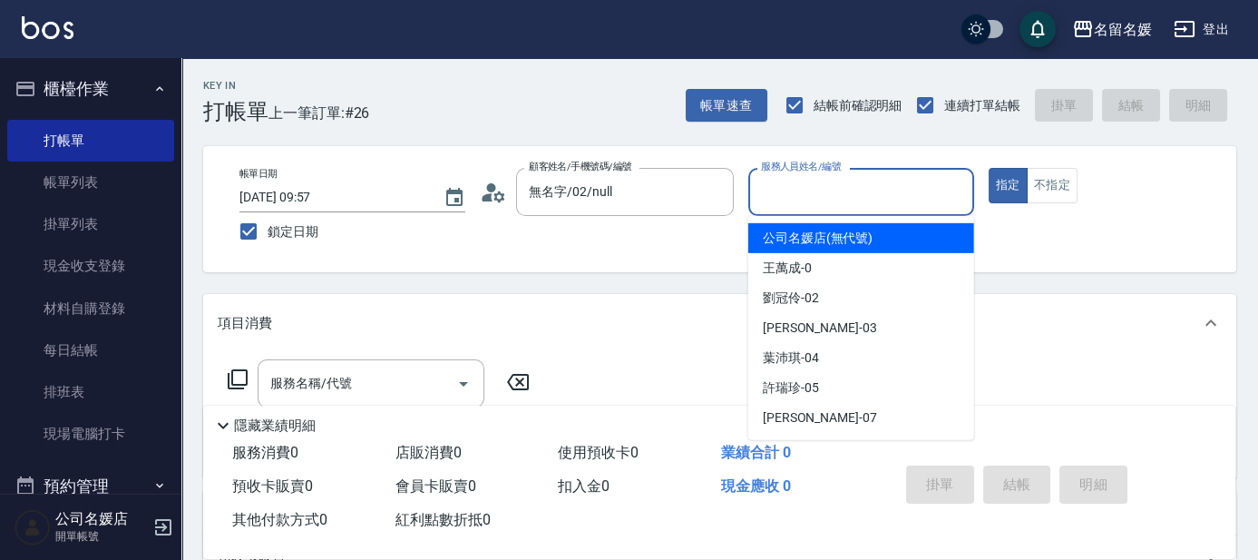
click at [624, 200] on input "服務人員姓名/編號" at bounding box center [862, 192] width 210 height 32
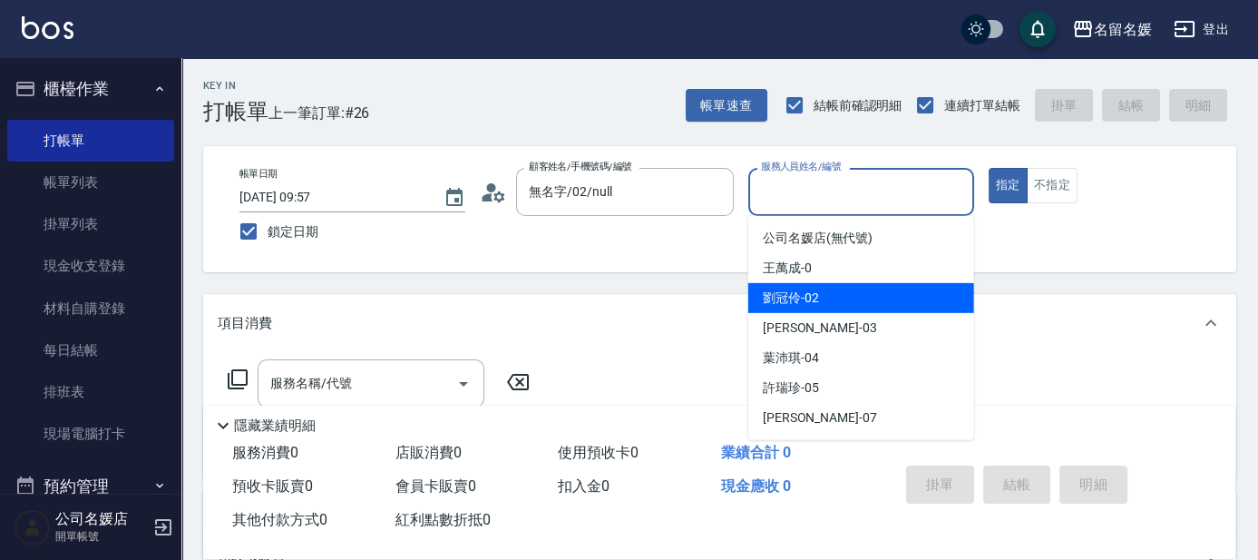
click at [624, 288] on span "劉冠伶 -02" at bounding box center [791, 297] width 56 height 19
type input "劉冠伶-02"
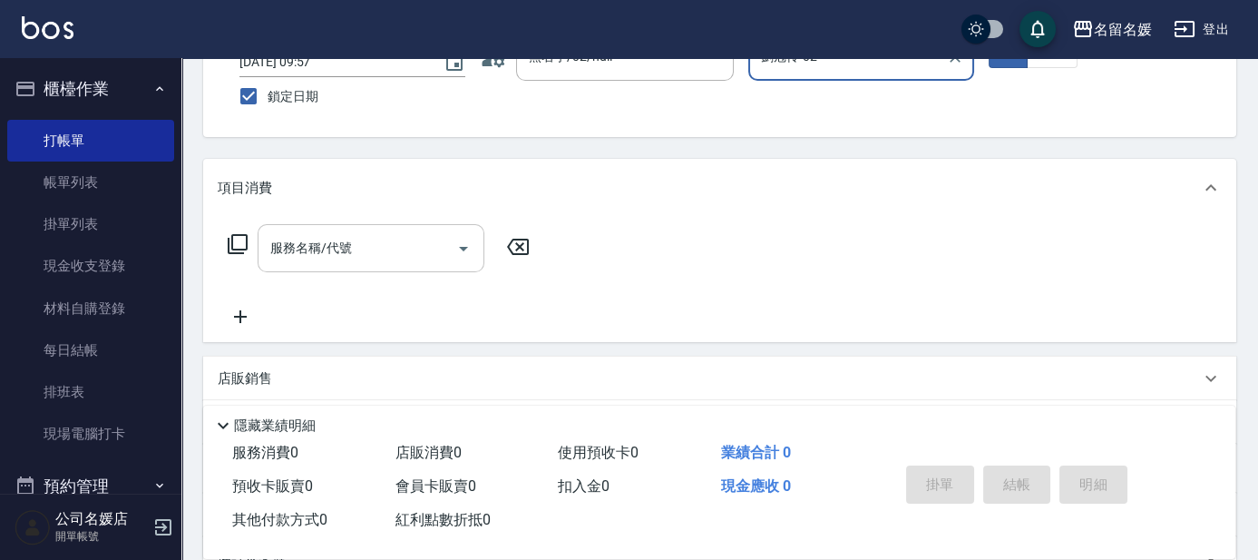
scroll to position [164, 0]
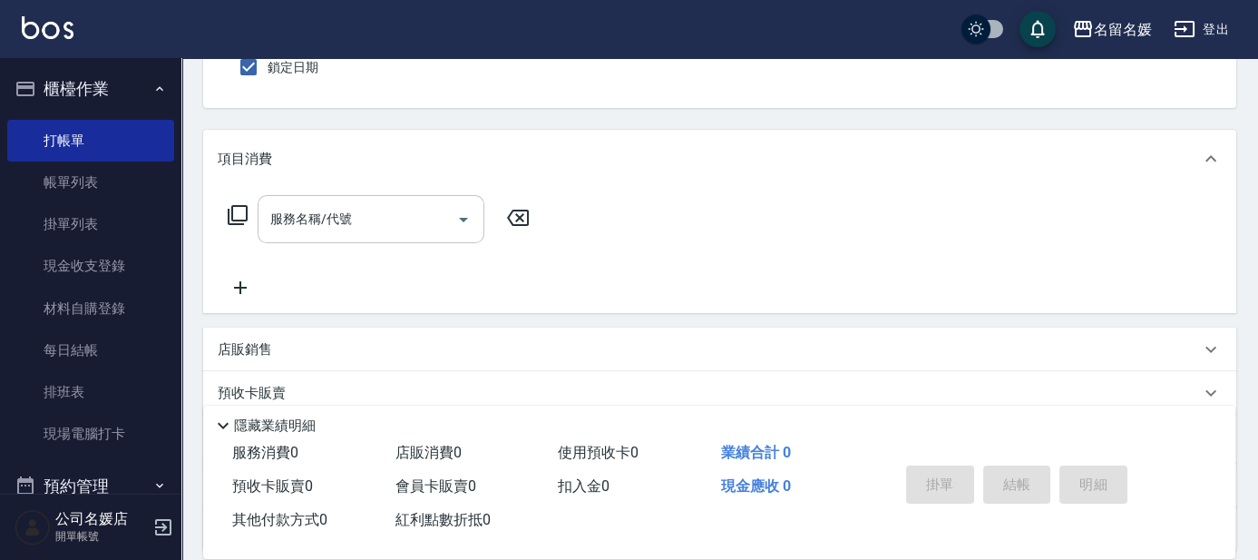
click at [415, 205] on input "服務名稱/代號" at bounding box center [357, 219] width 183 height 32
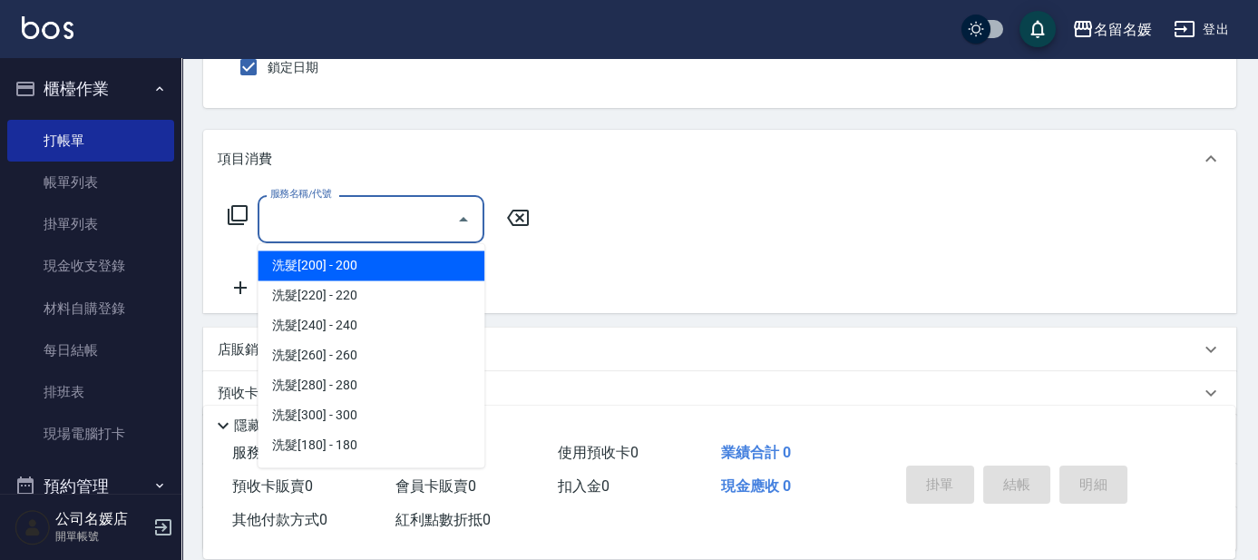
click at [465, 219] on icon "Close" at bounding box center [463, 219] width 9 height 5
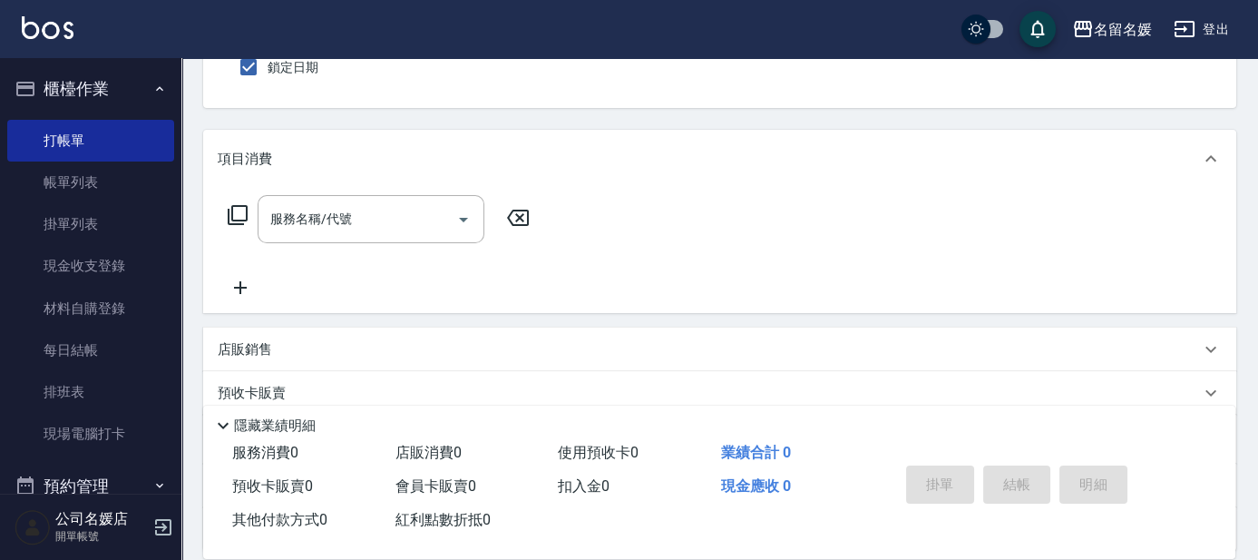
click at [259, 160] on p "項目消費" at bounding box center [245, 159] width 54 height 19
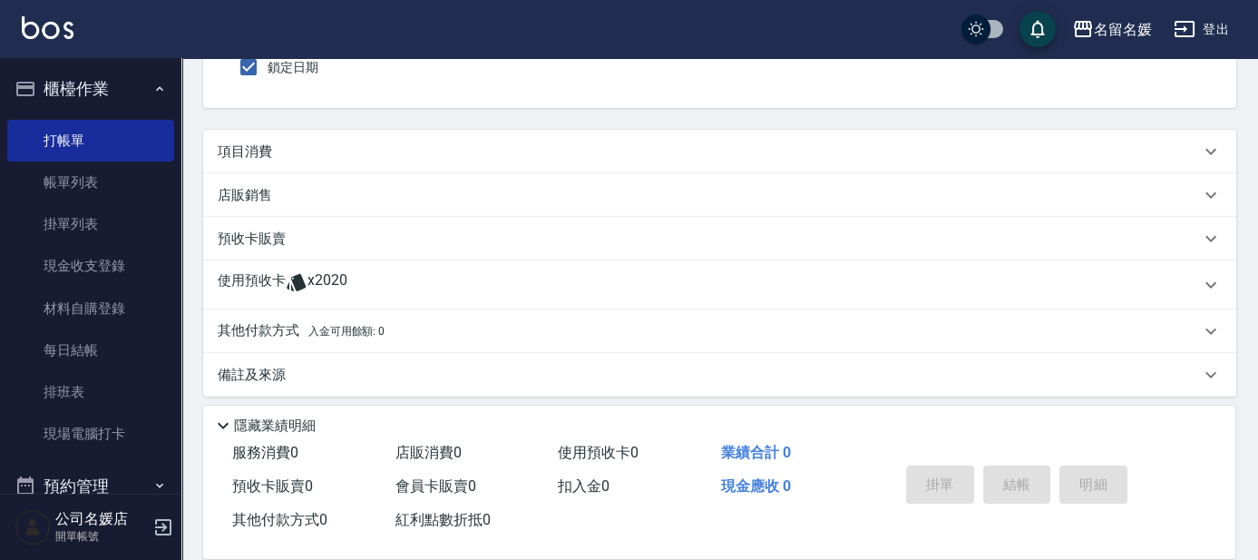
click at [261, 152] on p "項目消費" at bounding box center [245, 151] width 54 height 19
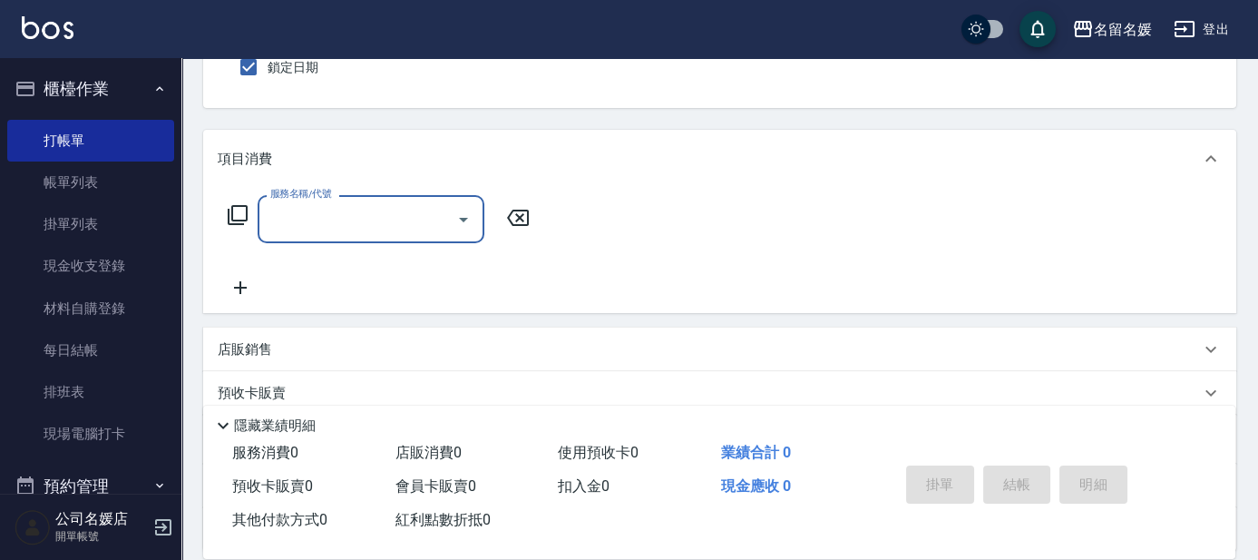
click at [256, 151] on p "項目消費" at bounding box center [245, 159] width 54 height 19
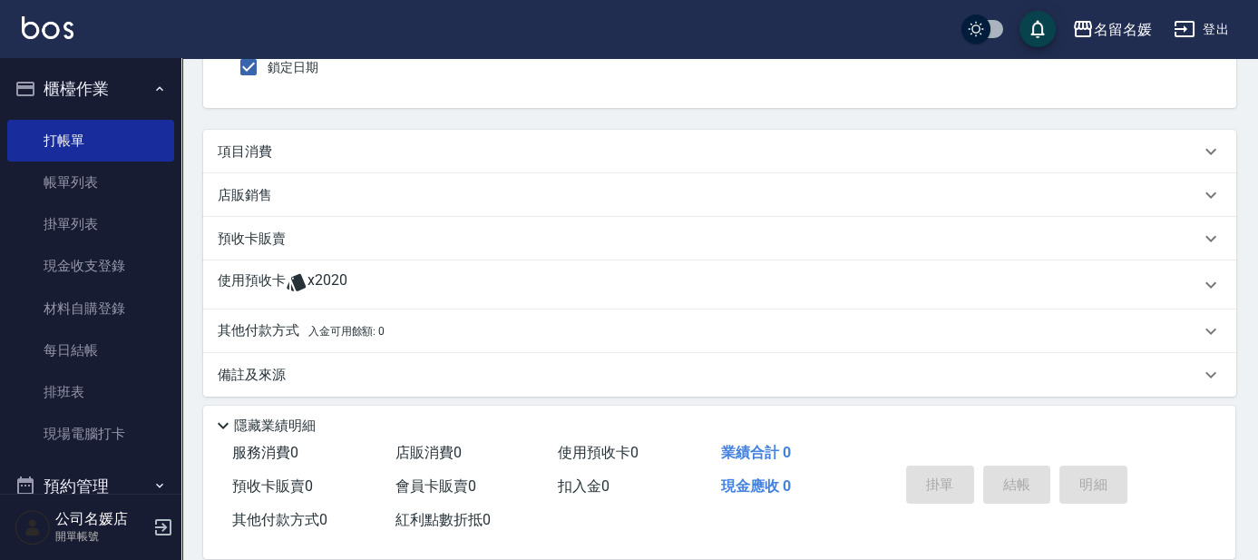
scroll to position [0, 0]
click at [256, 151] on p "項目消費" at bounding box center [245, 151] width 54 height 19
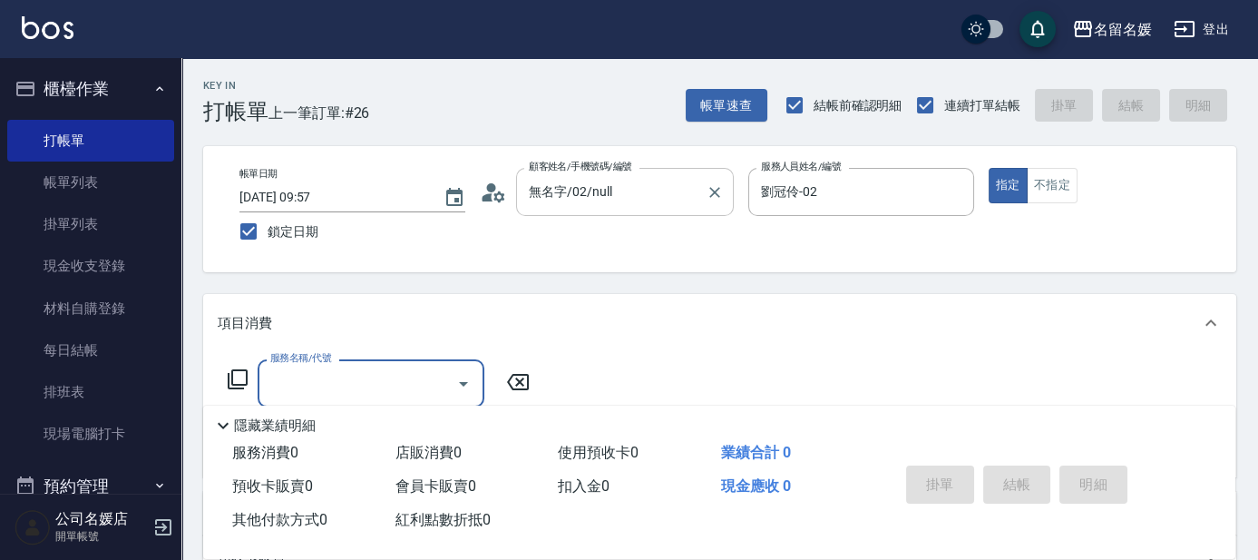
click at [622, 174] on div "無名字/02/null 顧客姓名/手機號碼/編號" at bounding box center [625, 192] width 218 height 48
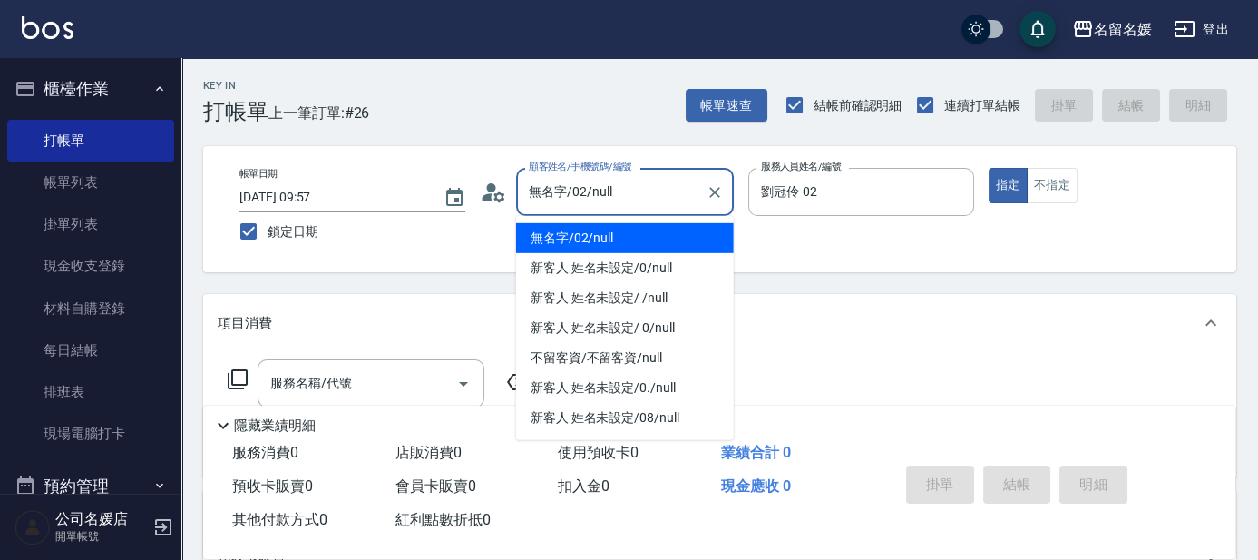
scroll to position [164, 0]
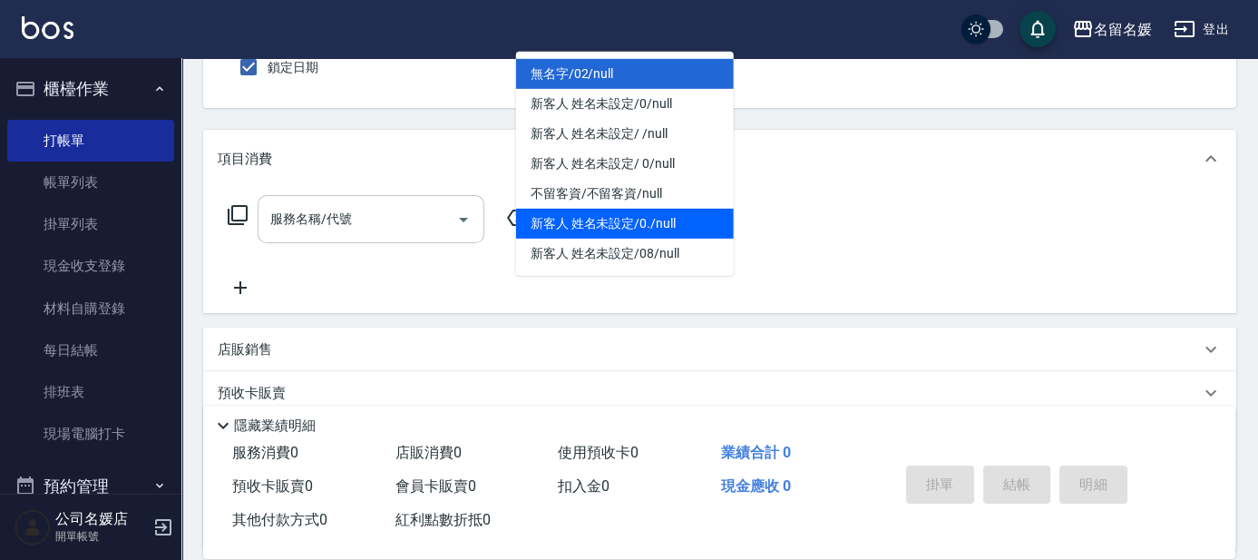
click at [370, 224] on input "服務名稱/代號" at bounding box center [357, 219] width 183 height 32
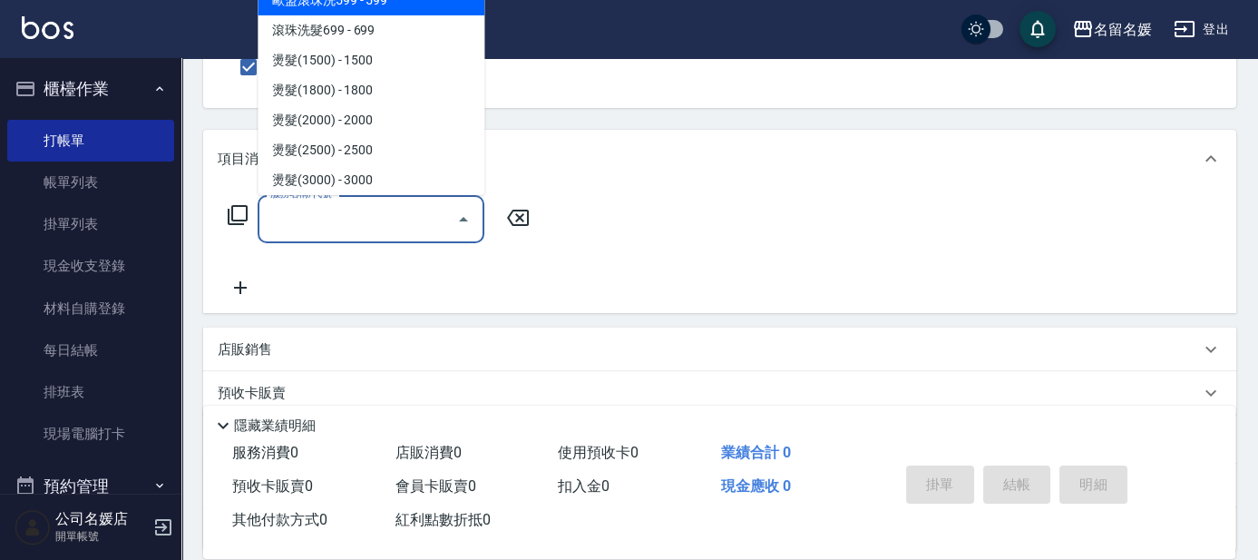
scroll to position [0, 0]
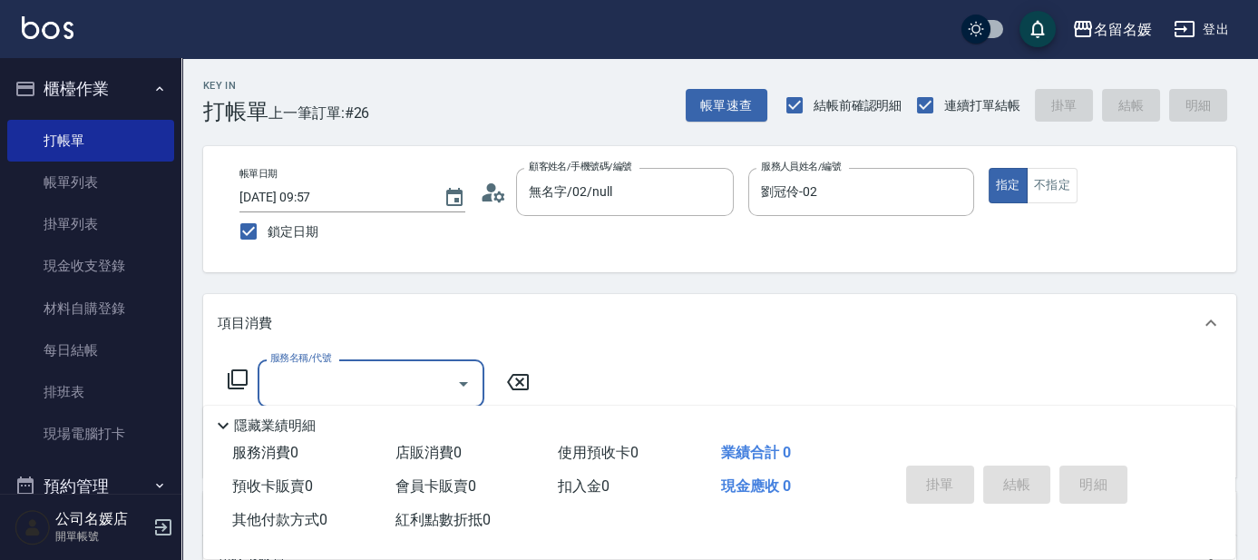
click at [327, 395] on input "服務名稱/代號" at bounding box center [357, 383] width 183 height 32
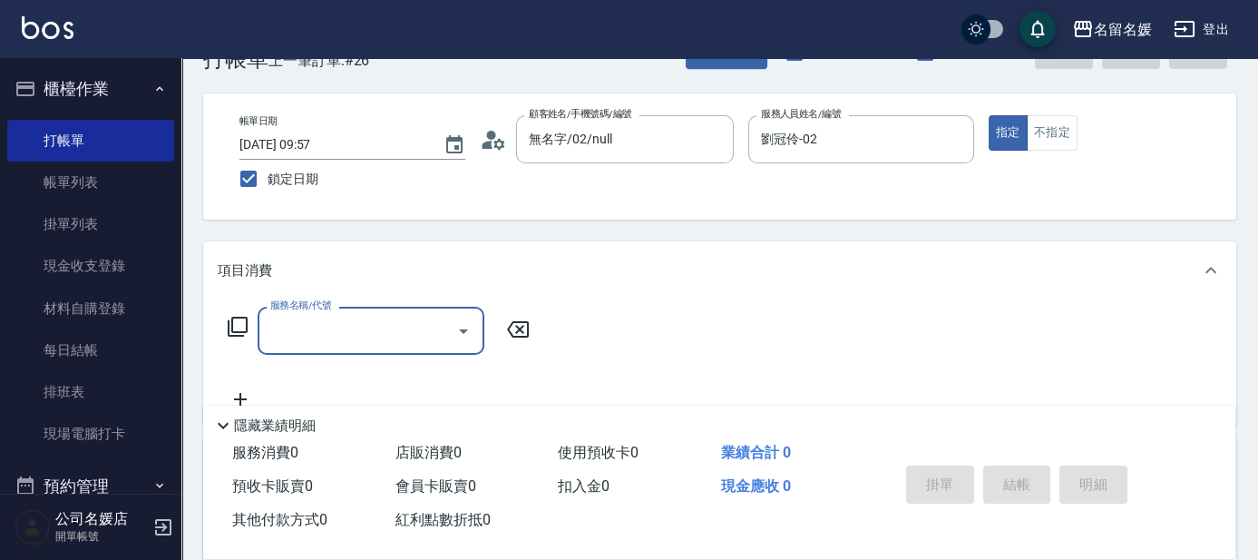
scroll to position [82, 0]
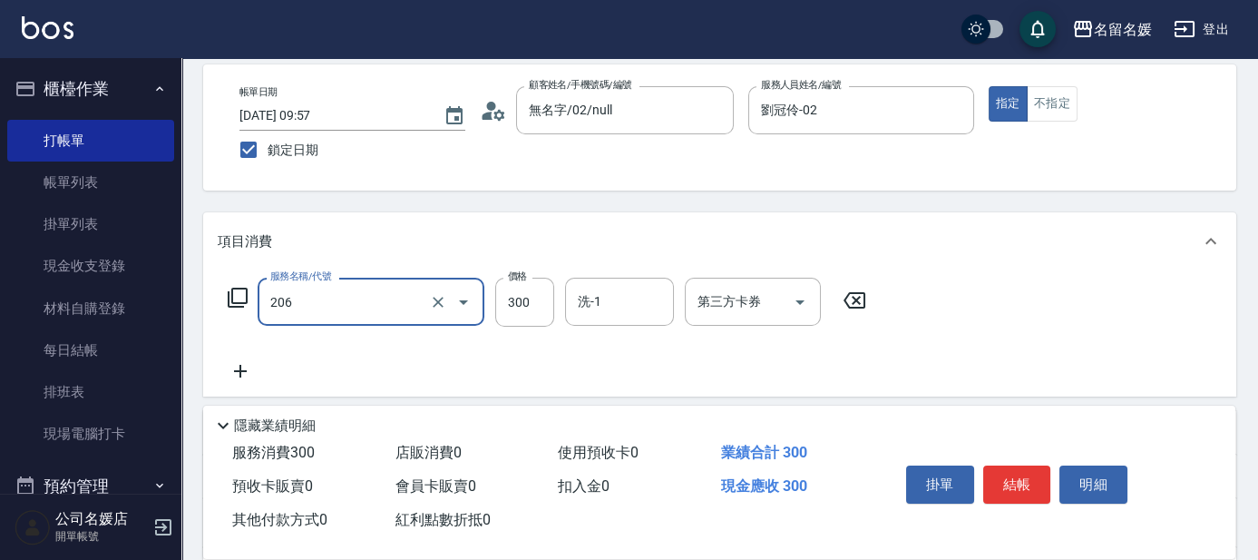
type input "洗髮[300](206)"
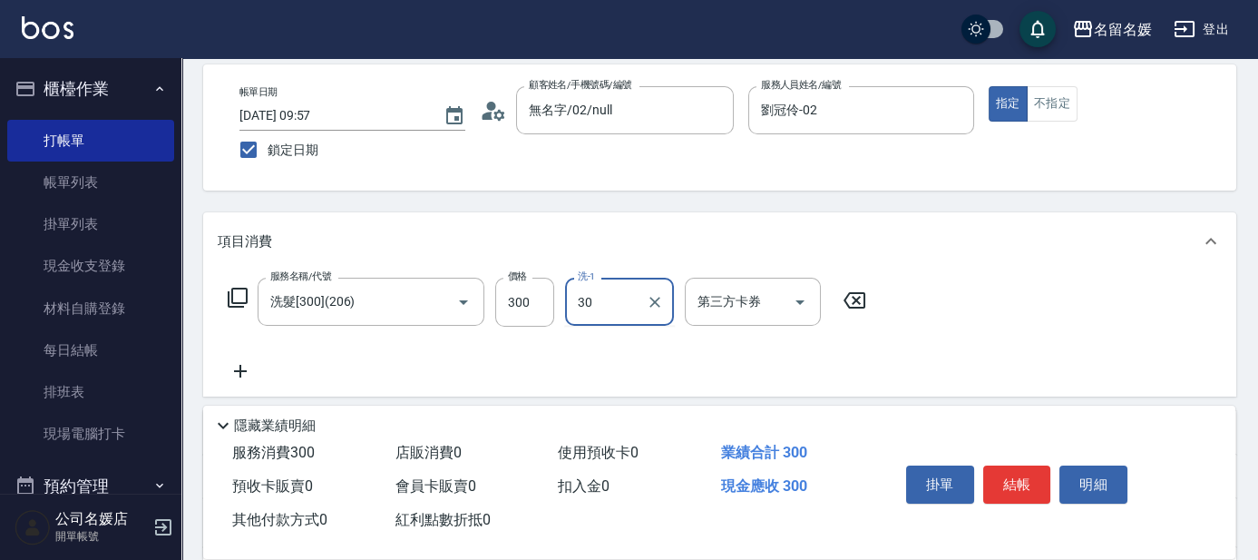
type input "葉翊琳-30"
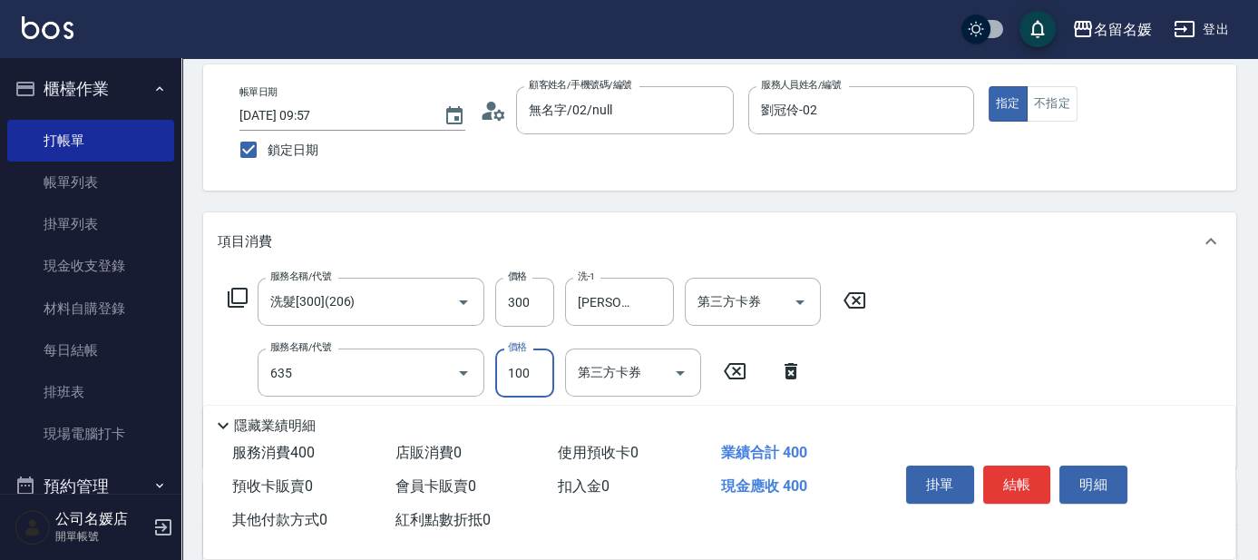
type input "煥彩.玻酸.晶膜.水療(635)"
click at [250, 293] on div "服務名稱/代號 洗髮[300](206) 服務名稱/代號 價格 300 價格 洗-1 葉翊琳-30 洗-1 第三方卡券 第三方卡券" at bounding box center [547, 302] width 659 height 49
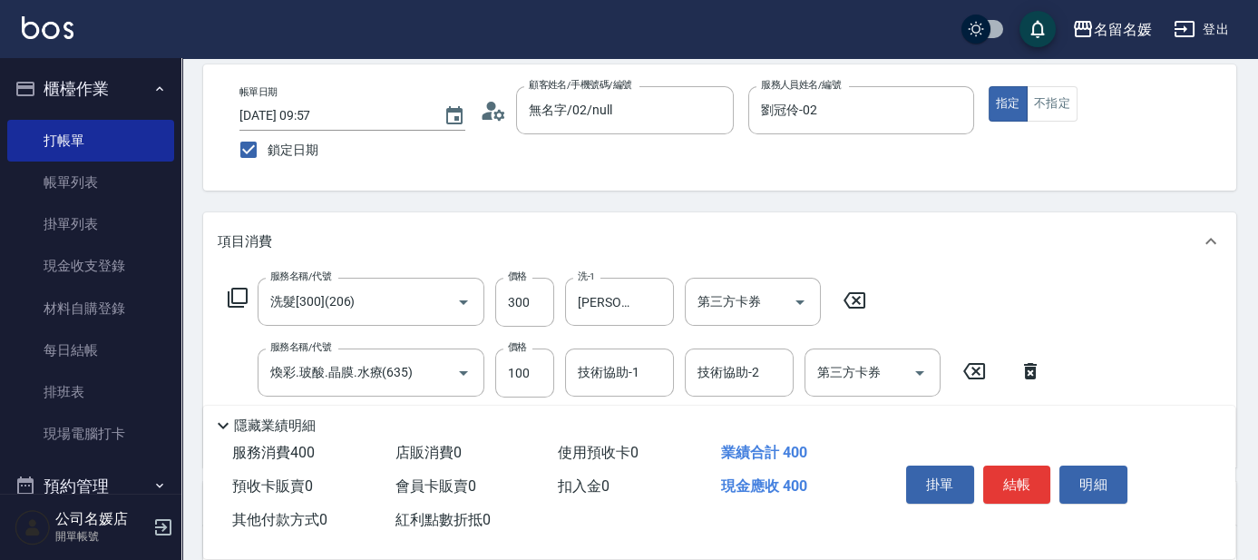
click at [237, 298] on icon at bounding box center [238, 298] width 22 height 22
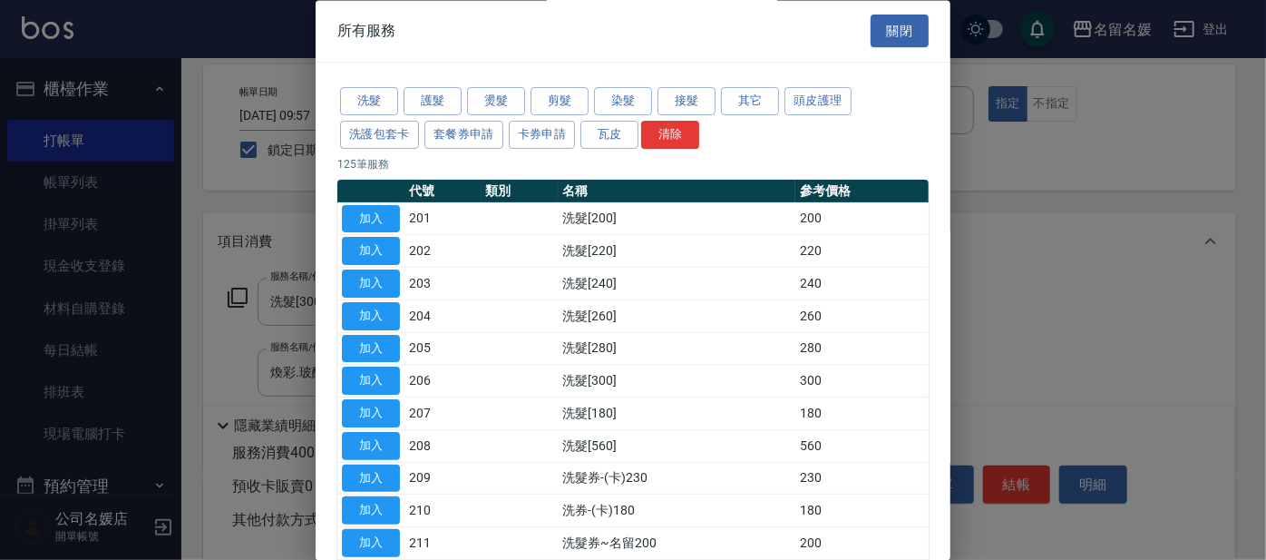
click at [624, 121] on div at bounding box center [633, 280] width 1266 height 560
click at [624, 35] on button "關閉" at bounding box center [900, 32] width 58 height 34
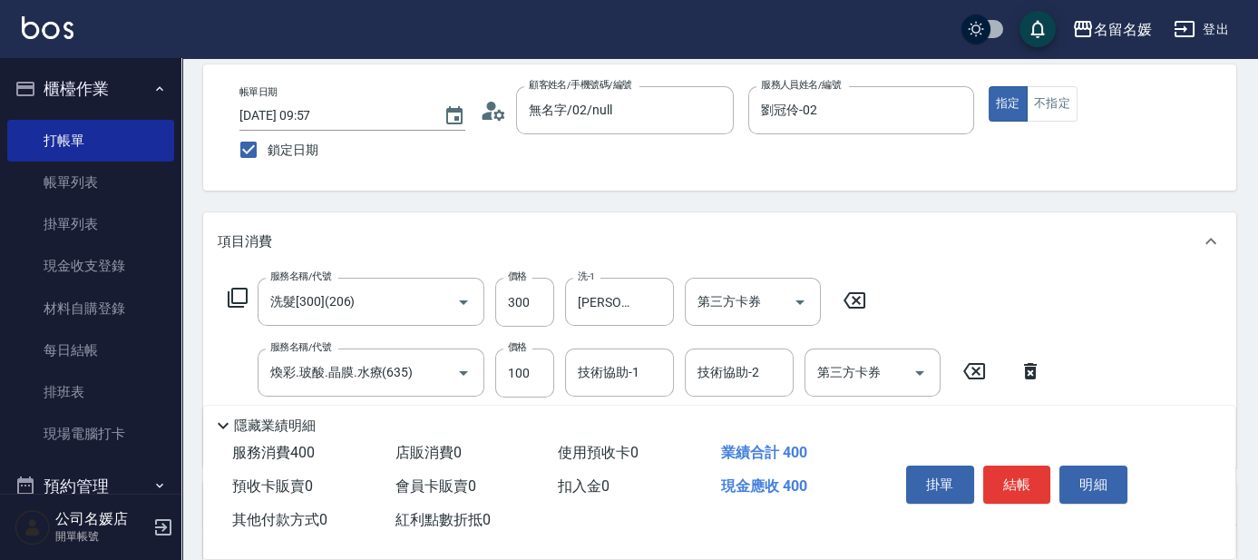
click at [624, 352] on div "技術協助-1" at bounding box center [619, 372] width 109 height 48
click at [624, 363] on input "技術協助-1" at bounding box center [619, 373] width 93 height 32
type input "葉翊琳-30"
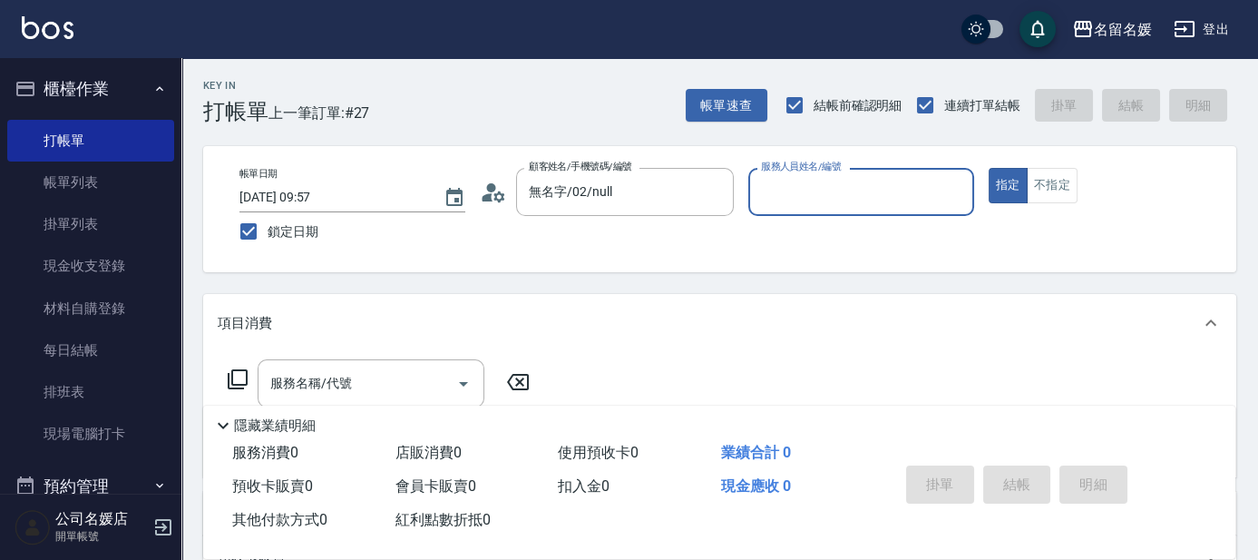
type input "新客人 姓名未設定/0/null"
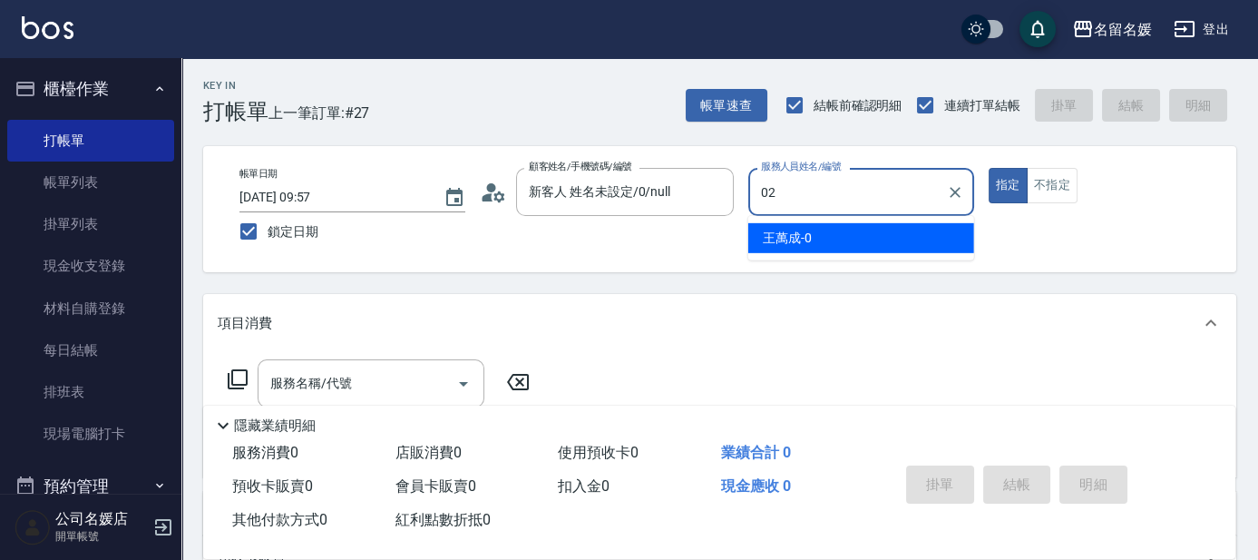
type input "02"
type button "true"
type input "劉冠伶-02"
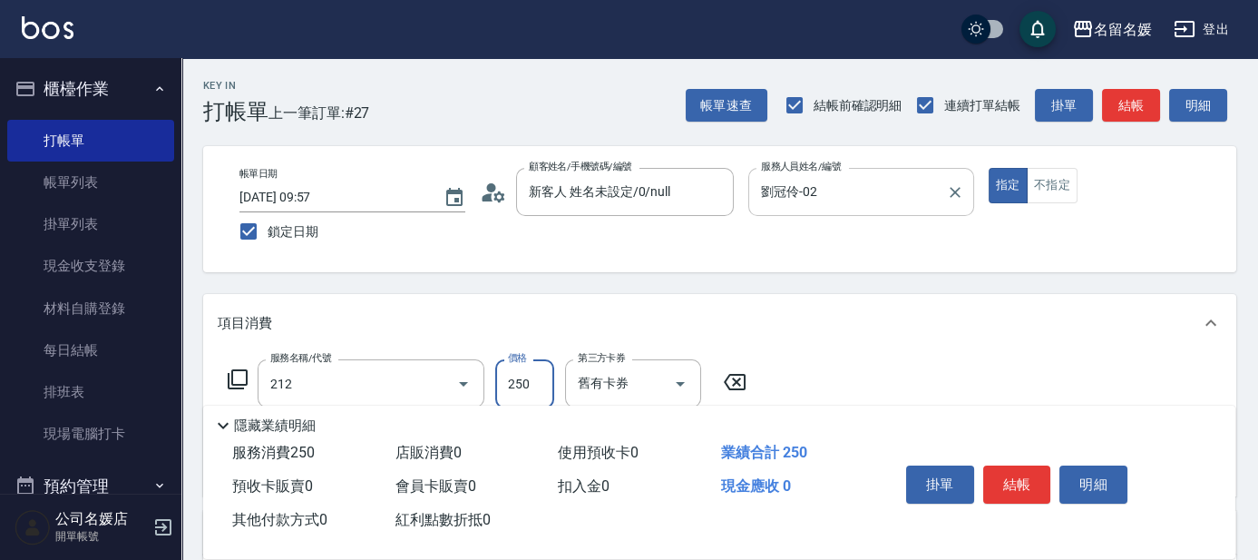
type input "洗髮券-(卡)250(212)"
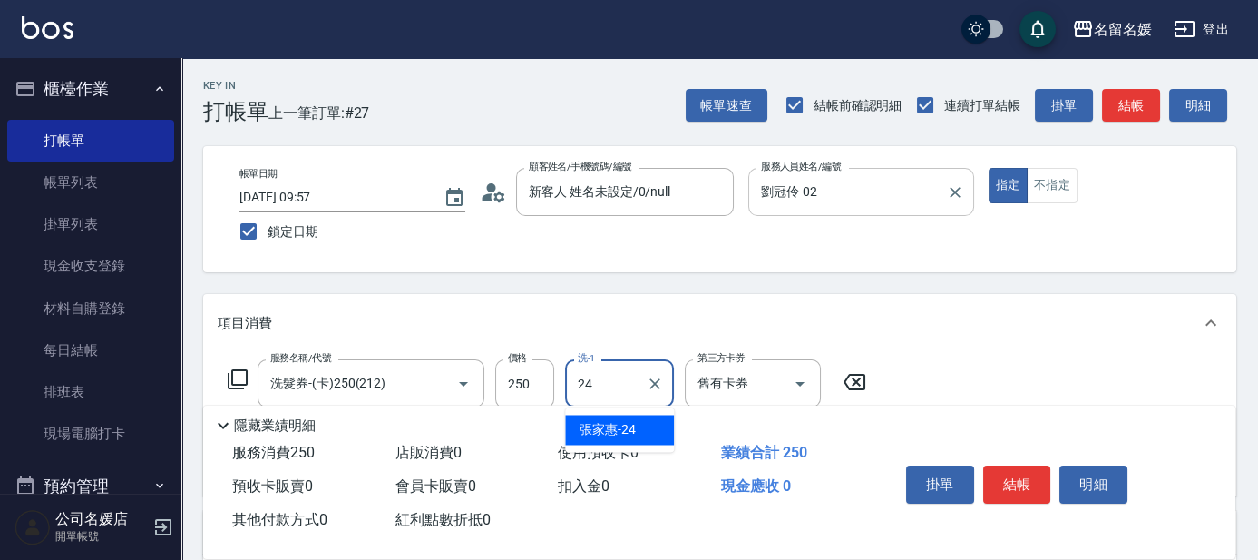
type input "[PERSON_NAME]-24"
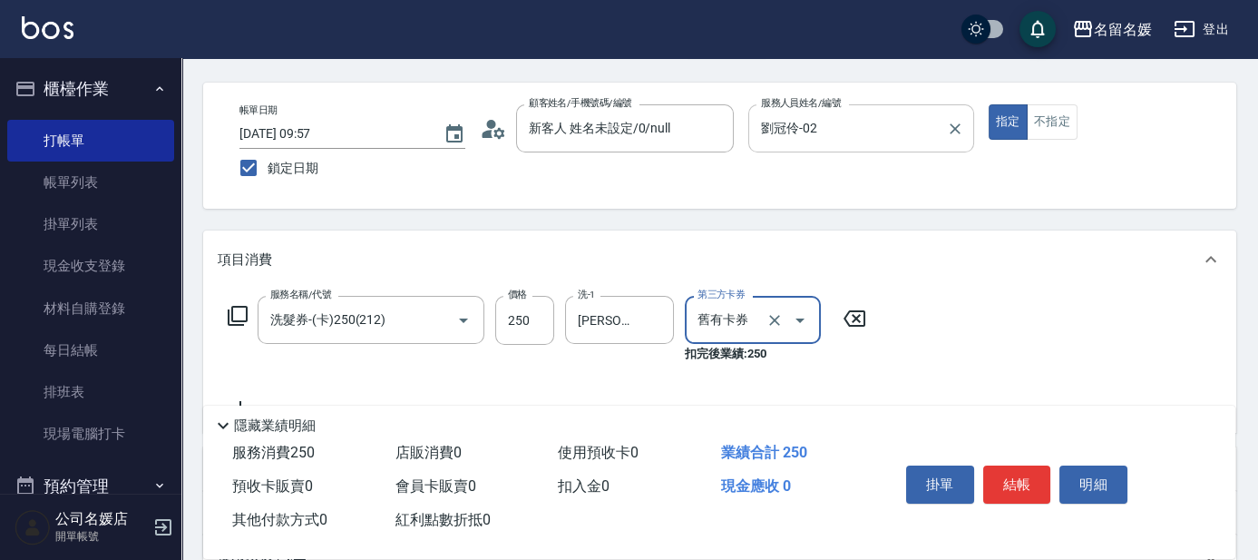
scroll to position [82, 0]
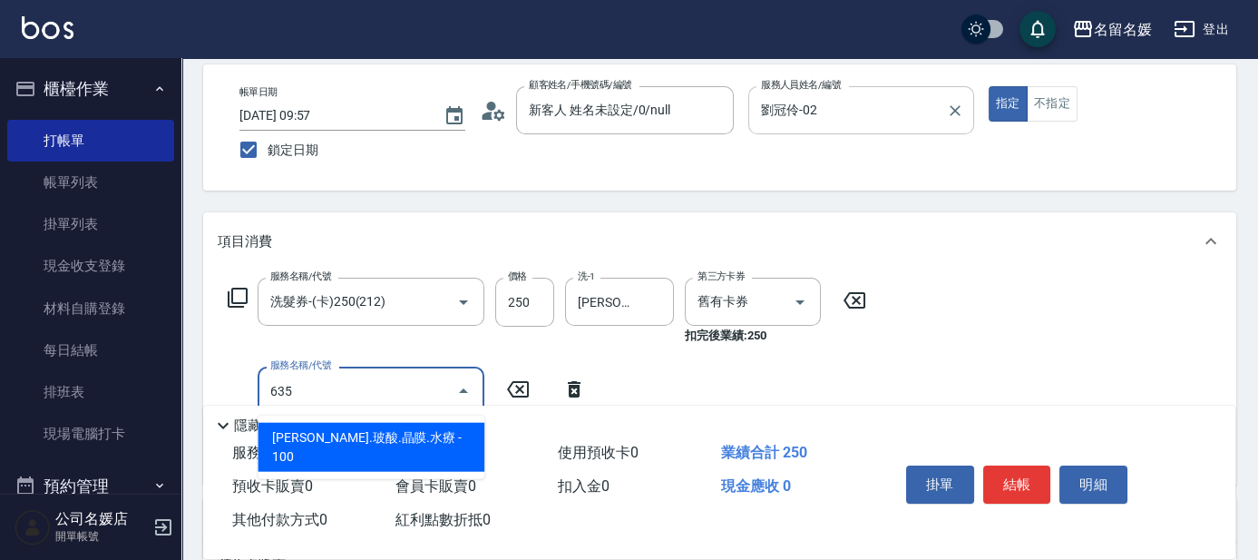
type input "煥彩.玻酸.晶膜.水療(635)"
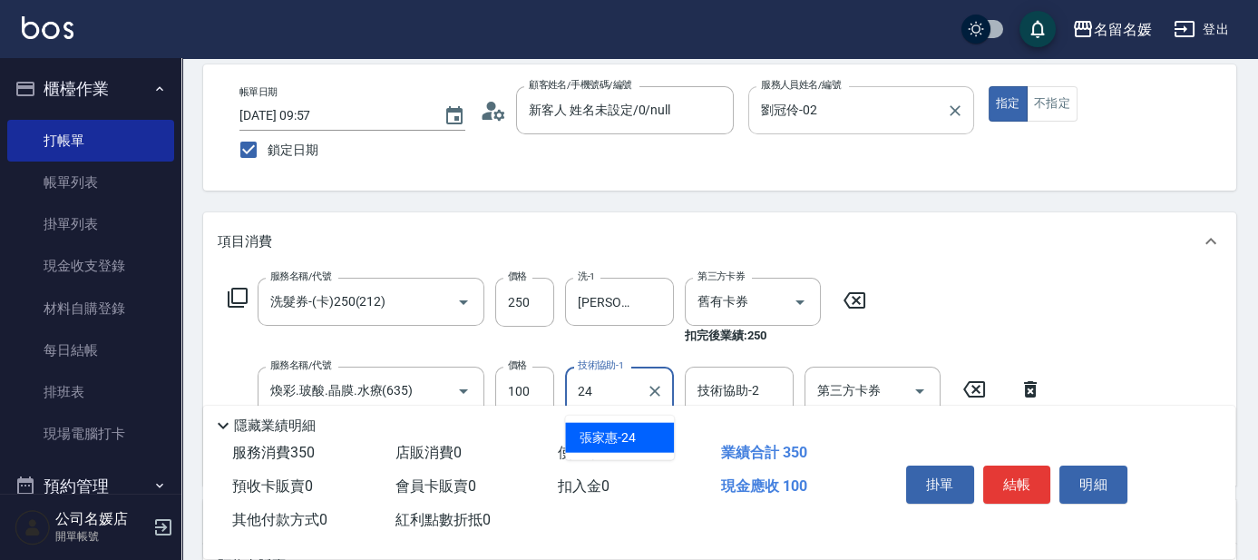
type input "[PERSON_NAME]-24"
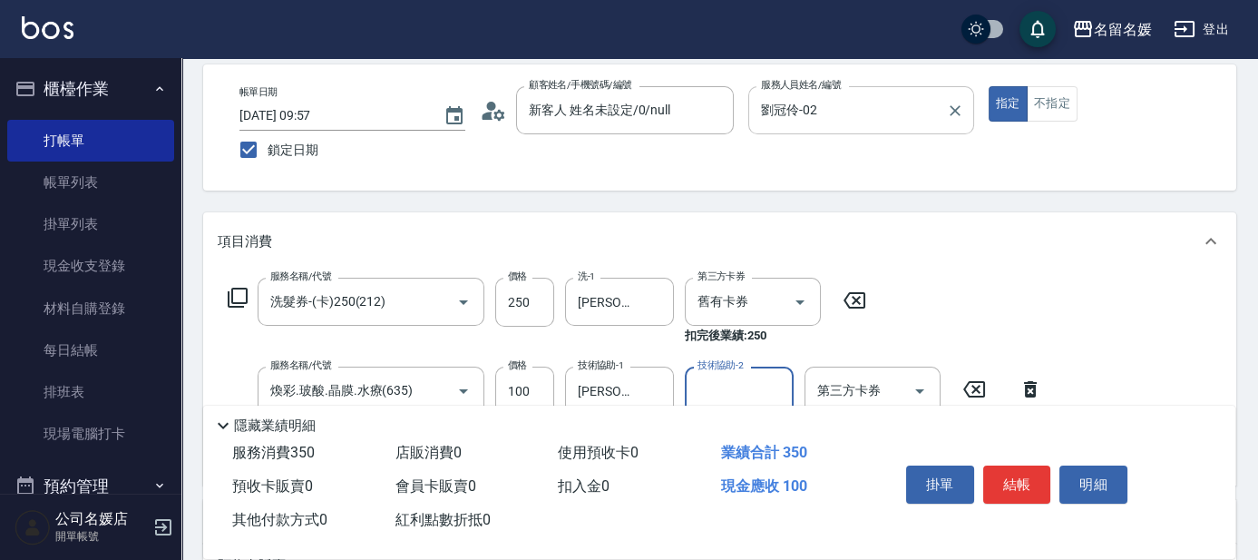
click at [624, 202] on div "Key In 打帳單 上一筆訂單:#27 帳單速查 結帳前確認明細 連續打單結帳 掛單 結帳 明細 帳單日期 2025/09/23 09:57 鎖定日期 顧客…" at bounding box center [719, 435] width 1077 height 919
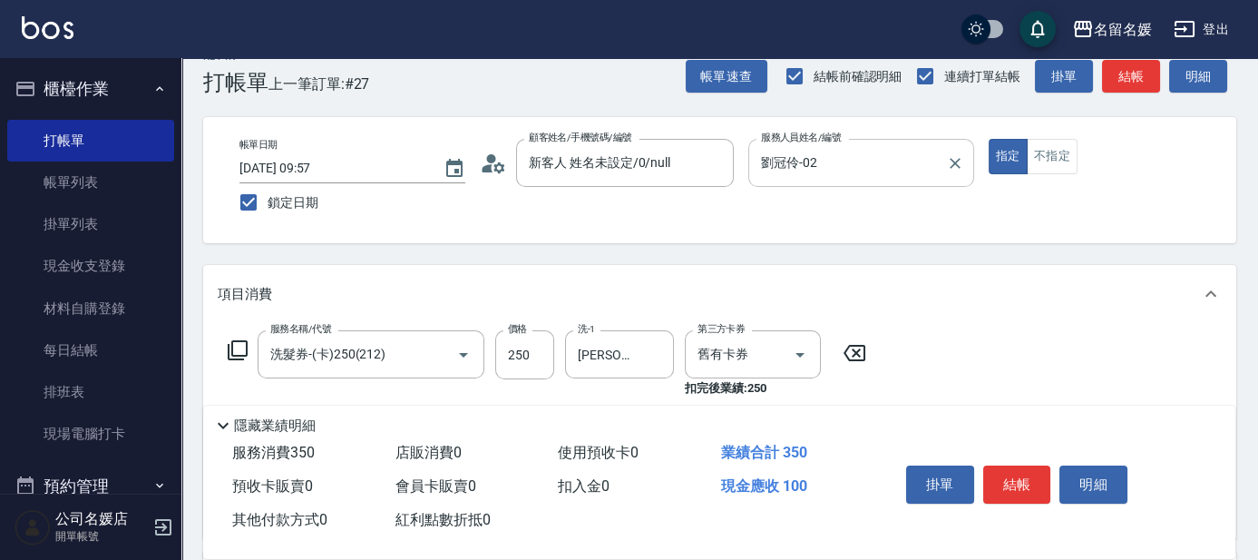
scroll to position [0, 0]
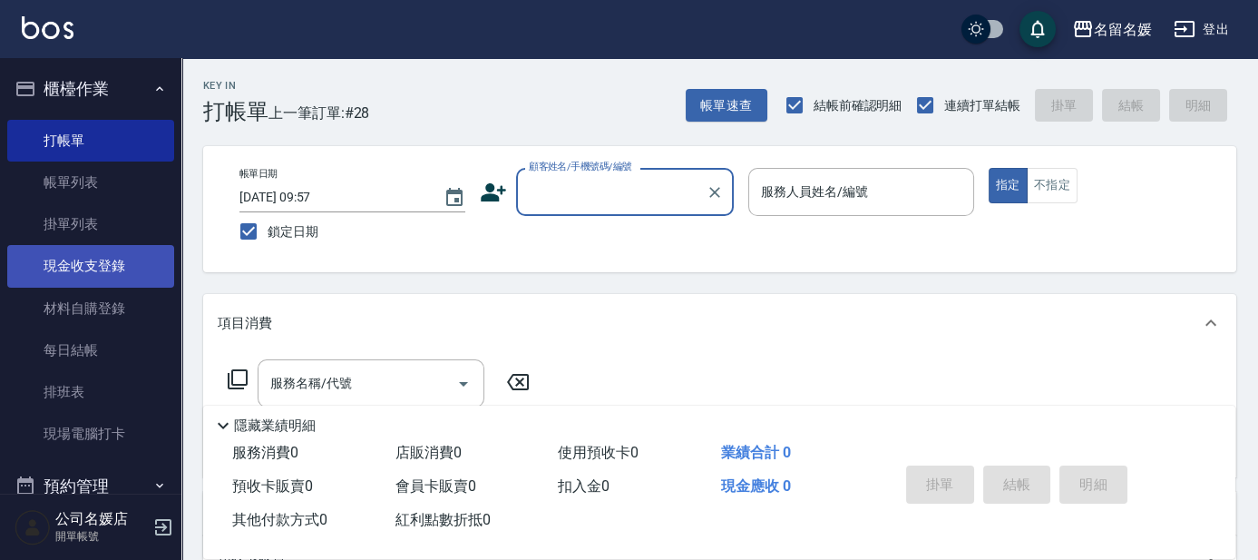
click at [125, 269] on link "現金收支登錄" at bounding box center [90, 266] width 167 height 42
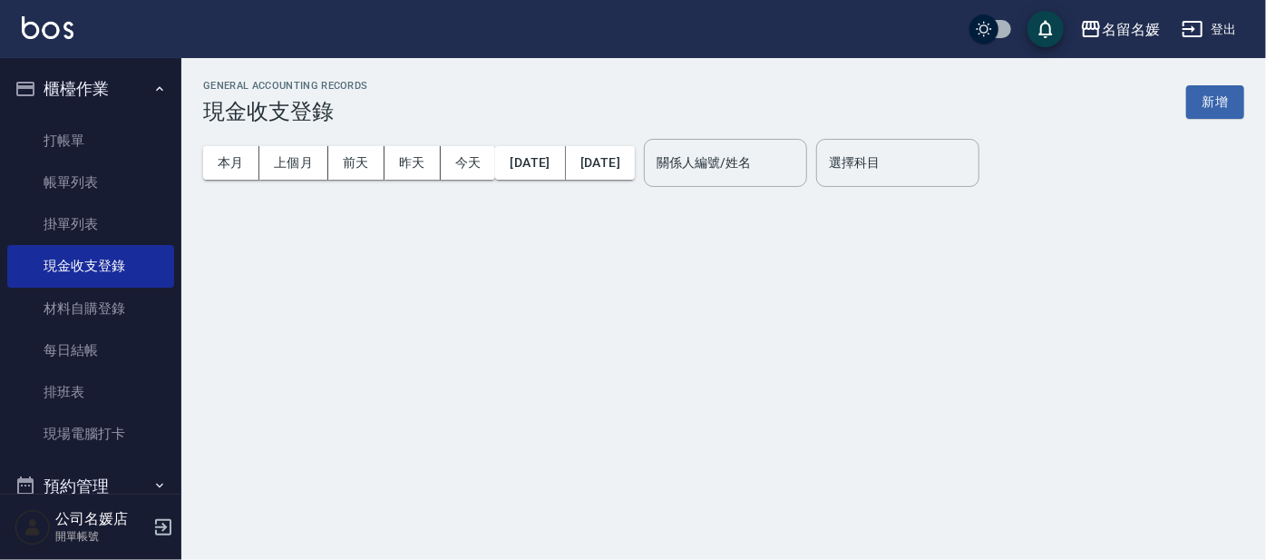
click at [624, 111] on button "新增" at bounding box center [1216, 102] width 58 height 34
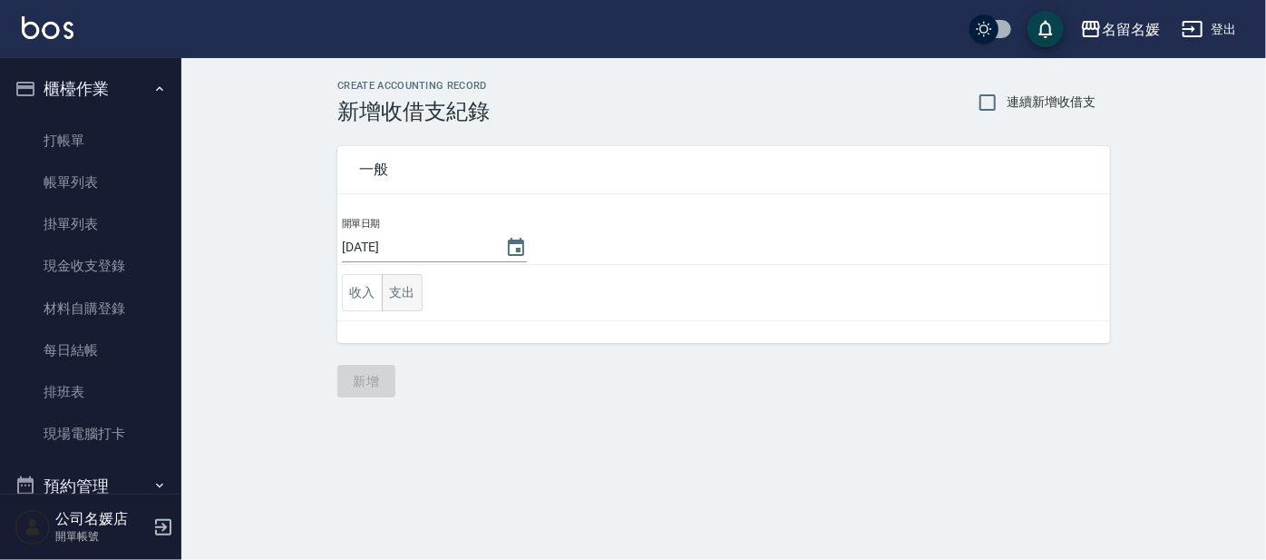
click at [405, 302] on button "支出" at bounding box center [402, 292] width 41 height 37
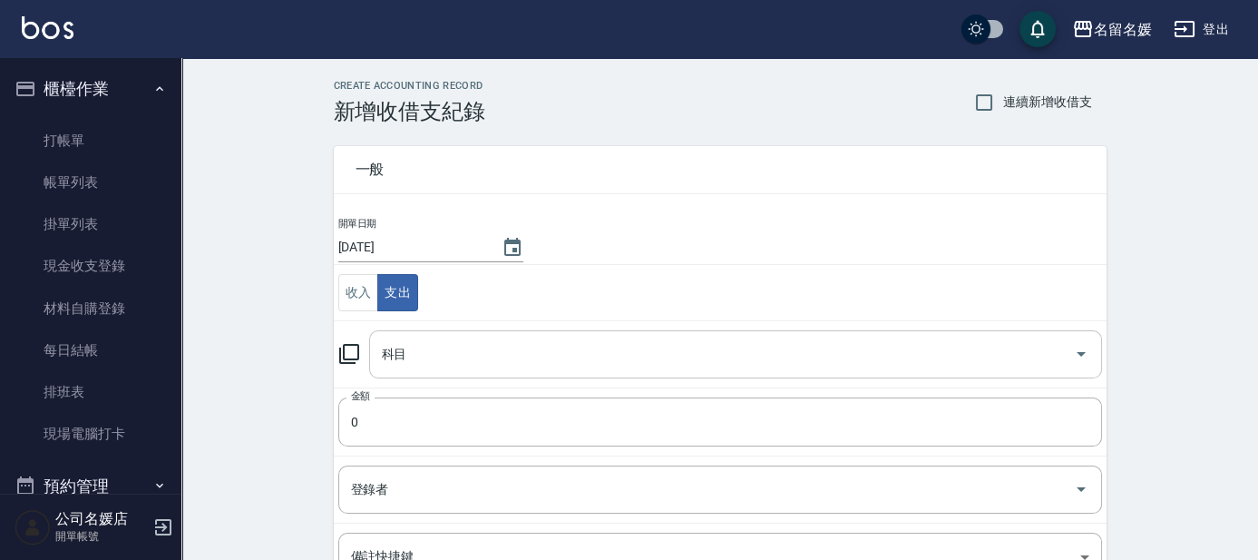
click at [398, 344] on div "科目 科目" at bounding box center [735, 354] width 733 height 48
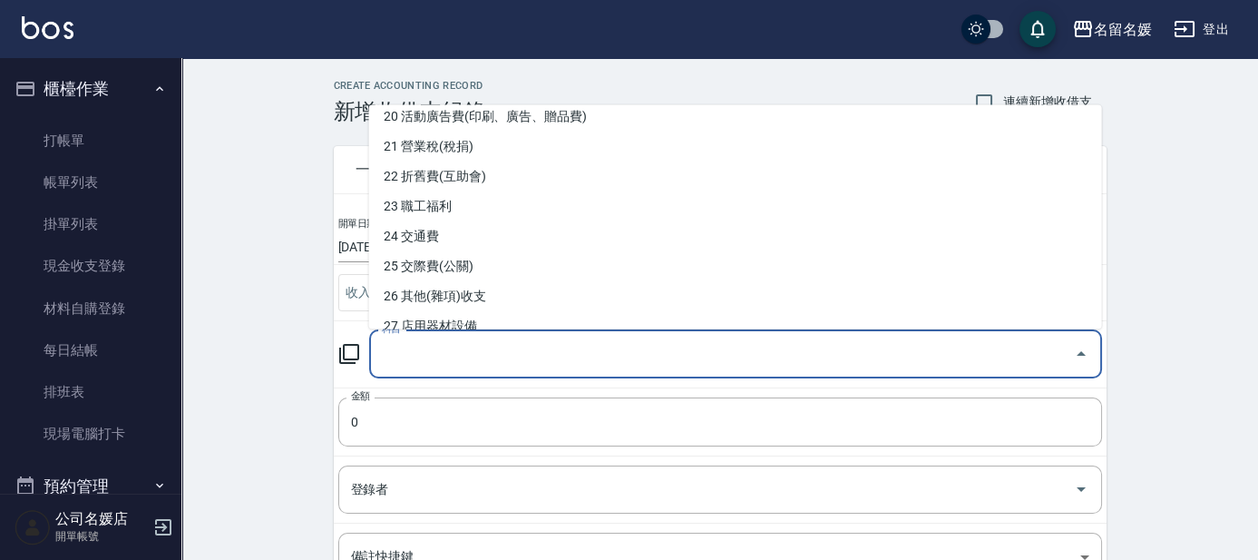
scroll to position [659, 0]
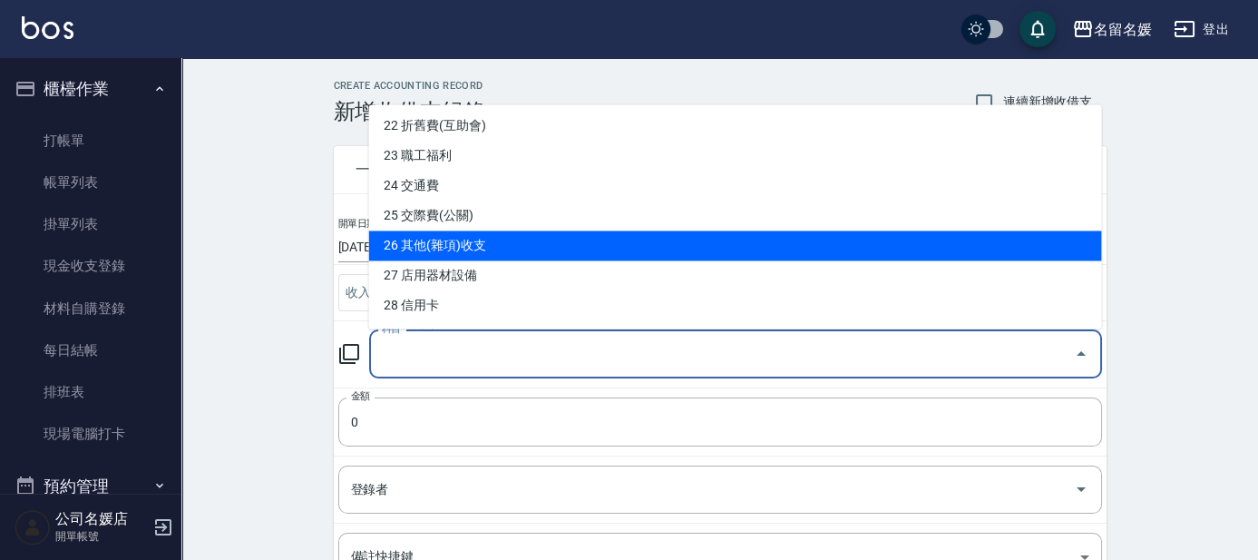
click at [510, 244] on li "26 其他(雜項)收支" at bounding box center [735, 246] width 733 height 30
type input "26 其他(雜項)收支"
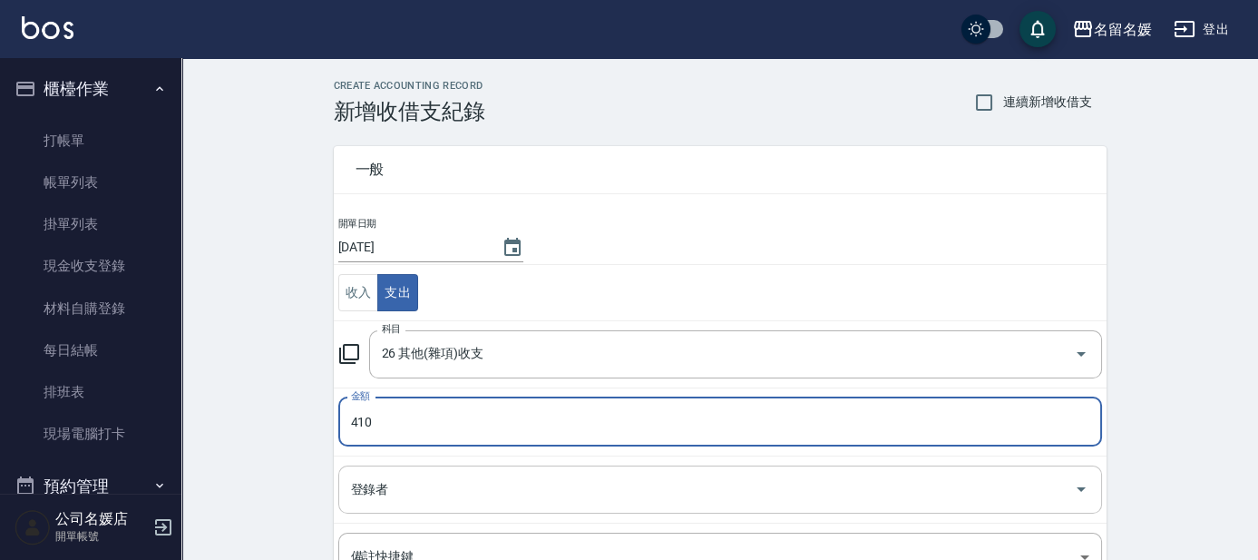
click at [476, 470] on div "登錄者" at bounding box center [720, 489] width 764 height 48
type input "410"
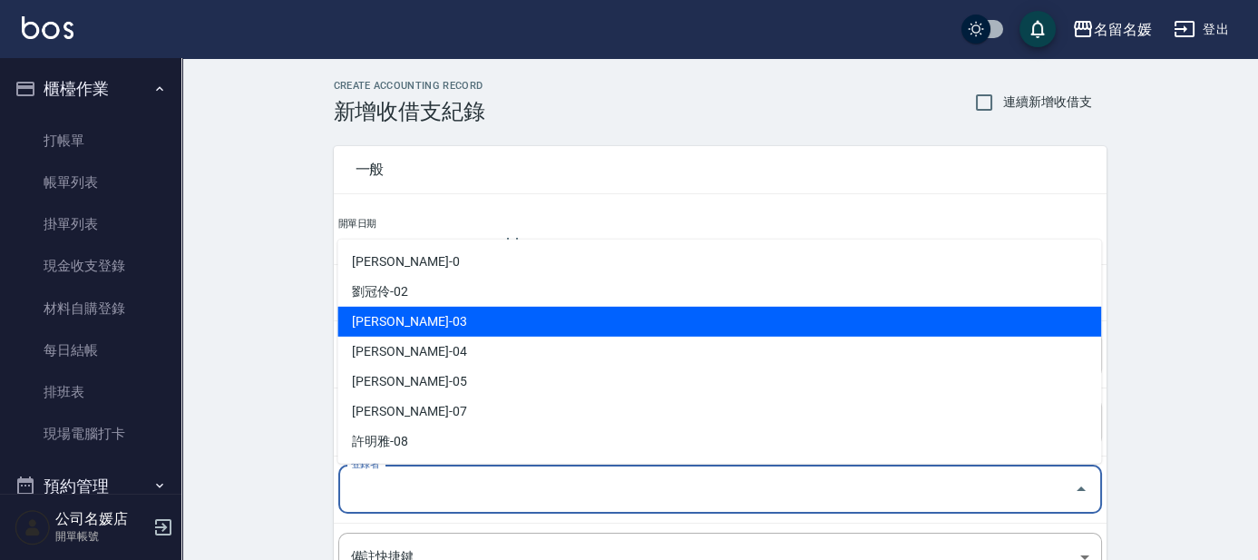
click at [425, 327] on li "[PERSON_NAME]-03" at bounding box center [719, 322] width 764 height 30
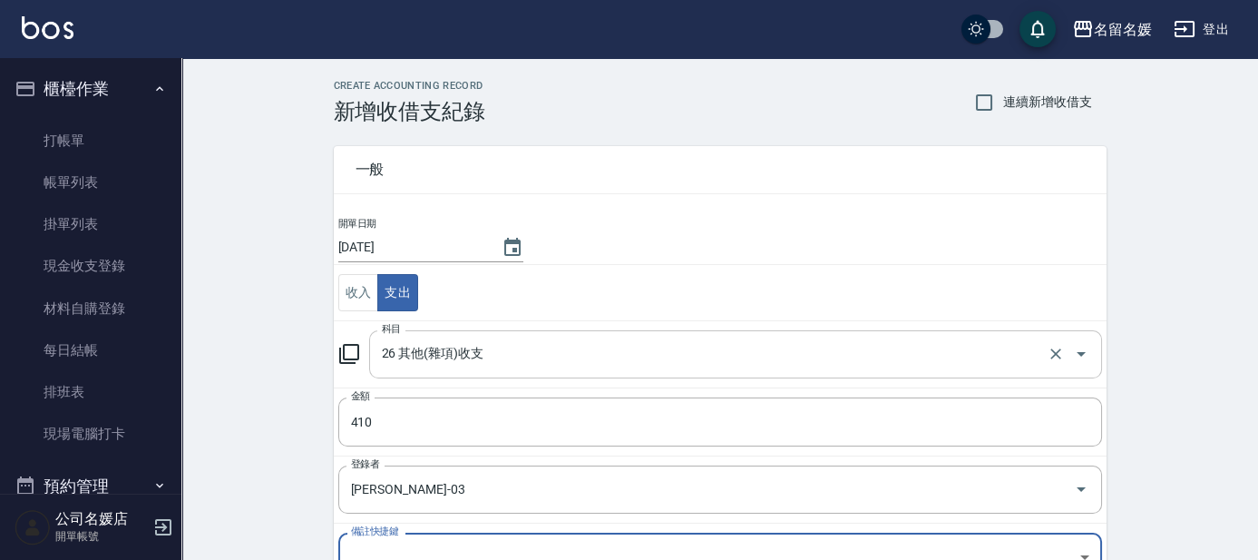
type input "[PERSON_NAME]-03"
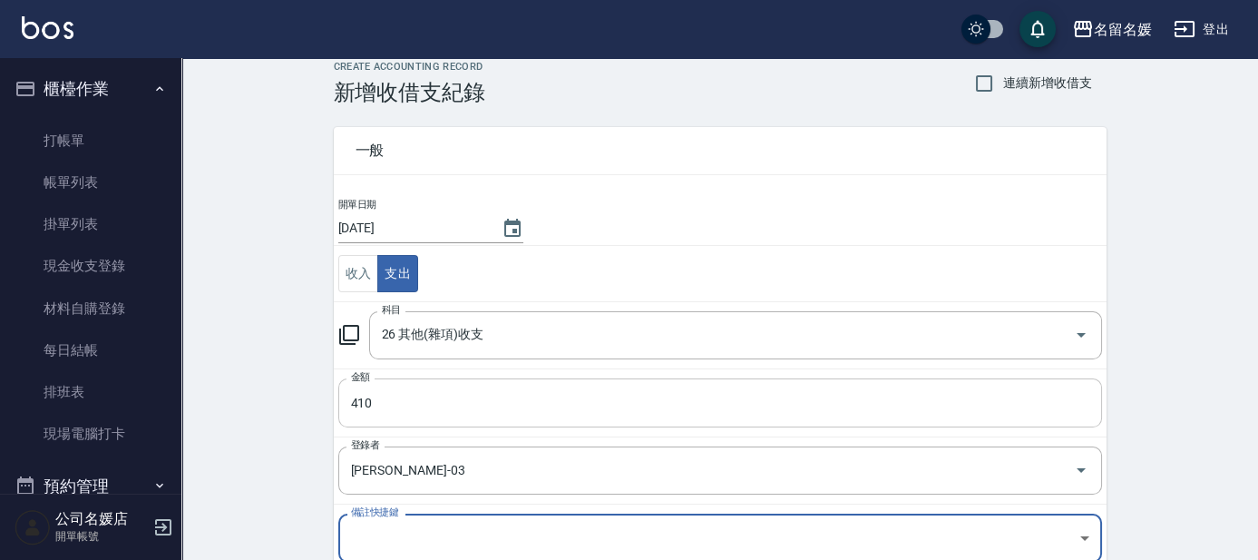
scroll to position [102, 0]
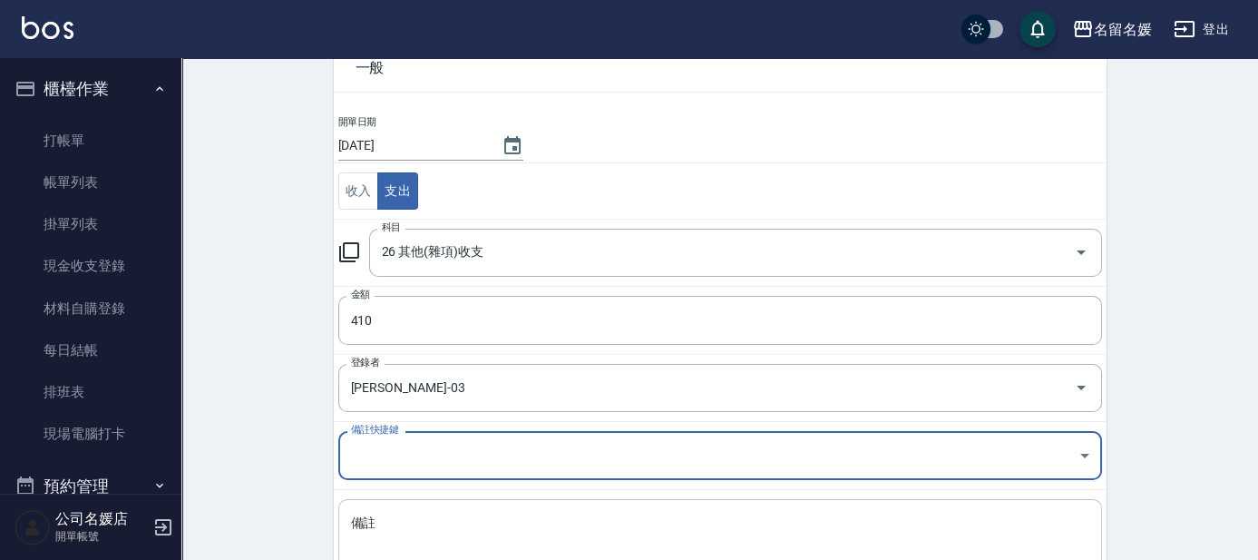
click at [467, 514] on textarea "備註" at bounding box center [720, 545] width 738 height 62
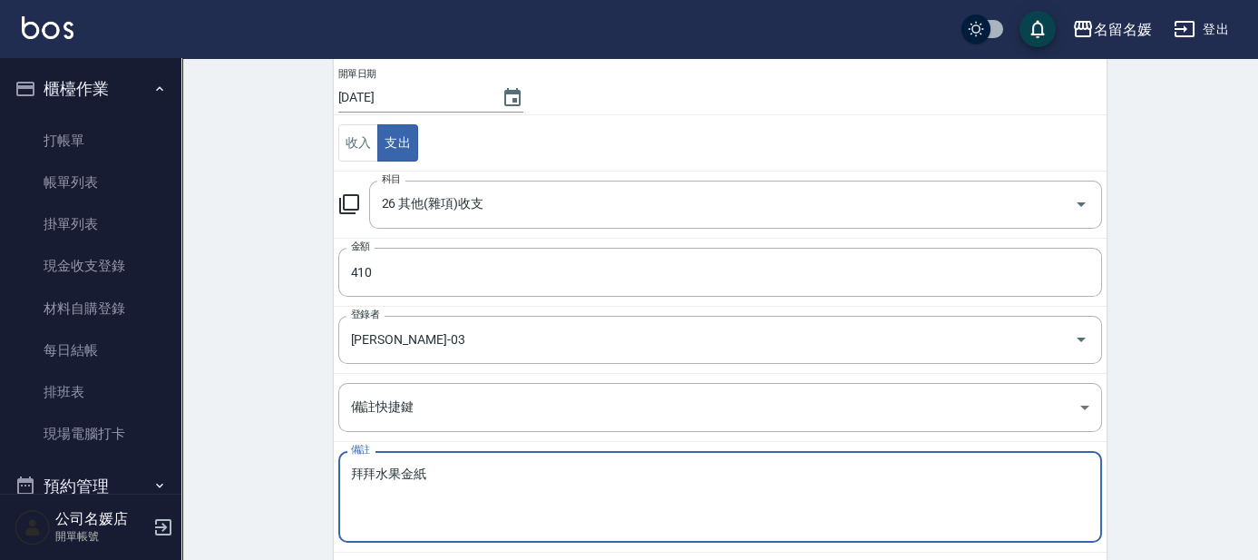
scroll to position [239, 0]
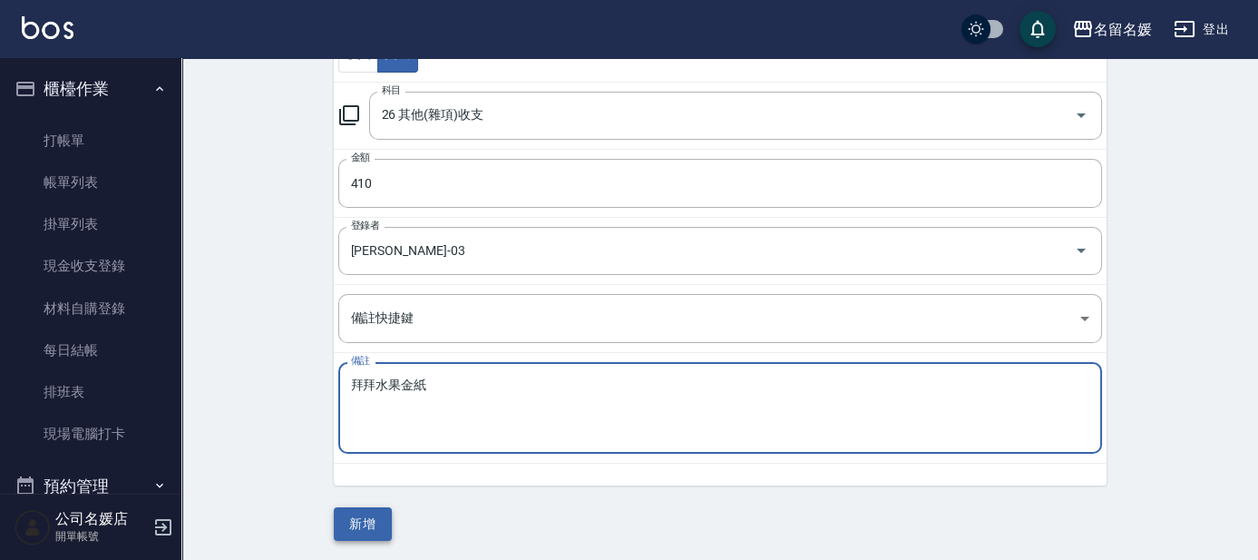
type textarea "拜拜水果金紙"
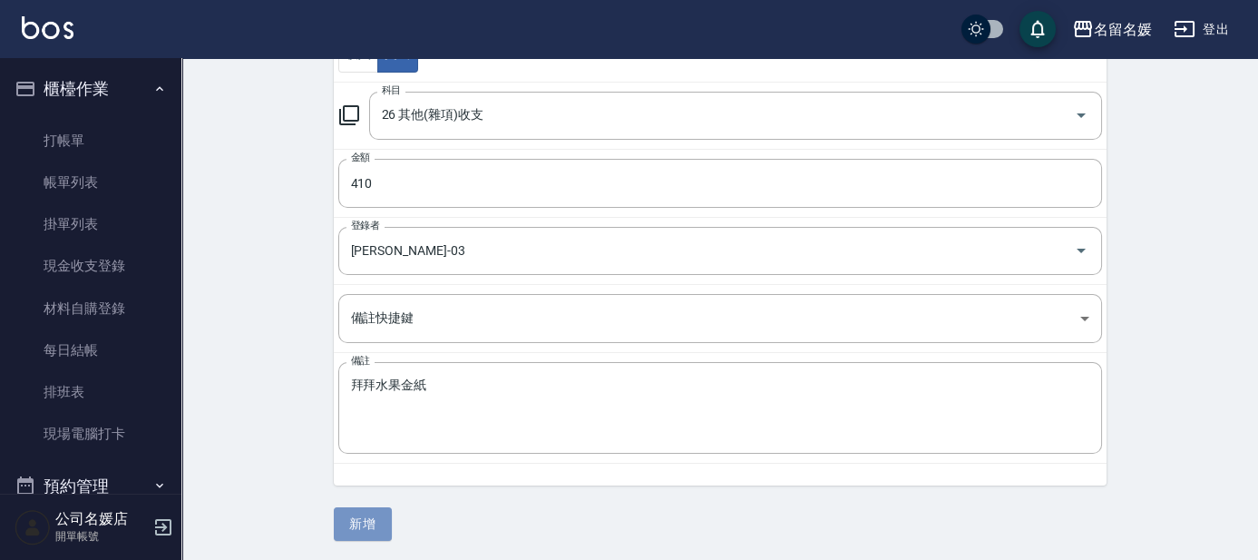
drag, startPoint x: 391, startPoint y: 530, endPoint x: 379, endPoint y: 534, distance: 12.6
click at [382, 533] on button "新增" at bounding box center [363, 524] width 58 height 34
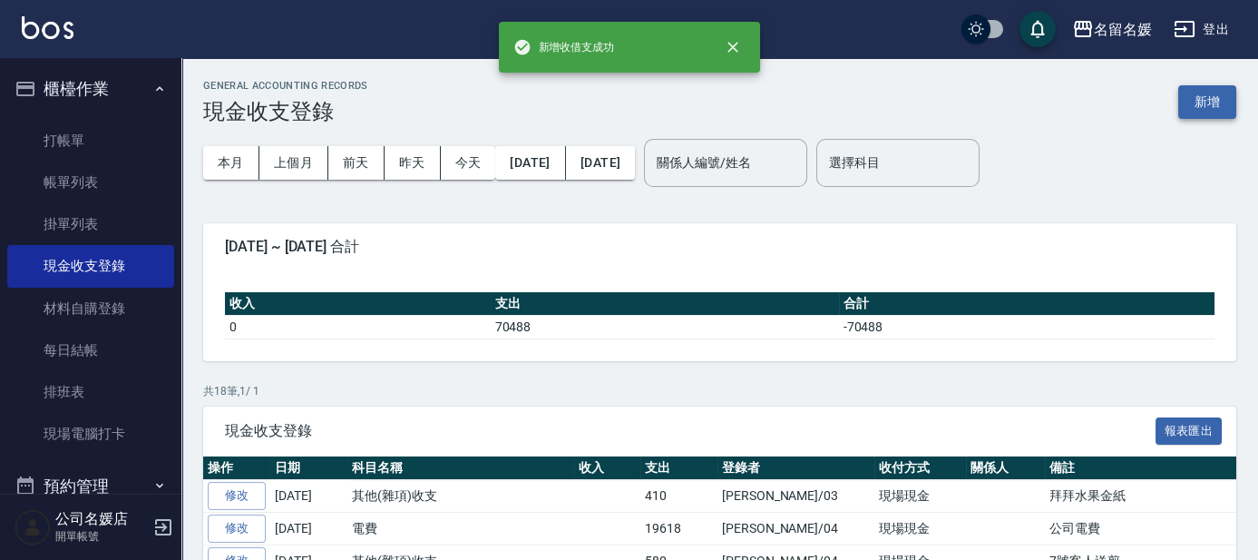
click at [624, 93] on button "新增" at bounding box center [1207, 102] width 58 height 34
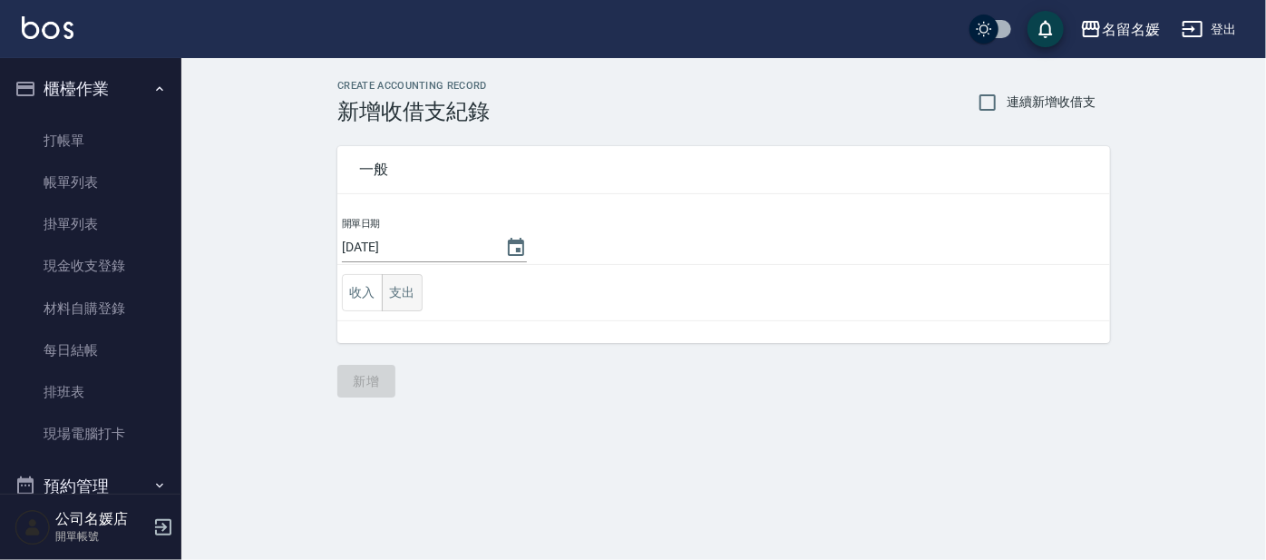
click at [389, 295] on button "支出" at bounding box center [402, 292] width 41 height 37
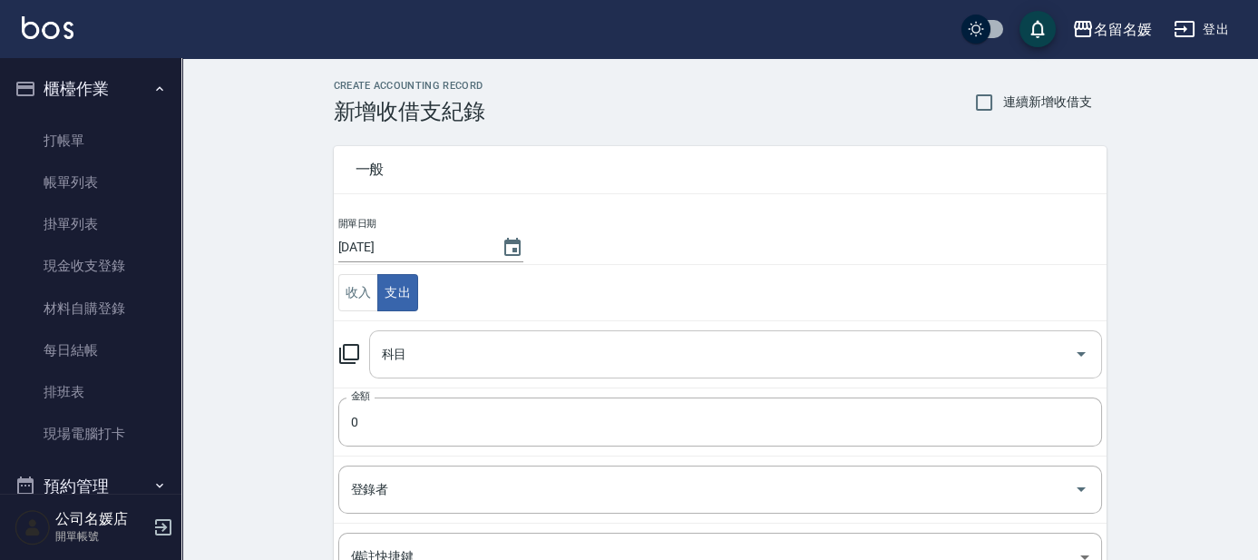
click at [425, 356] on input "科目" at bounding box center [721, 354] width 689 height 32
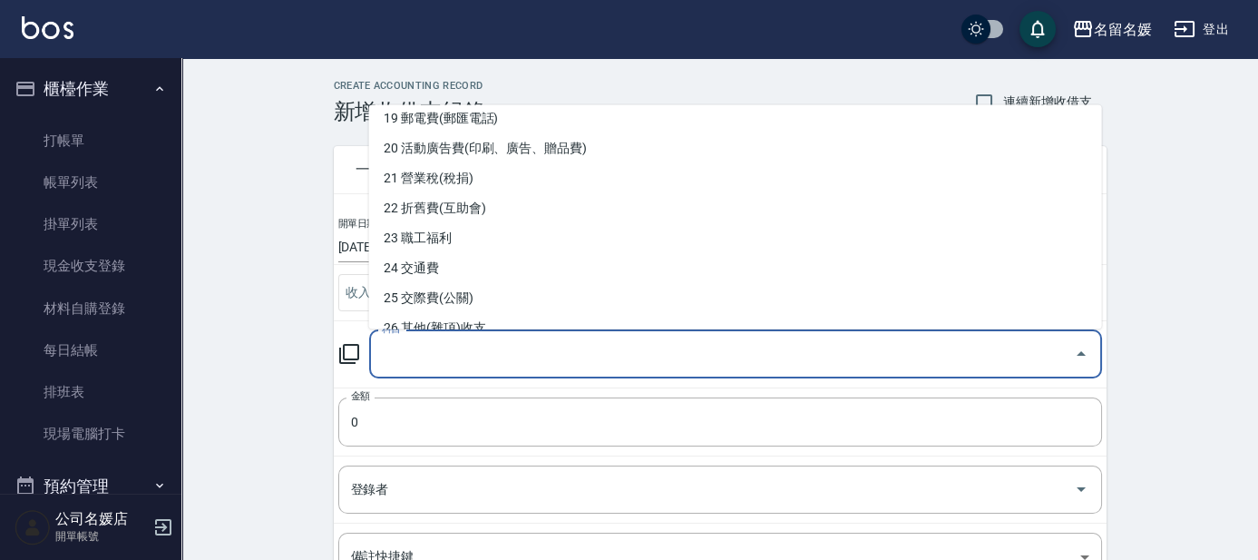
scroll to position [659, 0]
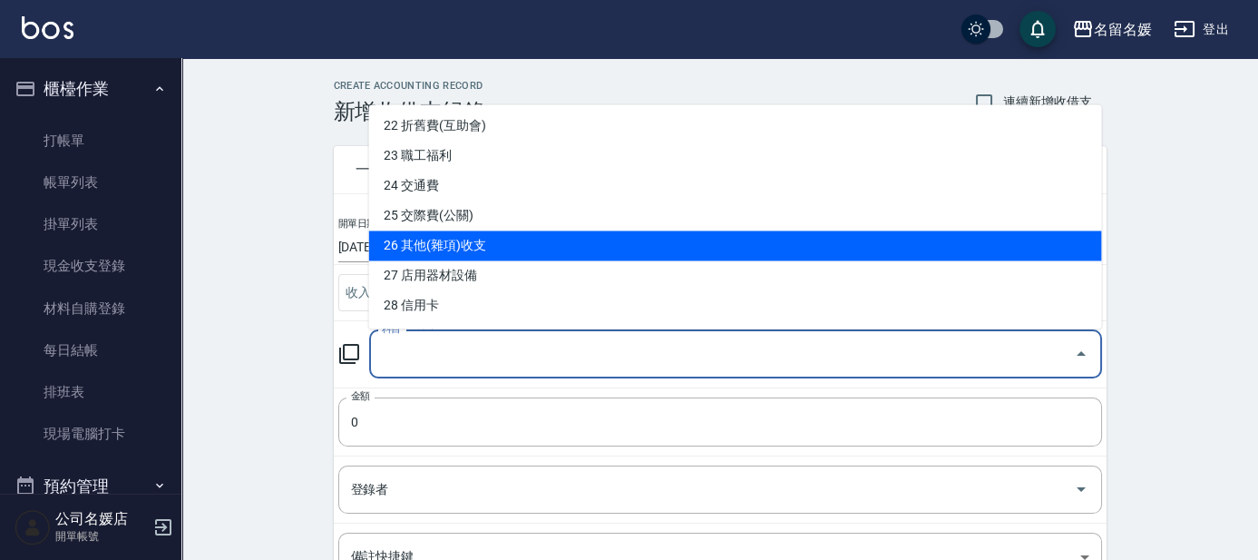
click at [424, 250] on li "26 其他(雜項)收支" at bounding box center [735, 246] width 733 height 30
type input "26 其他(雜項)收支"
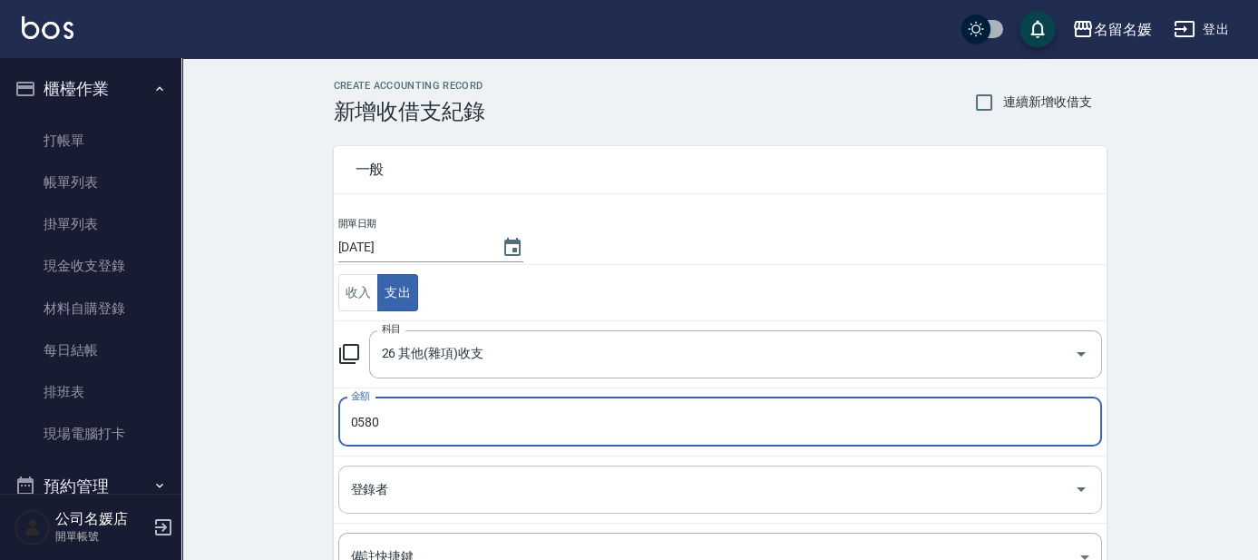
type input "0580"
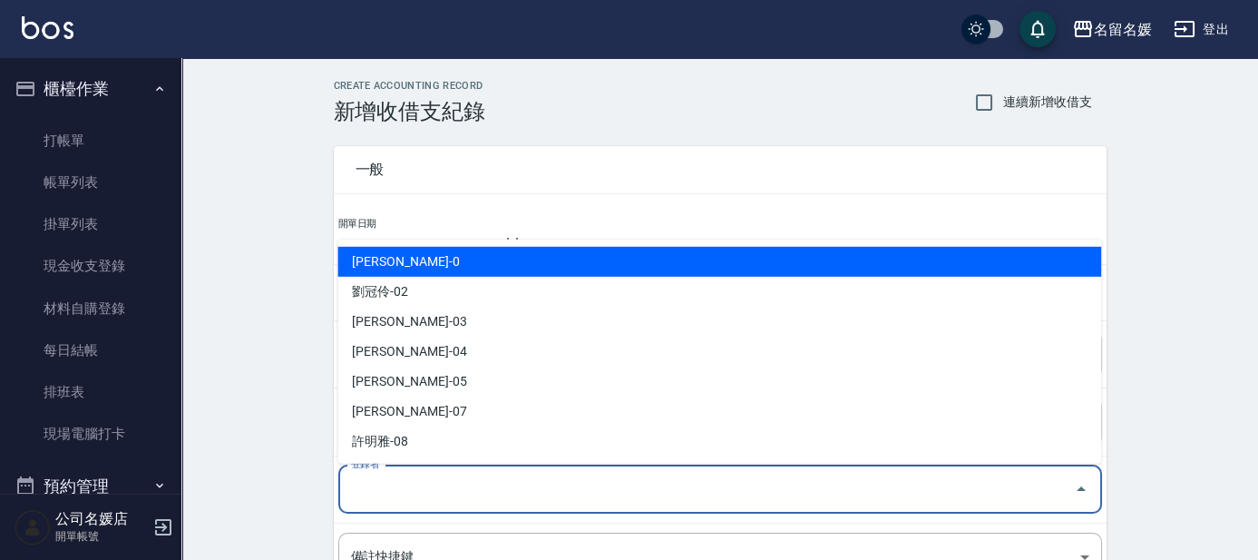
click at [462, 482] on input "登錄者" at bounding box center [707, 490] width 720 height 32
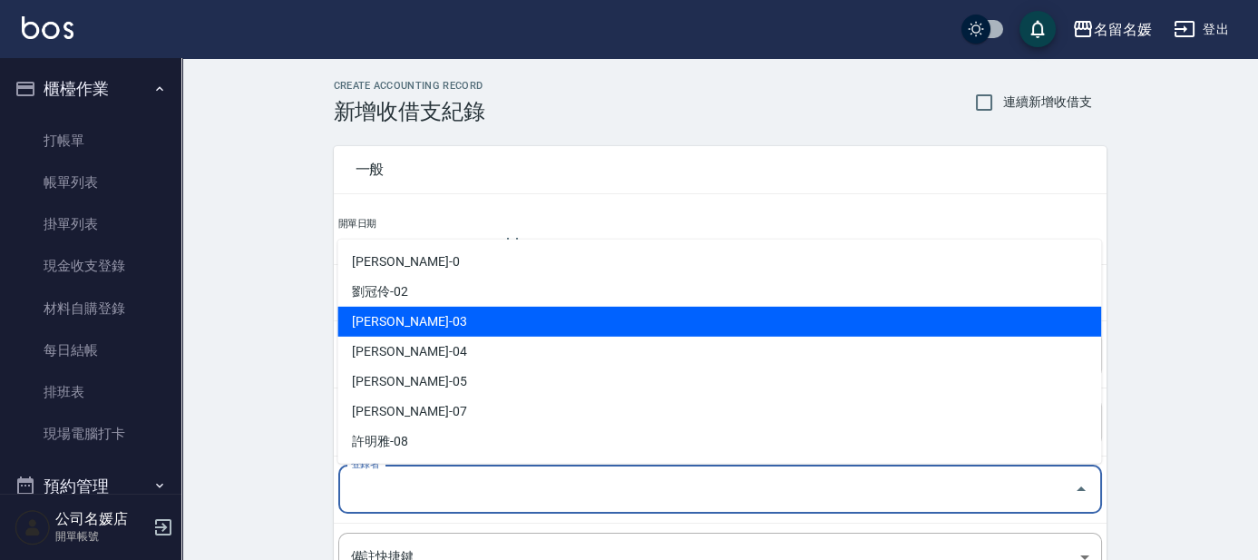
click at [408, 320] on li "[PERSON_NAME]-03" at bounding box center [719, 322] width 764 height 30
type input "[PERSON_NAME]-03"
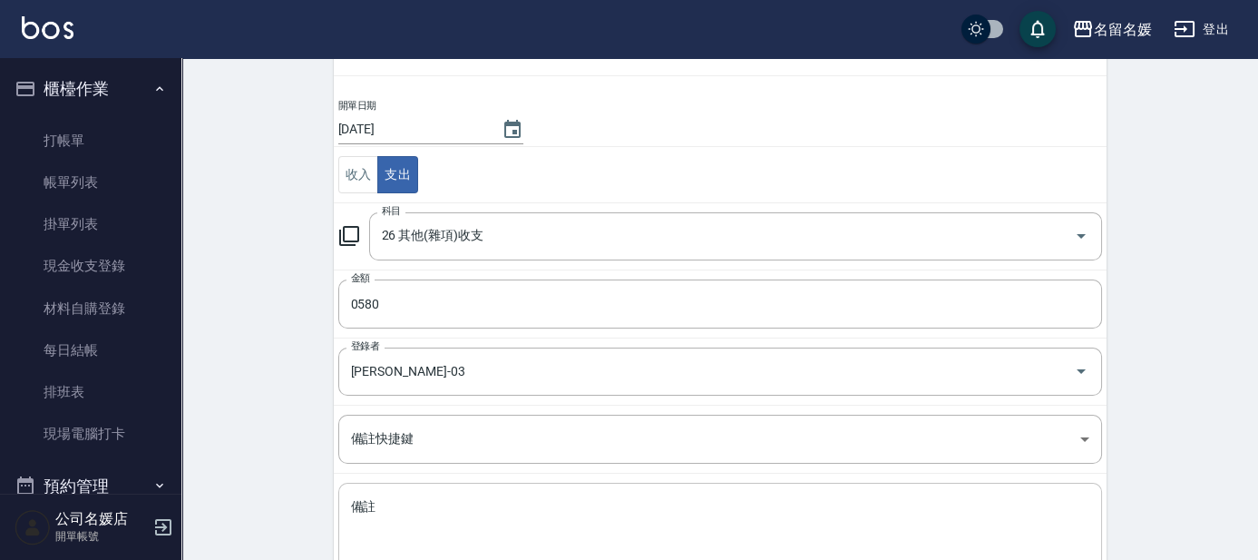
scroll to position [184, 0]
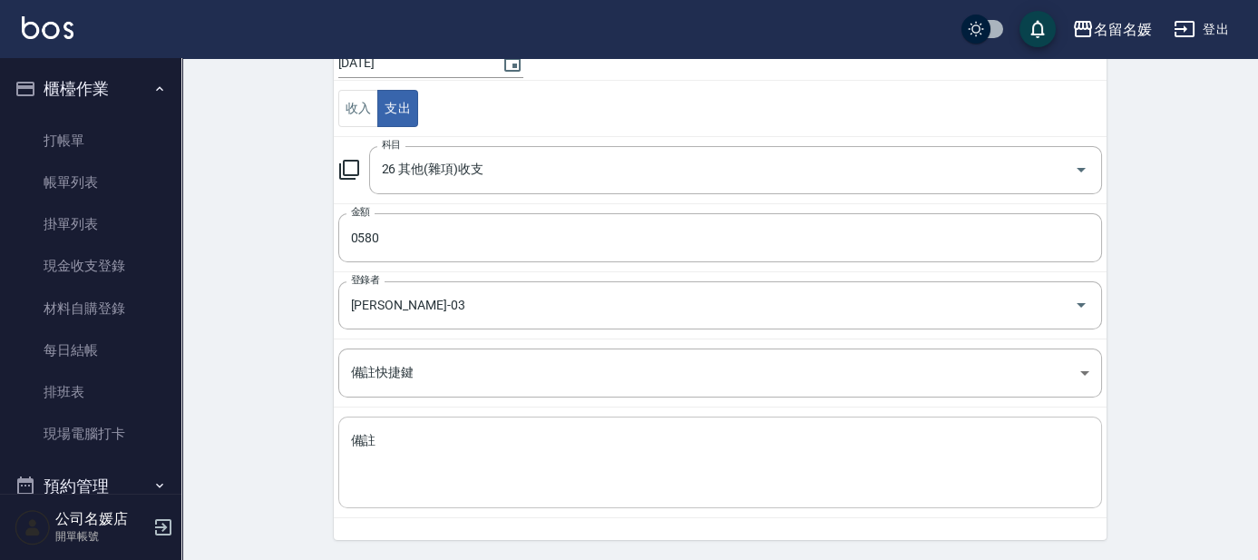
click at [486, 476] on textarea "備註" at bounding box center [720, 463] width 738 height 62
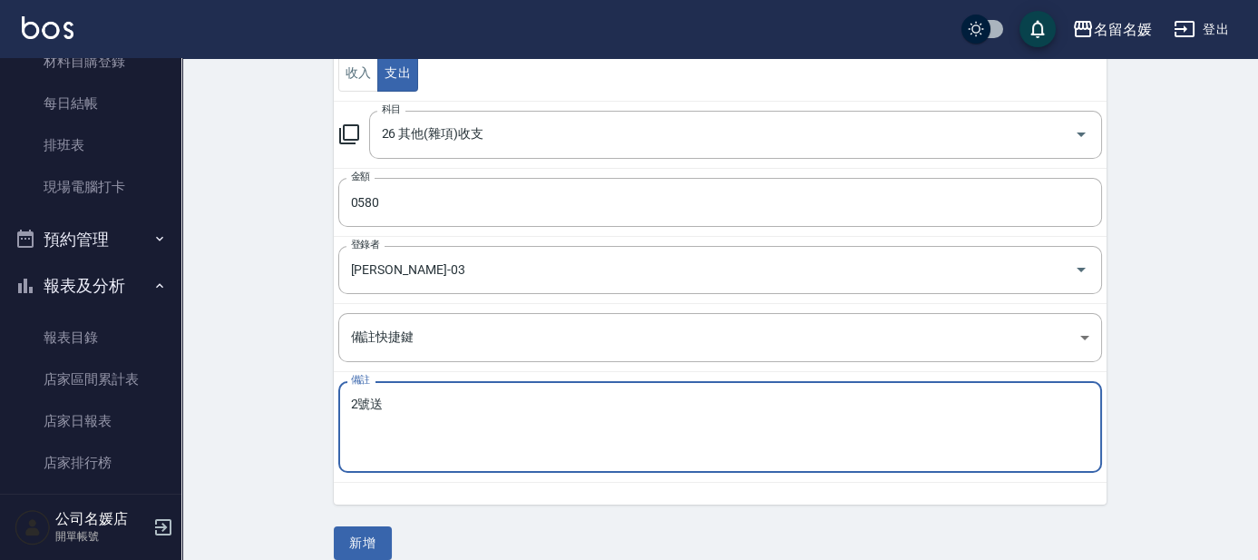
scroll to position [239, 0]
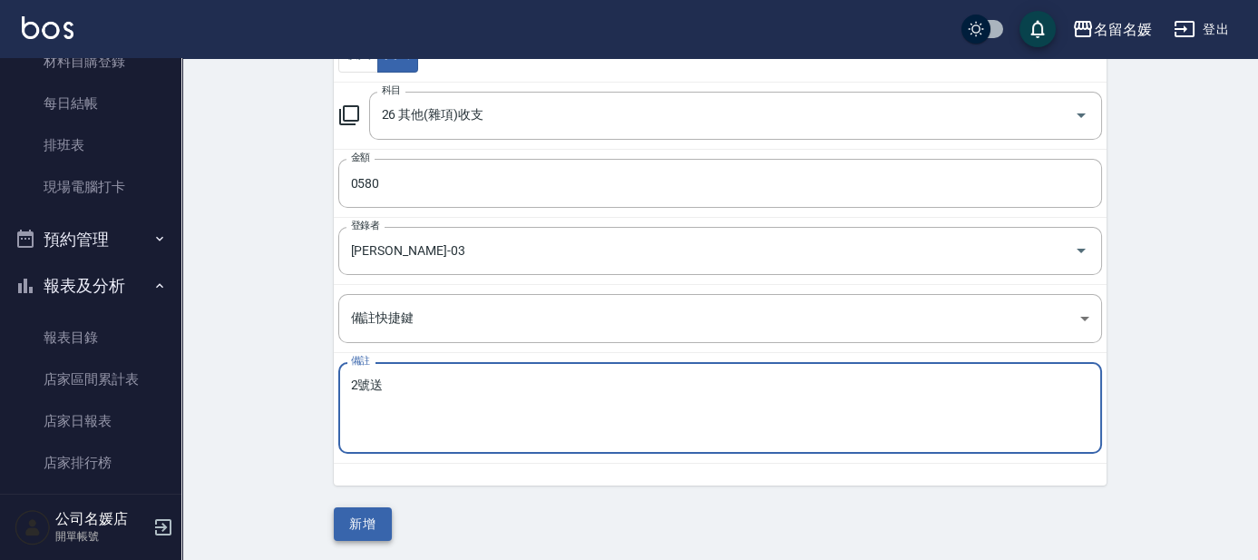
type textarea "2號送"
click at [351, 530] on button "新增" at bounding box center [363, 524] width 58 height 34
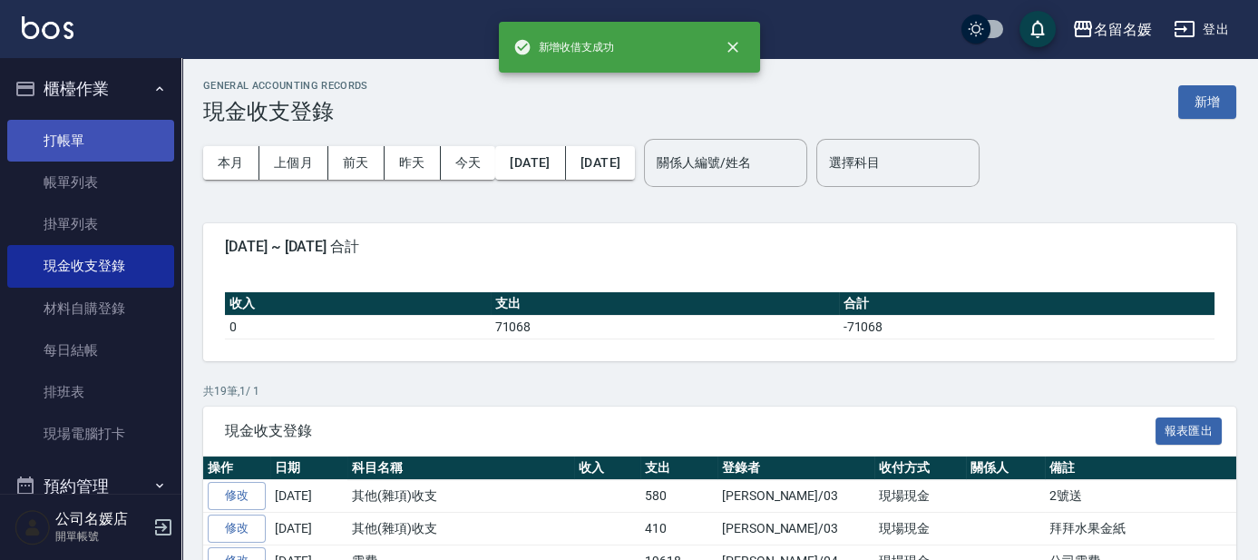
click at [91, 143] on link "打帳單" at bounding box center [90, 141] width 167 height 42
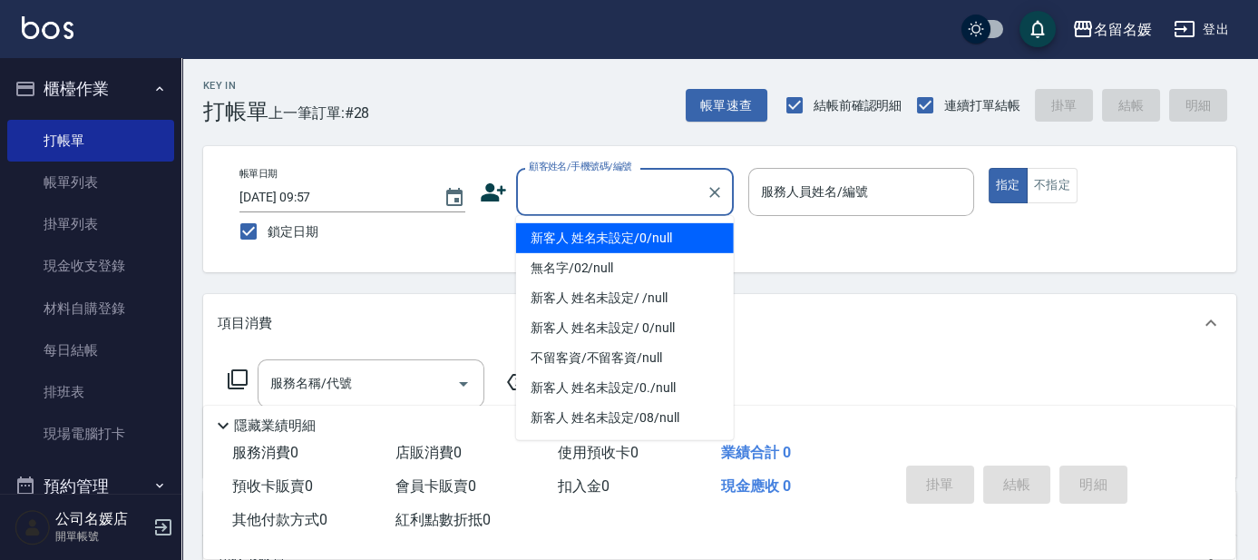
type input "0"
type input "新客人 姓名未設定/0/null"
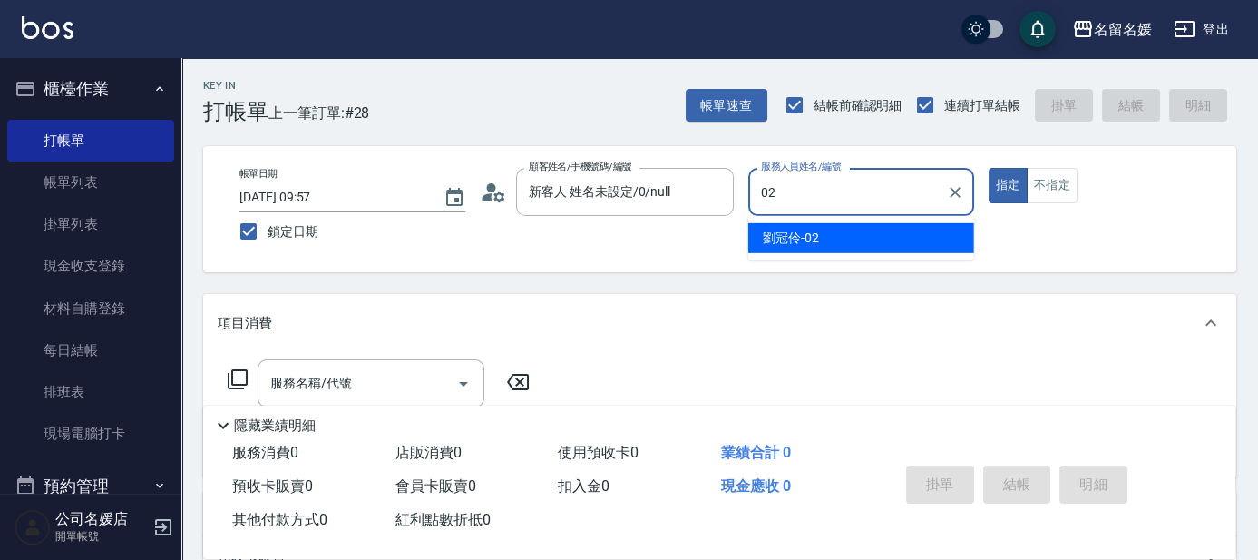
type input "02"
type button "true"
type input "劉冠伶-02"
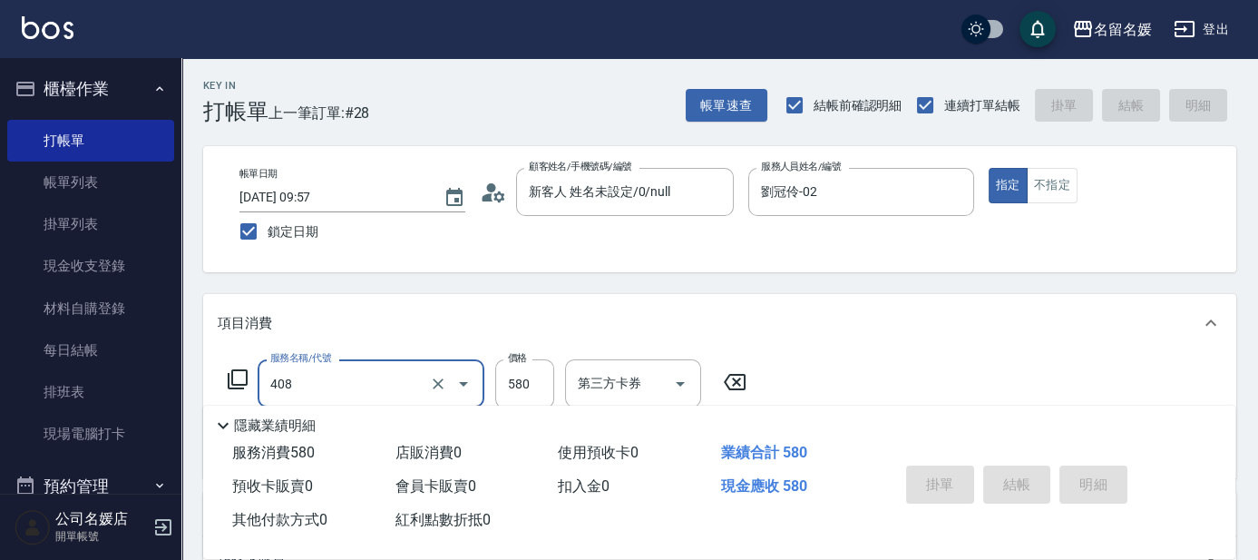
type input "408"
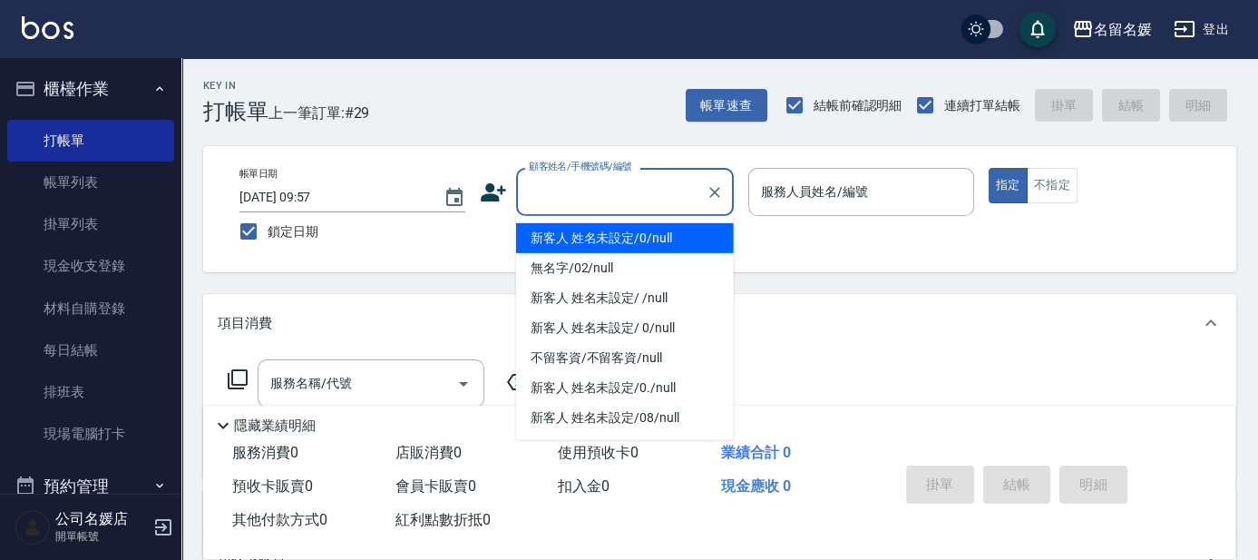
click at [609, 194] on input "顧客姓名/手機號碼/編號" at bounding box center [611, 192] width 174 height 32
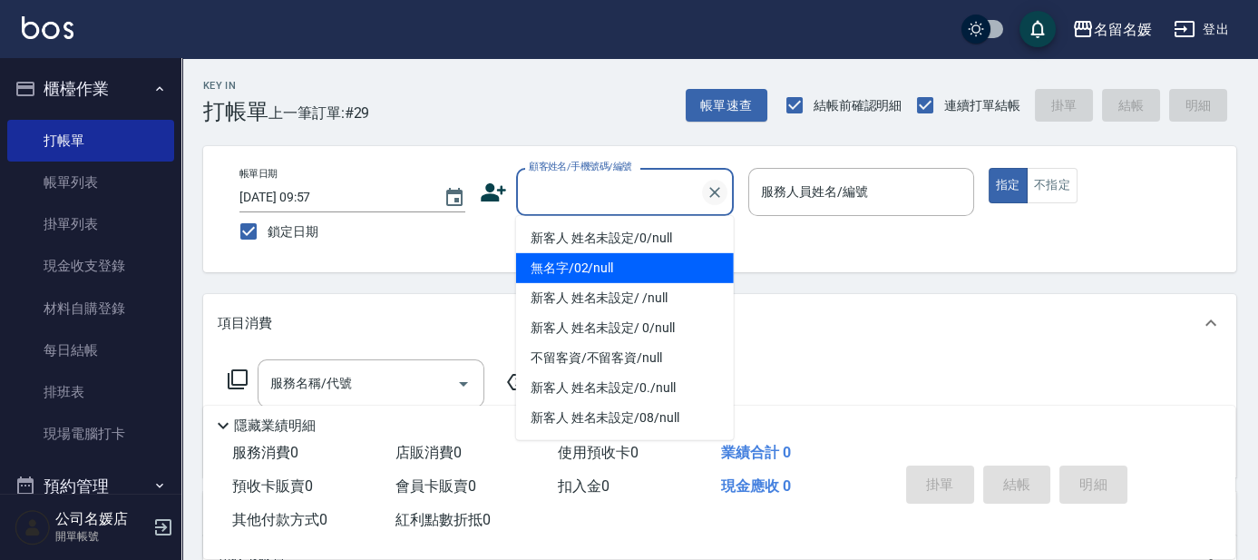
drag, startPoint x: 589, startPoint y: 261, endPoint x: 712, endPoint y: 192, distance: 141.3
click at [604, 248] on ul "新客人 姓名未設定/0/null 無名字/02/null 新客人 姓名未設定/ /null 新客人 姓名未設定/ 0/null 不留客資/不留客資/null …" at bounding box center [625, 328] width 218 height 224
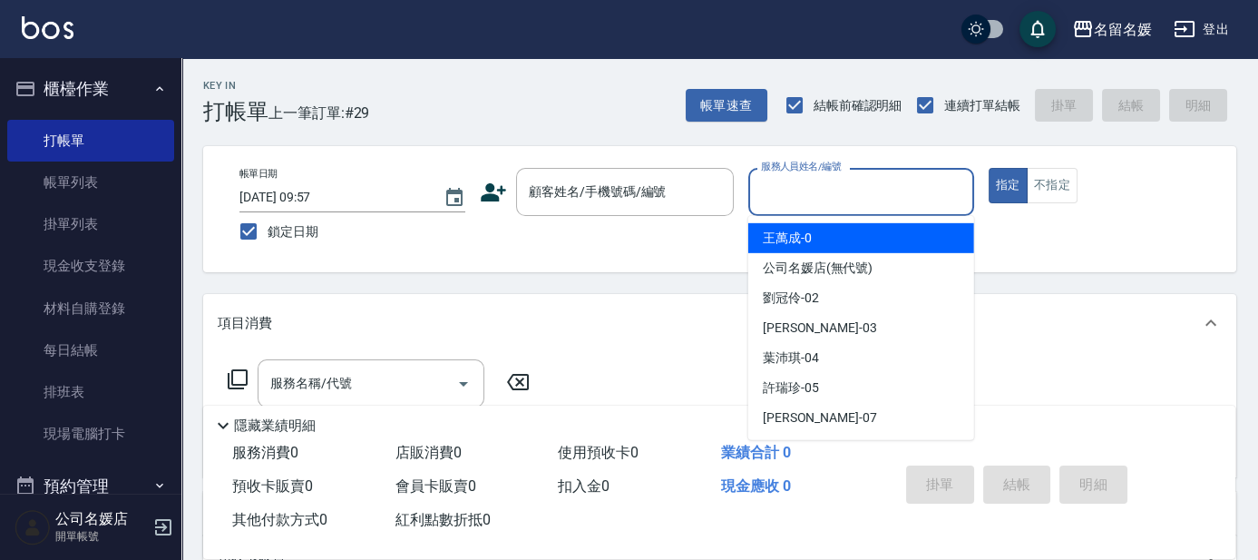
drag, startPoint x: 812, startPoint y: 196, endPoint x: 418, endPoint y: 100, distance: 405.3
click at [624, 198] on div "服務人員姓名/編號 服務人員姓名/編號" at bounding box center [861, 192] width 226 height 48
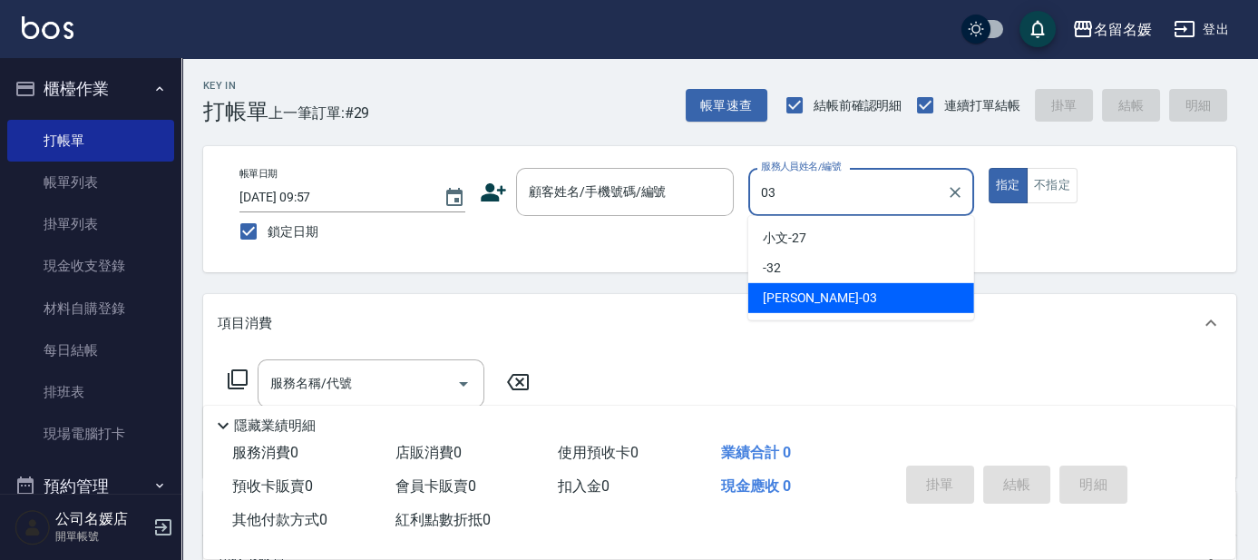
type input "[PERSON_NAME]-03"
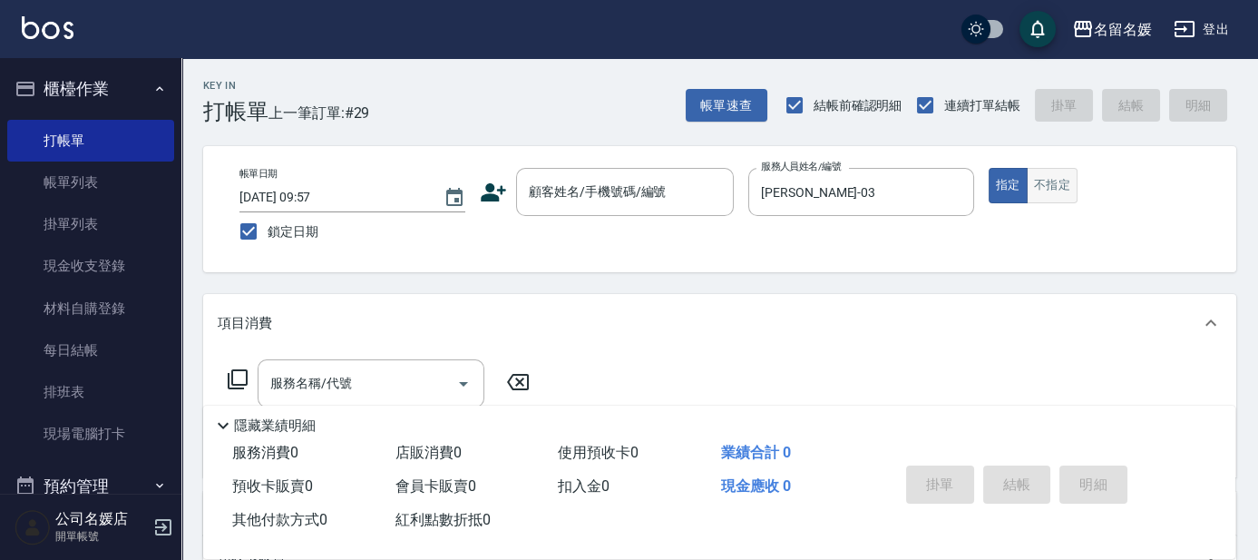
click at [624, 191] on button "不指定" at bounding box center [1052, 185] width 51 height 35
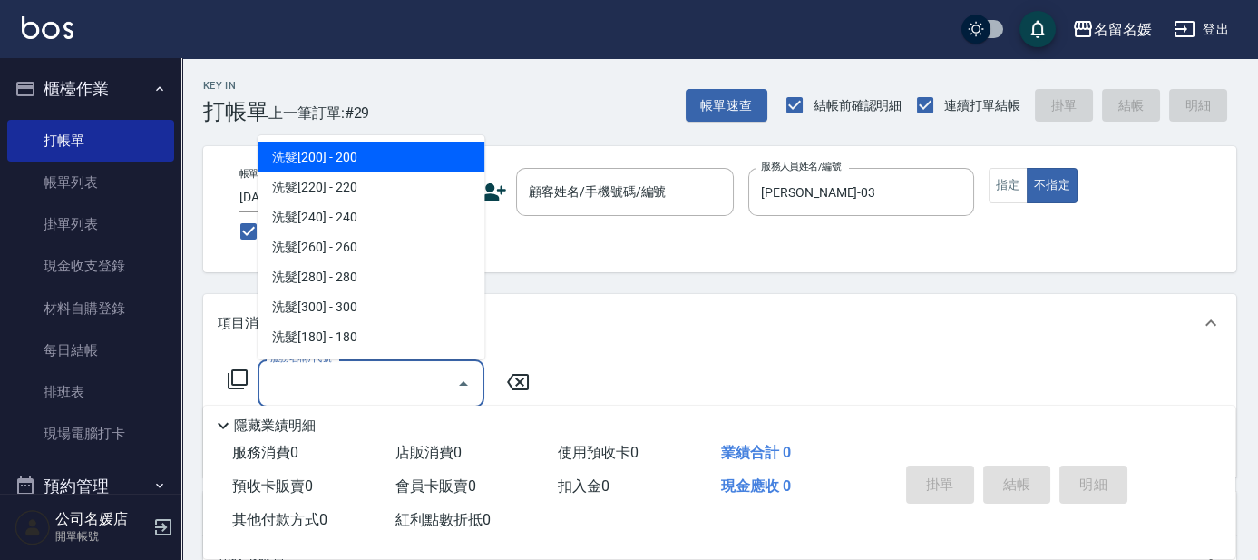
click at [408, 395] on input "服務名稱/代號" at bounding box center [357, 383] width 183 height 32
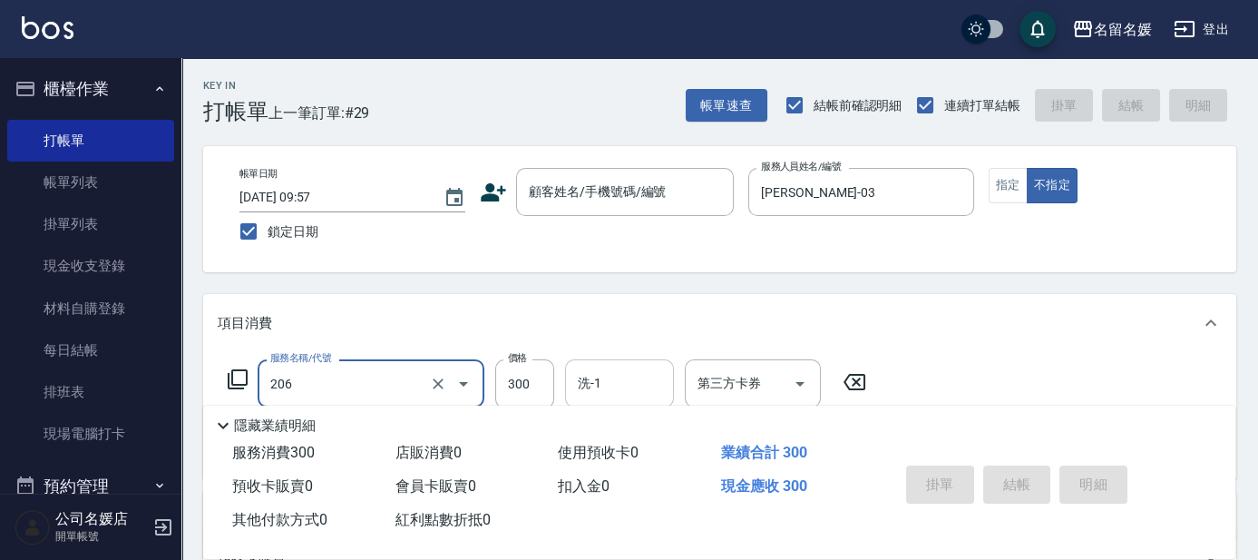
type input "洗髮[300](206)"
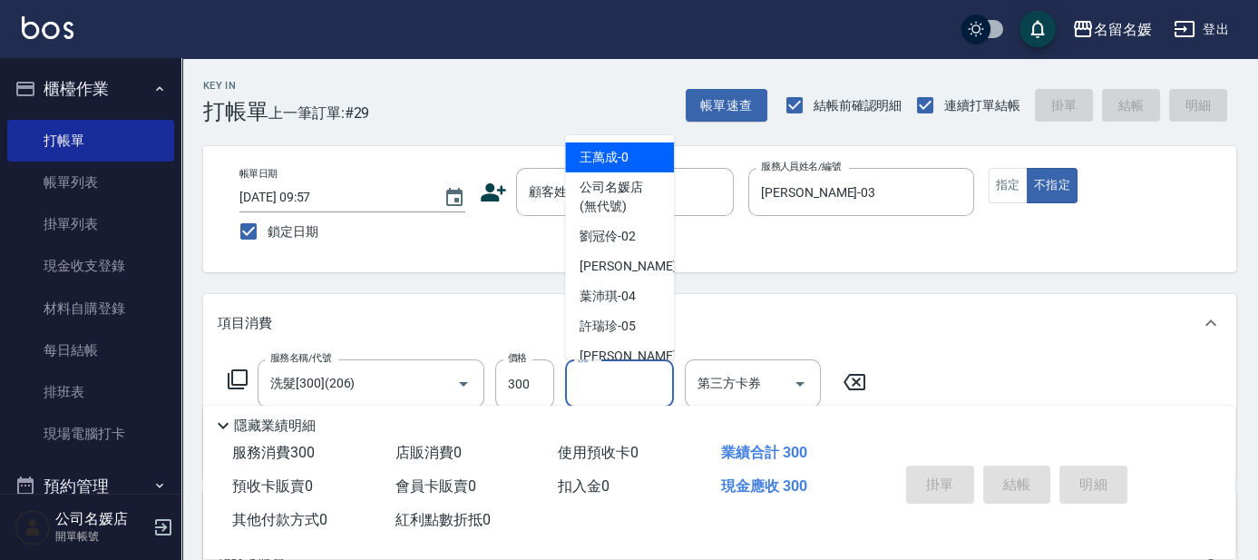
click at [624, 380] on input "洗-1" at bounding box center [619, 383] width 93 height 32
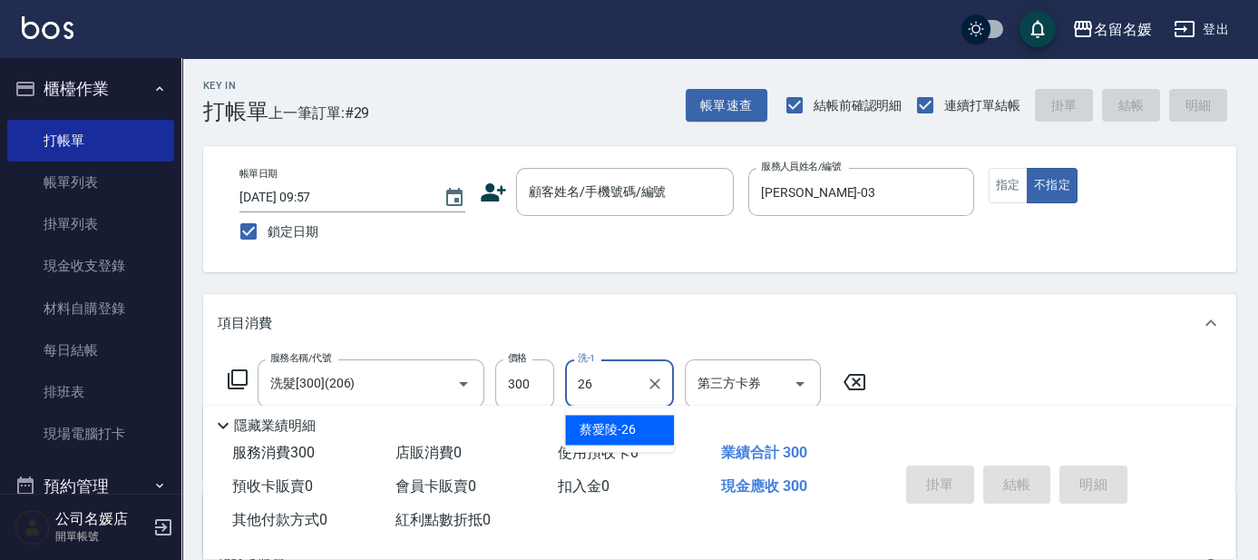
type input "蔡愛陵-26"
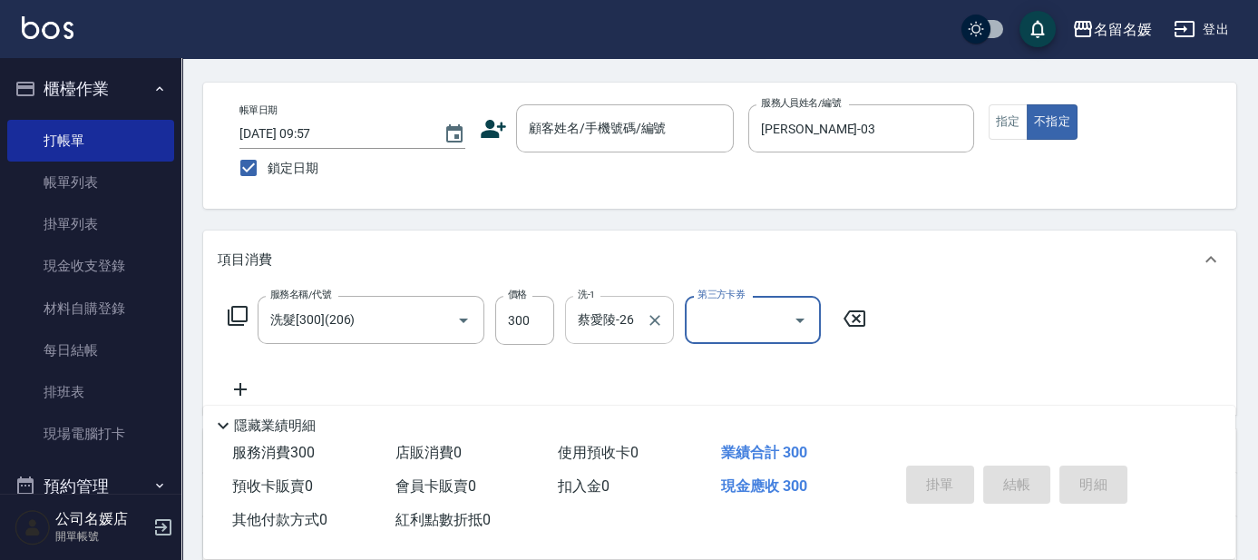
scroll to position [82, 0]
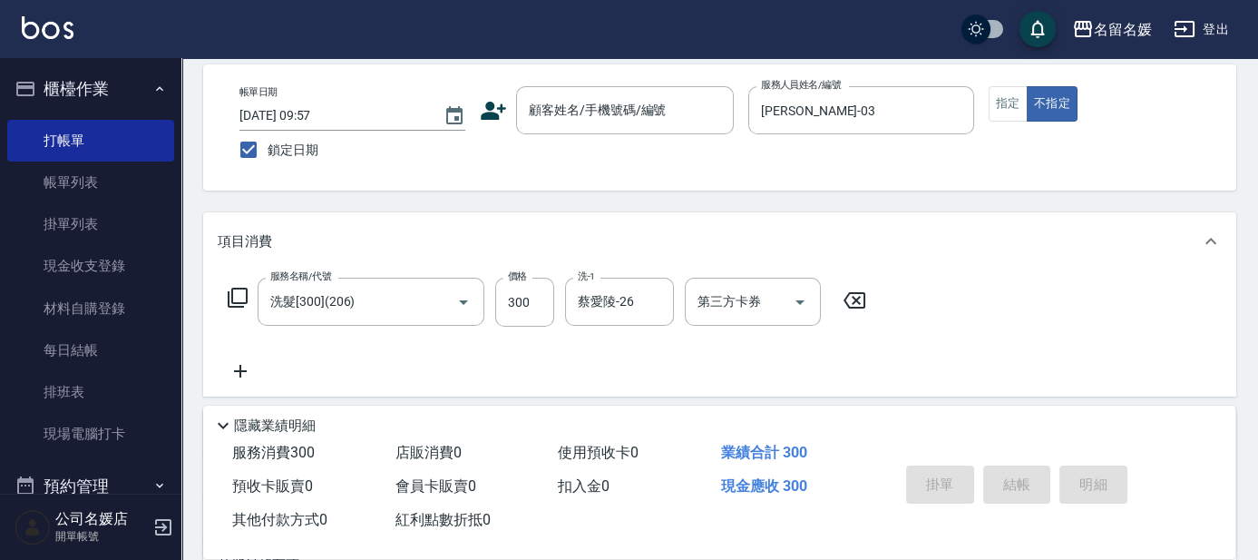
click at [234, 370] on icon at bounding box center [240, 371] width 13 height 13
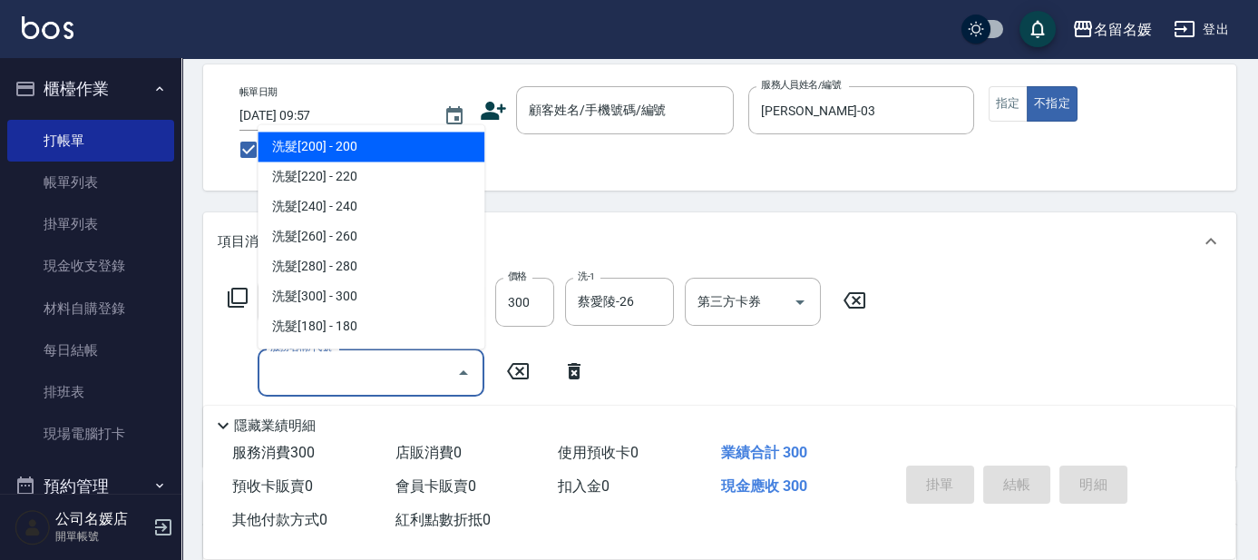
click at [317, 369] on input "服務名稱/代號" at bounding box center [357, 373] width 183 height 32
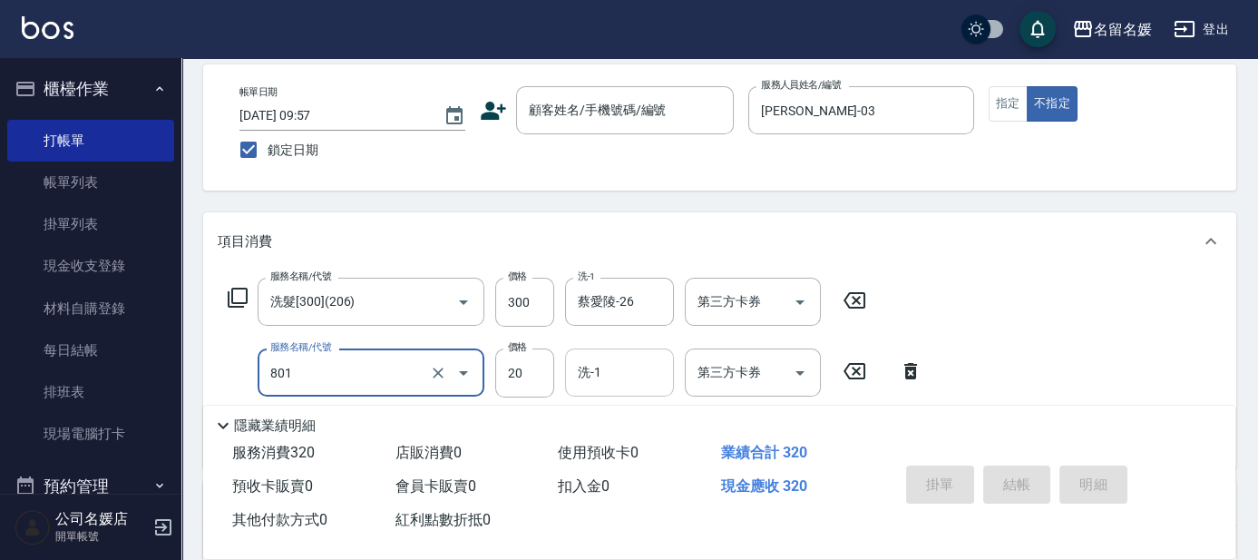
click at [624, 381] on input "洗-1" at bounding box center [619, 373] width 93 height 32
type input "潤絲(801)"
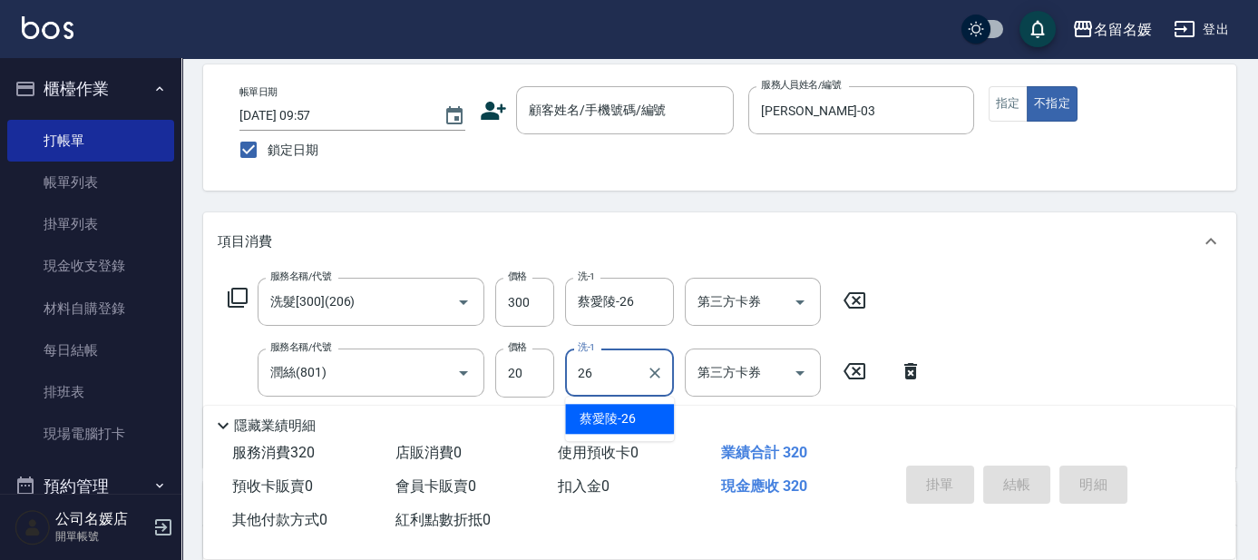
type input "蔡愛陵-26"
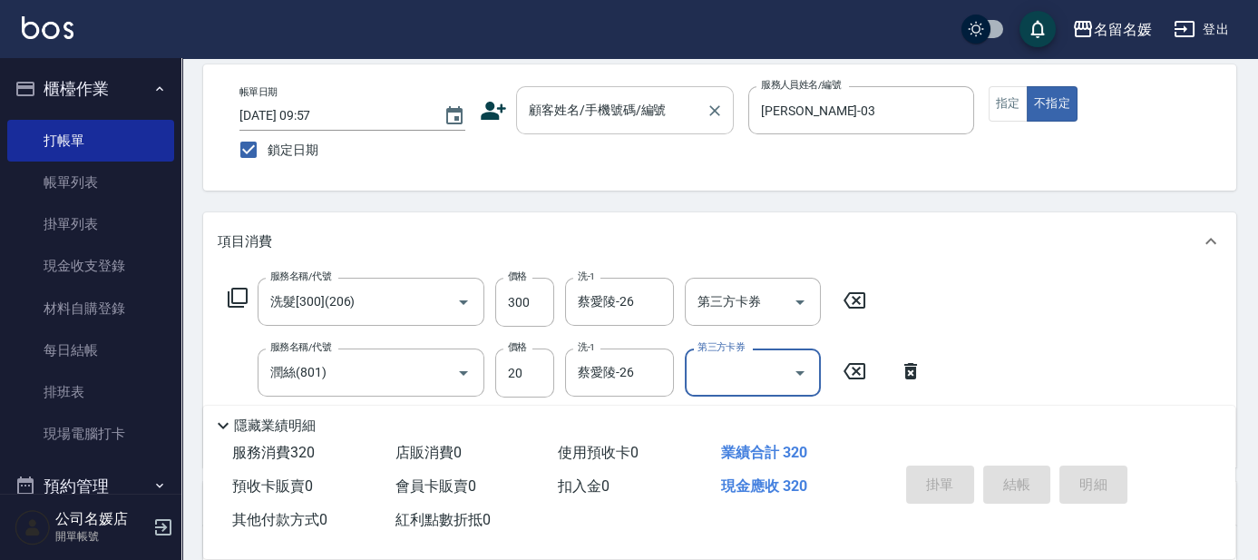
click at [608, 118] on input "顧客姓名/手機號碼/編號" at bounding box center [611, 110] width 174 height 32
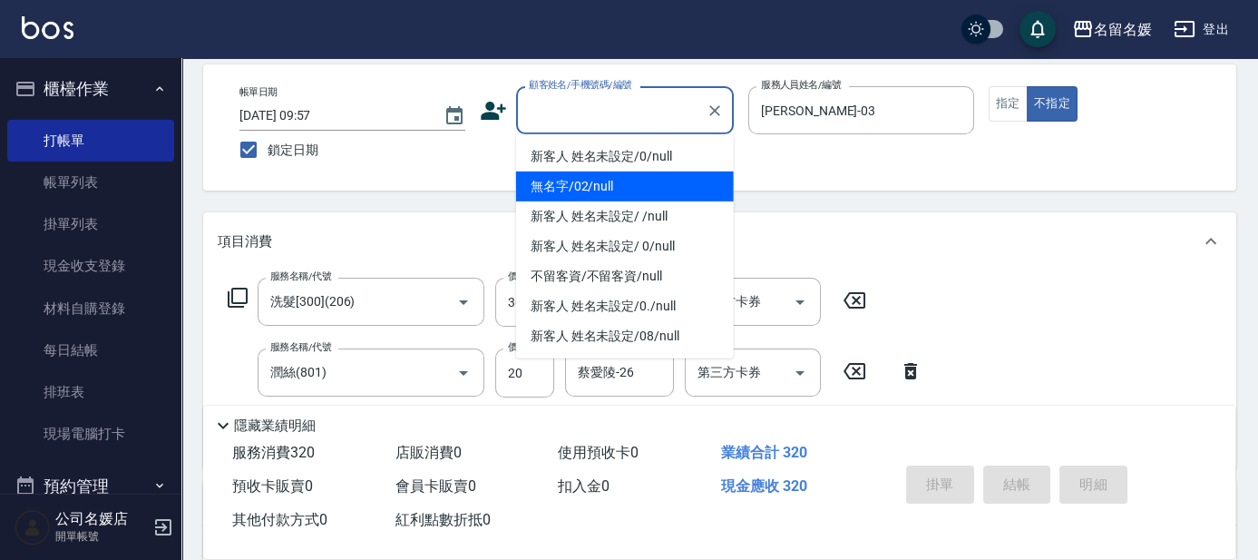
click at [611, 173] on li "無名字/02/null" at bounding box center [625, 186] width 218 height 30
type input "無名字/02/null"
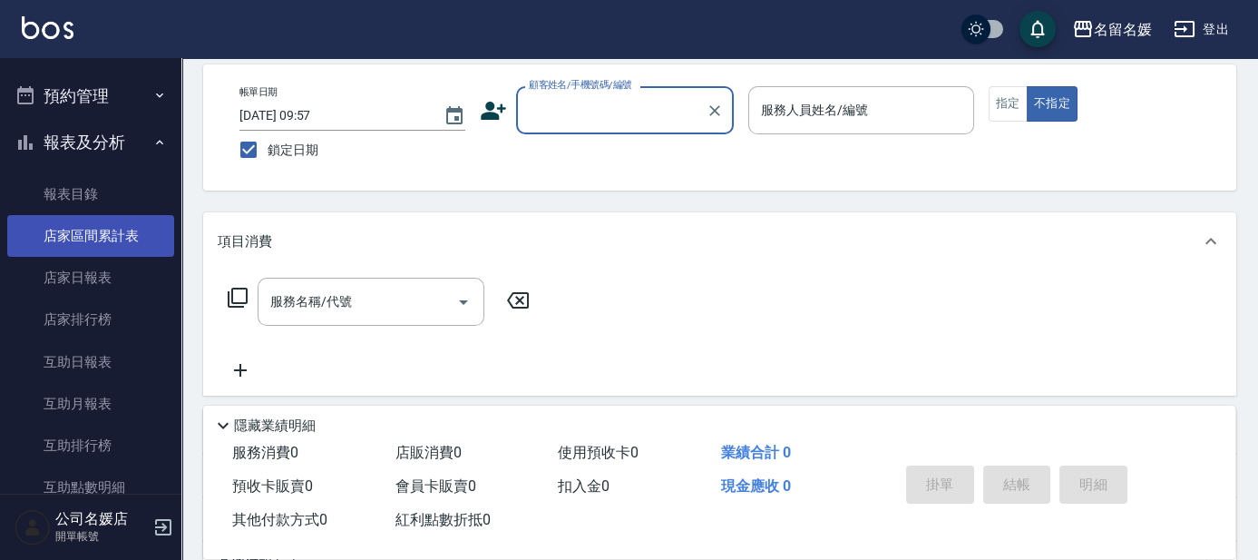
scroll to position [412, 0]
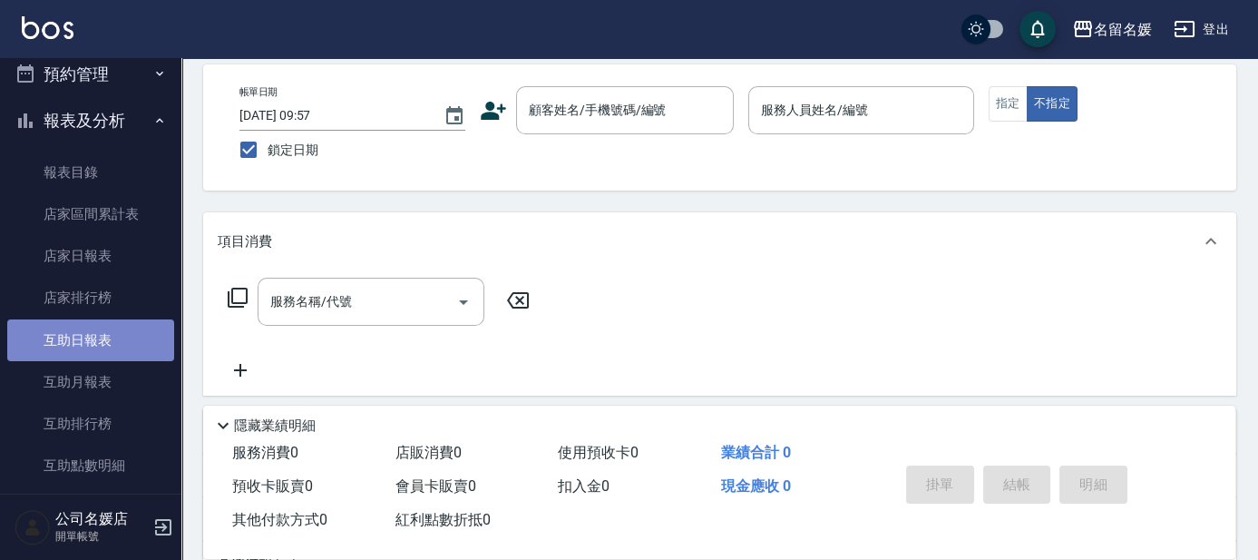
click at [131, 348] on link "互助日報表" at bounding box center [90, 340] width 167 height 42
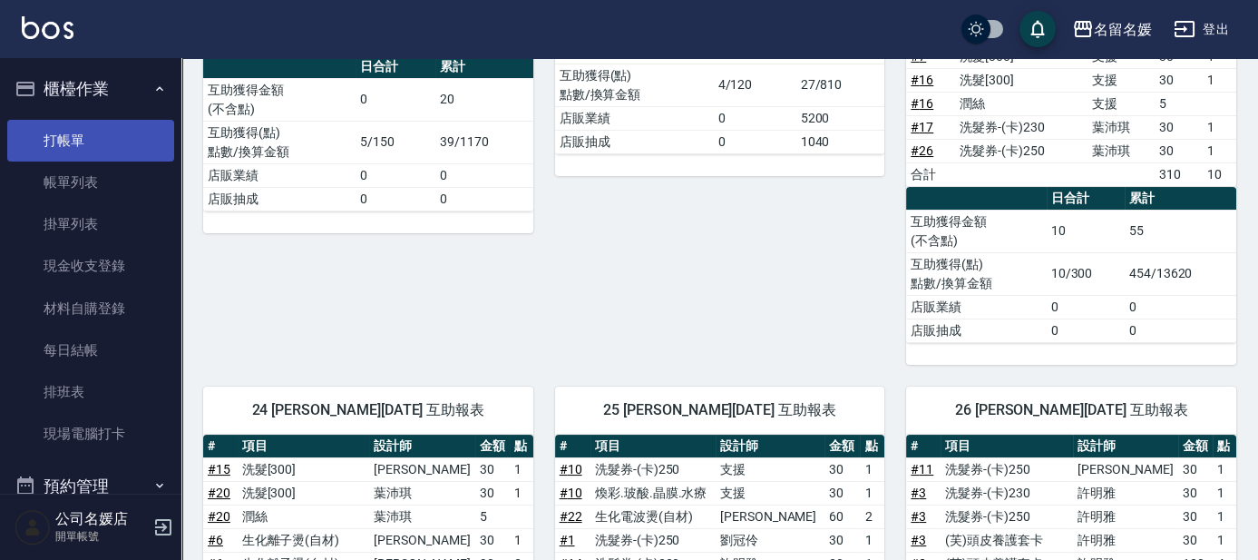
click at [108, 142] on link "打帳單" at bounding box center [90, 141] width 167 height 42
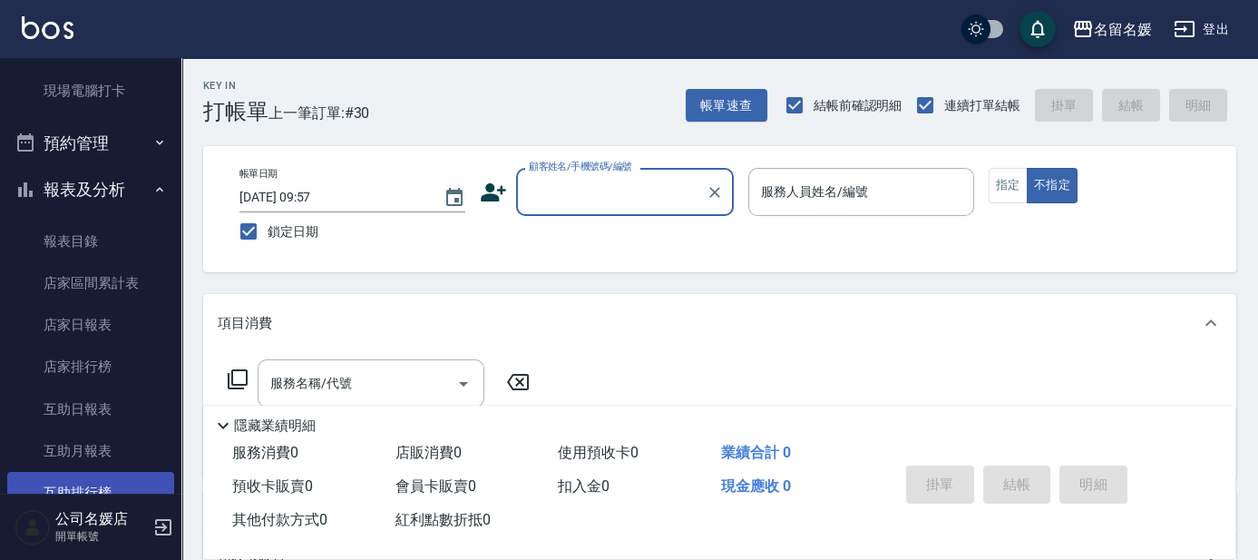
scroll to position [412, 0]
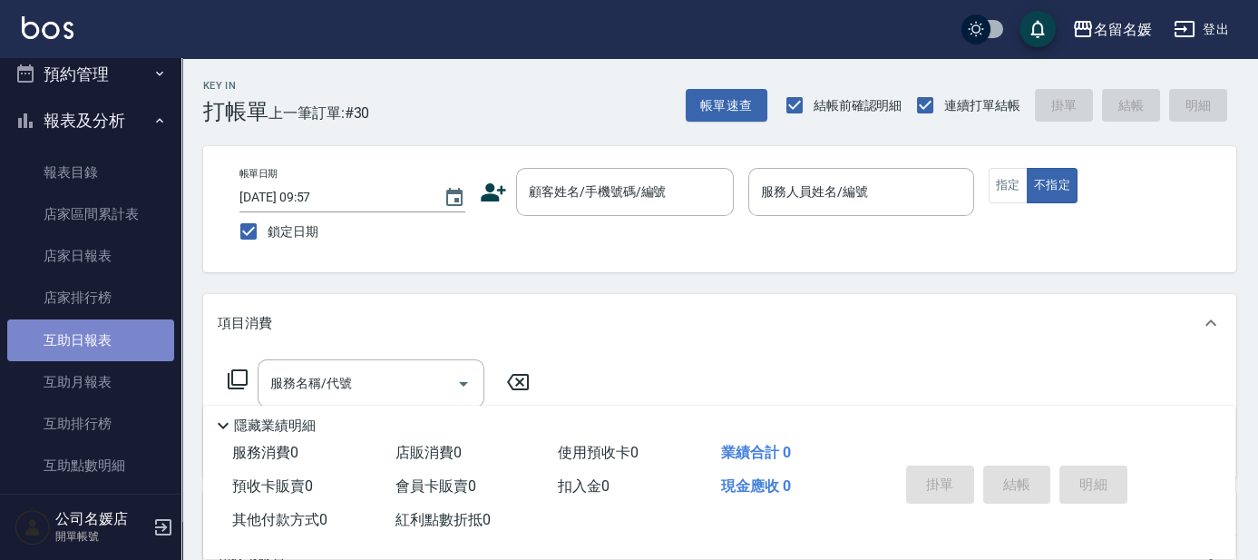
click at [112, 341] on link "互助日報表" at bounding box center [90, 340] width 167 height 42
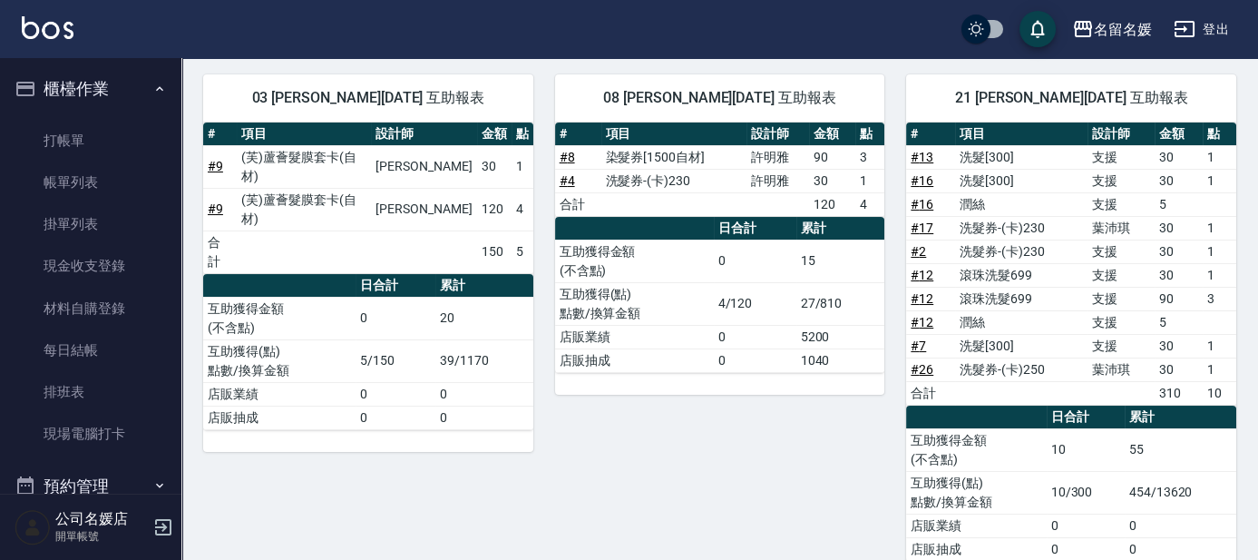
scroll to position [82, 0]
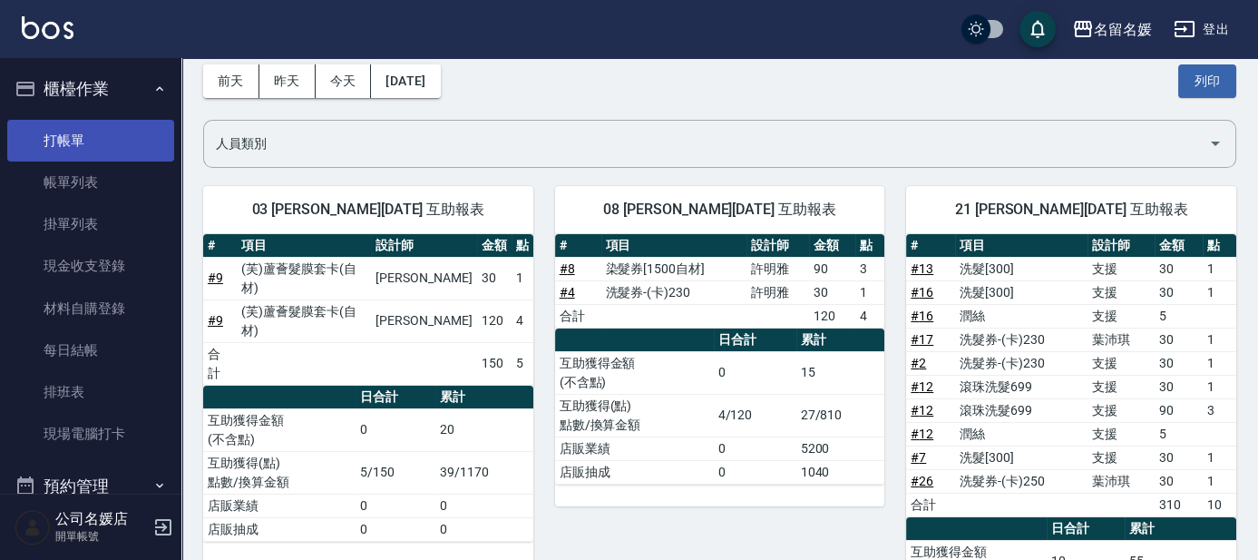
click at [89, 142] on link "打帳單" at bounding box center [90, 141] width 167 height 42
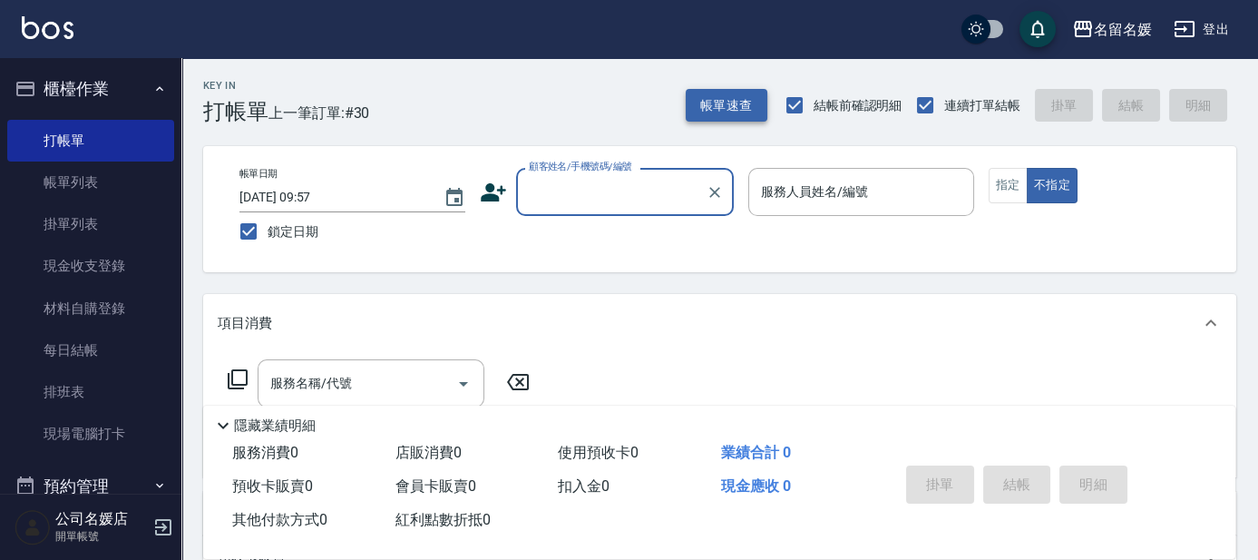
click at [624, 95] on button "帳單速查" at bounding box center [727, 106] width 82 height 34
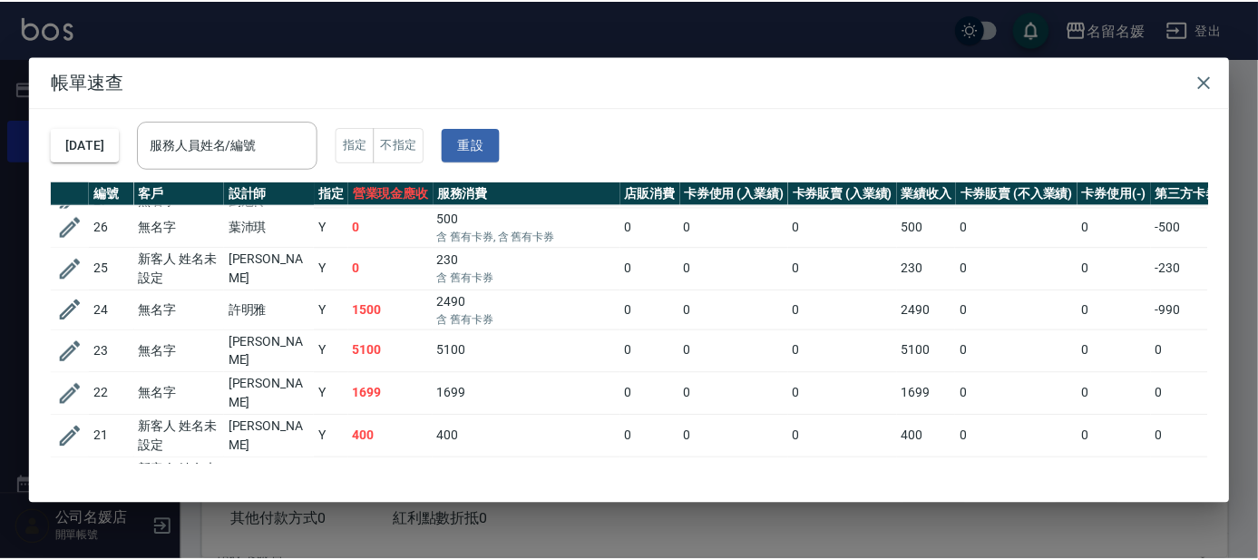
scroll to position [247, 0]
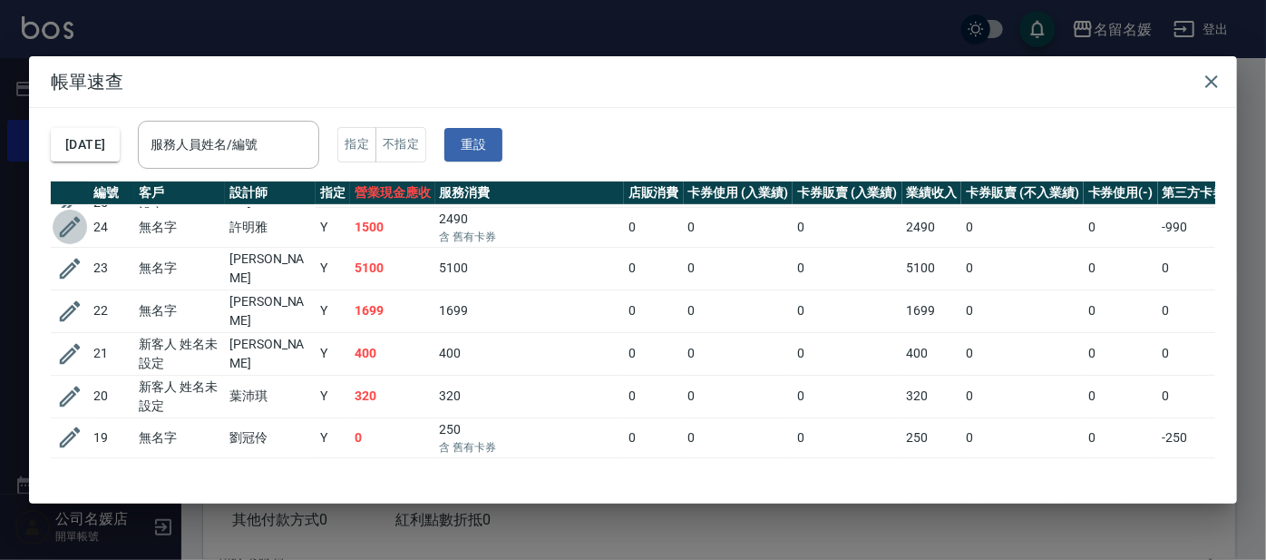
click at [70, 220] on icon "button" at bounding box center [70, 227] width 21 height 21
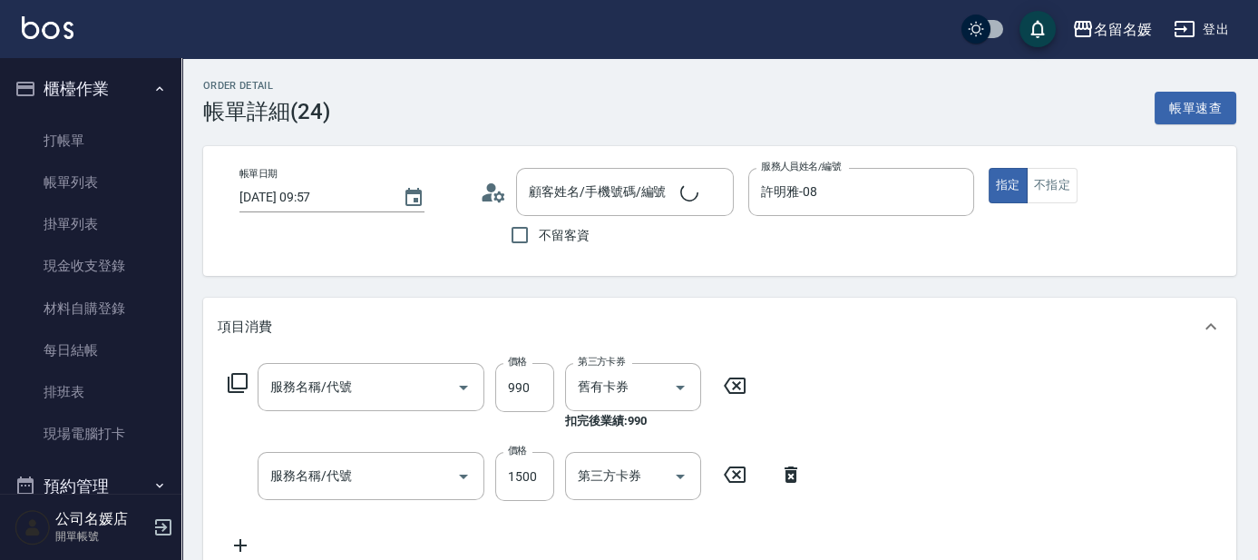
type input "[DATE] 09:57"
type input "許明雅-08"
type input "(芙)蘆薈髮膜套卡(自材)(639)"
type input "染髮(1500)(501)"
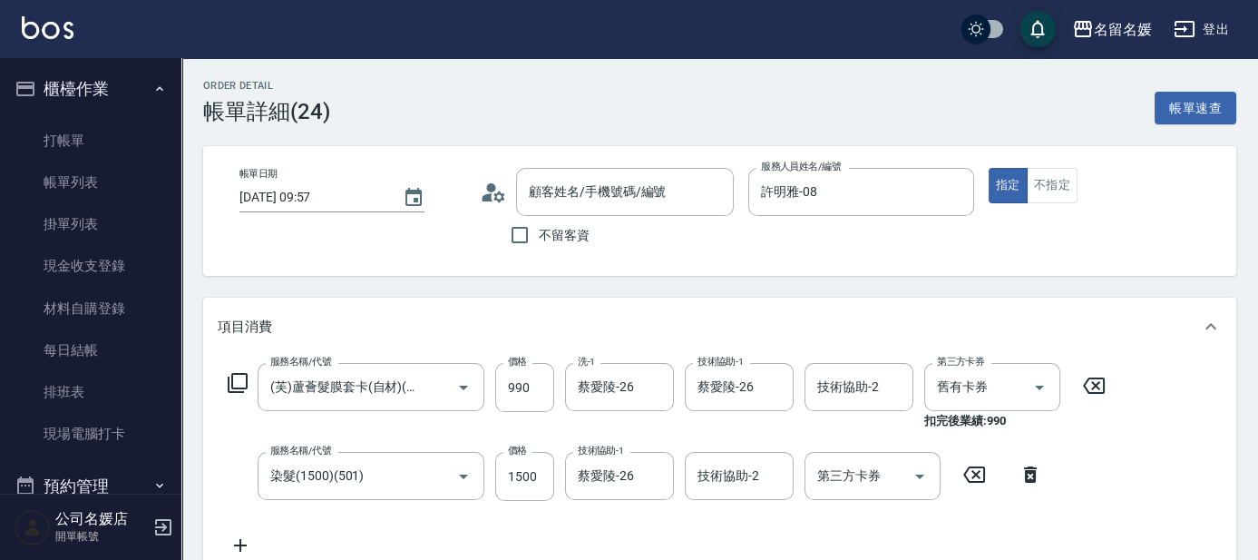
type input "無名字/02/null"
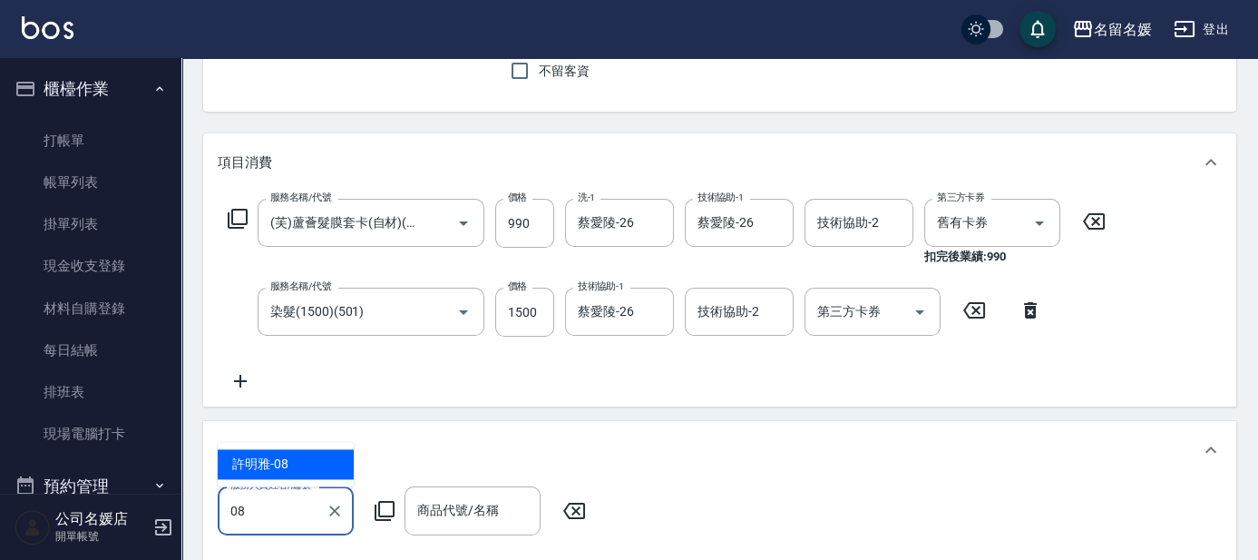
click at [302, 511] on input "08" at bounding box center [272, 510] width 93 height 32
type input "08"
click at [385, 508] on icon at bounding box center [385, 511] width 22 height 22
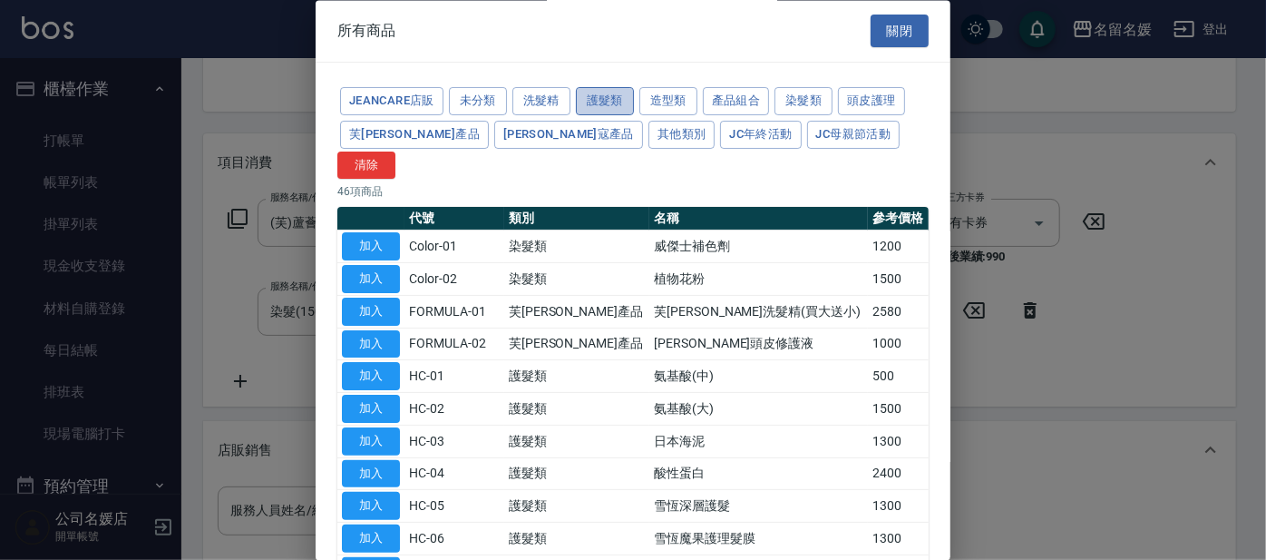
click at [609, 95] on button "護髮類" at bounding box center [605, 102] width 58 height 28
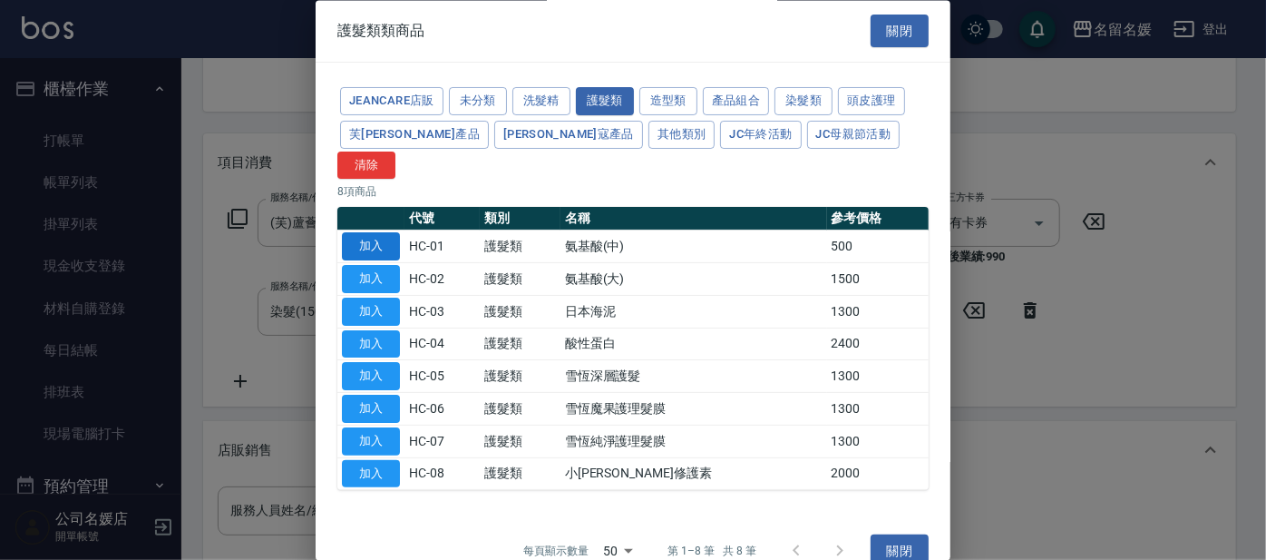
click at [375, 233] on button "加入" at bounding box center [371, 247] width 58 height 28
type input "氨基酸(中)"
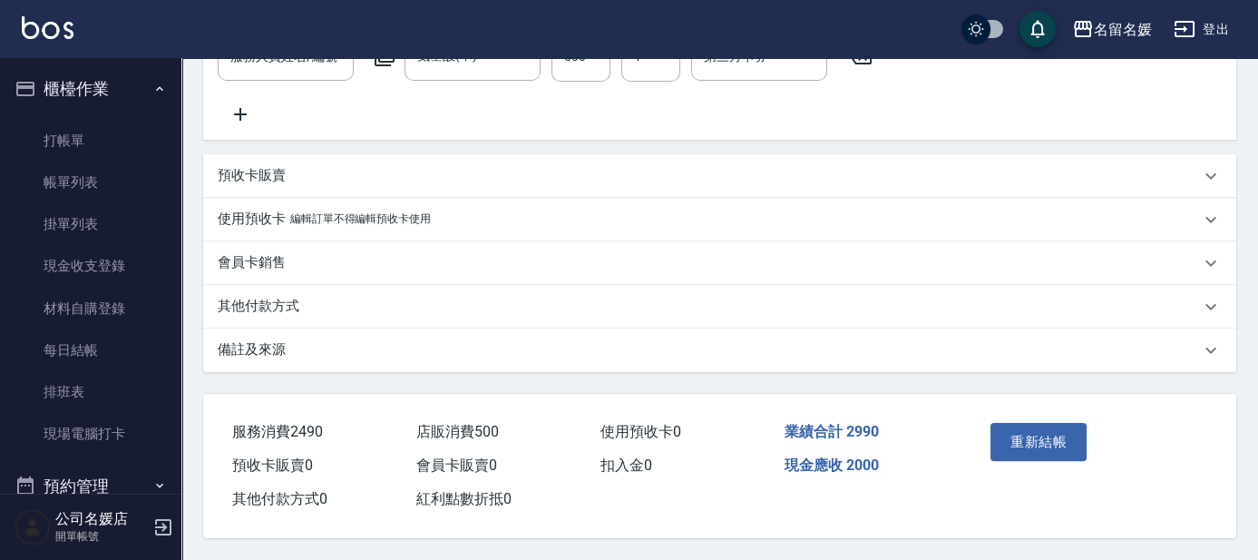
scroll to position [639, 0]
click at [624, 439] on button "重新結帳" at bounding box center [1039, 442] width 96 height 38
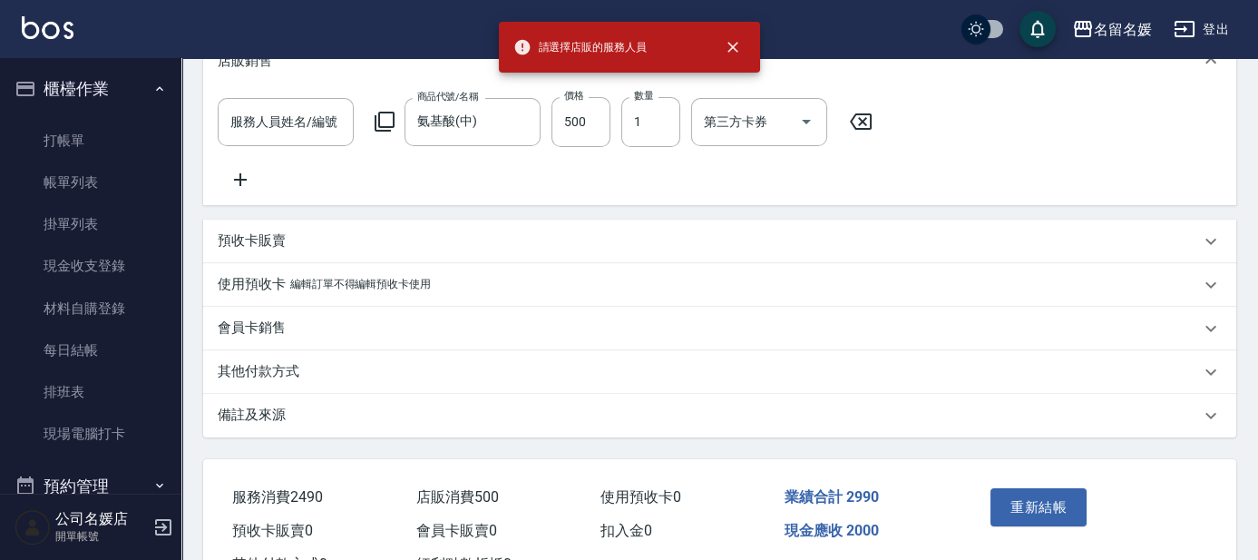
scroll to position [391, 0]
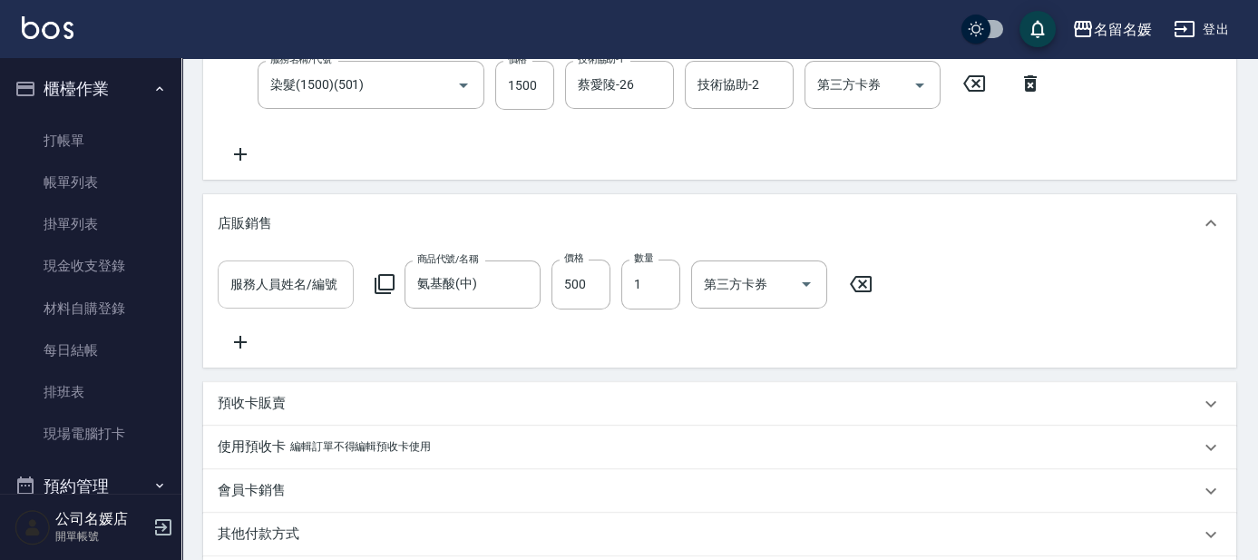
click at [286, 279] on div "服務人員姓名/編號 服務人員姓名/編號" at bounding box center [286, 284] width 136 height 48
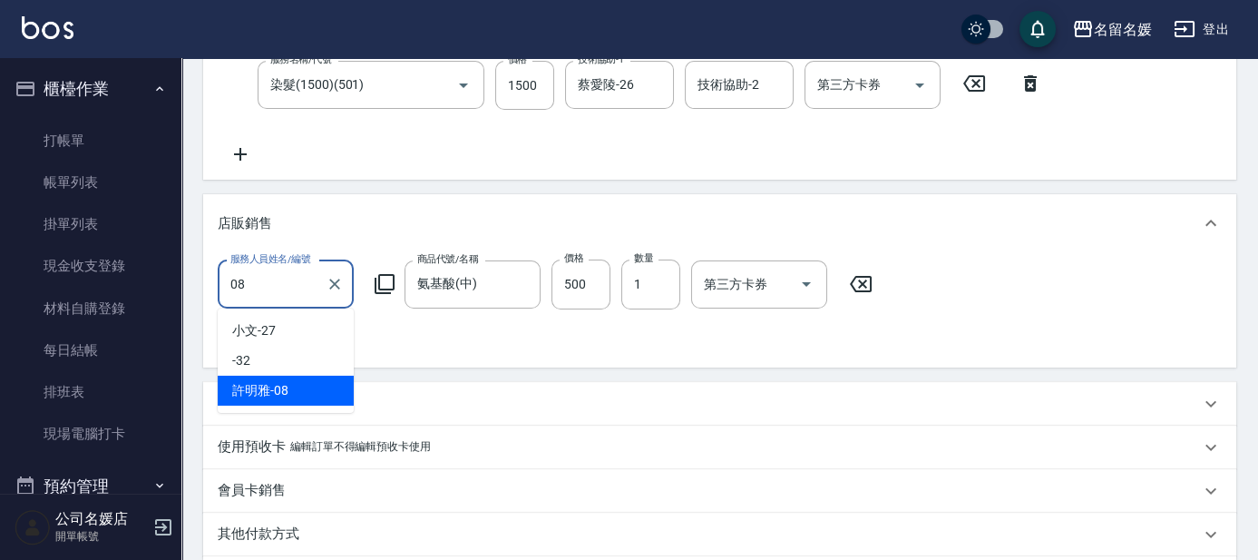
click at [305, 392] on div "[PERSON_NAME]-08" at bounding box center [286, 391] width 136 height 30
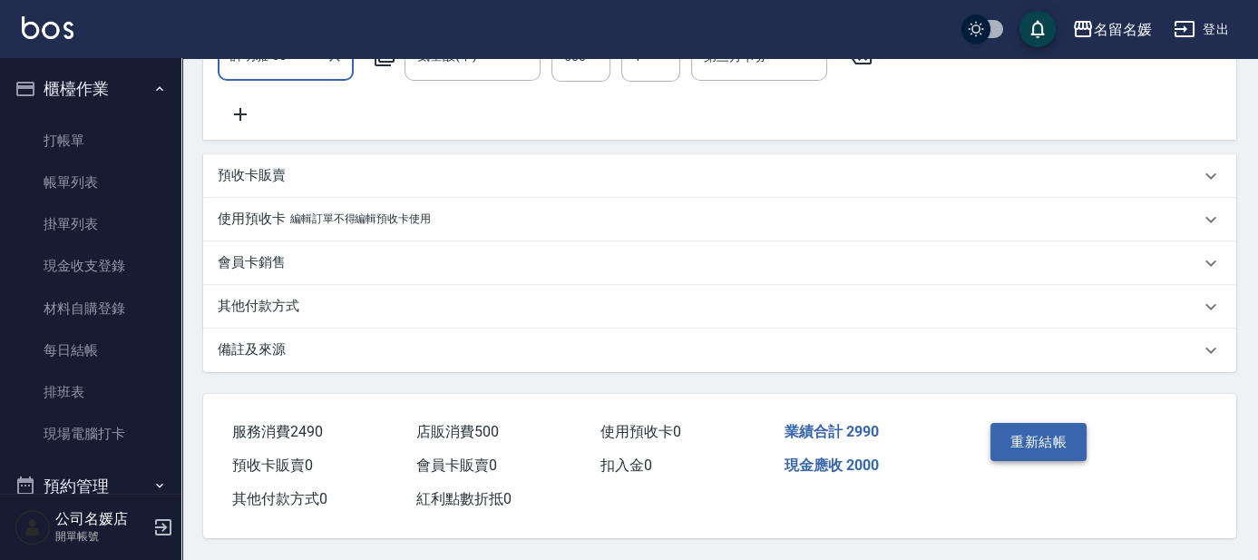
type input "許明雅-08"
drag, startPoint x: 1017, startPoint y: 435, endPoint x: 1010, endPoint y: 426, distance: 11.6
click at [624, 435] on button "重新結帳" at bounding box center [1039, 442] width 96 height 38
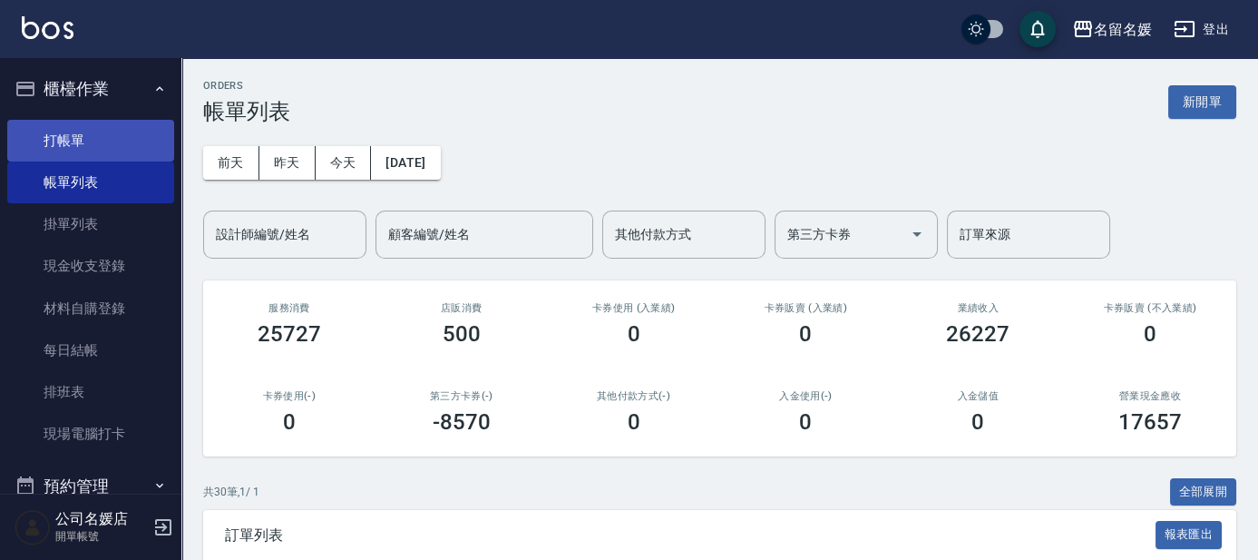
click at [116, 149] on link "打帳單" at bounding box center [90, 141] width 167 height 42
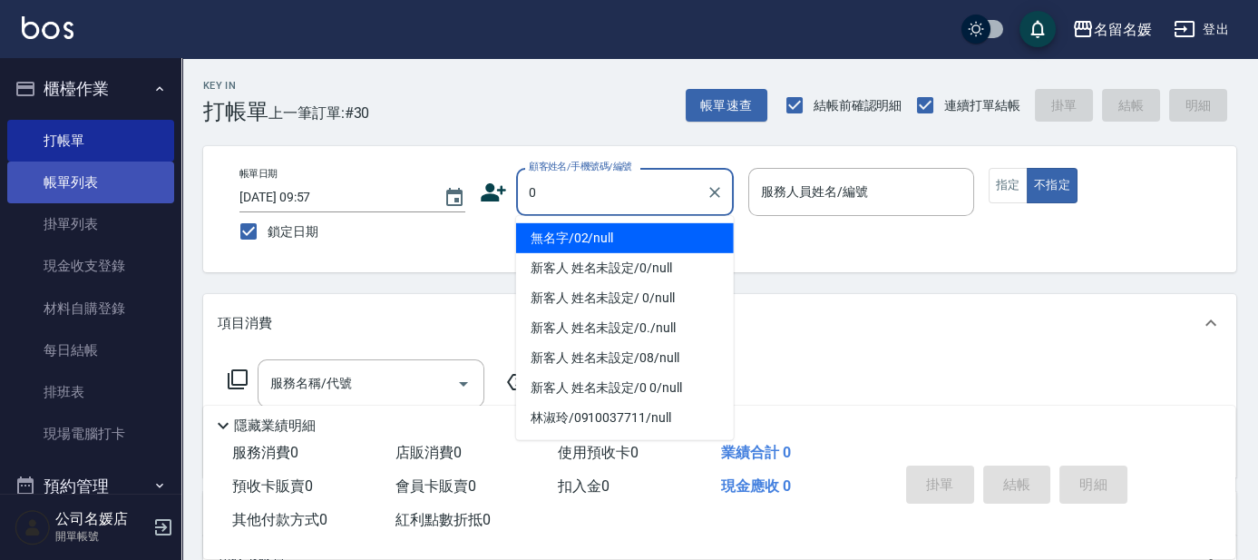
type input "無名字/02/null"
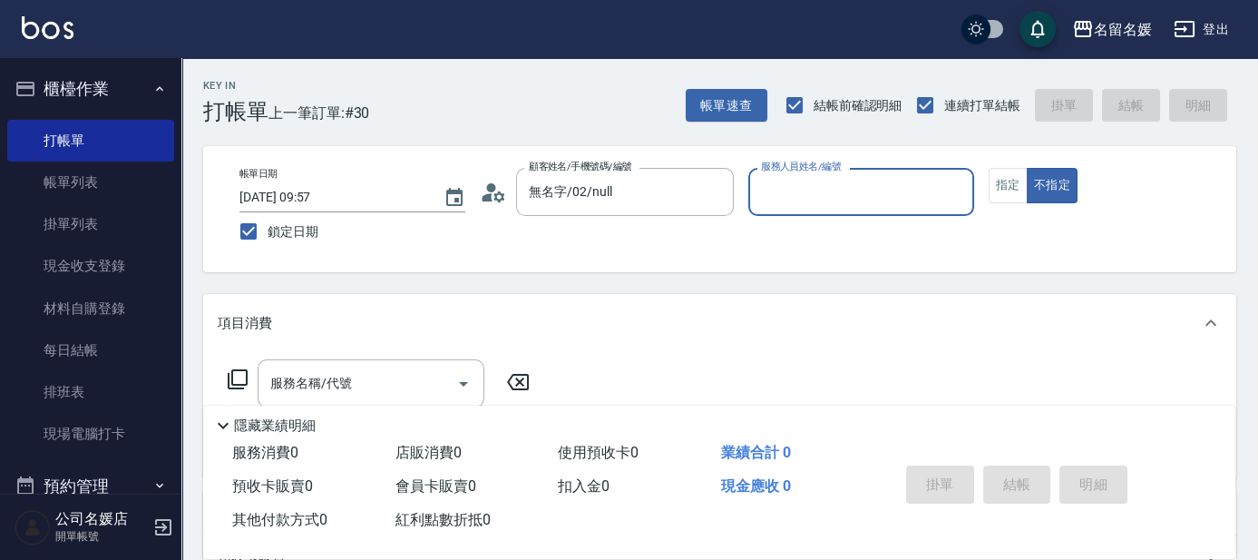
type input "0"
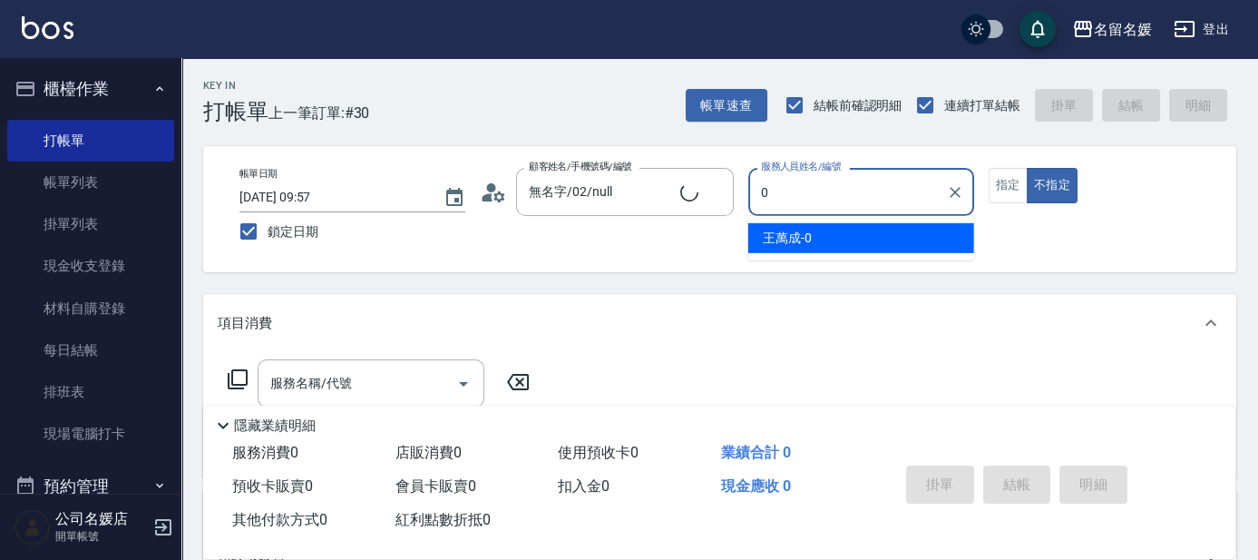
type input "新客人 姓名未設定/0/null"
type input "08"
type button "false"
type input "許明雅-08"
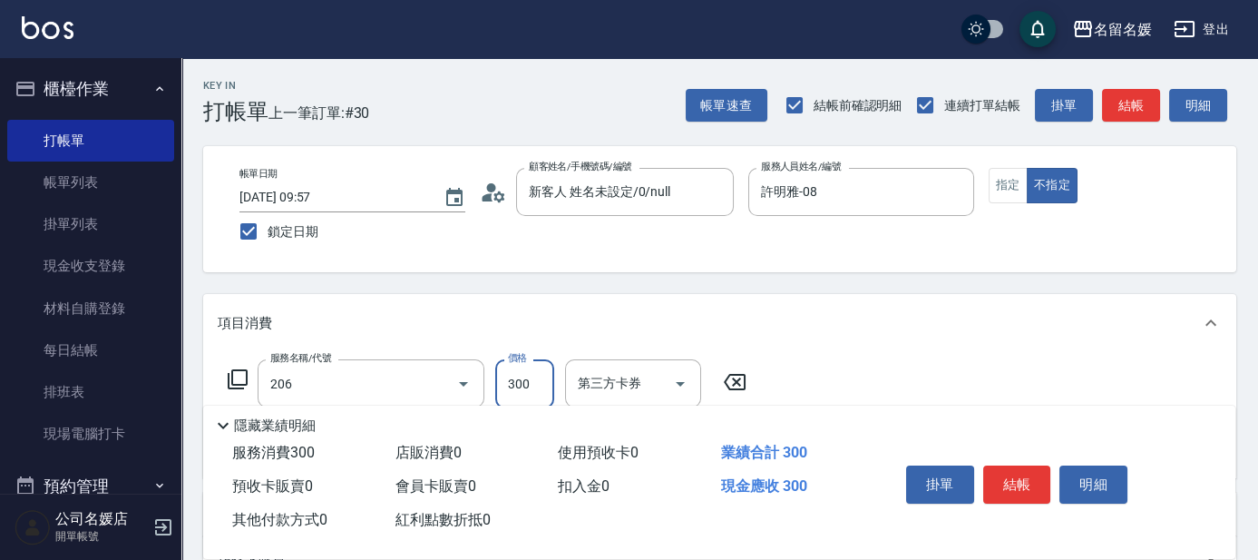
type input "洗髮[300](206)"
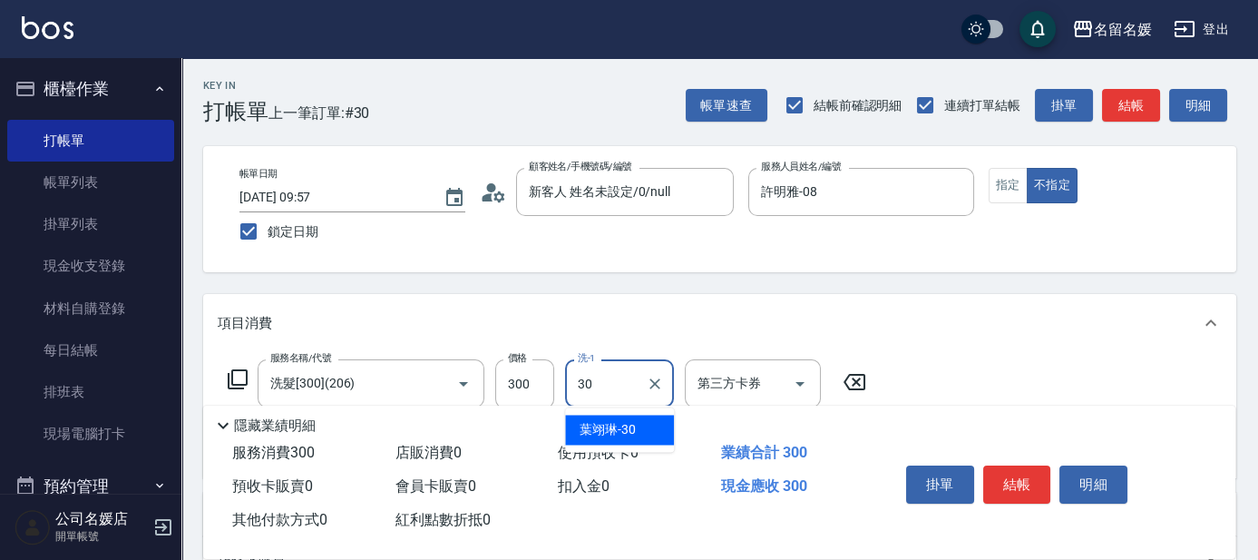
type input "葉翊琳-30"
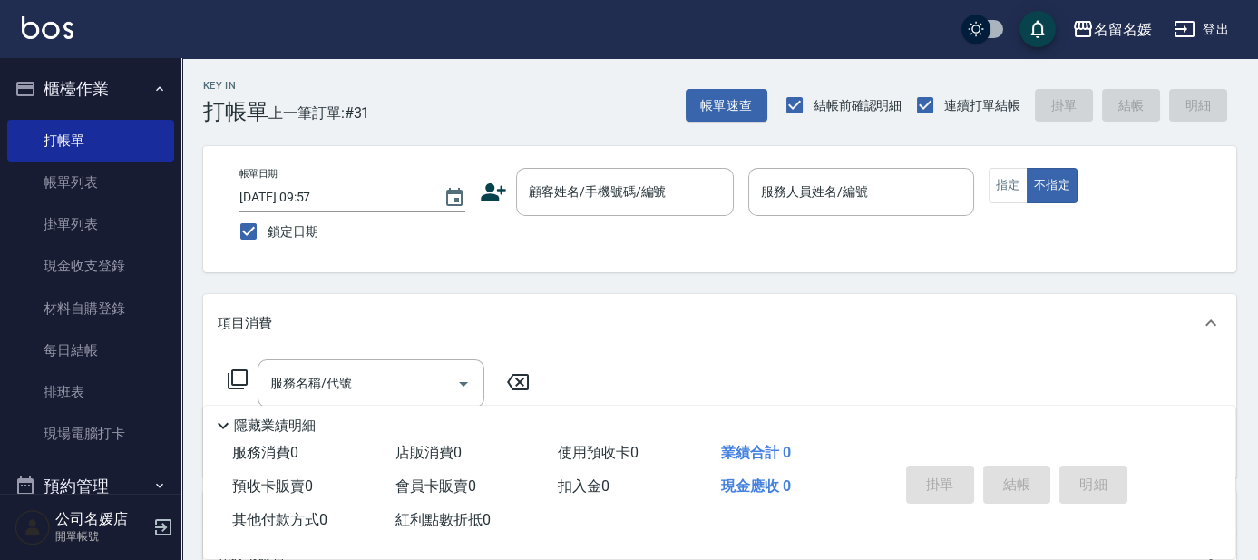
click at [563, 75] on div "Key In 打帳單 上一筆訂單:#31 帳單速查 結帳前確認明細 連續打單結帳 掛單 結帳 明細" at bounding box center [708, 91] width 1055 height 66
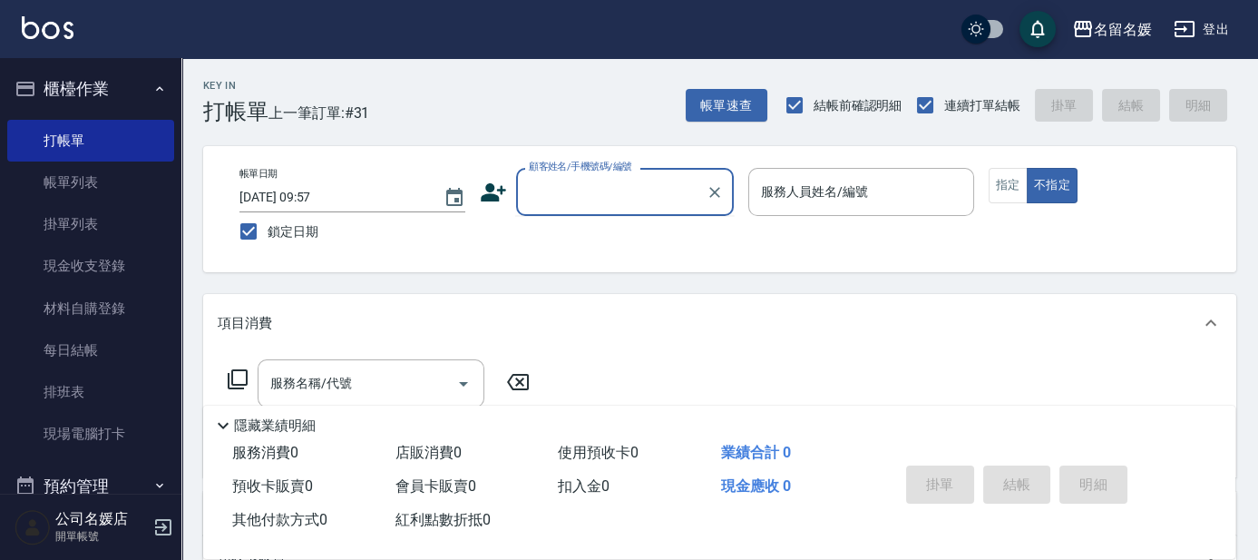
click at [561, 197] on input "顧客姓名/手機號碼/編號" at bounding box center [611, 192] width 174 height 32
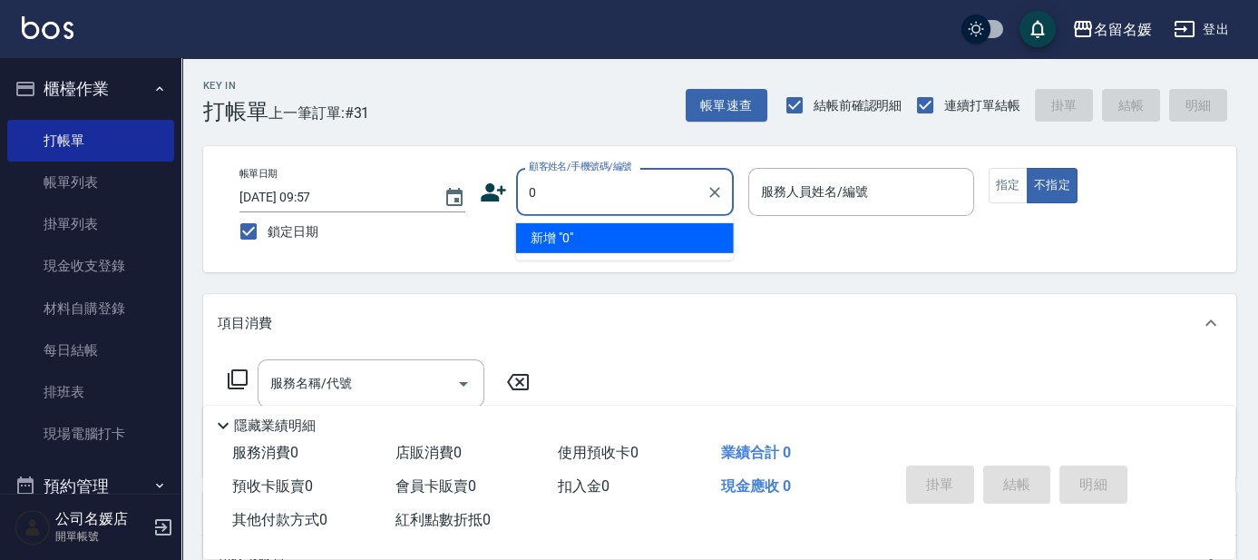
type input "0"
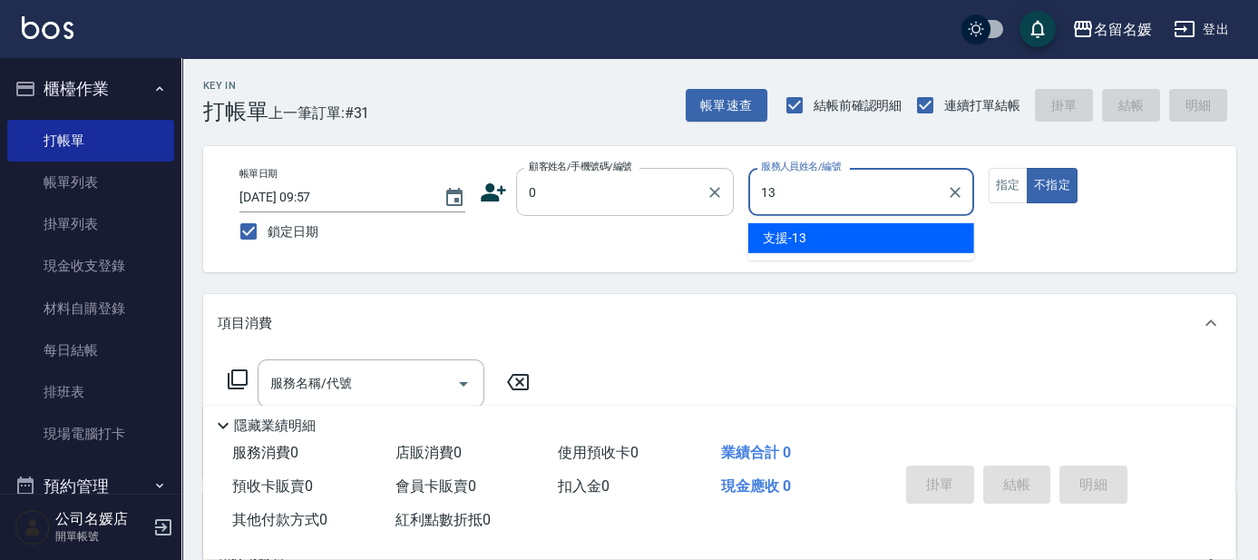
type input "支援-13"
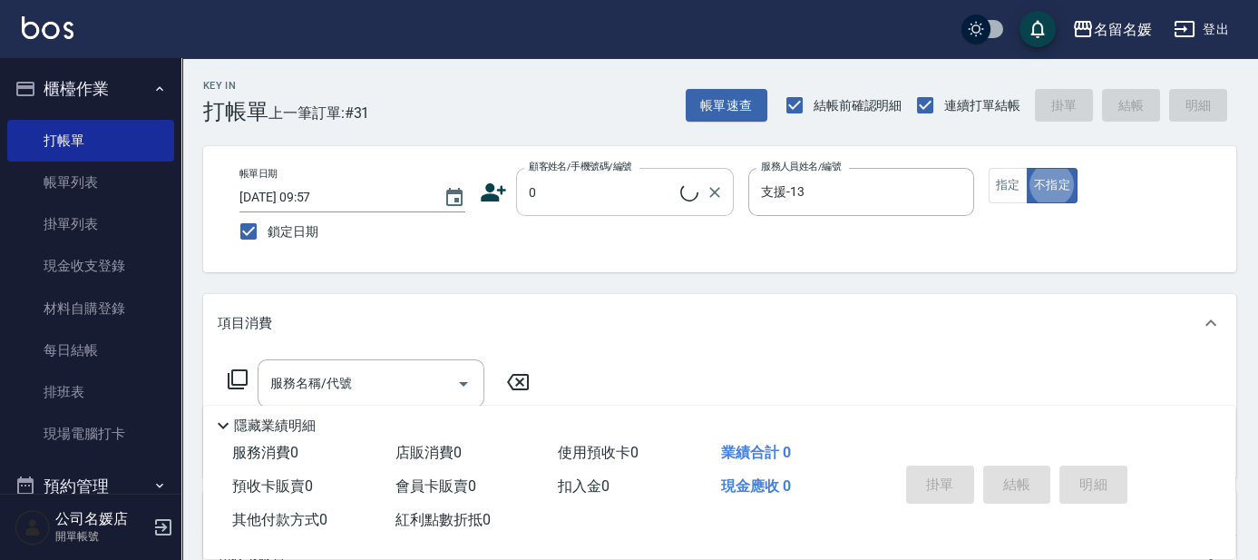
type input "新客人 姓名未設定/0/null"
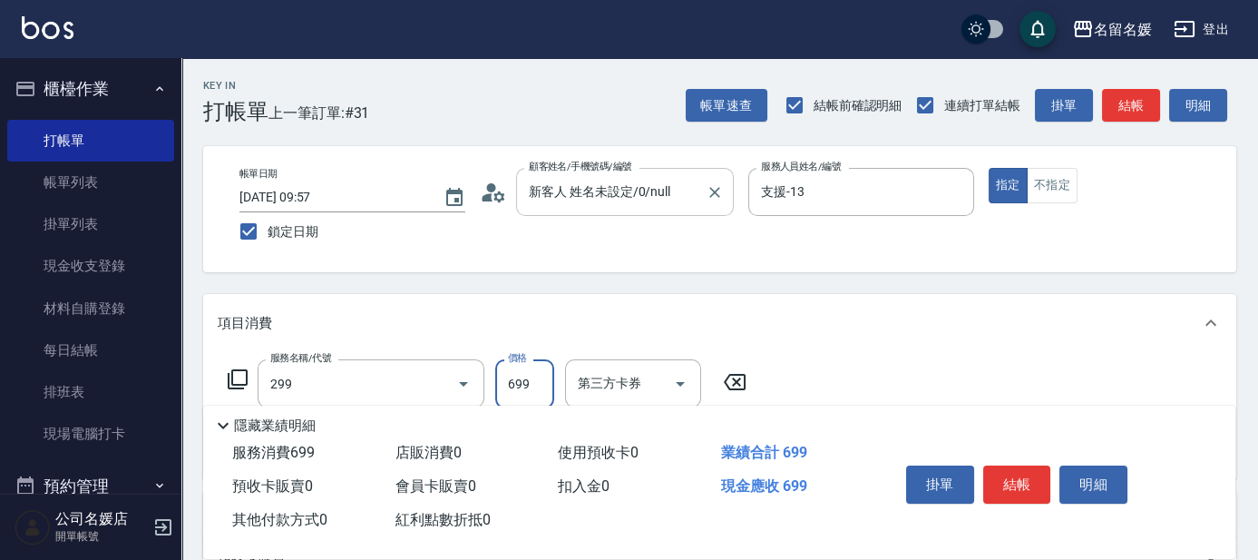
type input "滾珠洗髮699(299)"
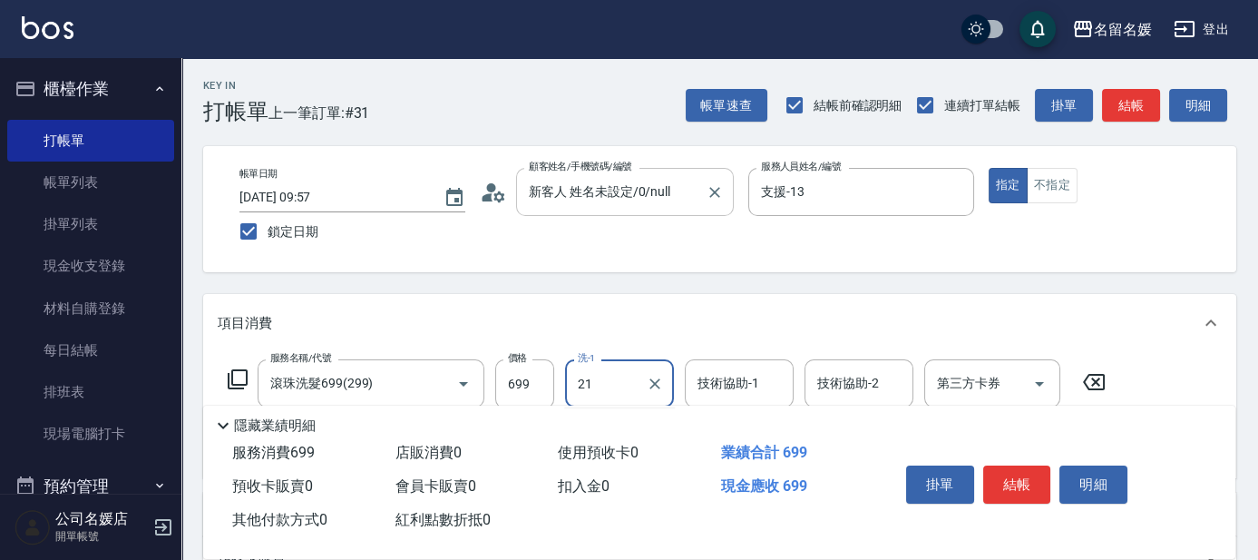
type input "21"
type input "2"
type input "許庭瑀-21"
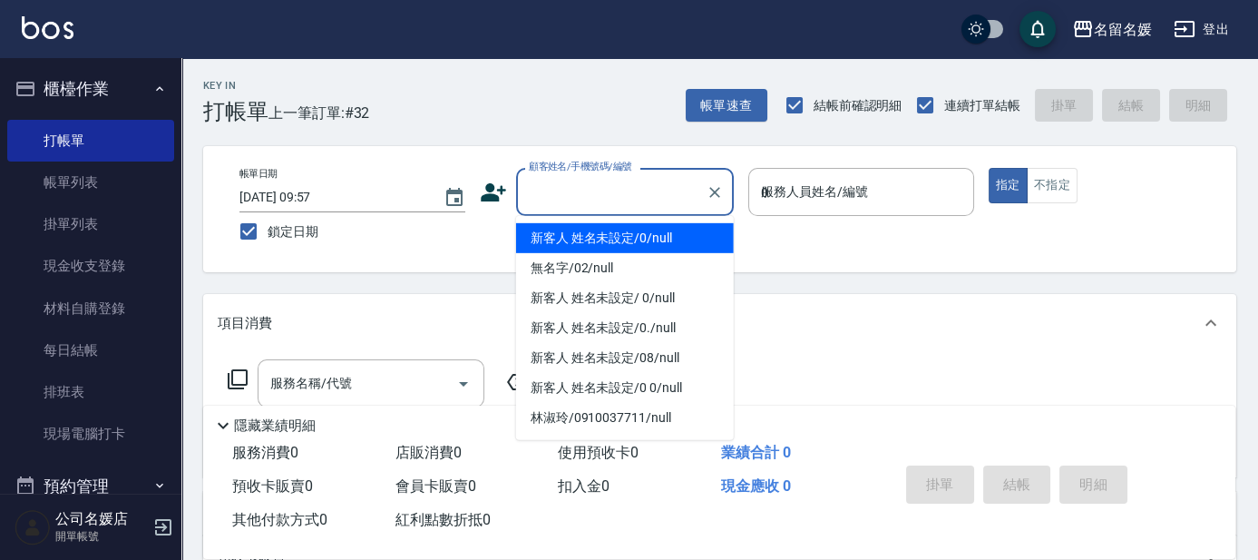
type input "02"
type input "新客人 姓名未設定/0/null"
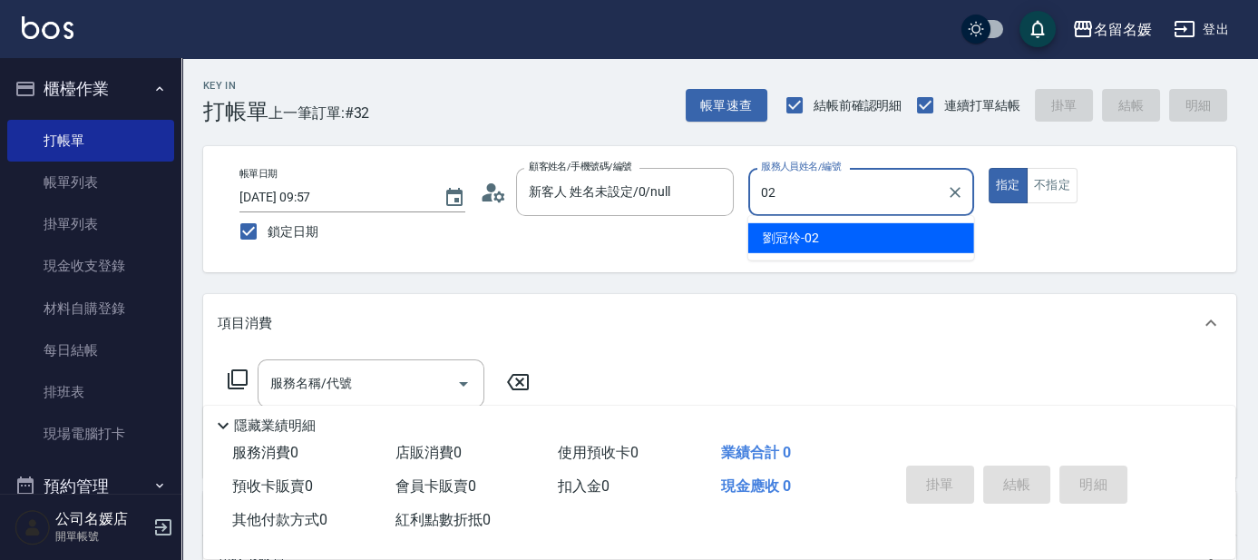
type input "劉冠伶-02"
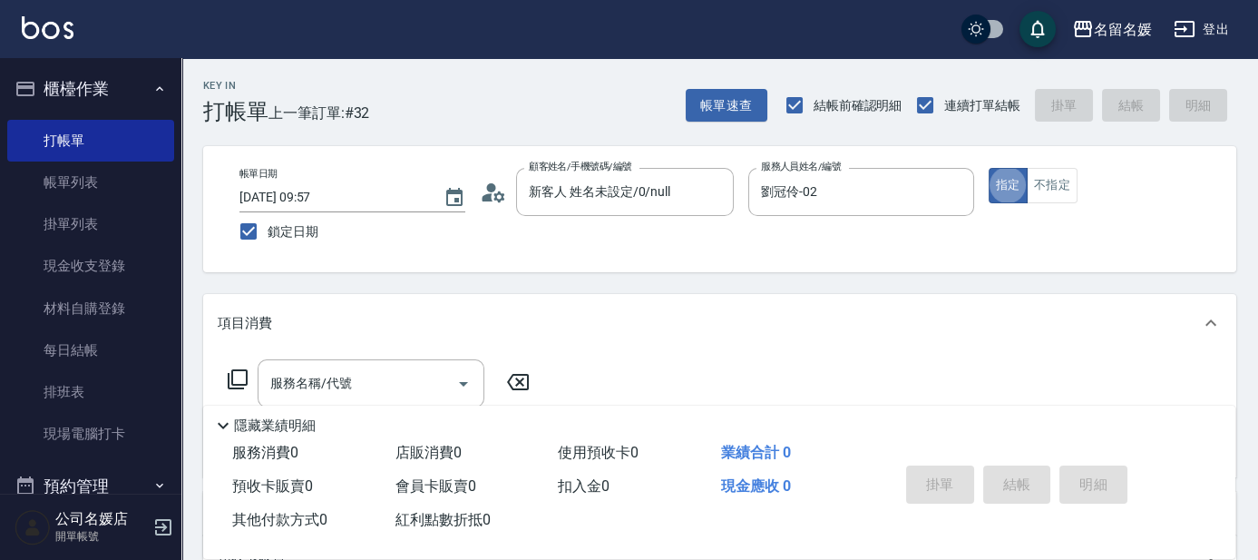
type button "true"
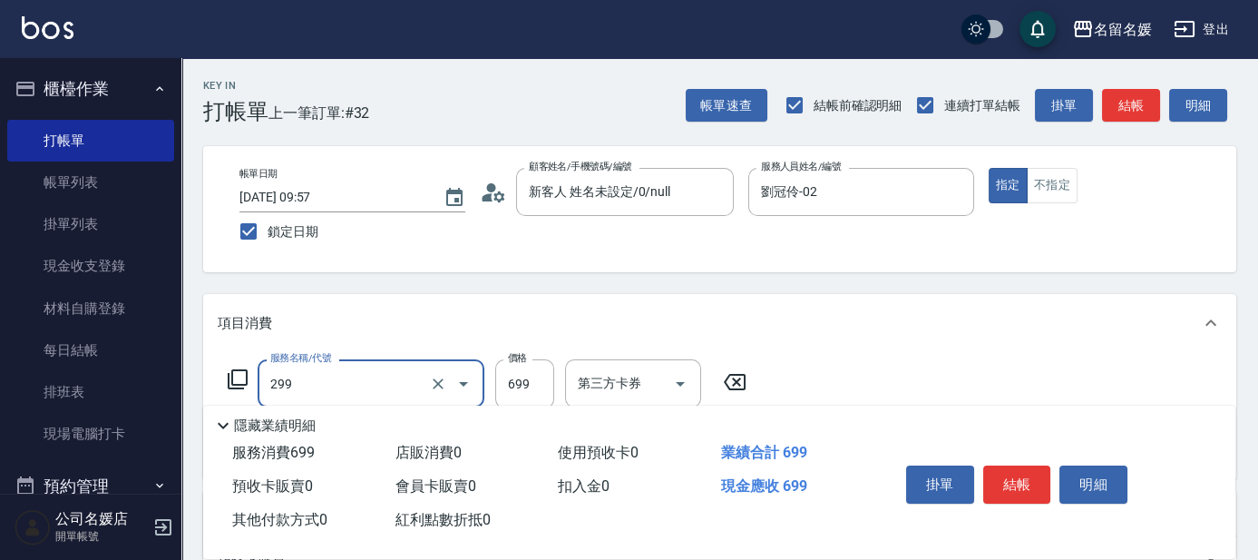
type input "滾珠洗髮699(299)"
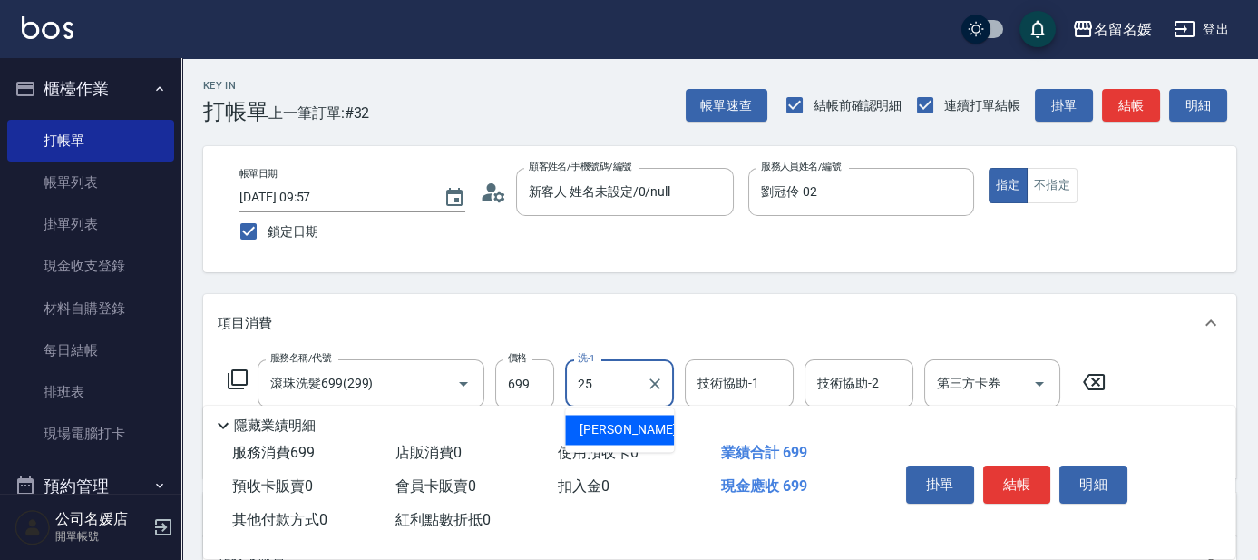
type input "[PERSON_NAME]-25"
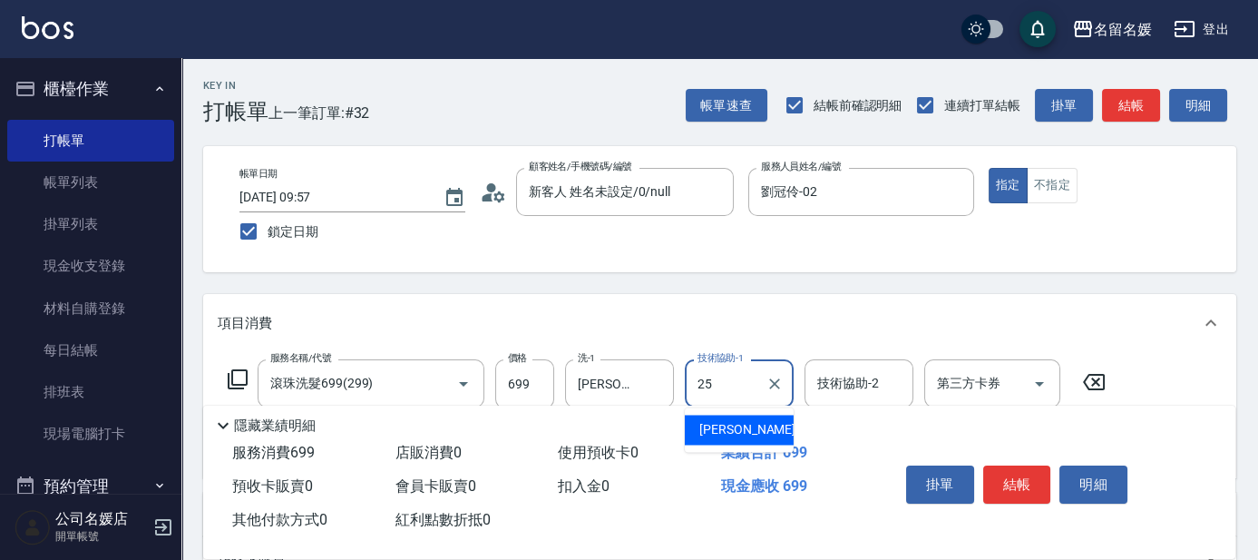
type input "[PERSON_NAME]-25"
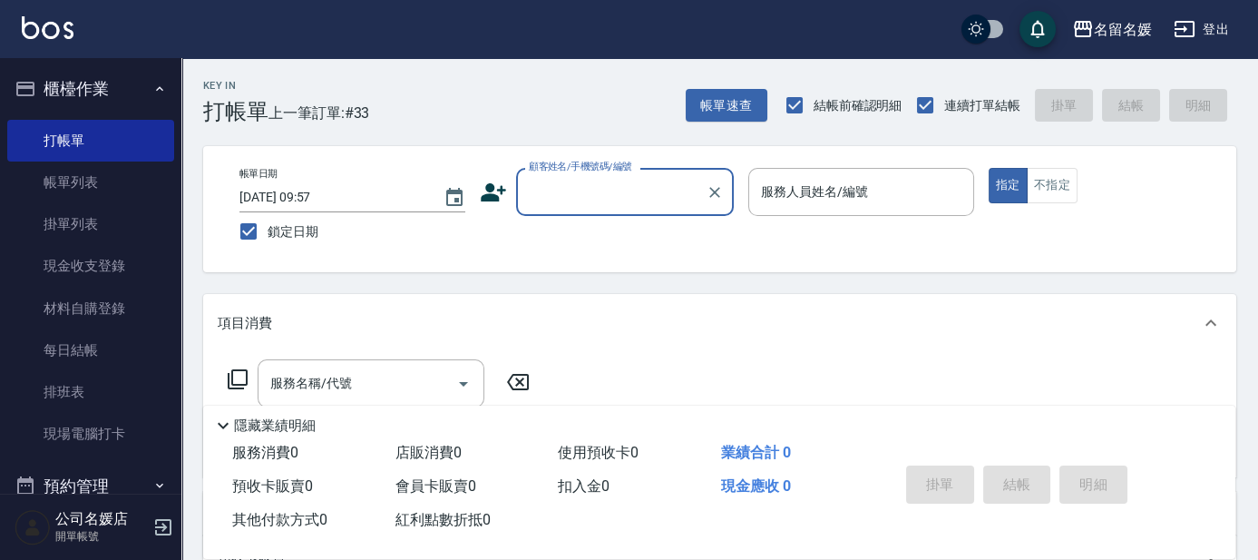
click at [624, 186] on input "顧客姓名/手機號碼/編號" at bounding box center [611, 192] width 174 height 32
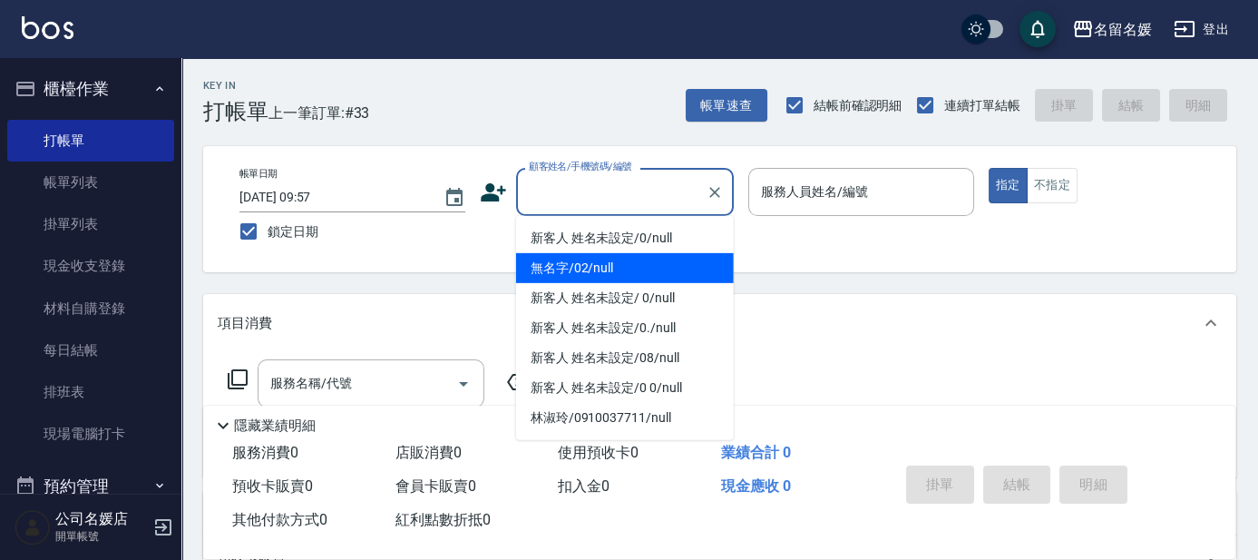
click at [614, 269] on li "無名字/02/null" at bounding box center [625, 268] width 218 height 30
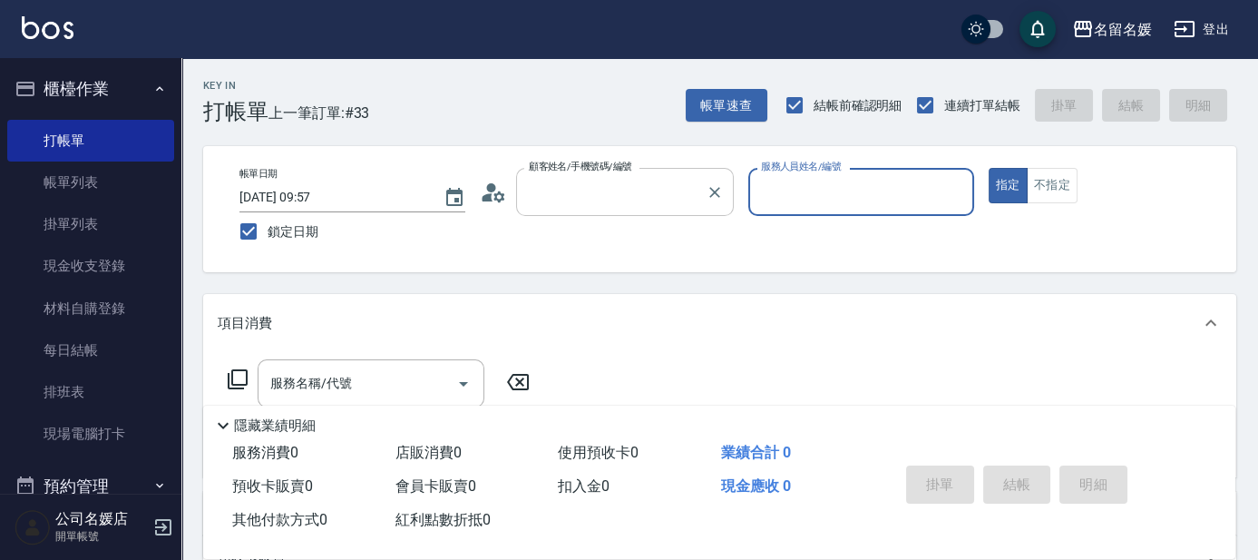
type input "無名字/02/null"
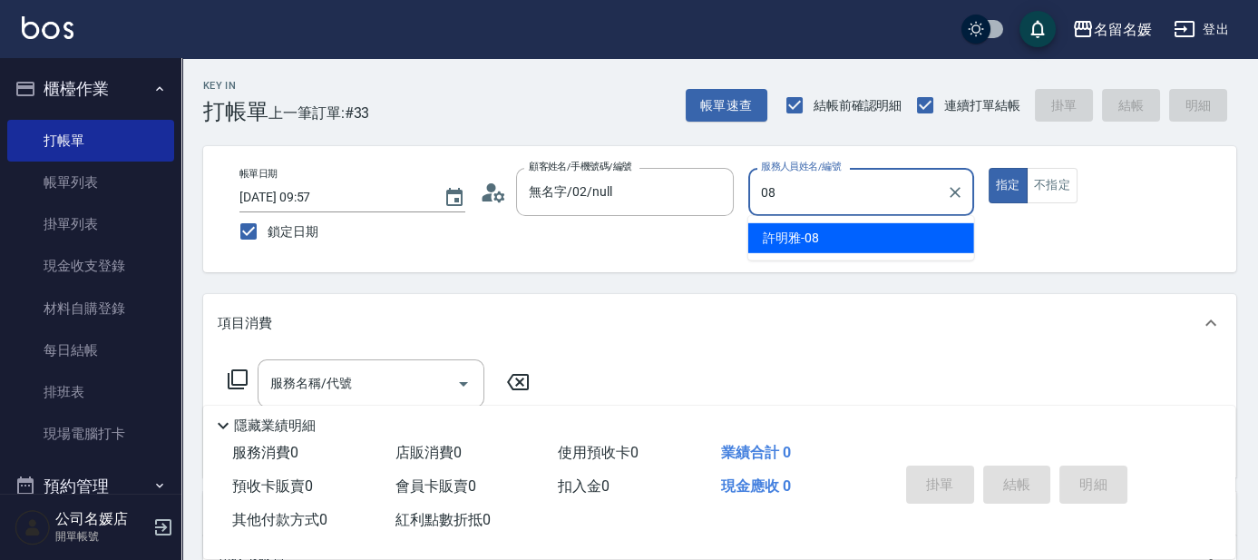
click at [624, 237] on div "[PERSON_NAME]-08" at bounding box center [861, 238] width 226 height 30
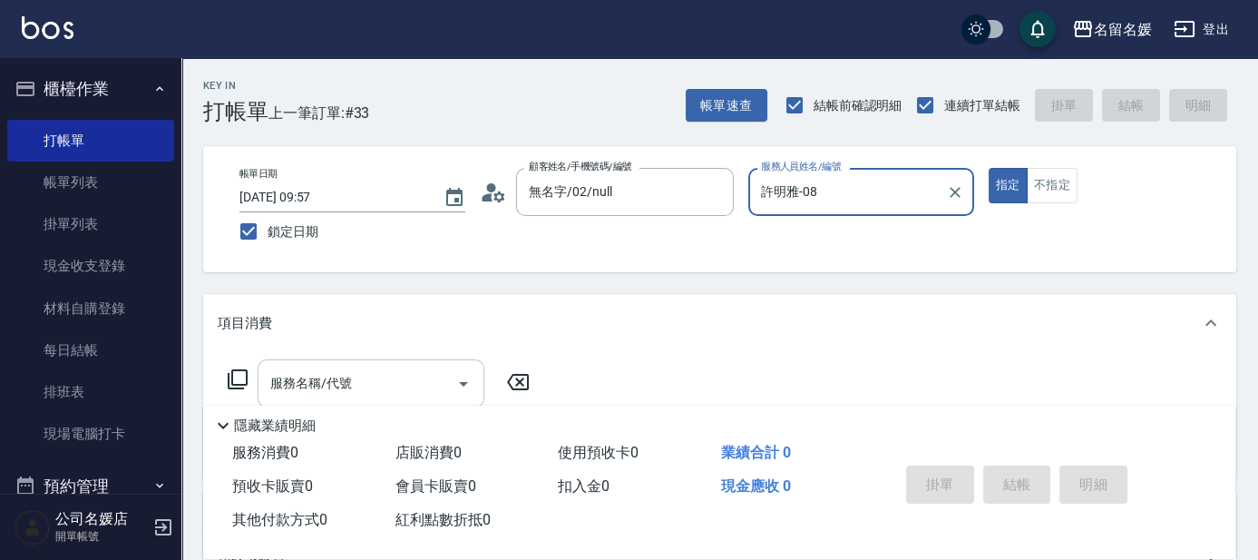
type input "許明雅-08"
click at [437, 378] on input "服務名稱/代號" at bounding box center [357, 383] width 183 height 32
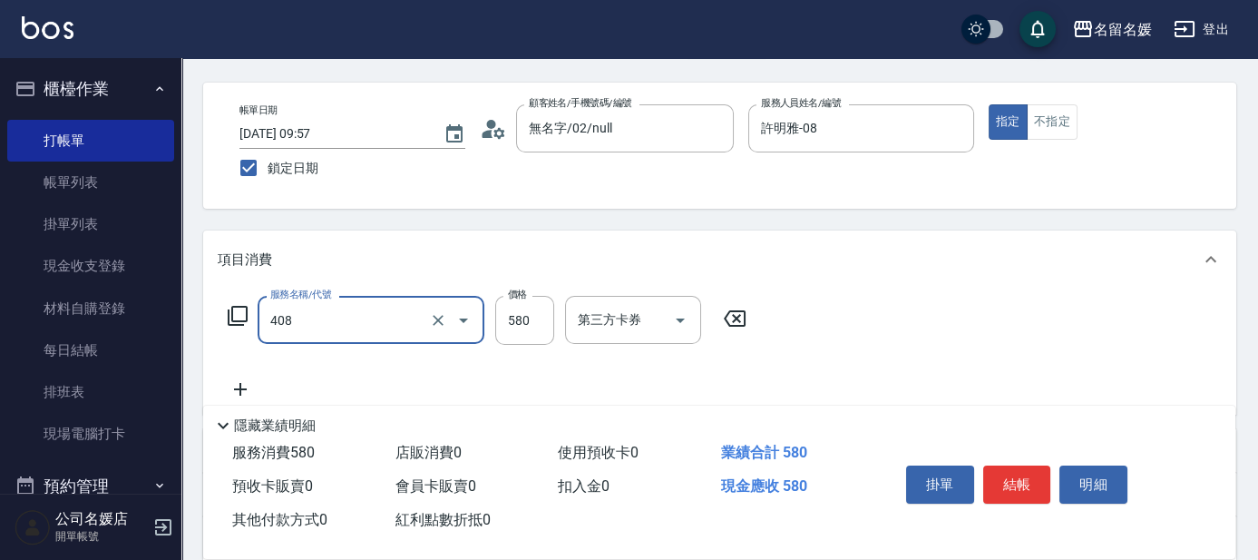
scroll to position [82, 0]
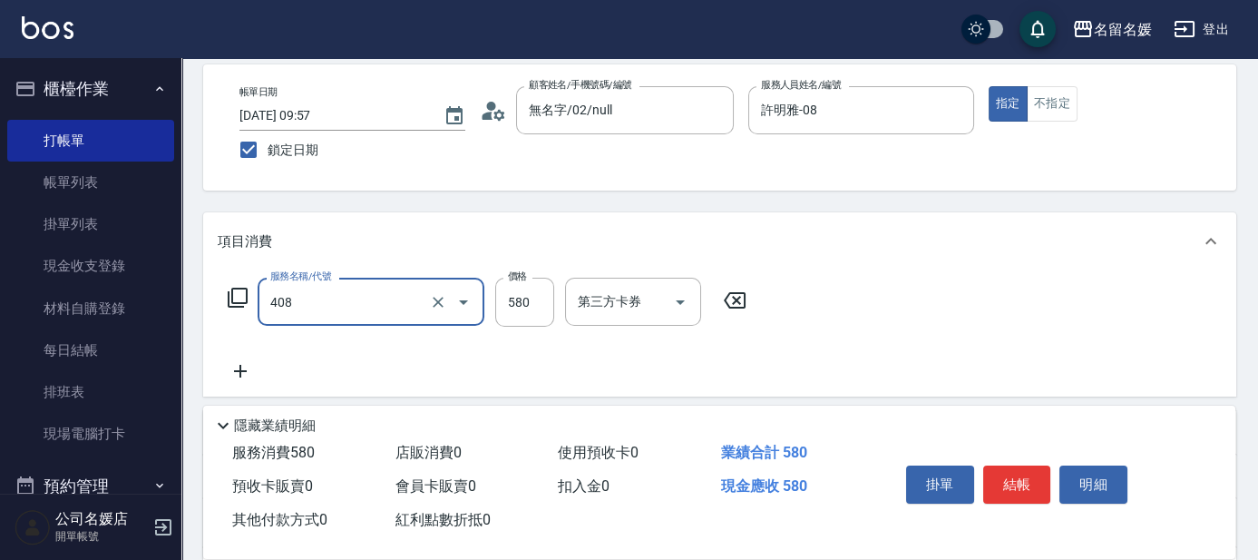
type input "剪髮(580)(408)"
click at [237, 372] on icon at bounding box center [240, 371] width 45 height 22
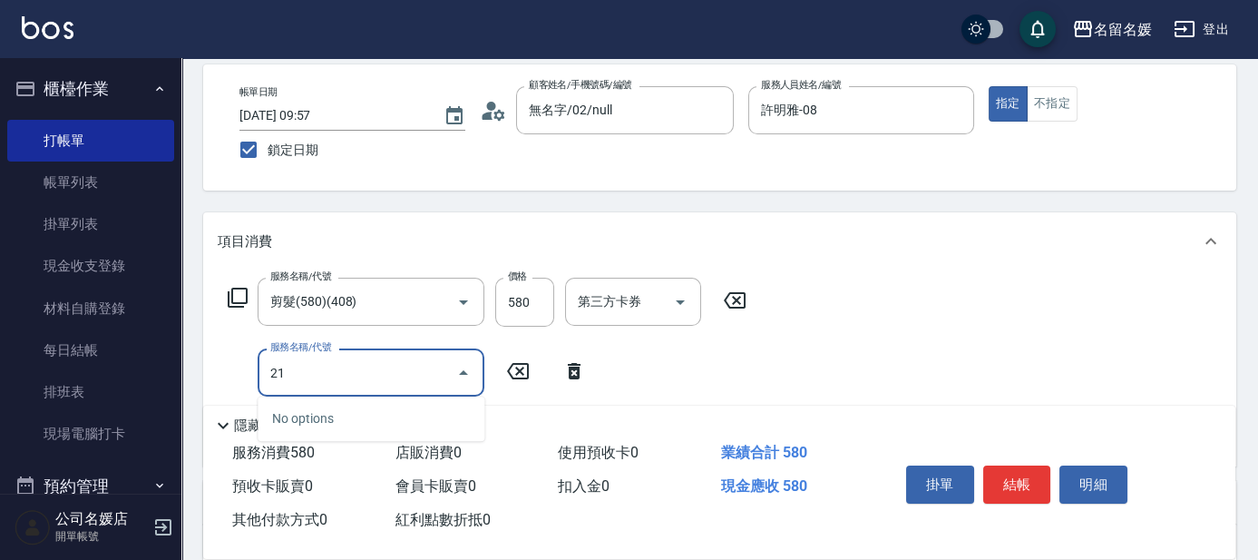
type input "216"
click at [367, 376] on input "216" at bounding box center [357, 373] width 183 height 32
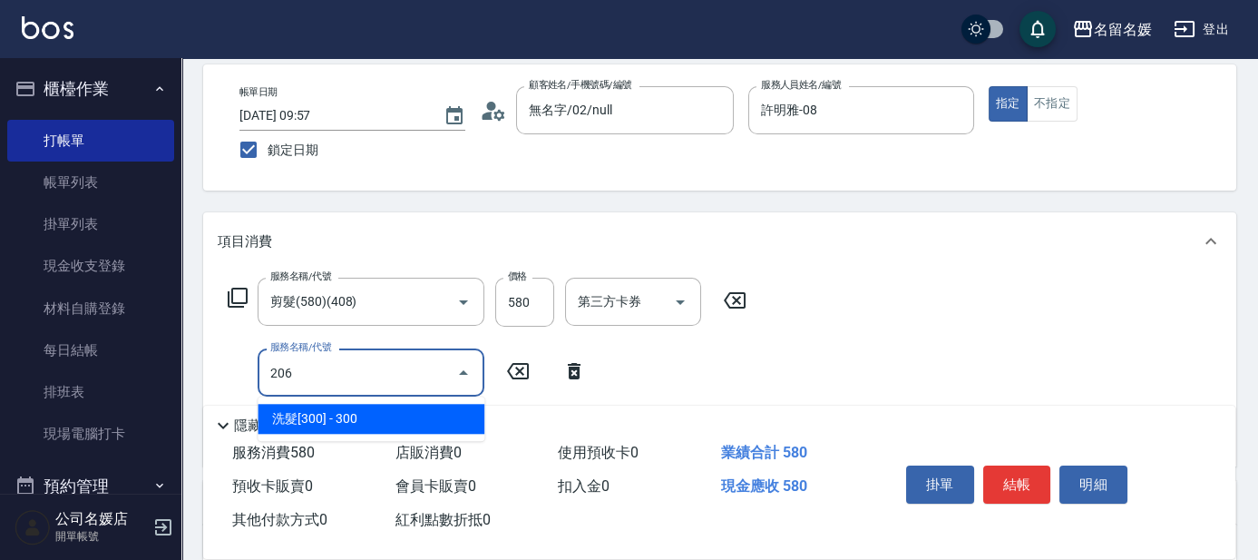
click at [391, 412] on span "洗髮[300] - 300" at bounding box center [371, 419] width 227 height 30
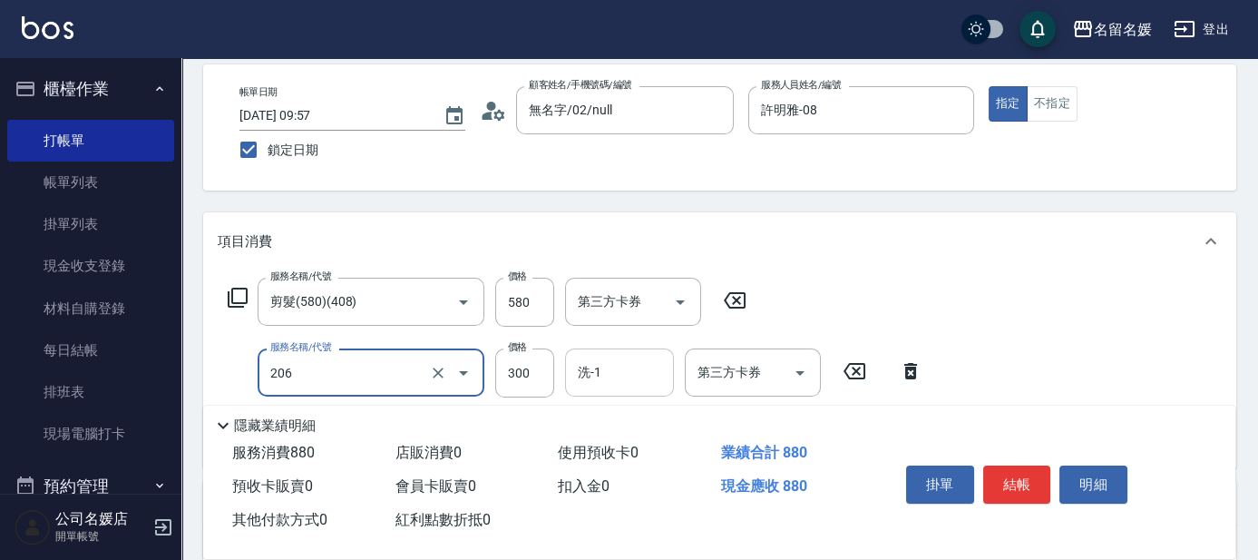
click at [624, 378] on input "洗-1" at bounding box center [619, 373] width 93 height 32
type input "洗髮[300](206)"
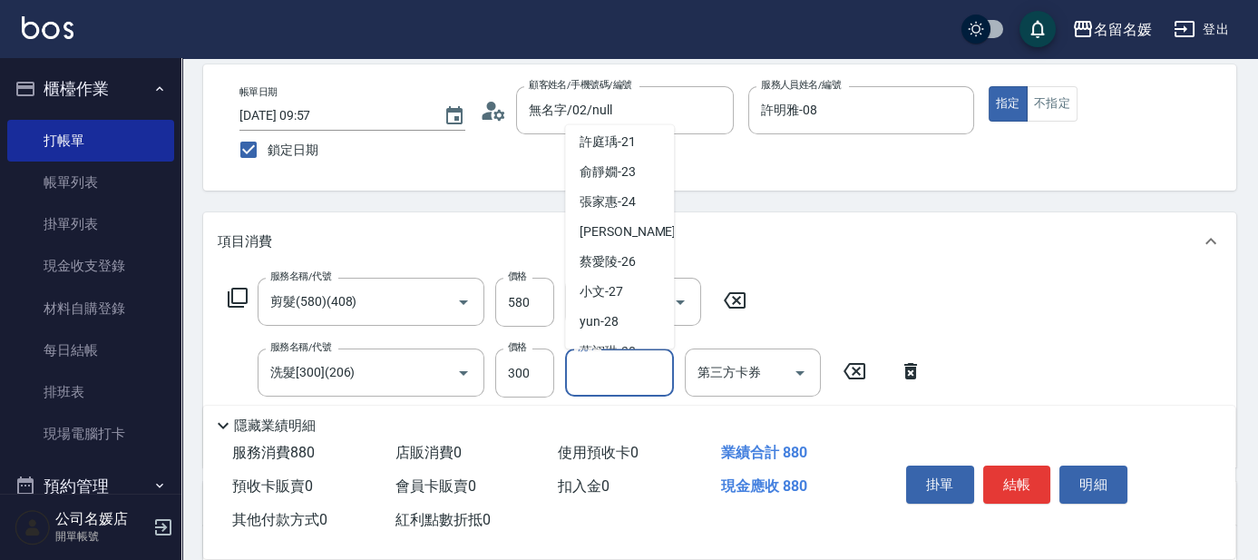
scroll to position [329, 0]
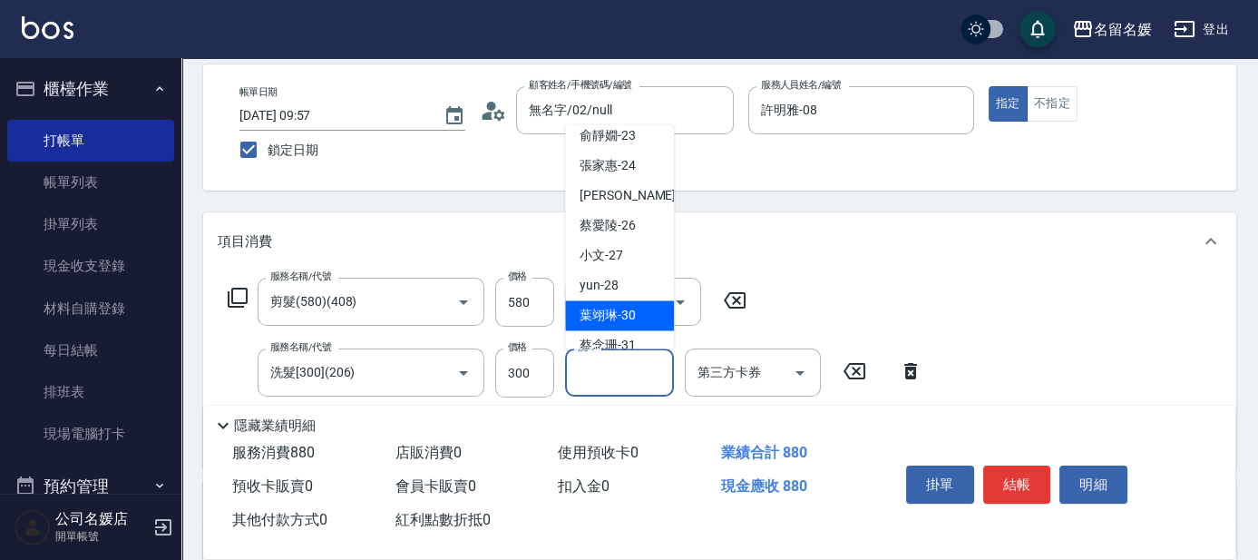
click at [624, 312] on span "葉翊琳 -30" at bounding box center [608, 316] width 56 height 19
type input "葉翊琳-30"
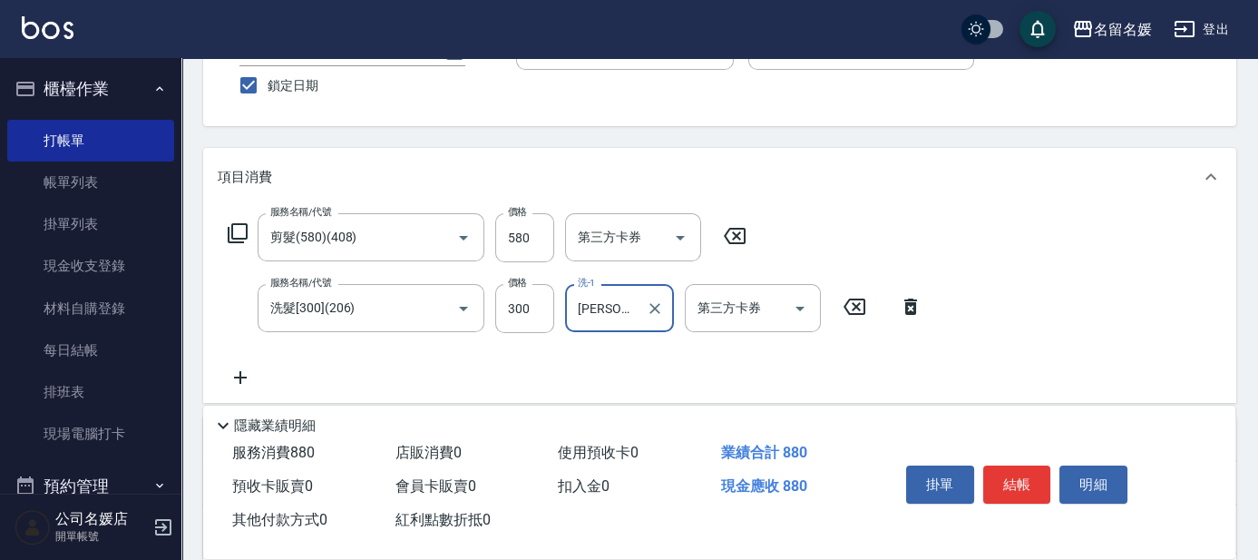
scroll to position [164, 0]
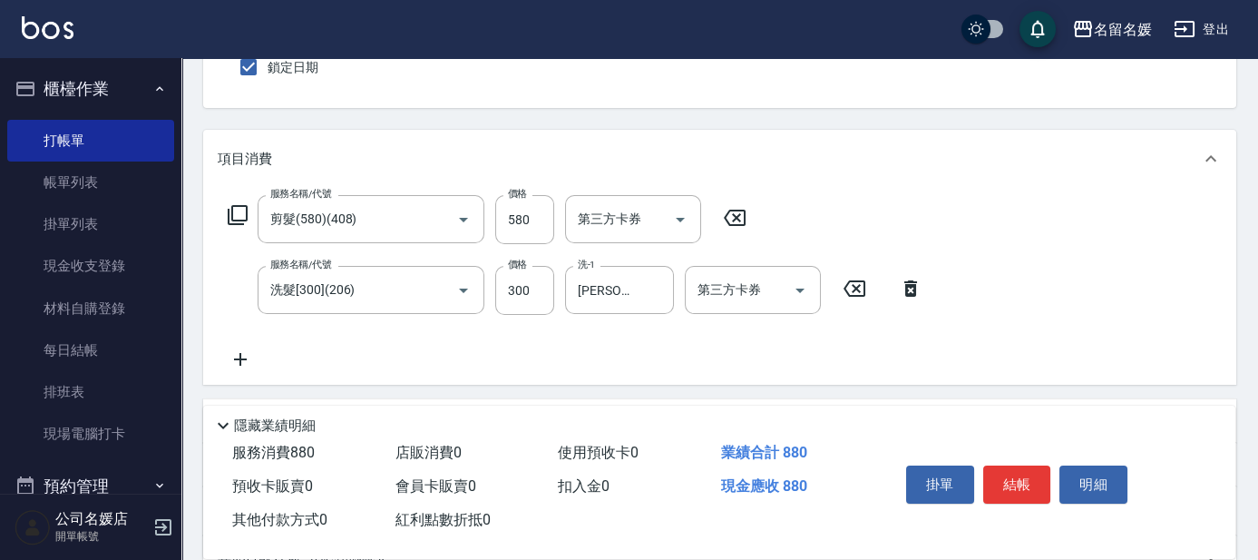
click at [241, 357] on icon at bounding box center [240, 359] width 45 height 22
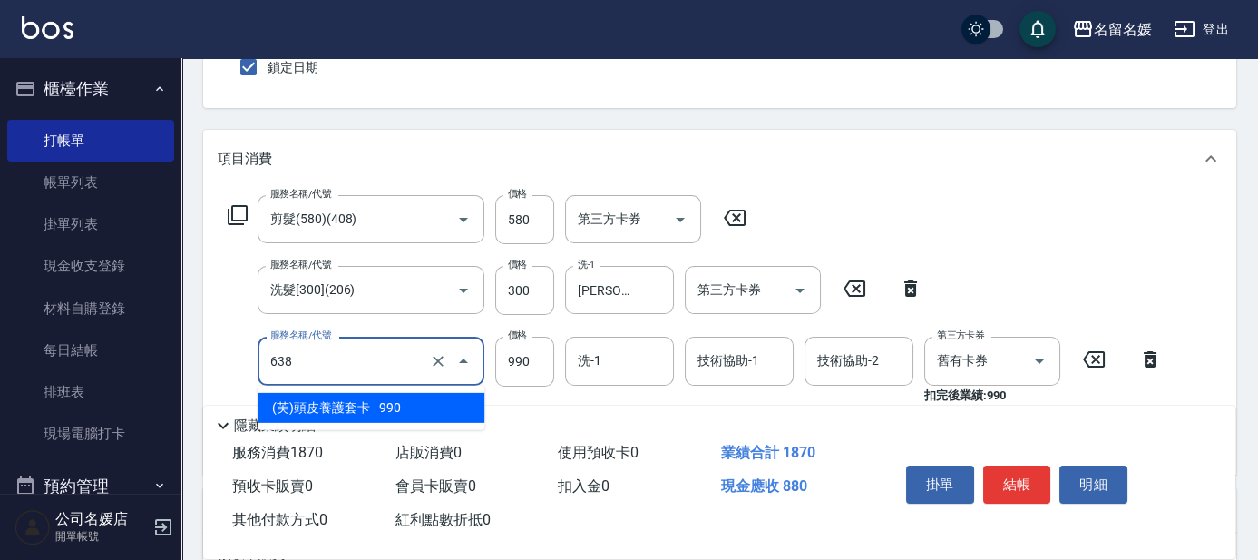
click at [404, 366] on input "638" at bounding box center [346, 361] width 160 height 32
click at [384, 405] on span "(芙)頭皮養護套卡 - 990" at bounding box center [371, 408] width 227 height 30
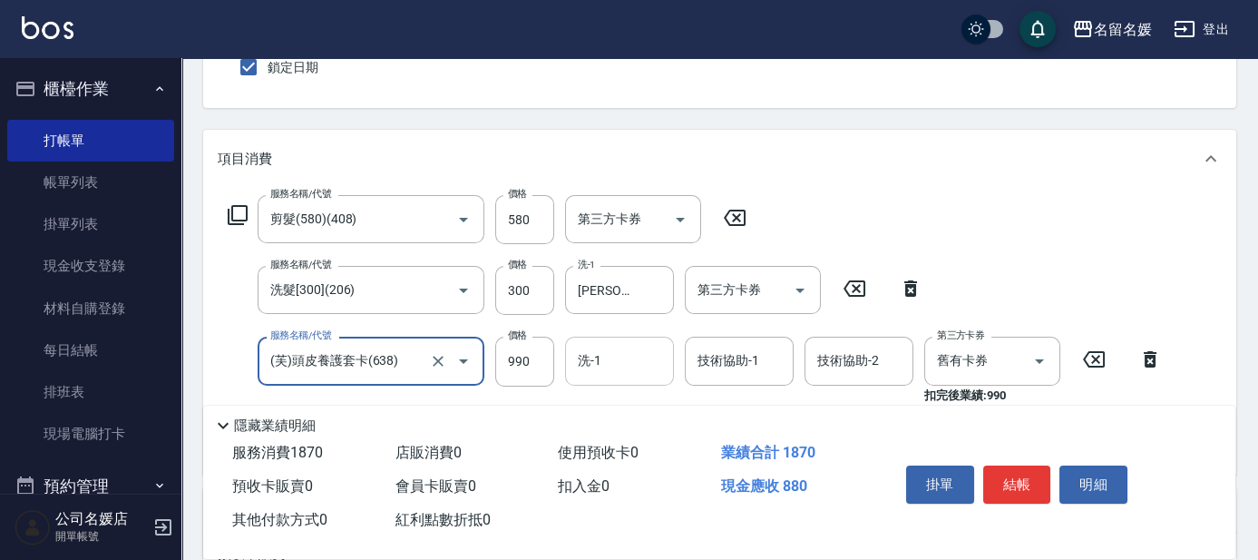
type input "(芙)頭皮養護套卡(638)"
click at [624, 354] on input "洗-1" at bounding box center [619, 361] width 93 height 32
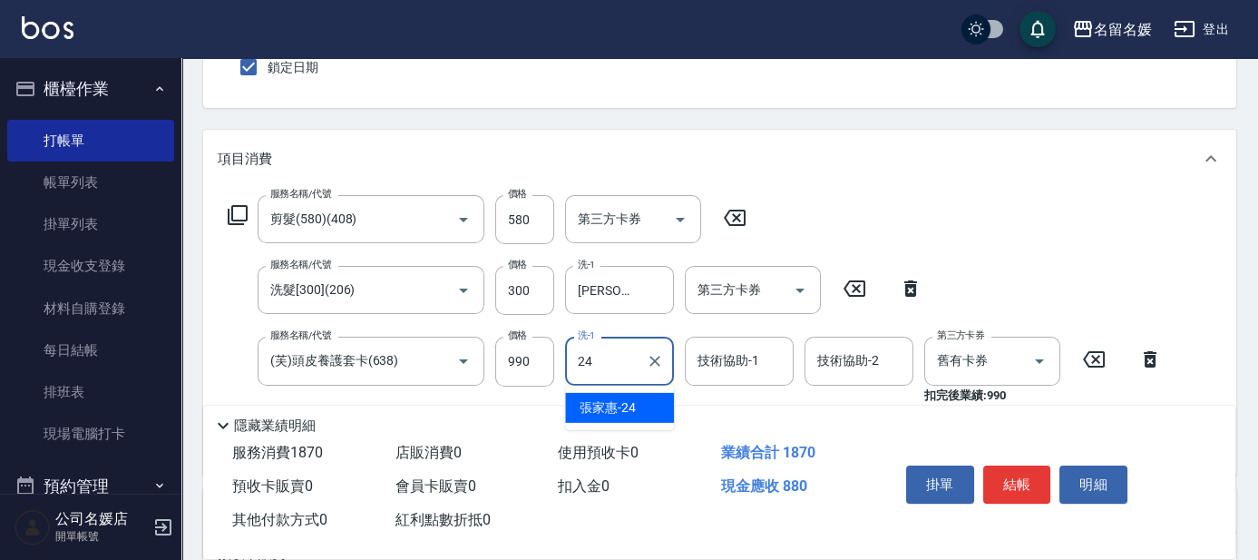
click at [612, 406] on span "[PERSON_NAME]-24" at bounding box center [608, 407] width 56 height 19
type input "[PERSON_NAME]-24"
click at [624, 361] on div "技術協助-1 技術協助-1" at bounding box center [739, 361] width 109 height 48
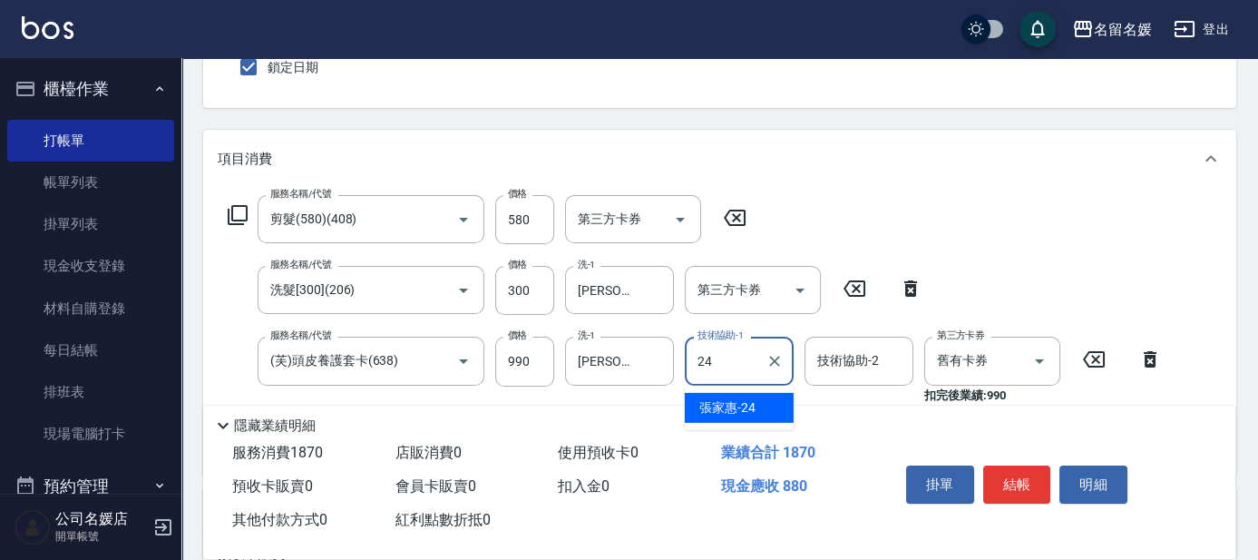
click at [624, 411] on span "[PERSON_NAME]-24" at bounding box center [727, 407] width 56 height 19
type input "[PERSON_NAME]-24"
click at [624, 467] on button "結帳" at bounding box center [1017, 484] width 68 height 38
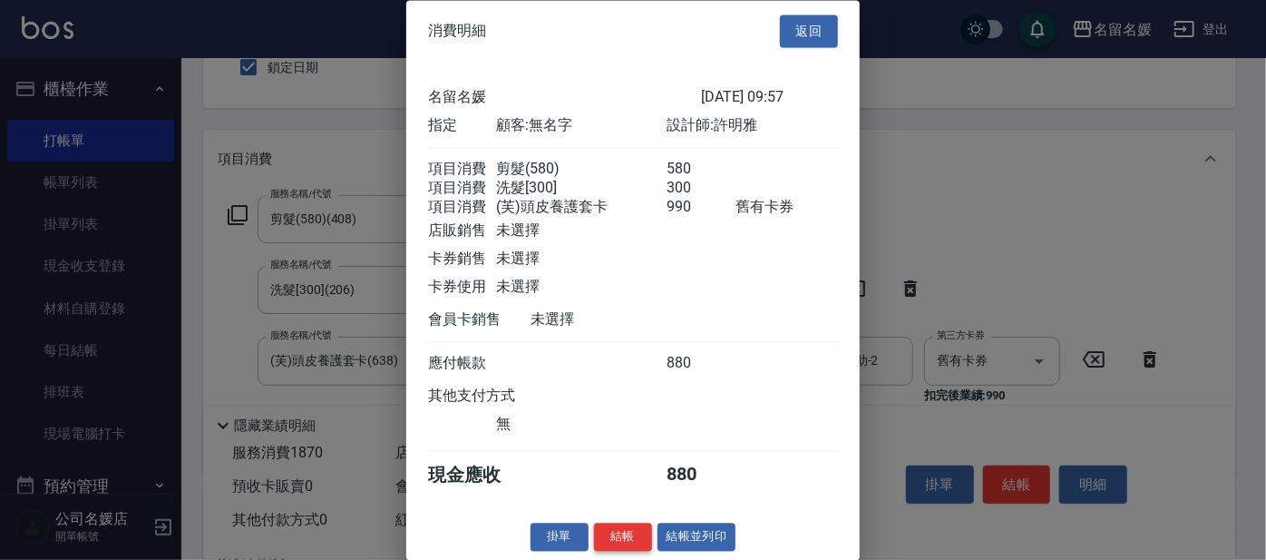
click at [618, 543] on button "結帳" at bounding box center [623, 537] width 58 height 28
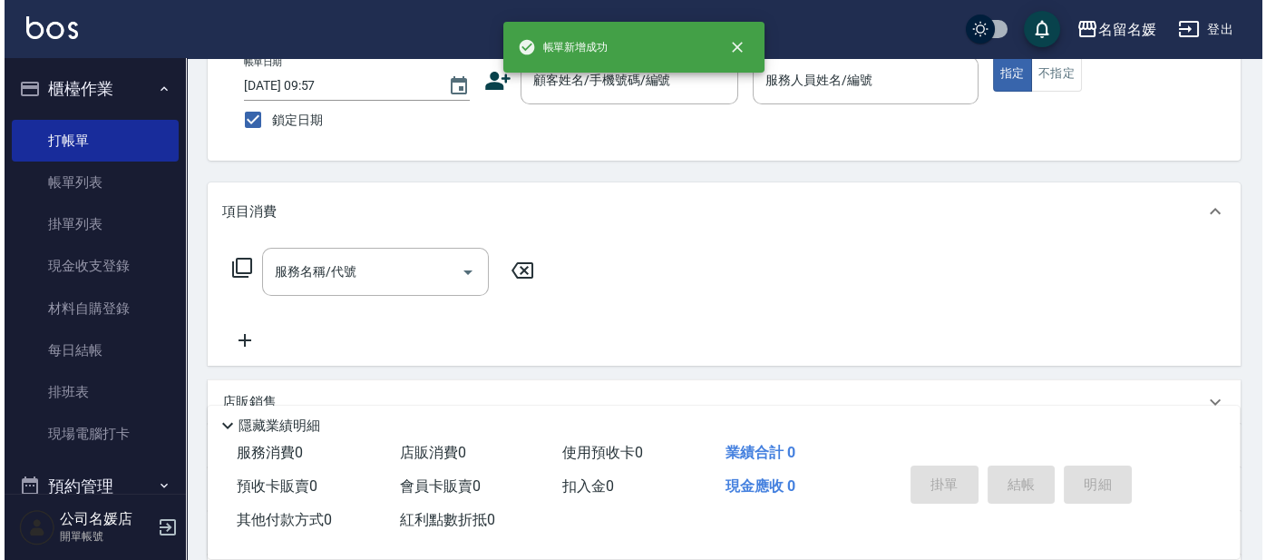
scroll to position [0, 0]
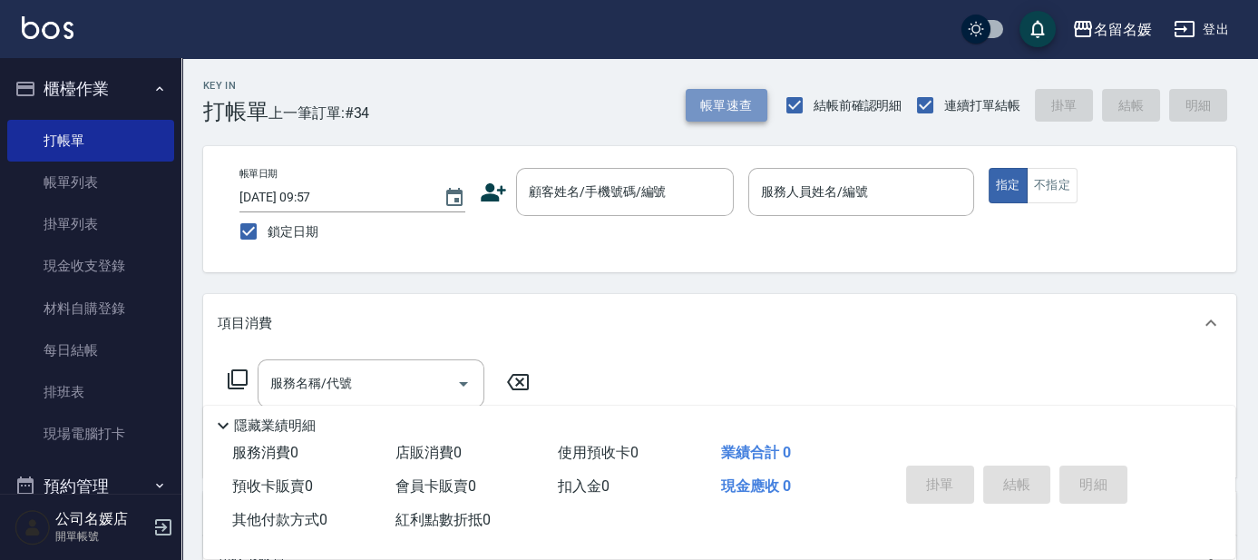
click at [624, 93] on button "帳單速查" at bounding box center [727, 106] width 82 height 34
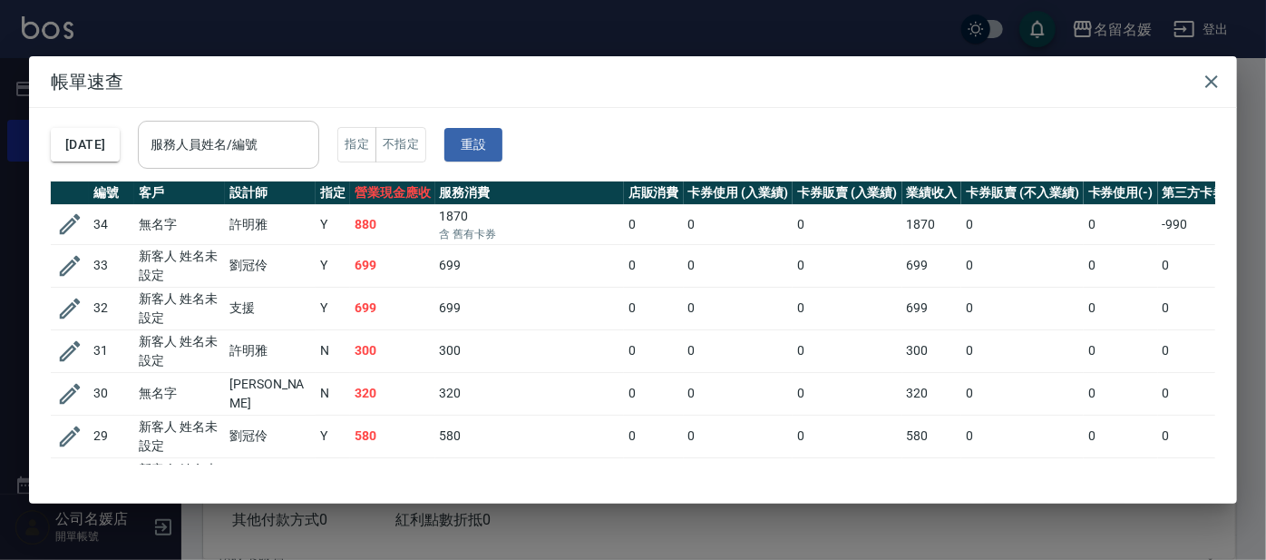
click at [263, 151] on div "服務人員姓名/編號 服務人員姓名/編號" at bounding box center [228, 145] width 181 height 48
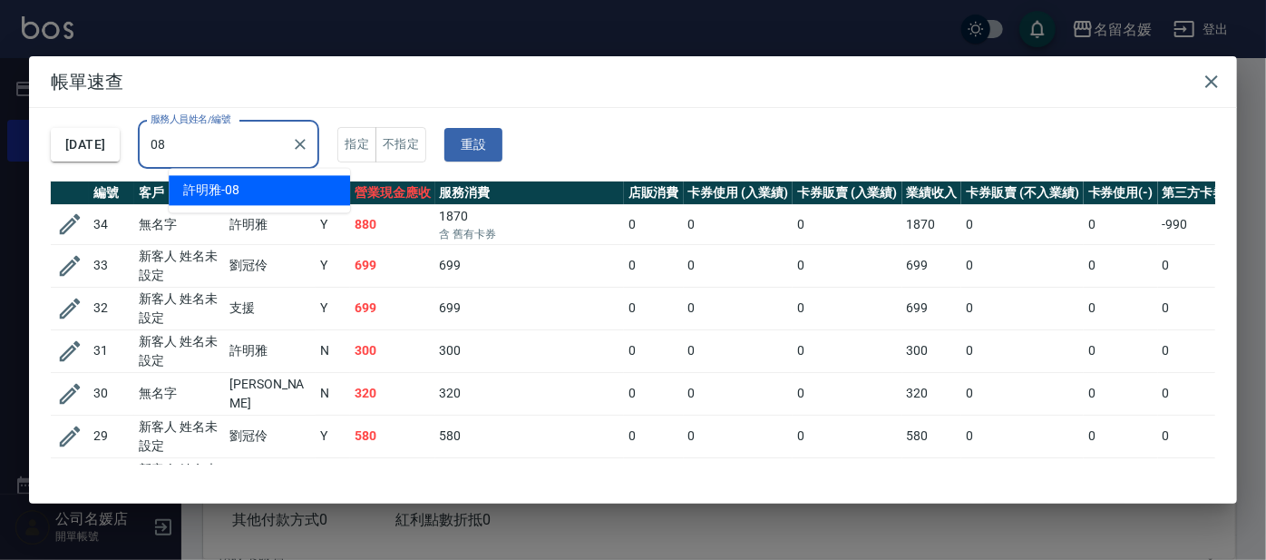
click at [267, 187] on div "[PERSON_NAME]-08" at bounding box center [259, 190] width 181 height 30
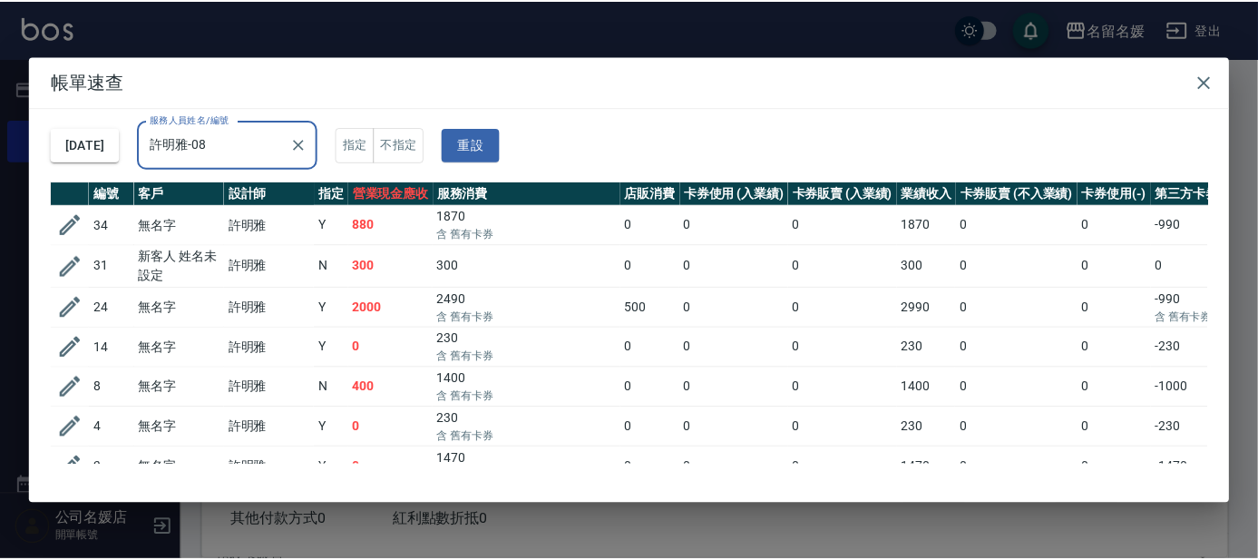
scroll to position [57, 0]
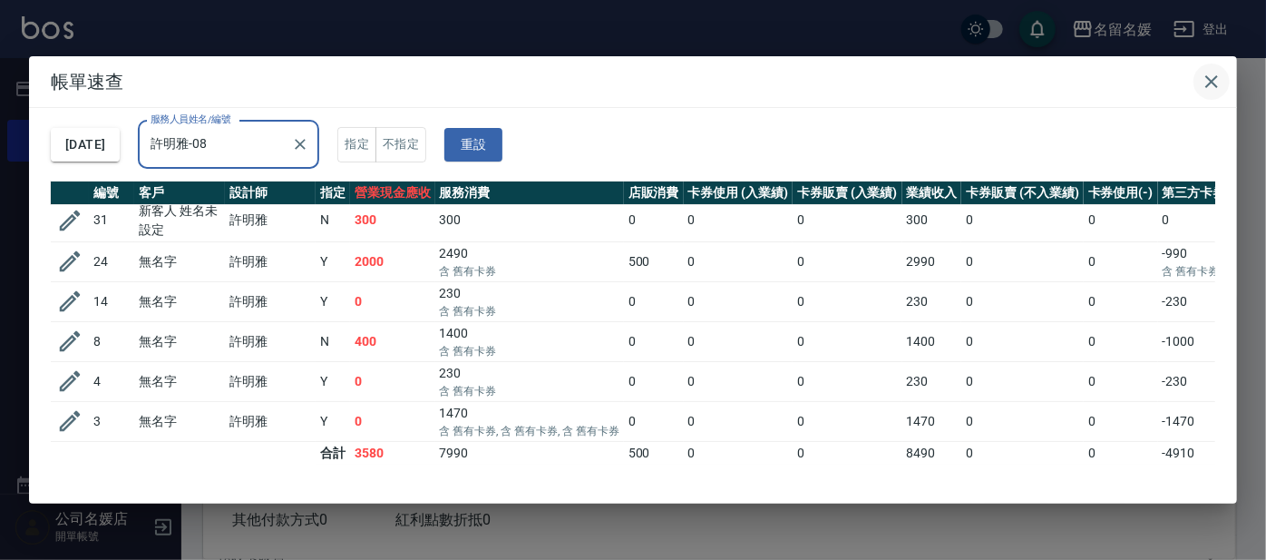
type input "許明雅-08"
click at [624, 78] on icon "button" at bounding box center [1212, 82] width 22 height 22
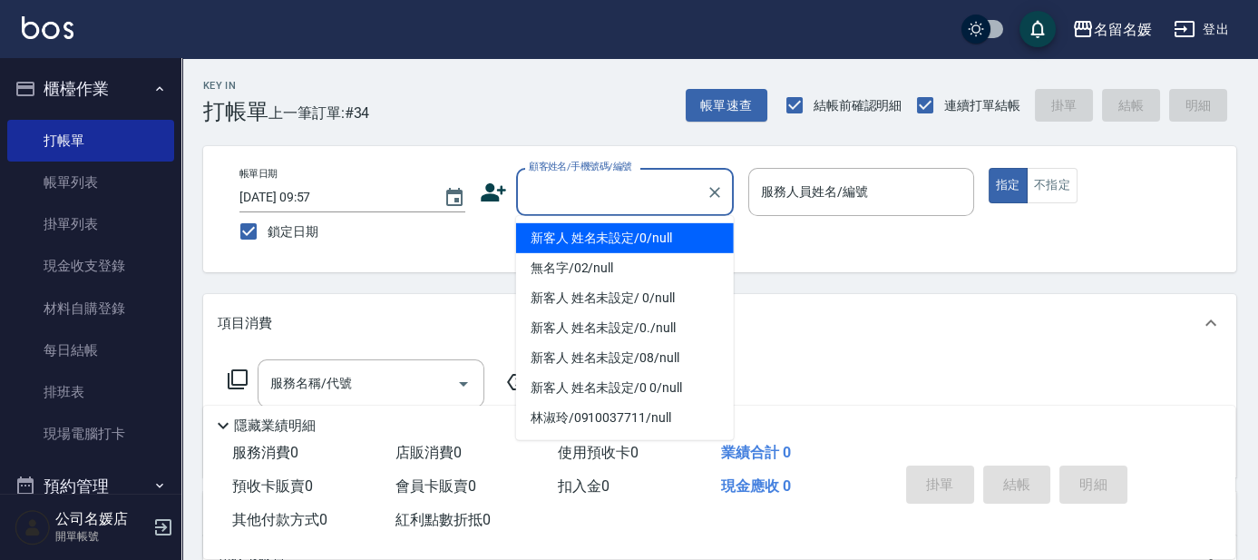
click at [590, 185] on input "顧客姓名/手機號碼/編號" at bounding box center [611, 192] width 174 height 32
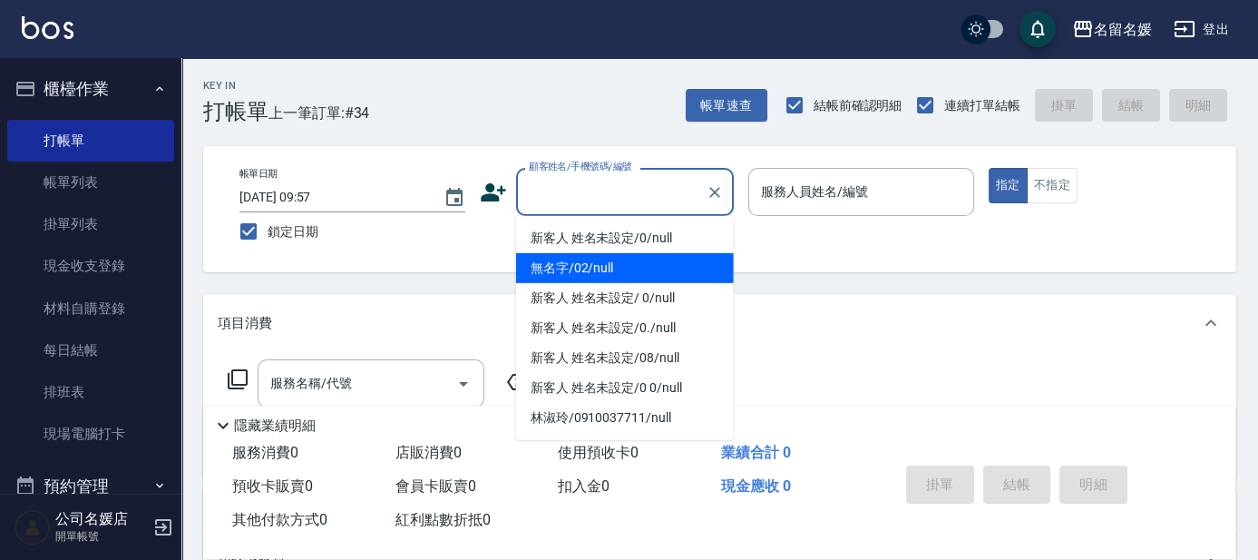
click at [597, 269] on li "無名字/02/null" at bounding box center [625, 268] width 218 height 30
type input "無名字/02/null"
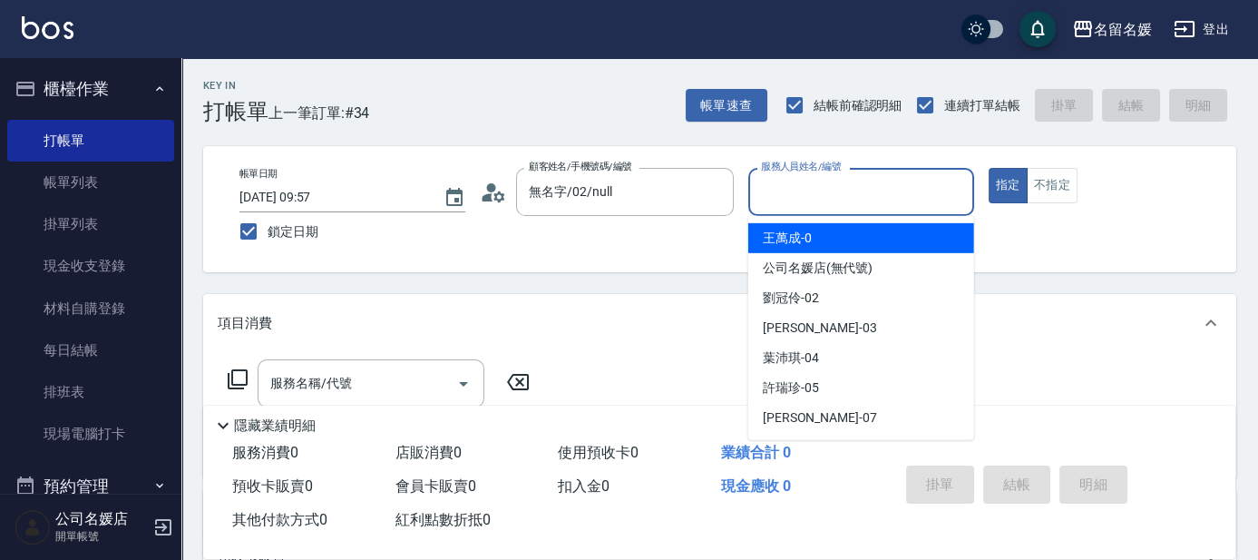
click at [624, 187] on input "服務人員姓名/編號" at bounding box center [862, 192] width 210 height 32
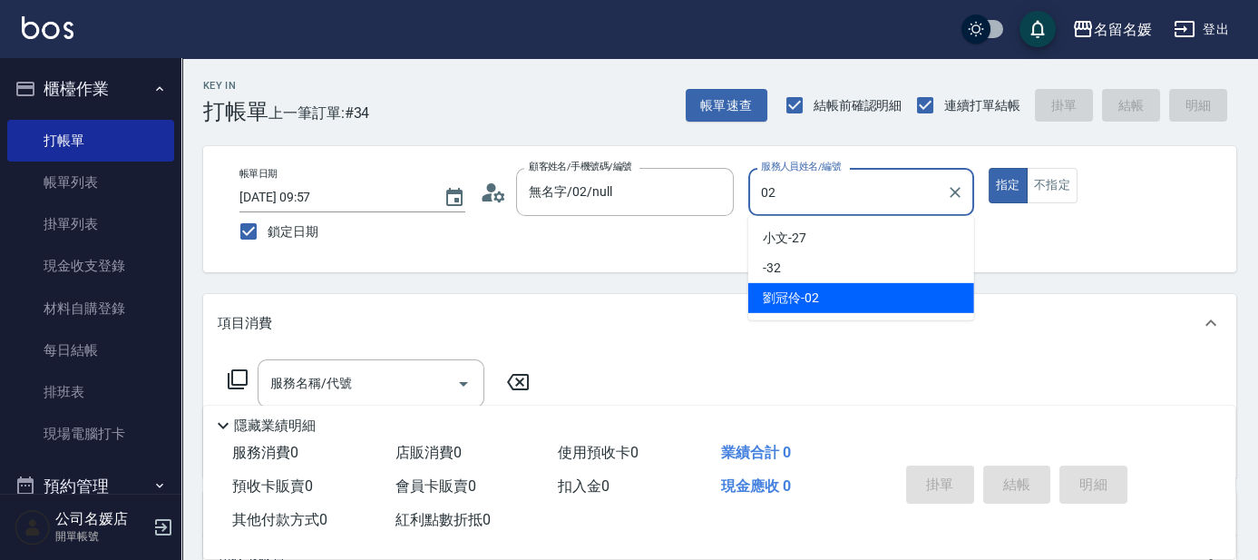
type input "劉冠伶-02"
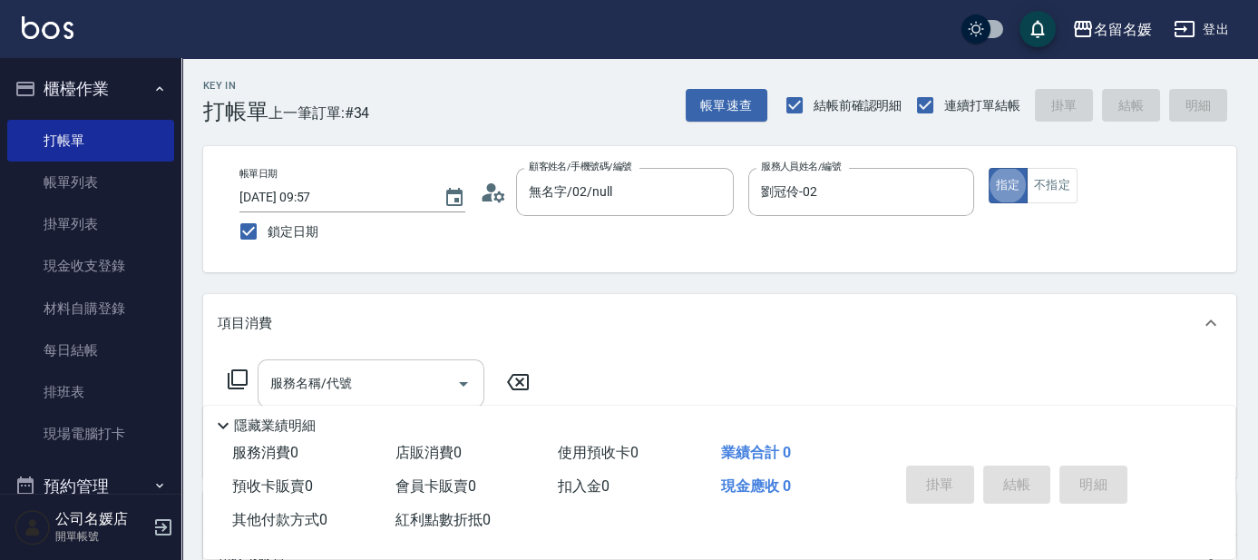
click at [420, 380] on input "服務名稱/代號" at bounding box center [357, 383] width 183 height 32
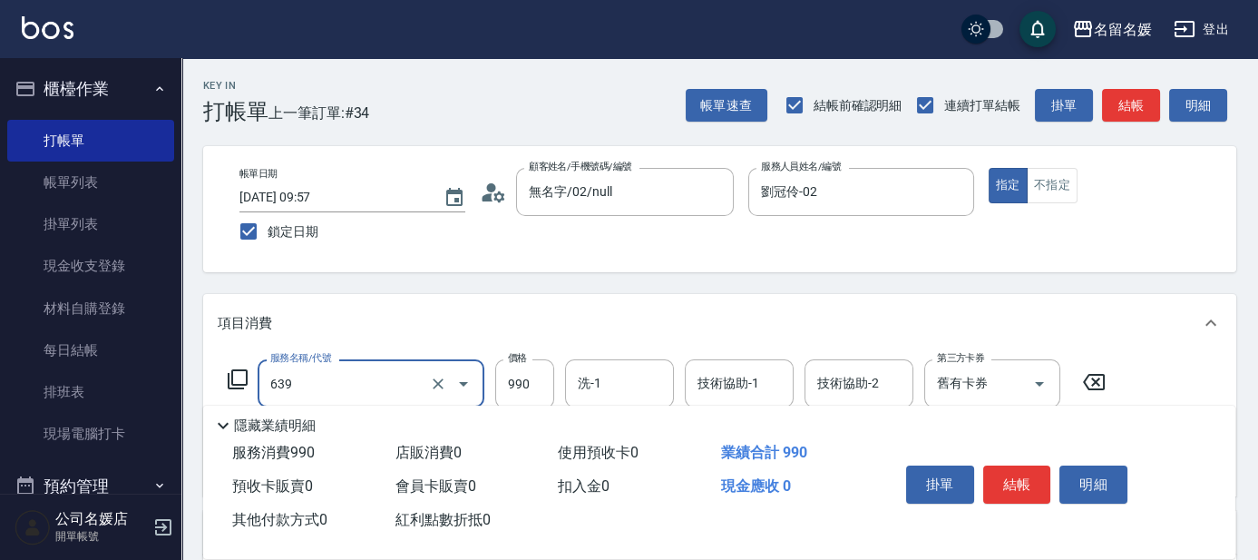
scroll to position [82, 0]
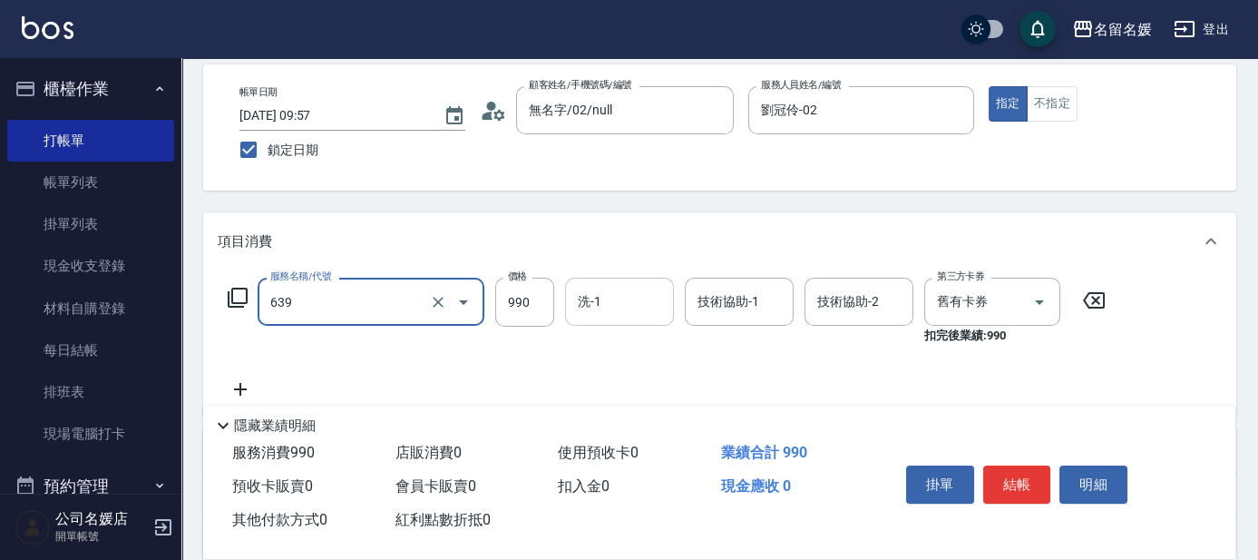
click at [623, 312] on input "洗-1" at bounding box center [619, 302] width 93 height 32
type input "(芙)蘆薈髮膜套卡(自材)(639)"
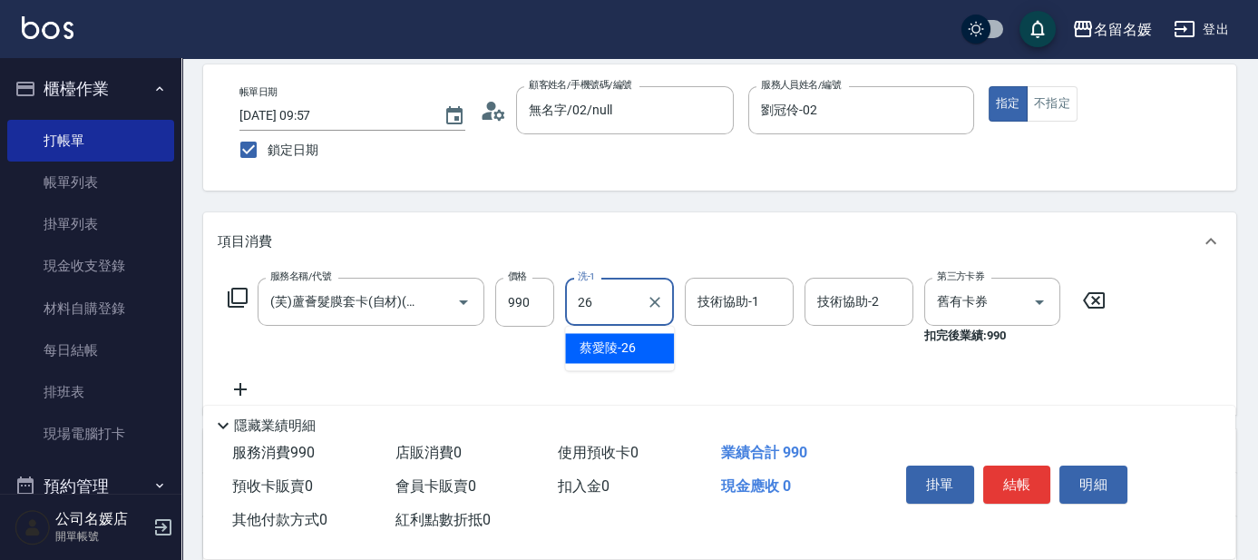
type input "蔡愛陵-26"
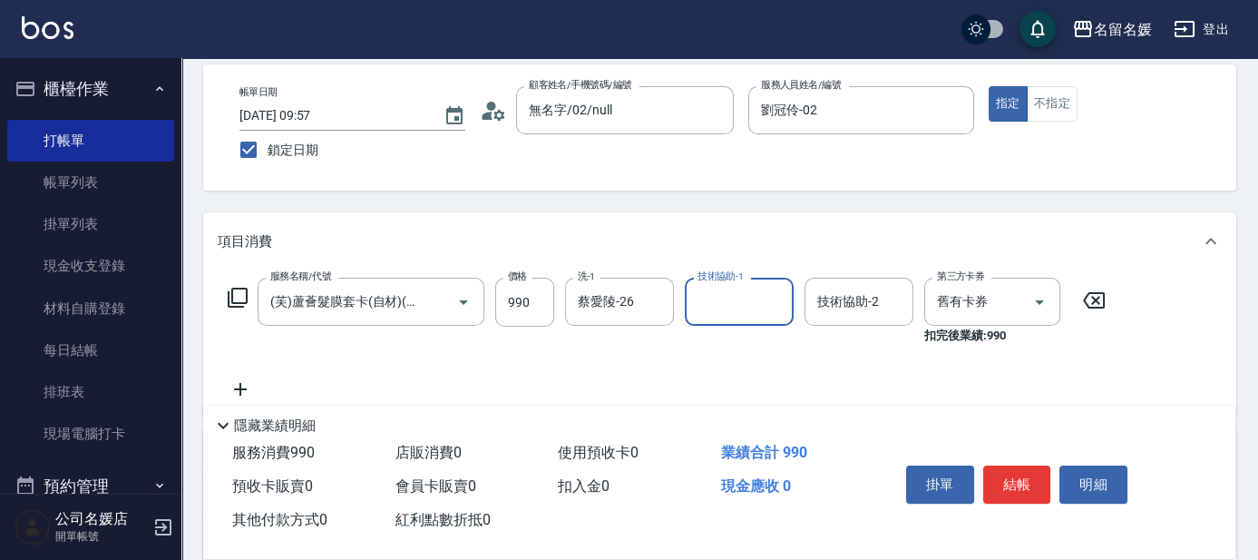
click at [624, 312] on input "技術協助-1" at bounding box center [739, 302] width 93 height 32
type input "蔡愛陵-26"
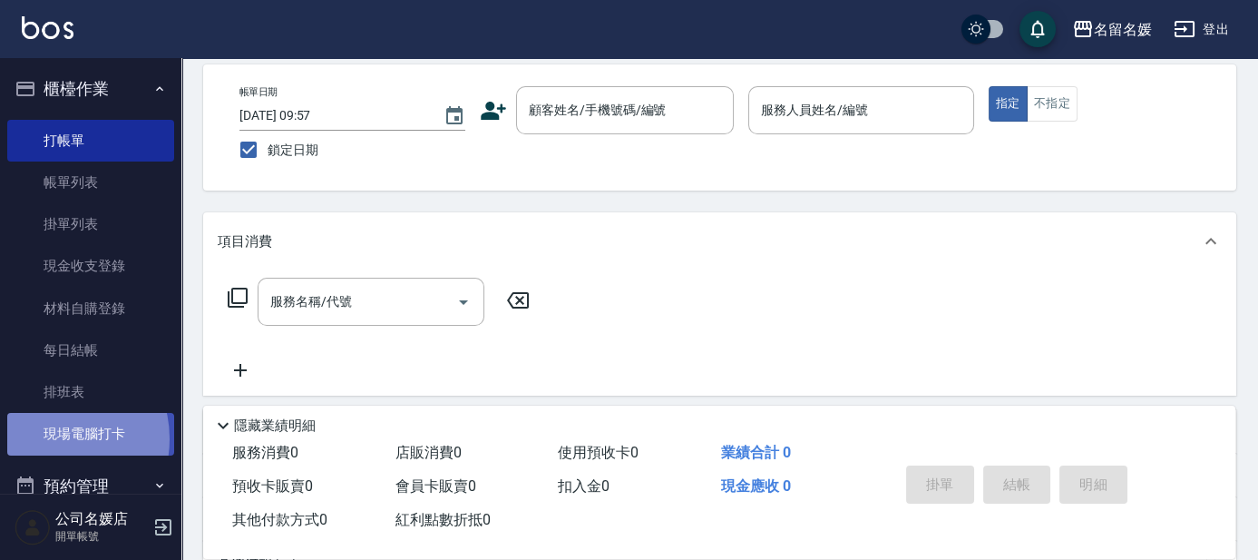
click at [54, 438] on link "現場電腦打卡" at bounding box center [90, 434] width 167 height 42
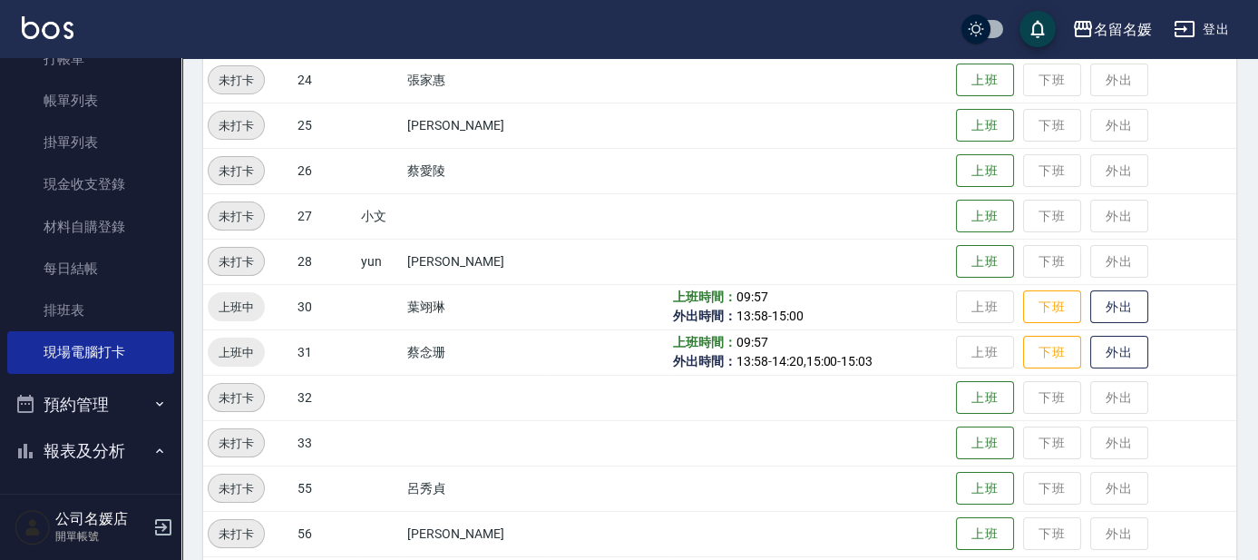
scroll to position [742, 0]
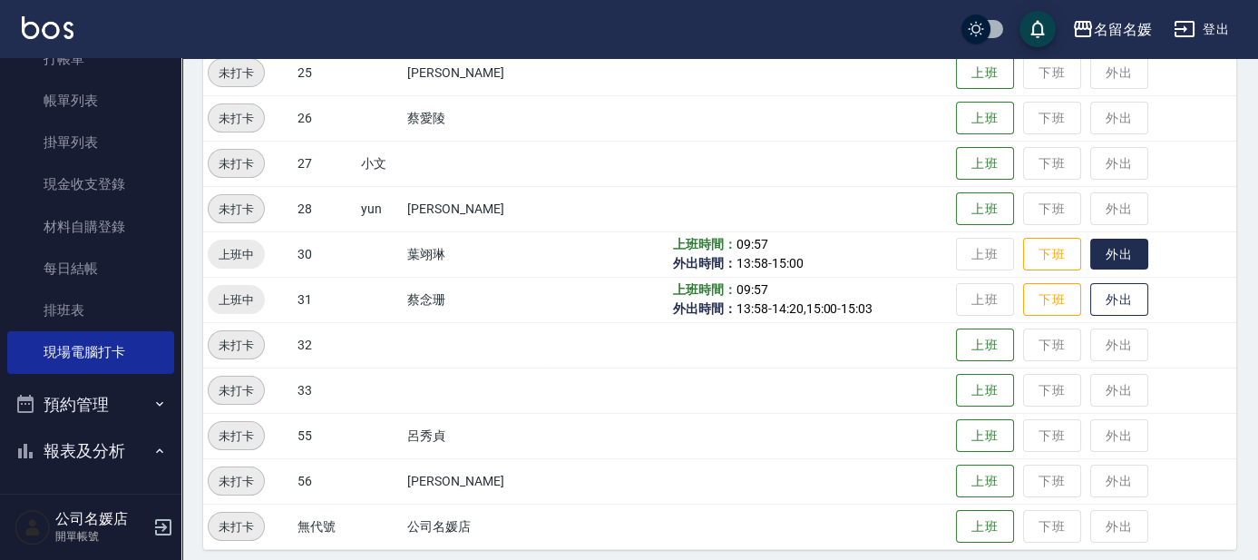
click at [624, 255] on button "外出" at bounding box center [1119, 255] width 58 height 32
click at [624, 247] on button "下班" at bounding box center [1052, 255] width 58 height 32
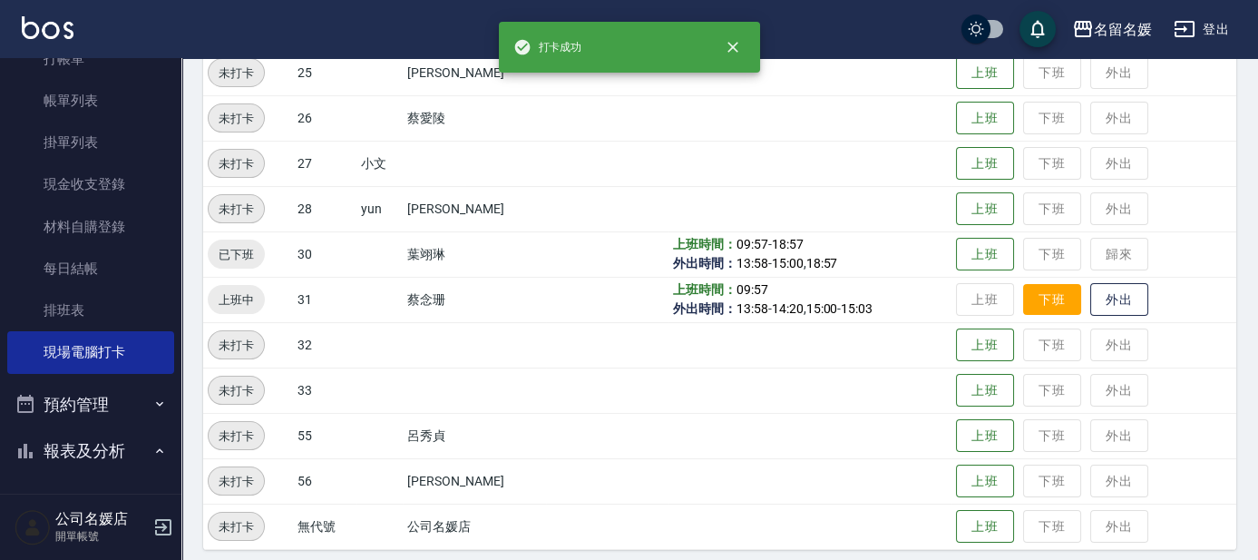
click at [624, 300] on button "下班" at bounding box center [1052, 300] width 58 height 32
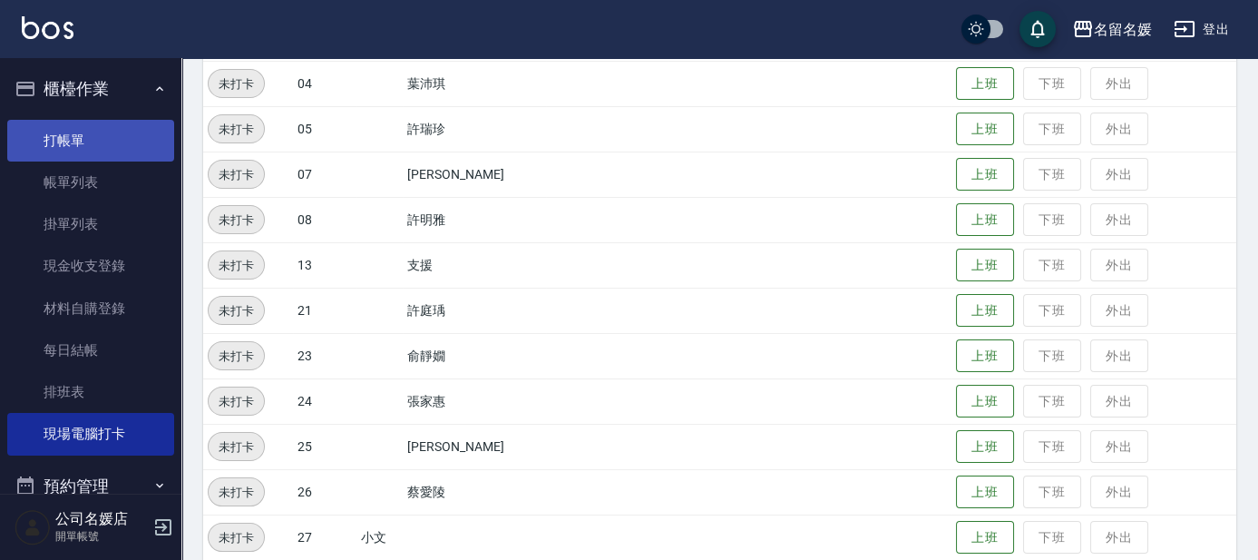
scroll to position [329, 0]
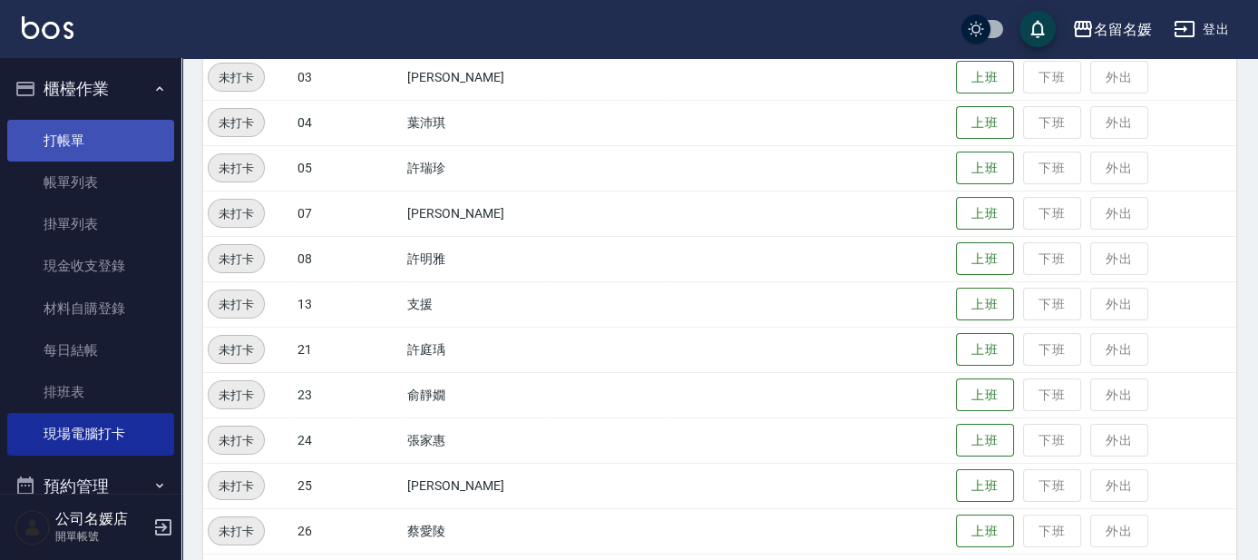
click at [57, 133] on link "打帳單" at bounding box center [90, 141] width 167 height 42
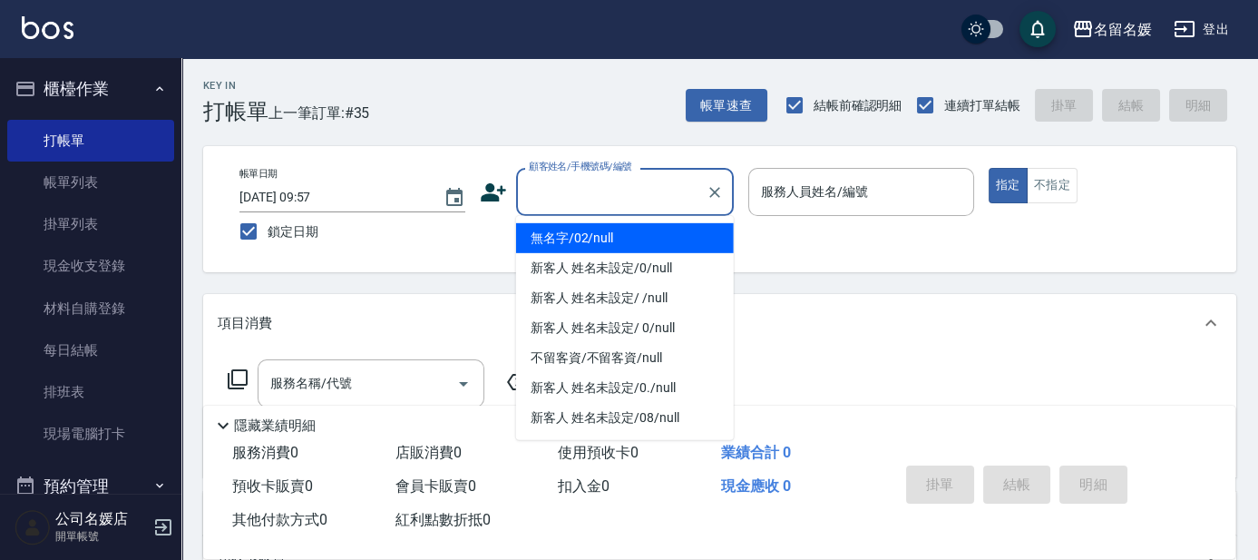
type input "無名字/02/null"
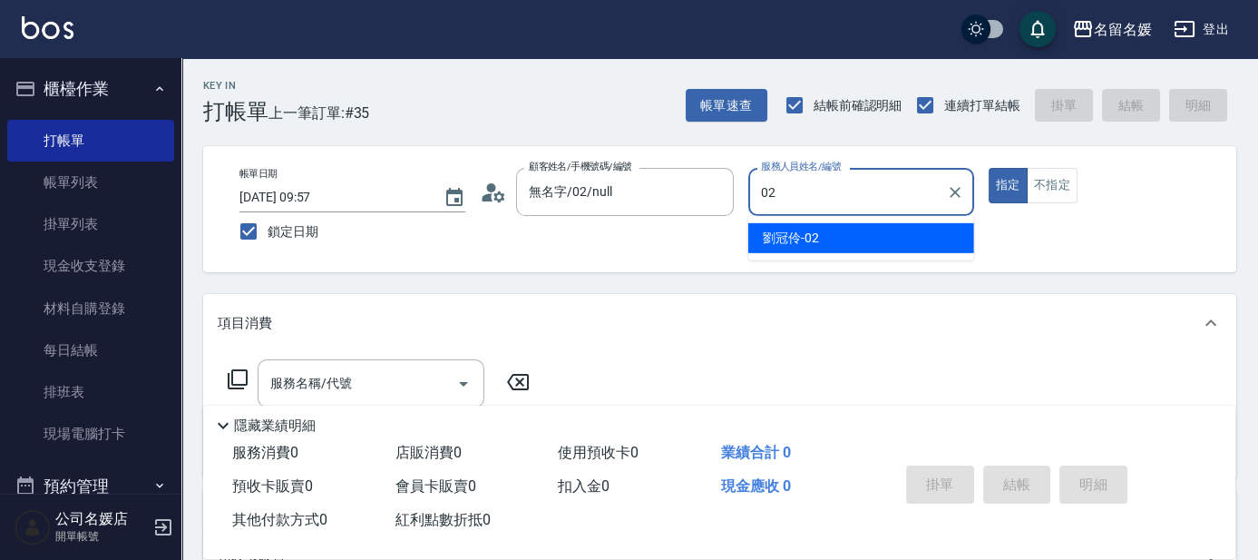
type input "02"
type button "true"
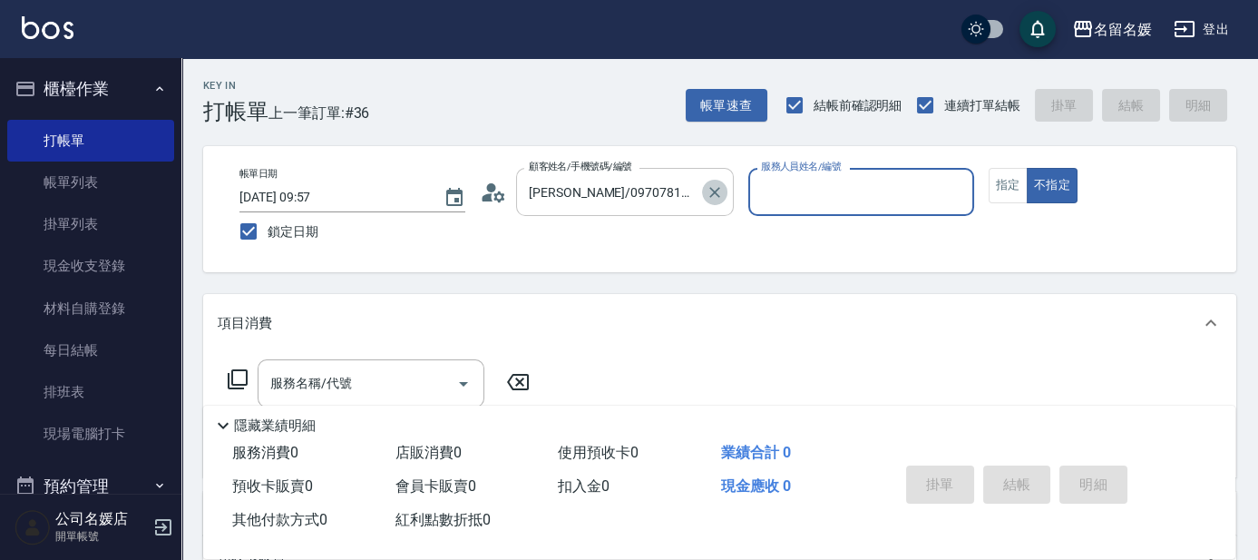
click at [624, 187] on icon "Clear" at bounding box center [715, 192] width 18 height 18
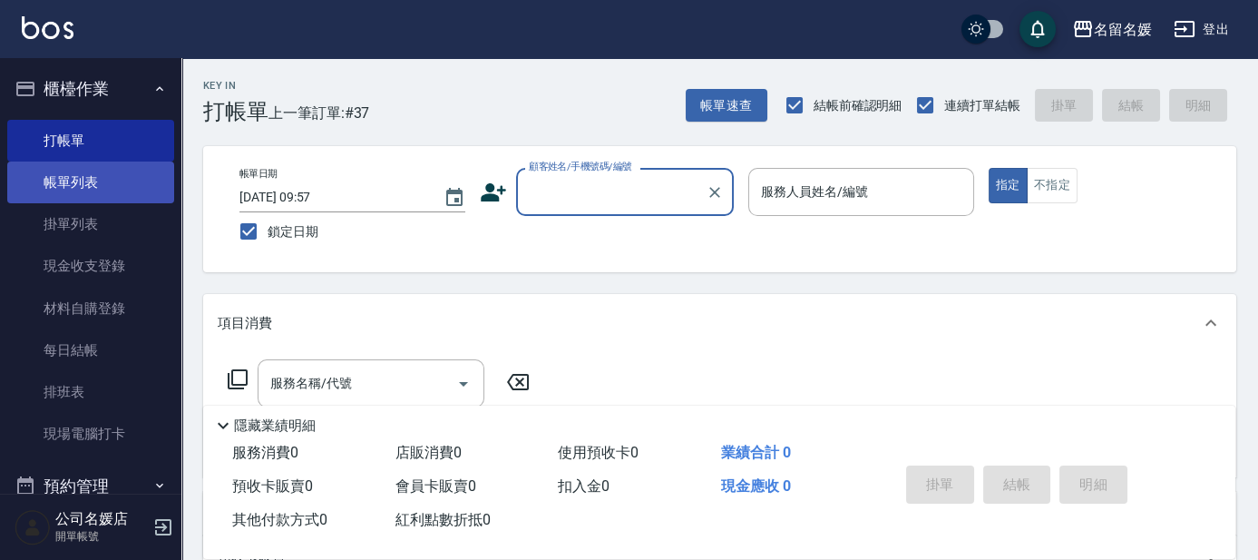
click at [90, 177] on link "帳單列表" at bounding box center [90, 182] width 167 height 42
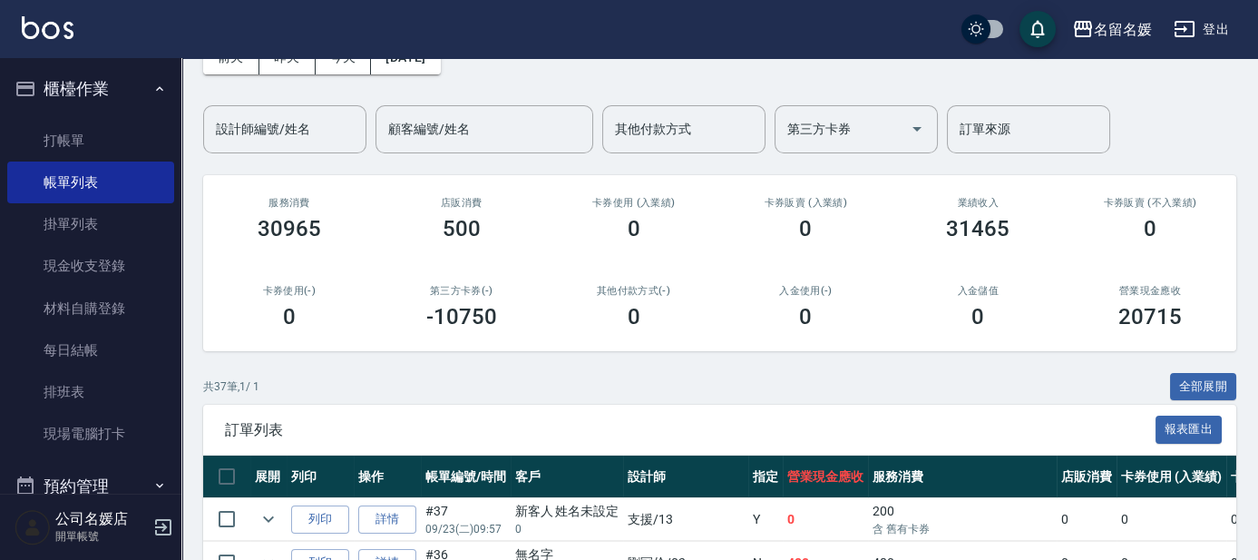
scroll to position [164, 0]
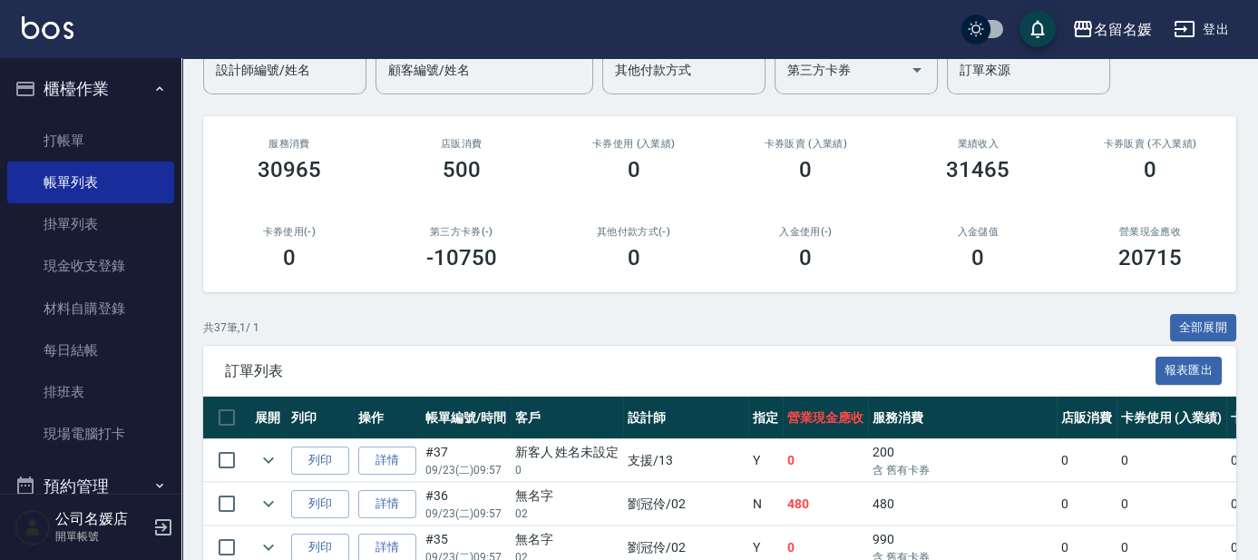
click at [271, 464] on icon "expand row" at bounding box center [269, 460] width 22 height 22
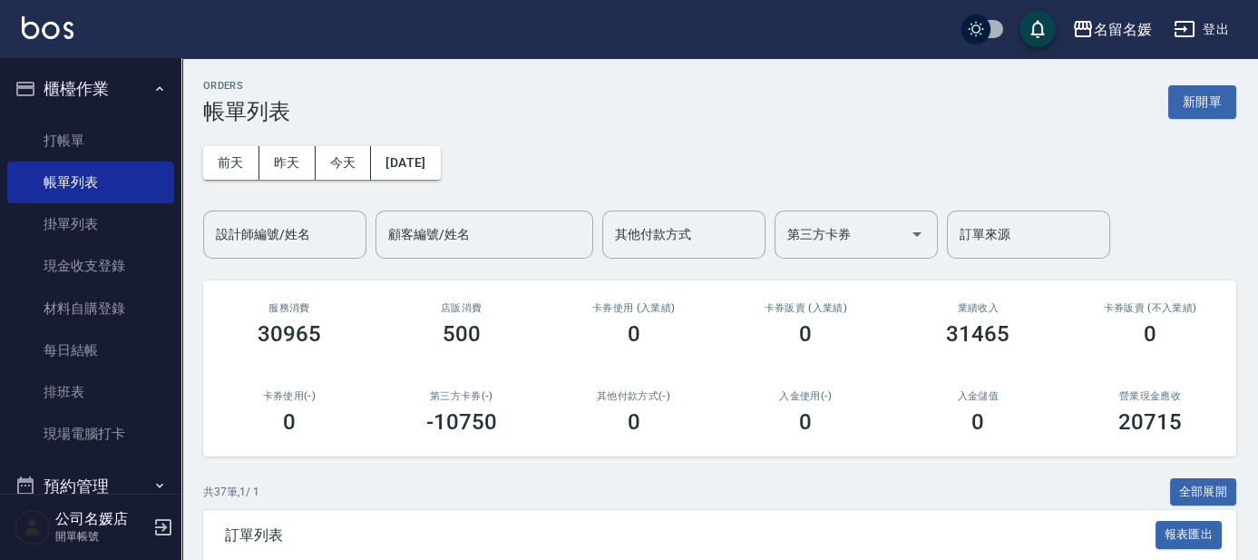
scroll to position [247, 0]
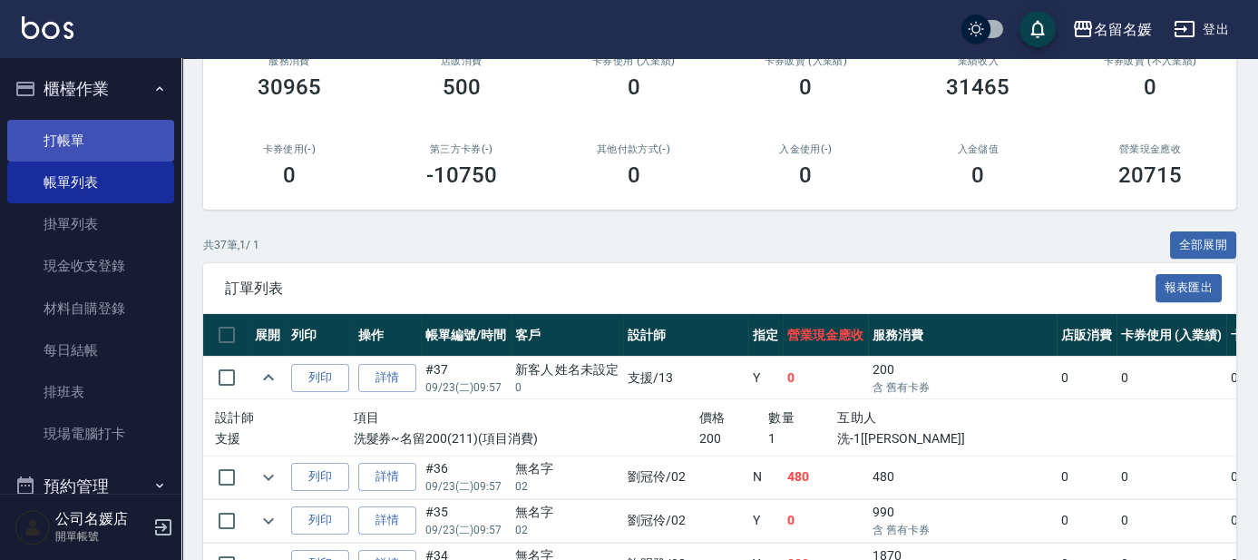
click at [113, 131] on link "打帳單" at bounding box center [90, 141] width 167 height 42
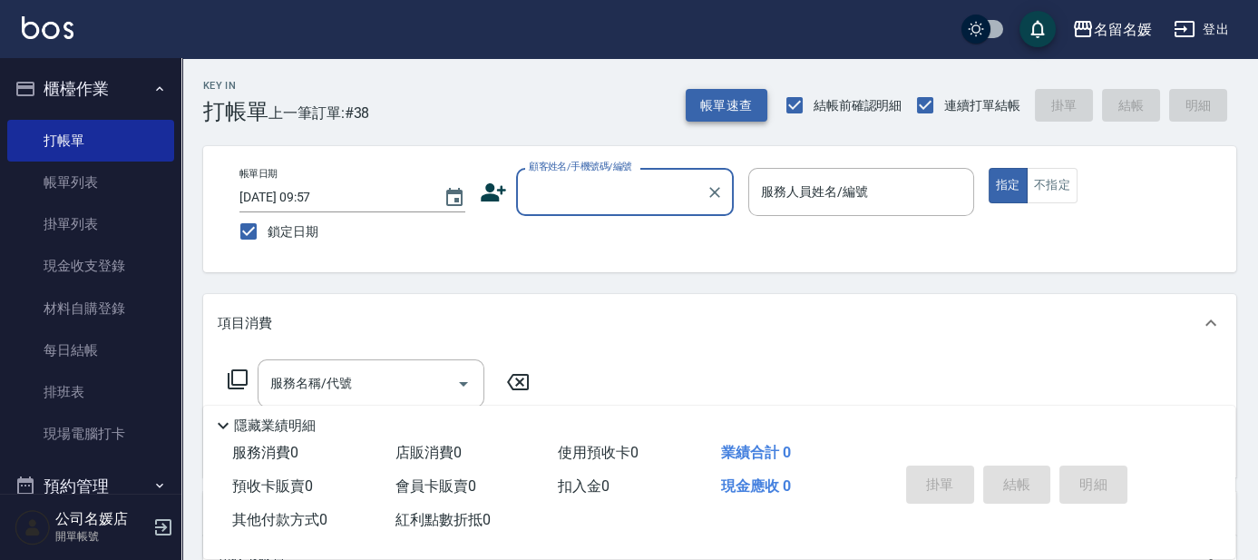
click at [624, 110] on button "帳單速查" at bounding box center [727, 106] width 82 height 34
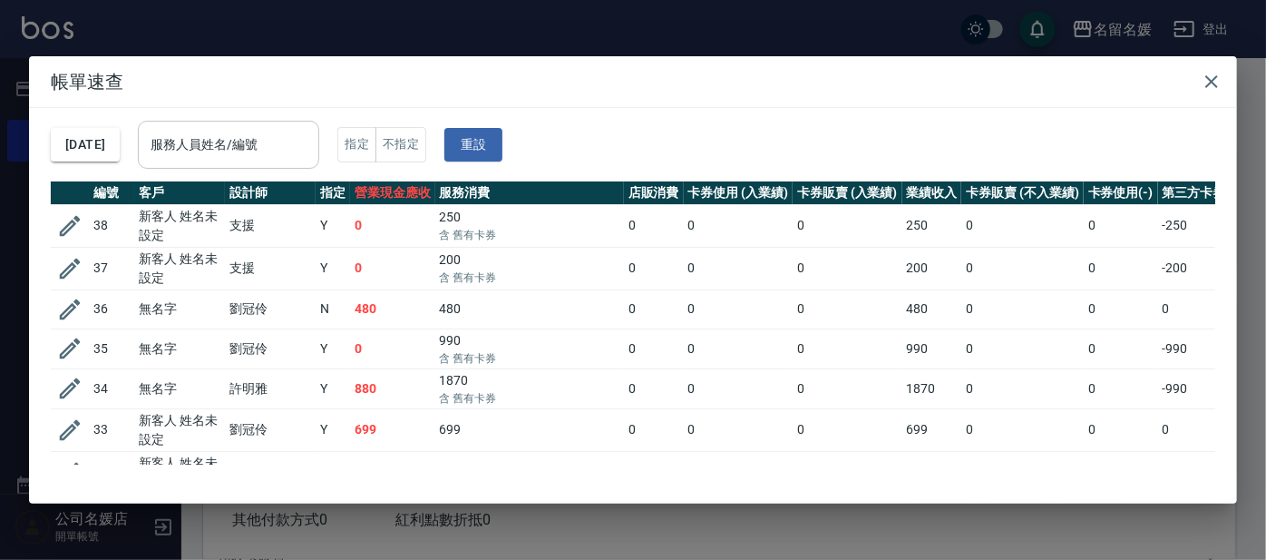
click at [244, 142] on input "服務人員姓名/編號" at bounding box center [228, 145] width 165 height 32
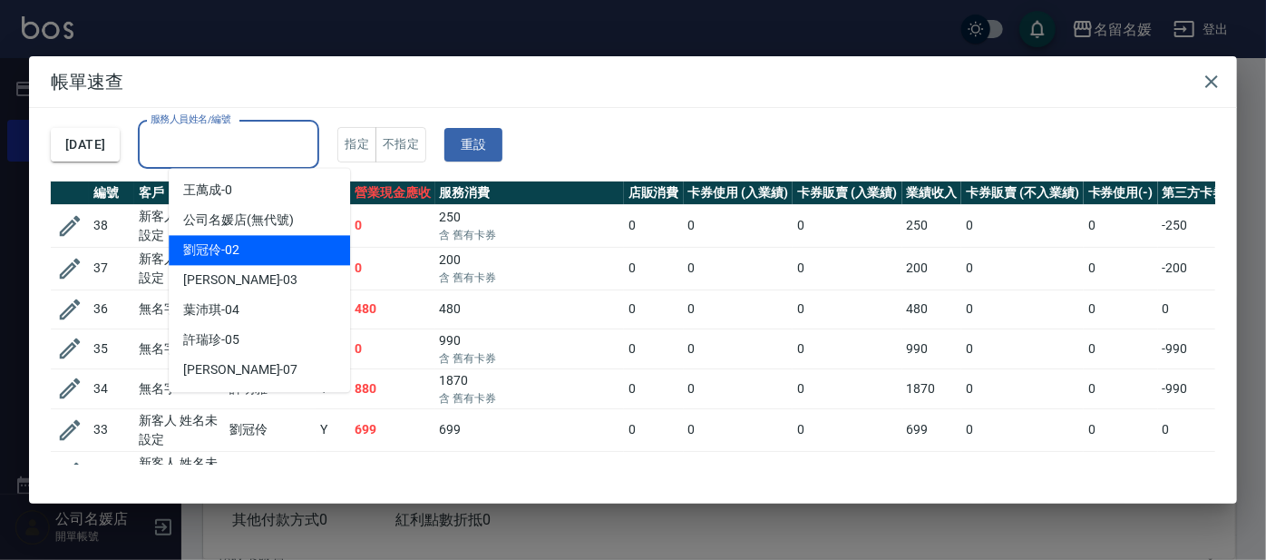
click at [249, 247] on div "劉冠伶 -02" at bounding box center [259, 250] width 181 height 30
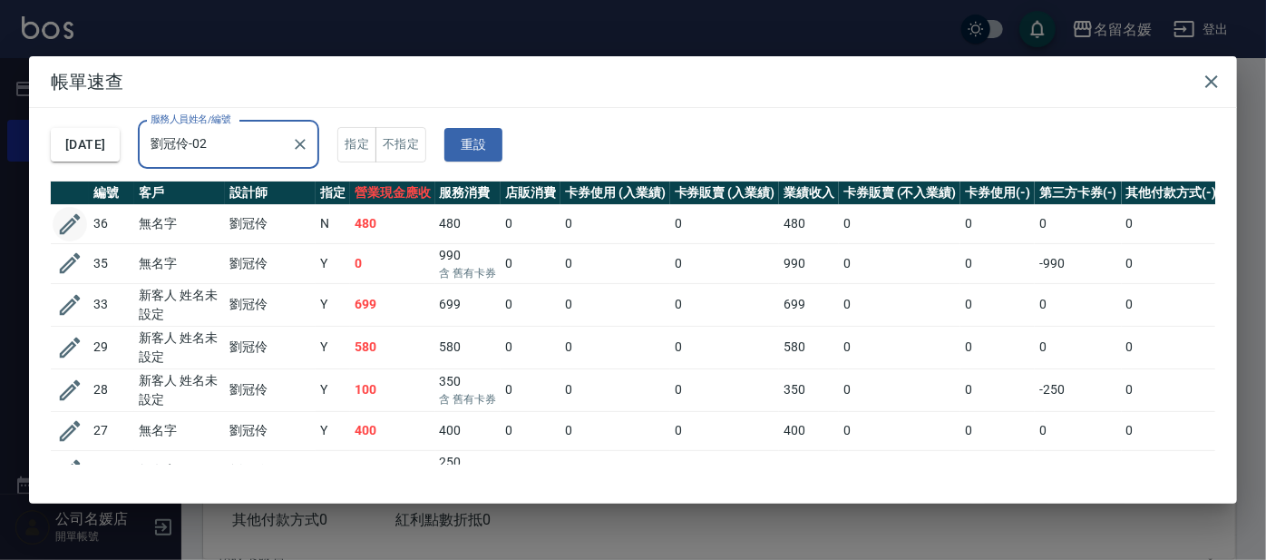
click at [77, 220] on icon "button" at bounding box center [69, 223] width 27 height 27
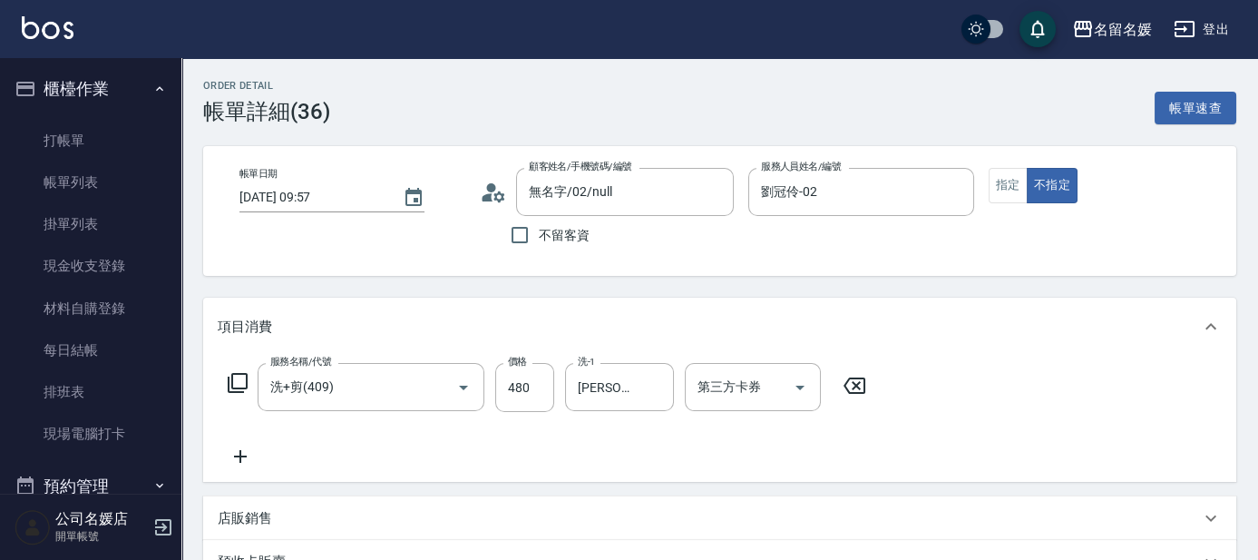
scroll to position [82, 0]
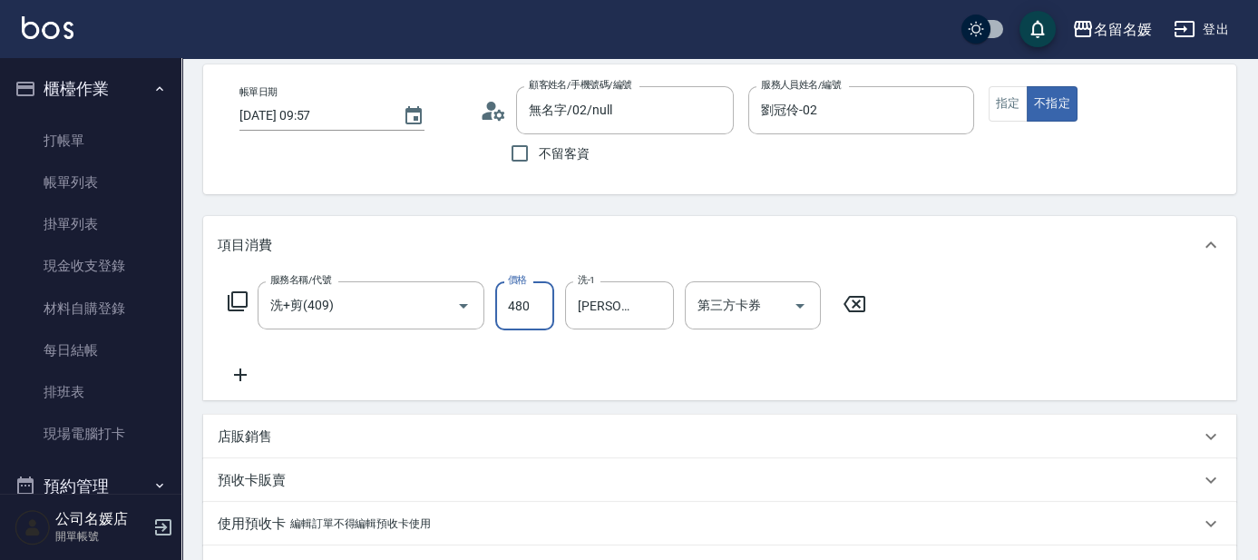
click at [535, 303] on input "480" at bounding box center [524, 305] width 59 height 49
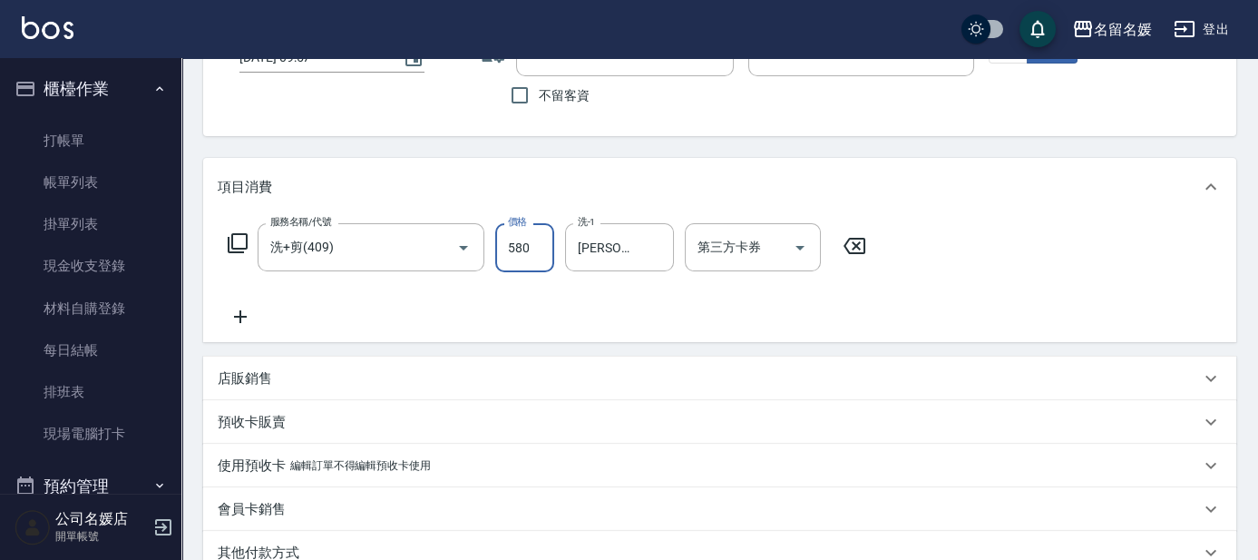
scroll to position [392, 0]
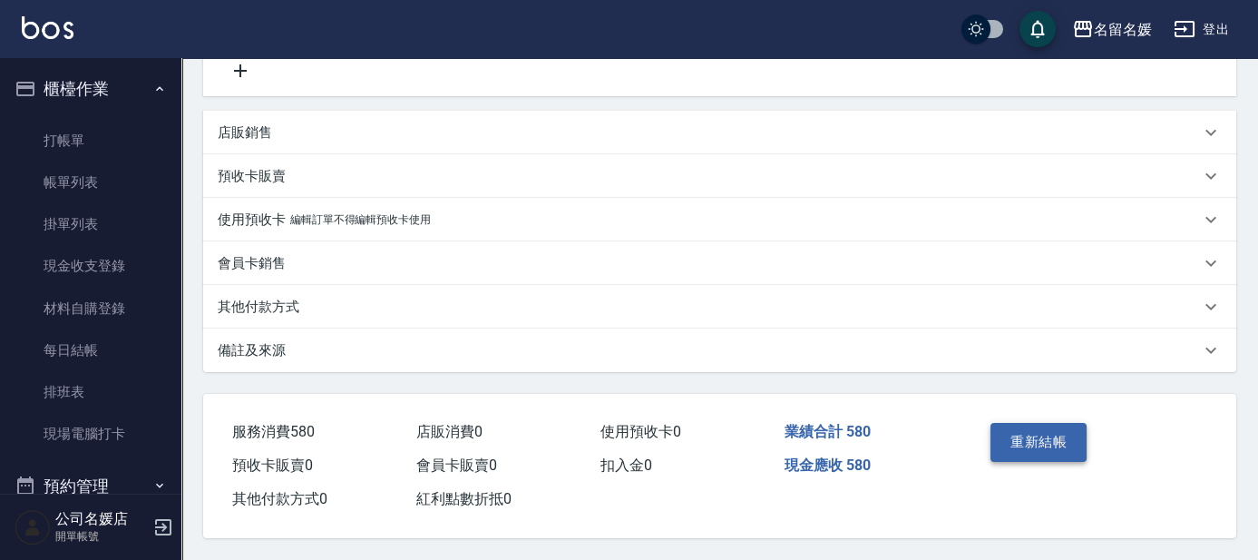
click at [624, 426] on button "重新結帳" at bounding box center [1039, 442] width 96 height 38
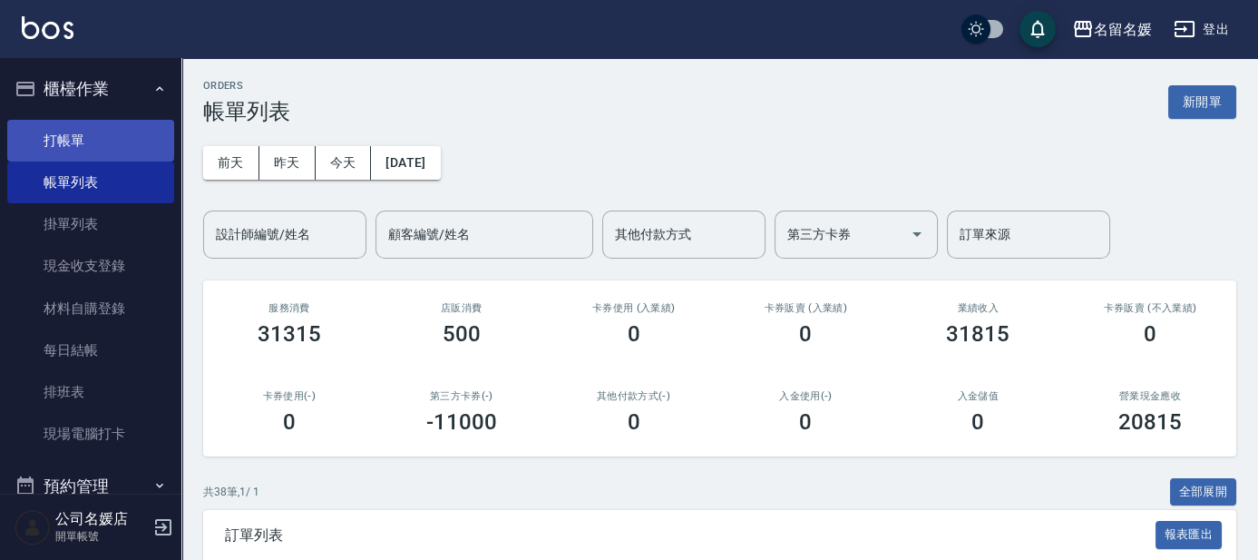
click at [40, 143] on link "打帳單" at bounding box center [90, 141] width 167 height 42
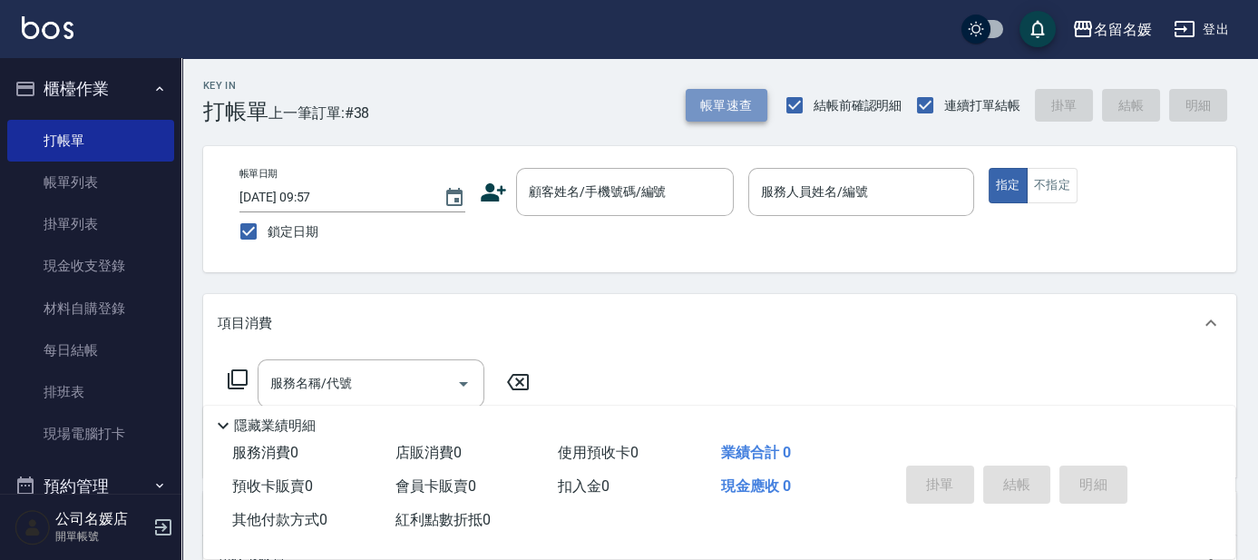
click at [624, 107] on button "帳單速查" at bounding box center [727, 106] width 82 height 34
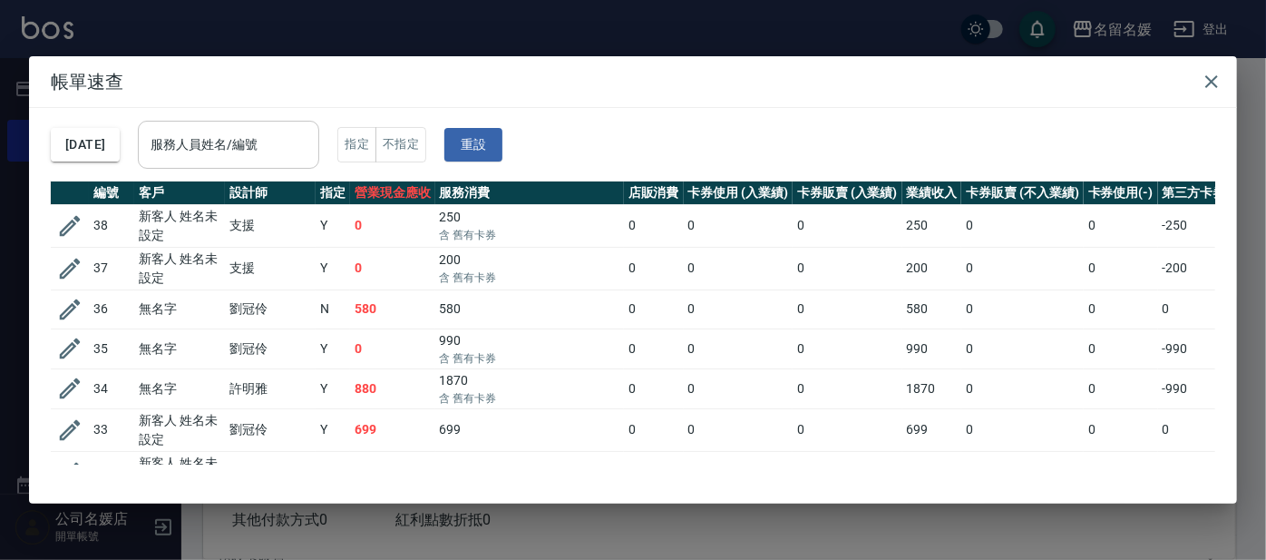
click at [214, 141] on input "服務人員姓名/編號" at bounding box center [228, 145] width 165 height 32
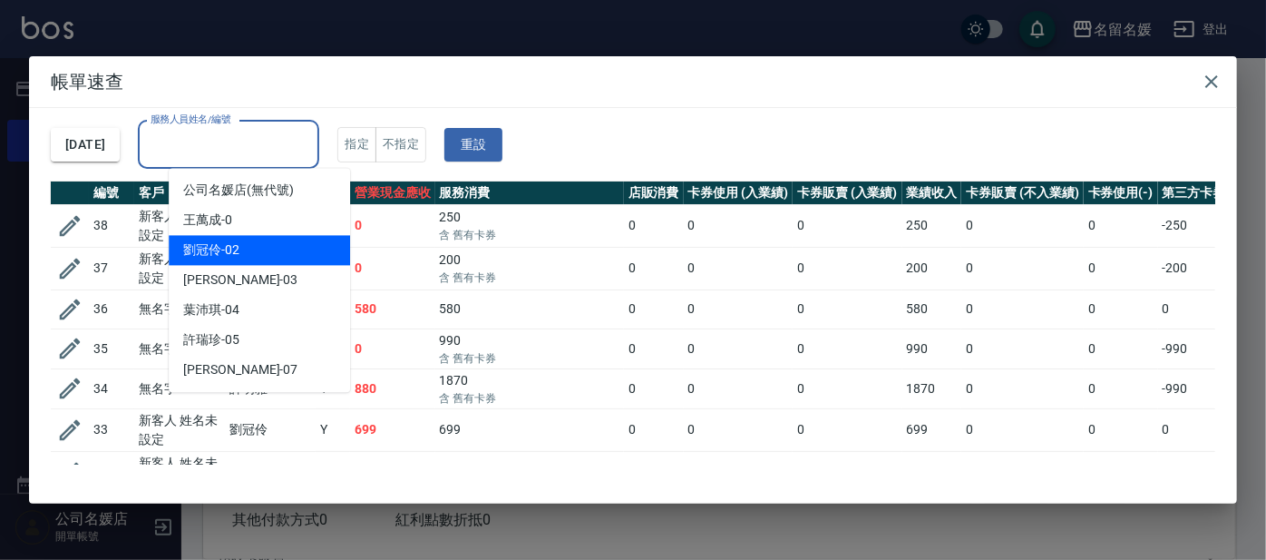
click at [225, 242] on span "劉冠伶 -02" at bounding box center [211, 249] width 56 height 19
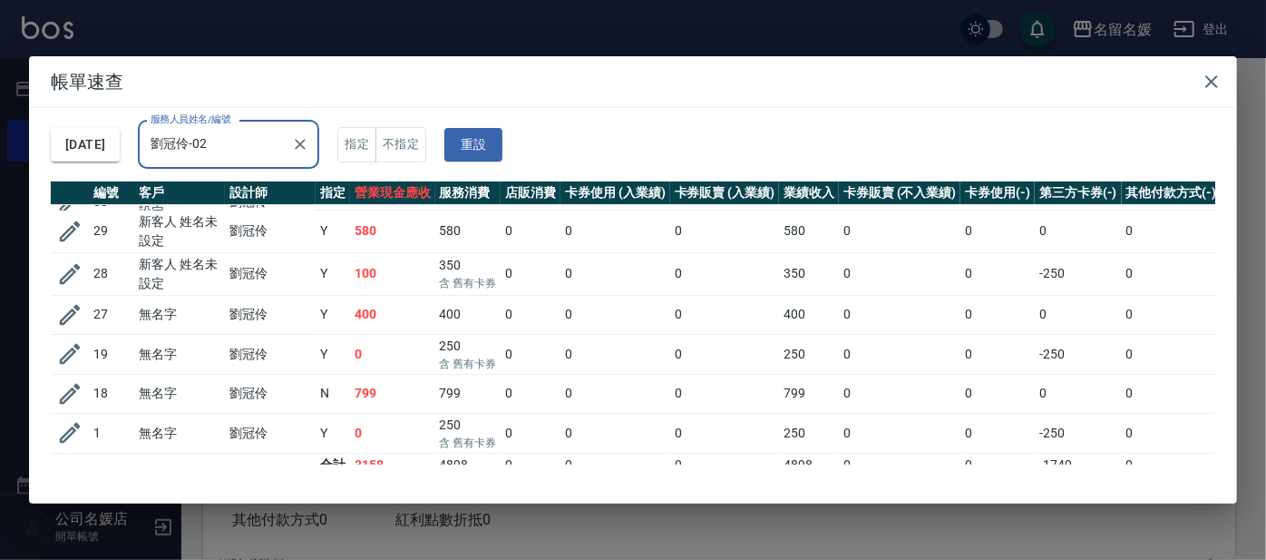
scroll to position [139, 0]
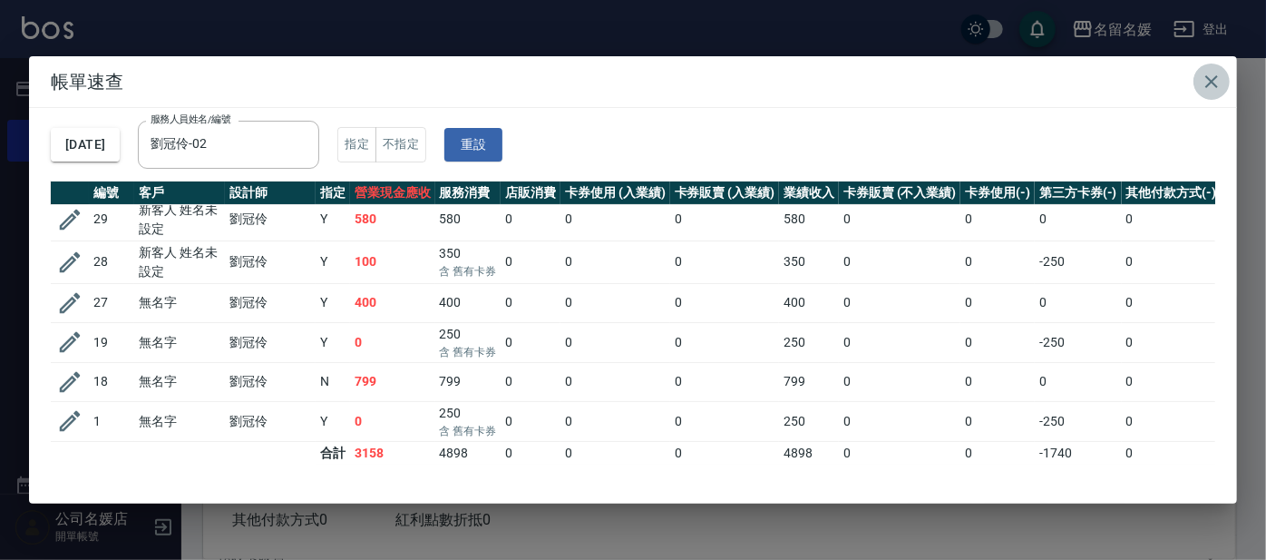
click at [624, 75] on icon "button" at bounding box center [1212, 82] width 22 height 22
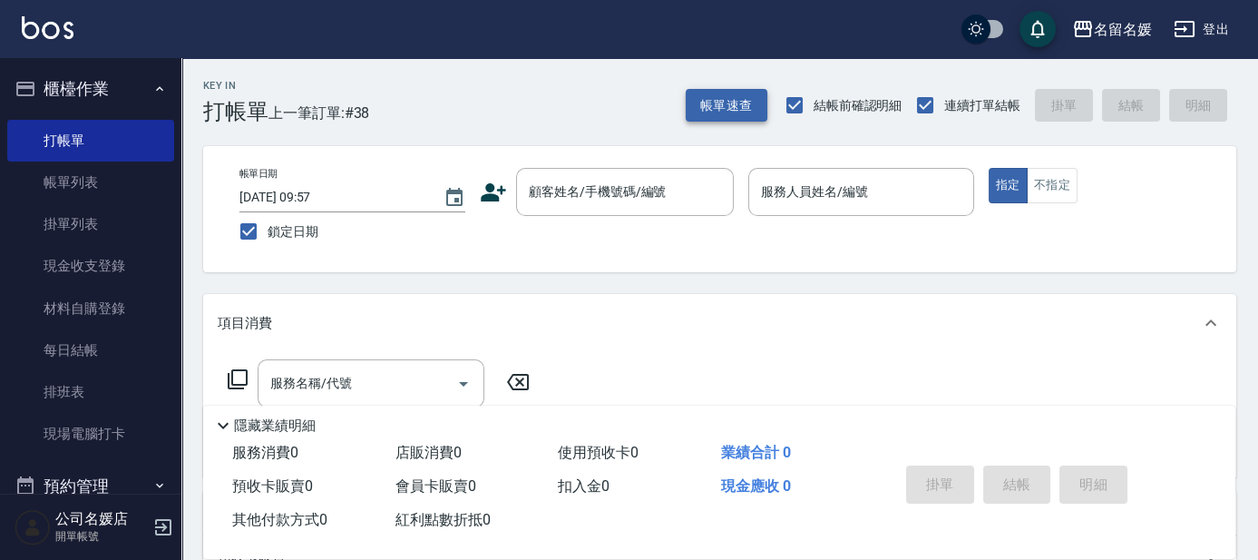
click at [624, 109] on button "帳單速查" at bounding box center [727, 106] width 82 height 34
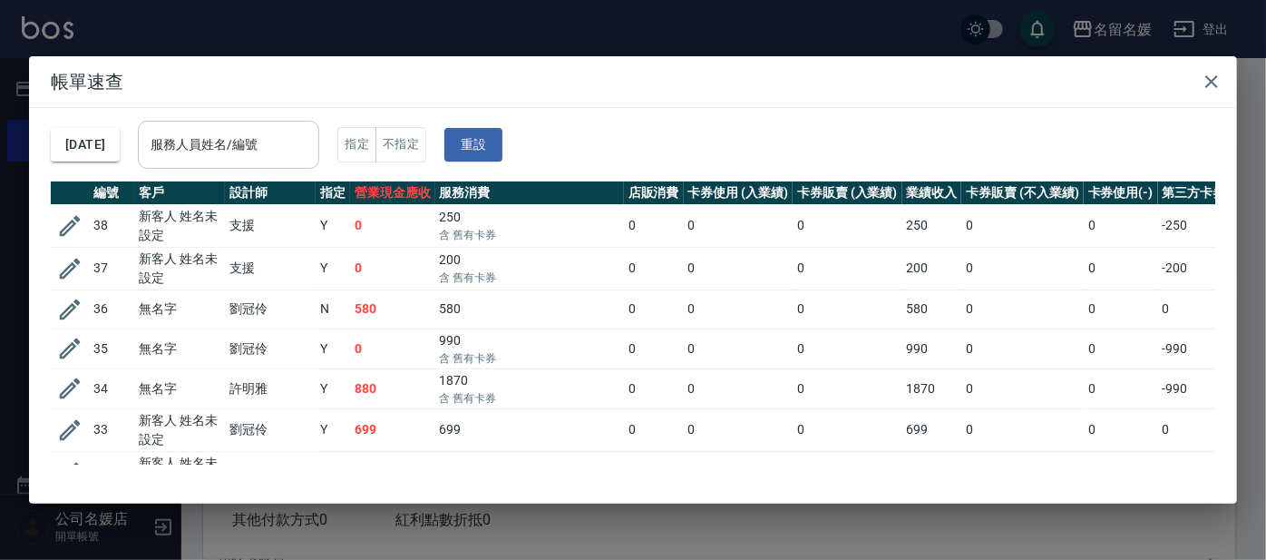
click at [278, 138] on input "服務人員姓名/編號" at bounding box center [228, 145] width 165 height 32
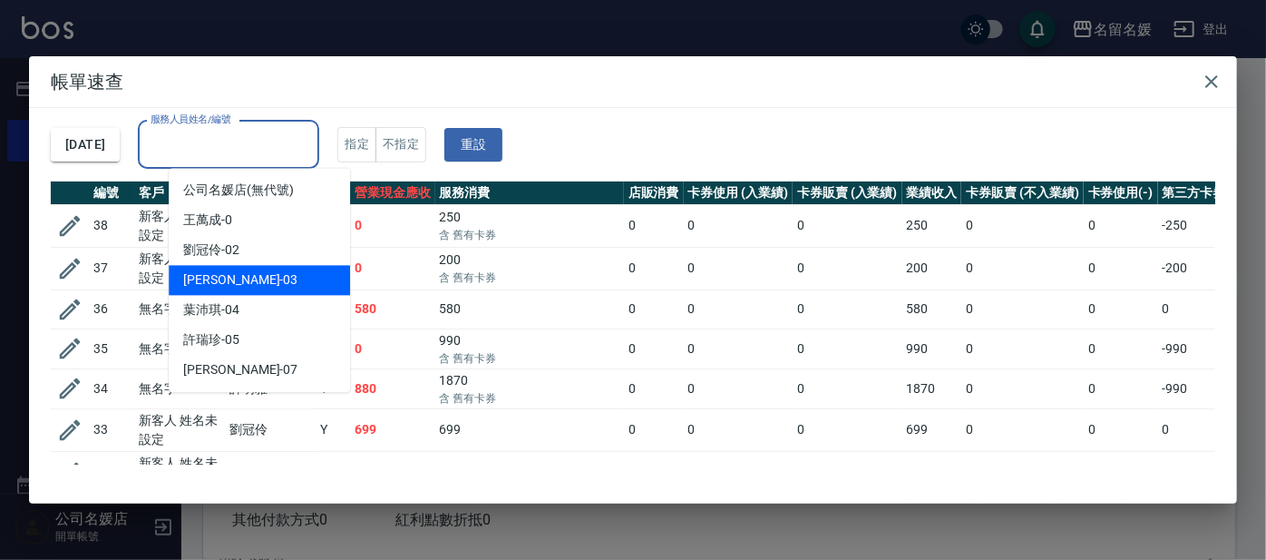
click at [288, 274] on div "蔡依芳 -03" at bounding box center [259, 280] width 181 height 30
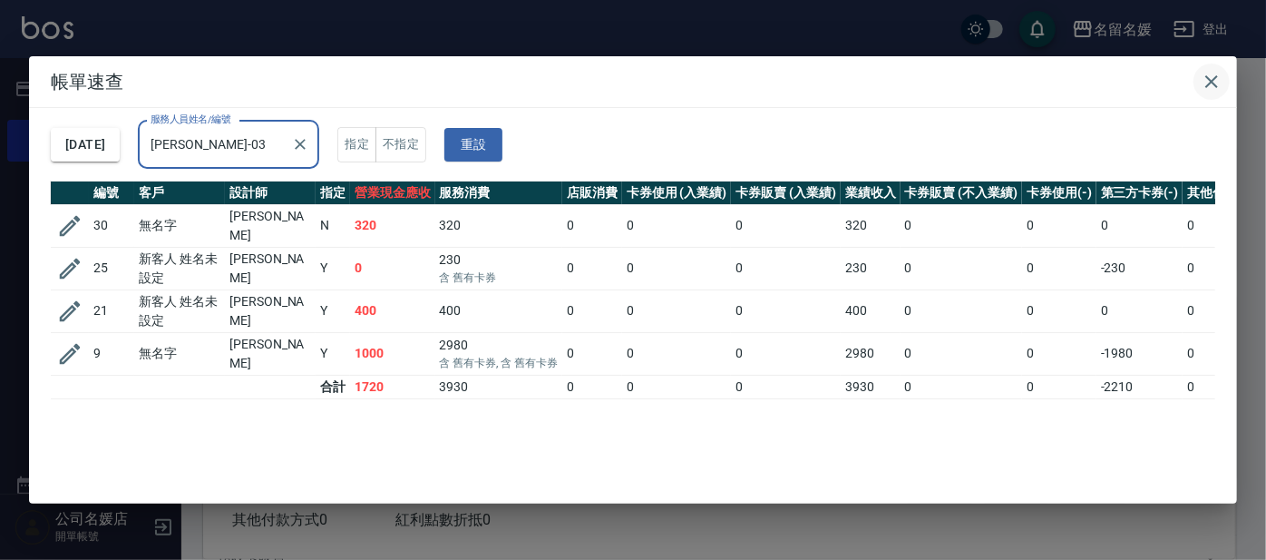
click at [624, 85] on icon "button" at bounding box center [1212, 82] width 22 height 22
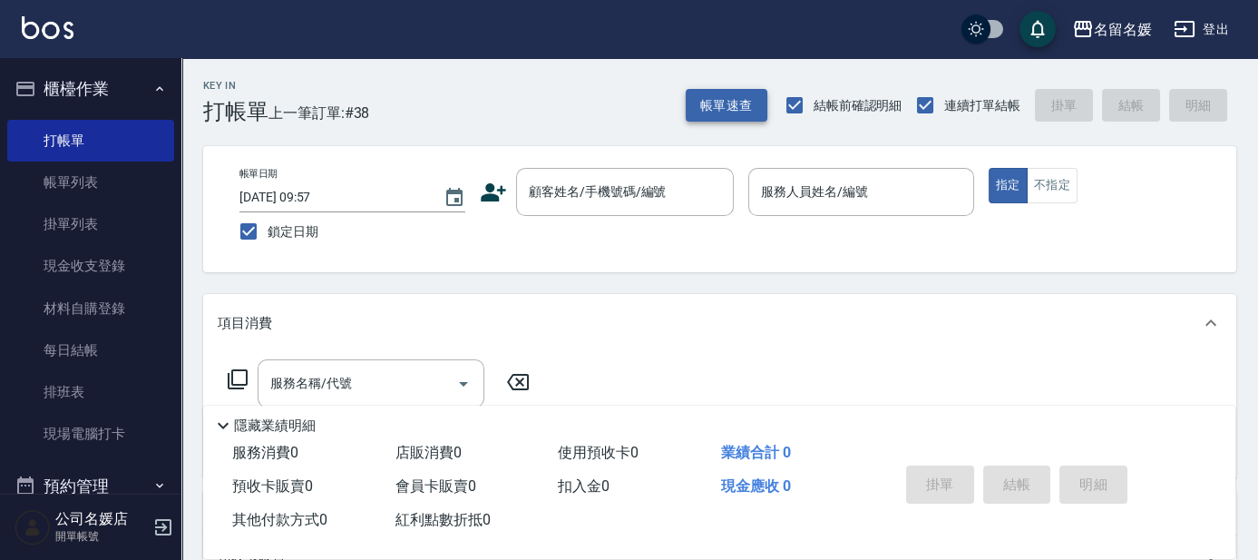
click at [624, 102] on button "帳單速查" at bounding box center [727, 106] width 82 height 34
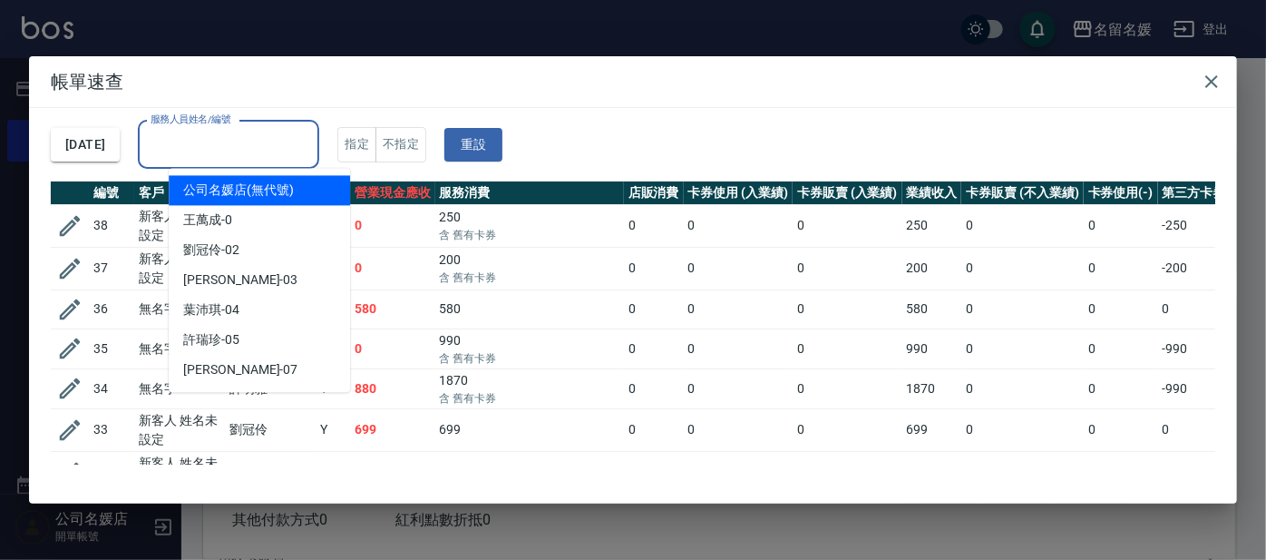
click at [271, 141] on input "服務人員姓名/編號" at bounding box center [228, 145] width 165 height 32
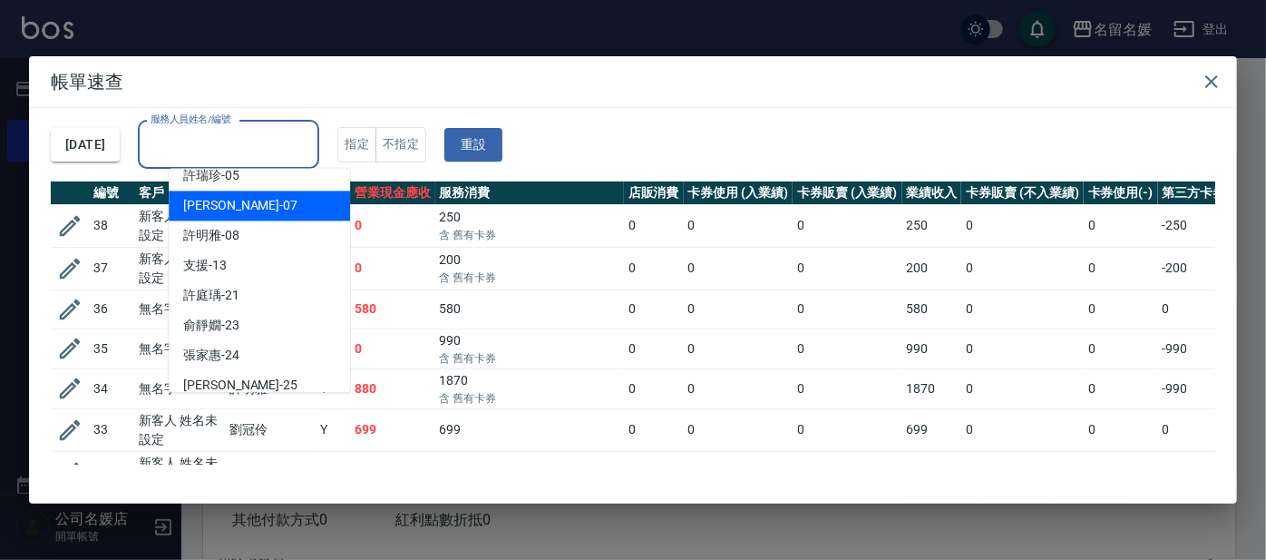
scroll to position [164, 0]
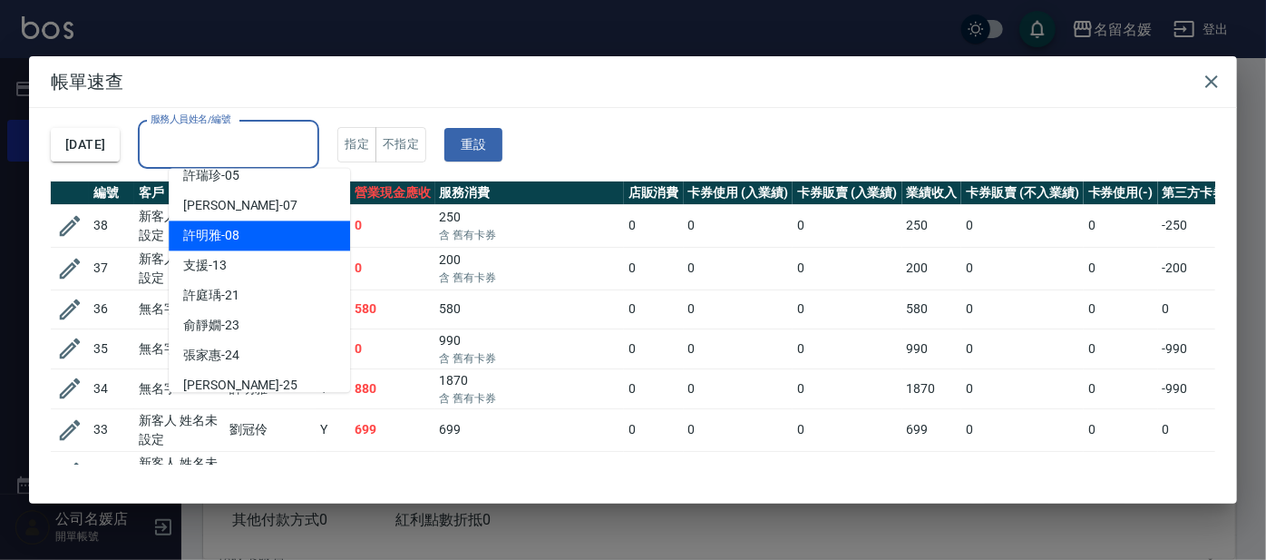
click at [267, 230] on div "[PERSON_NAME]-08" at bounding box center [259, 235] width 181 height 30
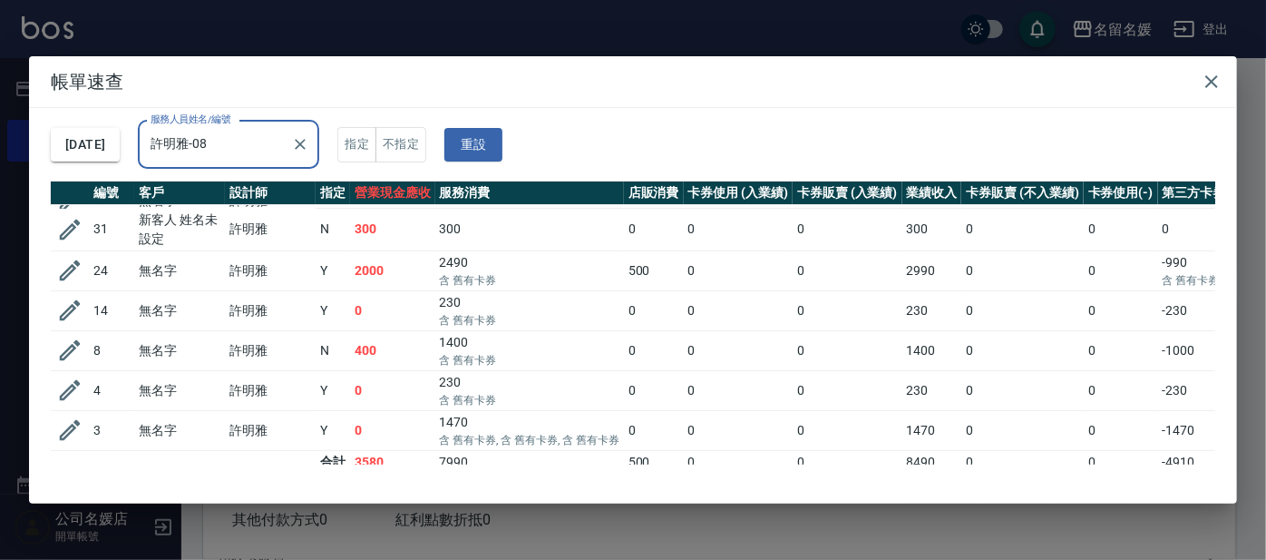
scroll to position [57, 0]
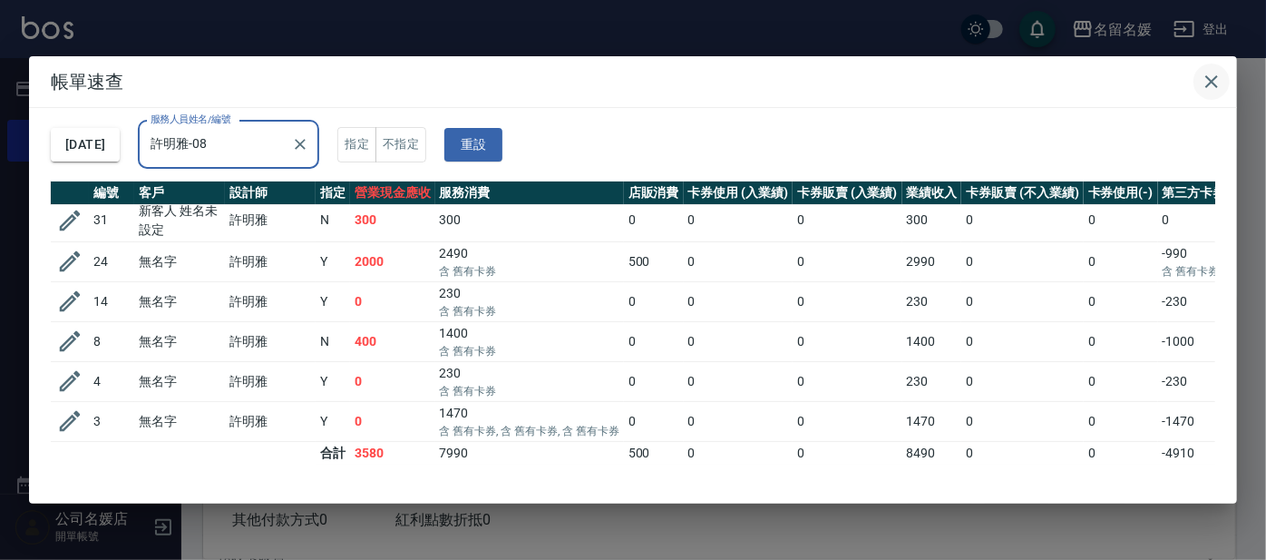
click at [624, 83] on icon "button" at bounding box center [1212, 82] width 22 height 22
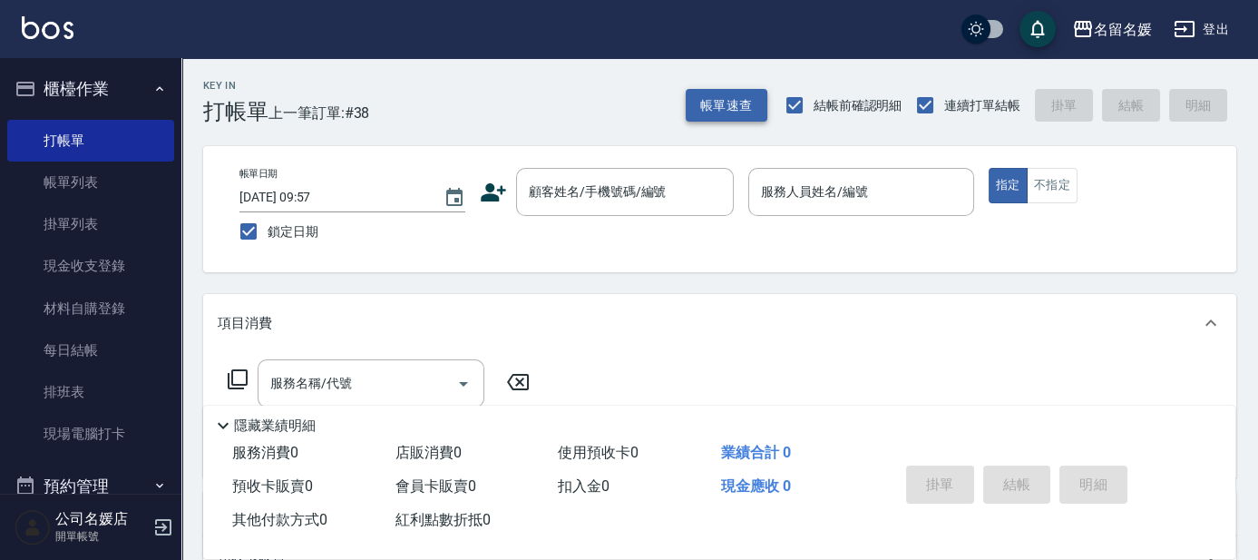
click at [624, 112] on button "帳單速查" at bounding box center [727, 106] width 82 height 34
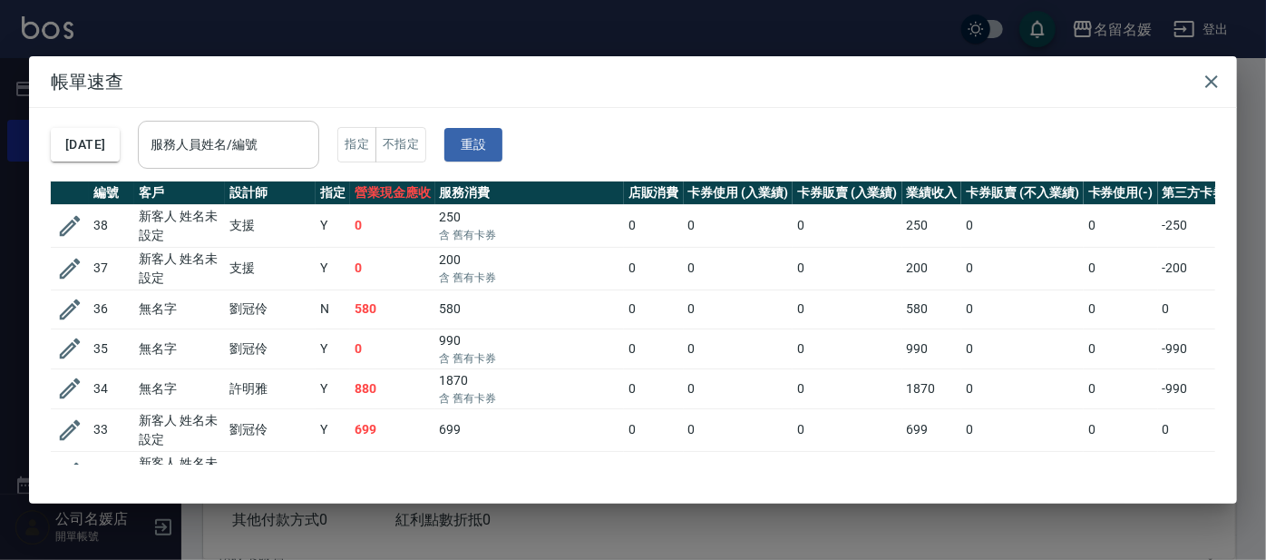
click at [232, 132] on input "服務人員姓名/編號" at bounding box center [228, 145] width 165 height 32
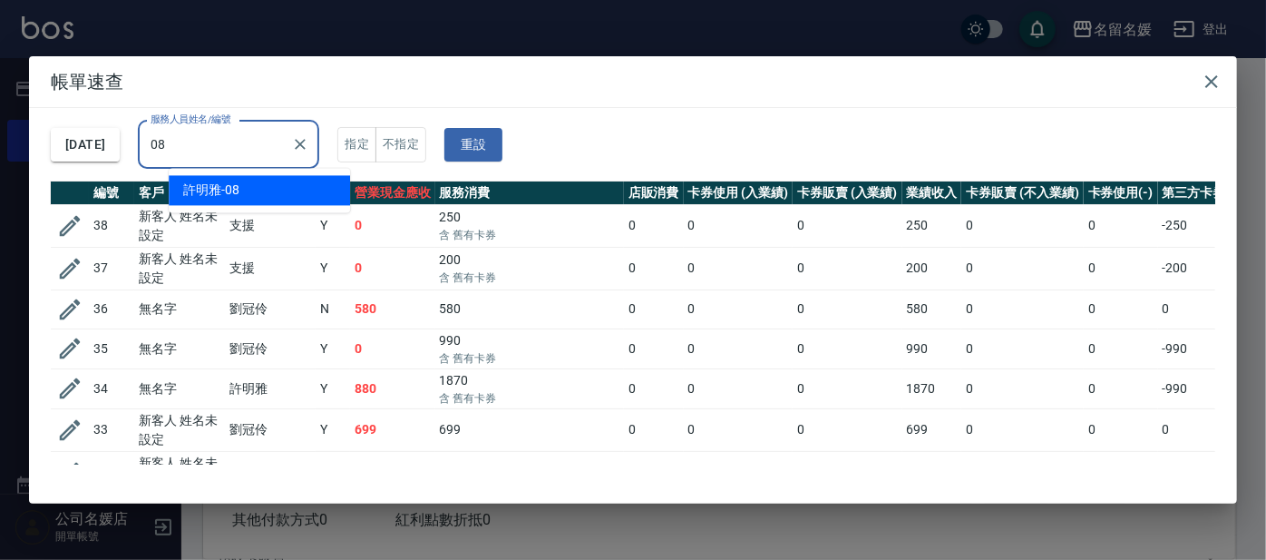
click at [299, 189] on div "[PERSON_NAME]-08" at bounding box center [259, 190] width 181 height 30
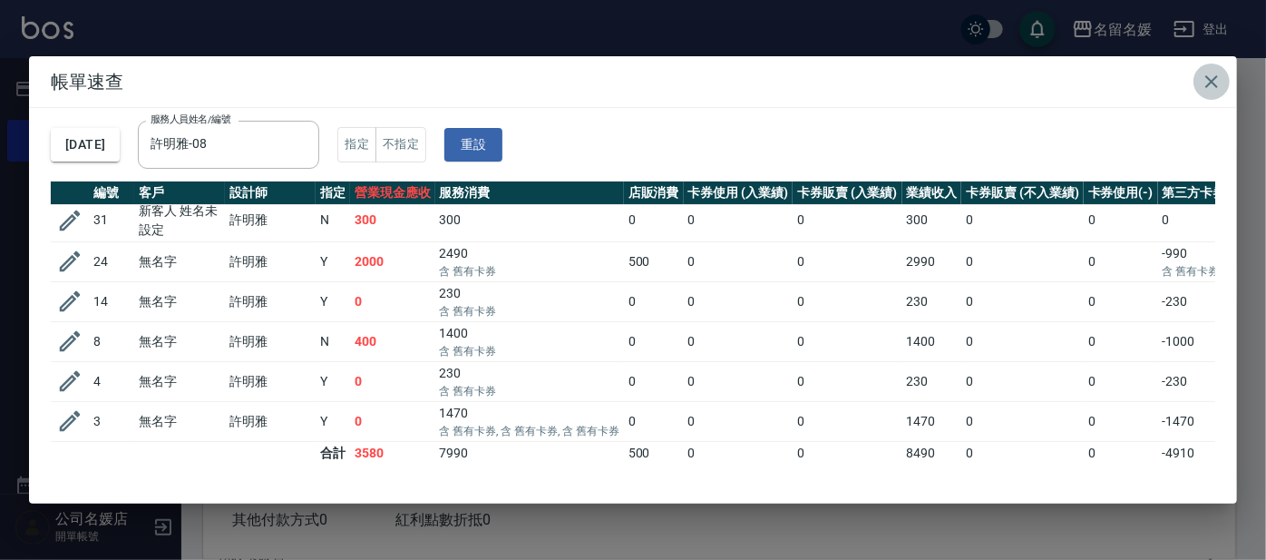
click at [624, 79] on icon "button" at bounding box center [1212, 81] width 13 height 13
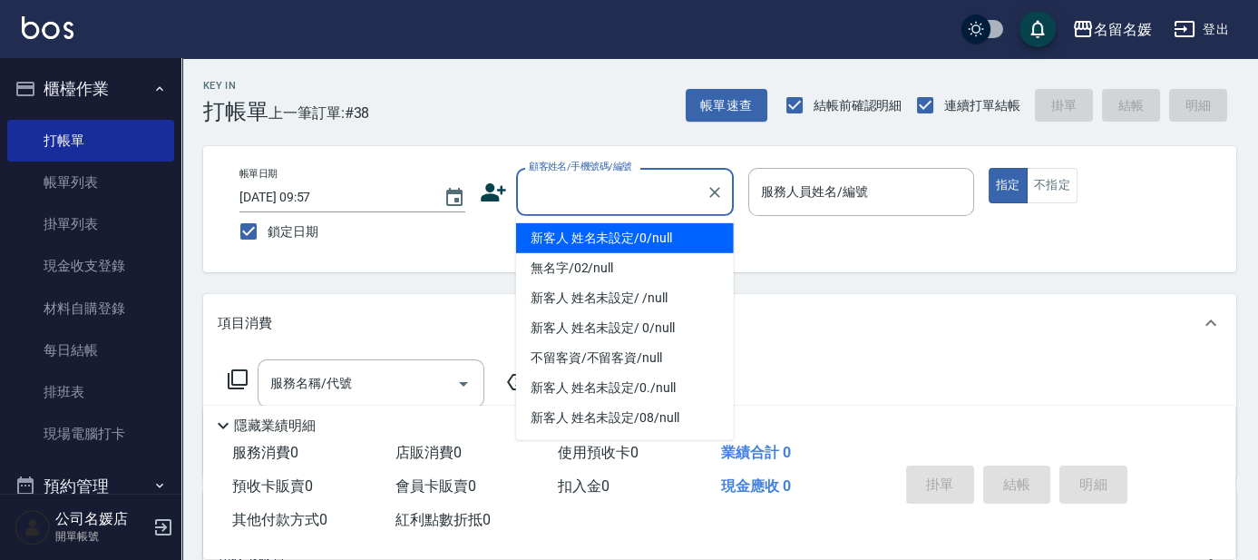
click at [547, 195] on input "顧客姓名/手機號碼/編號" at bounding box center [611, 192] width 174 height 32
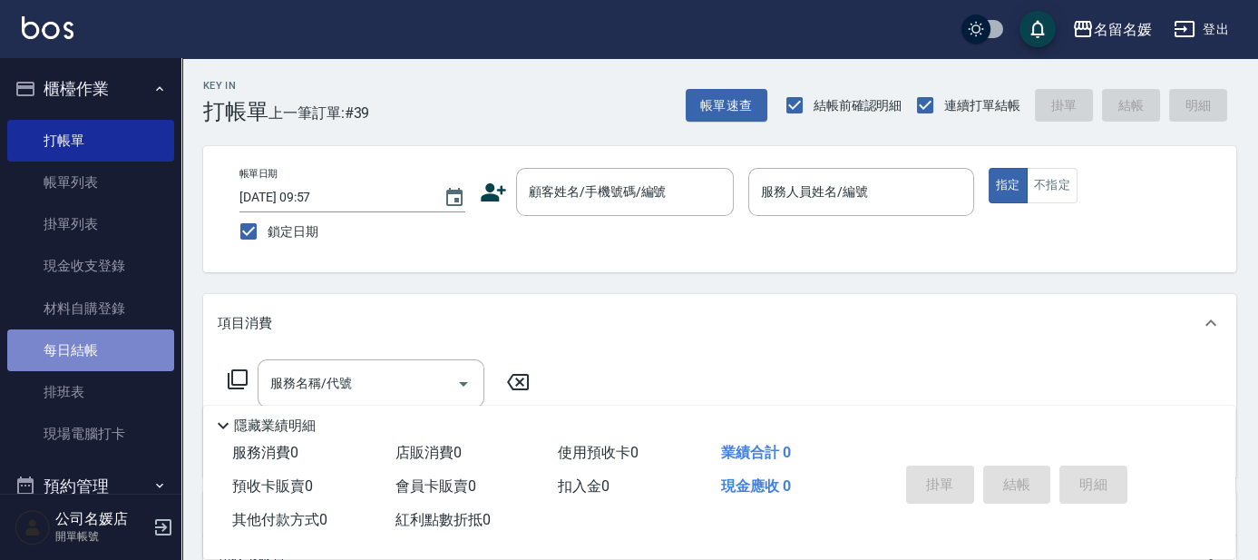
click at [90, 337] on link "每日結帳" at bounding box center [90, 350] width 167 height 42
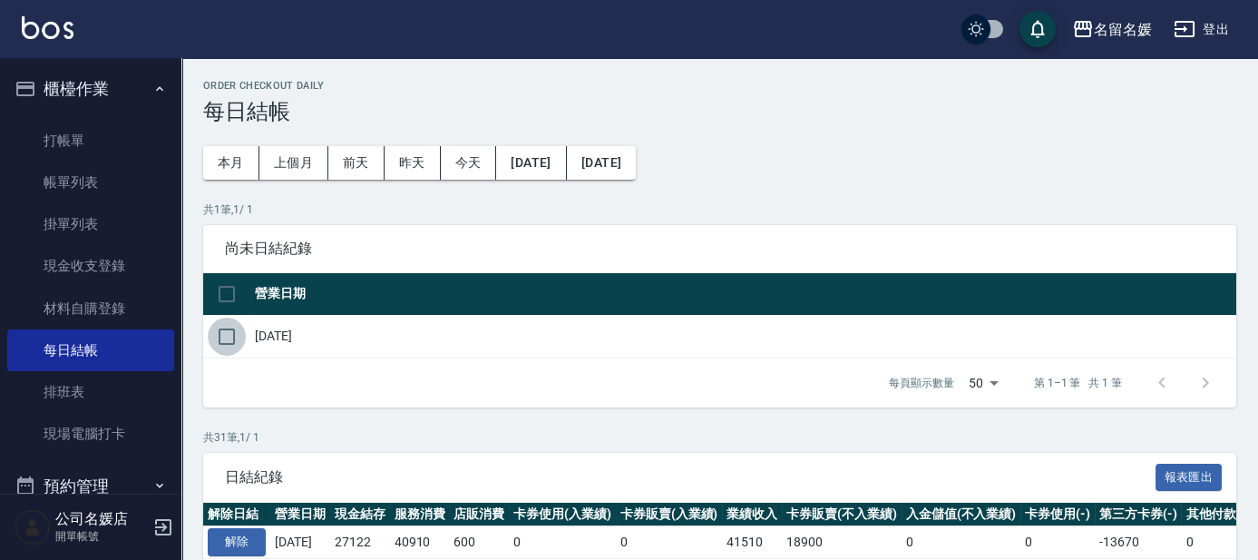
click at [222, 339] on input "checkbox" at bounding box center [227, 337] width 38 height 38
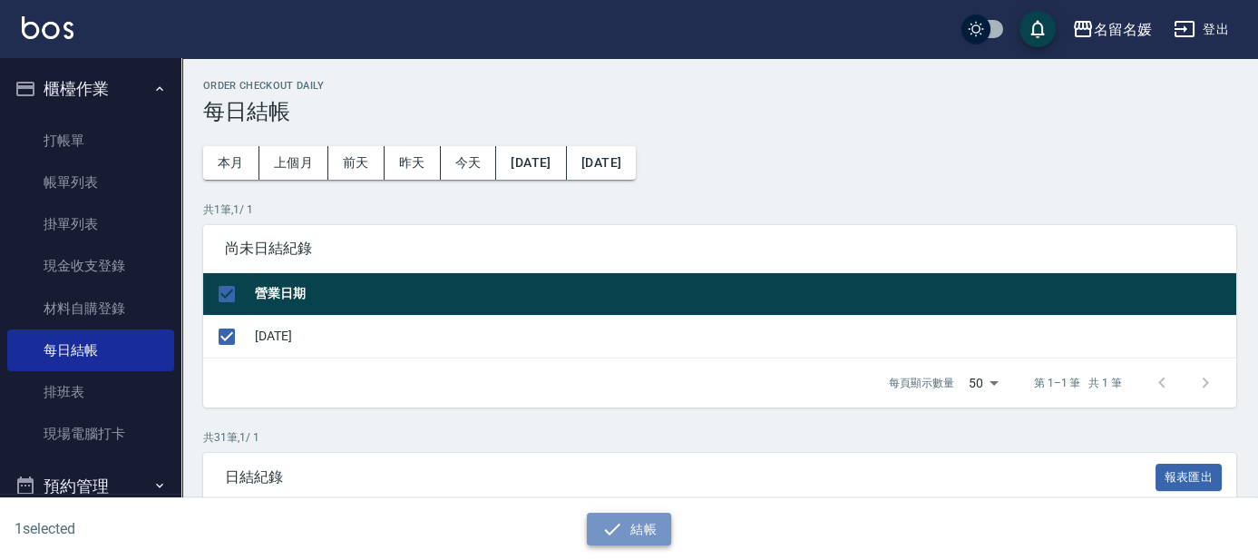
click at [623, 529] on button "結帳" at bounding box center [629, 530] width 84 height 34
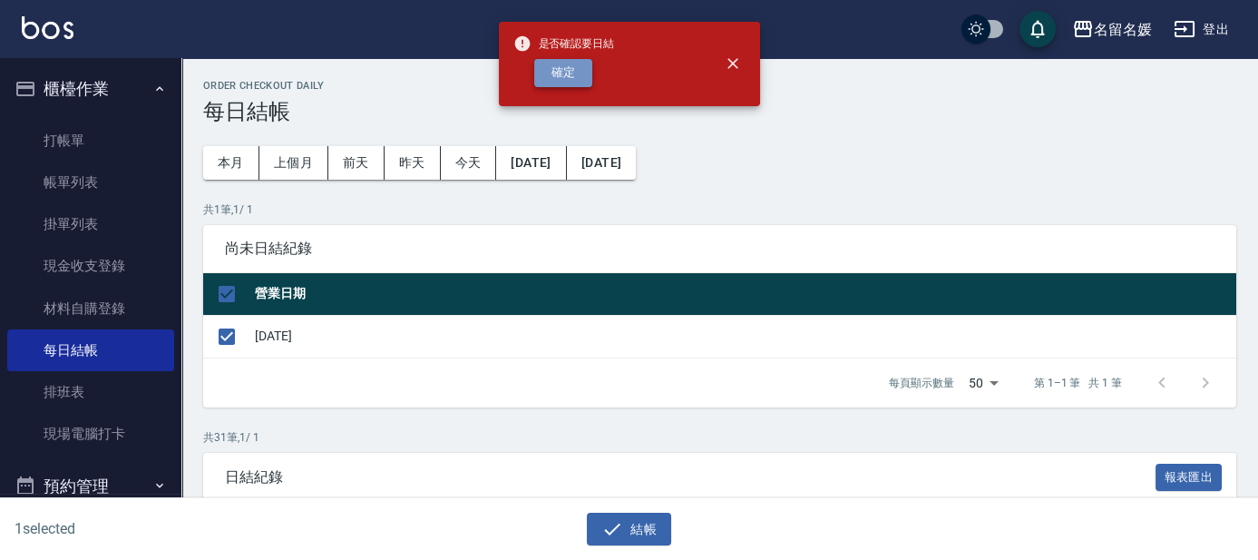
click at [588, 66] on button "確定" at bounding box center [563, 73] width 58 height 28
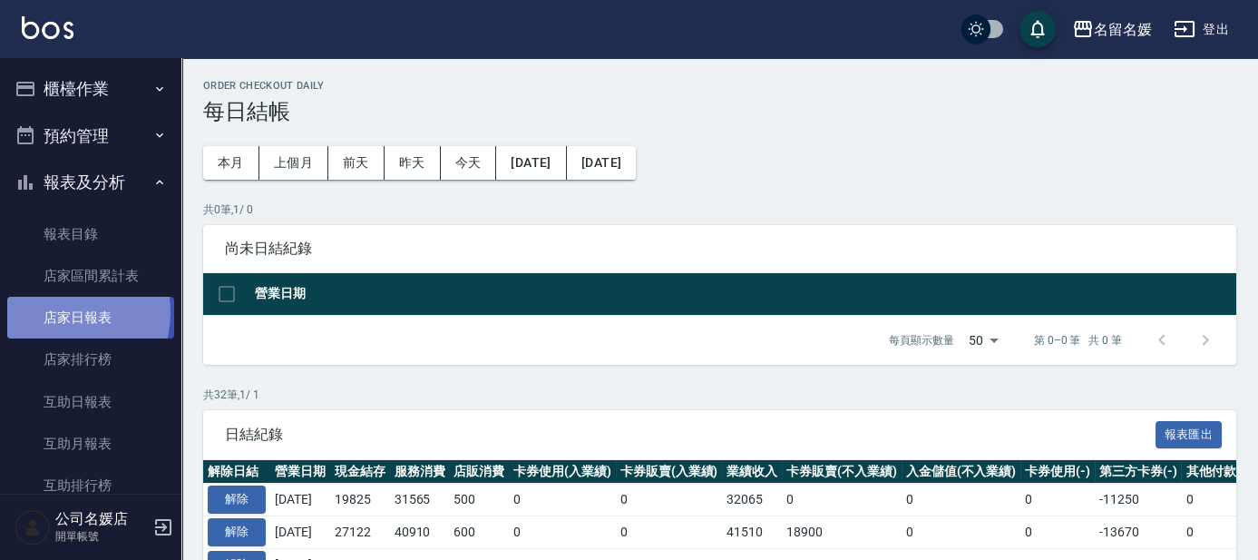
click at [58, 312] on link "店家日報表" at bounding box center [90, 318] width 167 height 42
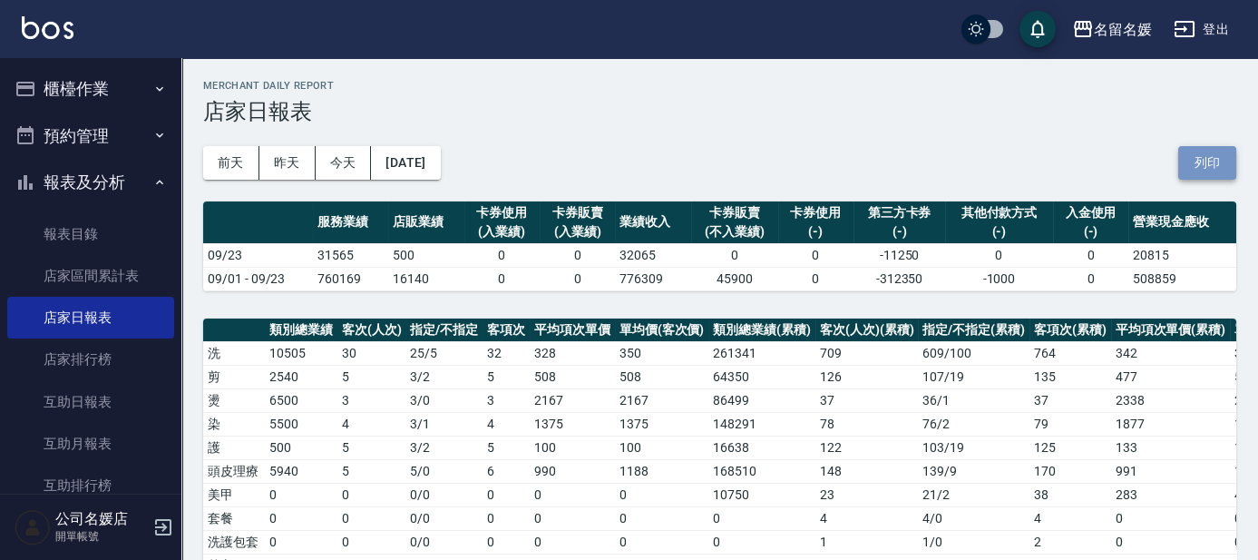
click at [1191, 156] on button "列印" at bounding box center [1207, 163] width 58 height 34
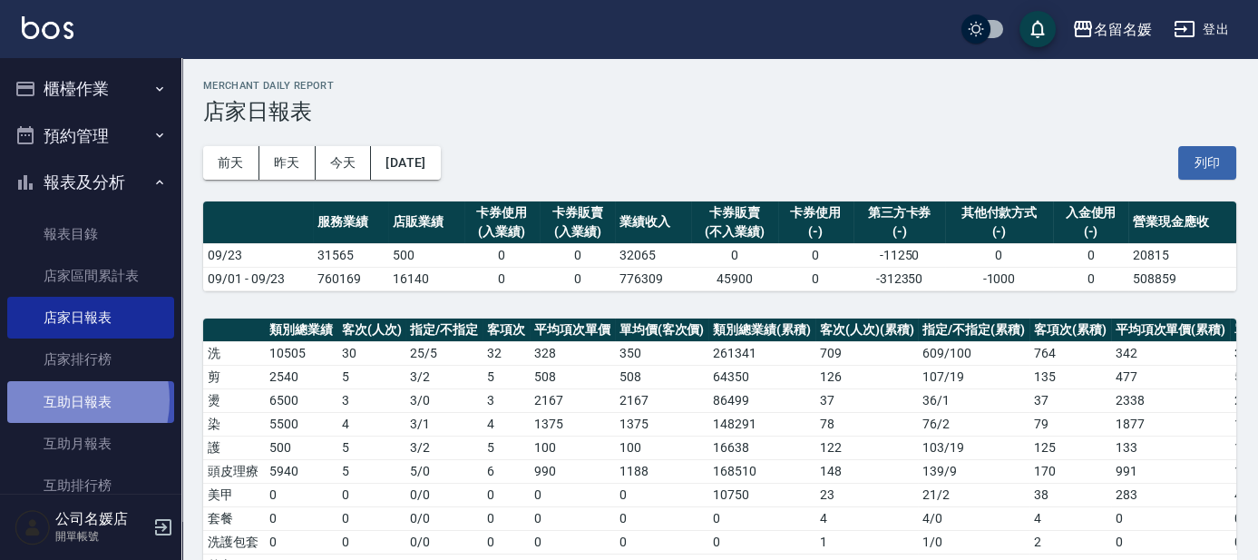
click at [52, 399] on link "互助日報表" at bounding box center [90, 402] width 167 height 42
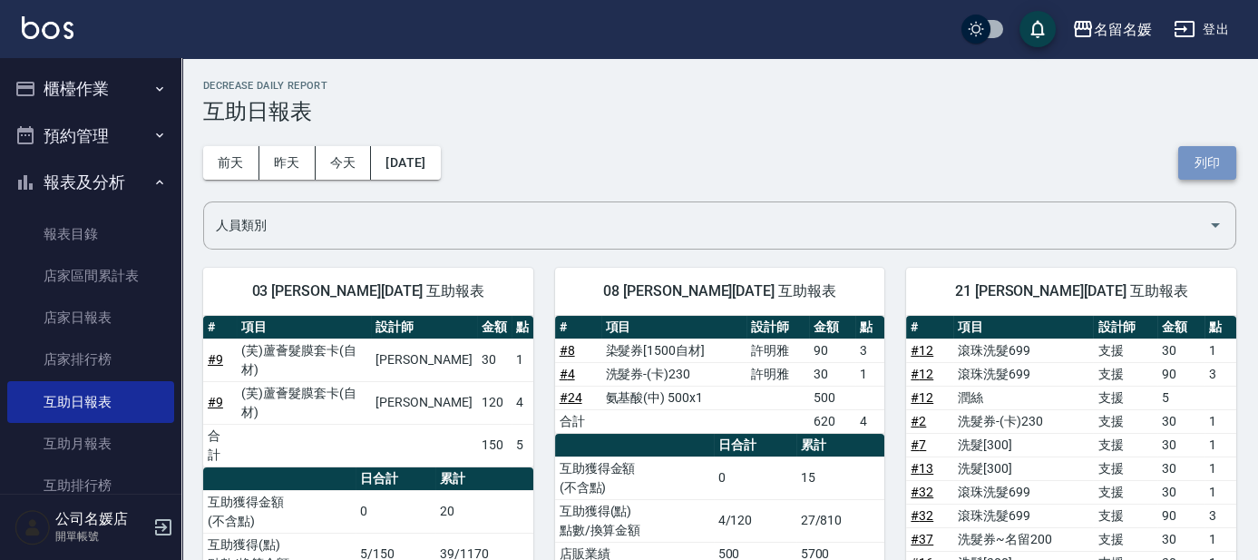
click at [1209, 158] on button "列印" at bounding box center [1207, 163] width 58 height 34
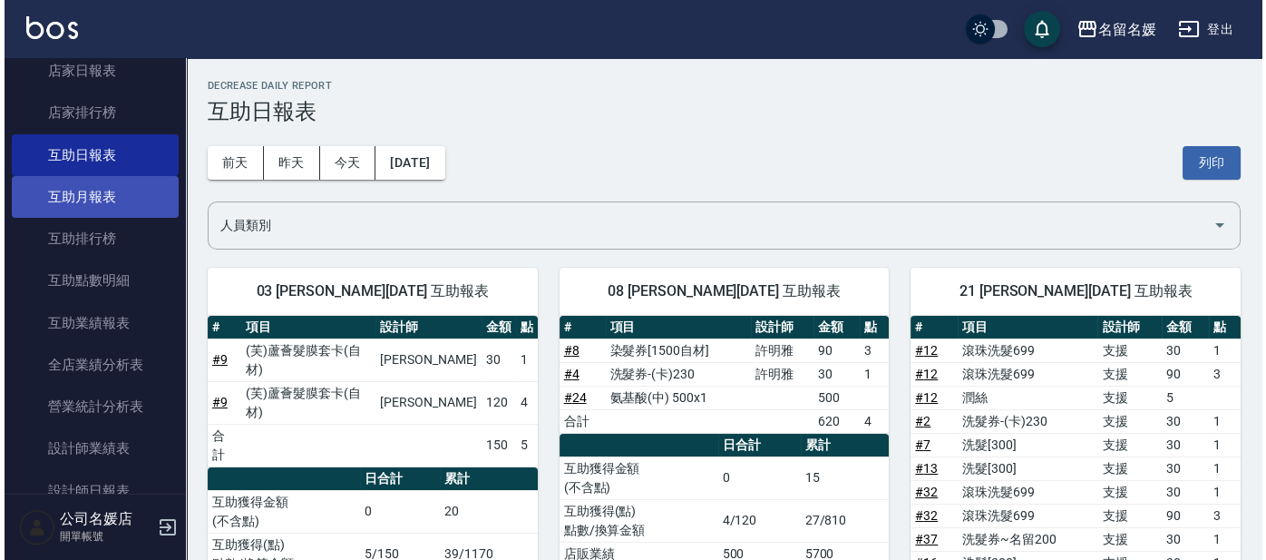
scroll to position [329, 0]
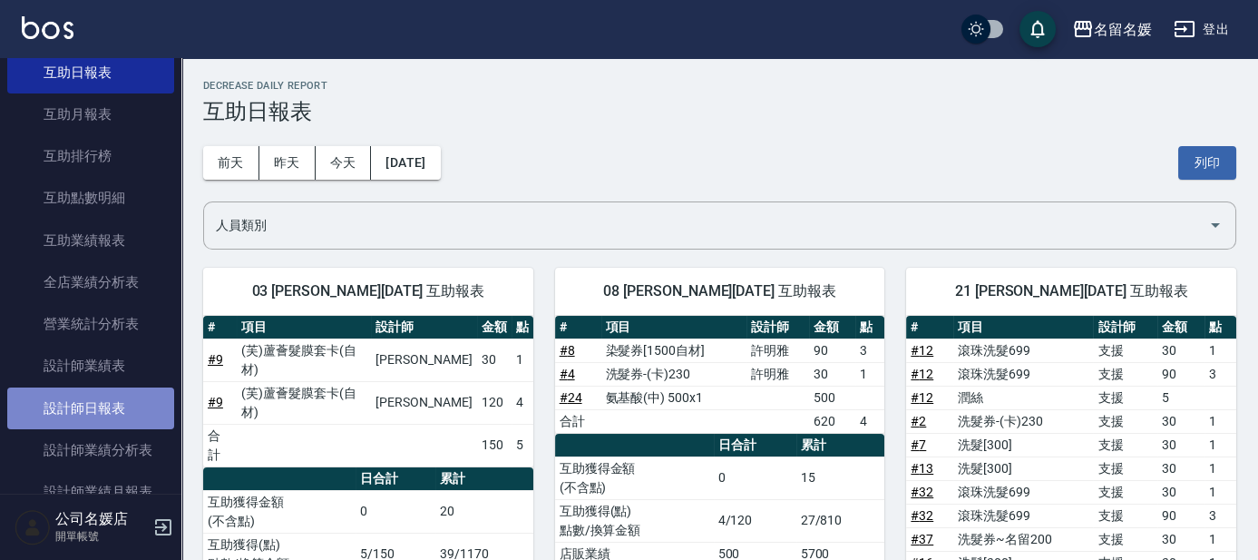
click at [116, 395] on link "設計師日報表" at bounding box center [90, 408] width 167 height 42
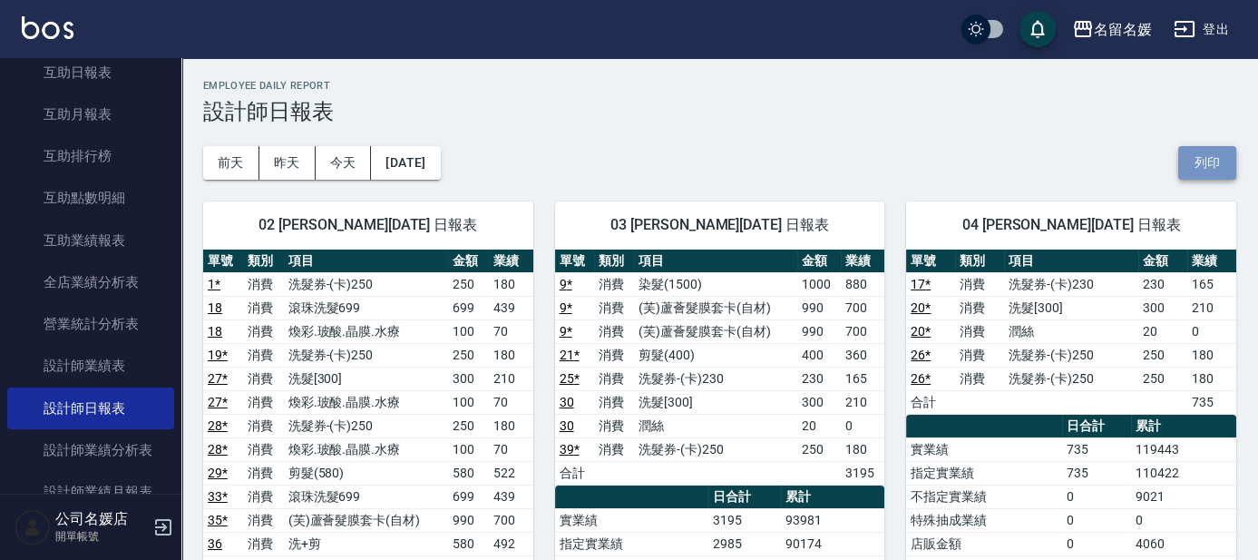
click at [1183, 161] on button "列印" at bounding box center [1207, 163] width 58 height 34
click at [1209, 35] on button "登出" at bounding box center [1202, 30] width 70 height 34
